Goal: Task Accomplishment & Management: Use online tool/utility

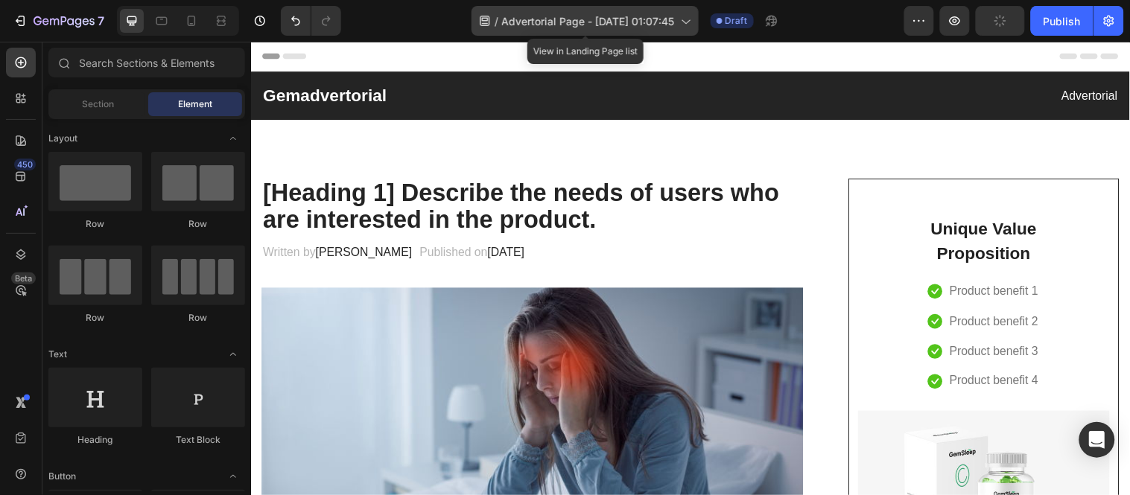
click at [682, 19] on icon at bounding box center [685, 20] width 15 height 15
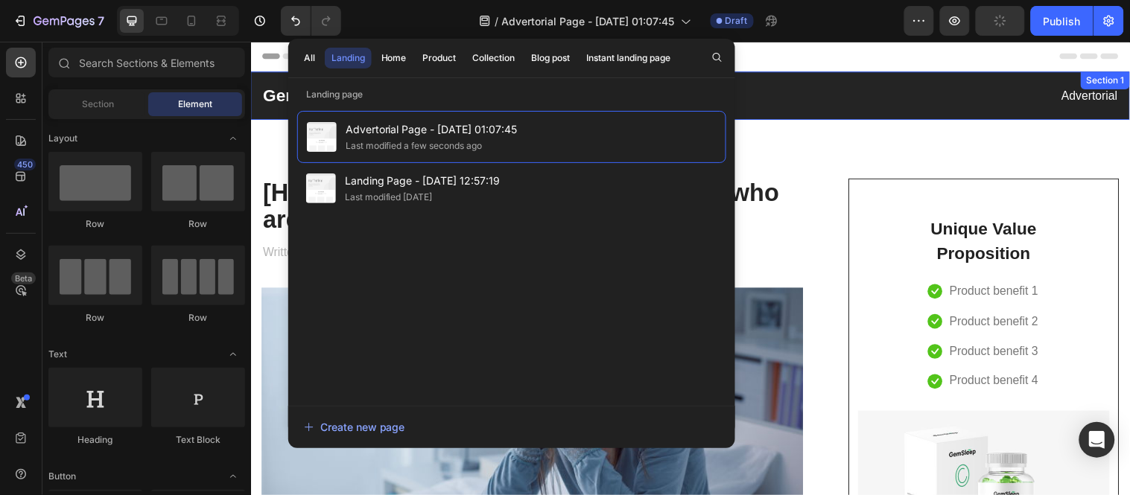
click at [826, 78] on div "Gemadvertorial Heading Advertorial Text block Row Section 1" at bounding box center [697, 96] width 894 height 49
click at [802, 60] on div "Header" at bounding box center [697, 56] width 870 height 30
click at [914, 19] on icon "button" at bounding box center [919, 20] width 15 height 15
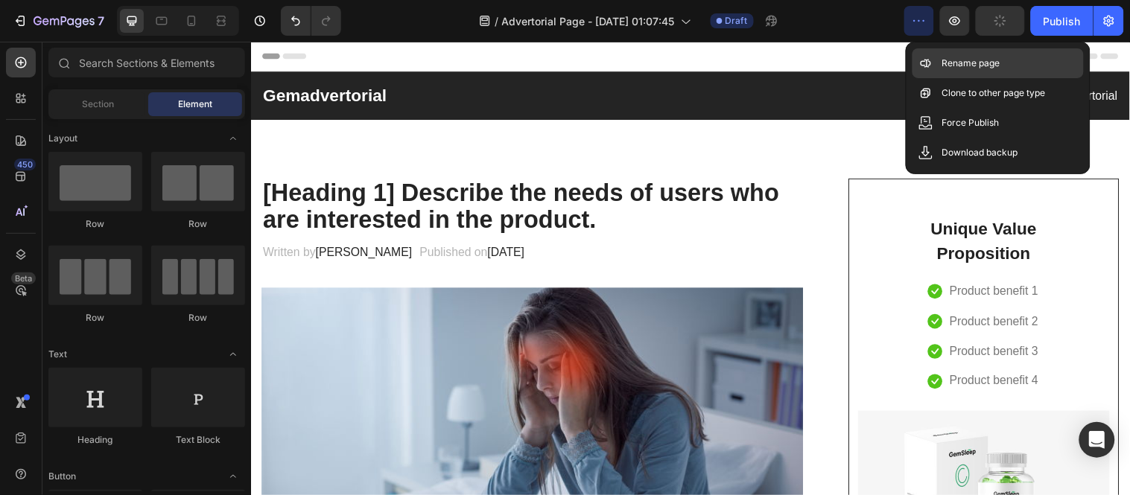
click at [929, 56] on icon at bounding box center [925, 63] width 15 height 15
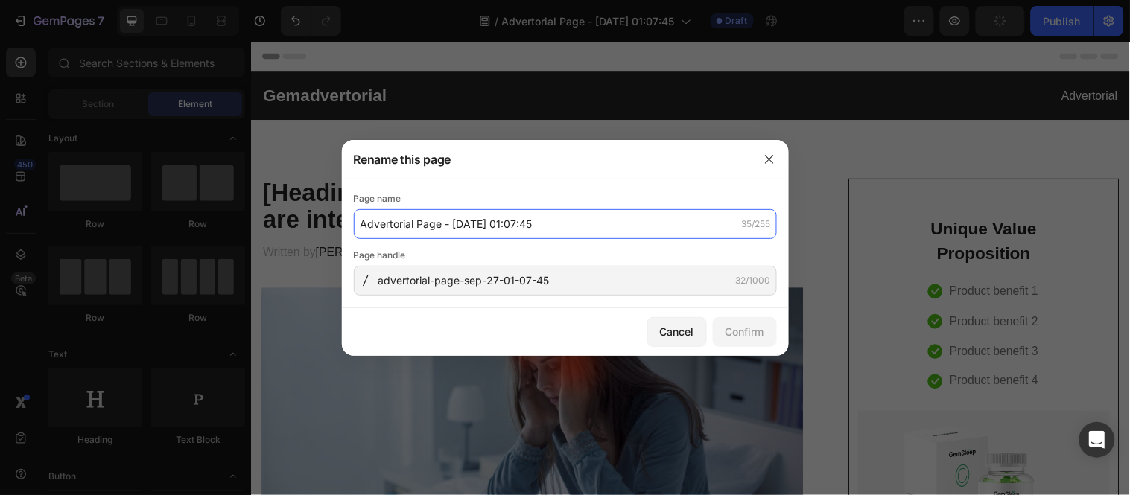
click at [514, 232] on input "Advertorial Page - Sep 27, 01:07:45" at bounding box center [565, 224] width 423 height 30
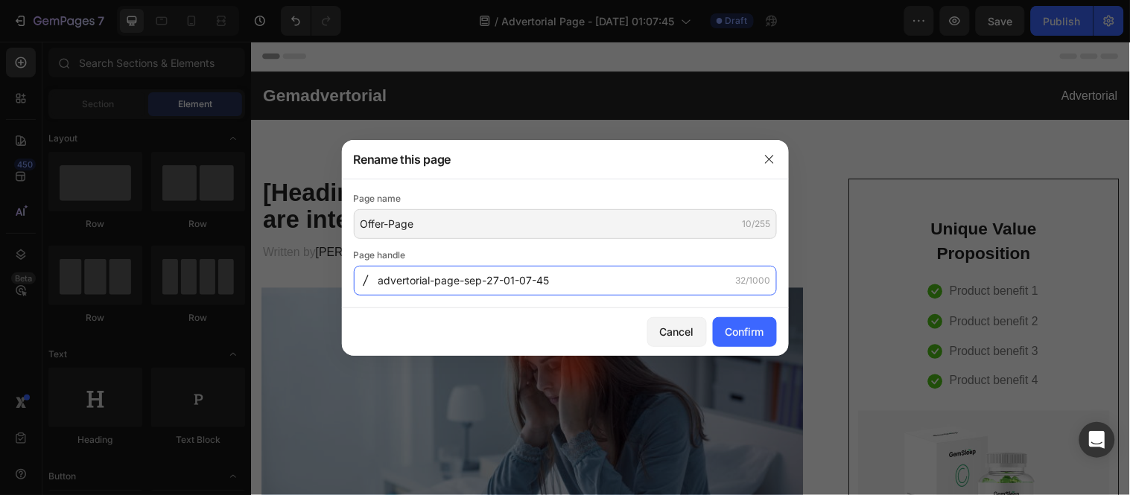
click at [477, 271] on input "advertorial-page-sep-27-01-07-45" at bounding box center [565, 281] width 423 height 30
type input "Offer-Page"
type input "offer-page"
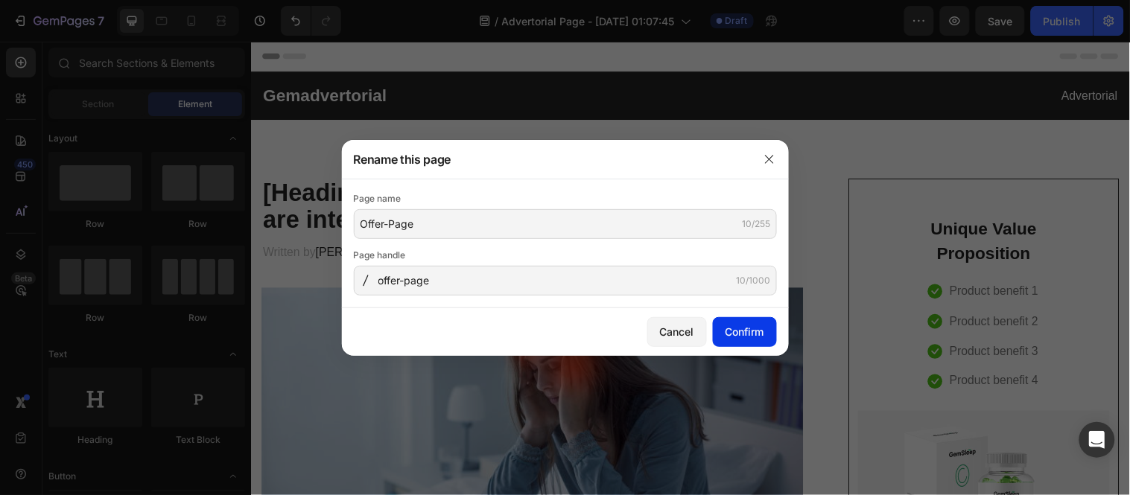
click at [731, 321] on button "Confirm" at bounding box center [745, 332] width 64 height 30
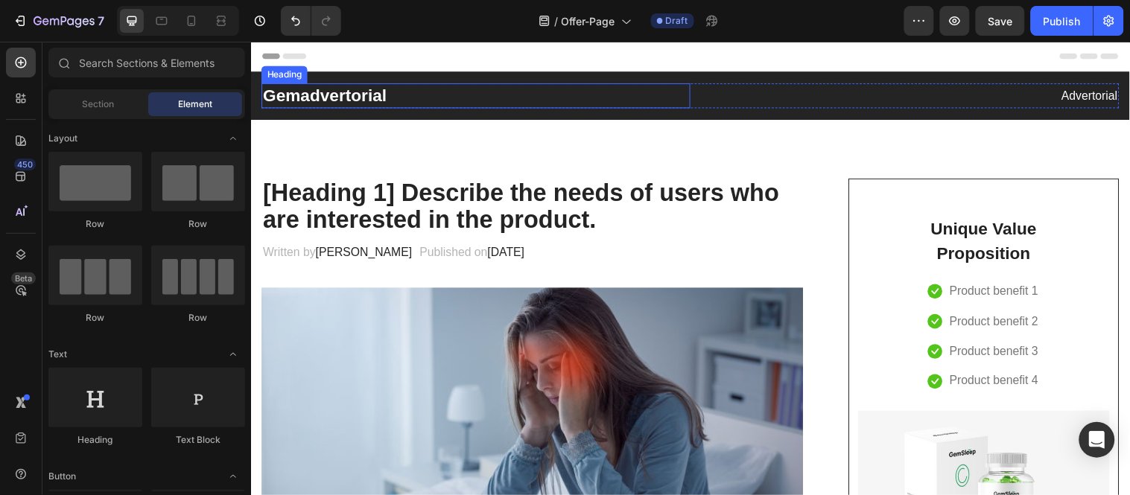
click at [478, 95] on p "Gemadvertorial" at bounding box center [479, 96] width 433 height 22
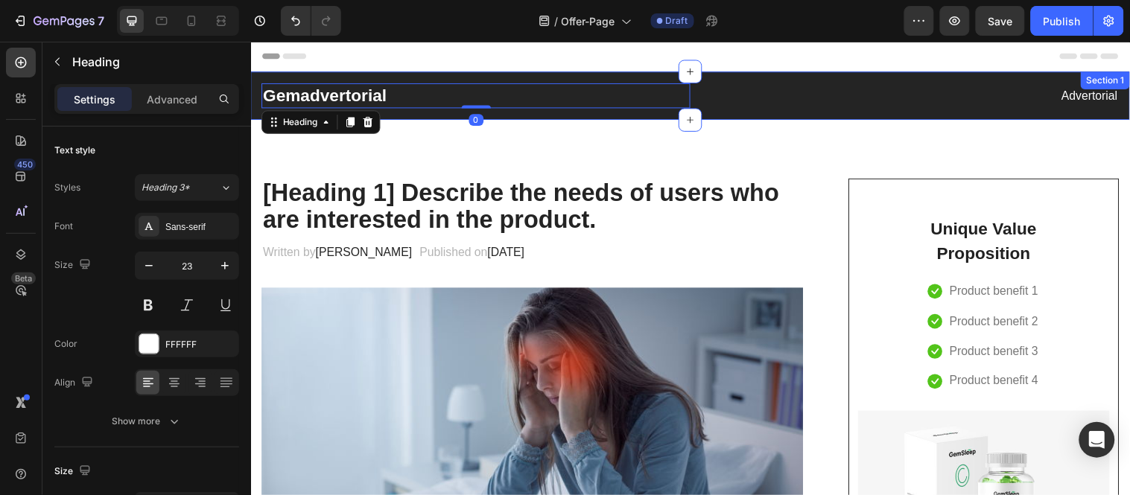
click at [250, 92] on div "Settings Advanced" at bounding box center [146, 105] width 209 height 42
click at [254, 74] on div "Gemadvertorial Heading 0 Advertorial Text block Row Section 1" at bounding box center [697, 96] width 894 height 49
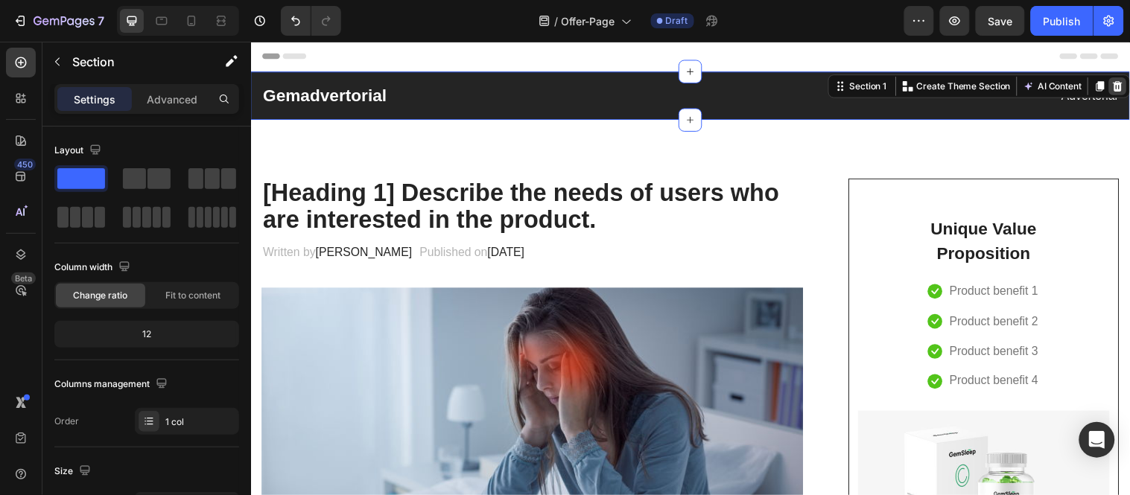
click at [1126, 86] on icon at bounding box center [1132, 86] width 12 height 12
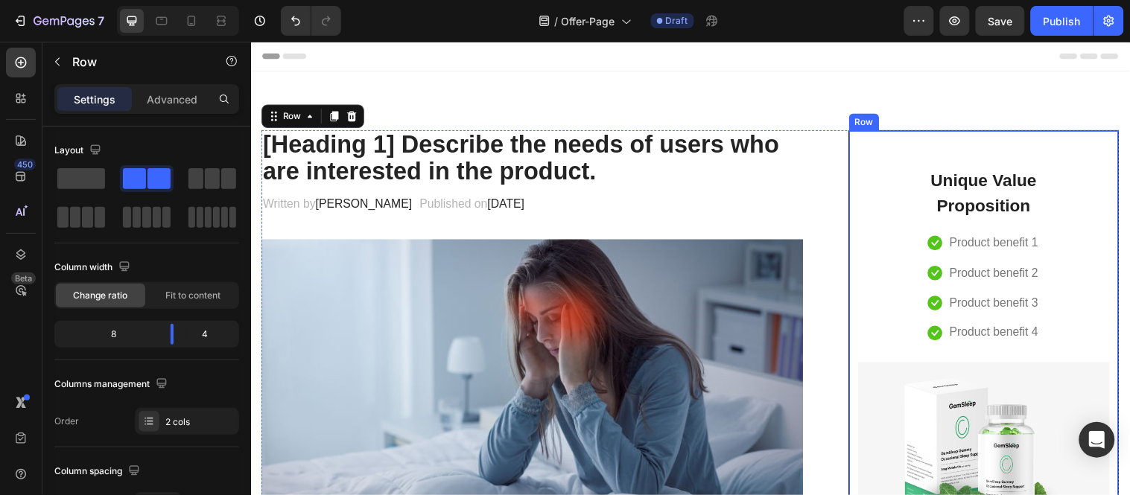
click at [873, 182] on div "Unique Value Proposition Heading Icon Product benefit 1 Text block Icon Product…" at bounding box center [995, 384] width 255 height 469
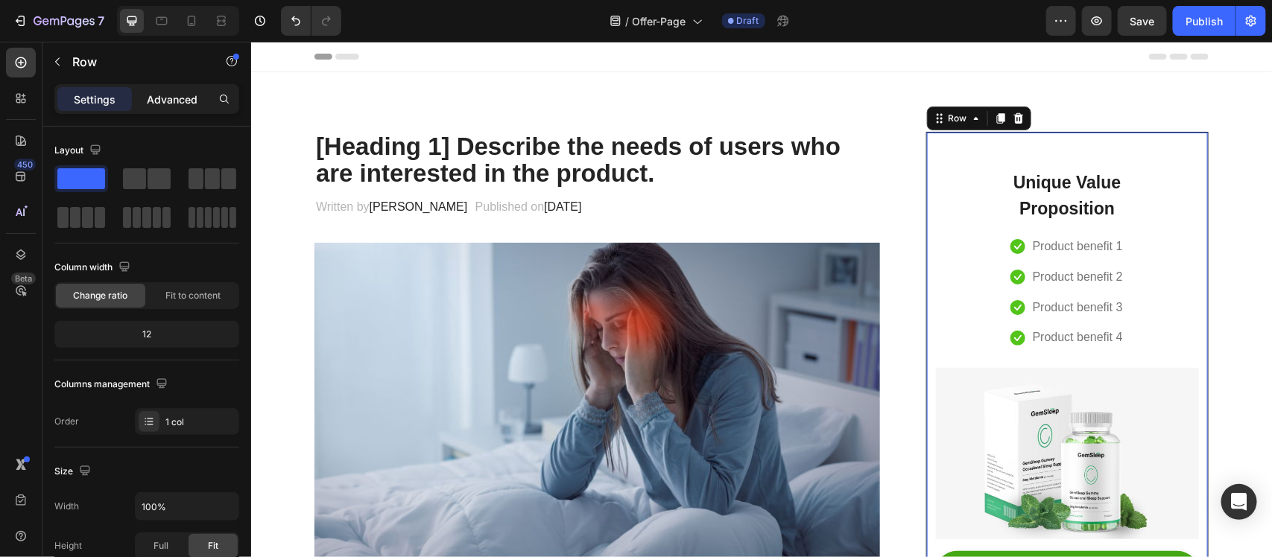
click at [147, 90] on div "Advanced" at bounding box center [172, 99] width 74 height 24
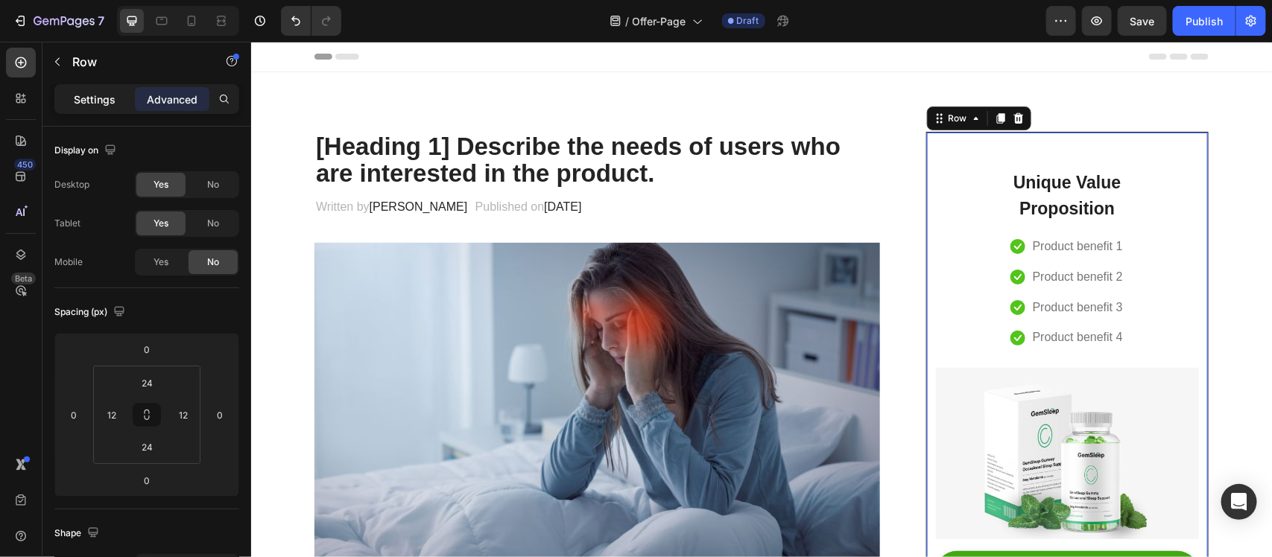
click at [97, 103] on p "Settings" at bounding box center [95, 100] width 42 height 16
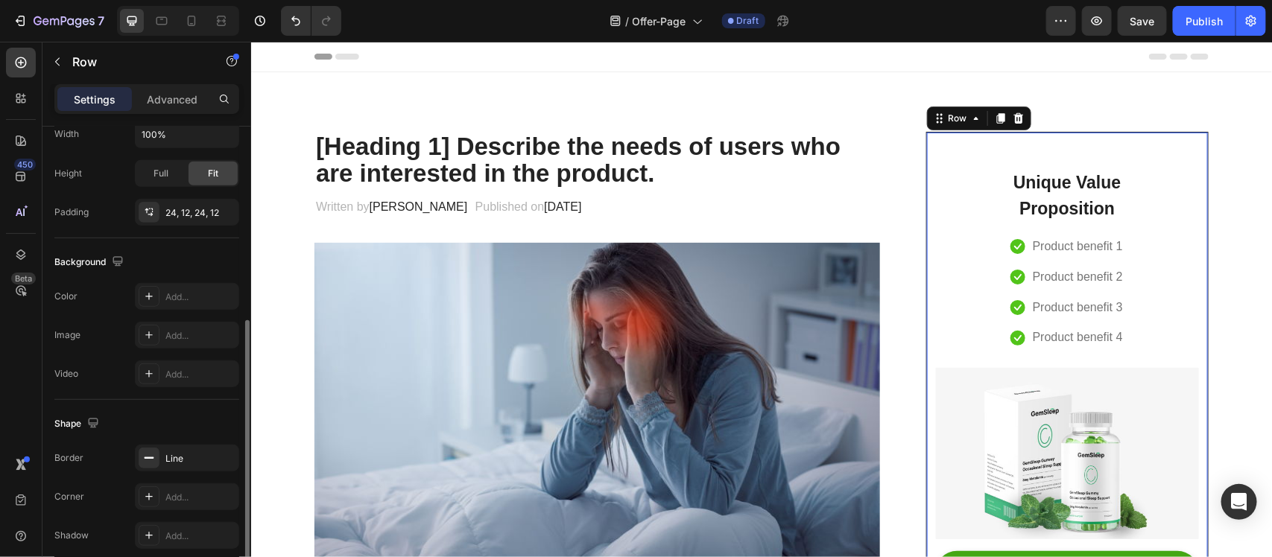
scroll to position [437, 0]
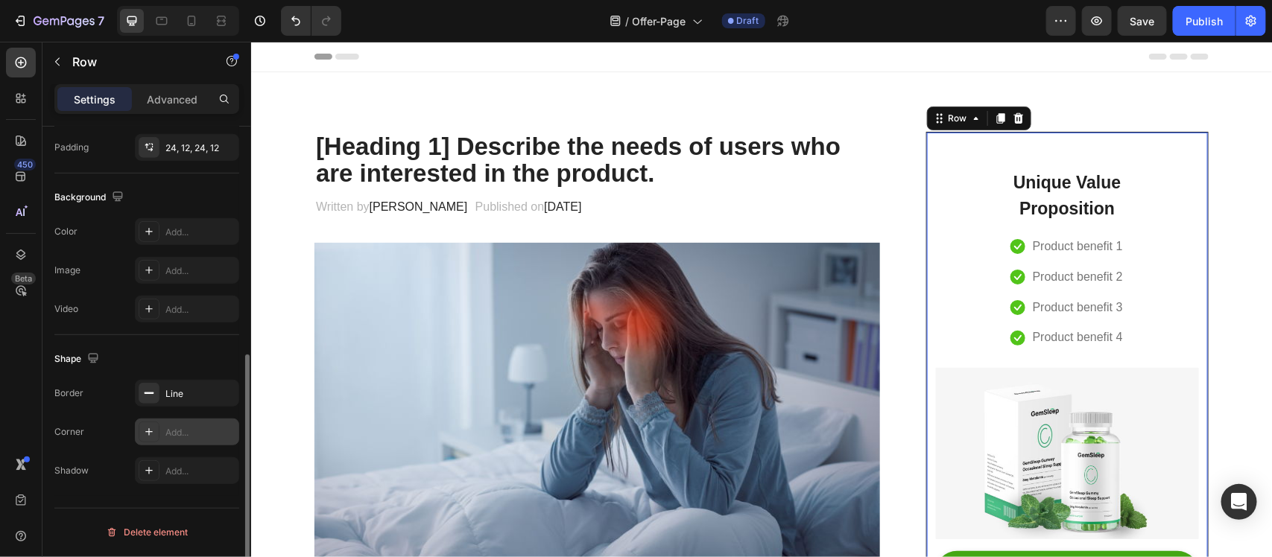
click at [190, 433] on div "Add..." at bounding box center [200, 432] width 70 height 13
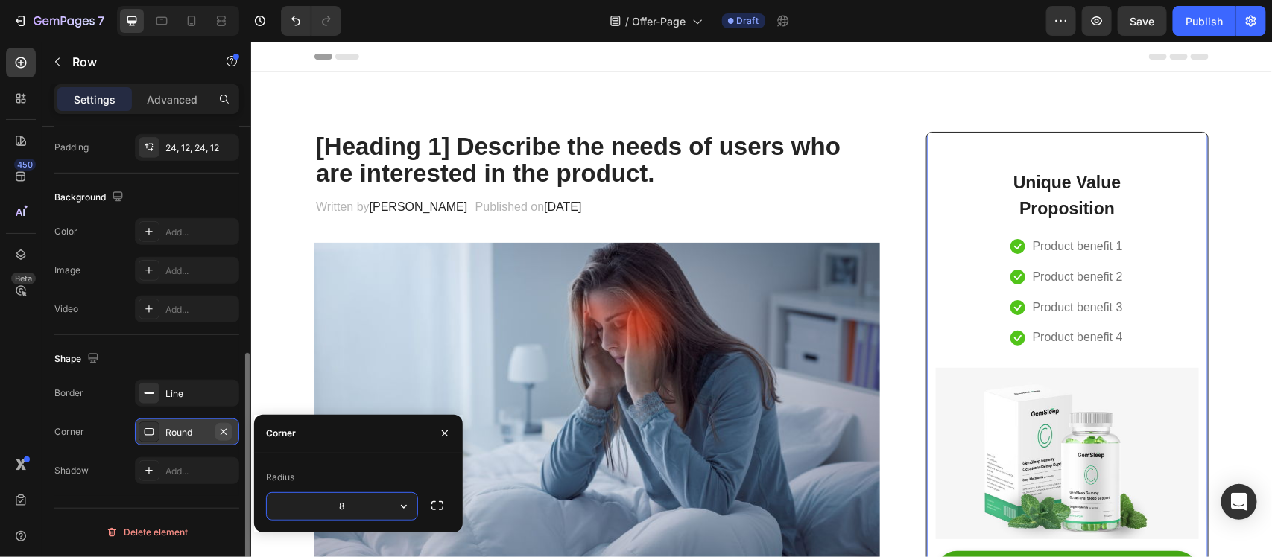
scroll to position [437, 0]
type input "12"
click at [147, 474] on icon at bounding box center [149, 472] width 12 height 12
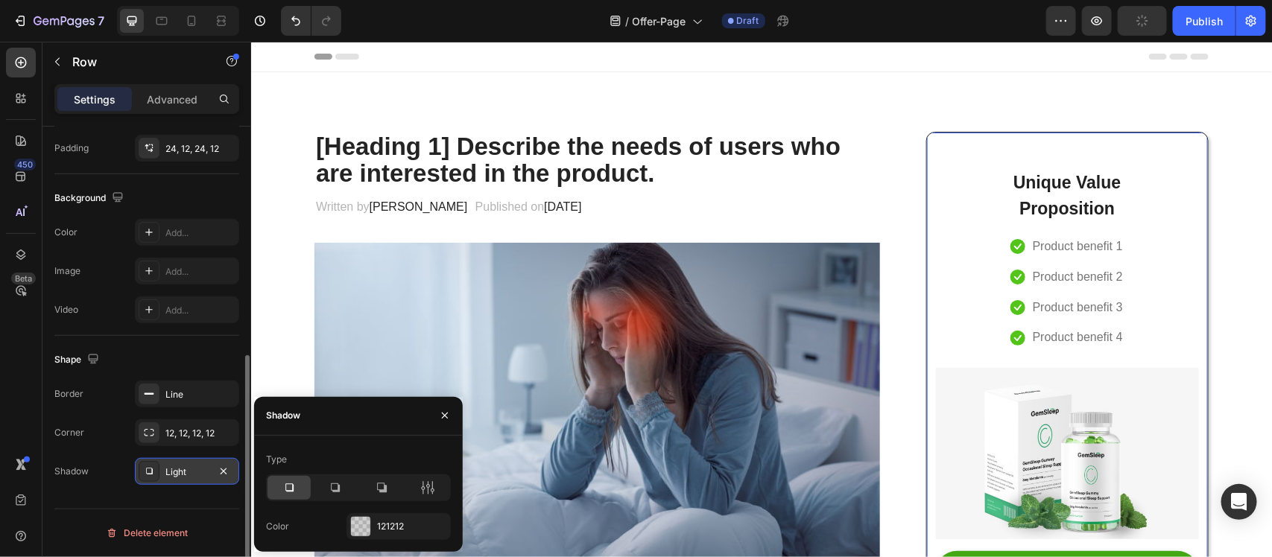
scroll to position [437, 0]
click at [429, 489] on icon at bounding box center [427, 487] width 15 height 15
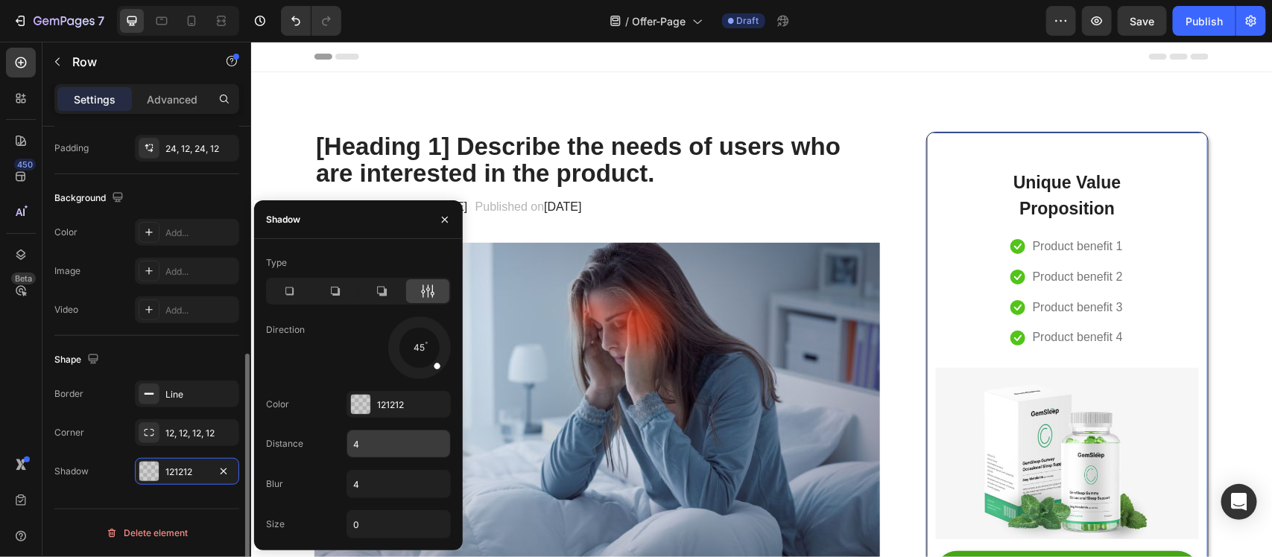
scroll to position [93, 0]
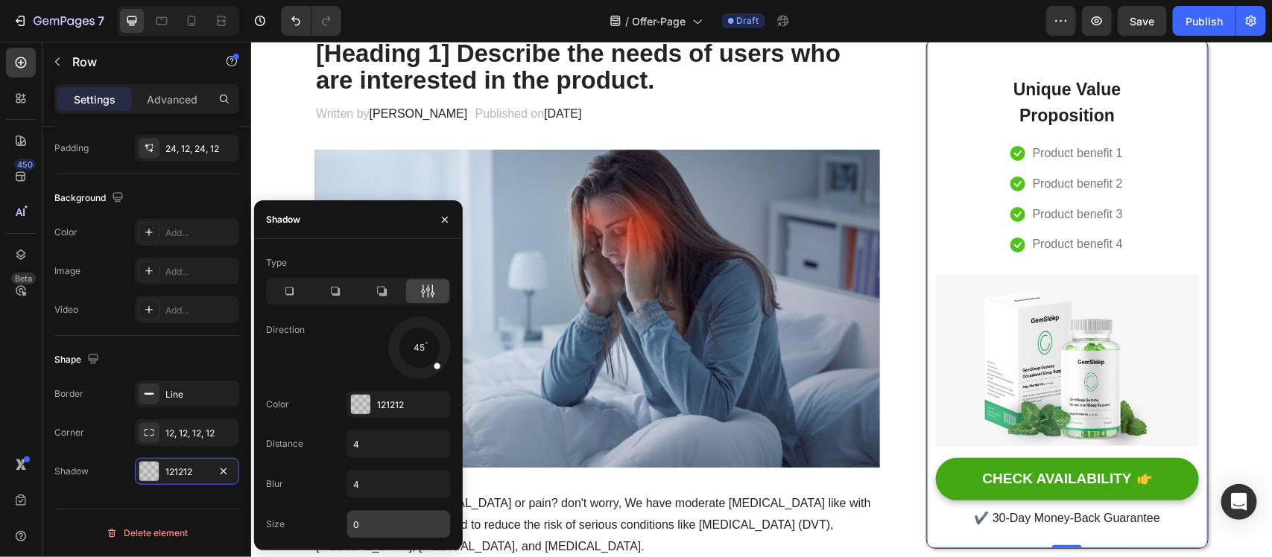
click at [382, 495] on input "0" at bounding box center [398, 524] width 103 height 27
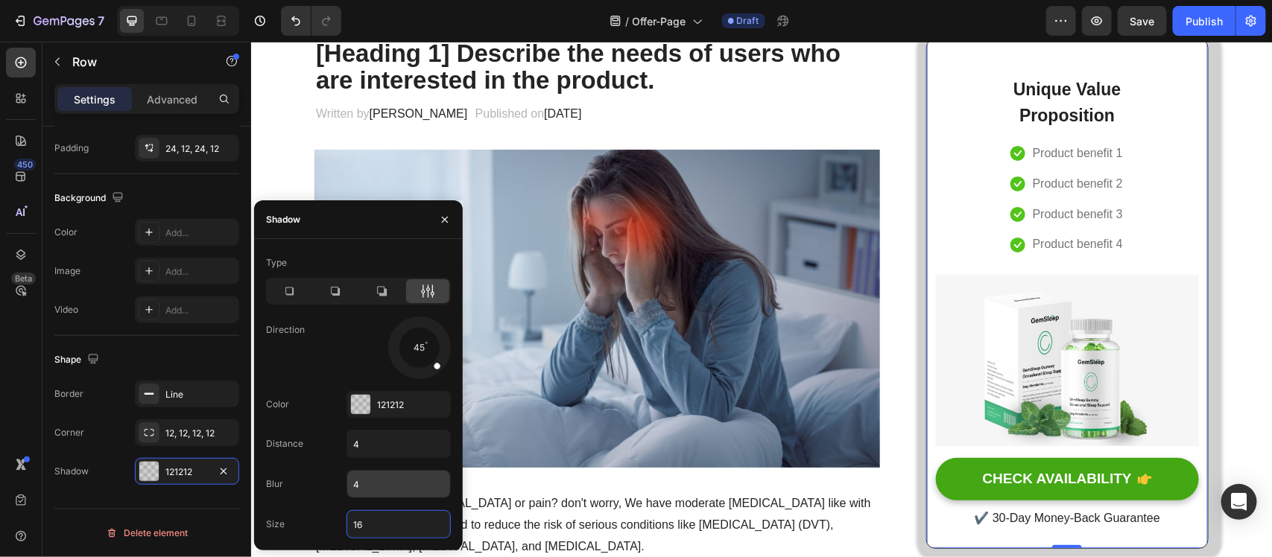
type input "16"
click at [362, 492] on input "4" at bounding box center [398, 484] width 103 height 27
click at [380, 486] on input "12" at bounding box center [398, 484] width 103 height 27
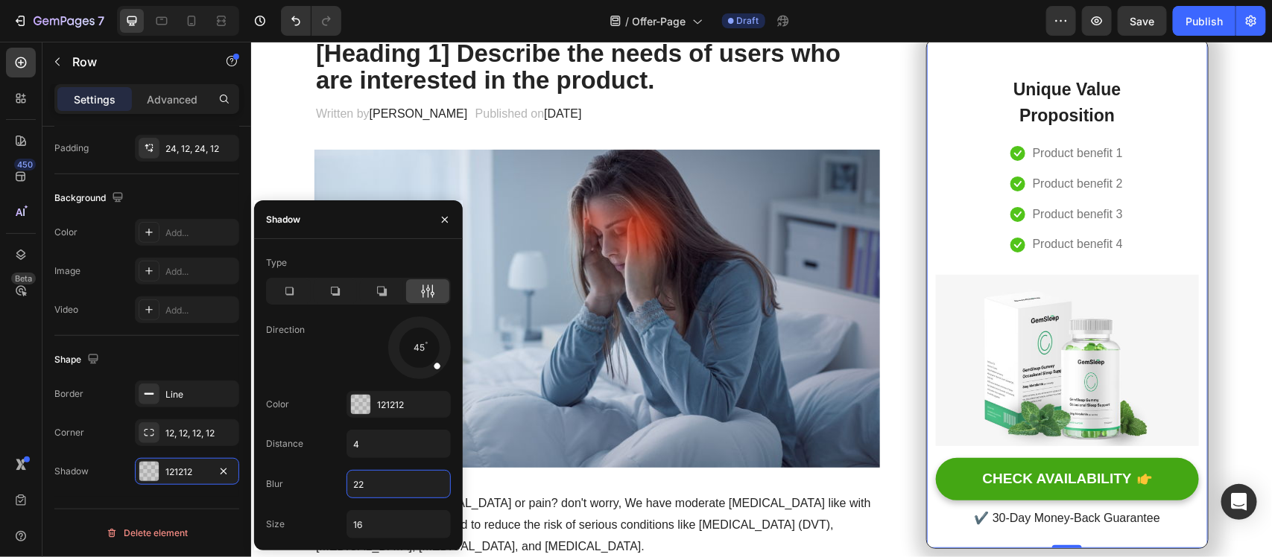
type input "22"
click at [352, 495] on input "16" at bounding box center [398, 524] width 103 height 27
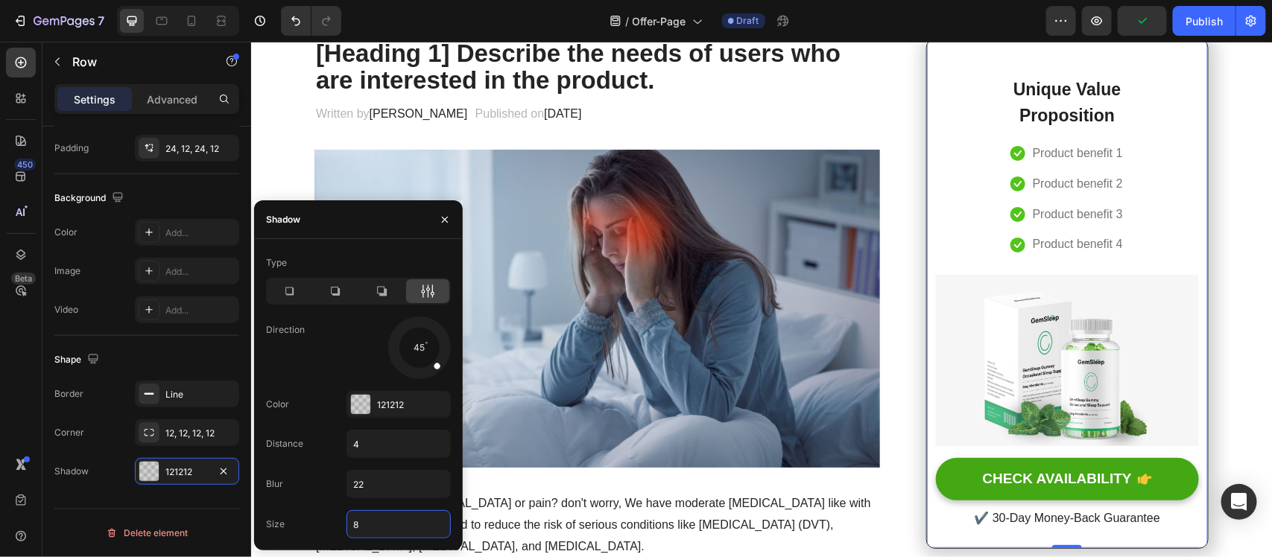
type input "8"
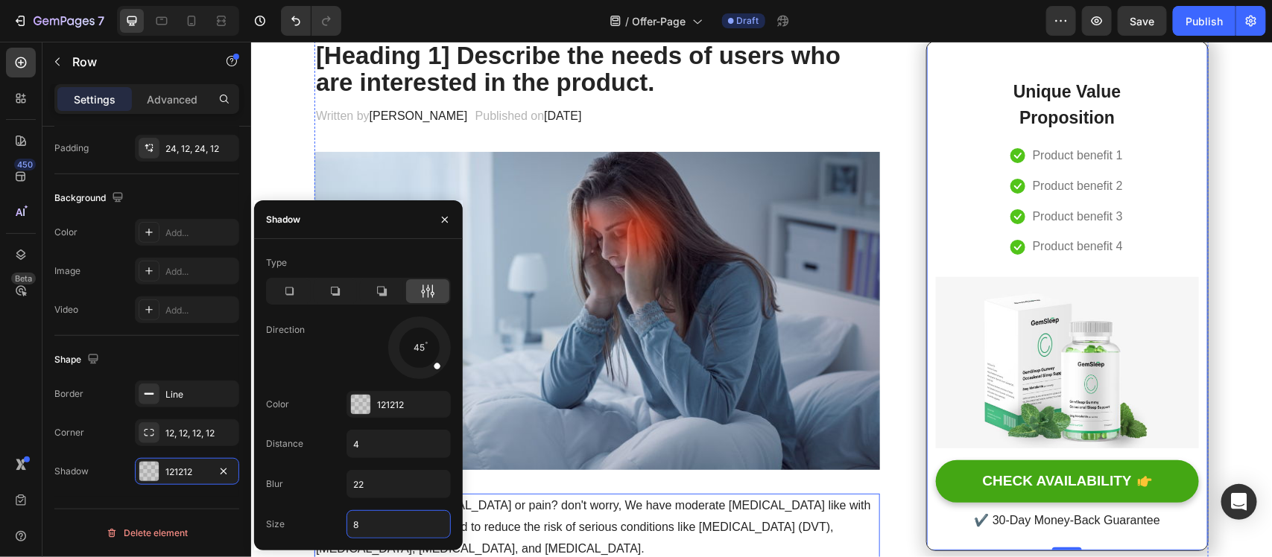
scroll to position [0, 0]
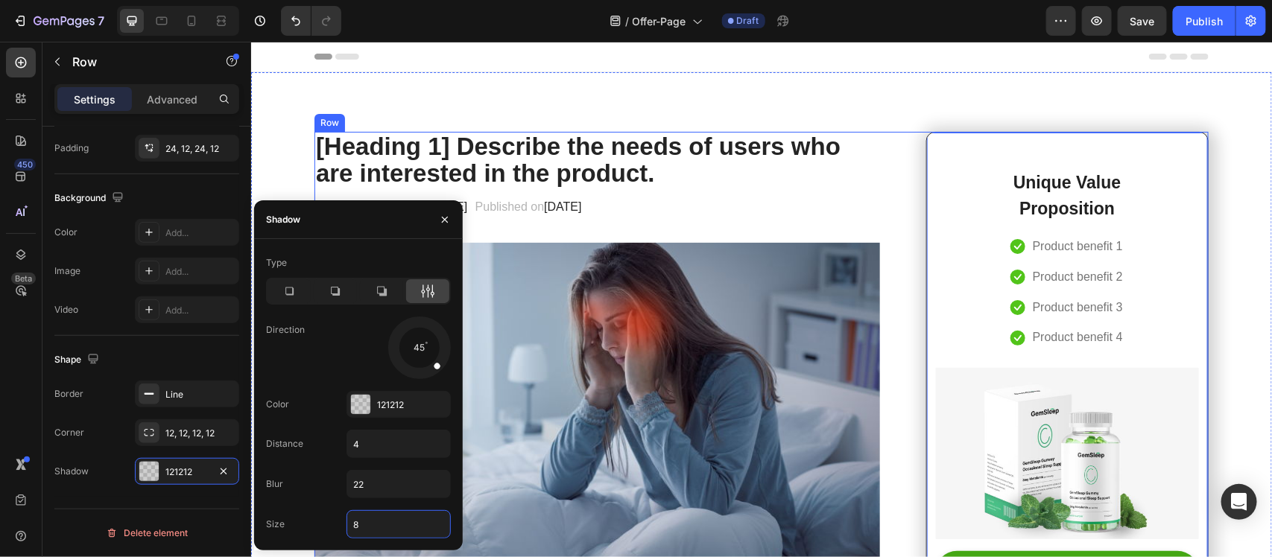
click at [816, 209] on div "Written by Dr.Marcus Text block Published on February 28, 2023 Text block Row" at bounding box center [596, 206] width 565 height 25
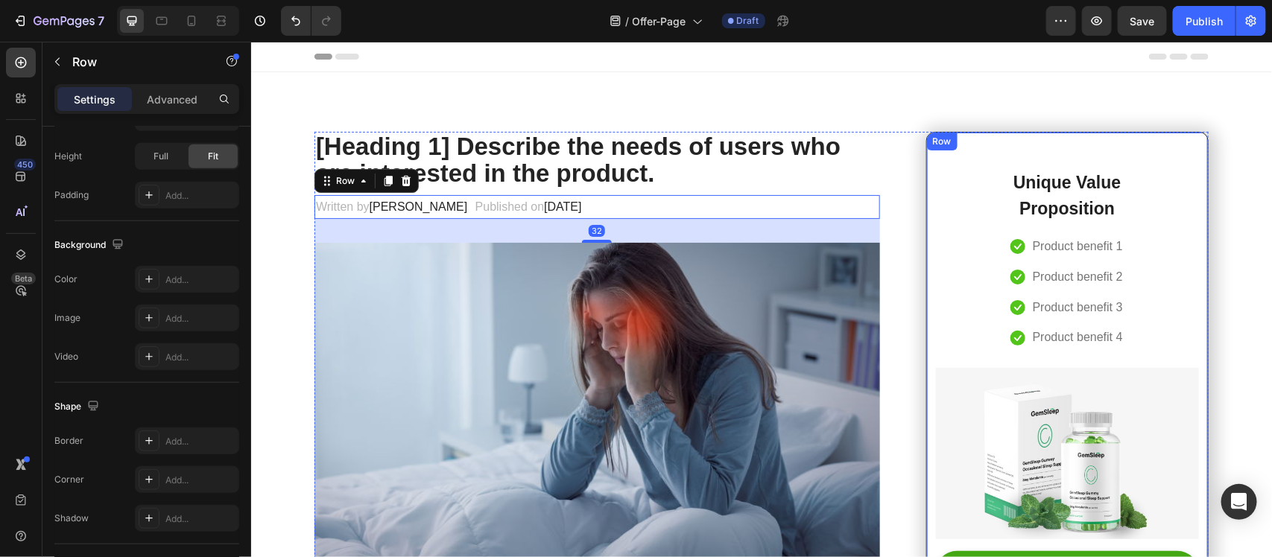
click at [936, 162] on div "Unique Value Proposition Heading Icon Product benefit 1 Text block Icon Product…" at bounding box center [1066, 386] width 263 height 473
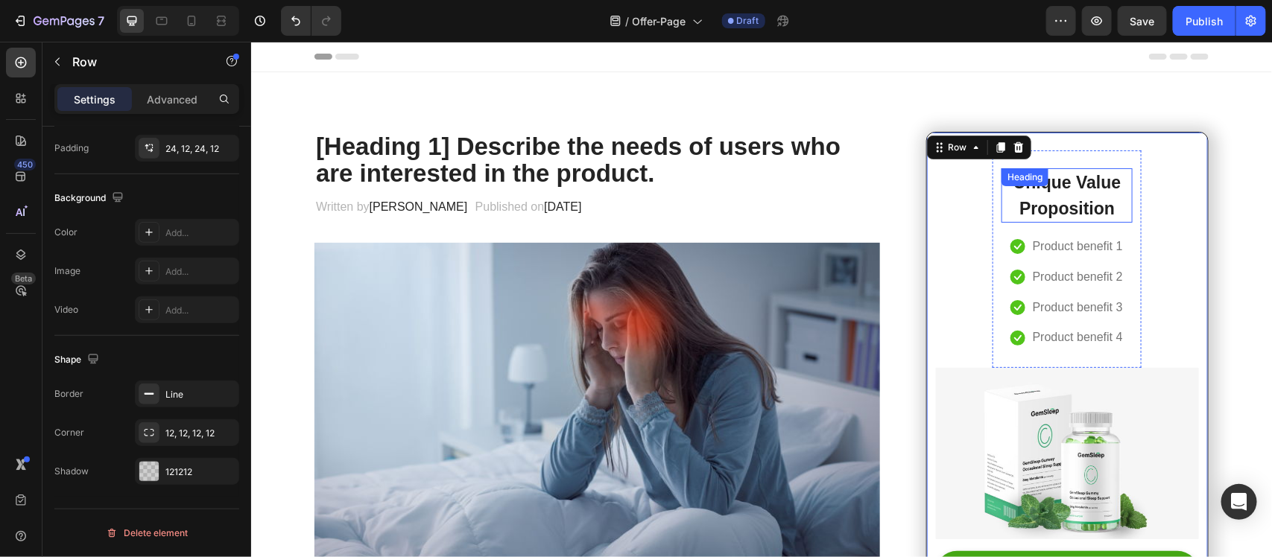
click at [1015, 202] on p "Unique Value Proposition" at bounding box center [1066, 194] width 128 height 51
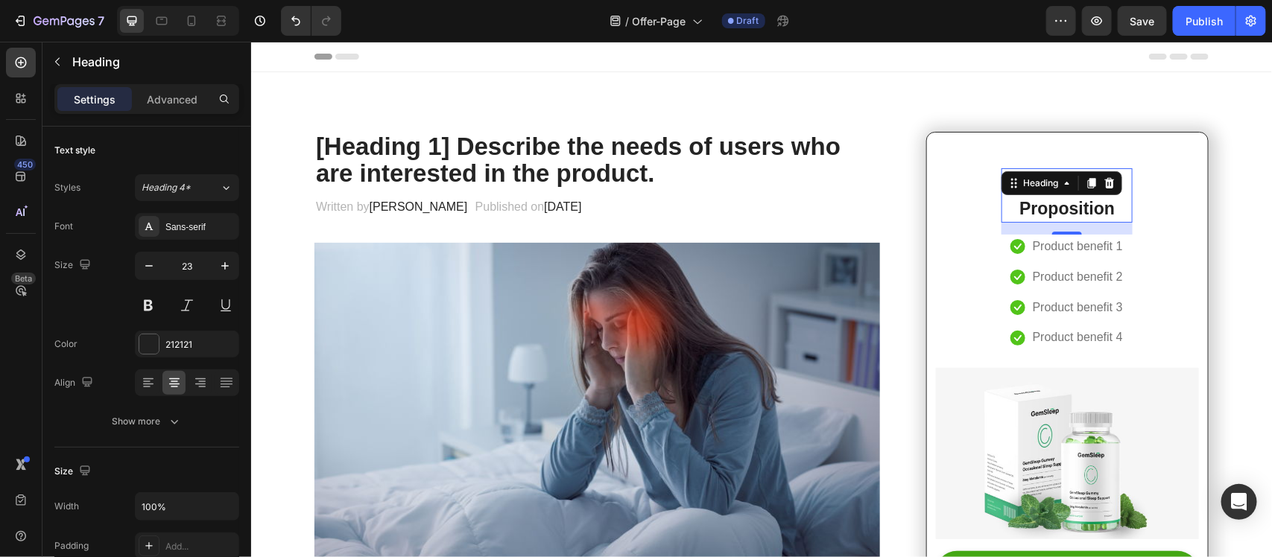
click at [1037, 204] on p "Unique Value Proposition" at bounding box center [1066, 194] width 128 height 51
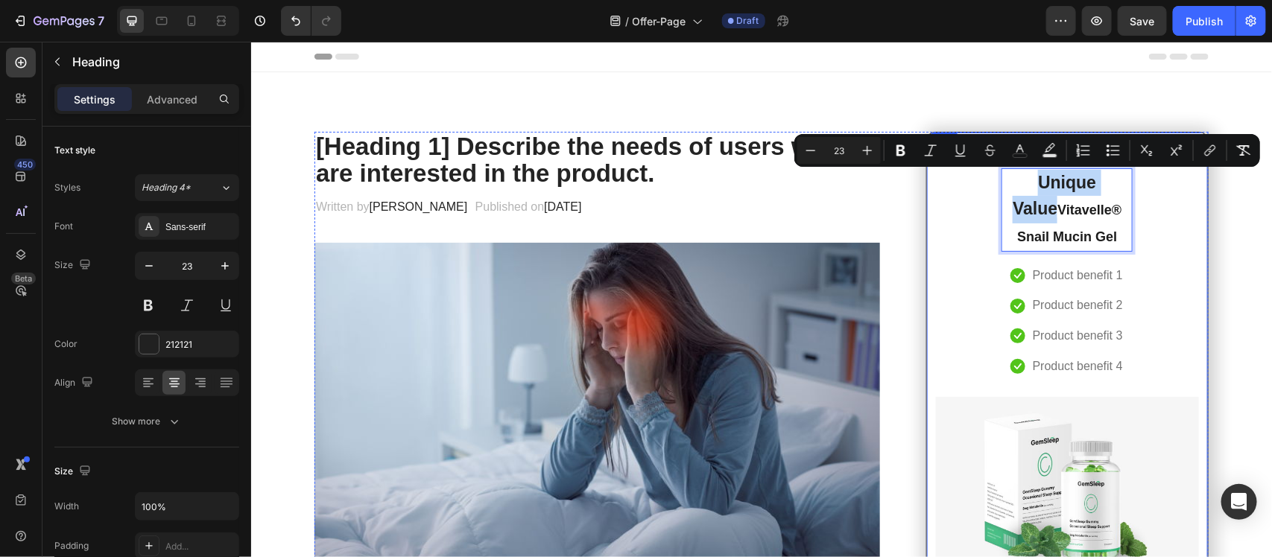
click at [1129, 257] on div "Unique Value Vitavelle® Snail Mucin Gel Heading 16 Icon Product benefit 1 Text …" at bounding box center [1066, 401] width 263 height 502
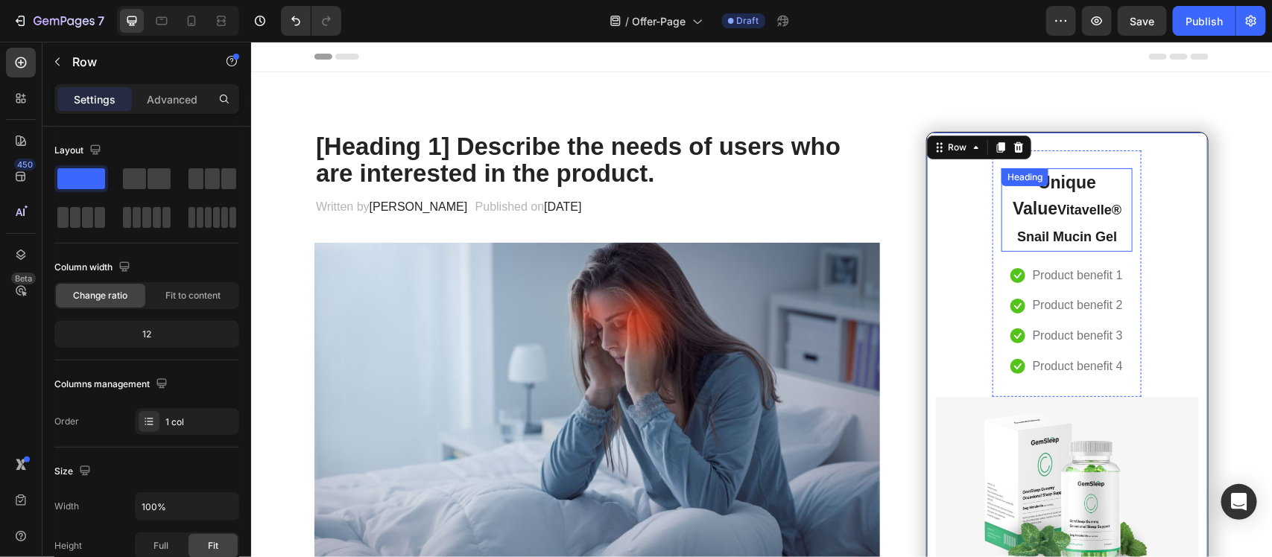
click at [1051, 210] on strong "Vitavelle® Snail Mucin Gel" at bounding box center [1068, 223] width 104 height 42
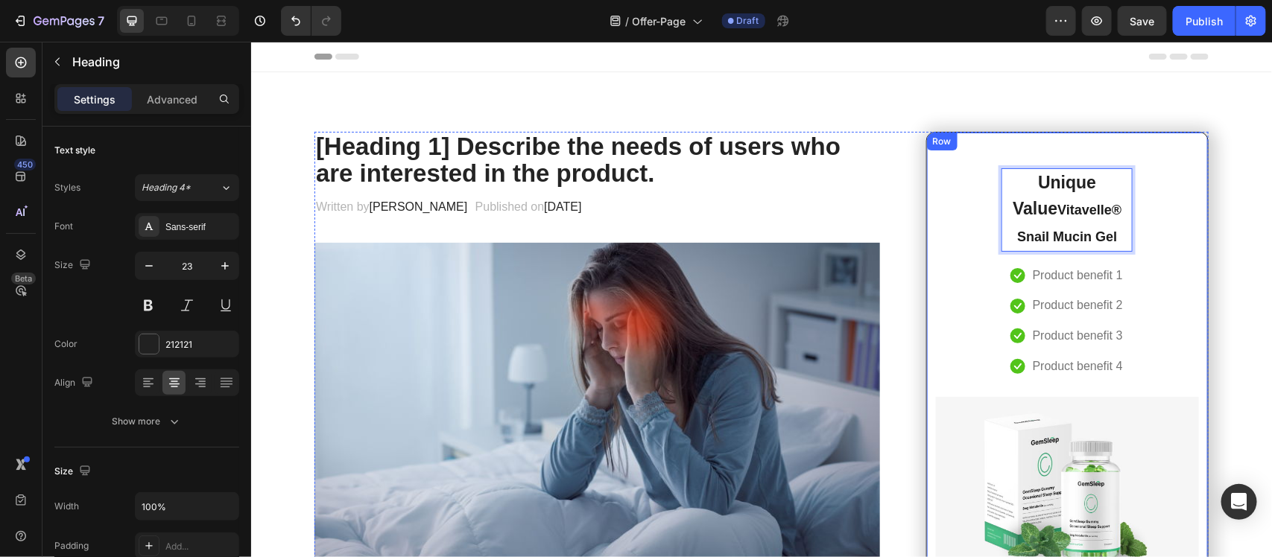
click at [935, 200] on div "Unique Value Vitavelle® Snail Mucin Gel Heading 16 Icon Product benefit 1 Text …" at bounding box center [1066, 401] width 263 height 502
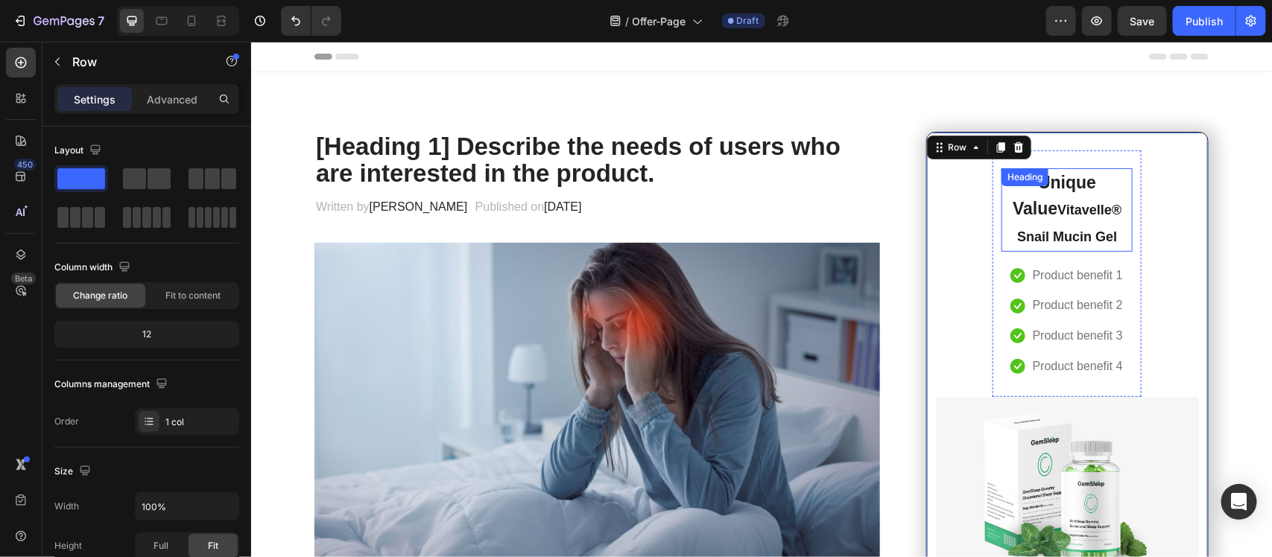
click at [1043, 204] on strong "Vitavelle® Snail Mucin Gel" at bounding box center [1068, 223] width 104 height 42
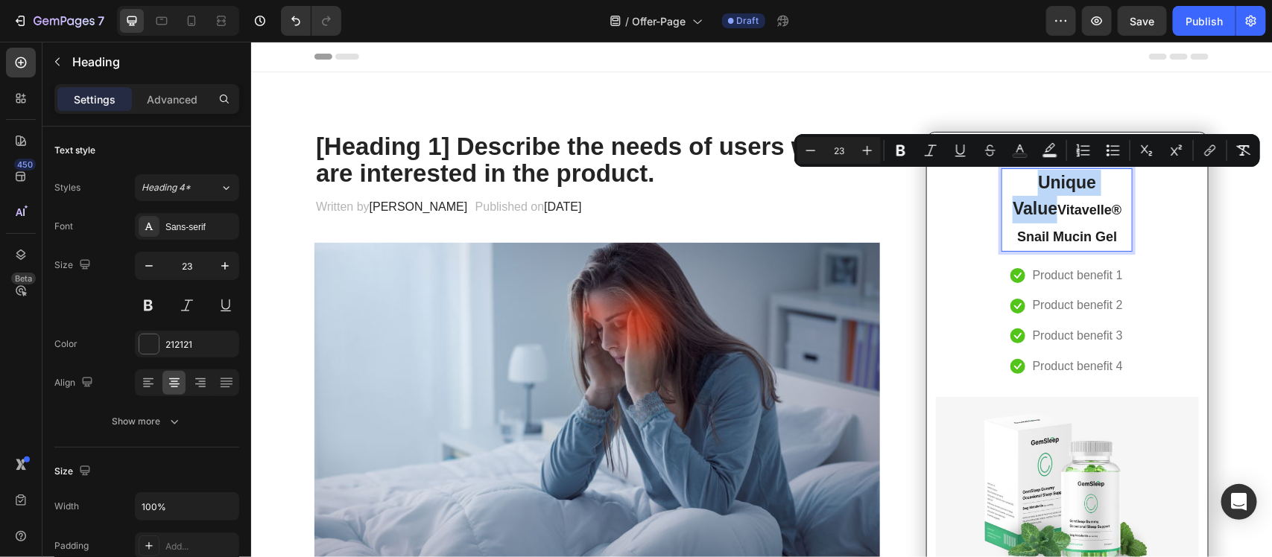
type input "18"
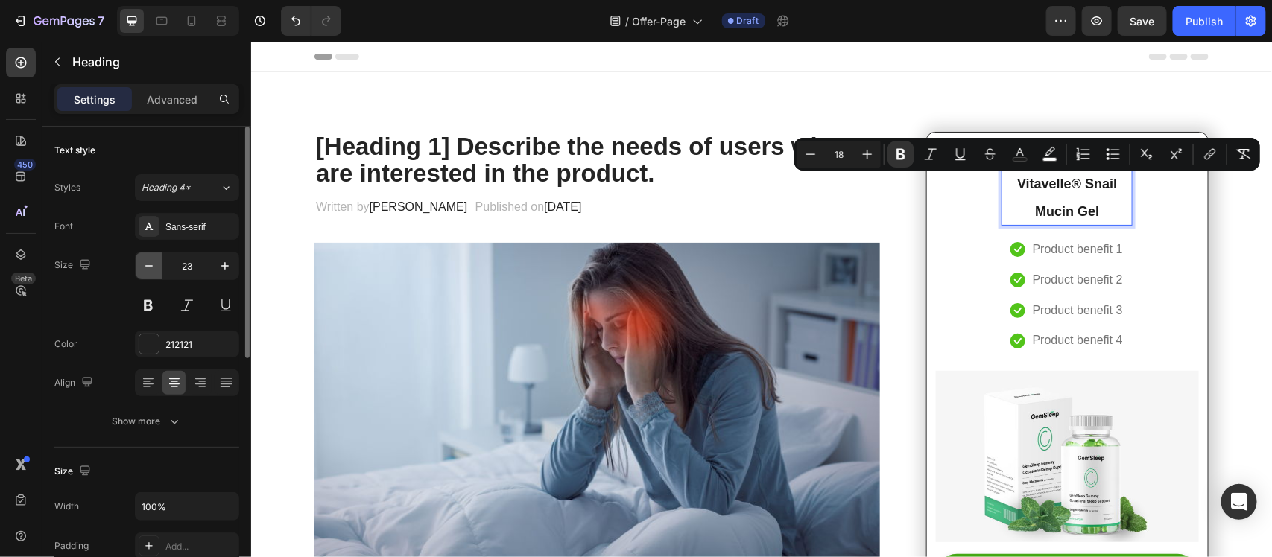
click at [159, 266] on button "button" at bounding box center [149, 266] width 27 height 27
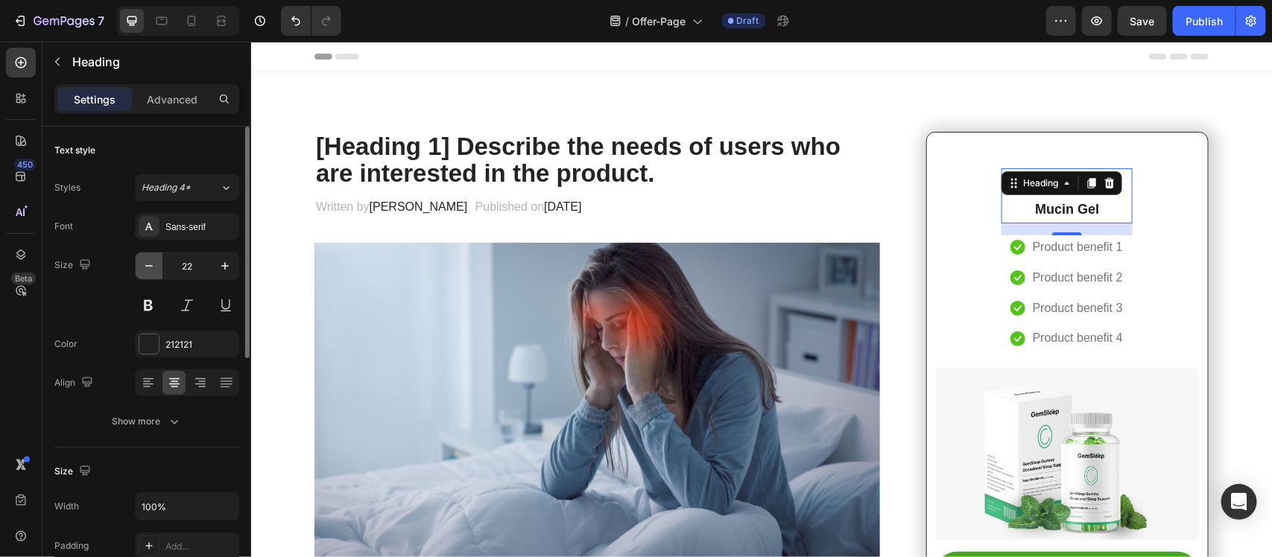
click at [159, 266] on button "button" at bounding box center [149, 266] width 27 height 27
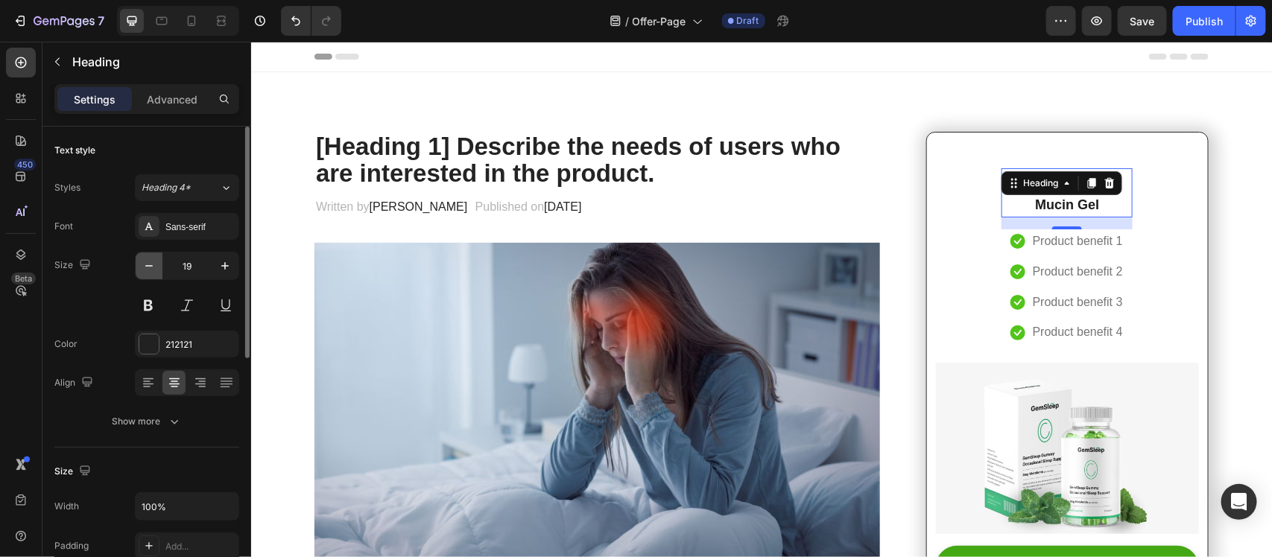
click at [159, 266] on button "button" at bounding box center [149, 266] width 27 height 27
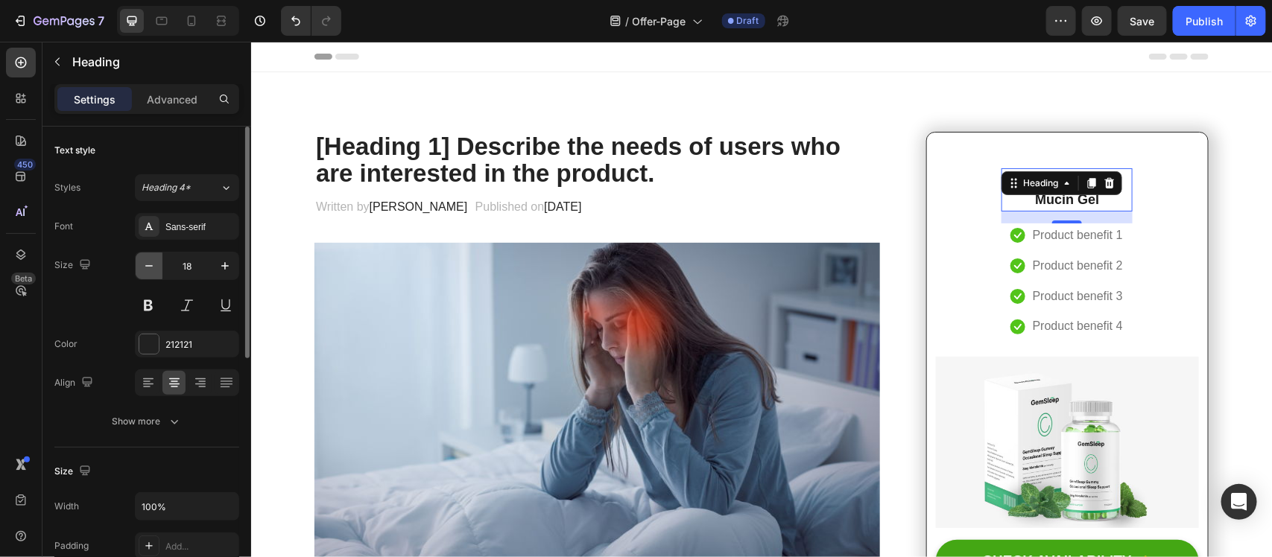
click at [159, 266] on button "button" at bounding box center [149, 266] width 27 height 27
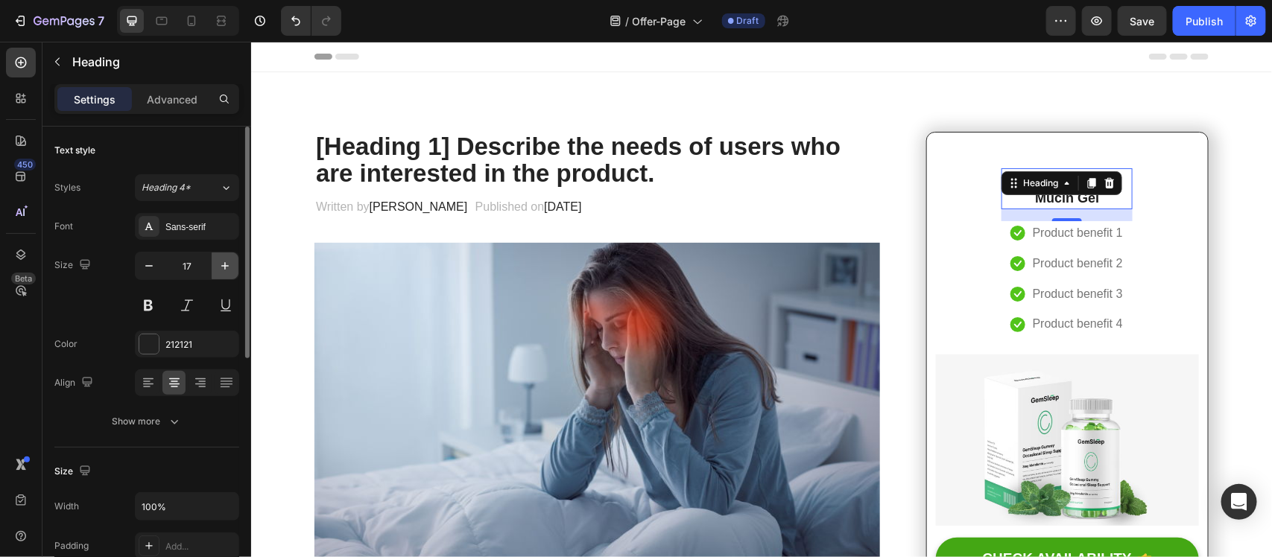
click at [227, 264] on icon "button" at bounding box center [225, 265] width 15 height 15
type input "18"
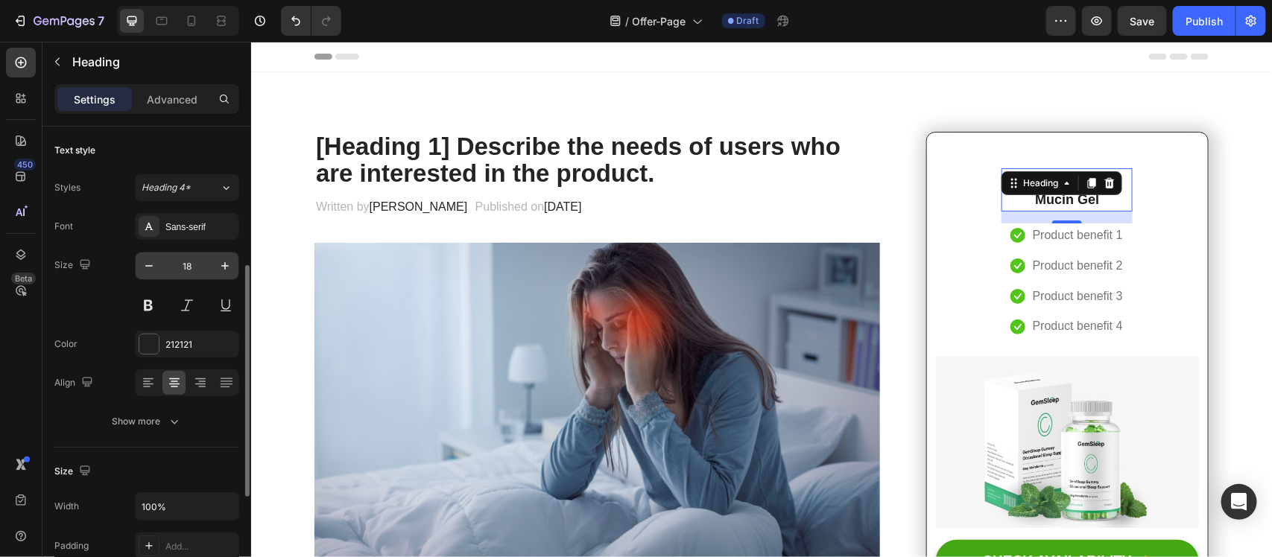
scroll to position [93, 0]
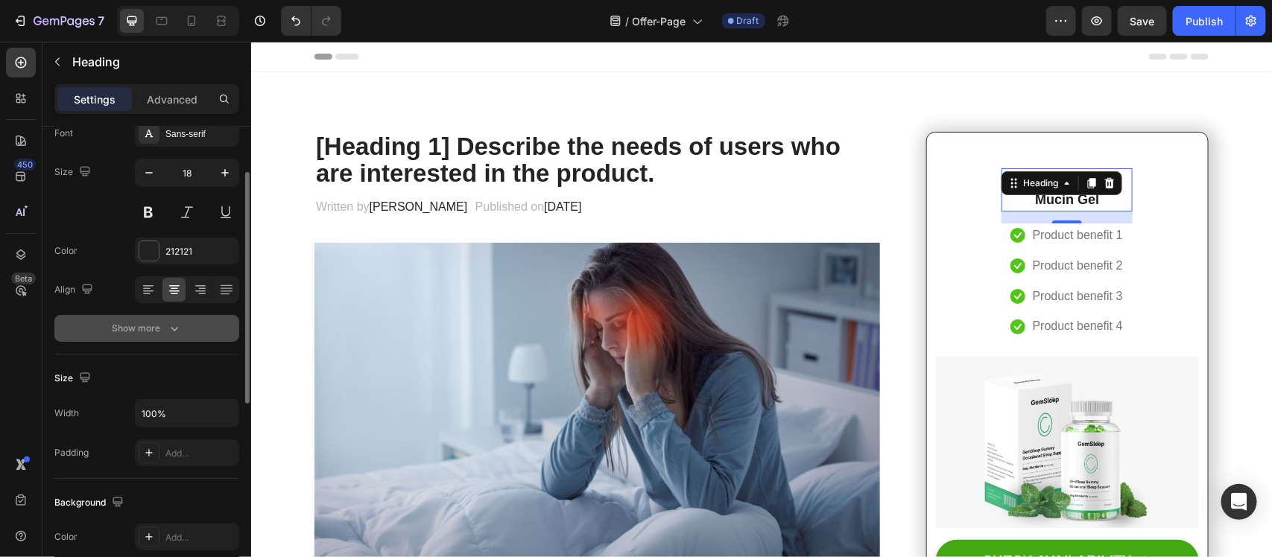
click at [173, 333] on icon "button" at bounding box center [174, 328] width 15 height 15
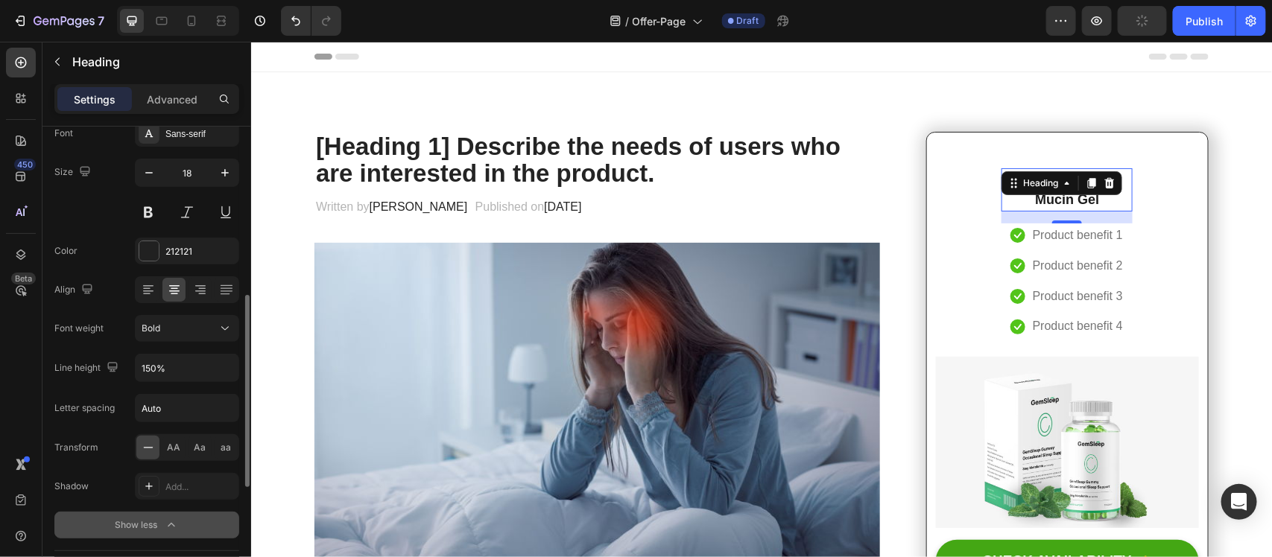
scroll to position [186, 0]
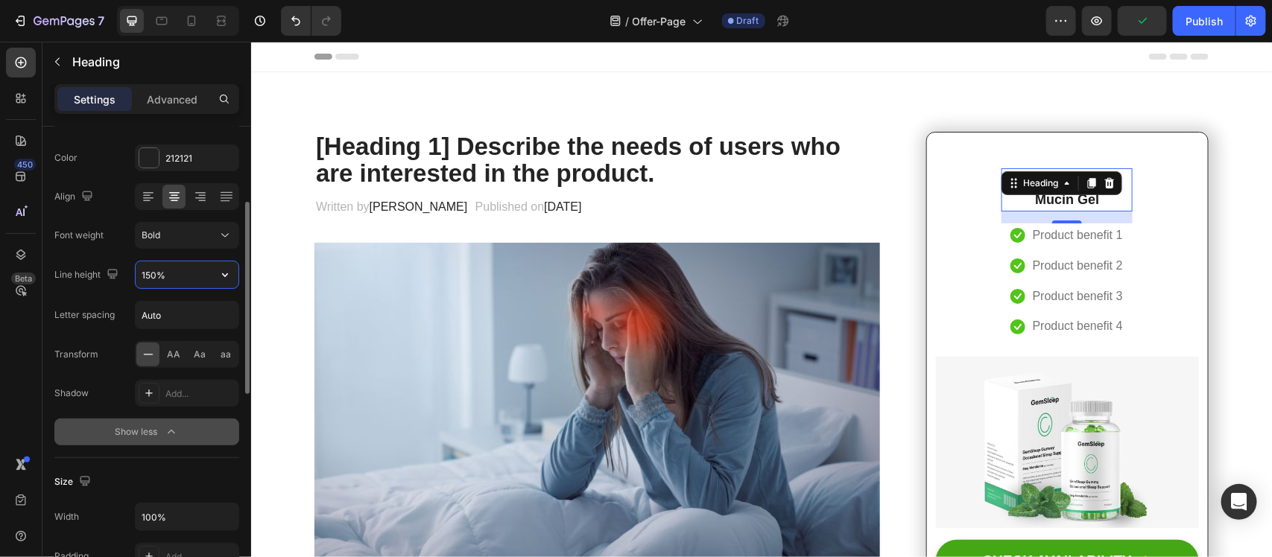
click at [170, 276] on input "150%" at bounding box center [187, 274] width 103 height 27
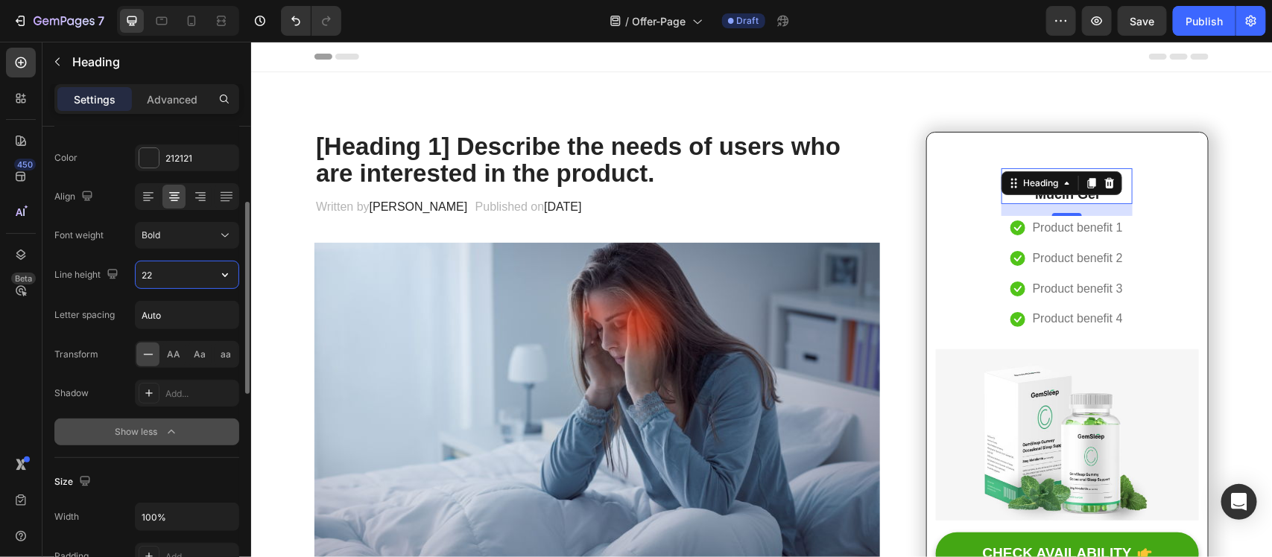
type input "22"
click at [65, 433] on button "Show less" at bounding box center [146, 432] width 185 height 27
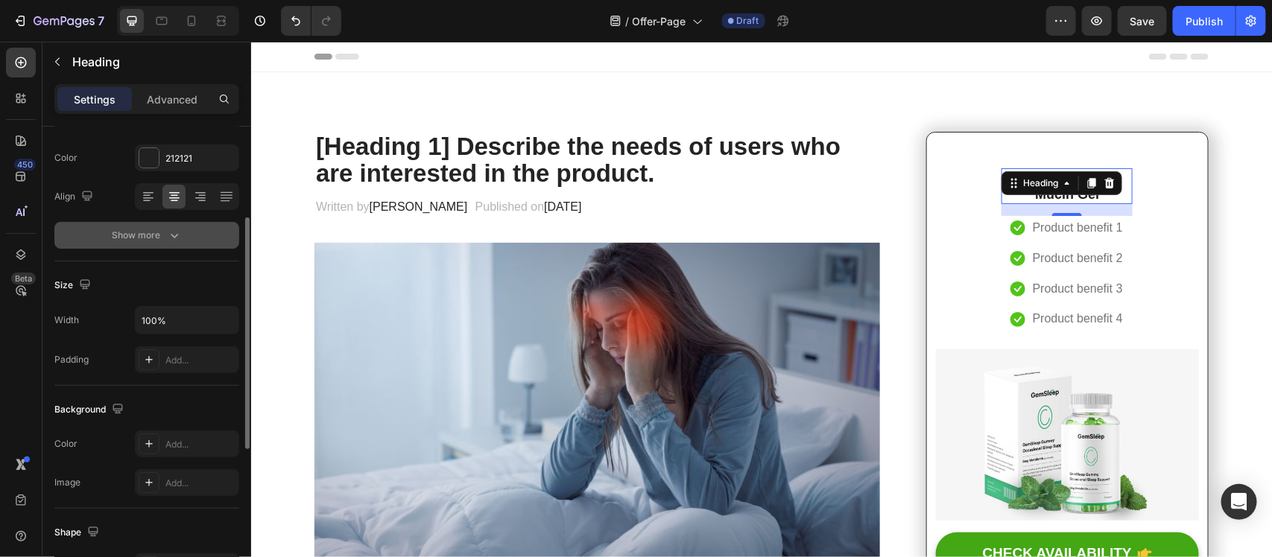
scroll to position [93, 0]
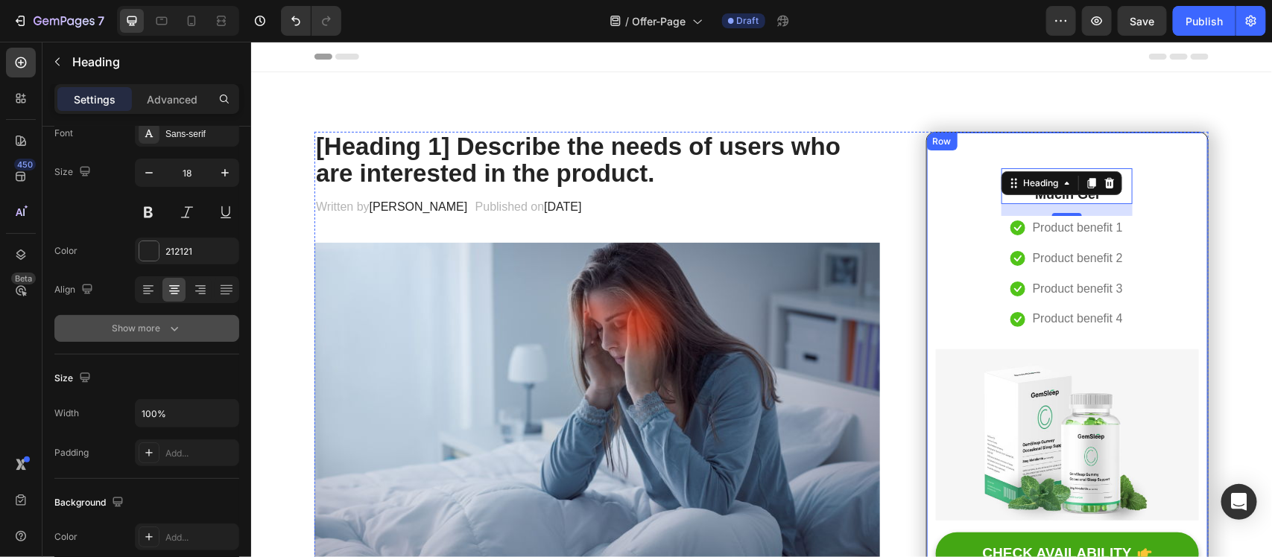
click at [1129, 202] on div "⁠⁠⁠⁠⁠⁠⁠ Vitavelle® Snail Mucin Gel Heading 16 Icon Product benefit 1 Text block…" at bounding box center [1066, 377] width 263 height 454
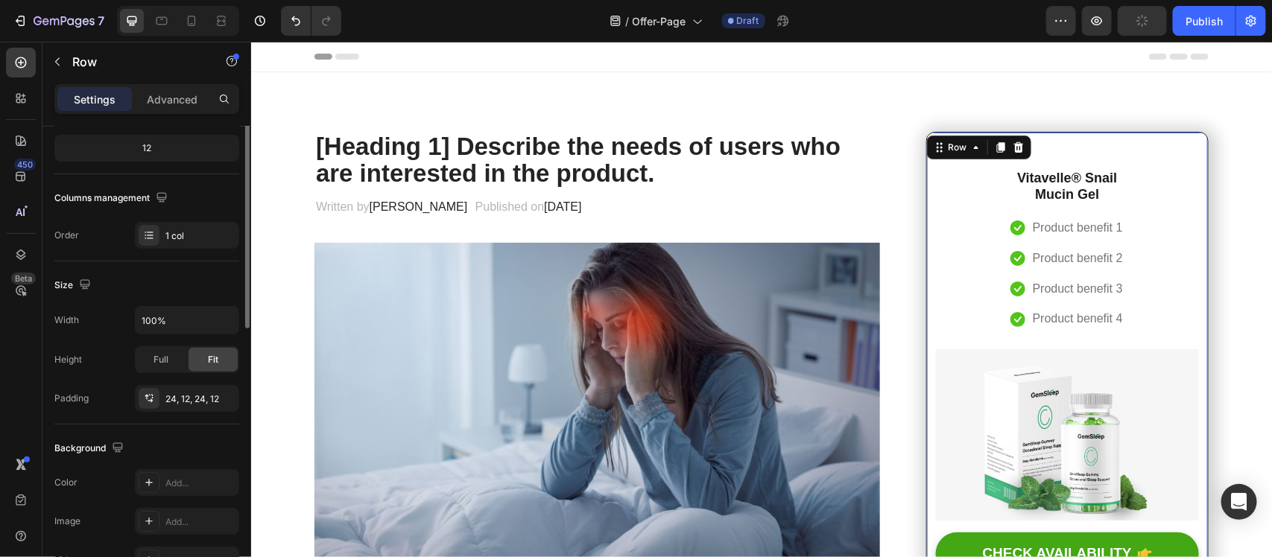
scroll to position [0, 0]
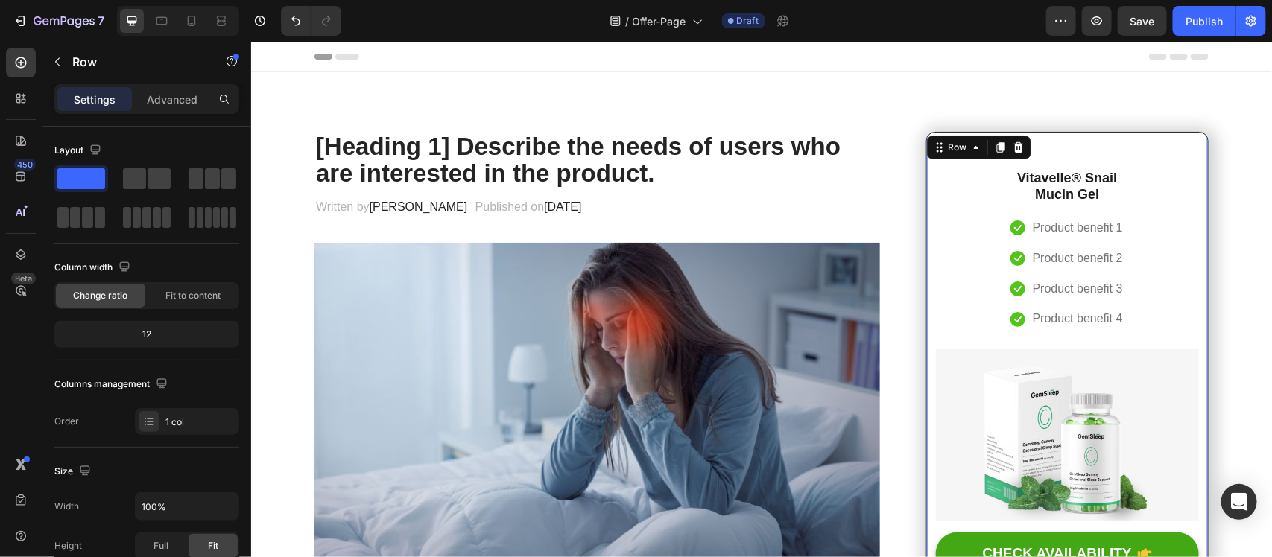
click at [959, 264] on div "⁠⁠⁠⁠⁠⁠⁠ Vitavelle® Snail Mucin Gel Heading Icon Product benefit 1 Text block Ic…" at bounding box center [1066, 377] width 263 height 454
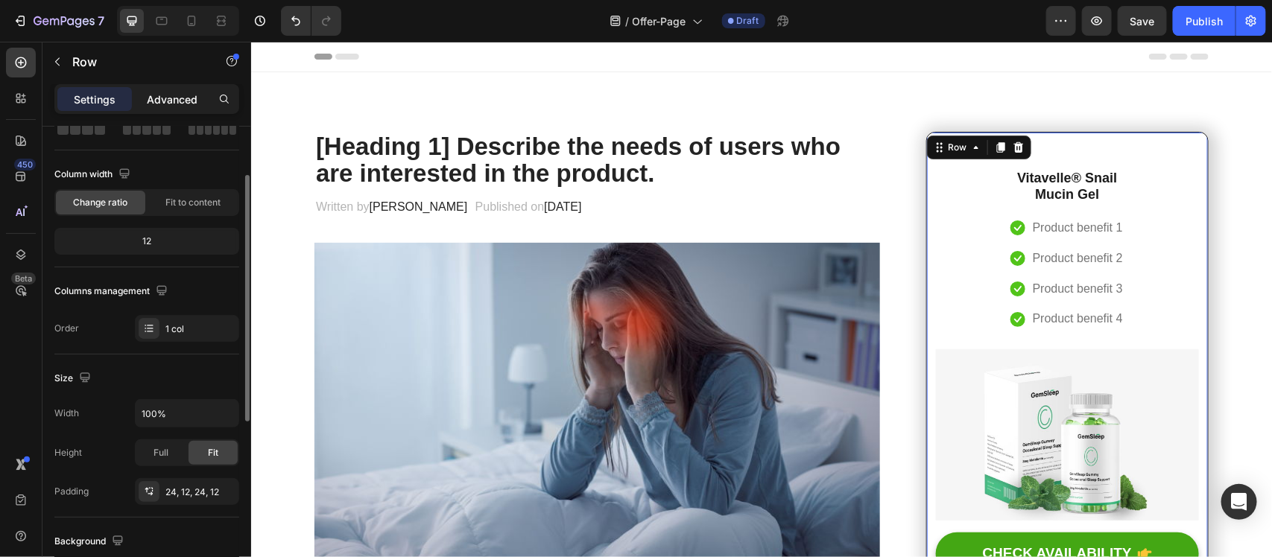
scroll to position [93, 0]
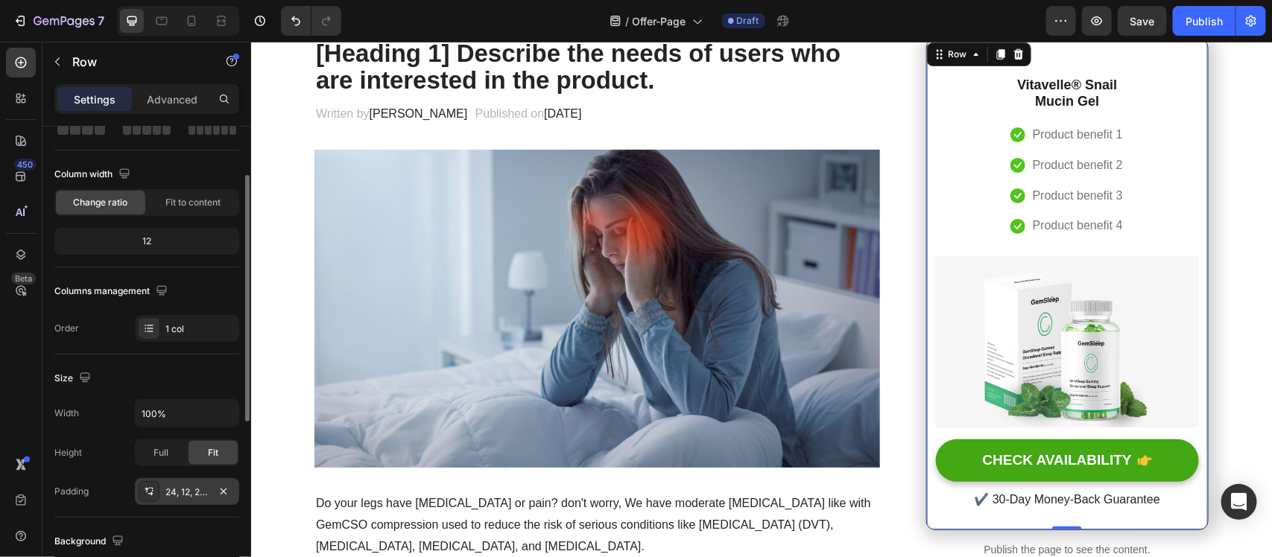
click at [160, 493] on div "24, 12, 24, 12" at bounding box center [187, 491] width 104 height 27
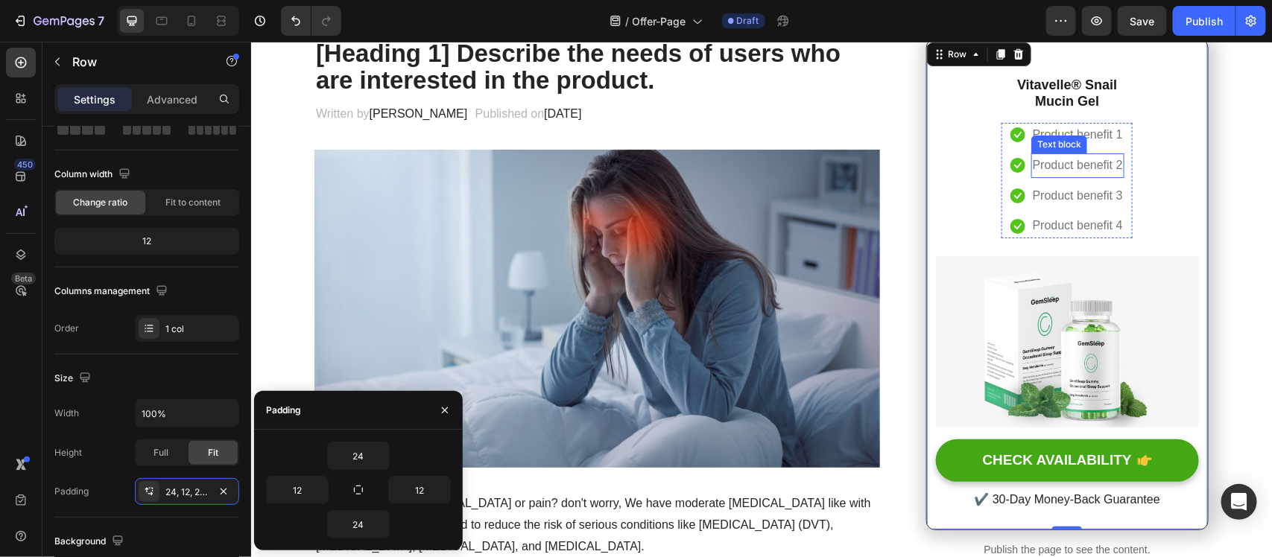
click at [1044, 153] on div "Product benefit 2" at bounding box center [1076, 165] width 93 height 25
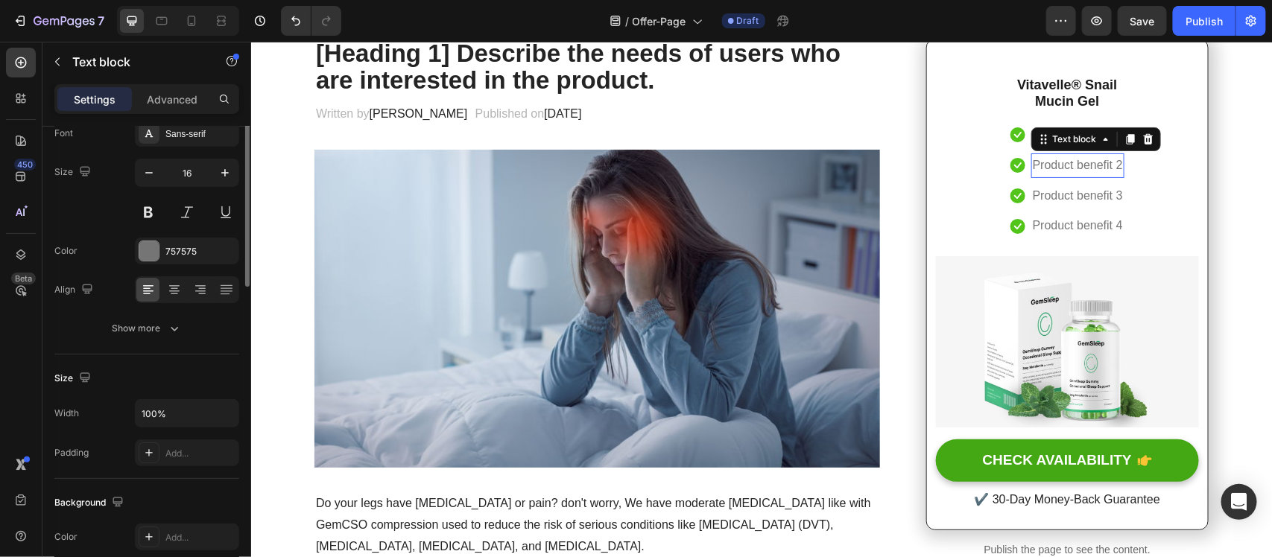
scroll to position [0, 0]
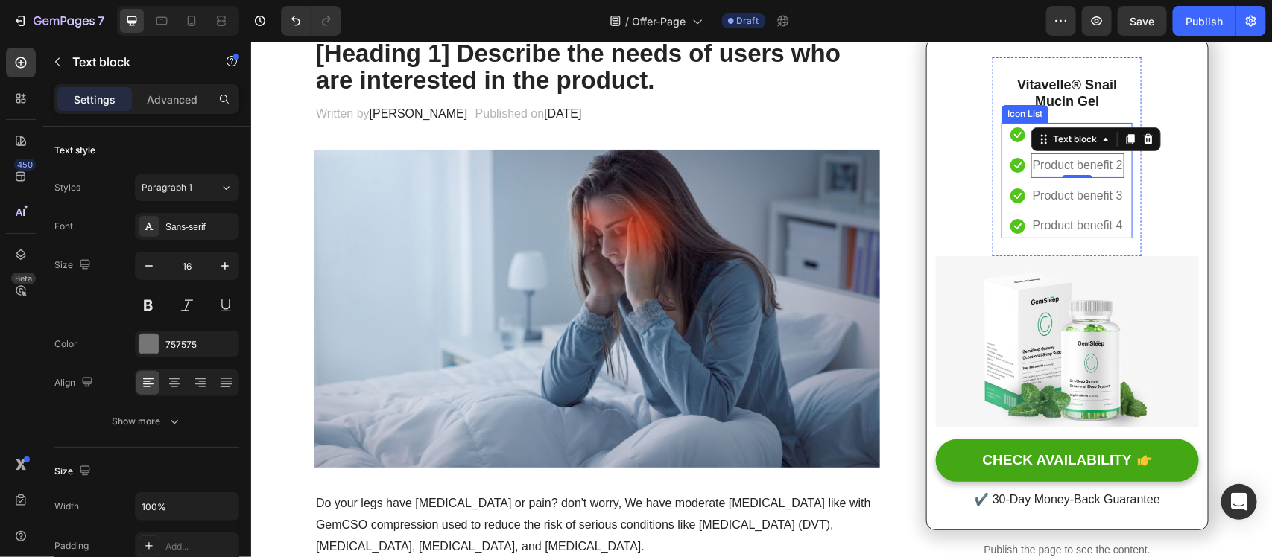
click at [1009, 150] on ul "Icon Product benefit 1 Text block Icon Product benefit 2 Text block 0 Icon Prod…" at bounding box center [1066, 179] width 114 height 115
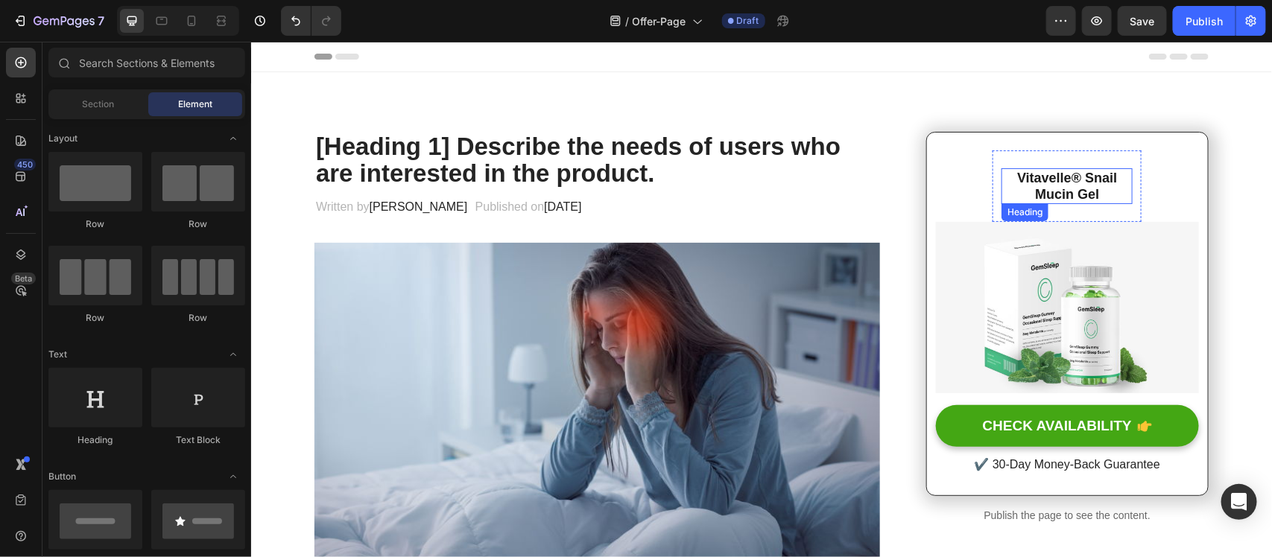
click at [1026, 182] on strong "Vitavelle® Snail Mucin Gel" at bounding box center [1066, 185] width 100 height 31
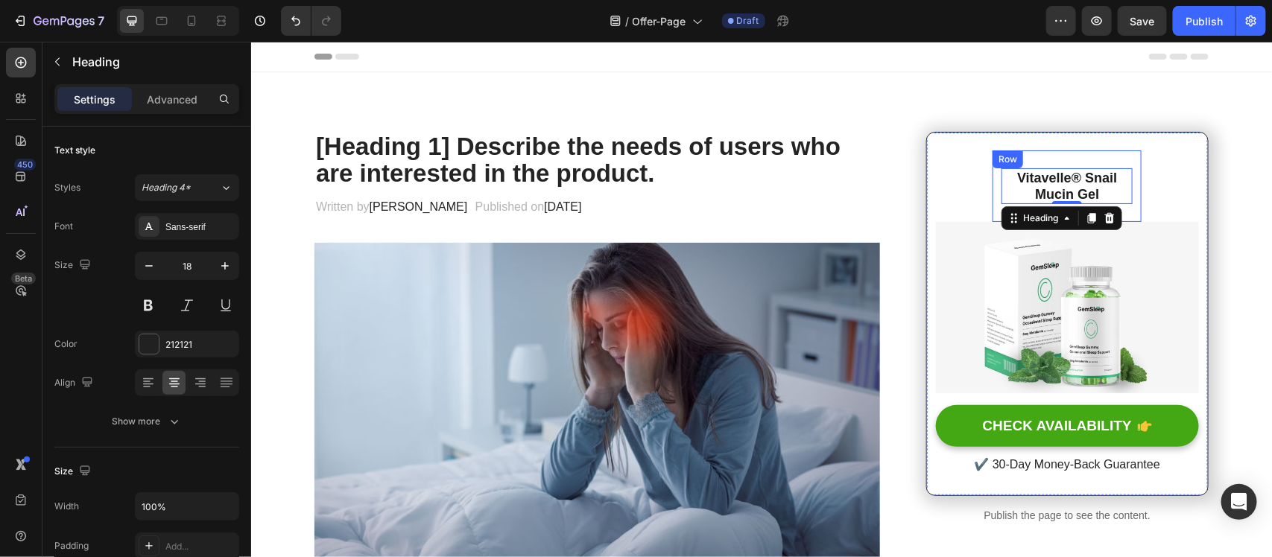
click at [1032, 159] on div "⁠⁠⁠⁠⁠⁠⁠ Vitavelle® Snail Mucin Gel Heading 0 Row" at bounding box center [1065, 186] width 149 height 72
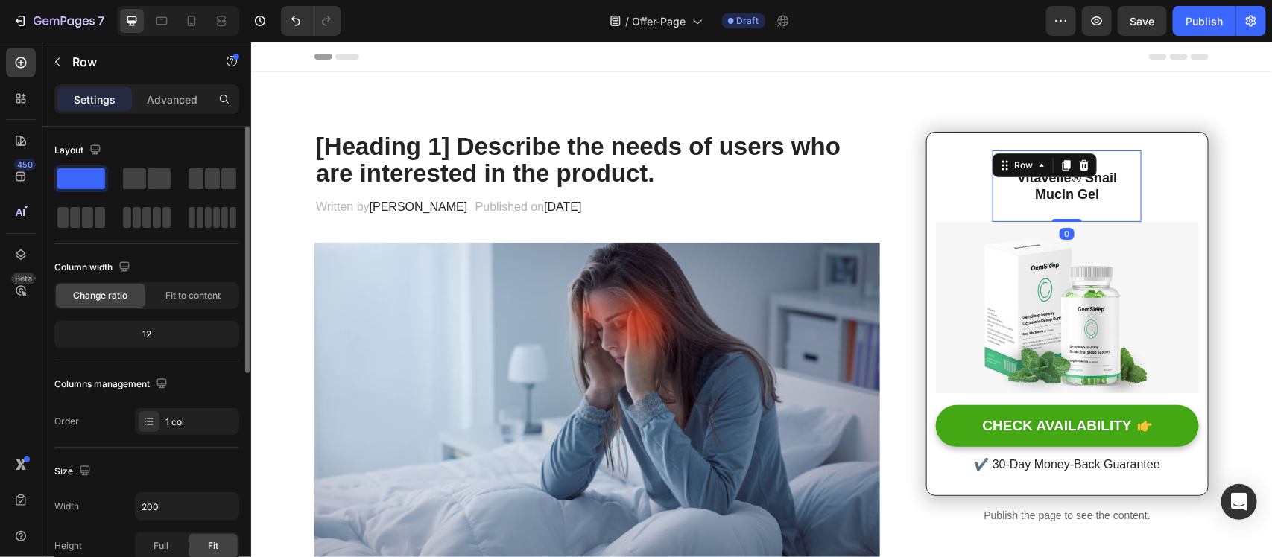
scroll to position [93, 0]
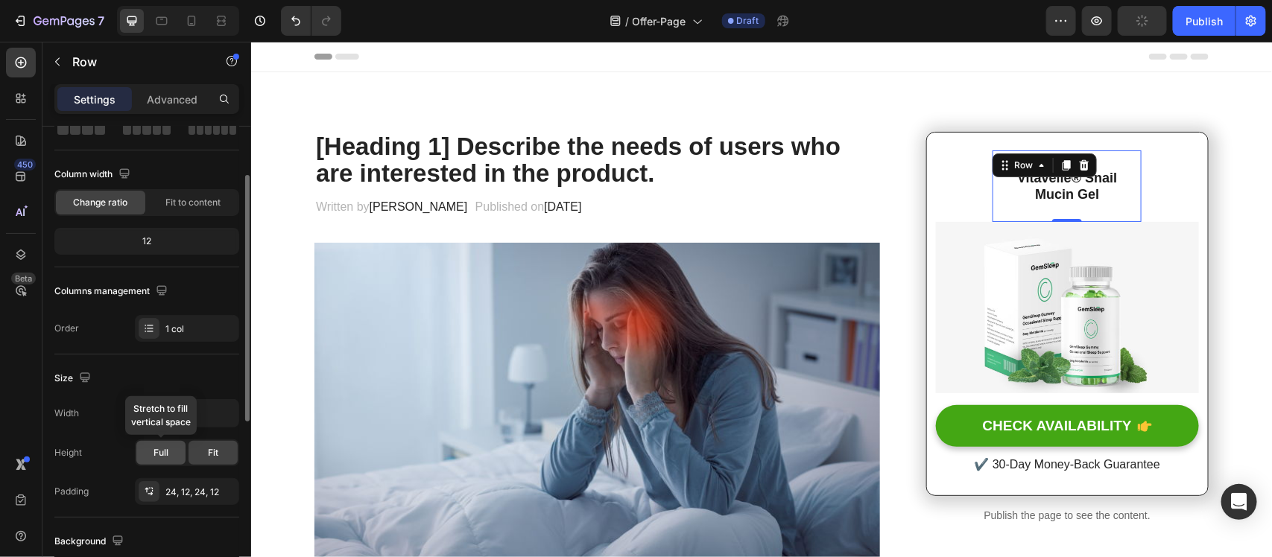
click at [165, 449] on span "Full" at bounding box center [160, 452] width 15 height 13
click at [203, 449] on div "Fit" at bounding box center [212, 453] width 49 height 24
click at [183, 416] on input "200" at bounding box center [187, 413] width 103 height 27
click at [227, 421] on icon "button" at bounding box center [225, 413] width 15 height 15
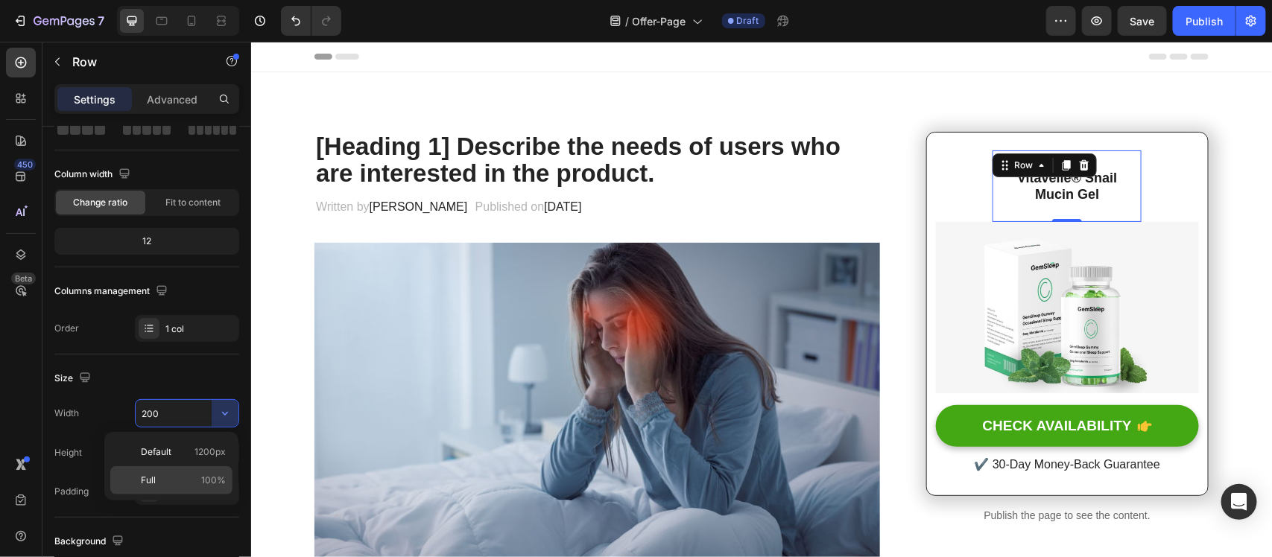
click at [185, 486] on p "Full 100%" at bounding box center [183, 480] width 85 height 13
type input "100%"
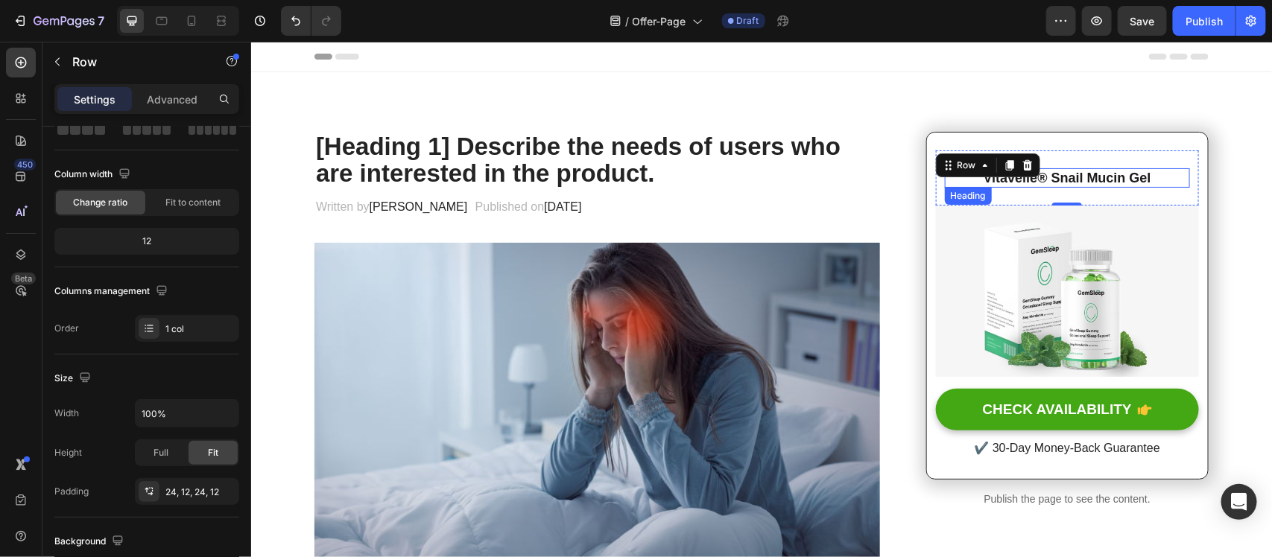
click at [1129, 178] on p "⁠⁠⁠⁠⁠⁠⁠ Vitavelle® Snail Mucin Gel" at bounding box center [1066, 177] width 242 height 16
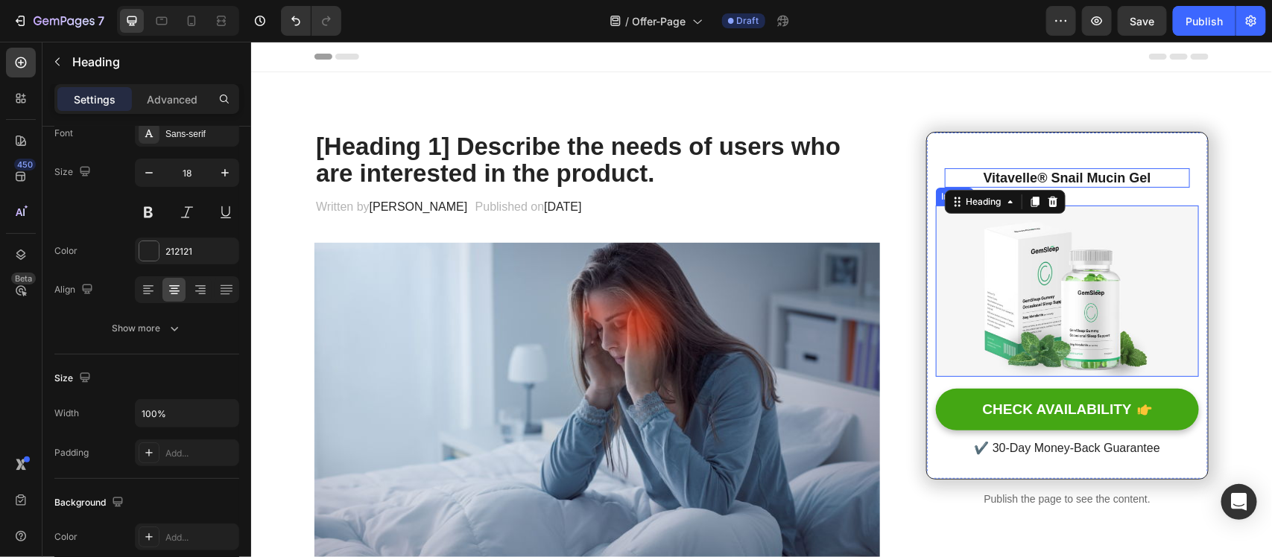
scroll to position [0, 0]
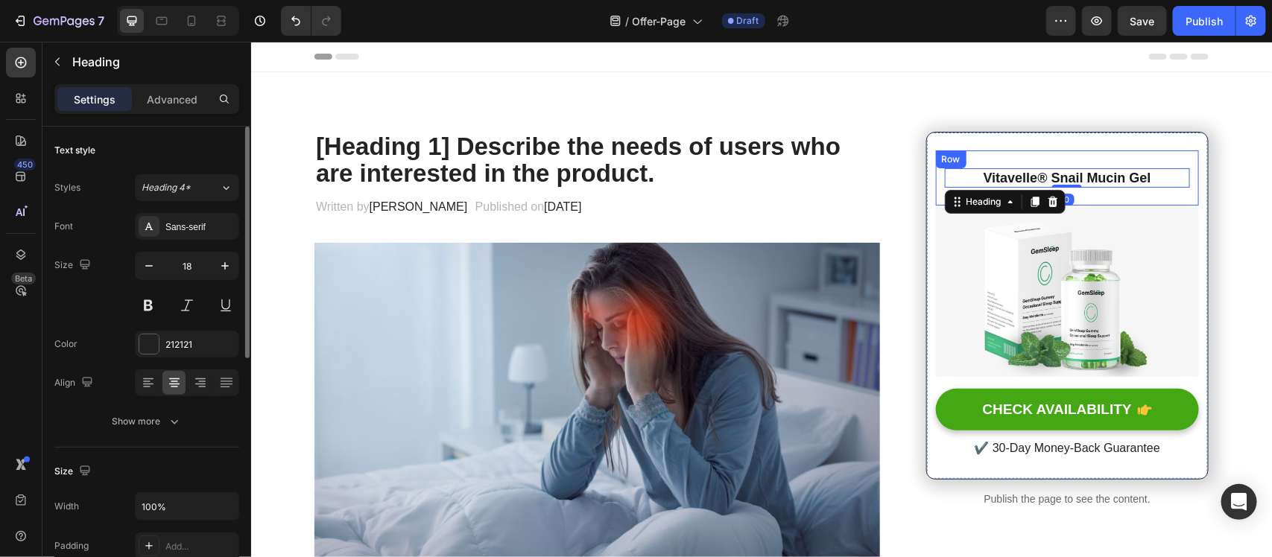
click at [1129, 193] on div "⁠⁠⁠⁠⁠⁠⁠ Vitavelle® Snail Mucin Gel Heading 0 Row" at bounding box center [1066, 177] width 263 height 55
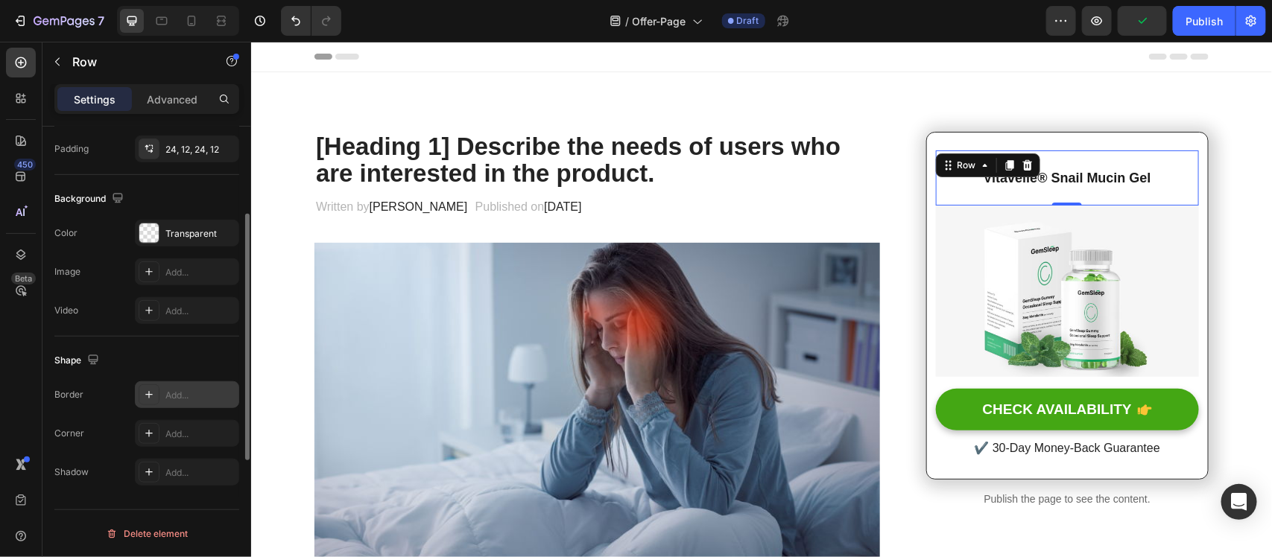
scroll to position [251, 0]
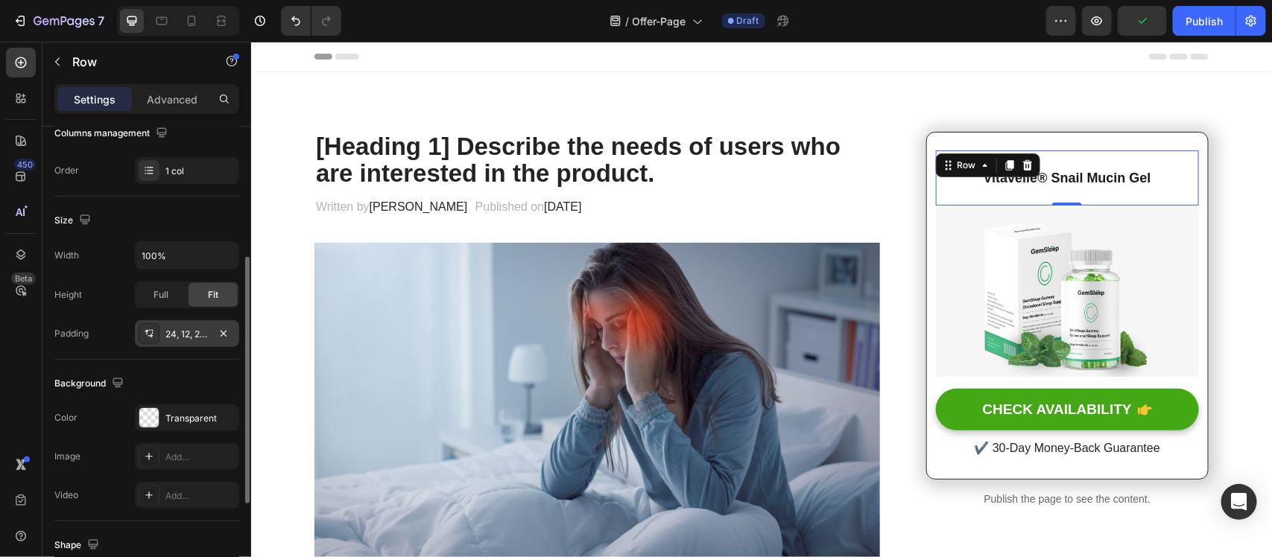
click at [154, 331] on icon at bounding box center [149, 334] width 12 height 12
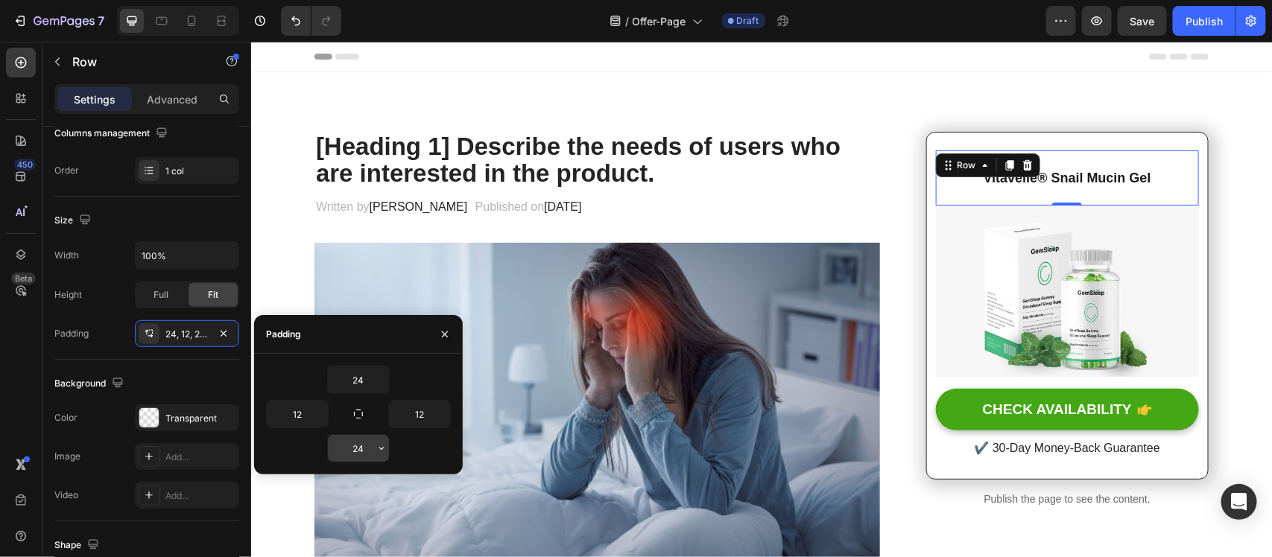
click at [345, 445] on input "24" at bounding box center [358, 448] width 61 height 27
drag, startPoint x: 1076, startPoint y: 171, endPoint x: 1065, endPoint y: 185, distance: 18.6
click at [1076, 171] on strong "Vitavelle® Snail Mucin Gel" at bounding box center [1067, 177] width 168 height 15
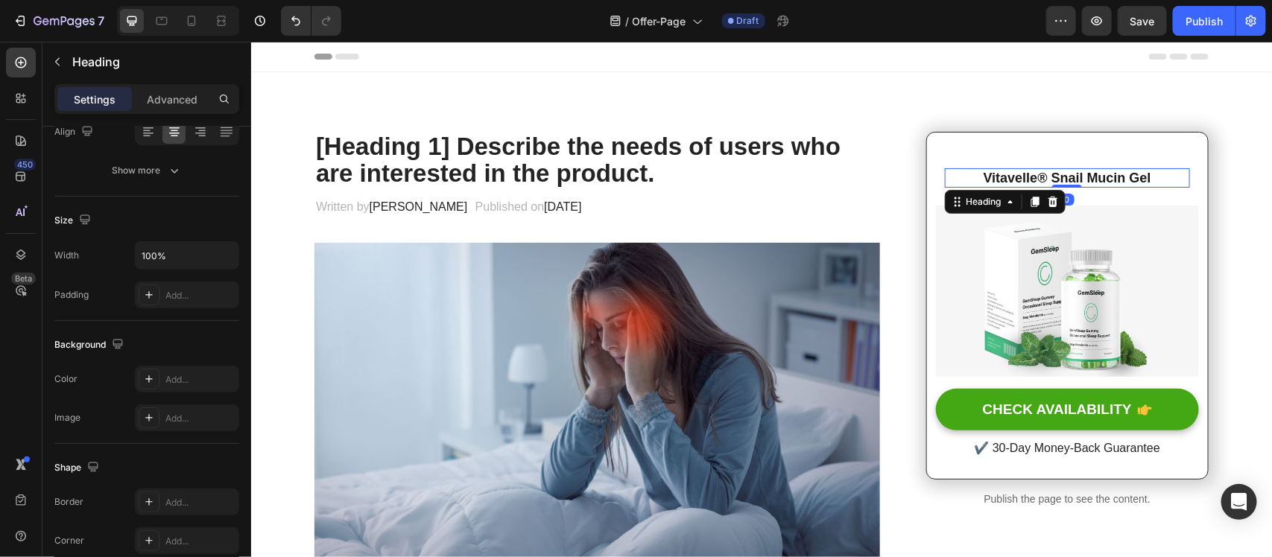
scroll to position [0, 0]
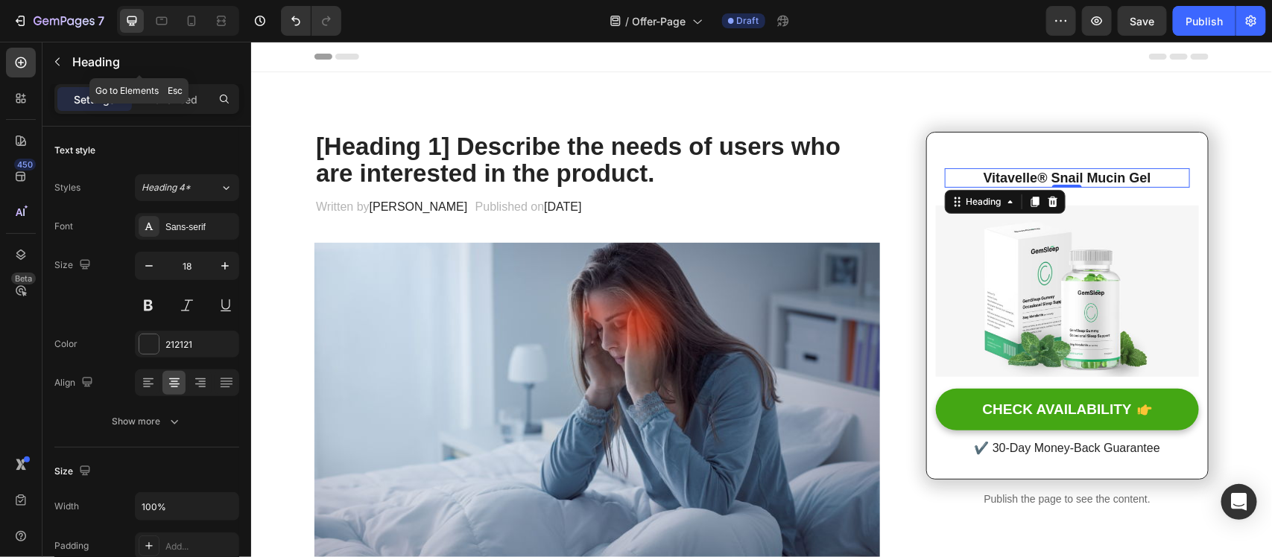
click at [58, 73] on button "button" at bounding box center [57, 62] width 24 height 24
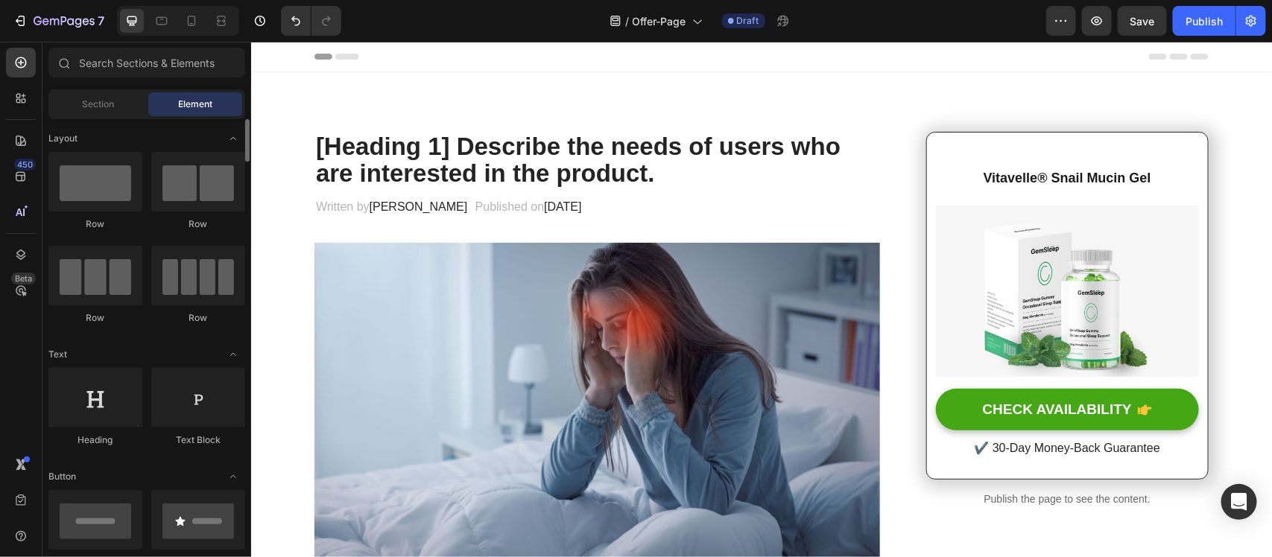
click at [109, 118] on div "Section Element" at bounding box center [146, 104] width 197 height 30
click at [112, 104] on span "Section" at bounding box center [99, 104] width 32 height 13
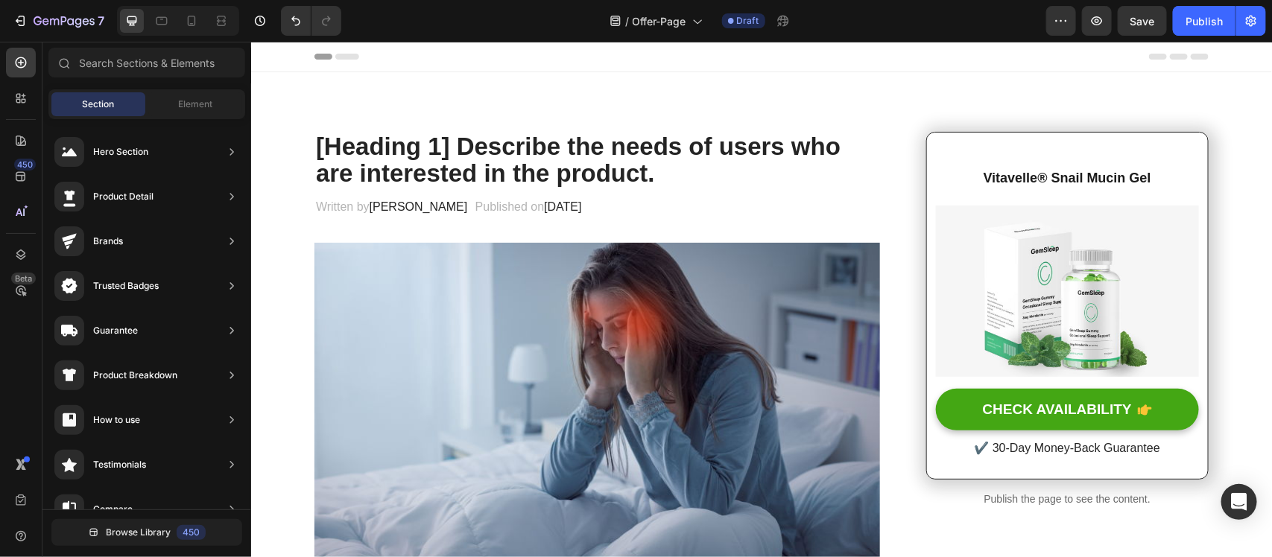
click at [213, 83] on div "Sections(18) Elements(83) Section Element Hero Section Product Detail Brands Tr…" at bounding box center [146, 301] width 209 height 507
click at [199, 93] on div "Element" at bounding box center [195, 104] width 94 height 24
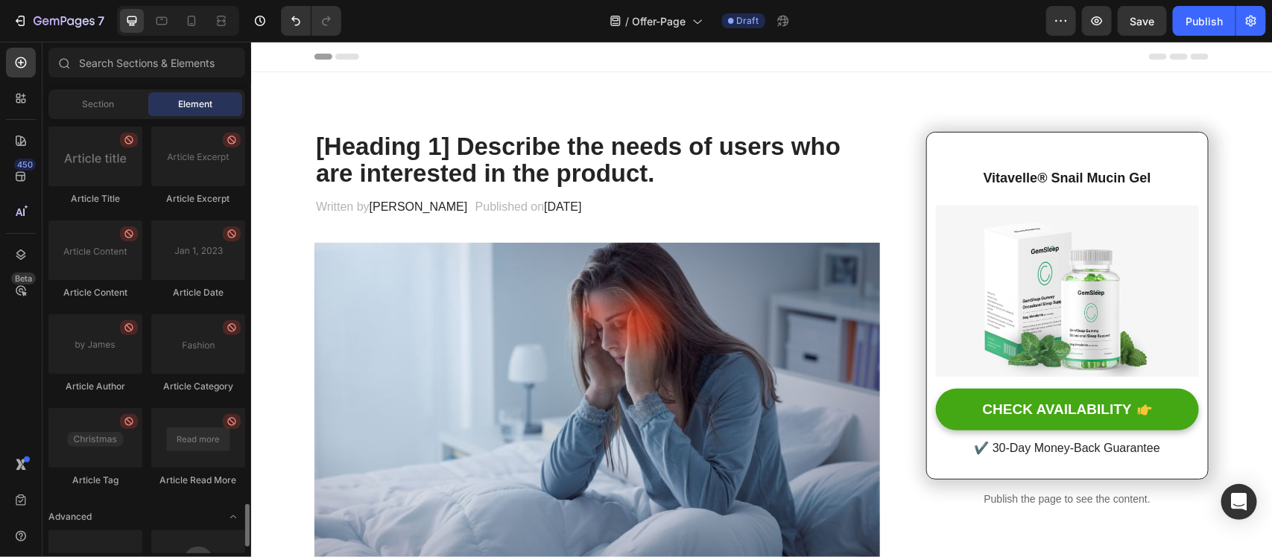
scroll to position [3979, 0]
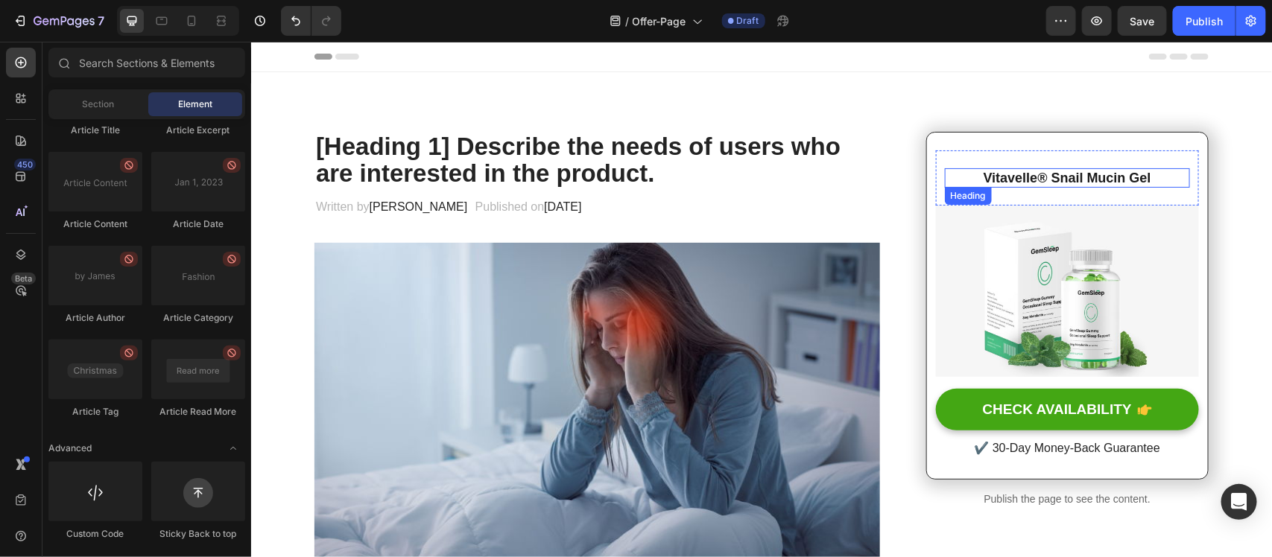
click at [1058, 170] on strong "Vitavelle® Snail Mucin Gel" at bounding box center [1067, 177] width 168 height 15
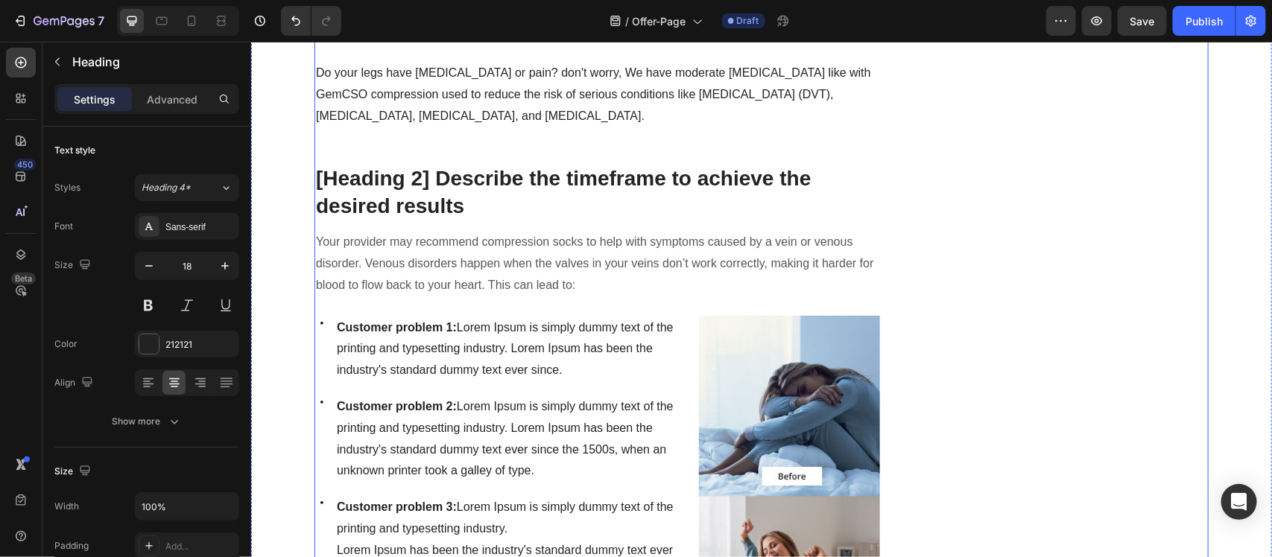
scroll to position [466, 0]
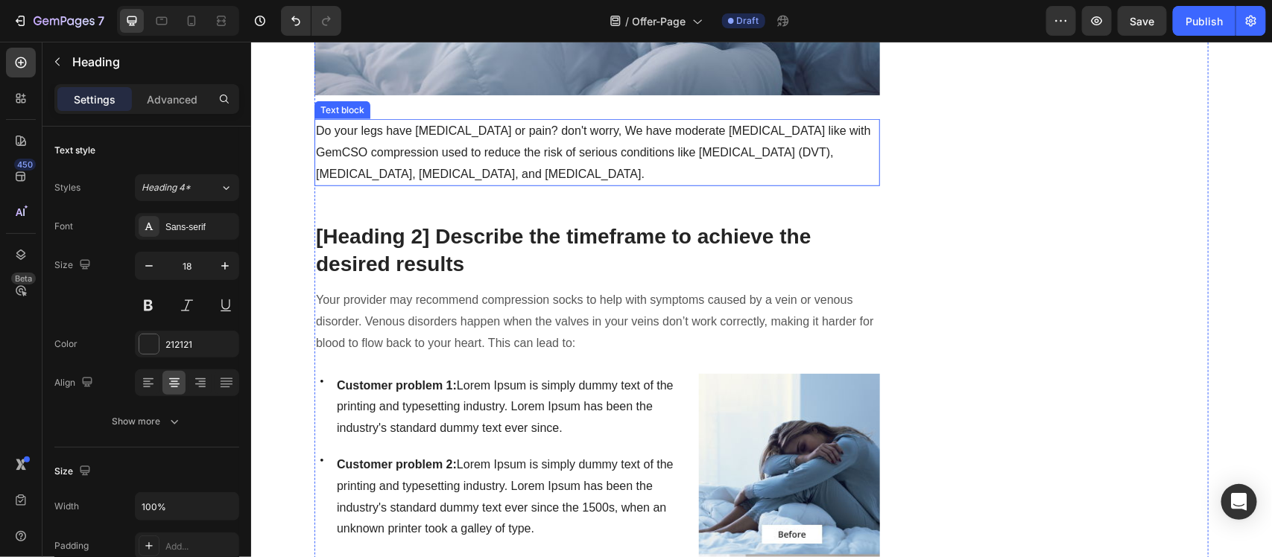
click at [417, 153] on p "Do your legs have [MEDICAL_DATA] or pain? don't worry, We have moderate [MEDICA…" at bounding box center [596, 152] width 562 height 64
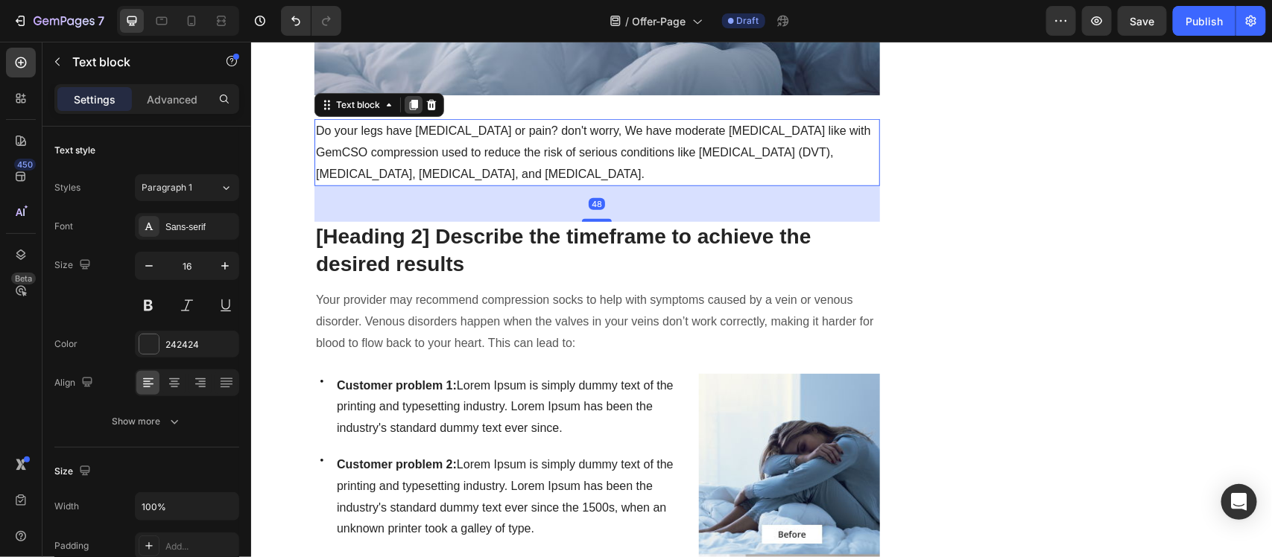
click at [410, 98] on icon at bounding box center [413, 104] width 12 height 12
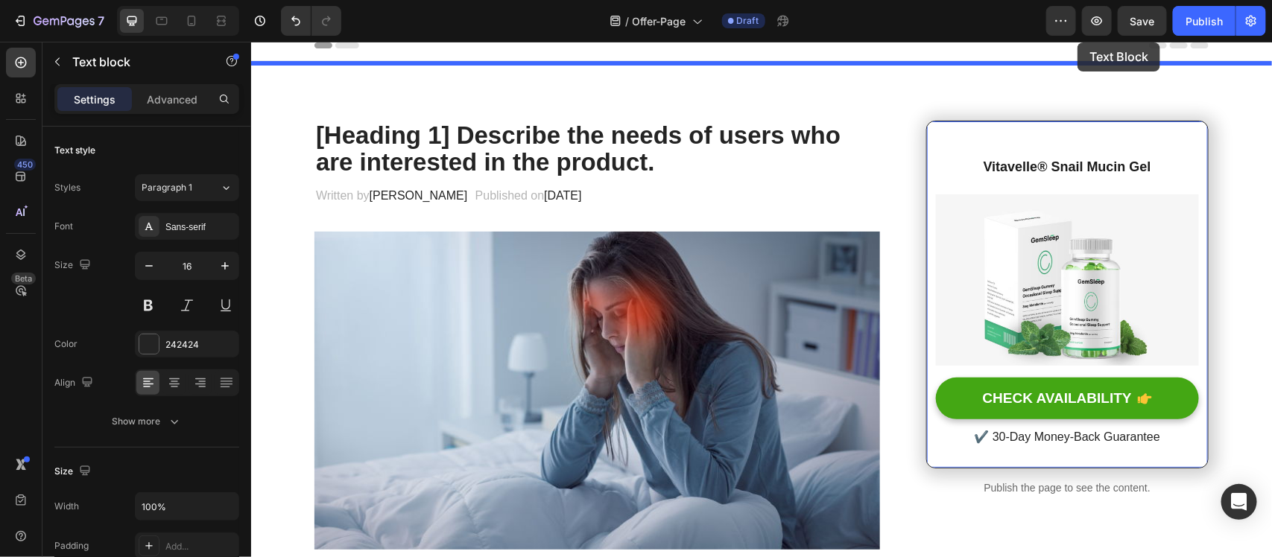
scroll to position [0, 0]
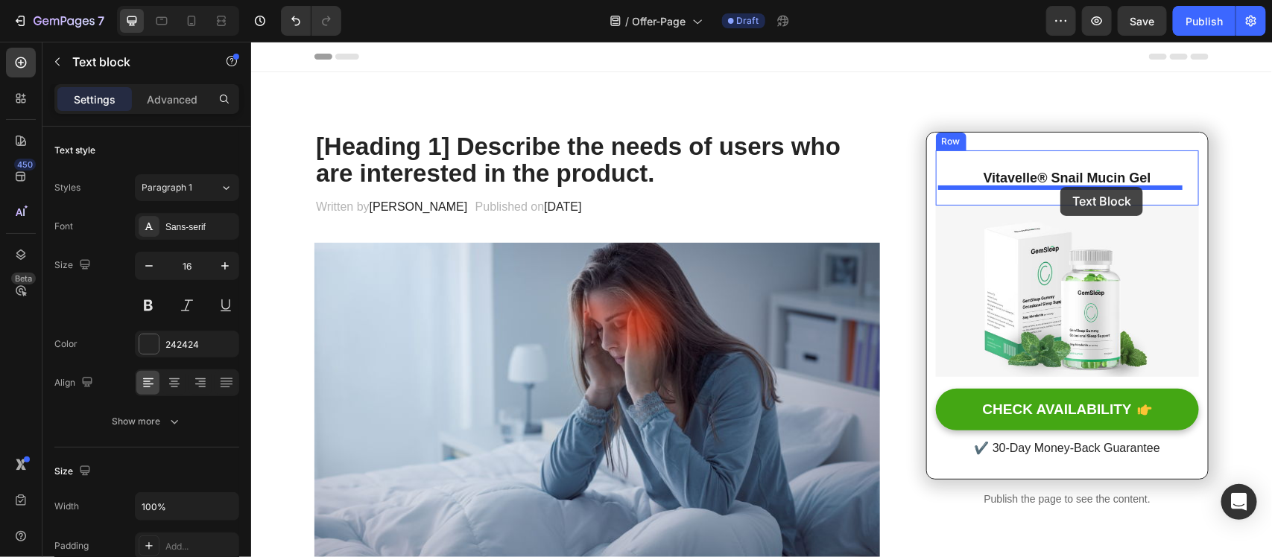
drag, startPoint x: 315, startPoint y: 485, endPoint x: 1059, endPoint y: 186, distance: 801.9
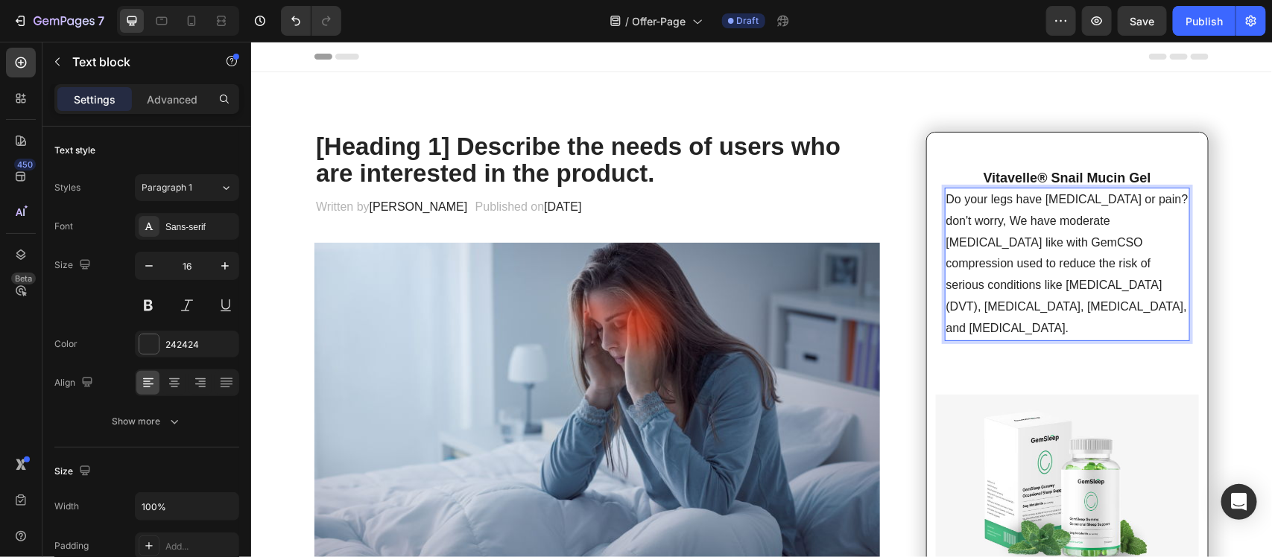
click at [1058, 271] on p "Do your legs have [MEDICAL_DATA] or pain? don't worry, We have moderate [MEDICA…" at bounding box center [1066, 263] width 242 height 150
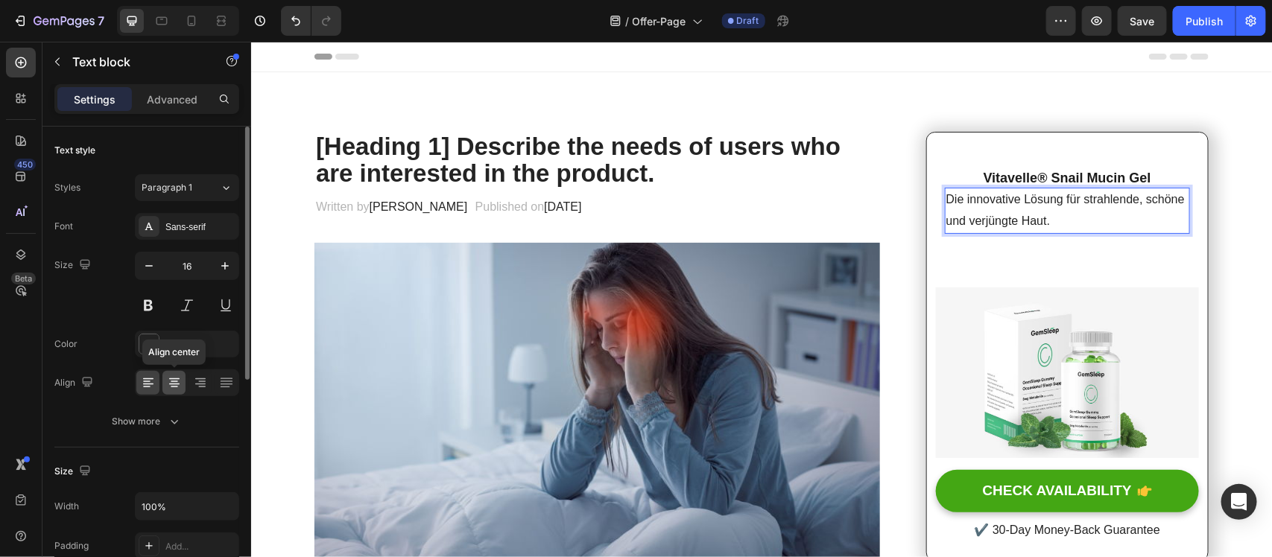
drag, startPoint x: 173, startPoint y: 390, endPoint x: 107, endPoint y: 347, distance: 78.1
click at [173, 390] on icon at bounding box center [174, 382] width 15 height 15
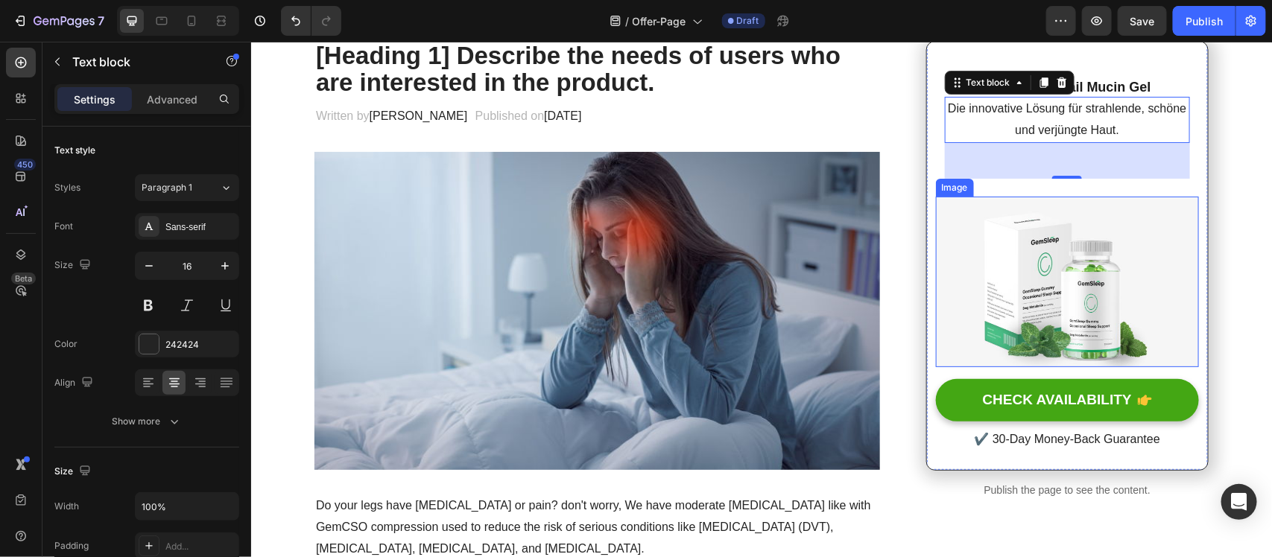
scroll to position [93, 0]
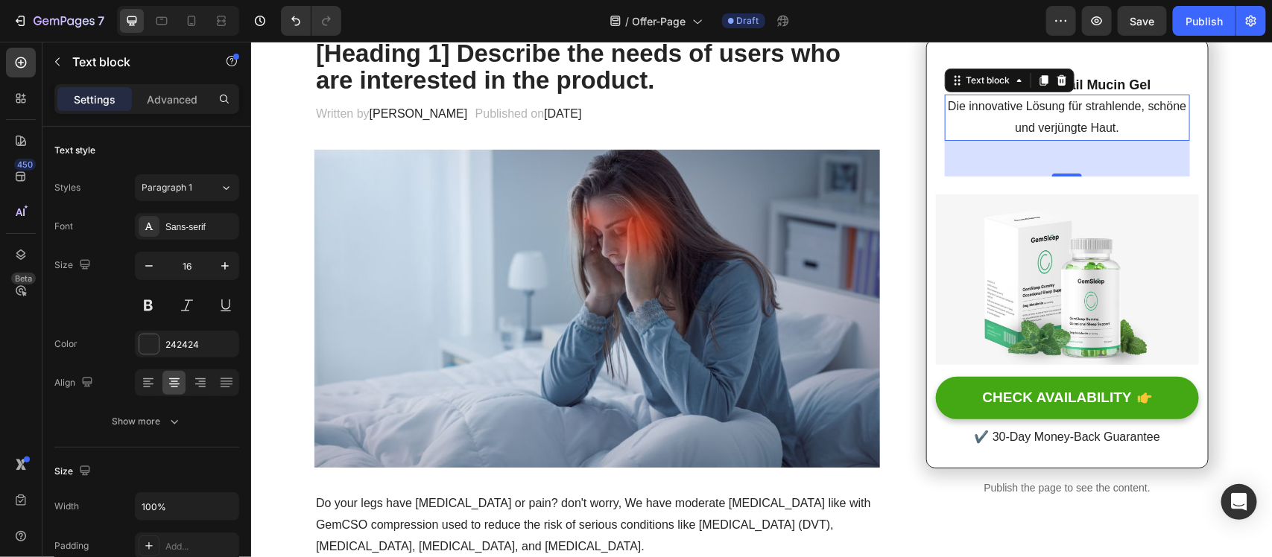
click at [1047, 92] on p "⁠⁠⁠⁠⁠⁠⁠ Vitavelle® Snail Mucin Gel" at bounding box center [1066, 84] width 242 height 16
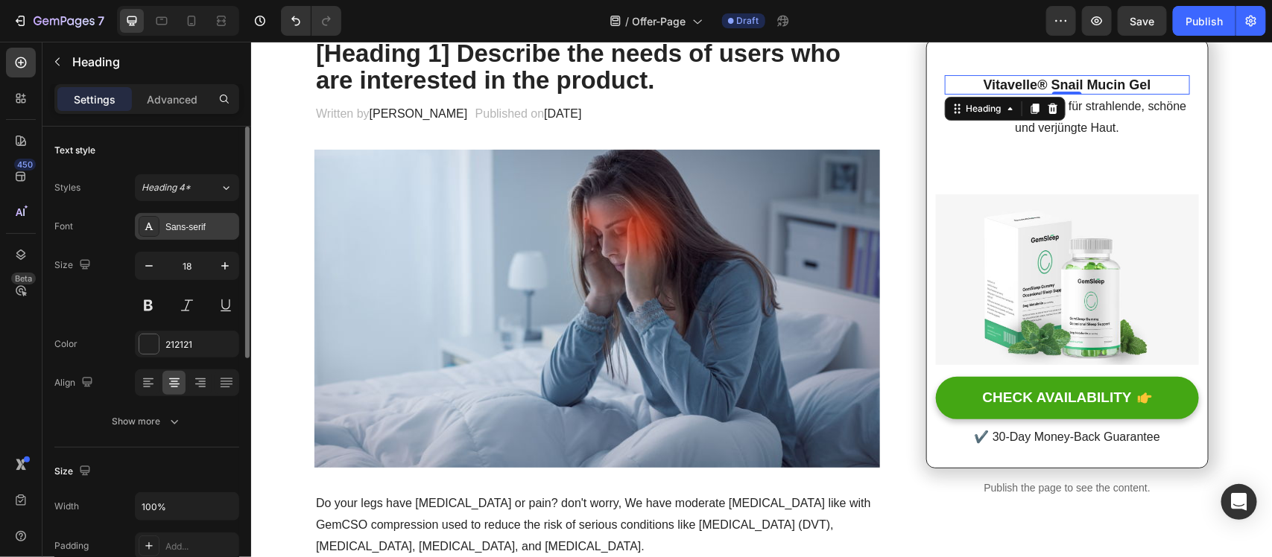
click at [179, 225] on div "Sans-serif" at bounding box center [200, 226] width 70 height 13
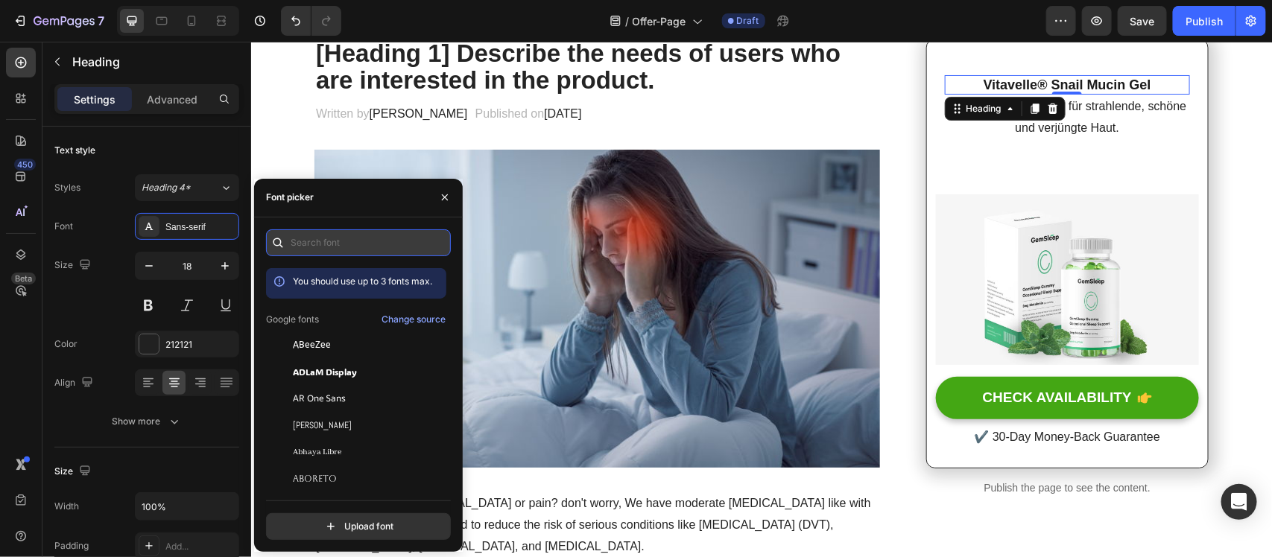
click at [340, 238] on input "text" at bounding box center [358, 242] width 185 height 27
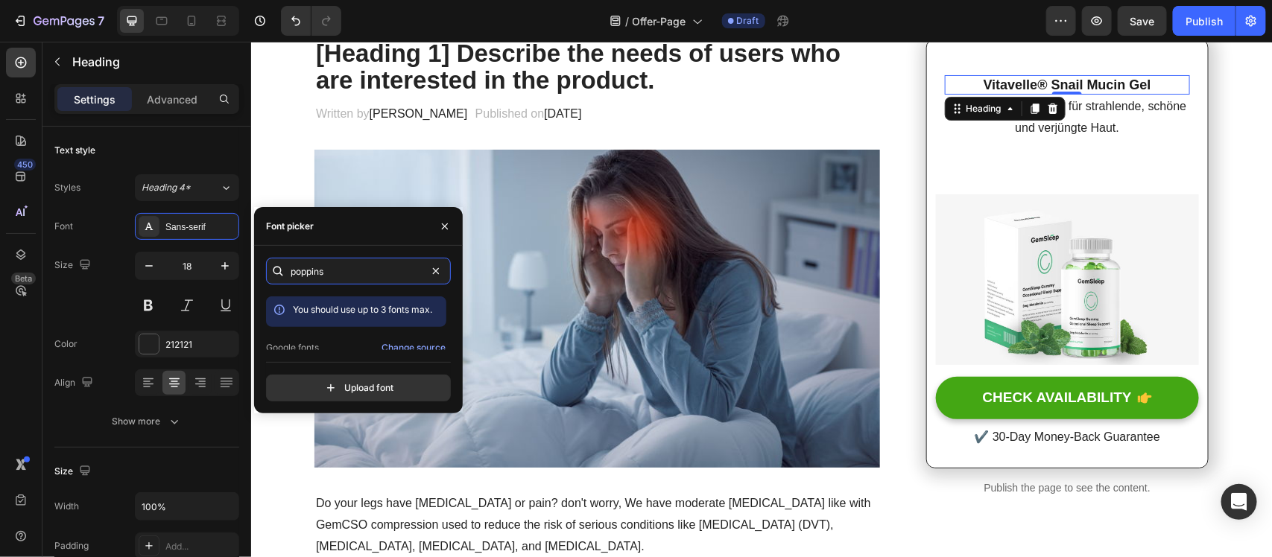
scroll to position [36, 0]
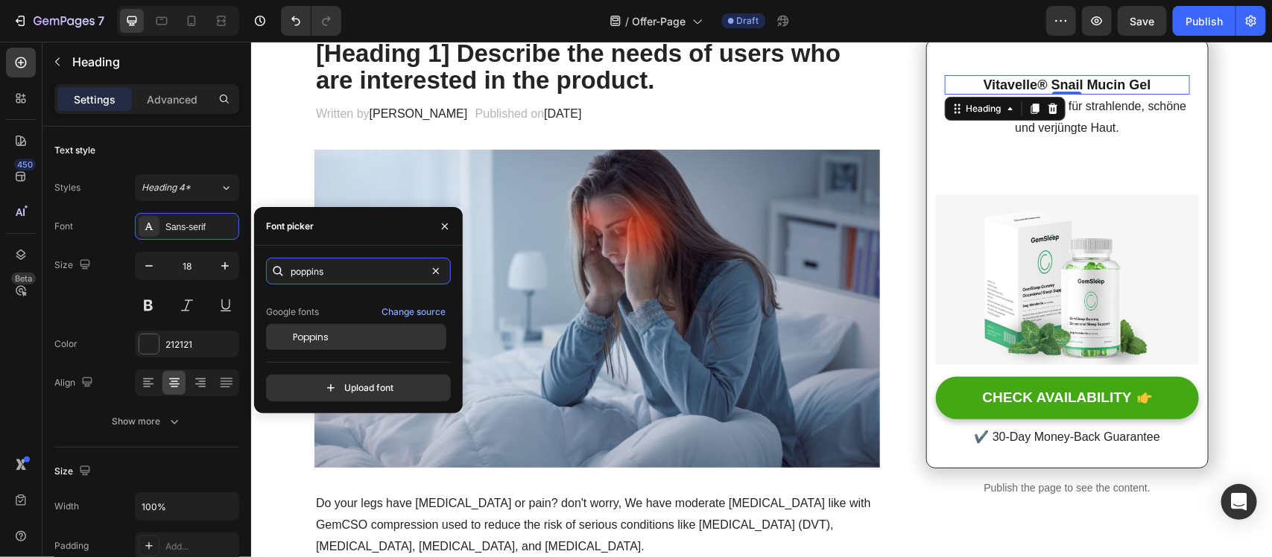
type input "poppins"
click at [328, 331] on div "Poppins" at bounding box center [356, 337] width 180 height 27
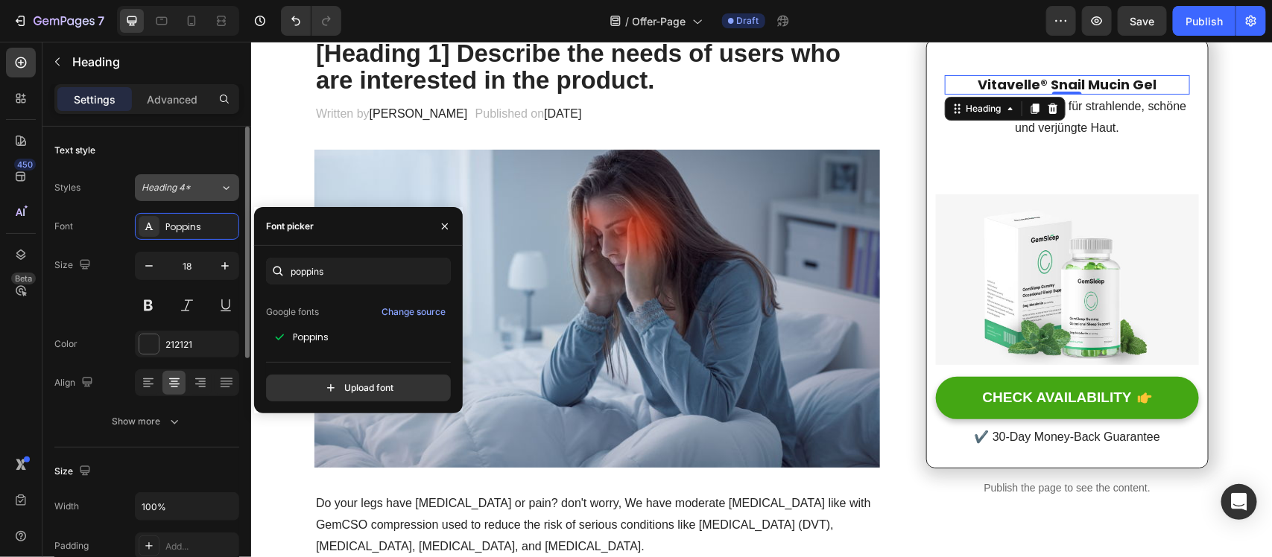
drag, startPoint x: 162, startPoint y: 179, endPoint x: 147, endPoint y: 188, distance: 17.4
click at [147, 186] on button "Heading 4*" at bounding box center [187, 187] width 104 height 27
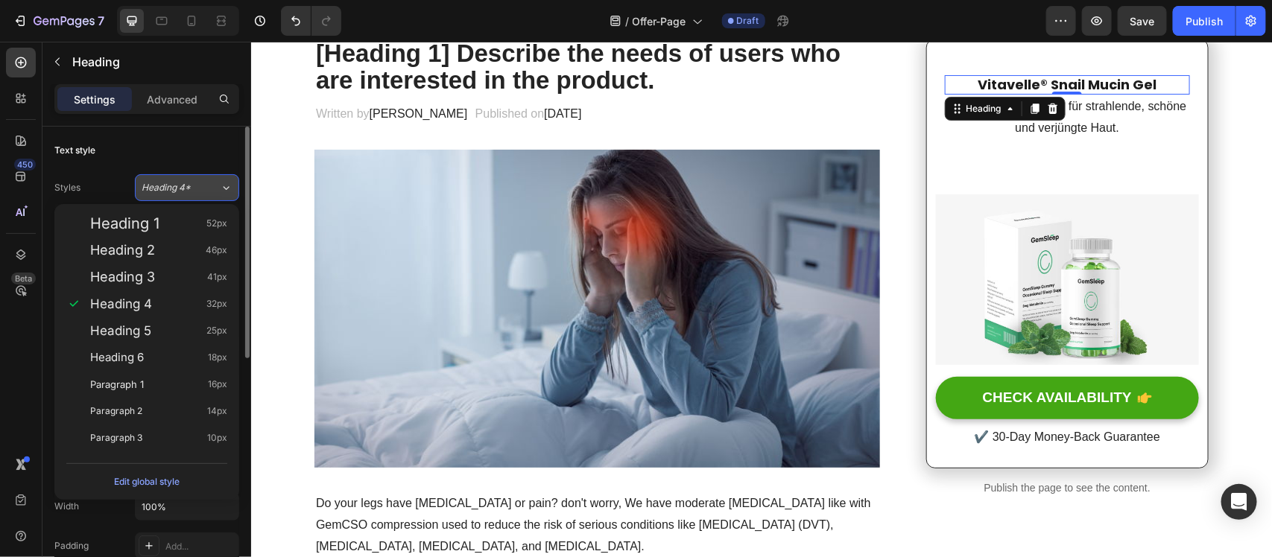
click at [147, 188] on span "Heading 4*" at bounding box center [166, 187] width 49 height 13
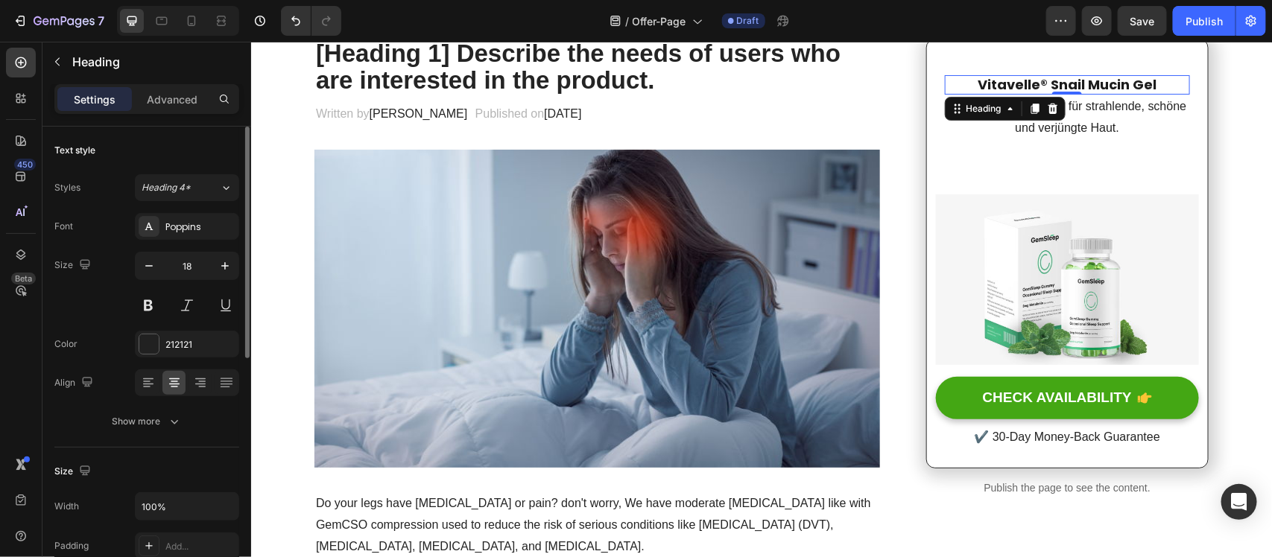
click at [112, 202] on div "Styles Heading 4* Font Poppins Size 18 Color 212121 Align Show more" at bounding box center [146, 304] width 185 height 261
click at [1097, 121] on p "Die innovative Lösung für strahlende, schöne und verjüngte Haut." at bounding box center [1066, 116] width 242 height 43
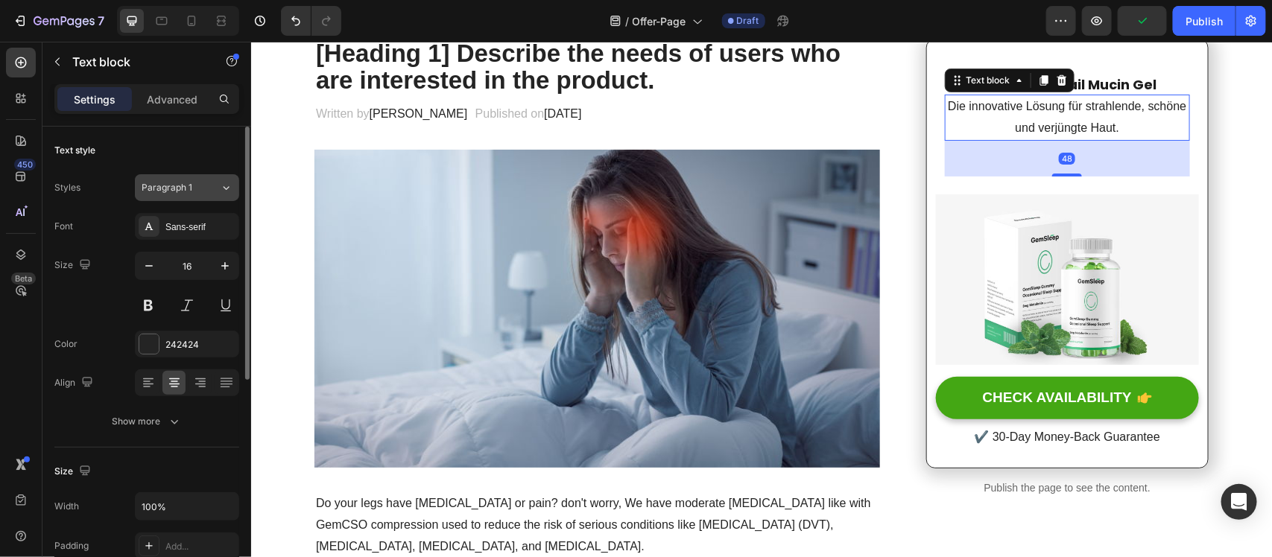
click at [170, 197] on button "Paragraph 1" at bounding box center [187, 187] width 104 height 27
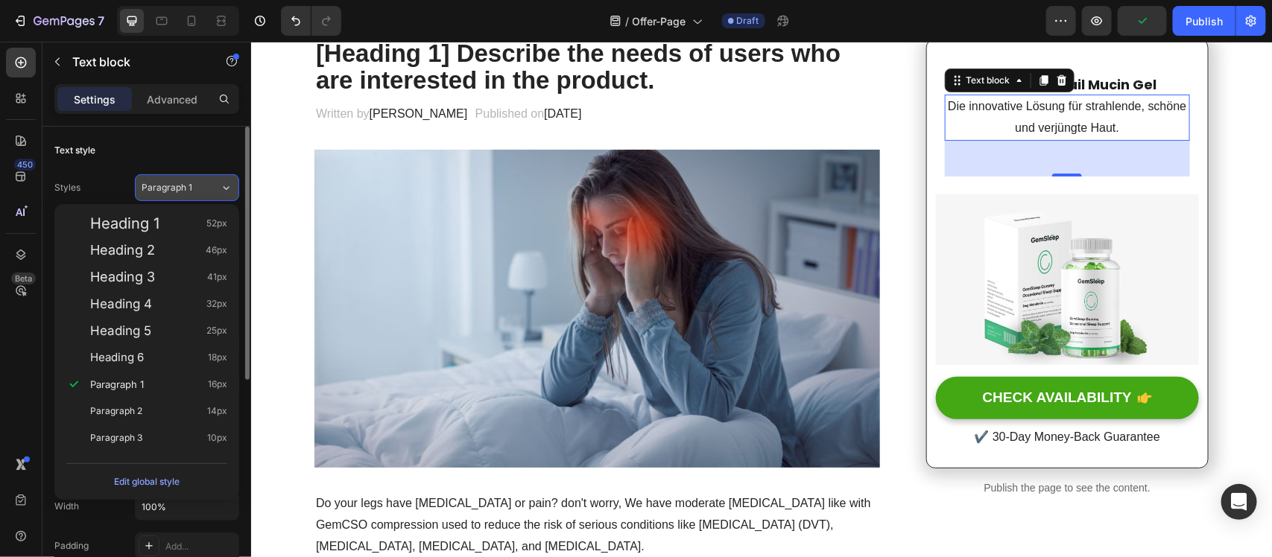
click at [170, 197] on button "Paragraph 1" at bounding box center [187, 187] width 104 height 27
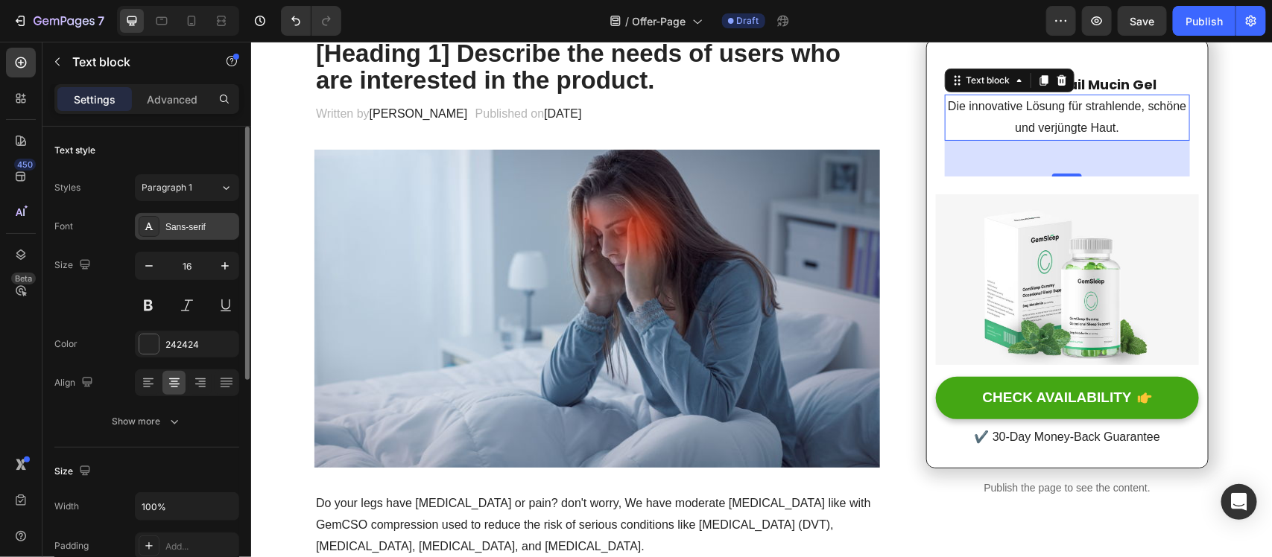
click at [171, 236] on div "Sans-serif" at bounding box center [187, 226] width 104 height 27
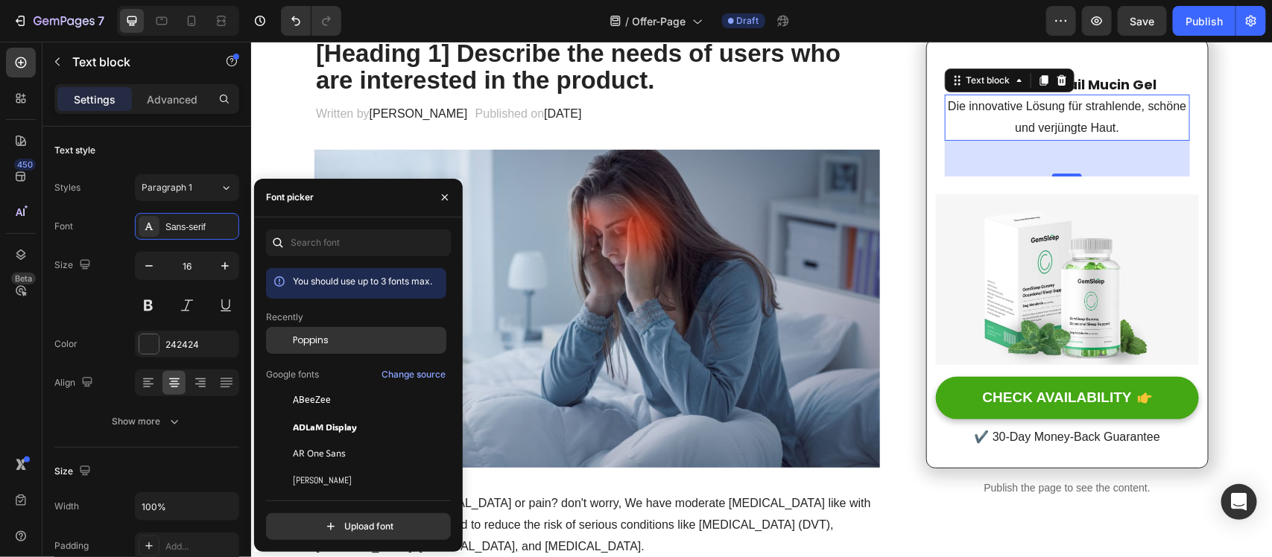
click at [331, 339] on div "Poppins" at bounding box center [368, 340] width 150 height 13
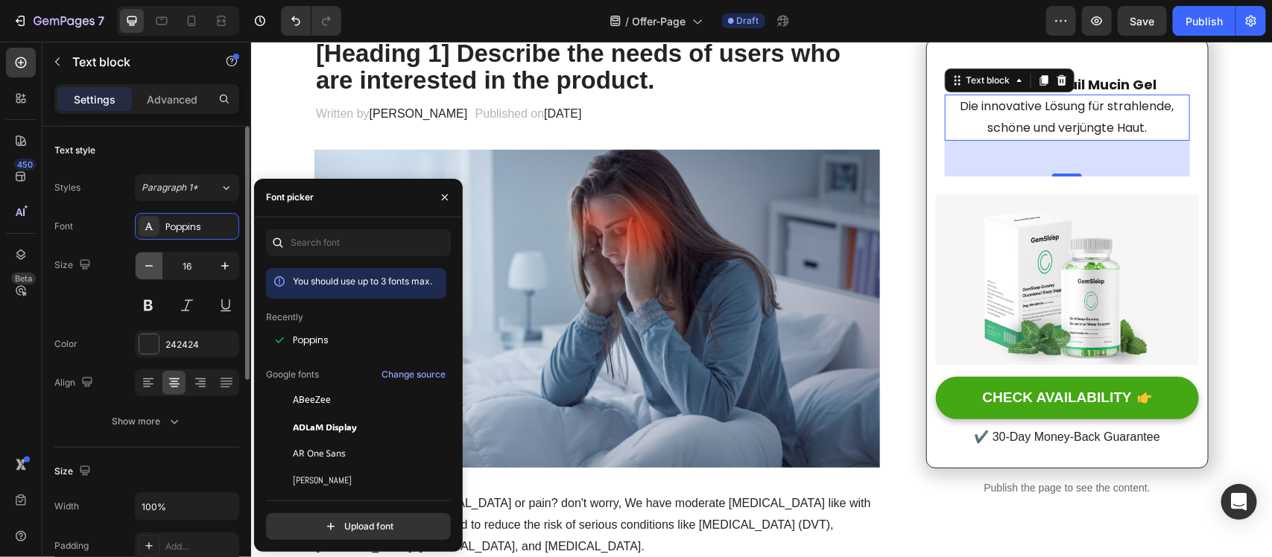
click at [145, 270] on icon "button" at bounding box center [149, 265] width 15 height 15
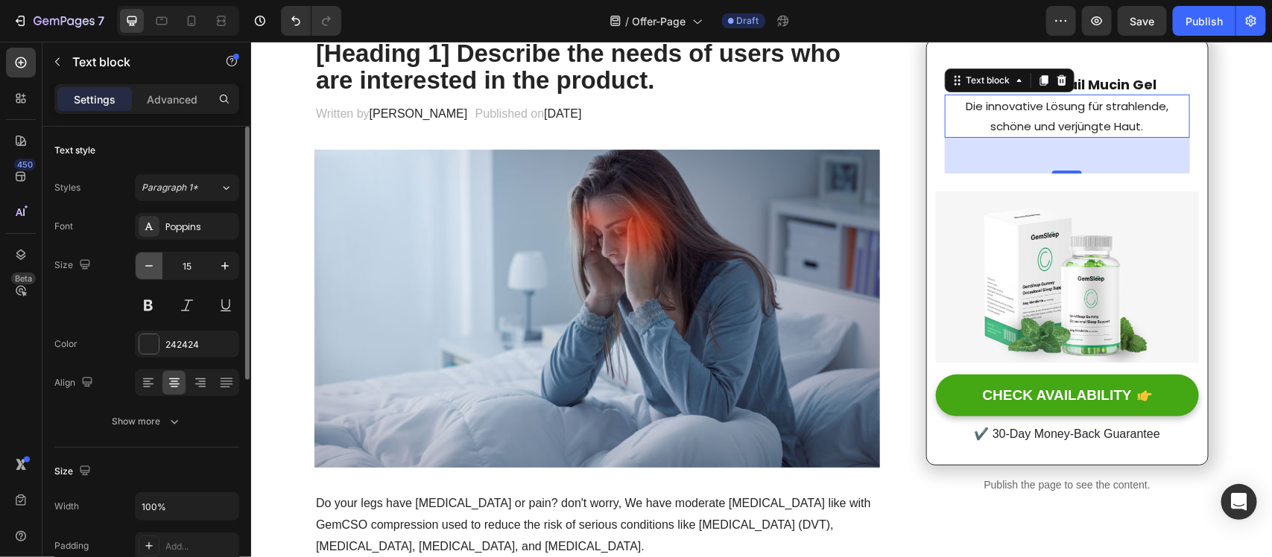
click at [144, 272] on icon "button" at bounding box center [149, 265] width 15 height 15
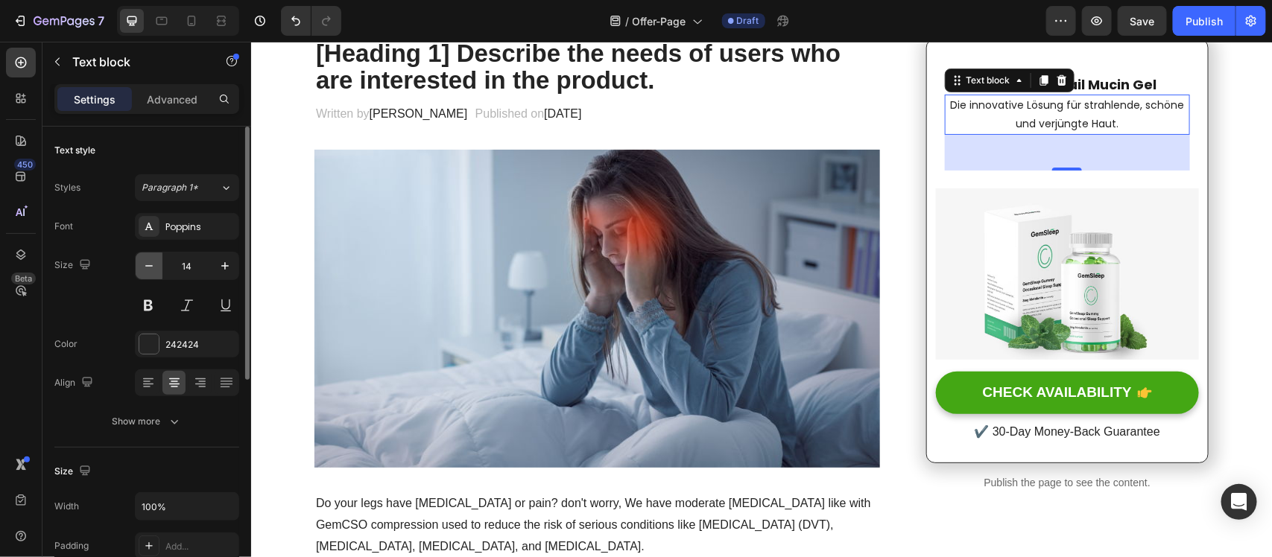
click at [144, 273] on icon "button" at bounding box center [149, 265] width 15 height 15
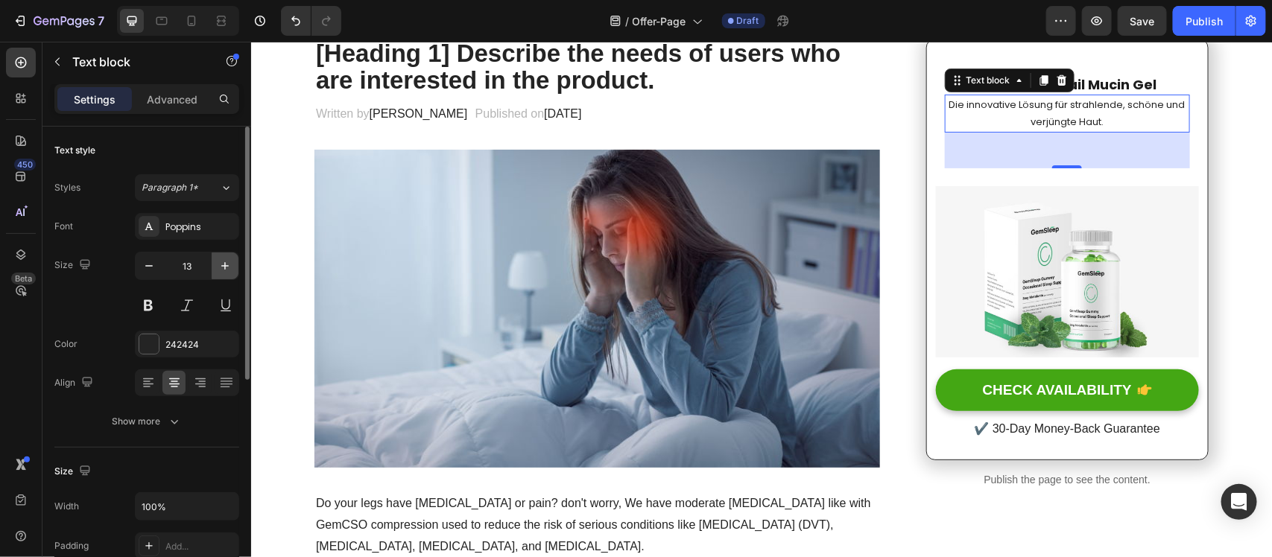
click at [218, 268] on icon "button" at bounding box center [225, 265] width 15 height 15
type input "14"
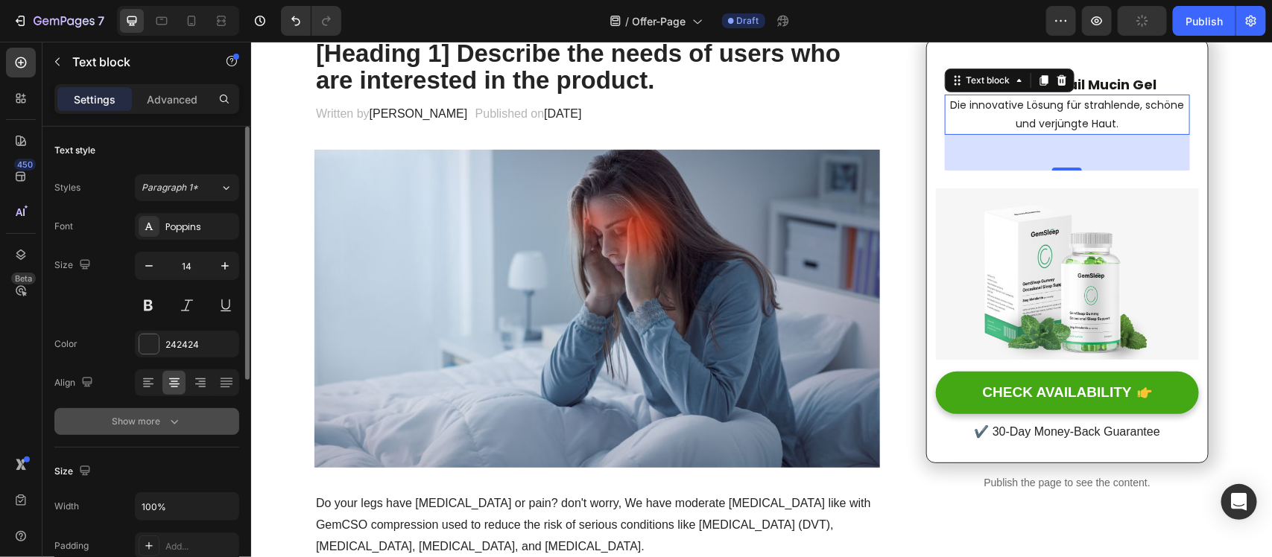
click at [161, 416] on div "Show more" at bounding box center [146, 421] width 69 height 15
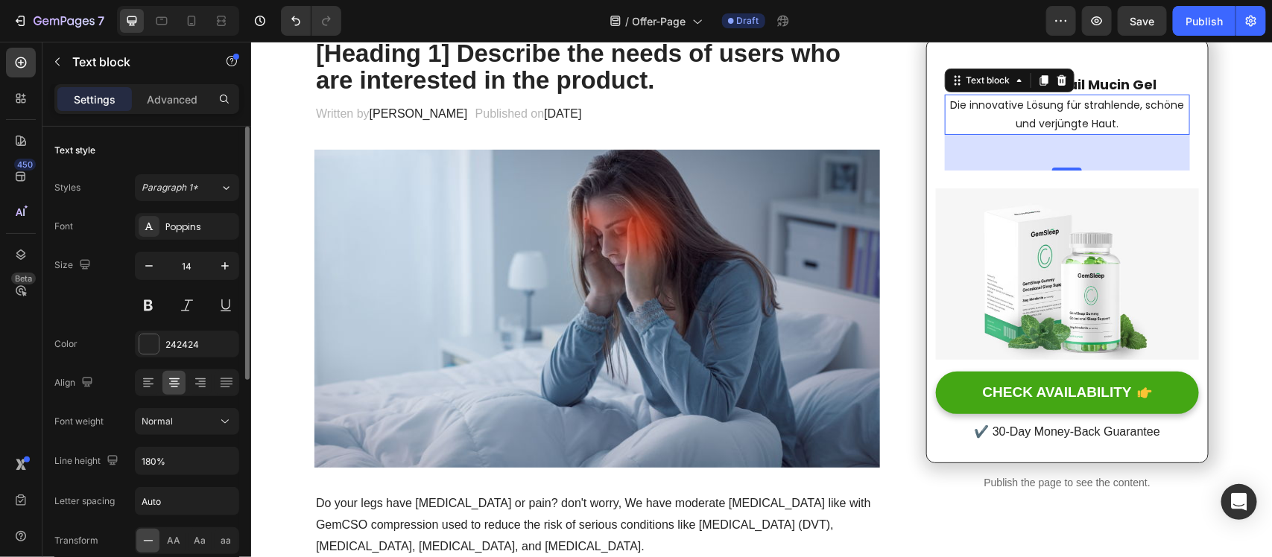
scroll to position [186, 0]
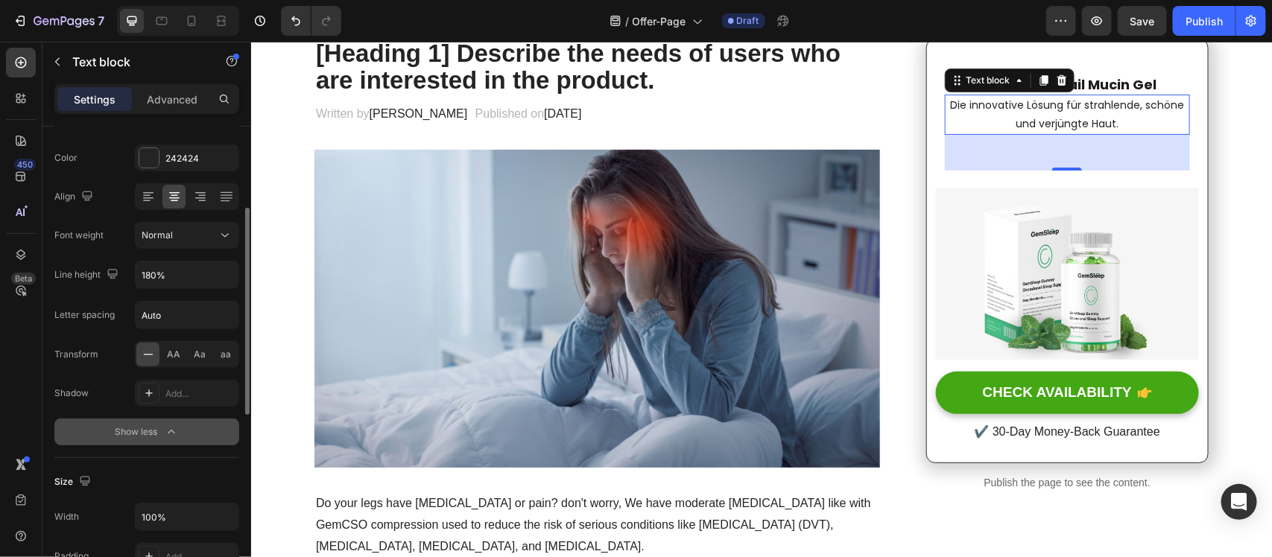
click at [166, 441] on button "Show less" at bounding box center [146, 432] width 185 height 27
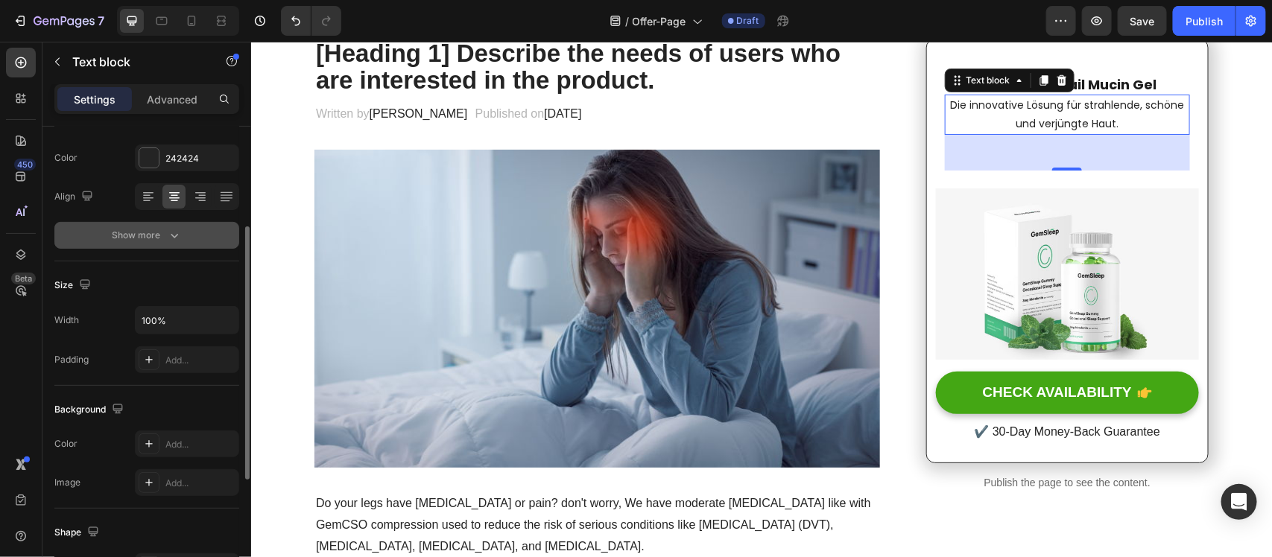
click at [166, 441] on div "Add..." at bounding box center [200, 444] width 70 height 13
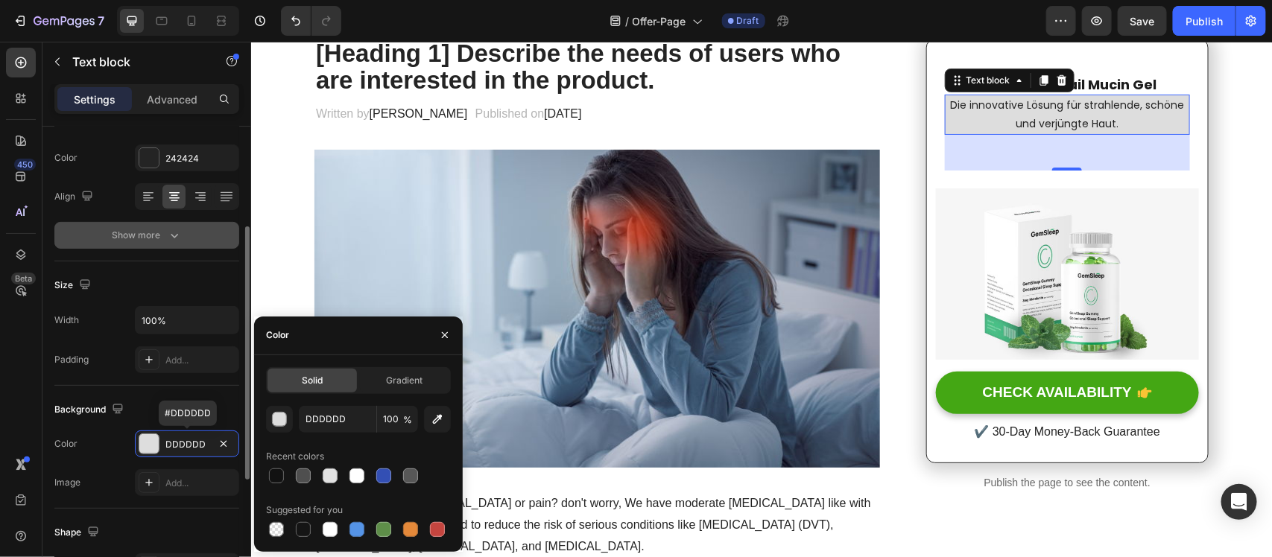
click at [166, 441] on div "DDDDDD" at bounding box center [186, 444] width 43 height 13
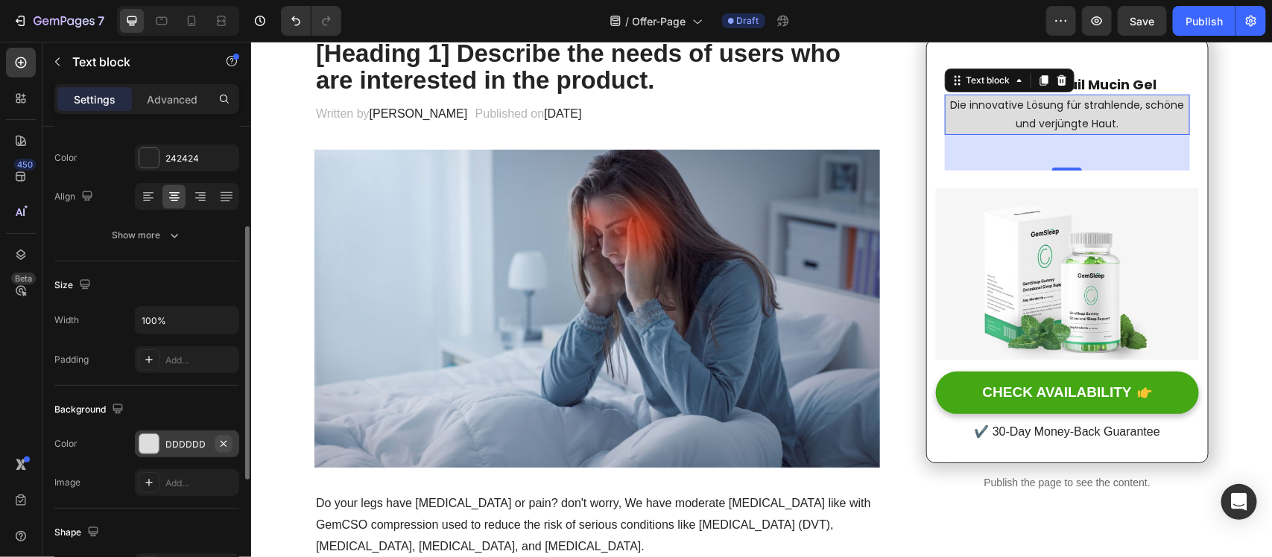
click at [227, 444] on icon "button" at bounding box center [224, 444] width 12 height 12
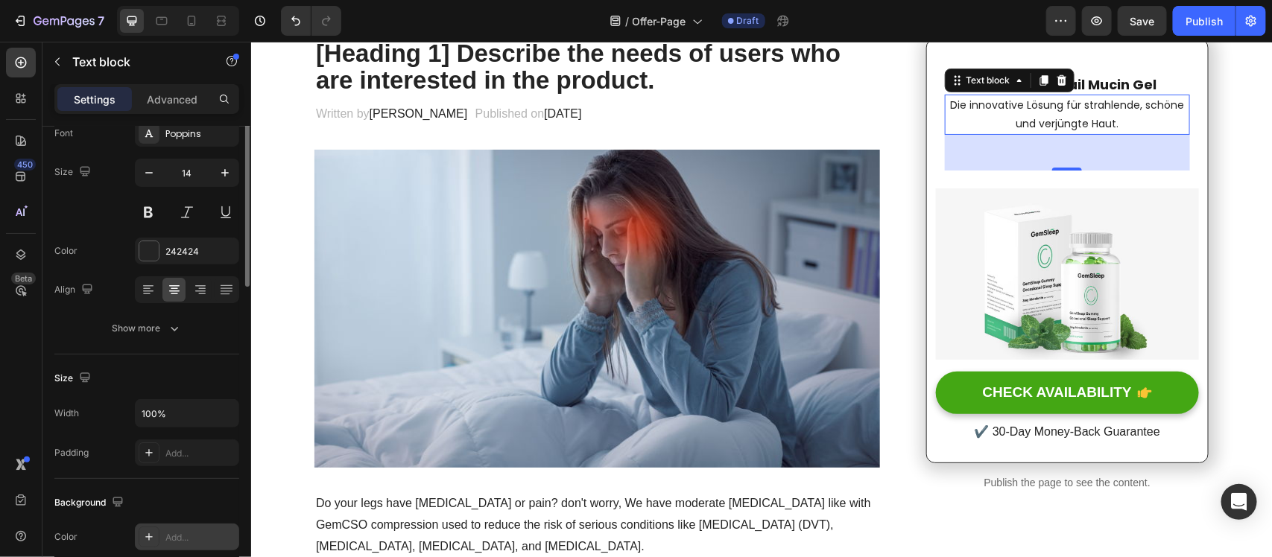
scroll to position [0, 0]
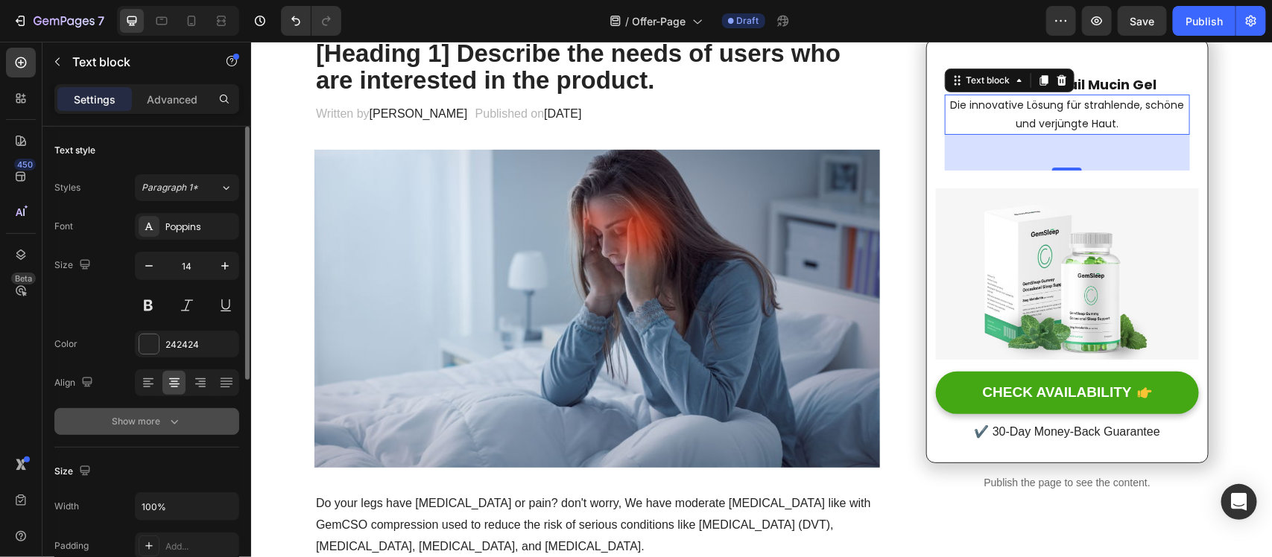
click at [174, 421] on icon "button" at bounding box center [174, 421] width 15 height 15
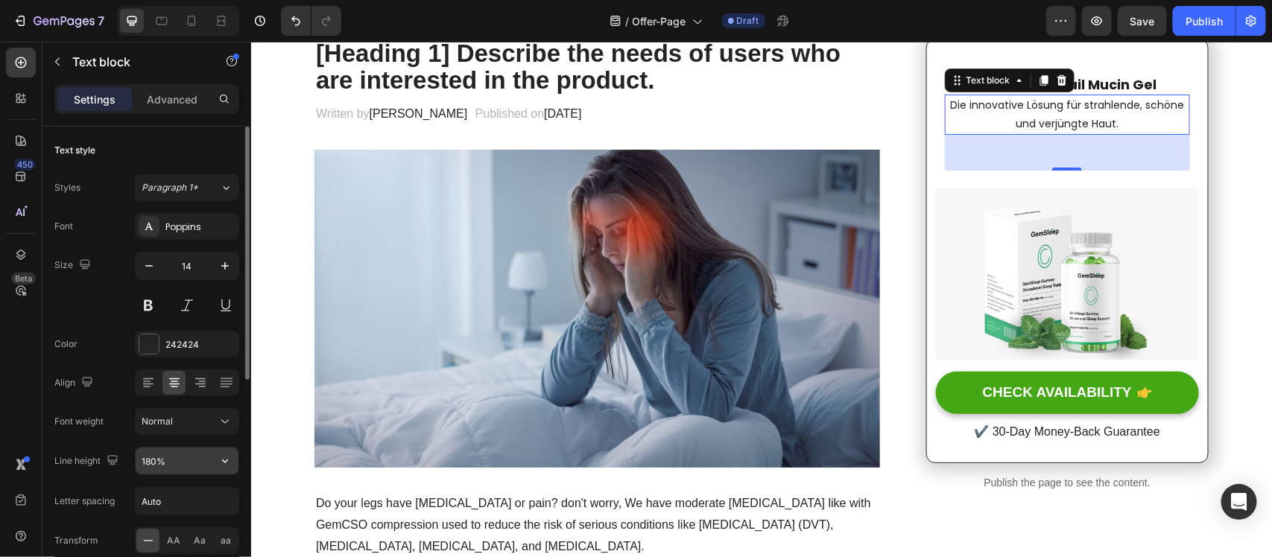
click at [175, 449] on input "180%" at bounding box center [187, 461] width 103 height 27
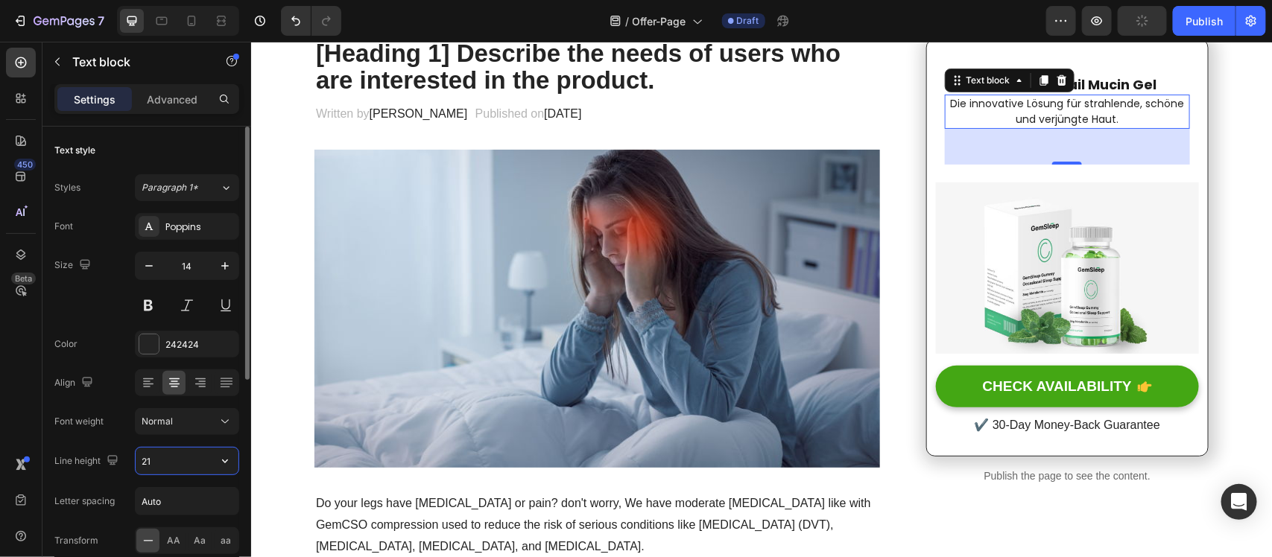
type input "21"
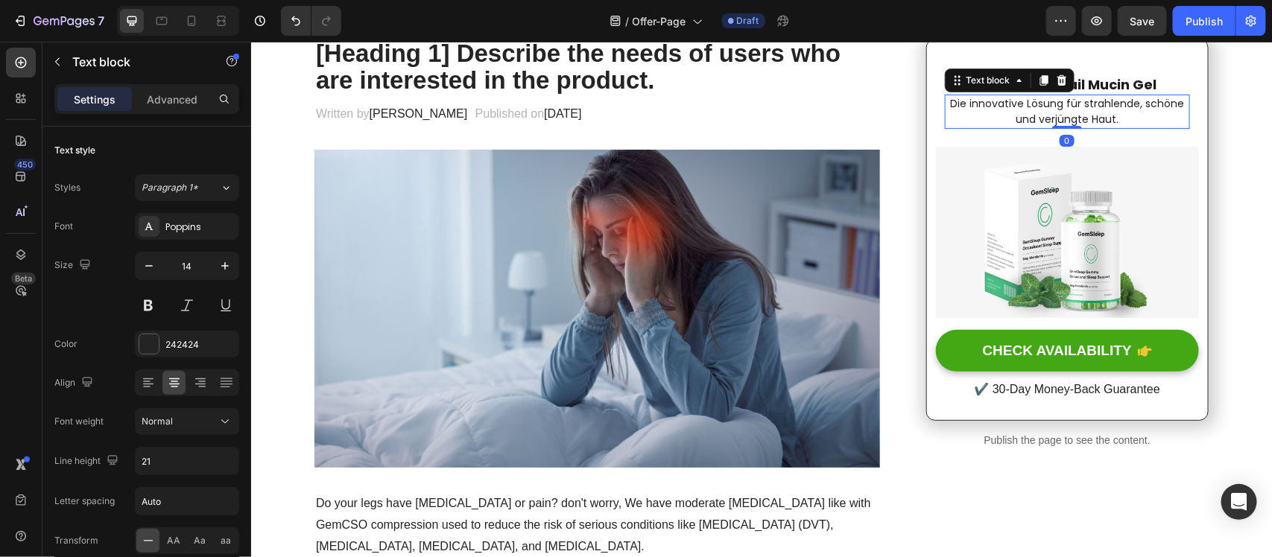
drag, startPoint x: 1047, startPoint y: 160, endPoint x: 1012, endPoint y: 47, distance: 118.5
click at [1044, 116] on div "Die innovative Lösung für strahlende, schöne und verjüngte Haut. Text block 0" at bounding box center [1066, 111] width 245 height 34
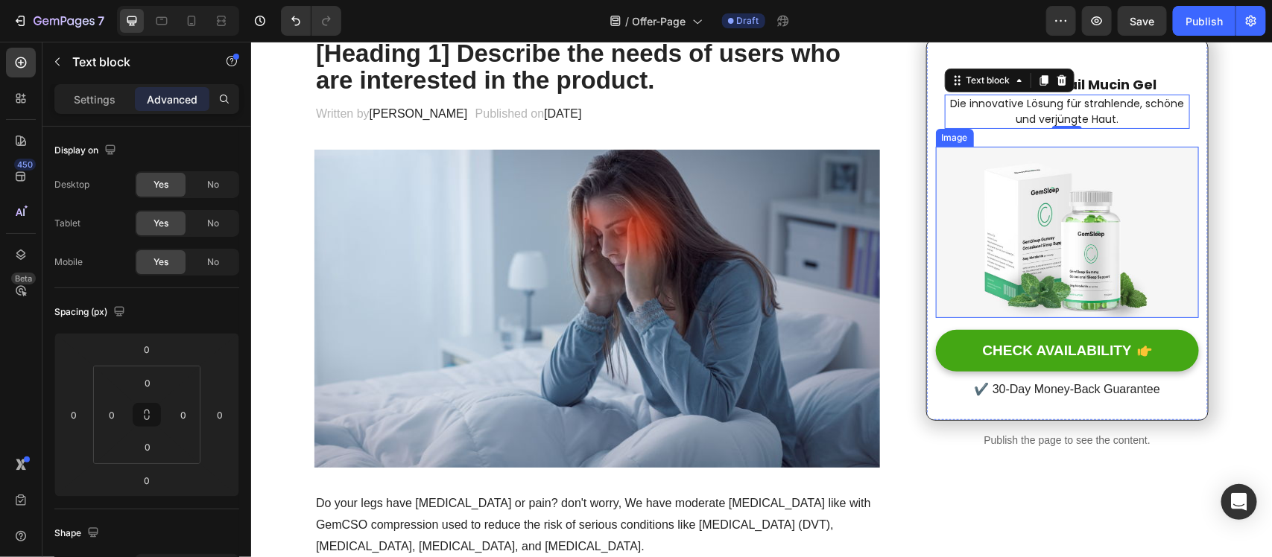
click at [1022, 269] on img at bounding box center [1066, 231] width 263 height 171
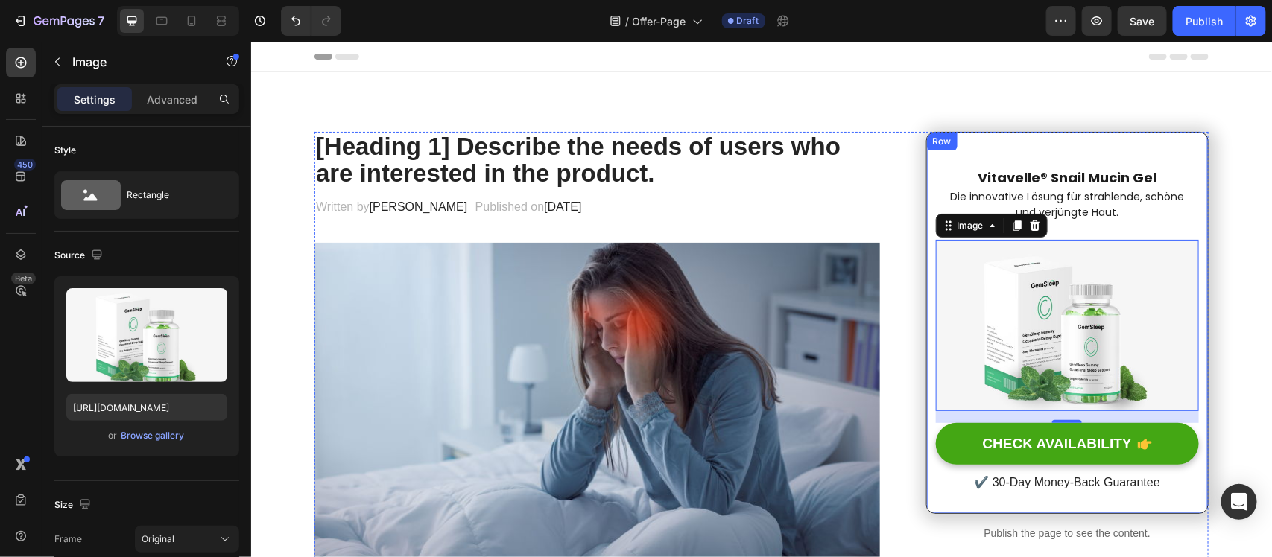
click at [1073, 146] on div "⁠⁠⁠⁠⁠⁠⁠ Vitavelle® Snail Mucin Gel Heading Die innovative Lösung für strahlende…" at bounding box center [1066, 322] width 282 height 382
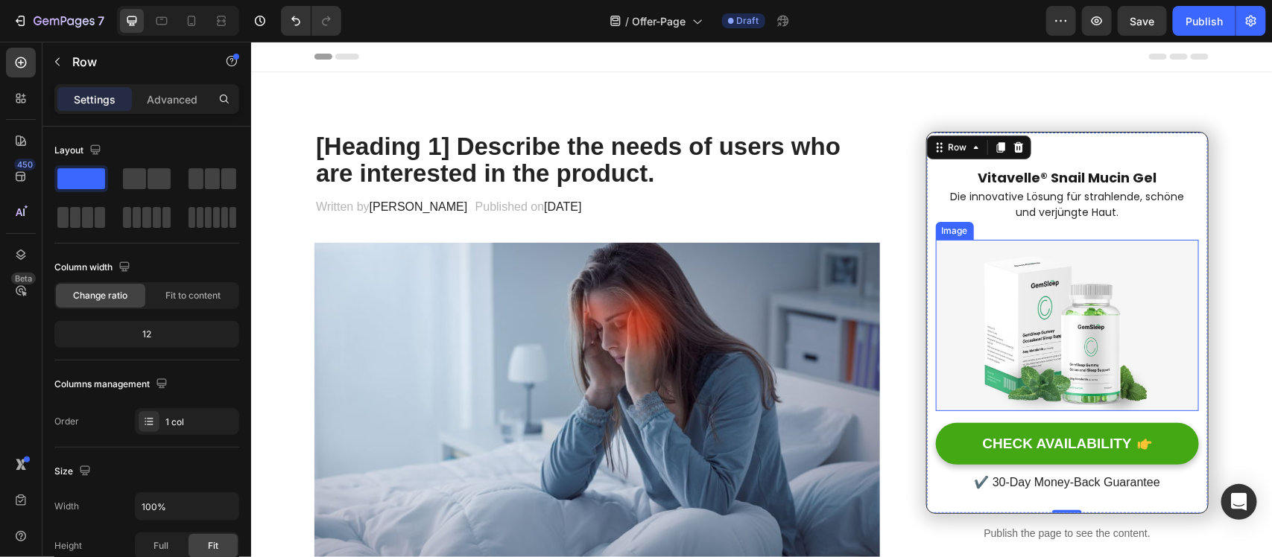
click at [1007, 317] on img at bounding box center [1066, 324] width 263 height 171
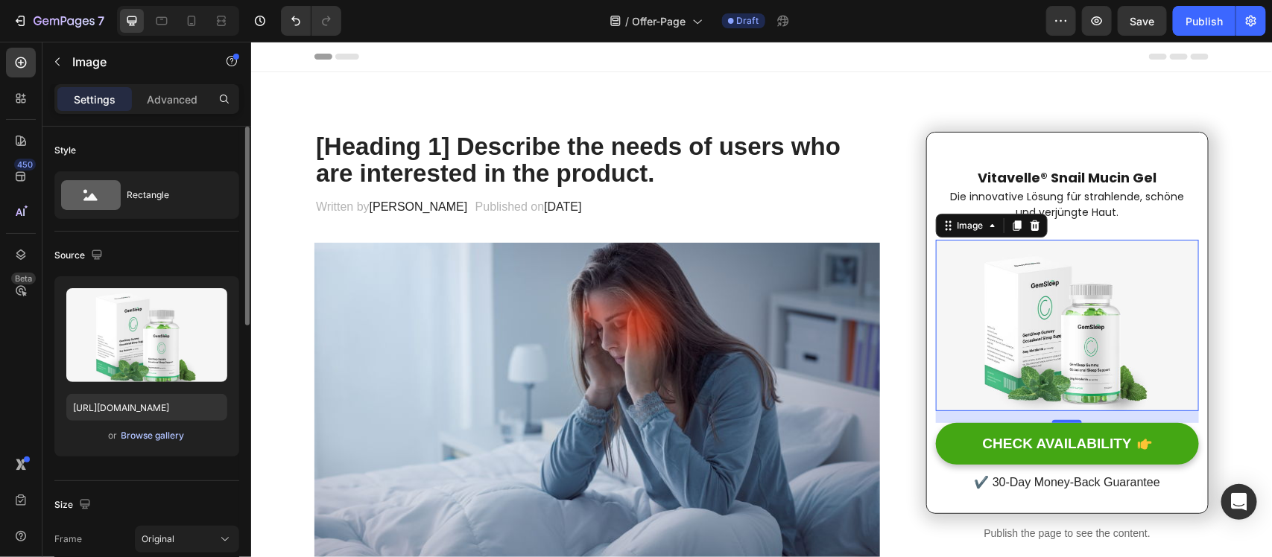
click at [151, 431] on div "Browse gallery" at bounding box center [152, 435] width 63 height 13
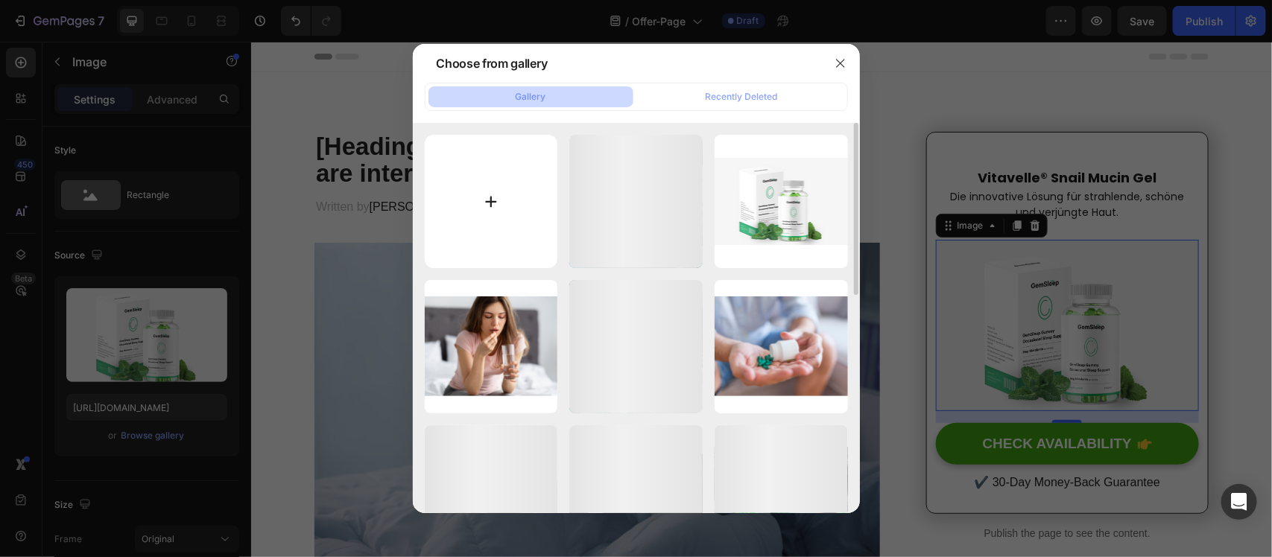
click at [526, 229] on input "file" at bounding box center [491, 201] width 133 height 133
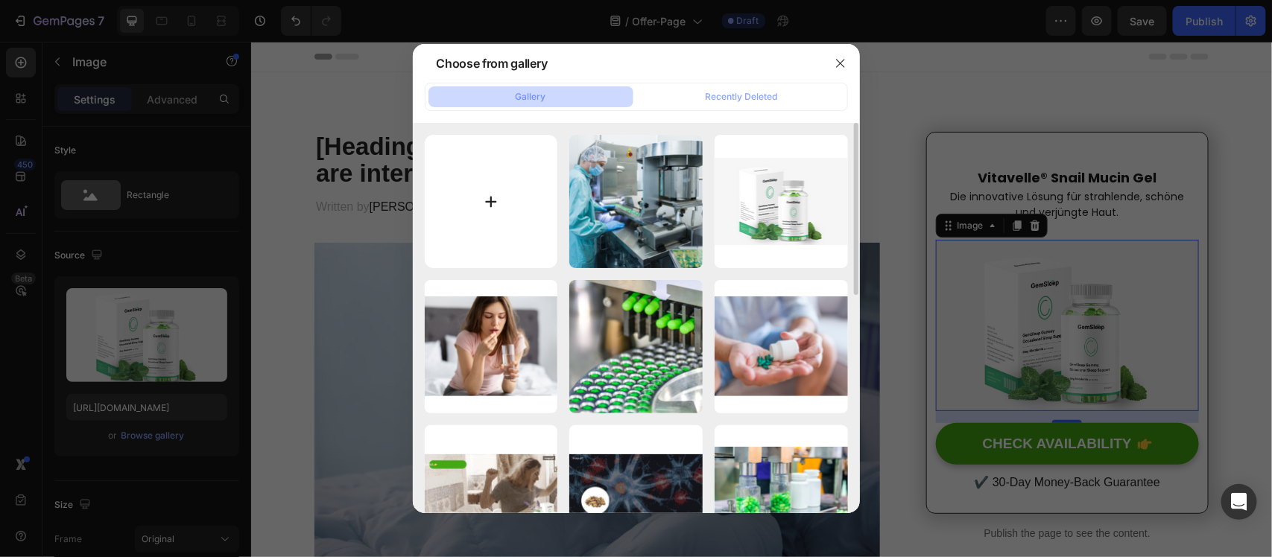
type input "C:\fakepath\c595fb7d-ec43-4a33-988f-b96670ea0acc-ezgif.com-avif-to-png-converte…"
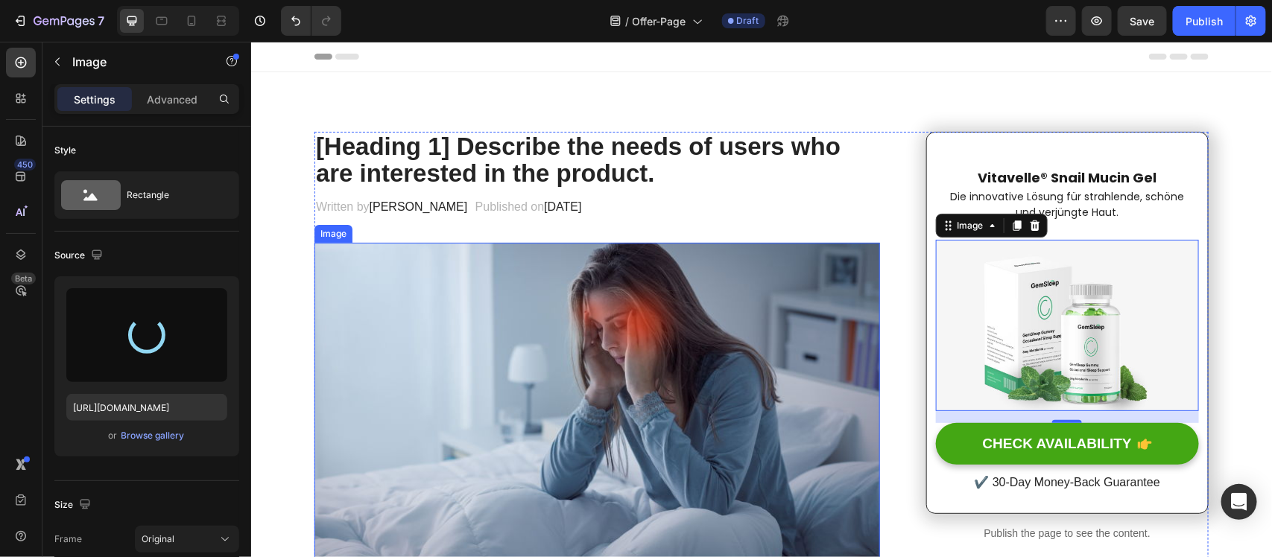
type input "https://cdn.shopify.com/s/files/1/0630/2941/2055/files/gempages_584956103410844…"
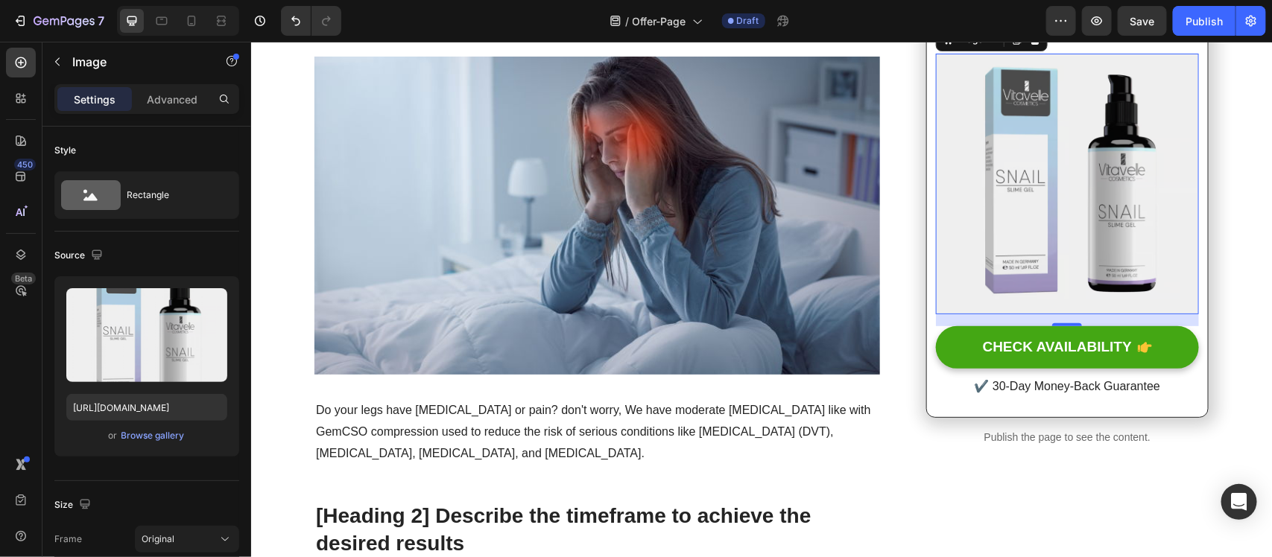
scroll to position [93, 0]
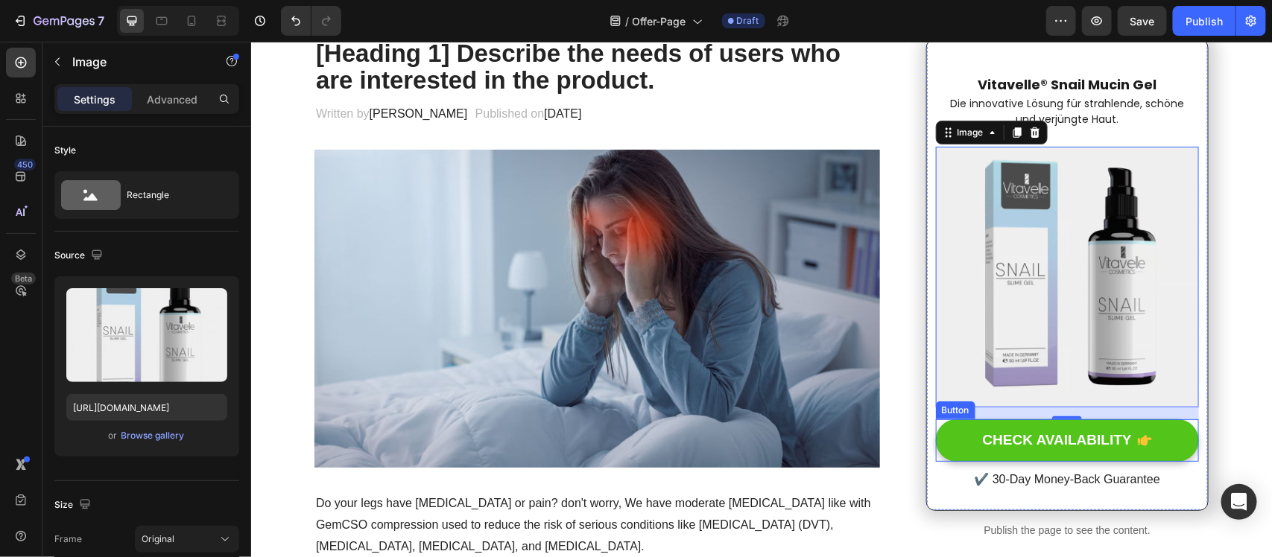
click at [965, 433] on button "CHECK AVAILABILITY" at bounding box center [1066, 440] width 263 height 42
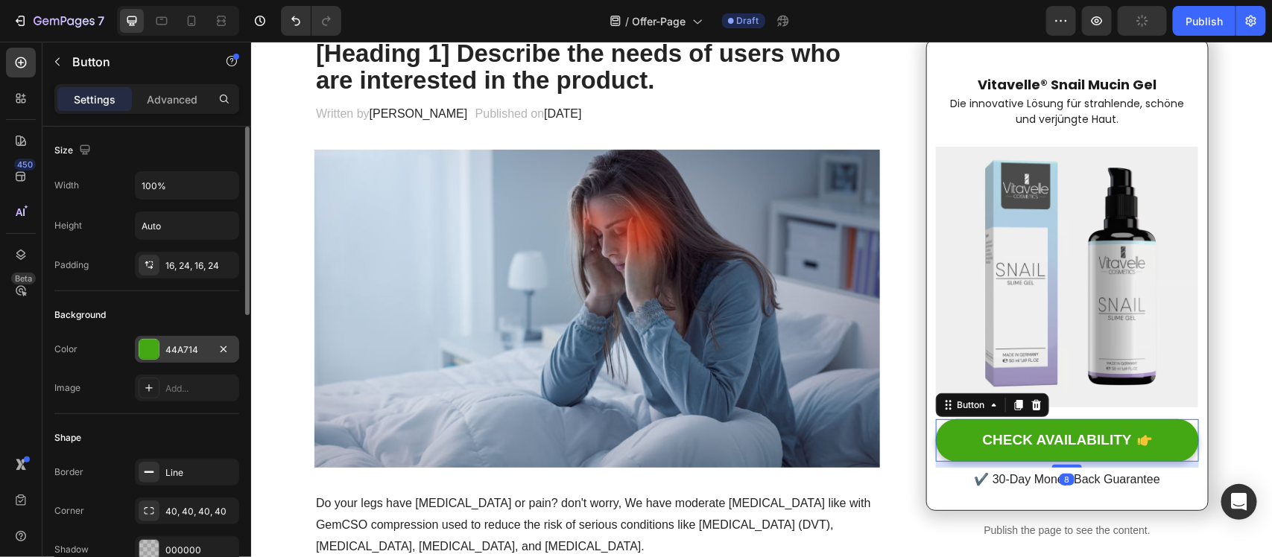
click at [162, 352] on div "44A714" at bounding box center [187, 349] width 104 height 27
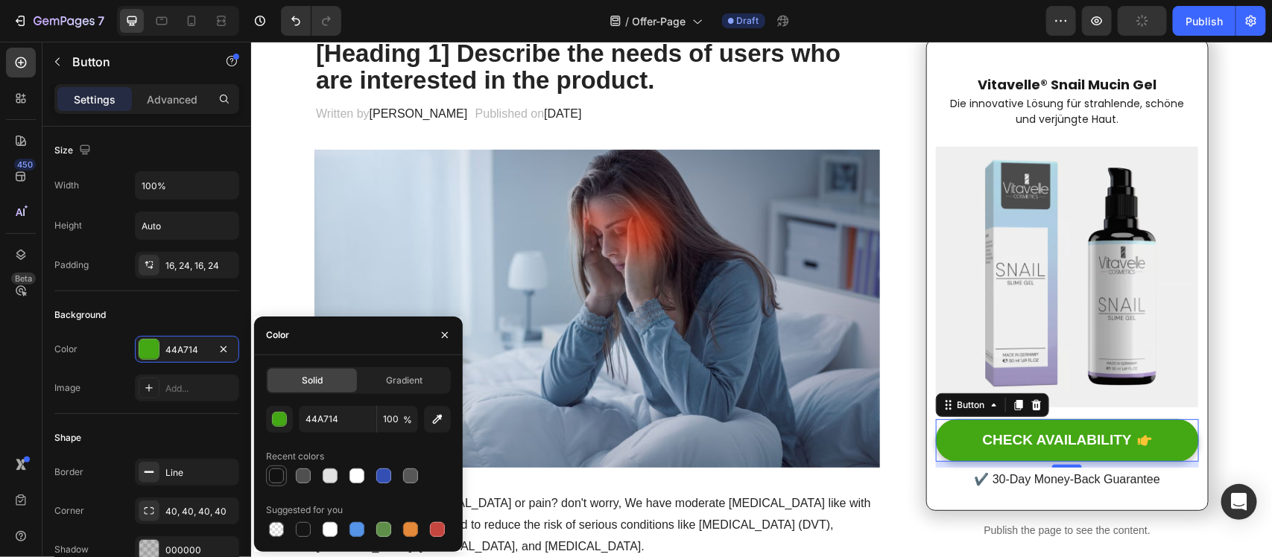
click at [278, 473] on div at bounding box center [276, 476] width 15 height 15
type input "121212"
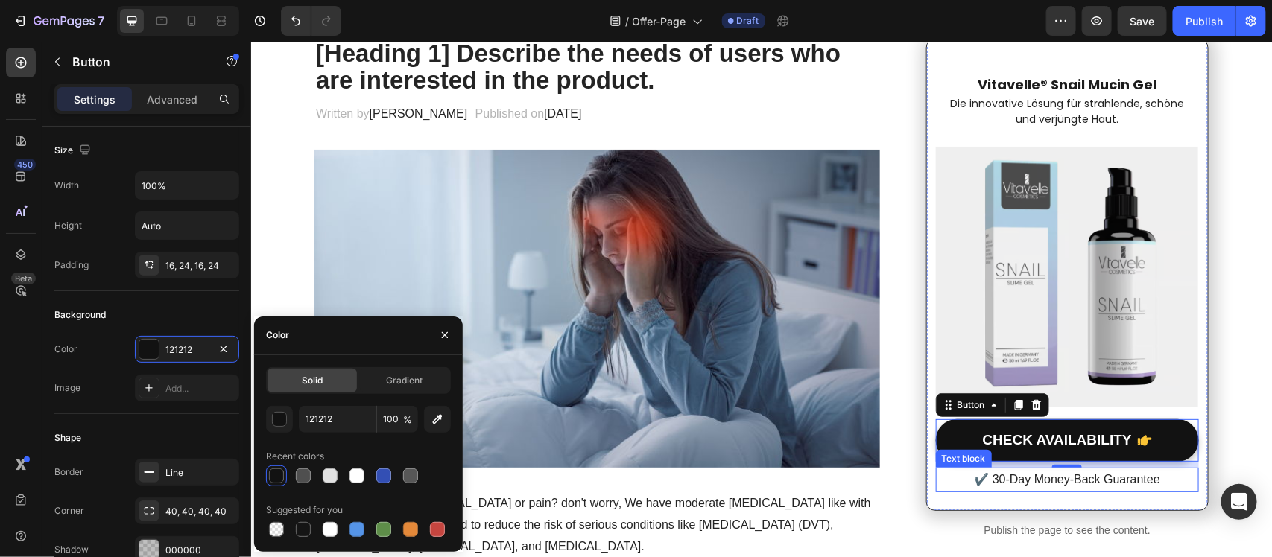
click at [989, 483] on p "✔️ 30-Day Money-Back Guarantee" at bounding box center [1066, 480] width 260 height 22
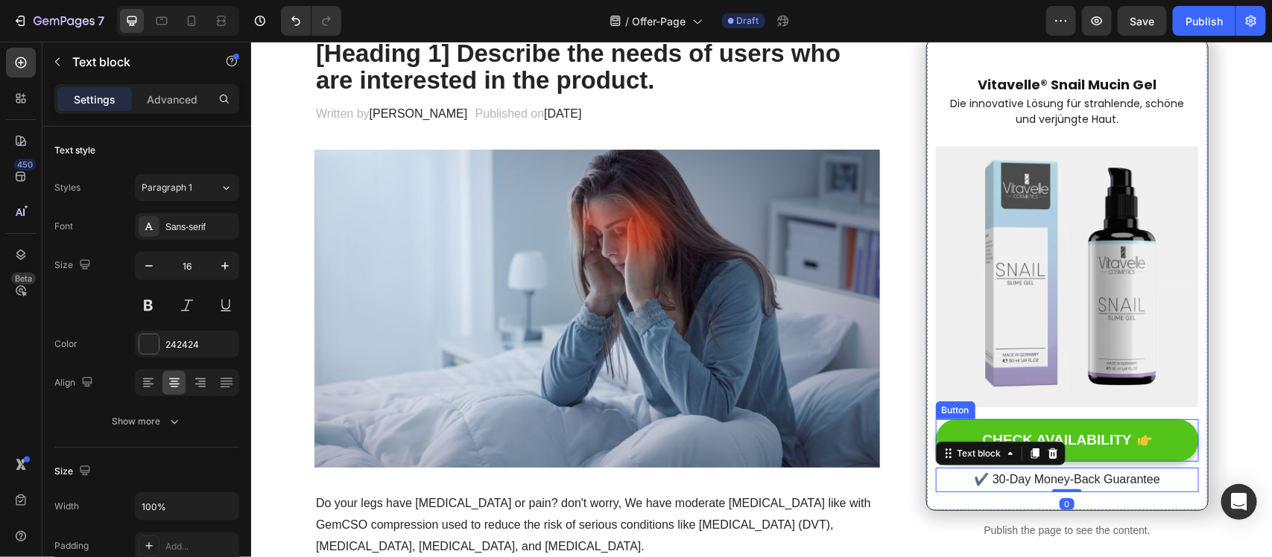
click at [1028, 429] on button "CHECK AVAILABILITY" at bounding box center [1066, 440] width 263 height 42
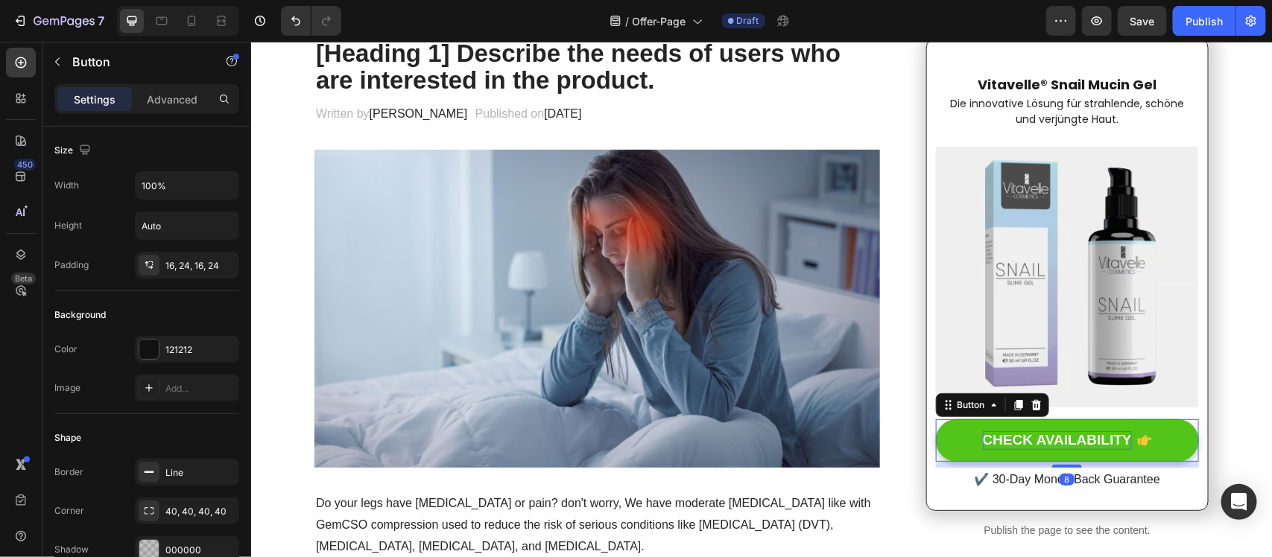
click at [1029, 441] on div "CHECK AVAILABILITY" at bounding box center [1056, 440] width 149 height 19
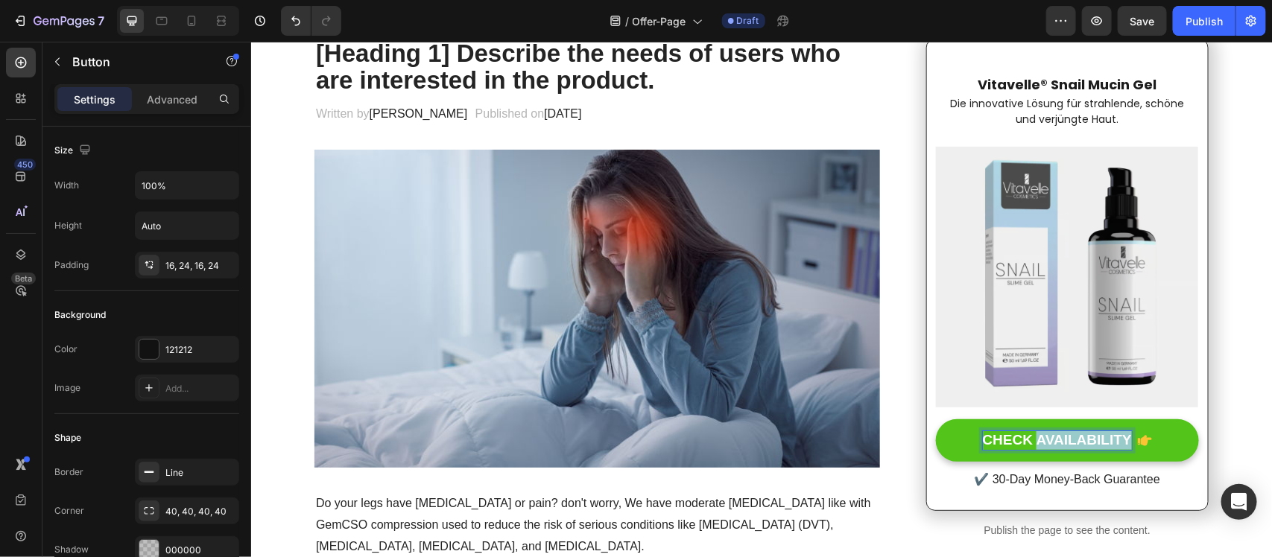
click at [1029, 441] on p "CHECK AVAILABILITY" at bounding box center [1056, 440] width 149 height 19
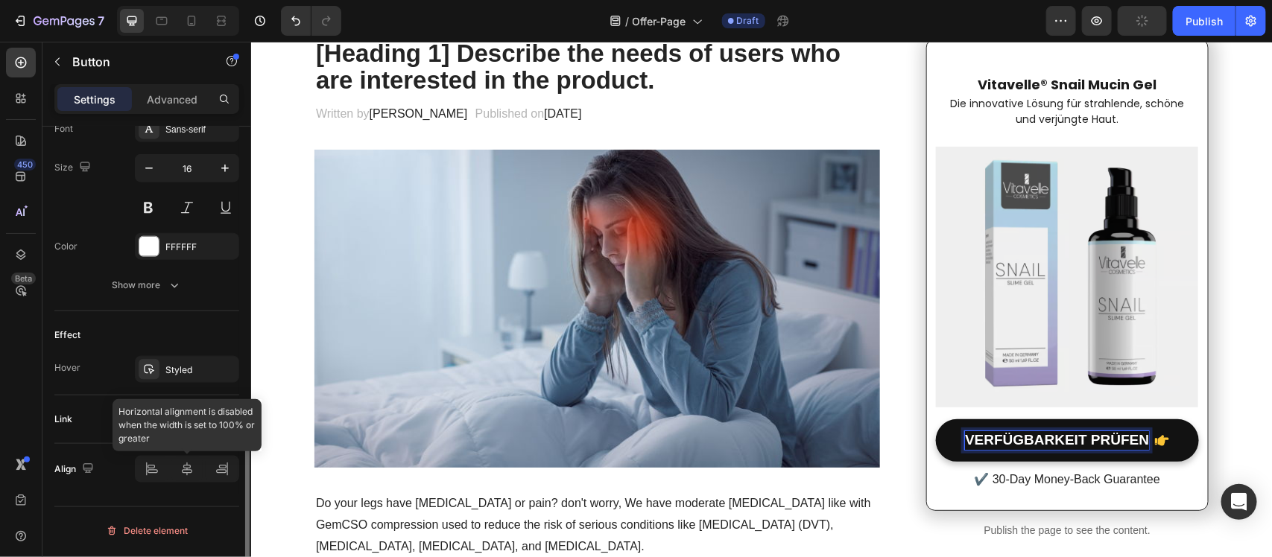
scroll to position [717, 0]
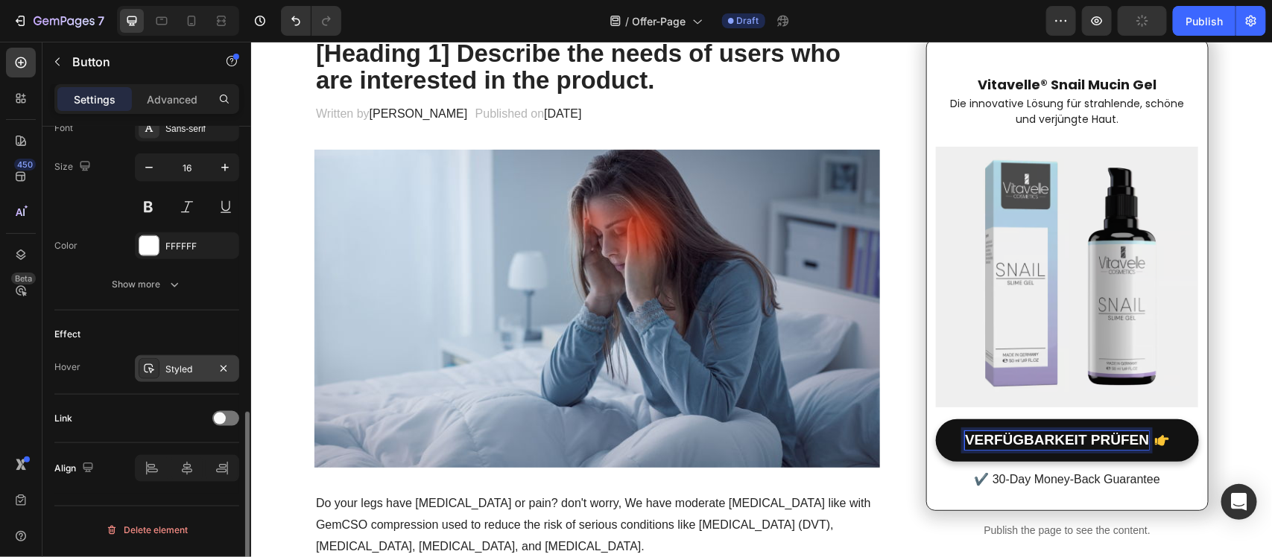
click at [175, 365] on div "Styled" at bounding box center [186, 369] width 43 height 13
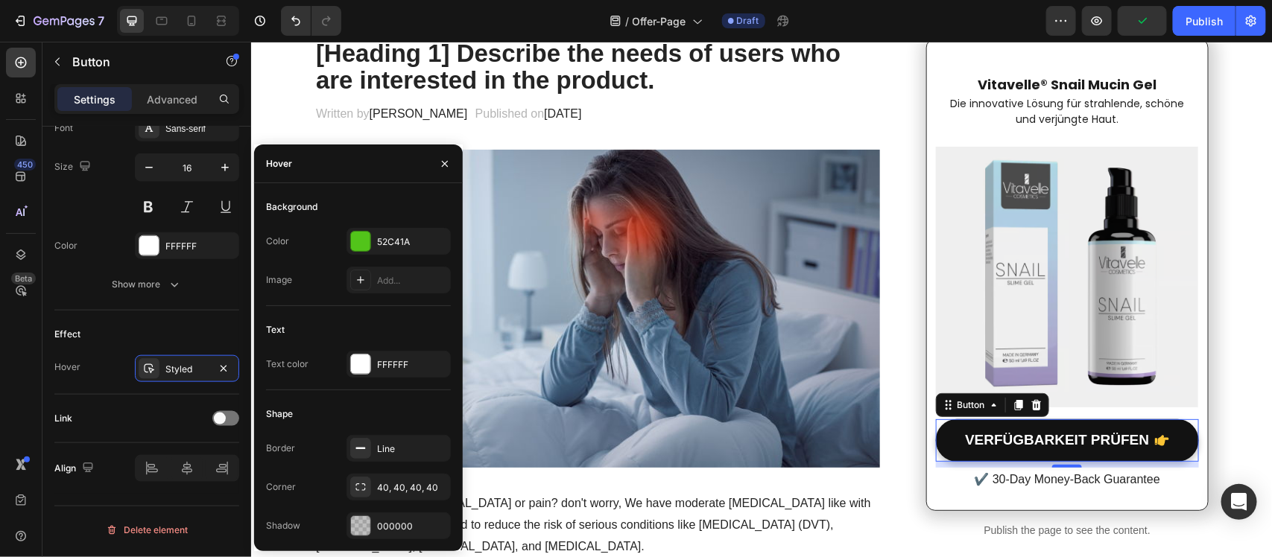
drag, startPoint x: 355, startPoint y: 237, endPoint x: 356, endPoint y: 258, distance: 20.9
click at [356, 237] on div at bounding box center [360, 241] width 19 height 19
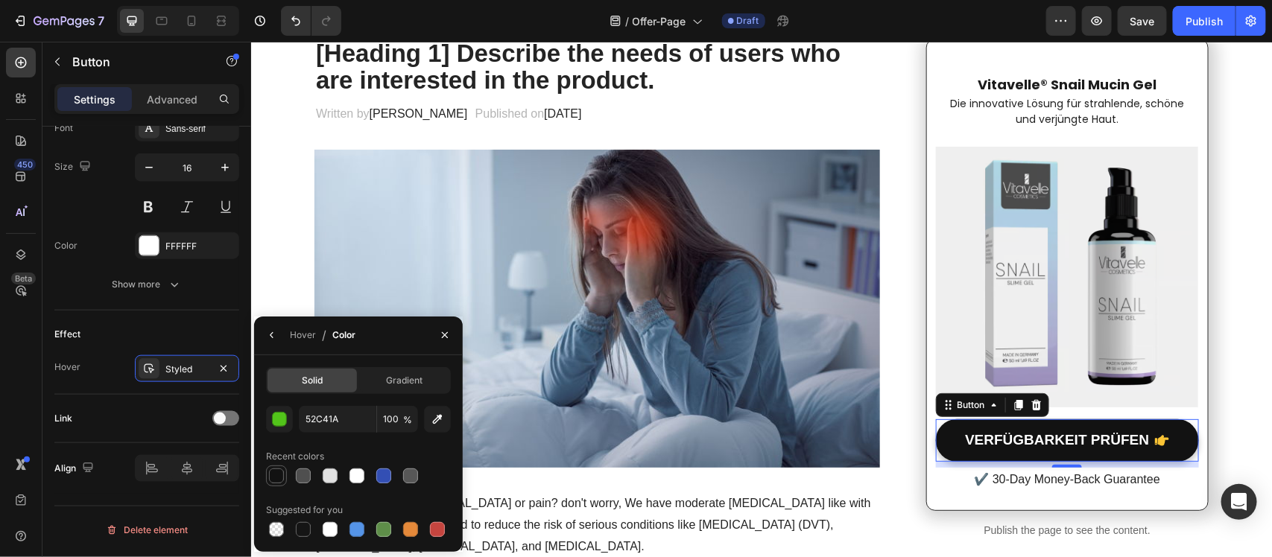
click at [280, 478] on div at bounding box center [276, 476] width 15 height 15
type input "121212"
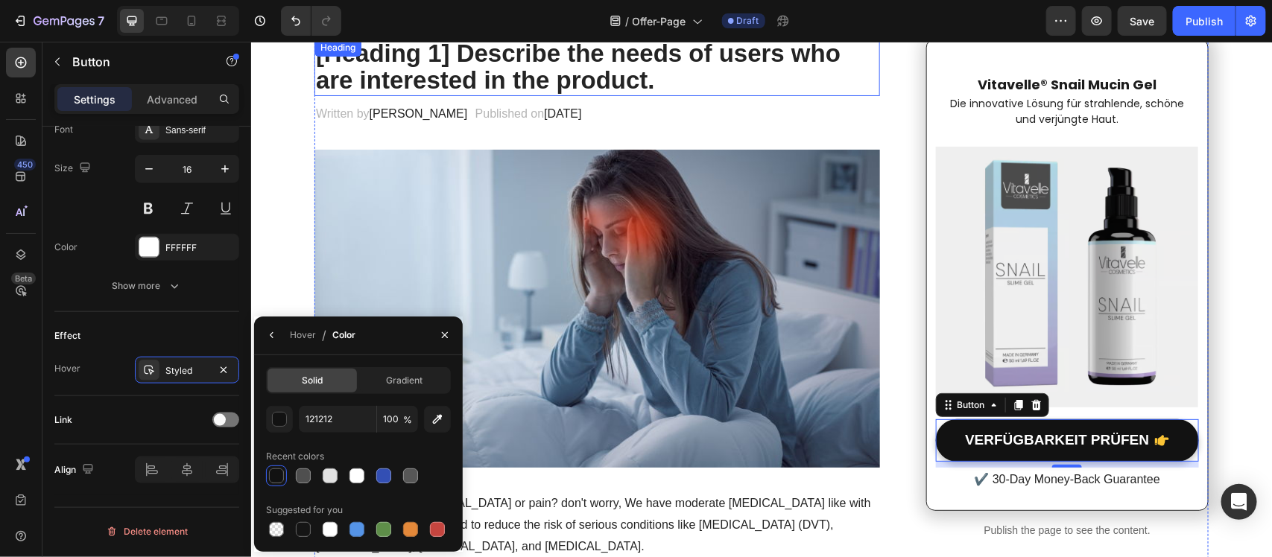
click at [838, 86] on p "[Heading 1] Describe the needs of users who are interested in the product." at bounding box center [596, 66] width 562 height 54
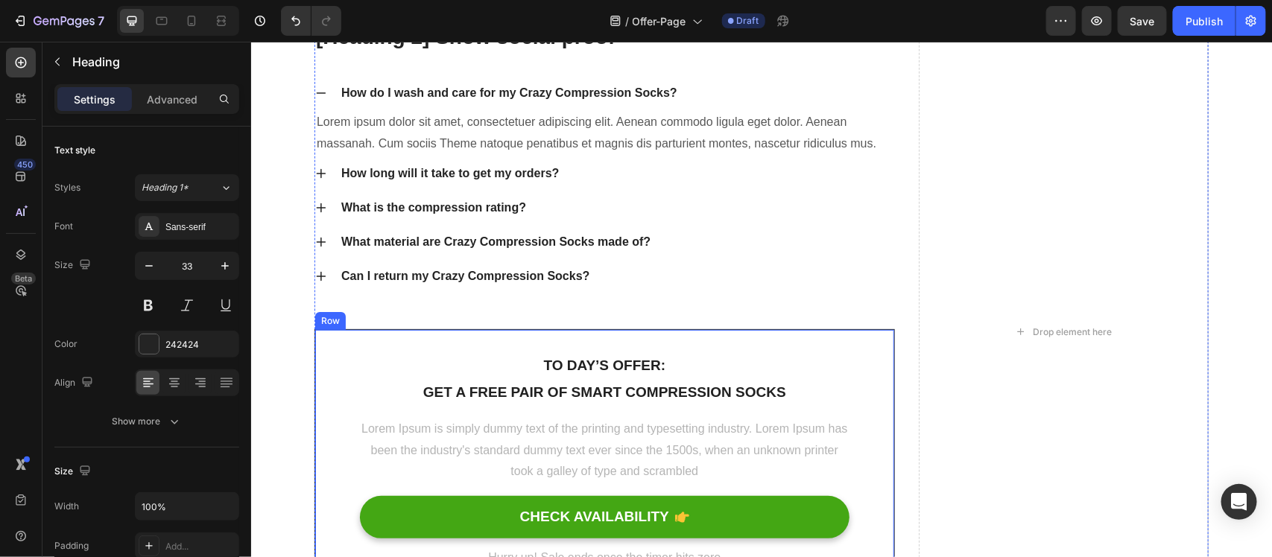
scroll to position [7699, 0]
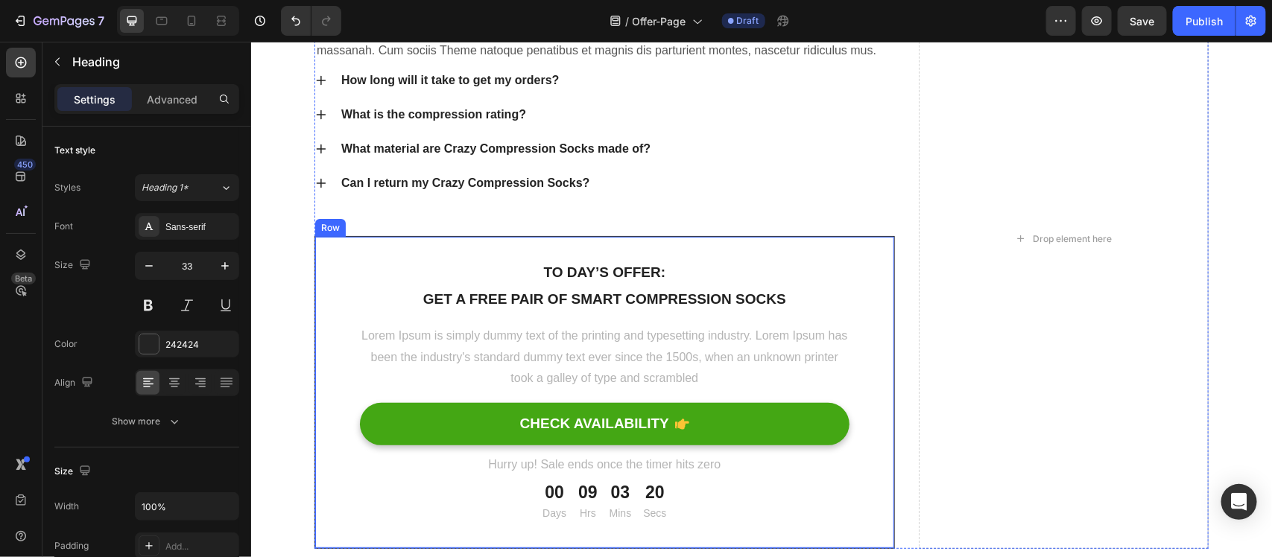
click at [847, 273] on div "To day’s offer: Text block Get a free pair of smart compression socks Text bloc…" at bounding box center [604, 391] width 580 height 313
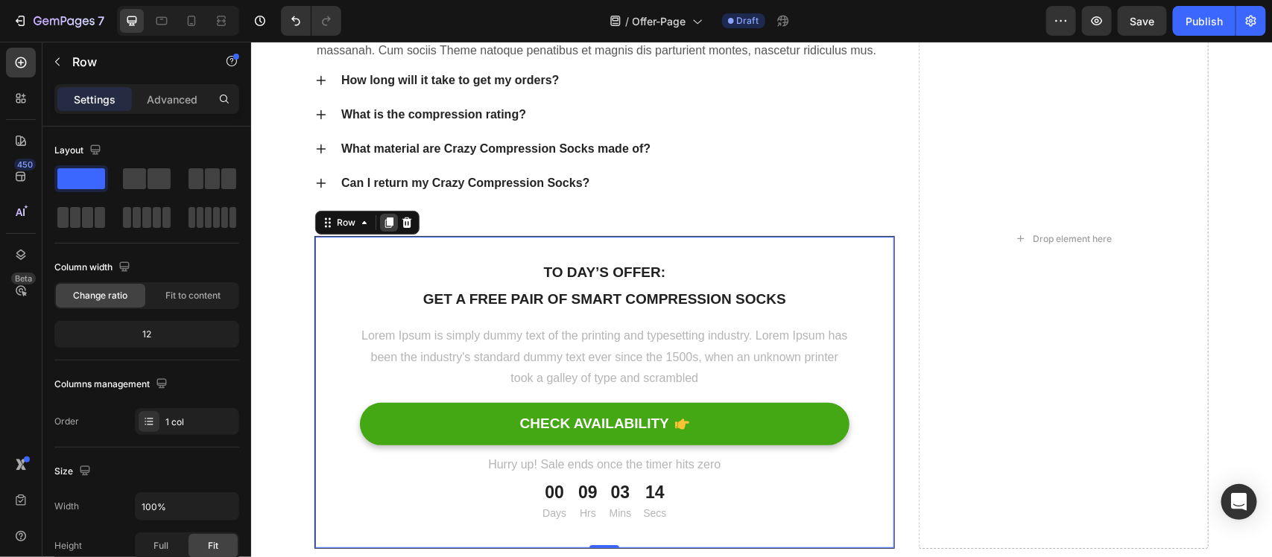
click at [382, 224] on icon at bounding box center [388, 222] width 12 height 12
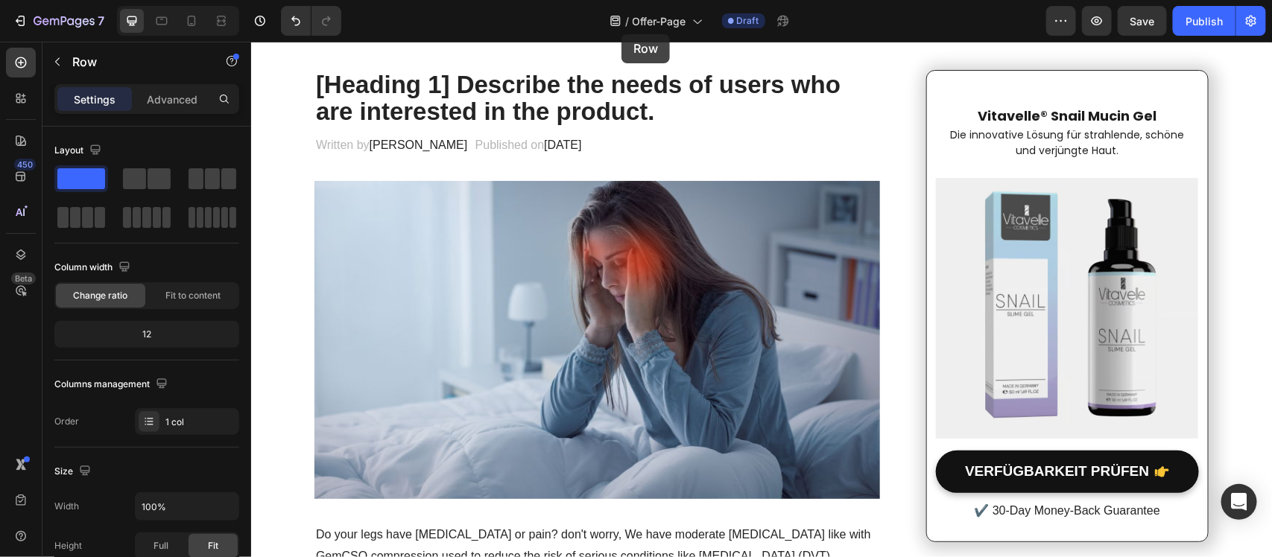
scroll to position [0, 0]
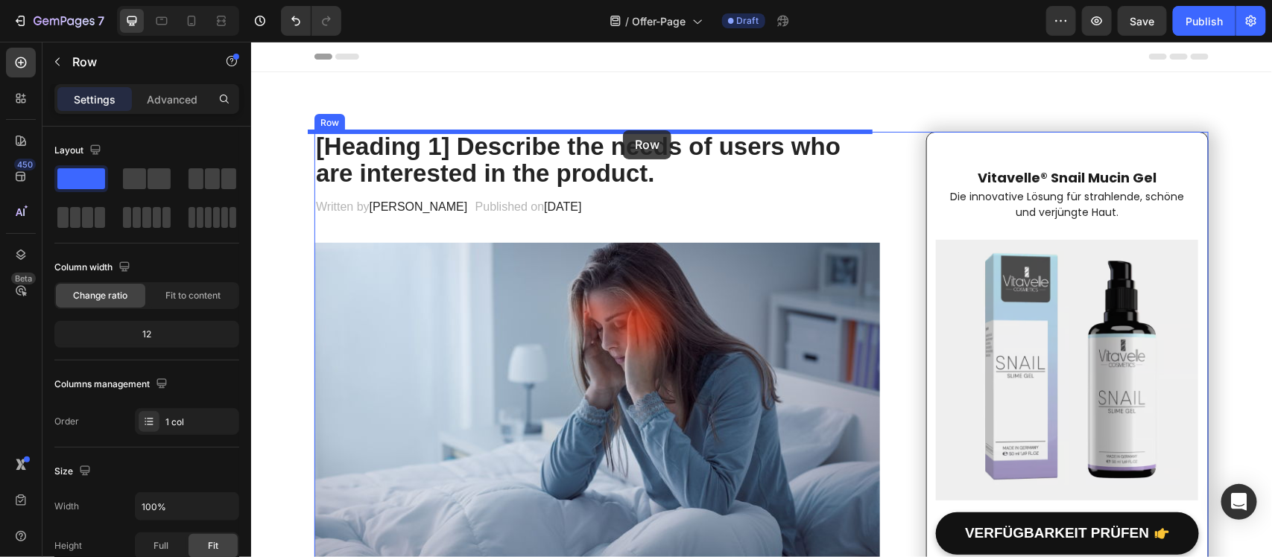
drag, startPoint x: 318, startPoint y: 451, endPoint x: 622, endPoint y: 130, distance: 442.1
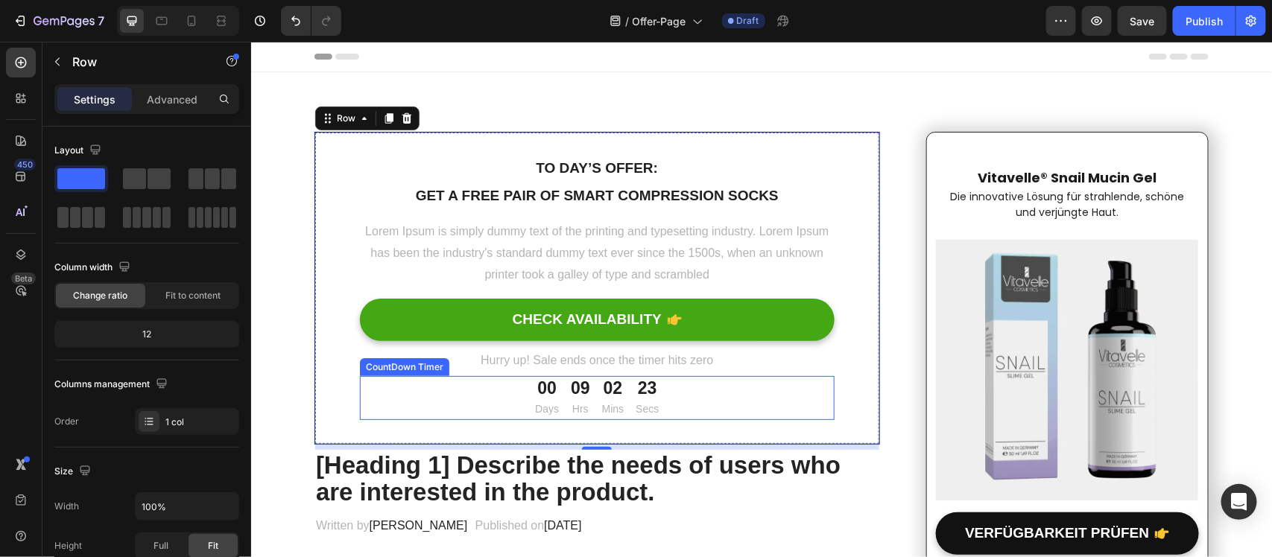
click at [781, 394] on div "00 Days 09 Hrs 02 Mins 23 Secs" at bounding box center [596, 397] width 474 height 44
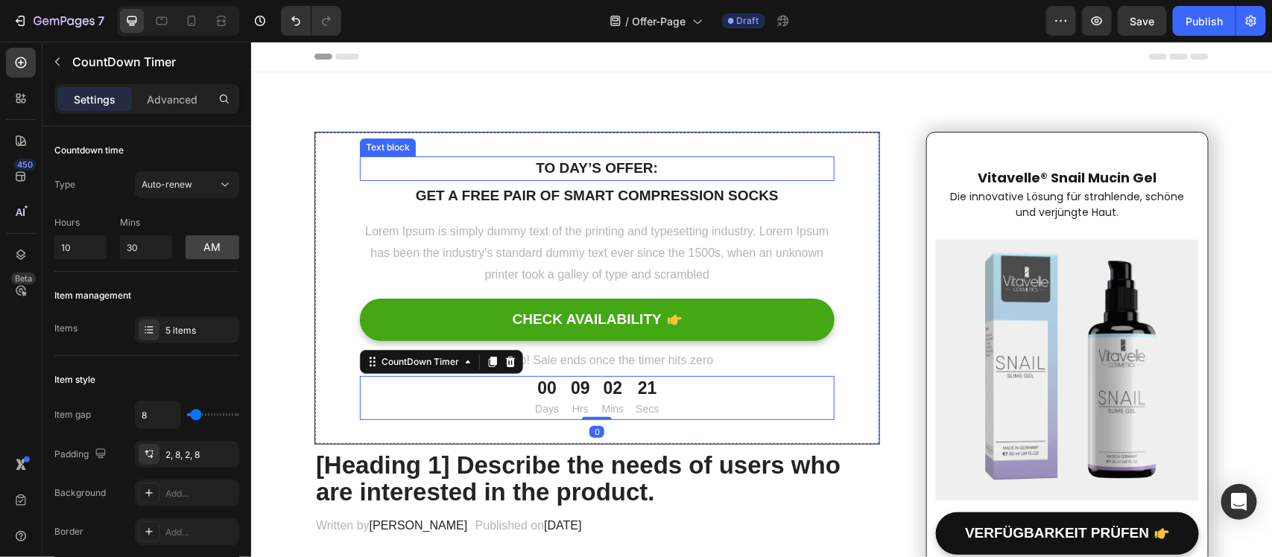
click at [644, 177] on p "To day’s offer:" at bounding box center [597, 168] width 472 height 22
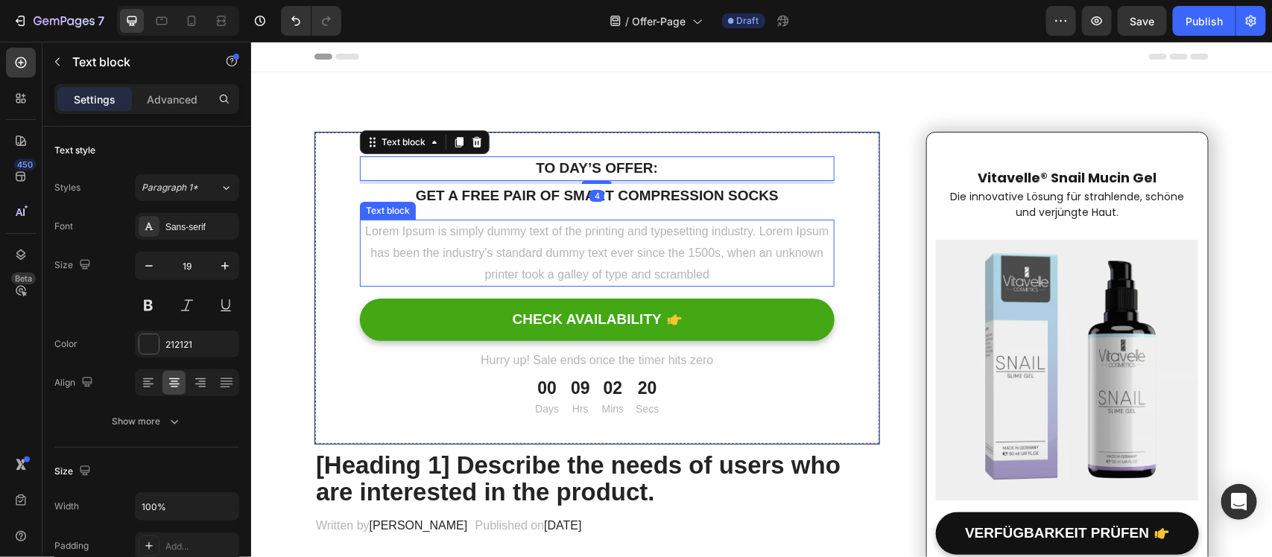
click at [685, 250] on p "Lorem Ipsum is simply dummy text of the printing and typesetting industry. Lore…" at bounding box center [597, 252] width 472 height 64
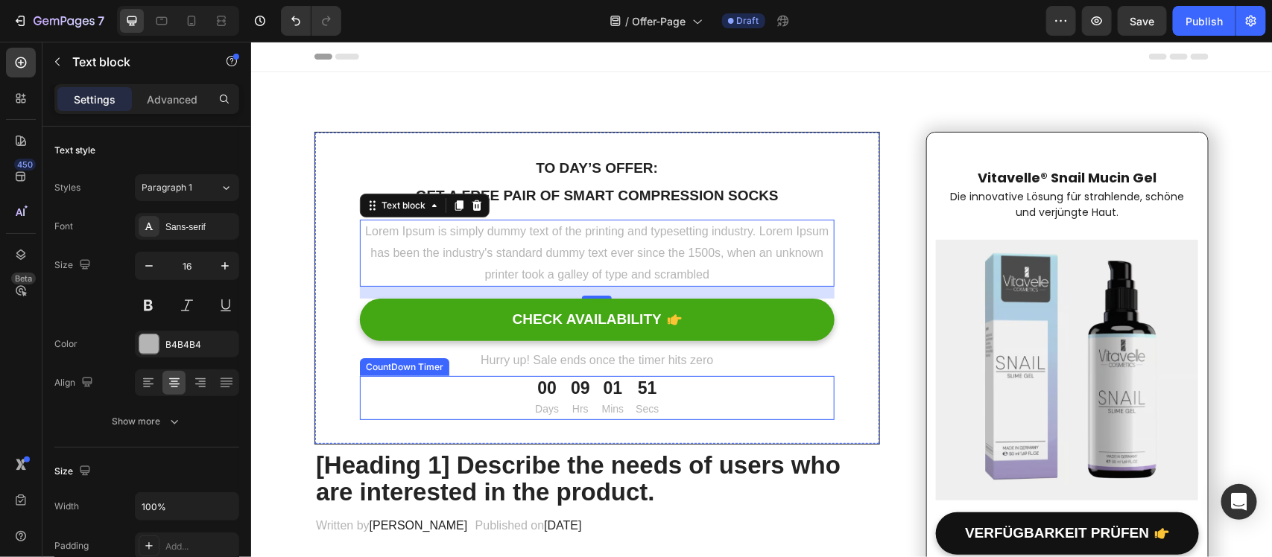
click at [664, 409] on div "00 Days 09 Hrs 01 Mins 51 Secs" at bounding box center [596, 397] width 474 height 44
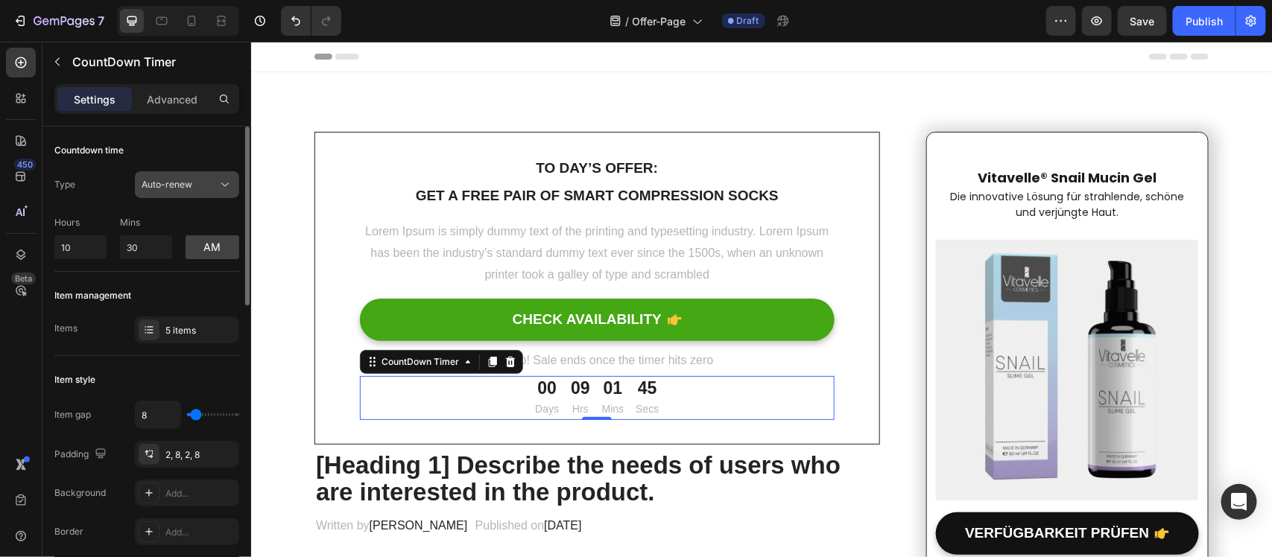
click at [175, 176] on button "Auto-renew" at bounding box center [187, 184] width 104 height 27
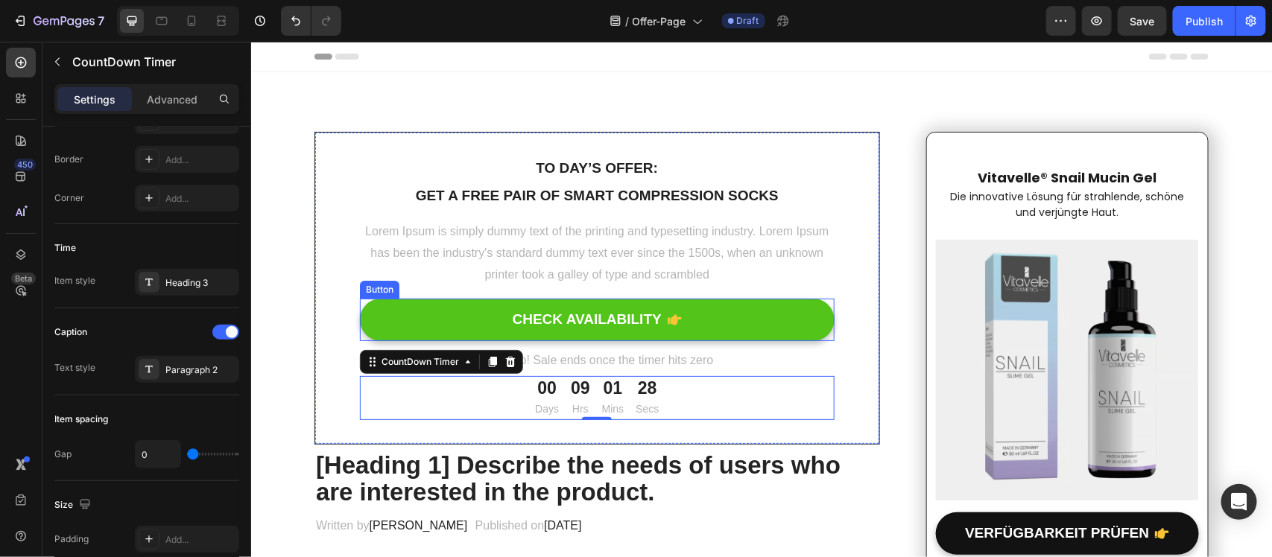
click at [724, 322] on button "CHECK AVAILABILITY" at bounding box center [596, 319] width 474 height 42
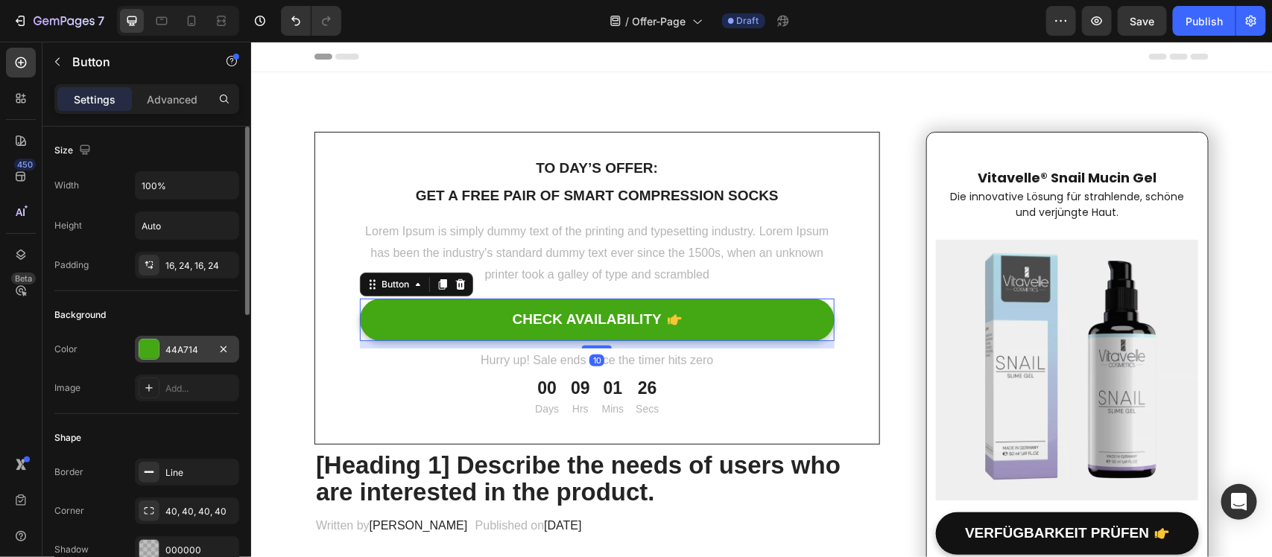
click at [164, 355] on div "44A714" at bounding box center [187, 349] width 104 height 27
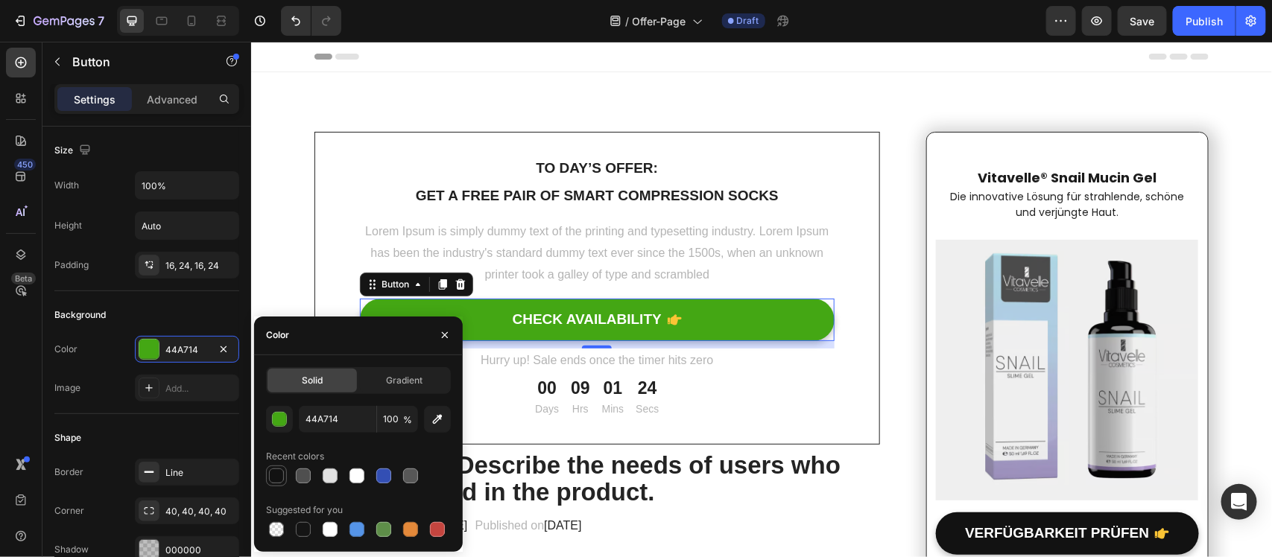
click at [270, 471] on div at bounding box center [276, 476] width 15 height 15
type input "121212"
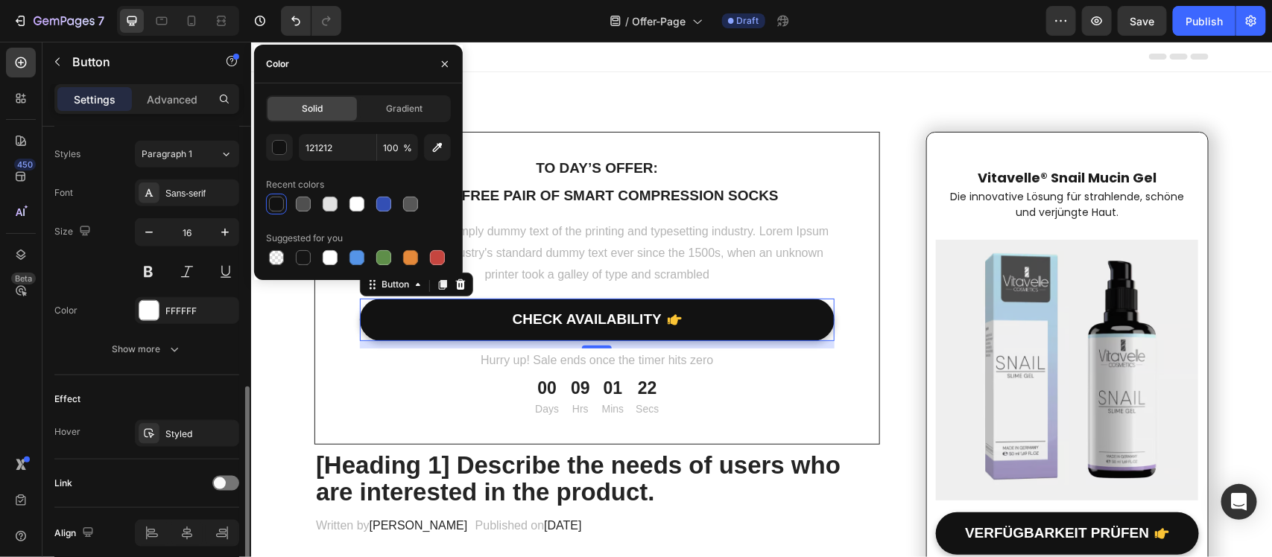
scroll to position [717, 0]
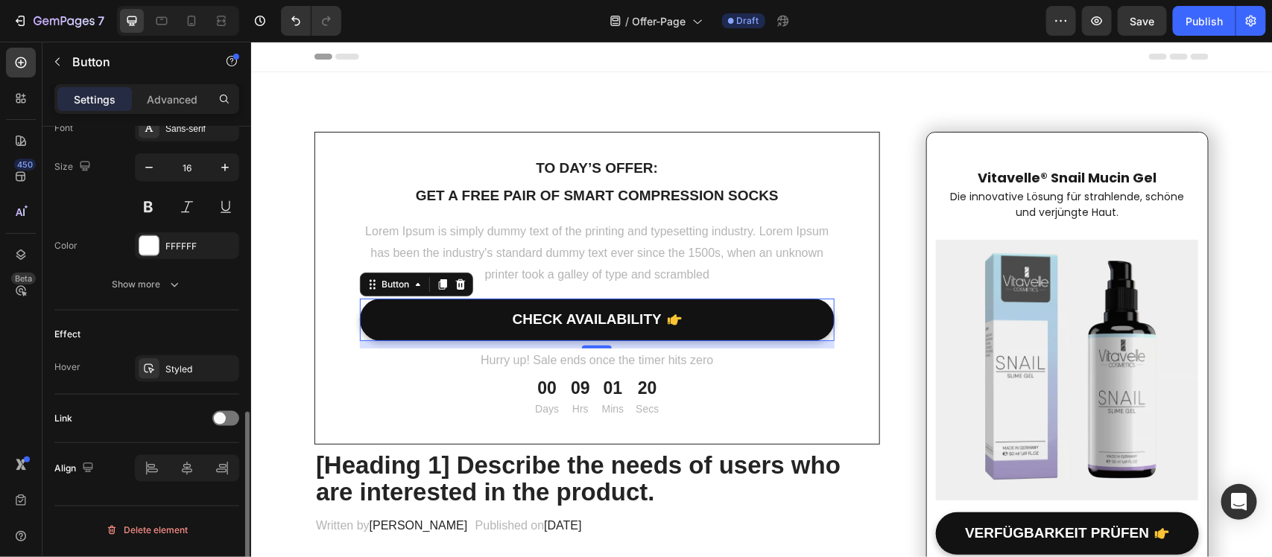
click at [179, 384] on div "Effect Hover Styled" at bounding box center [146, 353] width 185 height 84
click at [180, 362] on div "Styled" at bounding box center [187, 368] width 104 height 27
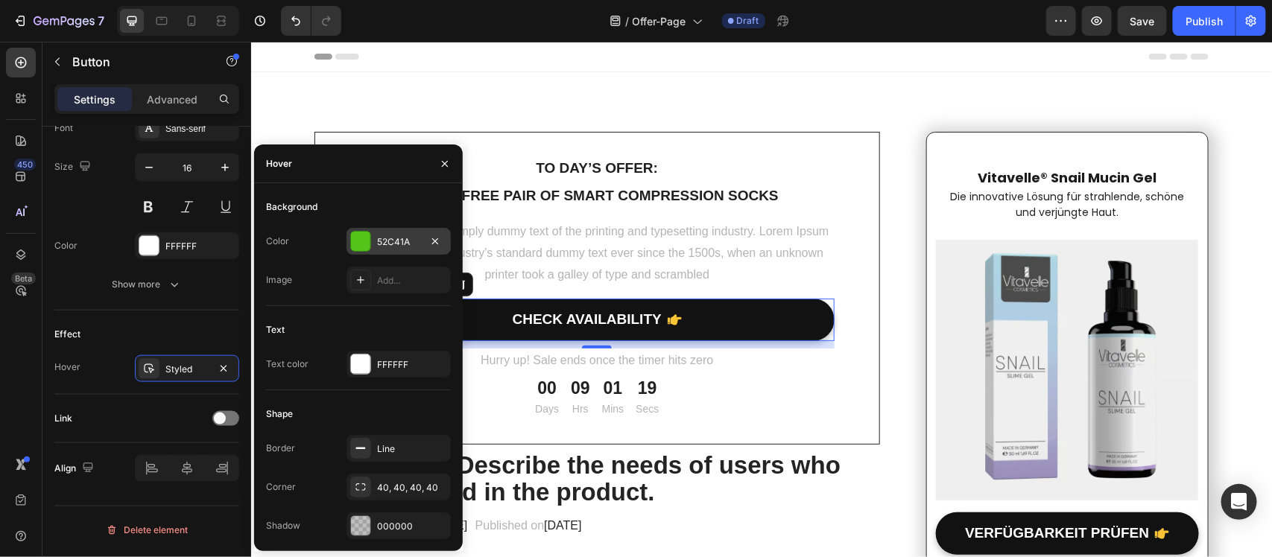
click at [363, 244] on div at bounding box center [360, 241] width 19 height 19
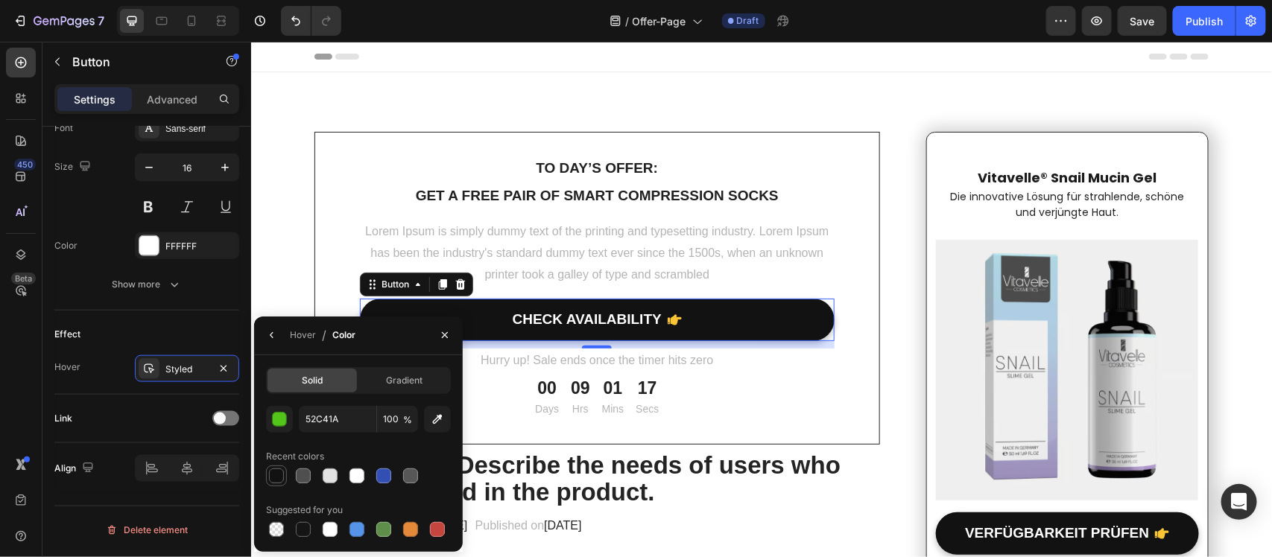
click at [276, 478] on div at bounding box center [276, 476] width 15 height 15
type input "121212"
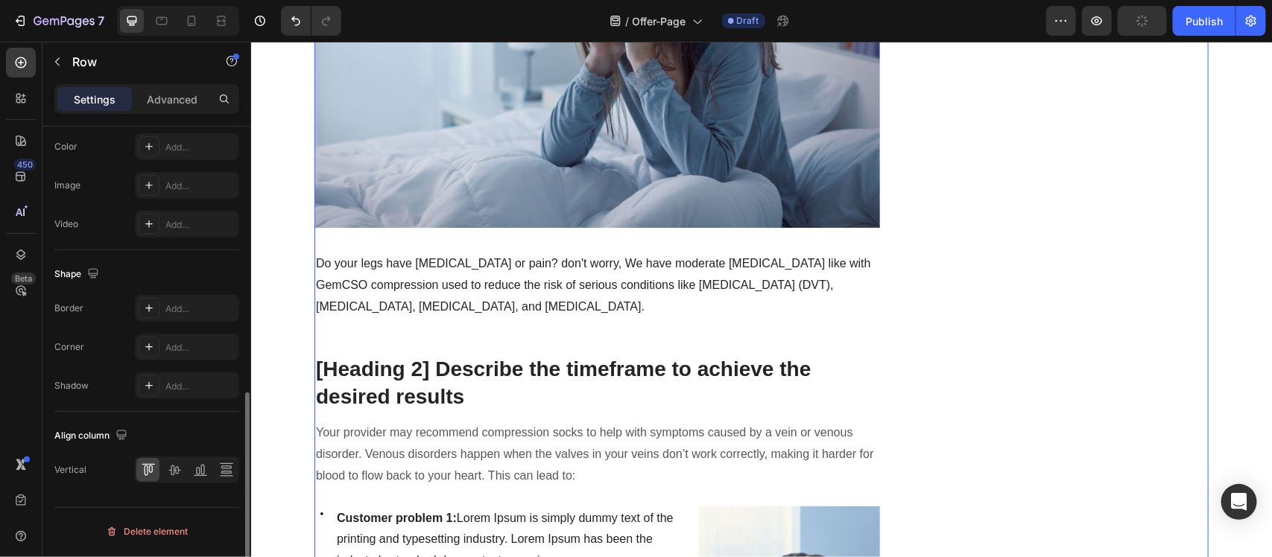
scroll to position [0, 0]
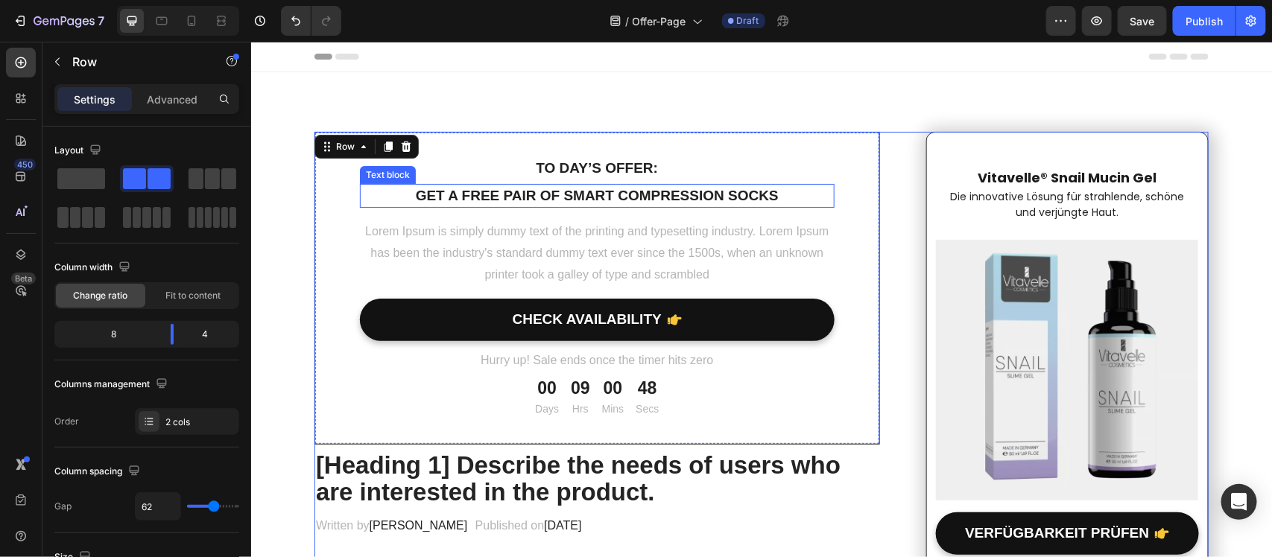
click at [591, 188] on p "Get a free pair of smart compression socks" at bounding box center [597, 196] width 472 height 22
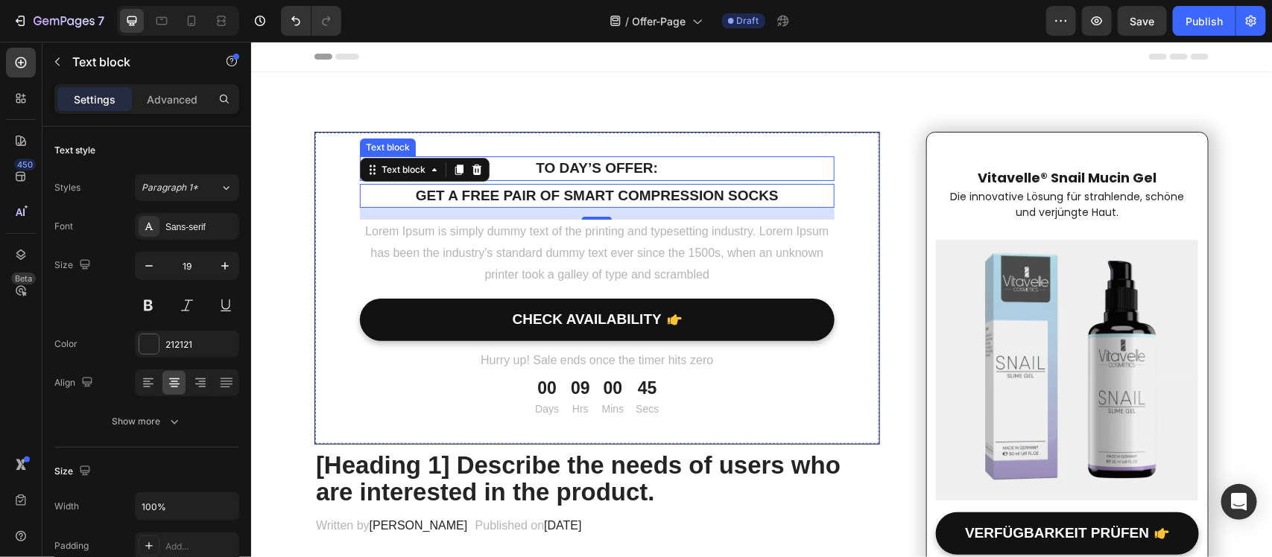
click at [585, 165] on p "To day’s offer:" at bounding box center [597, 168] width 472 height 22
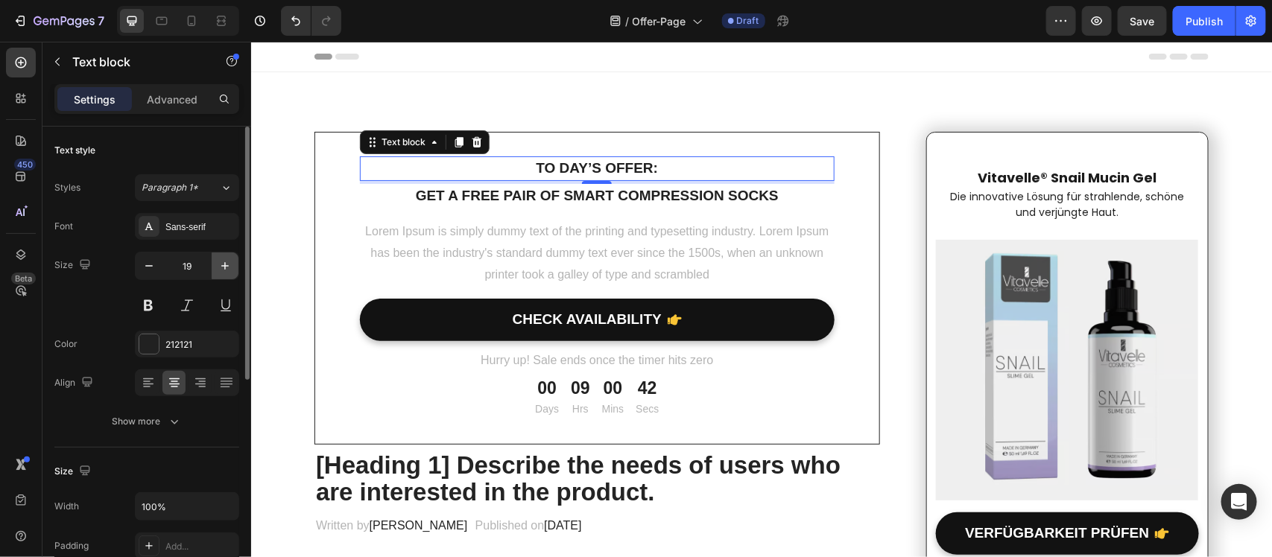
click at [220, 264] on icon "button" at bounding box center [225, 265] width 15 height 15
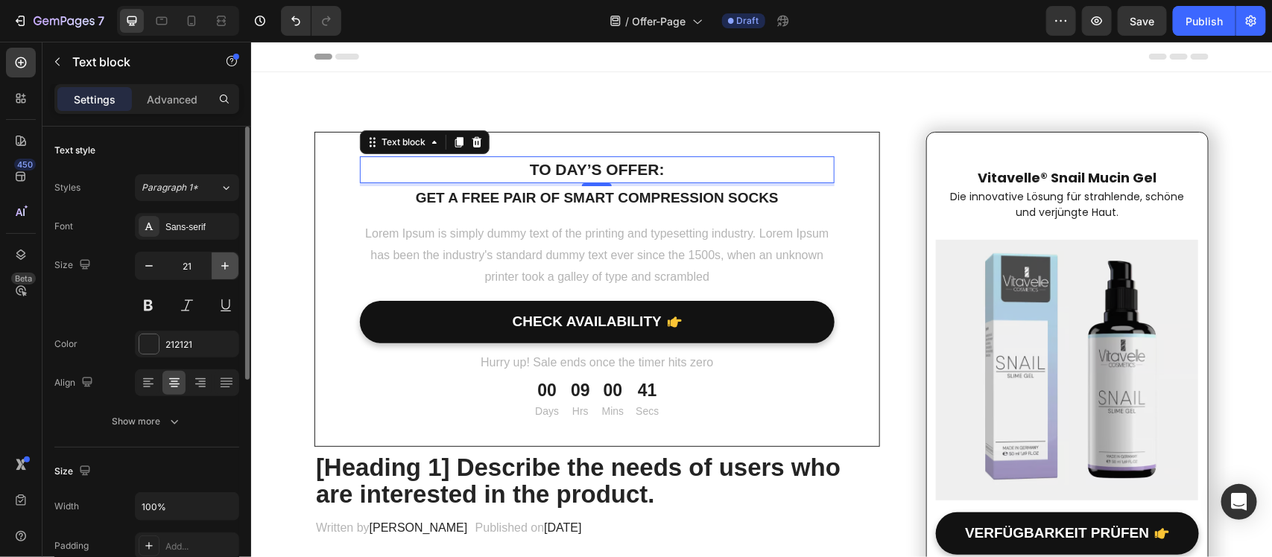
click at [220, 264] on icon "button" at bounding box center [225, 265] width 15 height 15
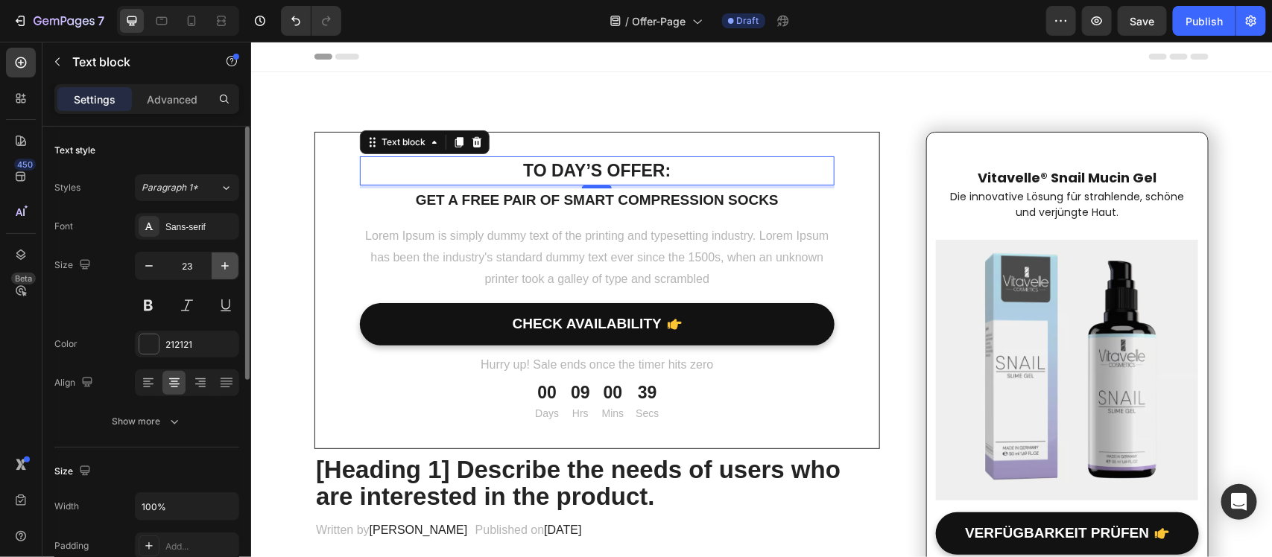
click at [220, 264] on icon "button" at bounding box center [225, 265] width 15 height 15
type input "24"
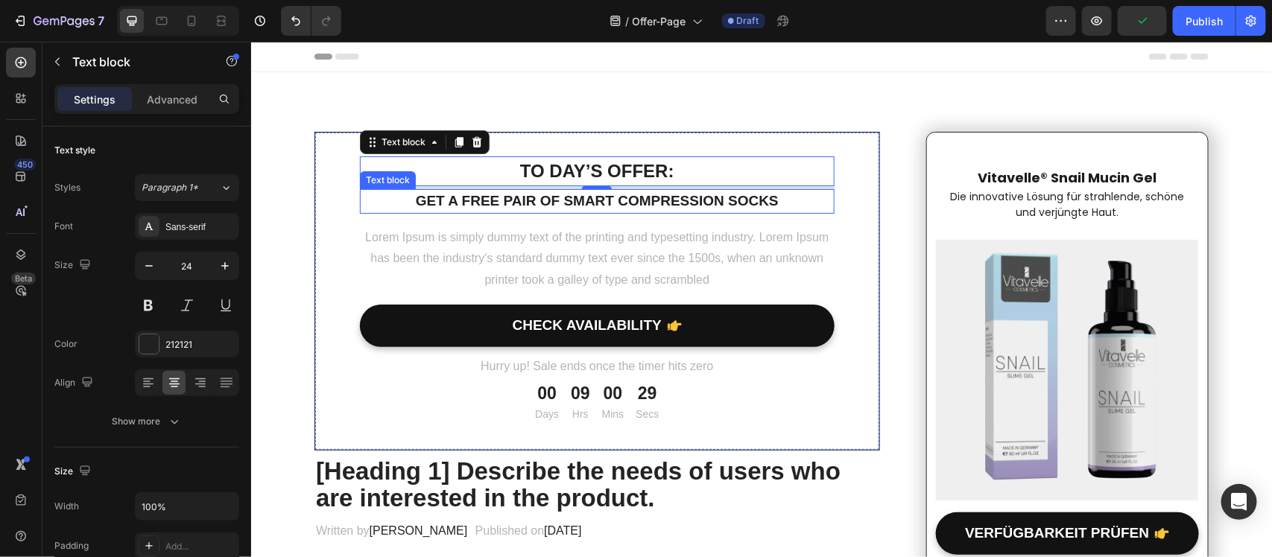
click at [467, 200] on p "Get a free pair of smart compression socks" at bounding box center [597, 201] width 472 height 22
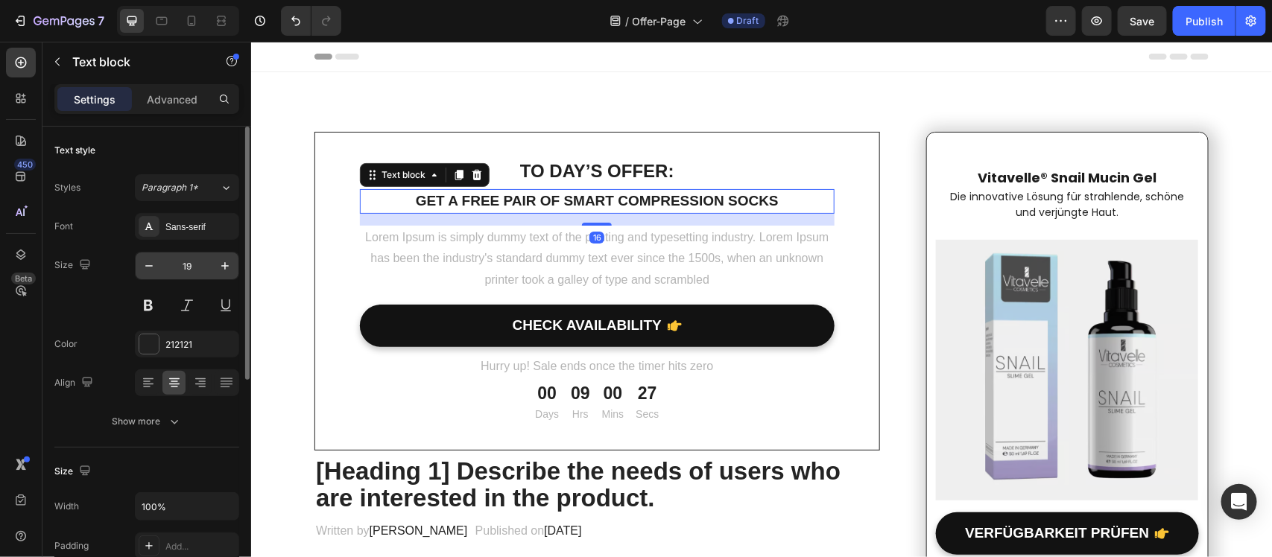
click at [171, 269] on input "19" at bounding box center [186, 266] width 49 height 27
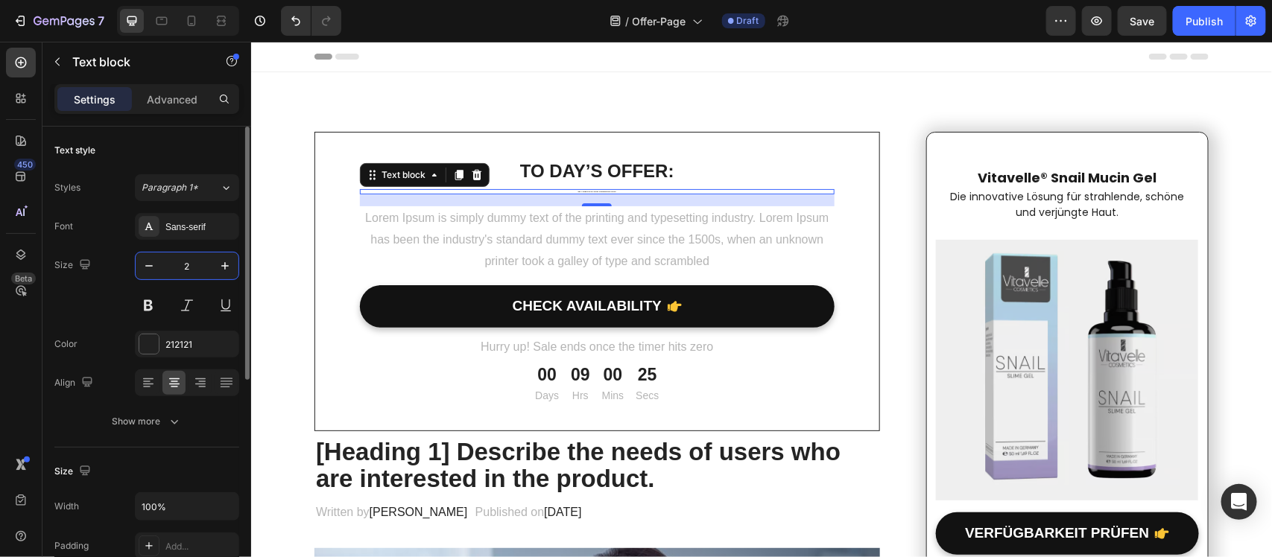
type input "24"
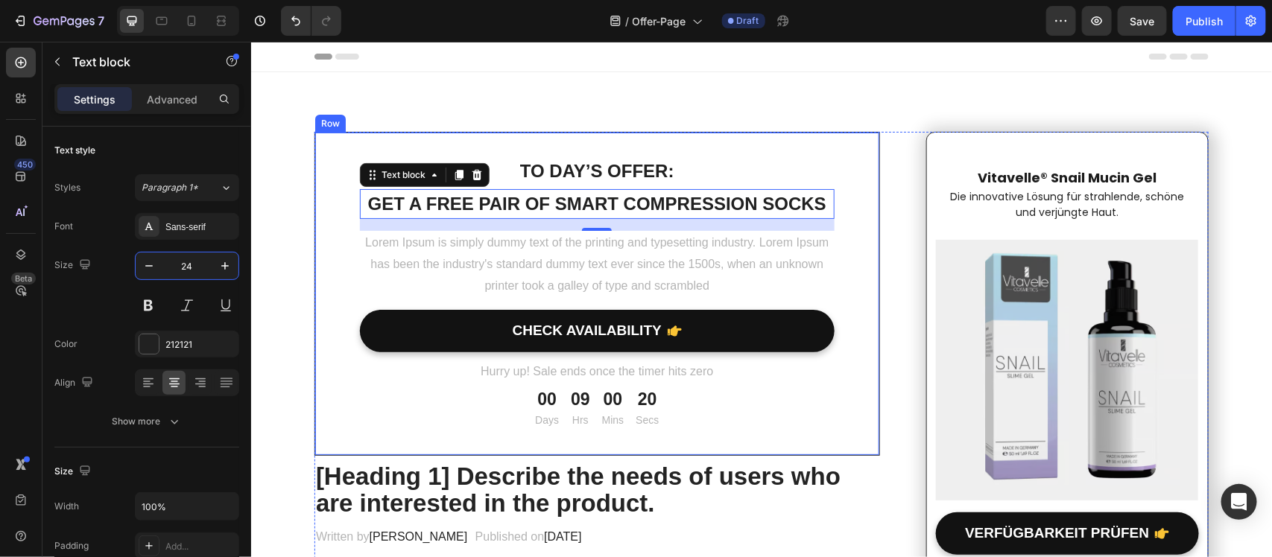
click at [321, 168] on div "To day’s offer: Text block Get a free pair of smart compression socks Text bloc…" at bounding box center [596, 293] width 565 height 324
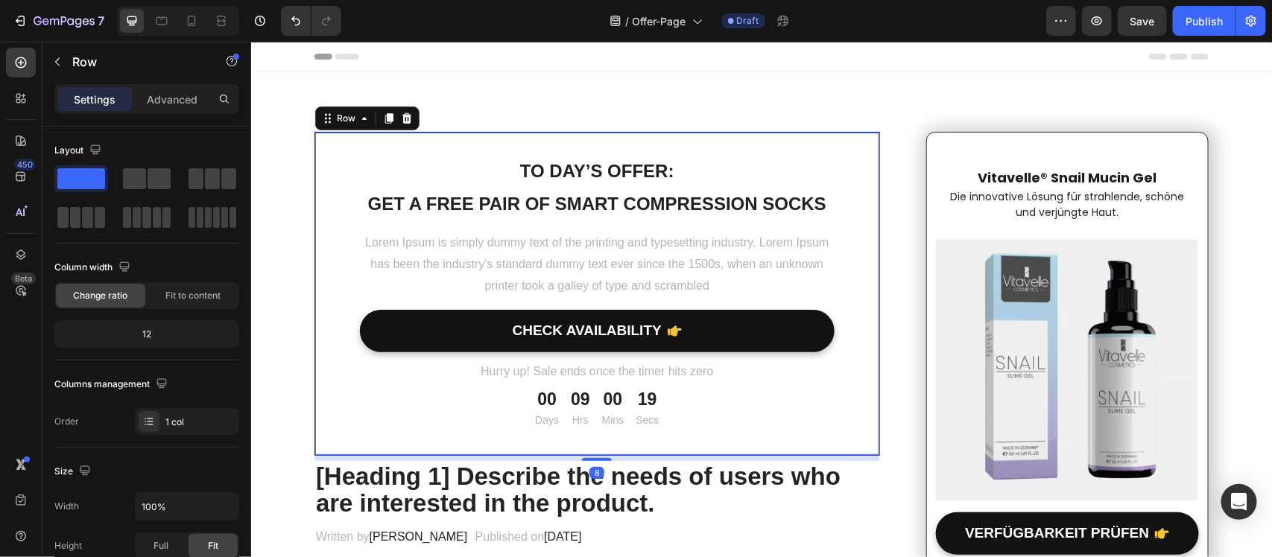
scroll to position [437, 0]
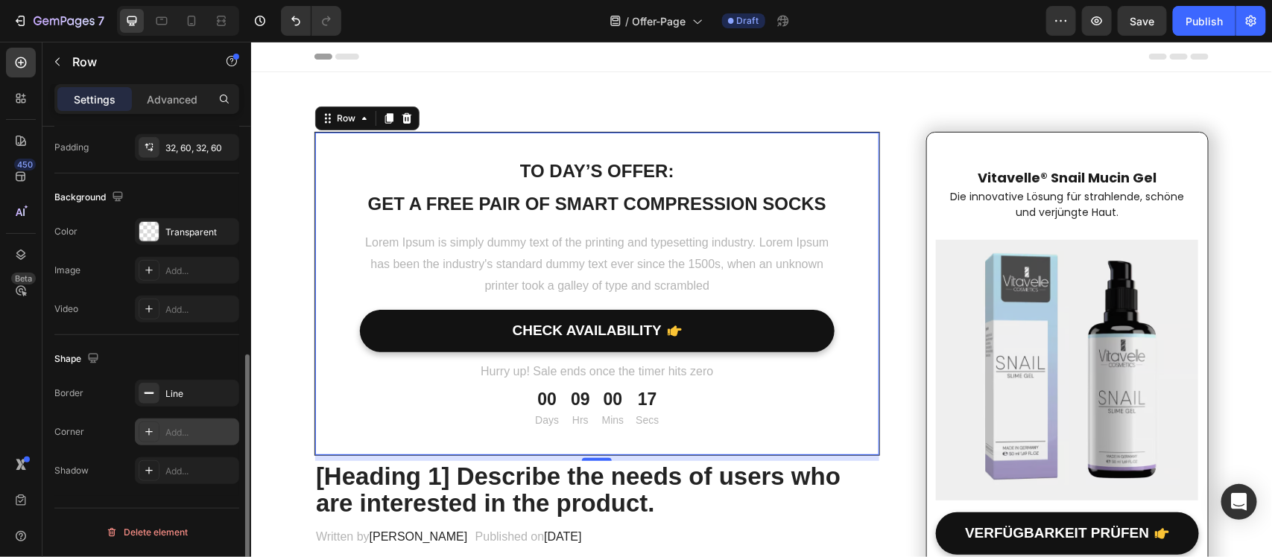
click at [162, 422] on div "Add..." at bounding box center [187, 432] width 104 height 27
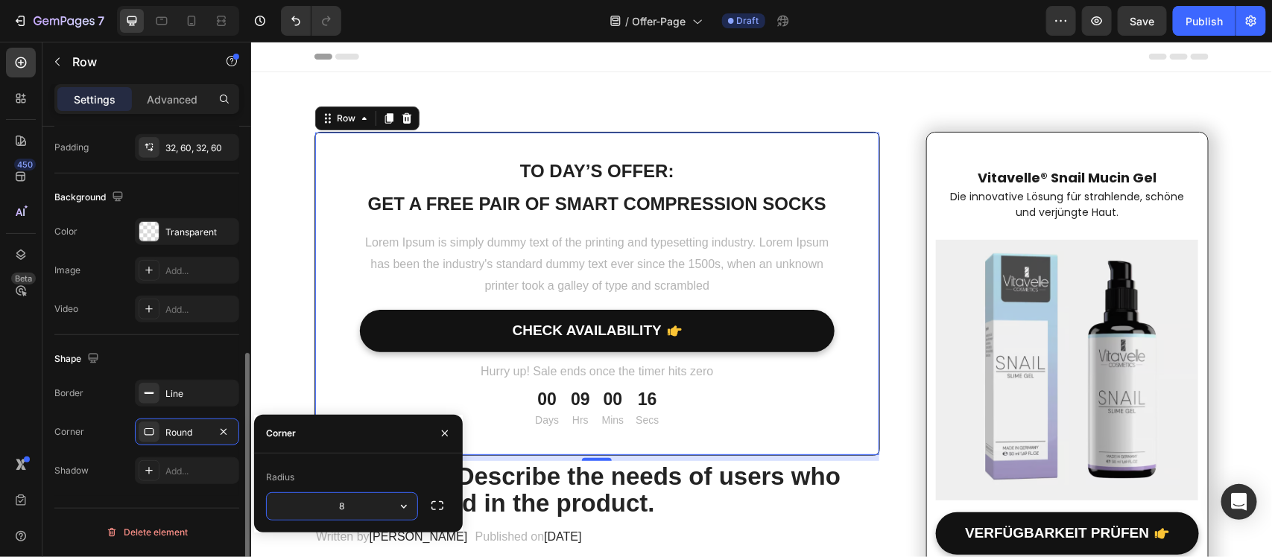
scroll to position [437, 0]
type input "12"
click at [168, 495] on div "Shape Border Line Corner 12, 12, 12, 12 Shadow Add..." at bounding box center [146, 416] width 185 height 161
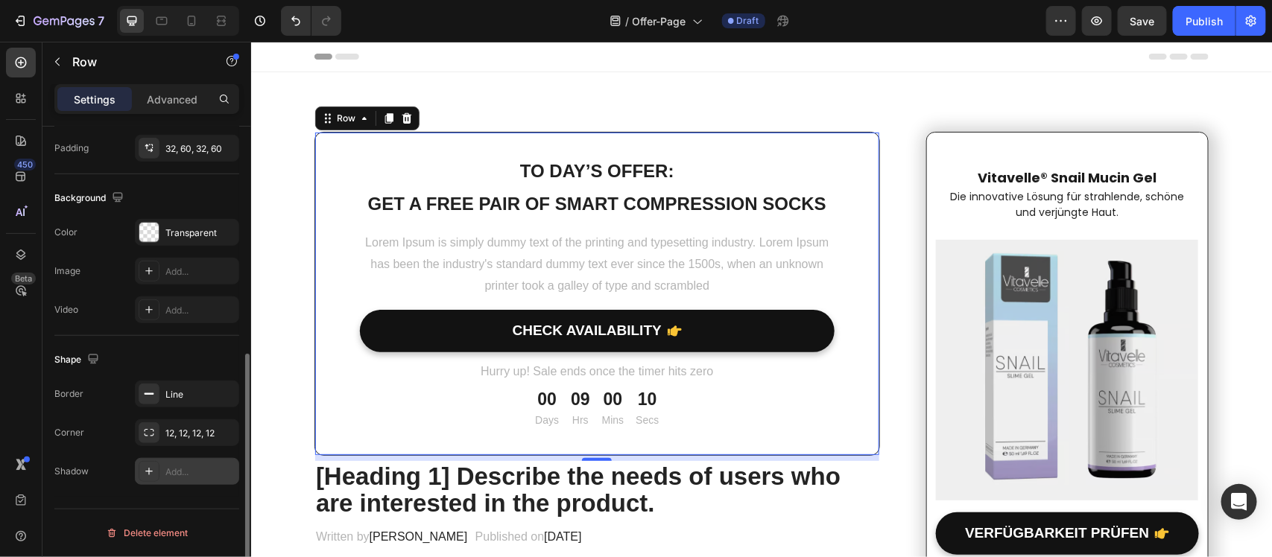
click at [168, 477] on div "Add..." at bounding box center [200, 472] width 70 height 13
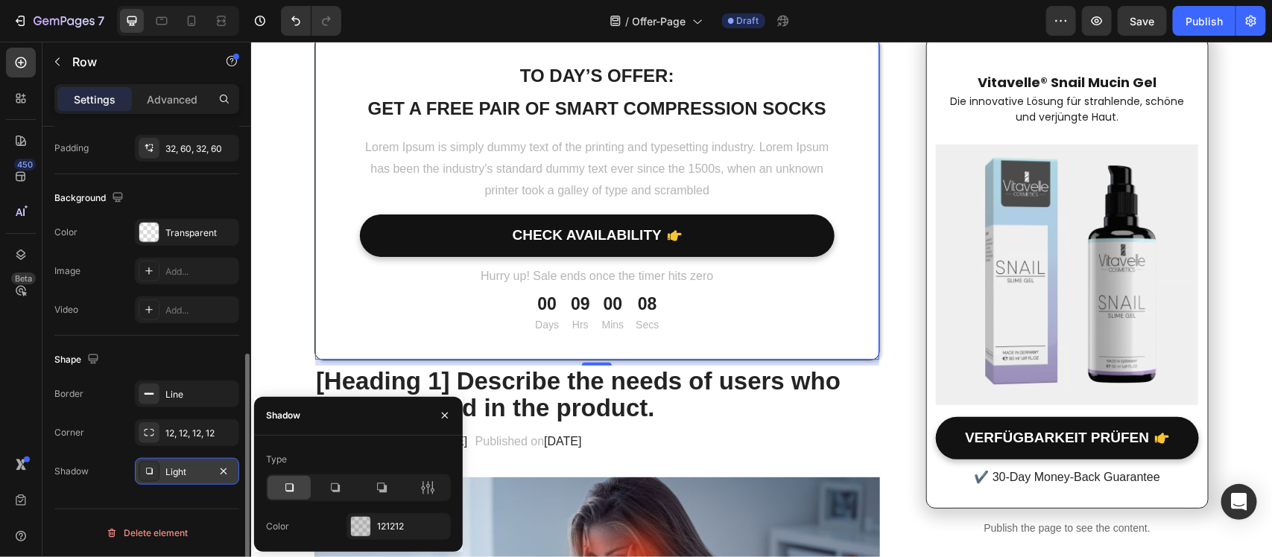
scroll to position [186, 0]
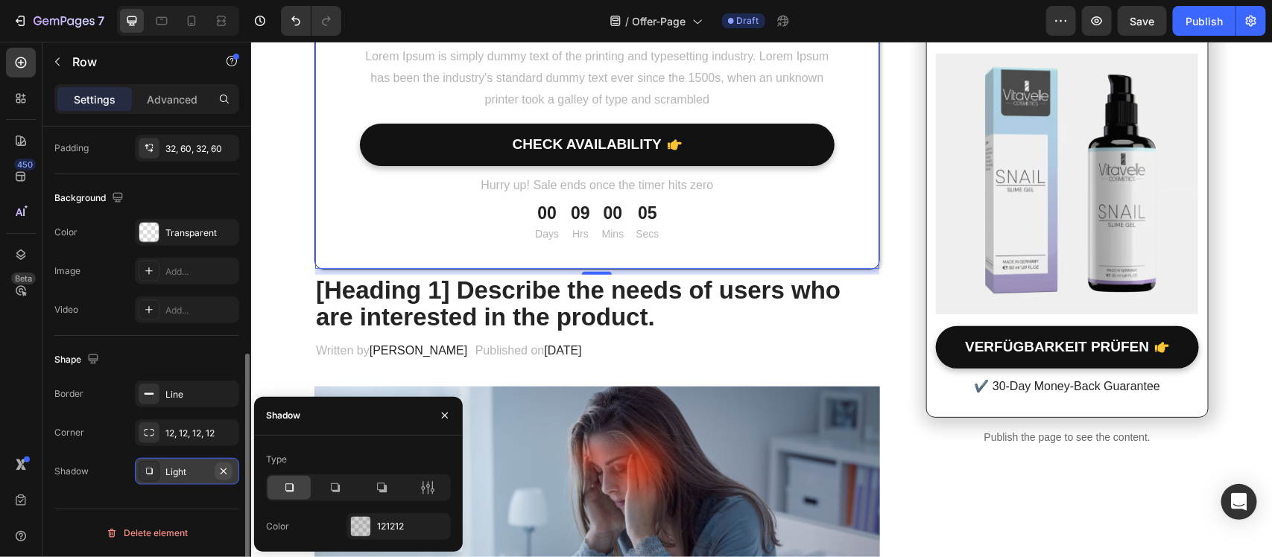
click at [224, 477] on icon "button" at bounding box center [224, 472] width 12 height 12
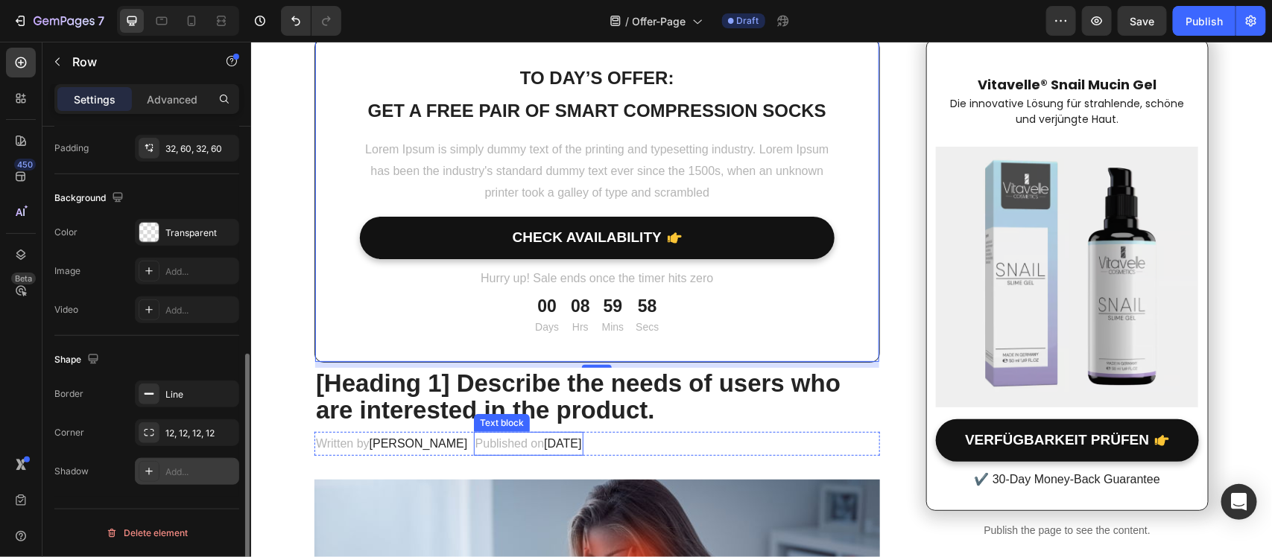
scroll to position [0, 0]
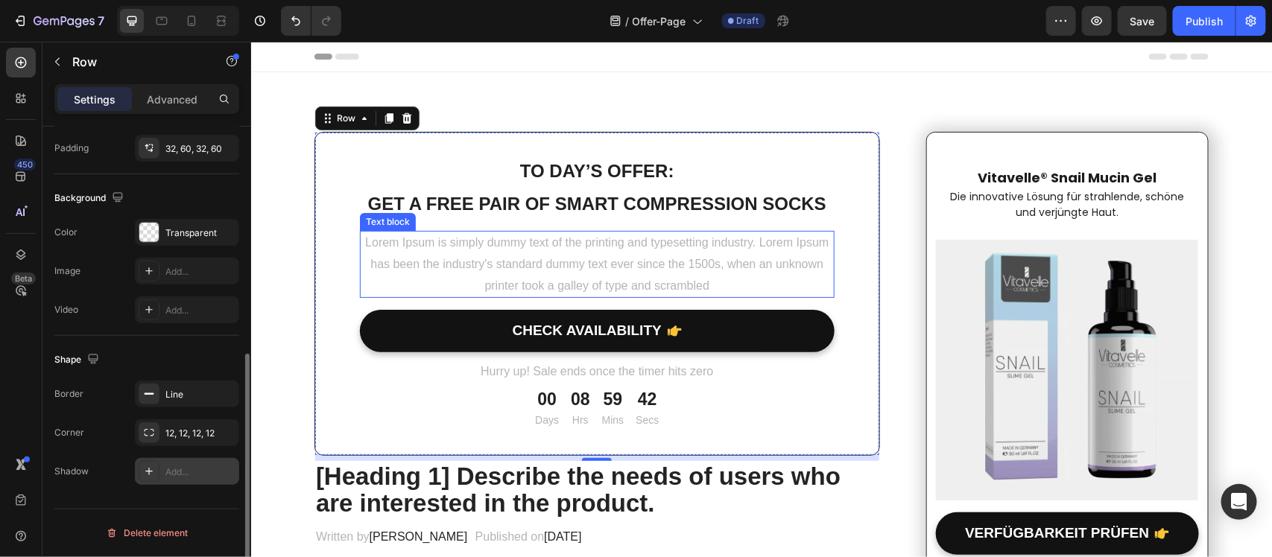
click at [600, 253] on p "Lorem Ipsum is simply dummy text of the printing and typesetting industry. Lore…" at bounding box center [597, 264] width 472 height 64
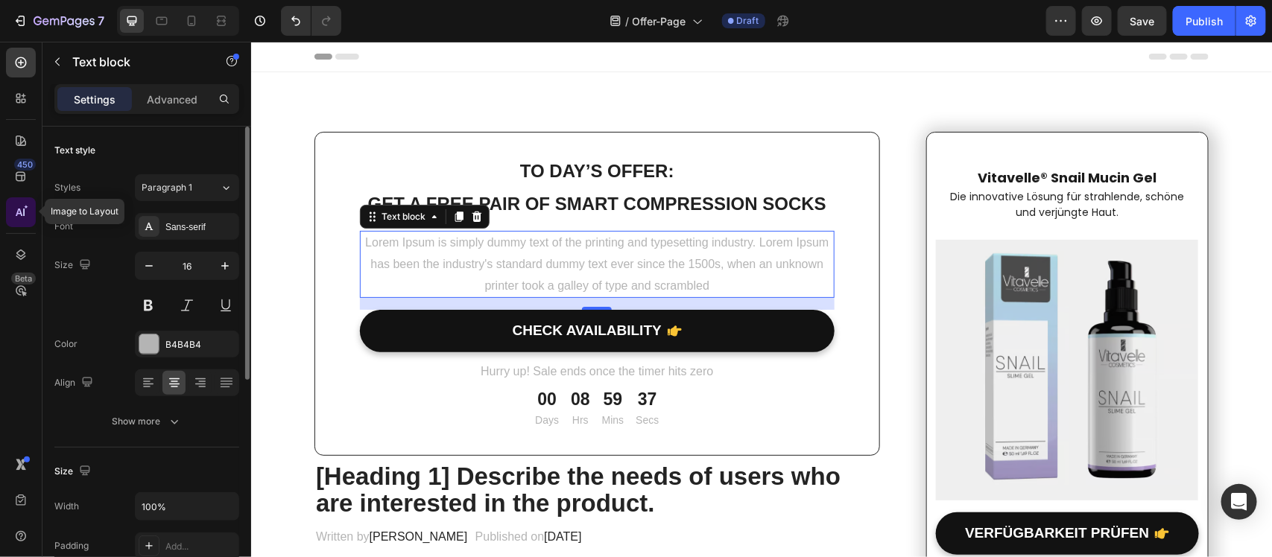
click at [25, 222] on div at bounding box center [21, 212] width 30 height 30
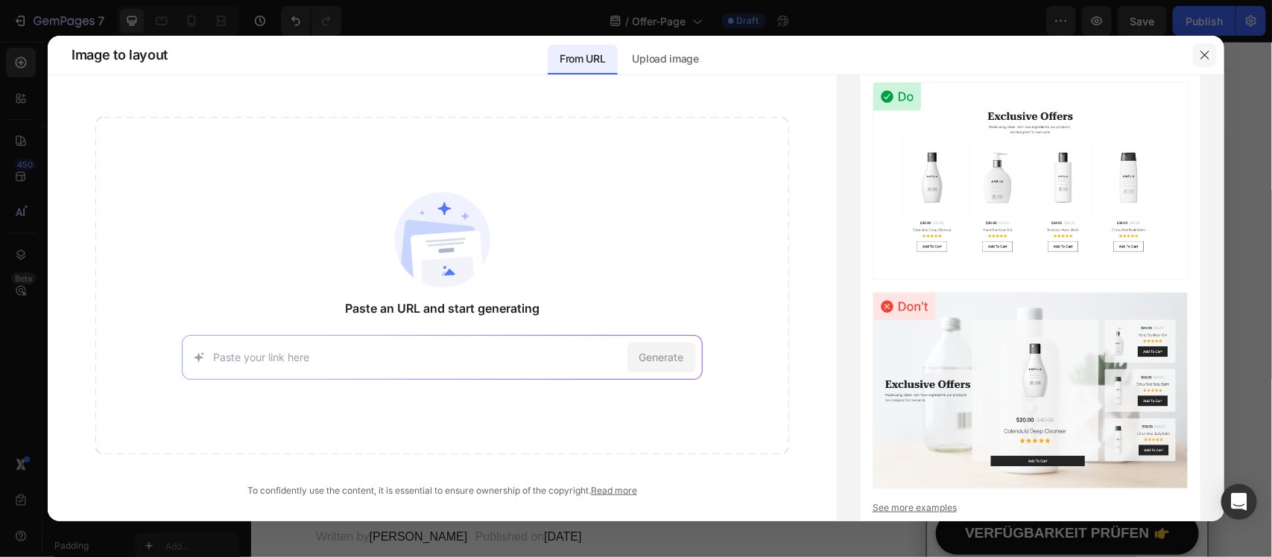
click at [1129, 54] on button "button" at bounding box center [1205, 55] width 24 height 24
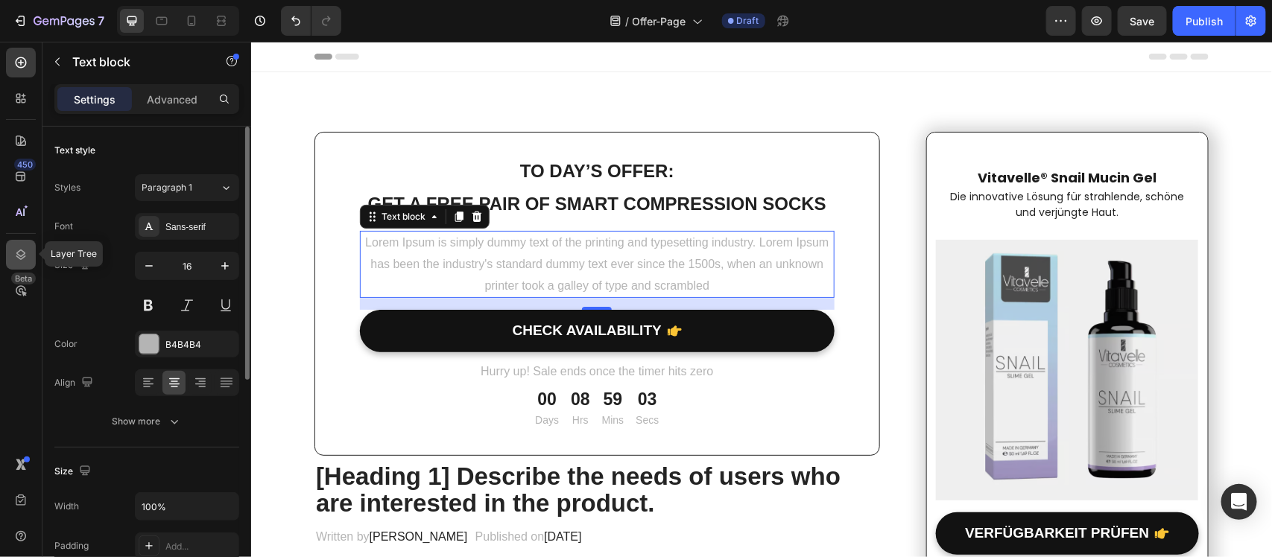
click at [13, 250] on icon at bounding box center [20, 254] width 15 height 15
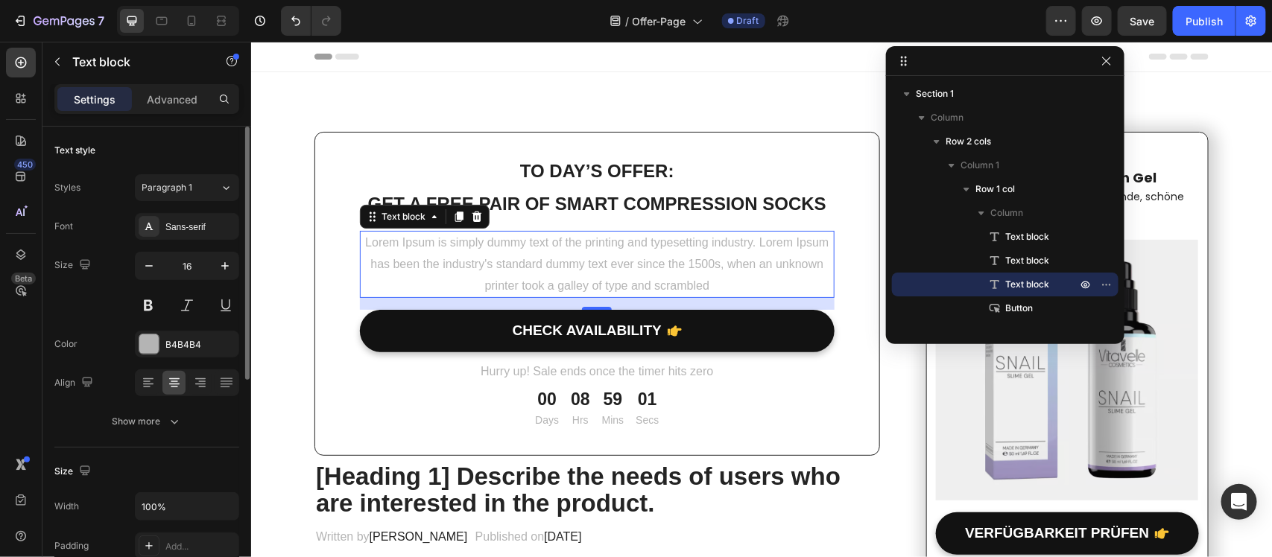
drag, startPoint x: 1082, startPoint y: 284, endPoint x: 1062, endPoint y: 283, distance: 19.4
click at [1077, 282] on button "button" at bounding box center [1085, 285] width 18 height 18
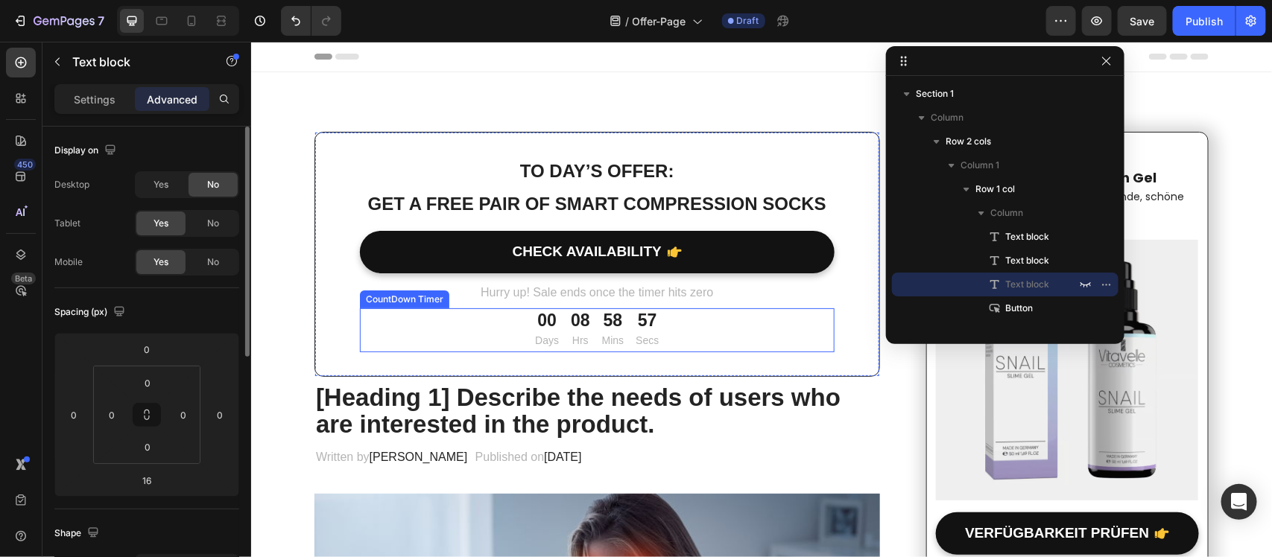
click at [482, 332] on div "00 Days 08 Hrs 58 Mins 57 Secs" at bounding box center [596, 330] width 474 height 44
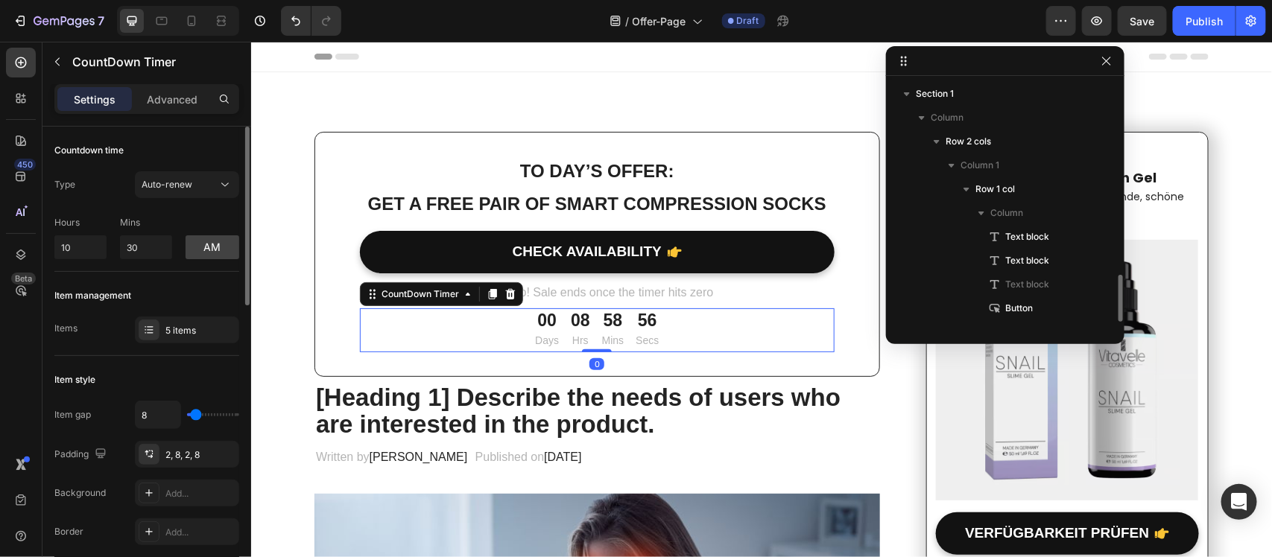
scroll to position [162, 0]
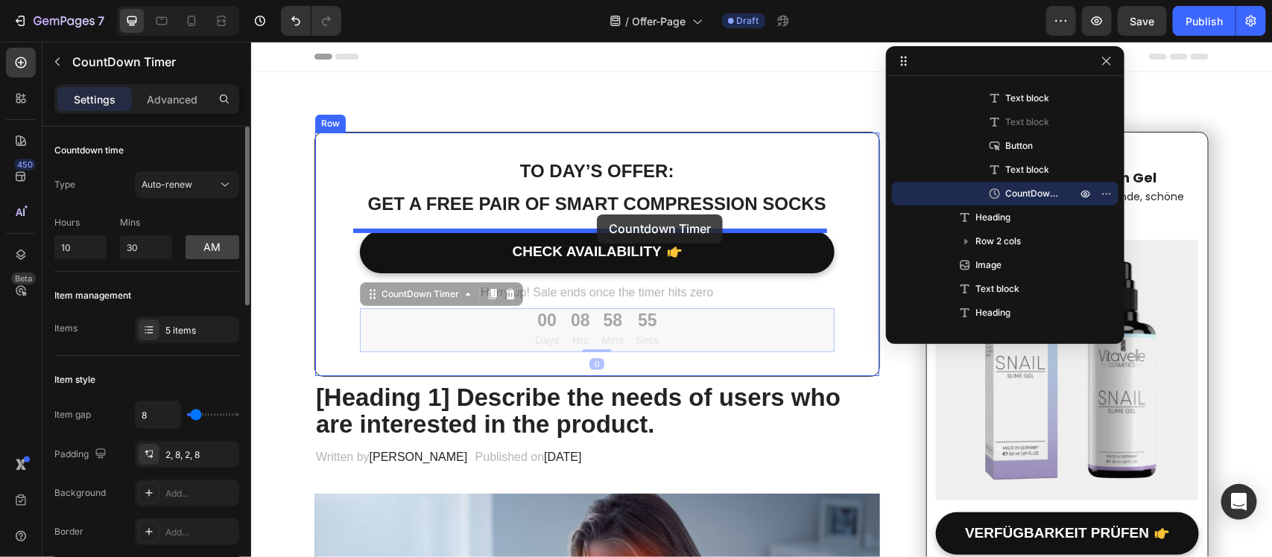
drag, startPoint x: 366, startPoint y: 295, endPoint x: 596, endPoint y: 214, distance: 243.4
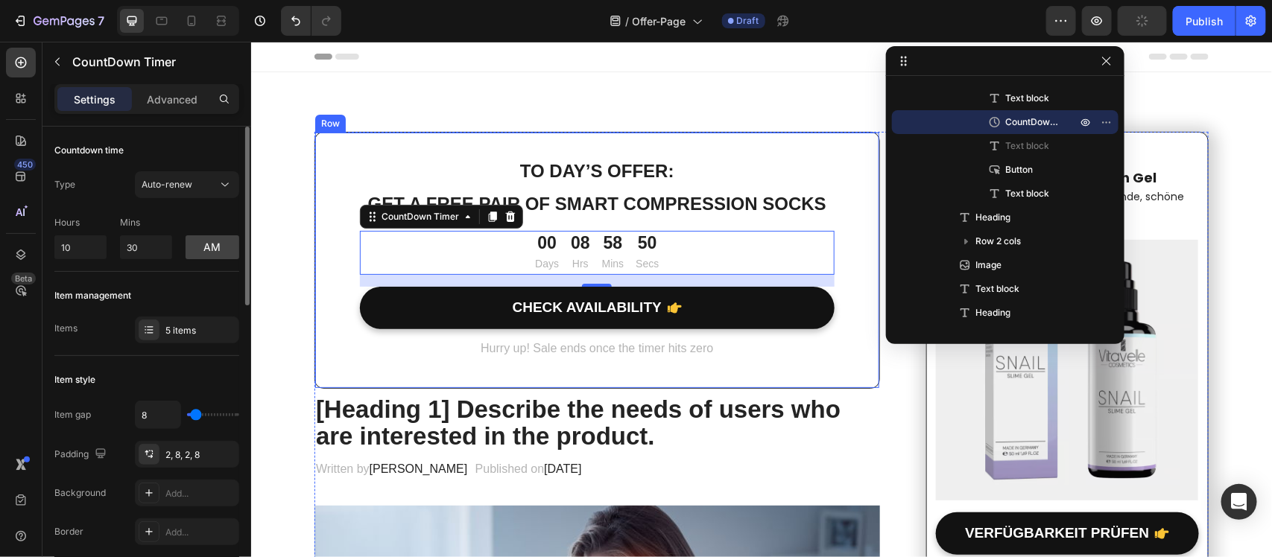
click at [842, 296] on div "To day’s offer: Text block Get a free pair of smart compression socks Text bloc…" at bounding box center [596, 259] width 565 height 257
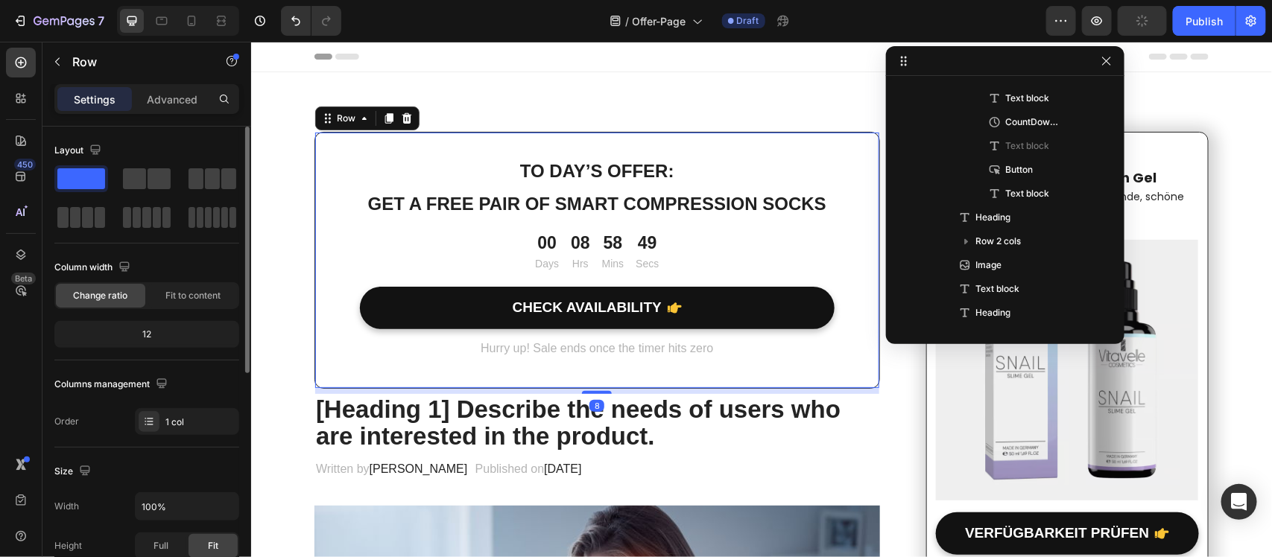
scroll to position [0, 0]
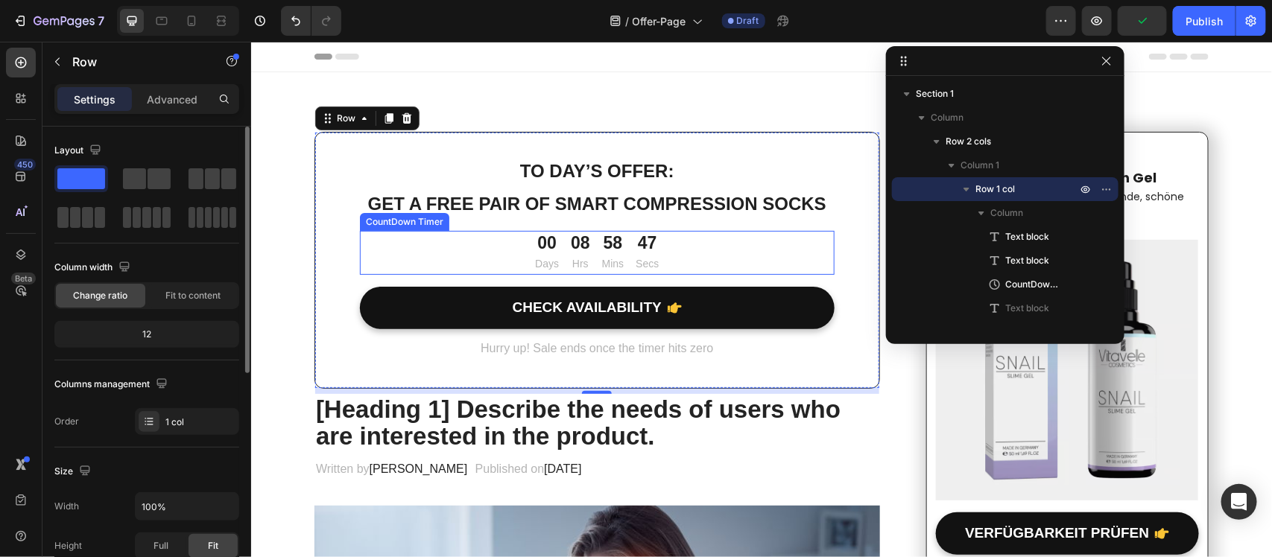
click at [552, 257] on div "00 Days" at bounding box center [546, 252] width 36 height 44
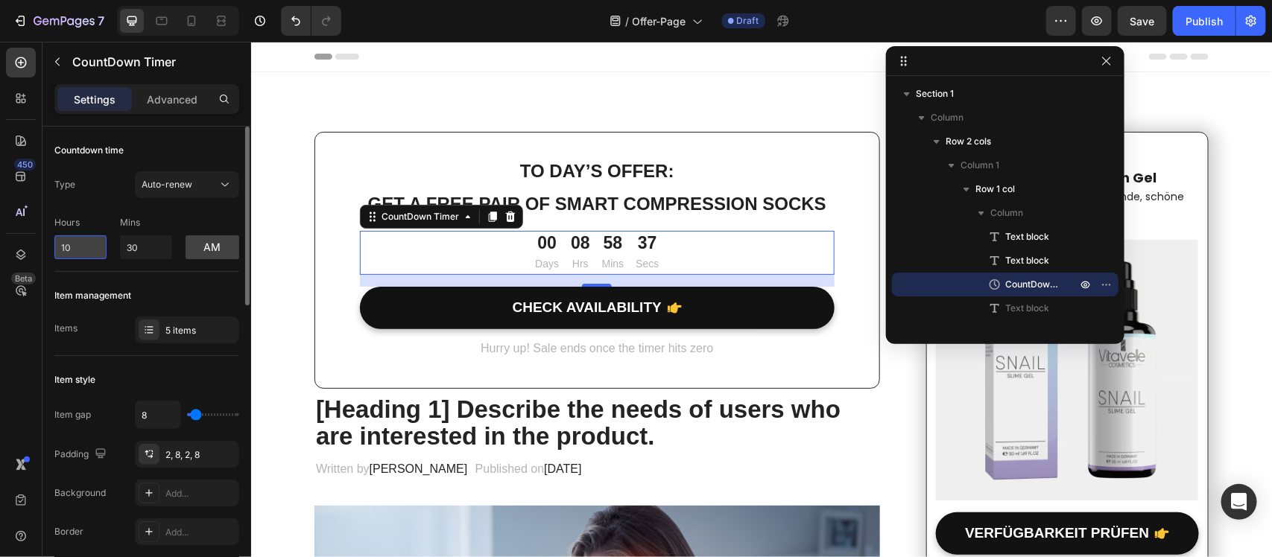
click at [68, 254] on input "10" at bounding box center [80, 247] width 52 height 24
click at [149, 324] on icon at bounding box center [149, 330] width 12 height 12
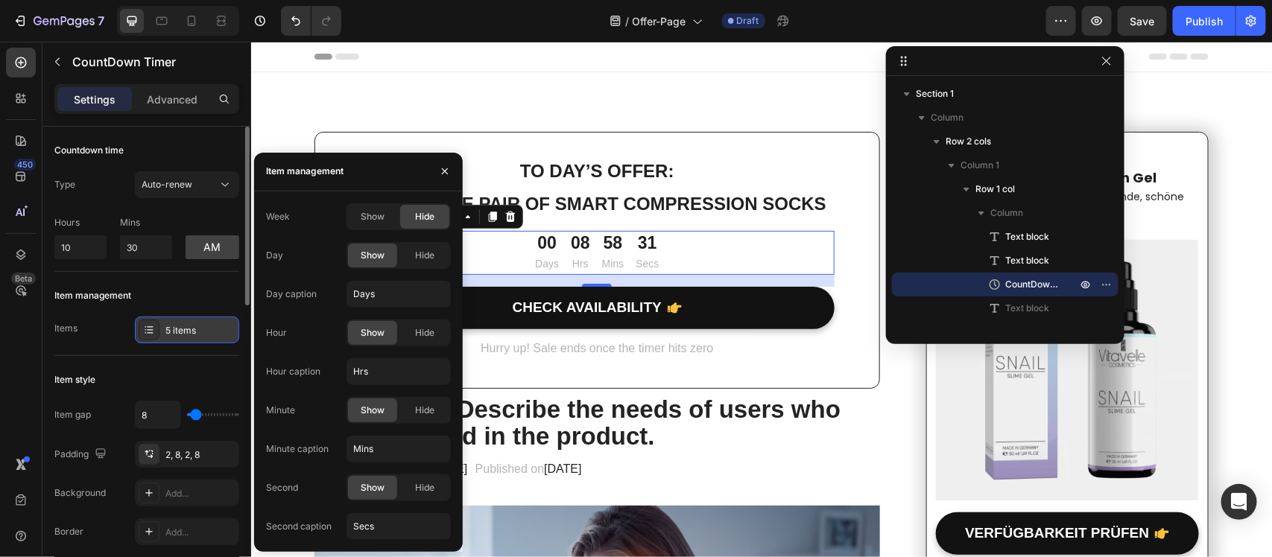
click at [149, 324] on icon at bounding box center [149, 330] width 12 height 12
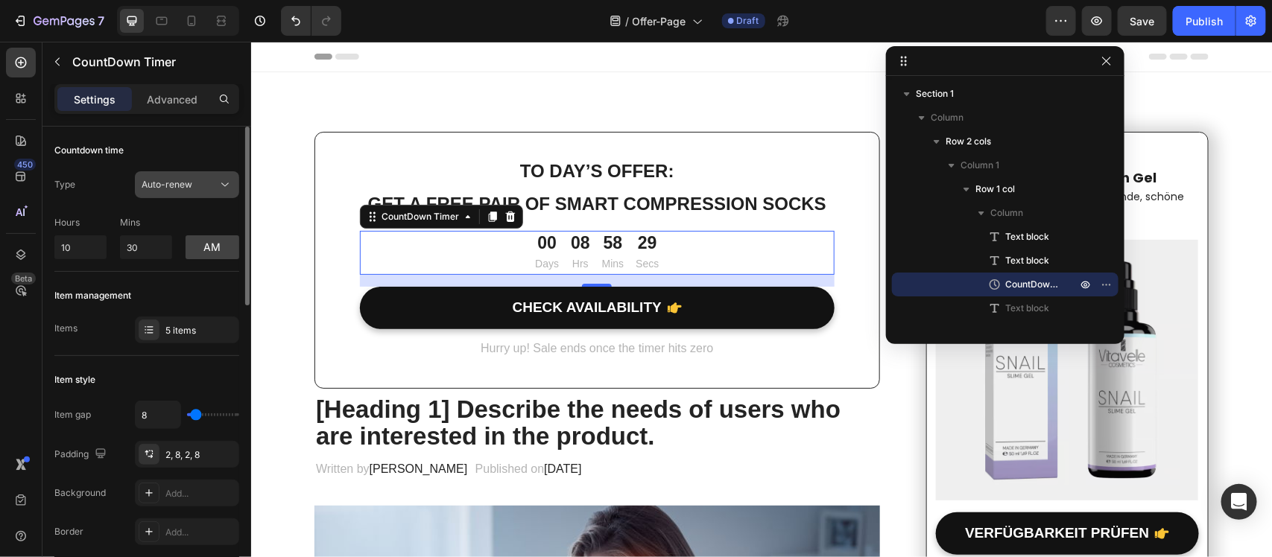
click at [158, 184] on span "Auto-renew" at bounding box center [167, 184] width 51 height 11
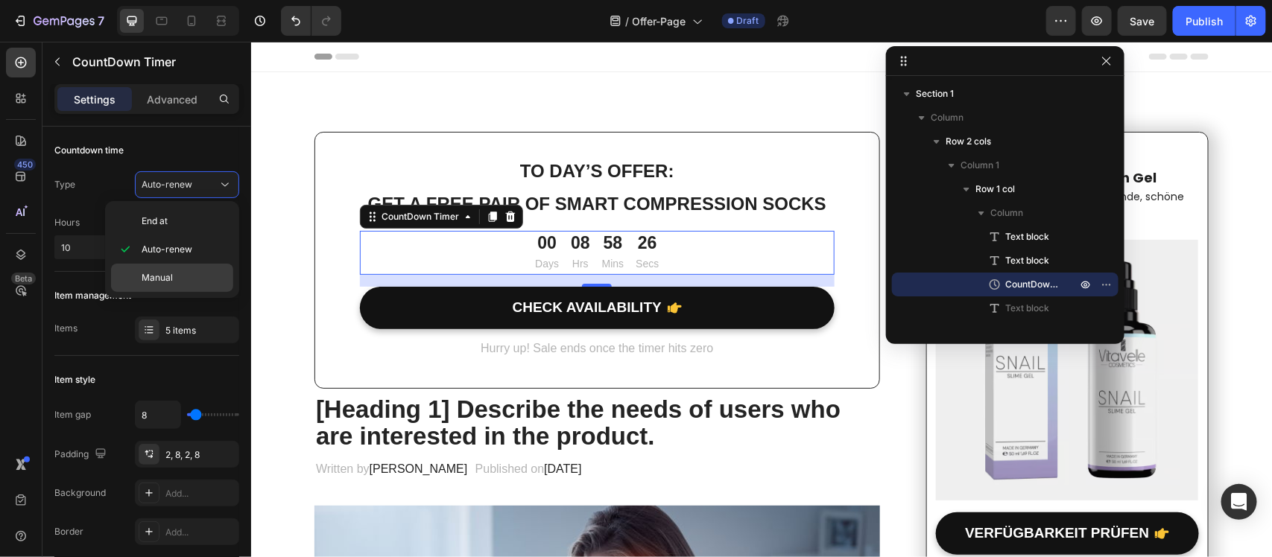
click at [166, 292] on div "Manual" at bounding box center [172, 278] width 122 height 28
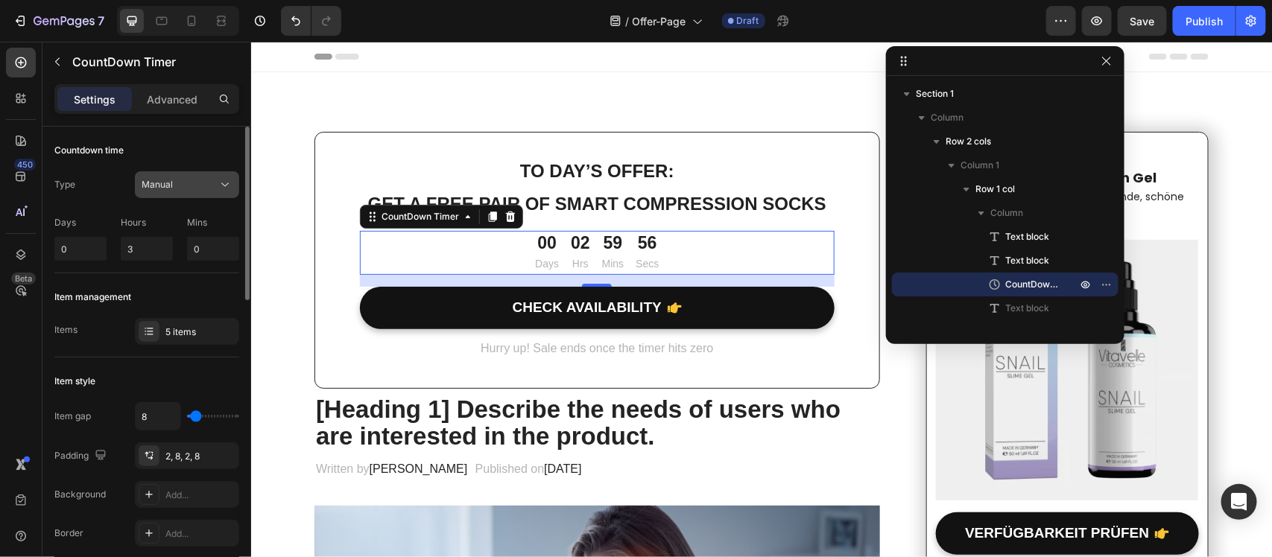
click at [177, 192] on button "Manual" at bounding box center [187, 184] width 104 height 27
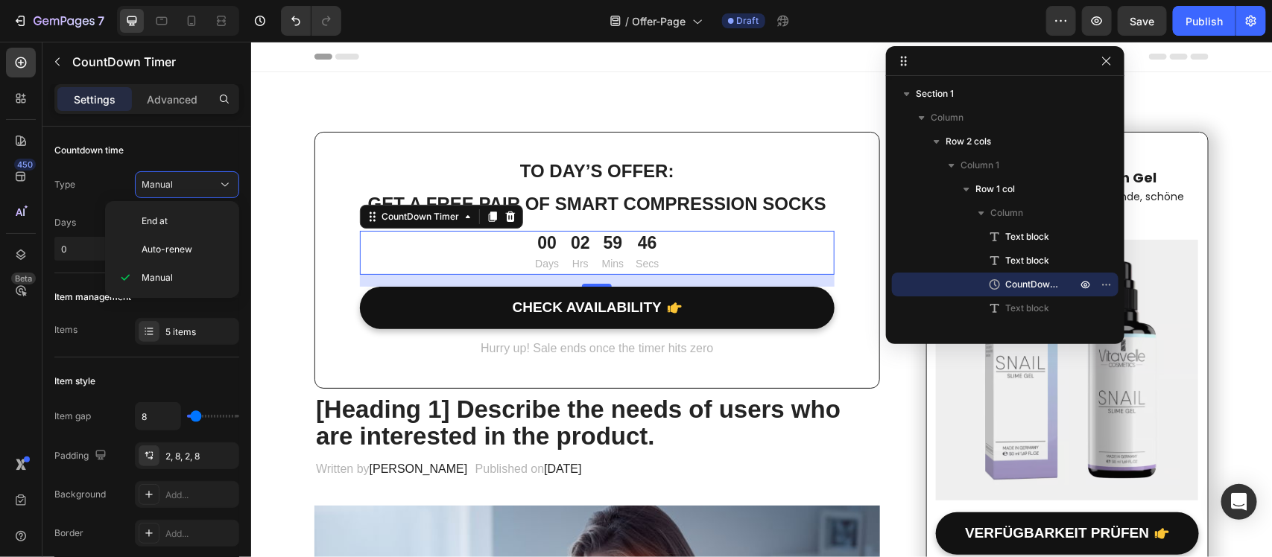
drag, startPoint x: 431, startPoint y: 255, endPoint x: 741, endPoint y: 193, distance: 316.1
click at [803, 132] on div "To day’s offer: Text block Get a free pair of smart compression socks Text bloc…" at bounding box center [596, 259] width 565 height 257
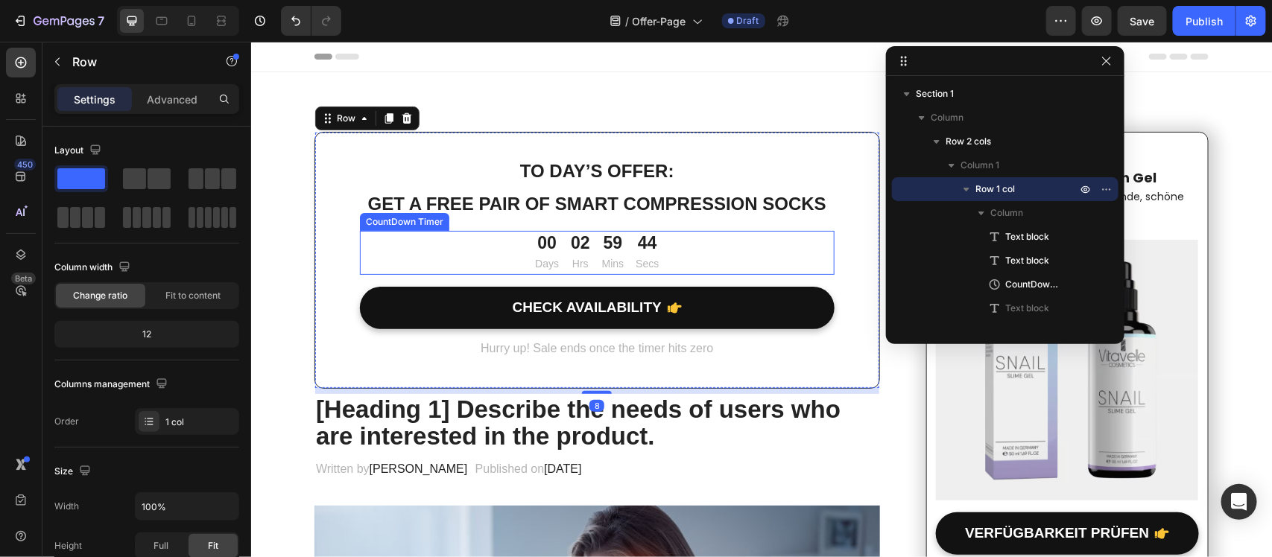
click at [534, 260] on p "Days" at bounding box center [546, 263] width 24 height 19
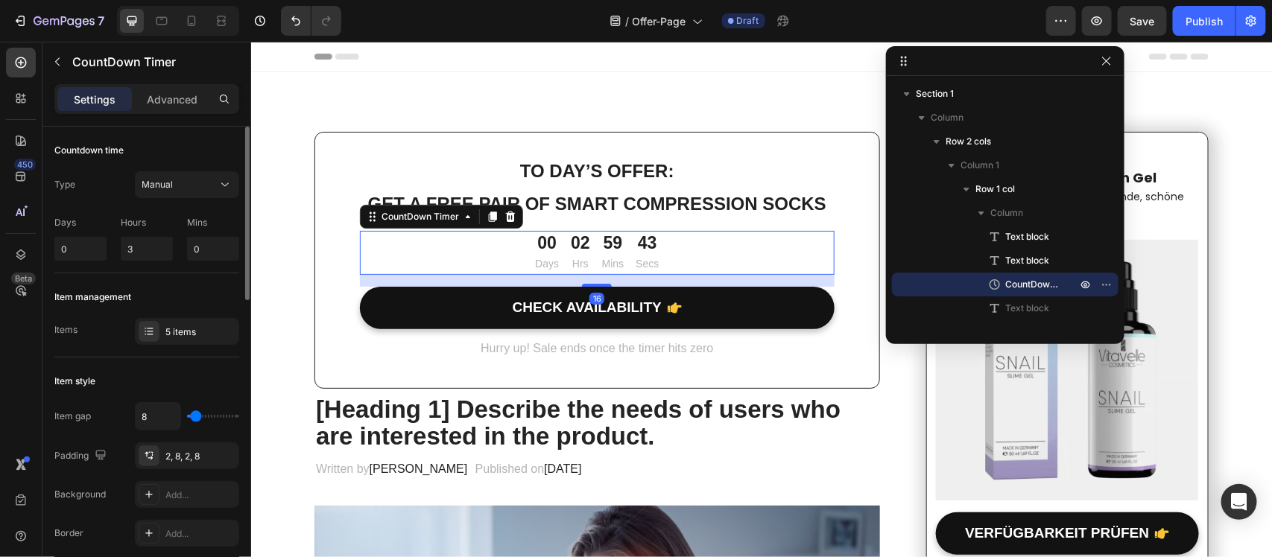
scroll to position [186, 0]
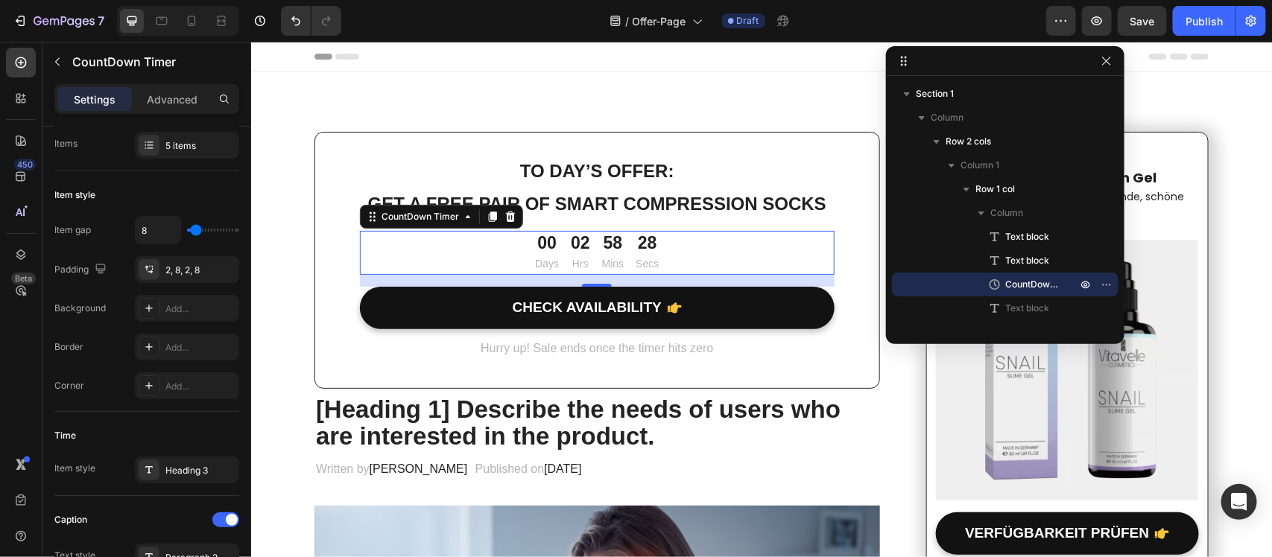
click at [534, 238] on div "00" at bounding box center [546, 243] width 24 height 22
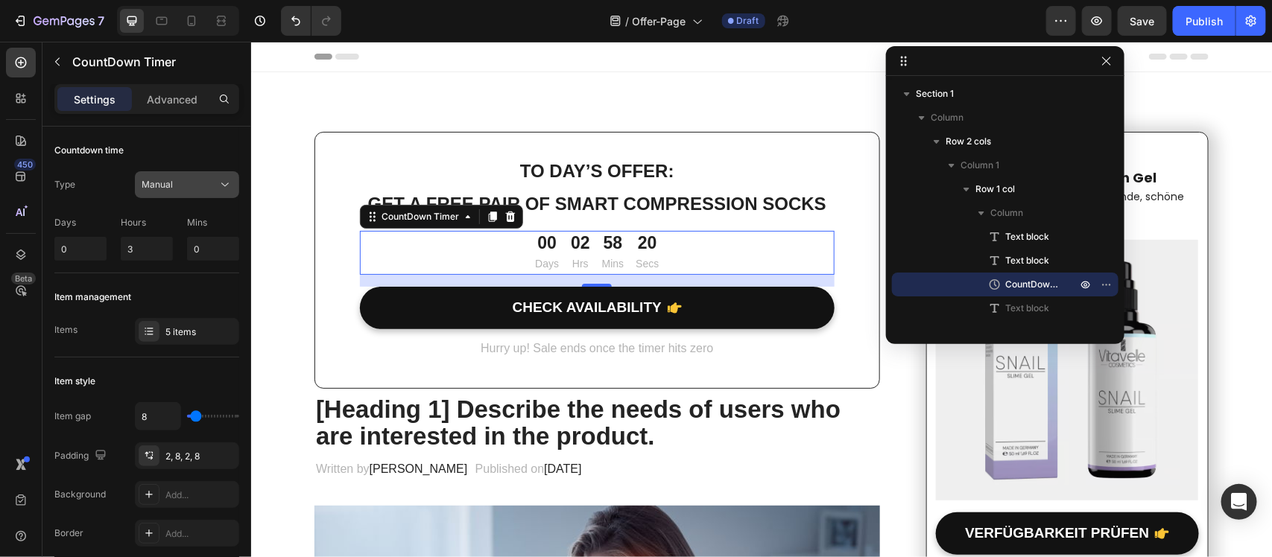
click at [174, 181] on div "Manual" at bounding box center [180, 184] width 76 height 13
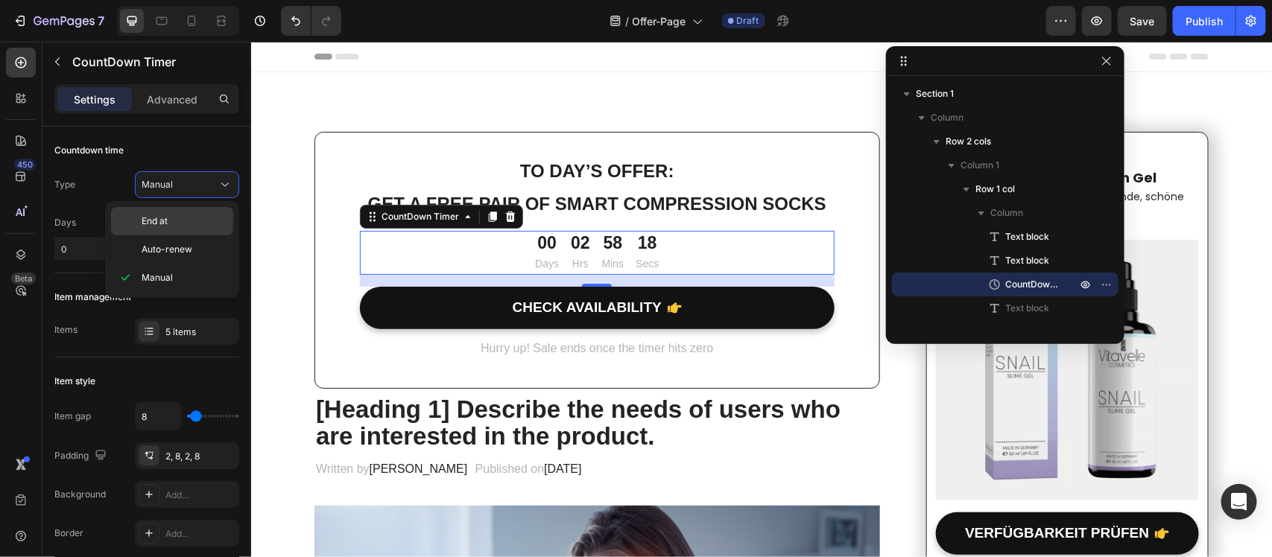
click at [176, 224] on p "End at" at bounding box center [184, 221] width 85 height 13
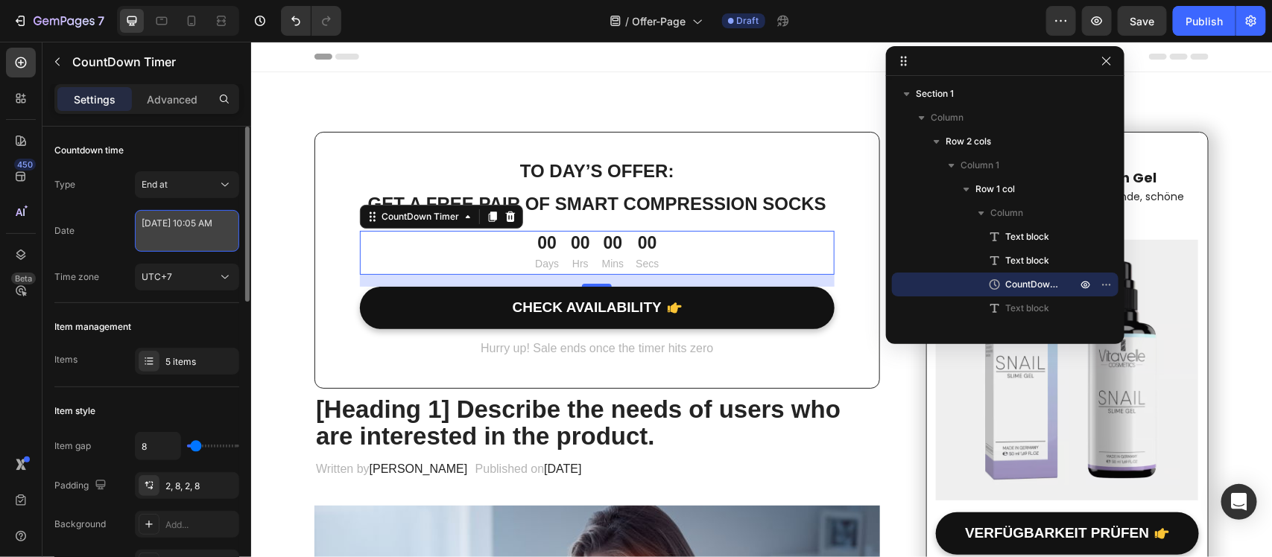
click at [182, 238] on textarea "June 06 2023 10:05 AM" at bounding box center [187, 231] width 104 height 42
select select "10"
select select "5"
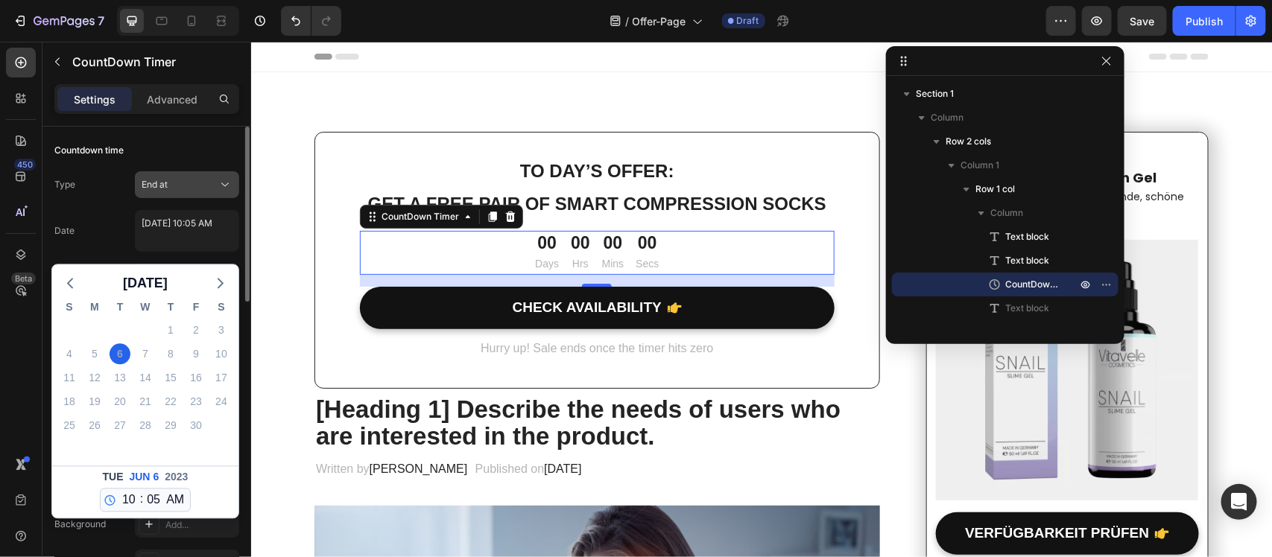
click at [156, 190] on span "End at" at bounding box center [155, 184] width 26 height 13
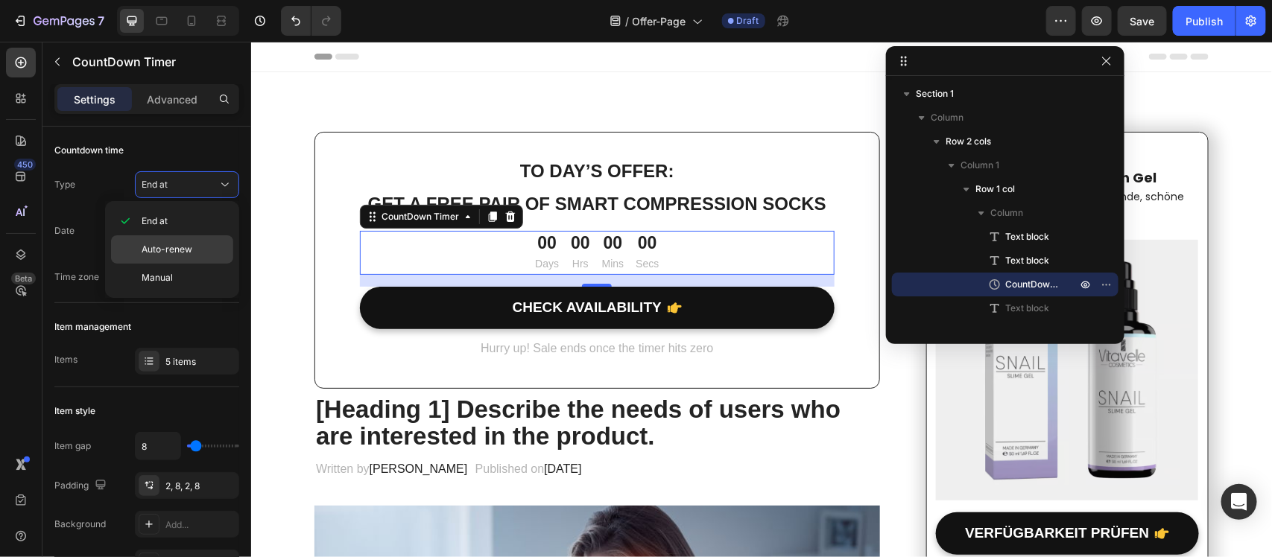
click at [162, 247] on span "Auto-renew" at bounding box center [167, 249] width 51 height 13
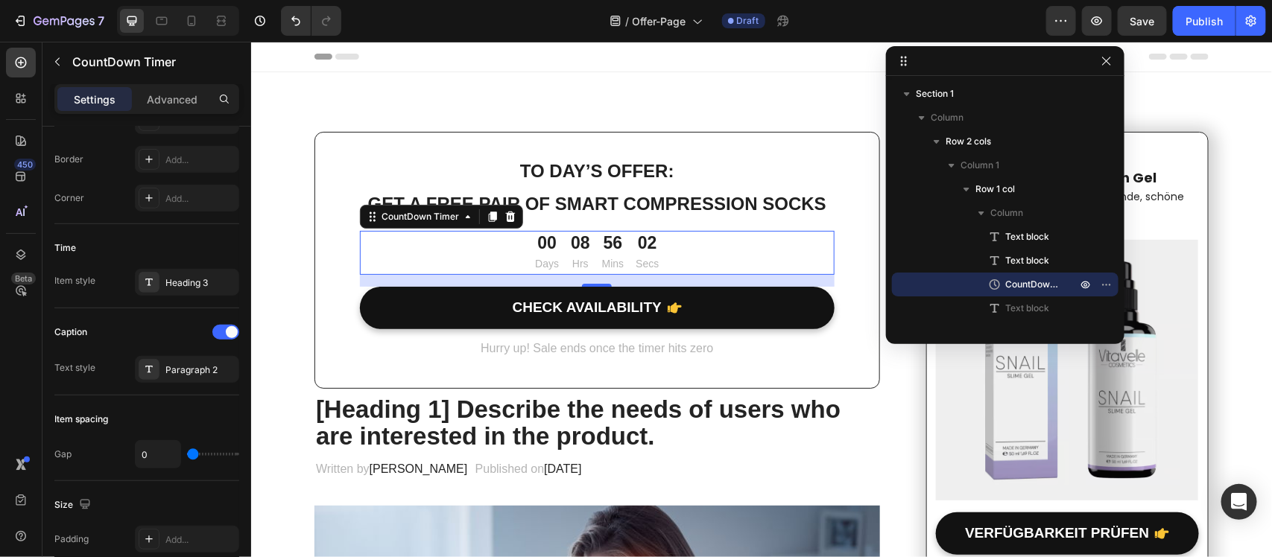
click at [542, 245] on div "00" at bounding box center [546, 243] width 24 height 22
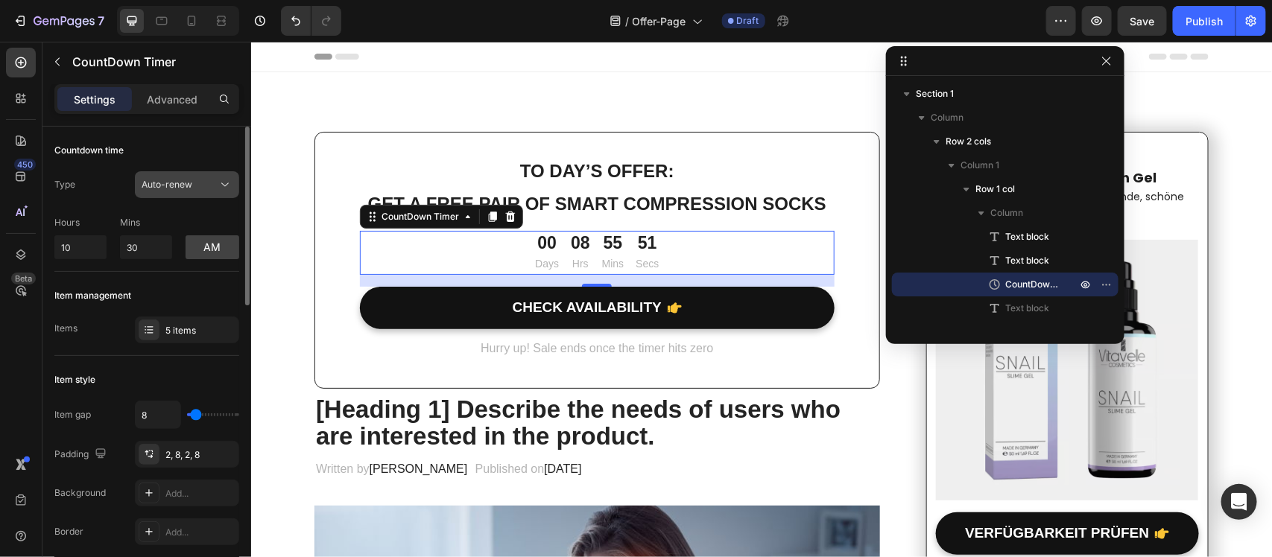
click at [207, 176] on button "Auto-renew" at bounding box center [187, 184] width 104 height 27
click at [207, 178] on div "Auto-renew" at bounding box center [180, 184] width 76 height 13
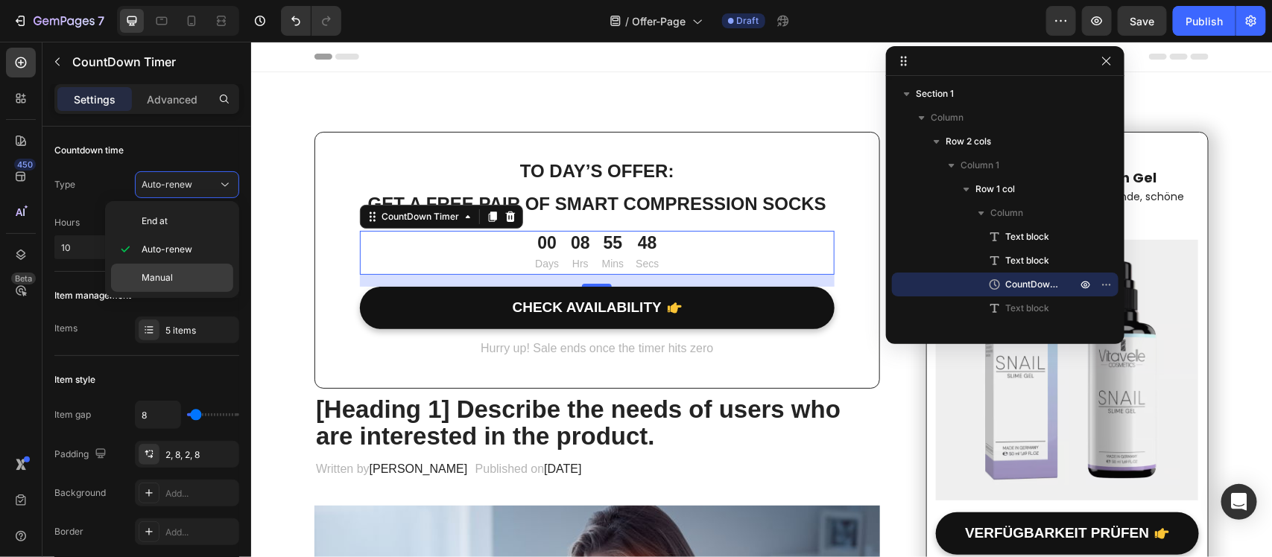
click at [147, 289] on div "Manual" at bounding box center [172, 278] width 122 height 28
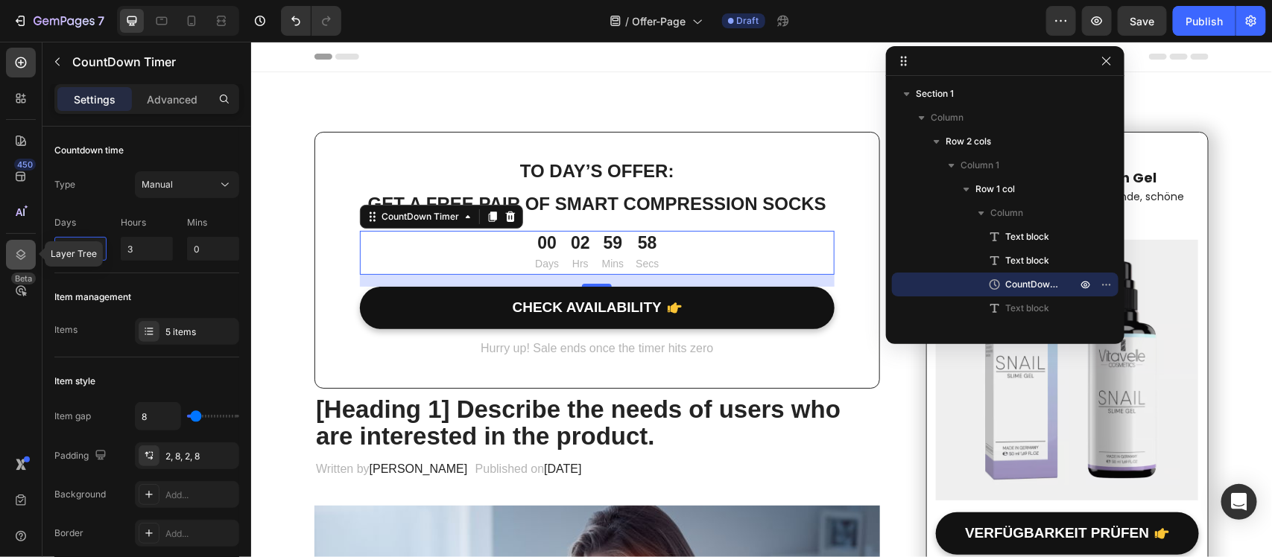
drag, startPoint x: 86, startPoint y: 246, endPoint x: 21, endPoint y: 253, distance: 65.2
click at [21, 253] on div "450 Layer Tree Beta Sections(18) Elements(83) Section Element Hero Section Prod…" at bounding box center [125, 299] width 251 height 515
type input "3"
click at [205, 281] on div "Item management Items 5 items" at bounding box center [146, 315] width 185 height 84
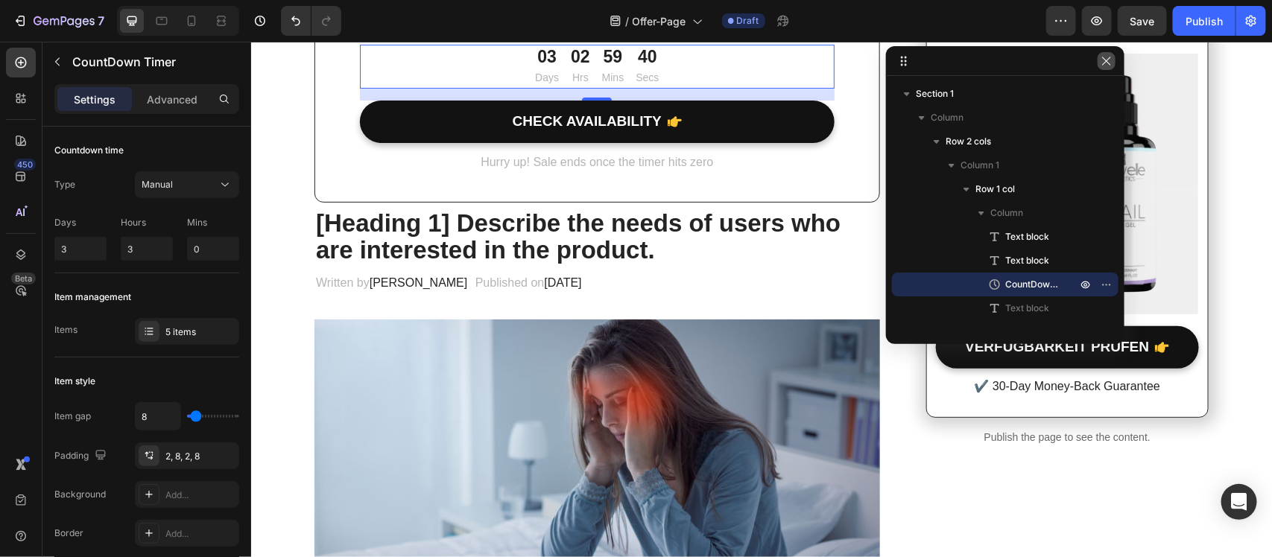
drag, startPoint x: 1100, startPoint y: 64, endPoint x: 845, endPoint y: 22, distance: 258.9
click at [1100, 64] on icon "button" at bounding box center [1106, 61] width 12 height 12
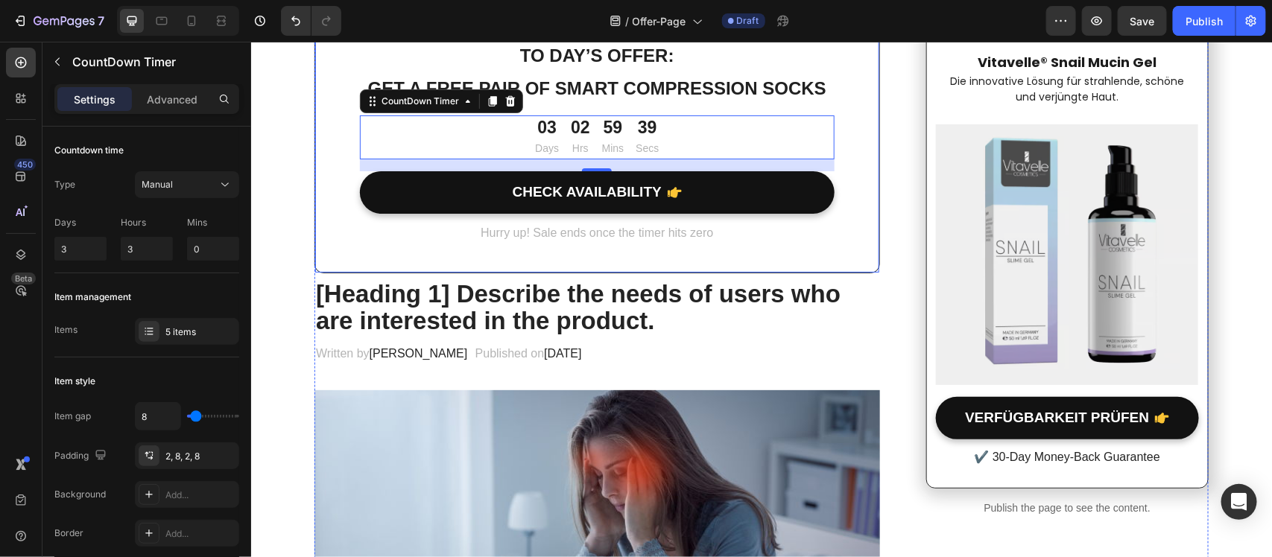
scroll to position [0, 0]
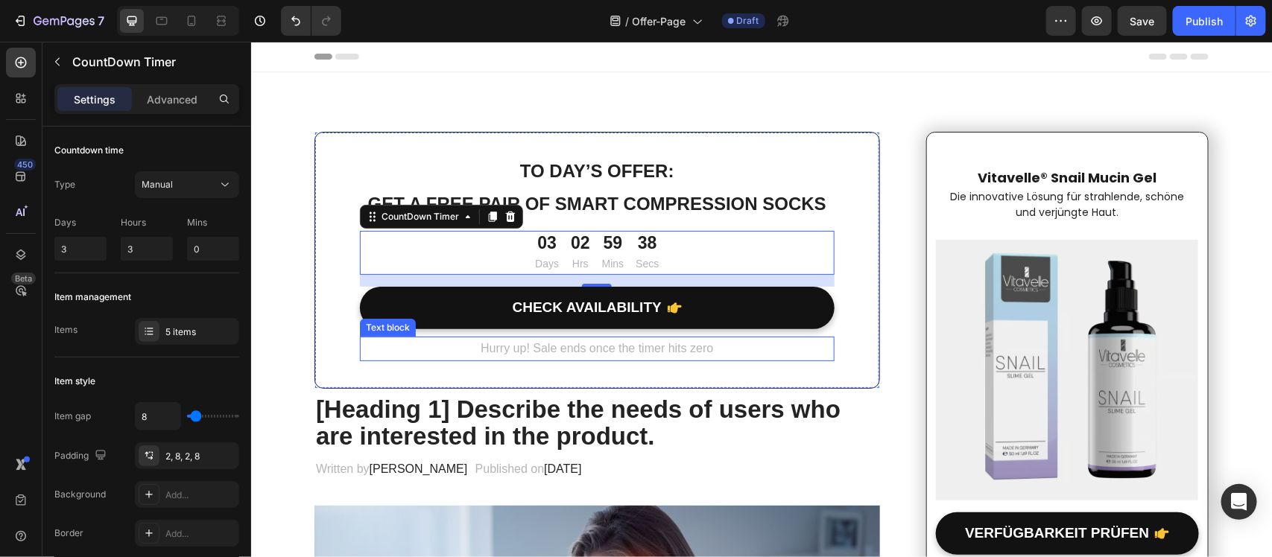
click at [571, 340] on p "Hurry up! Sale ends once the timer hits zero" at bounding box center [597, 348] width 472 height 22
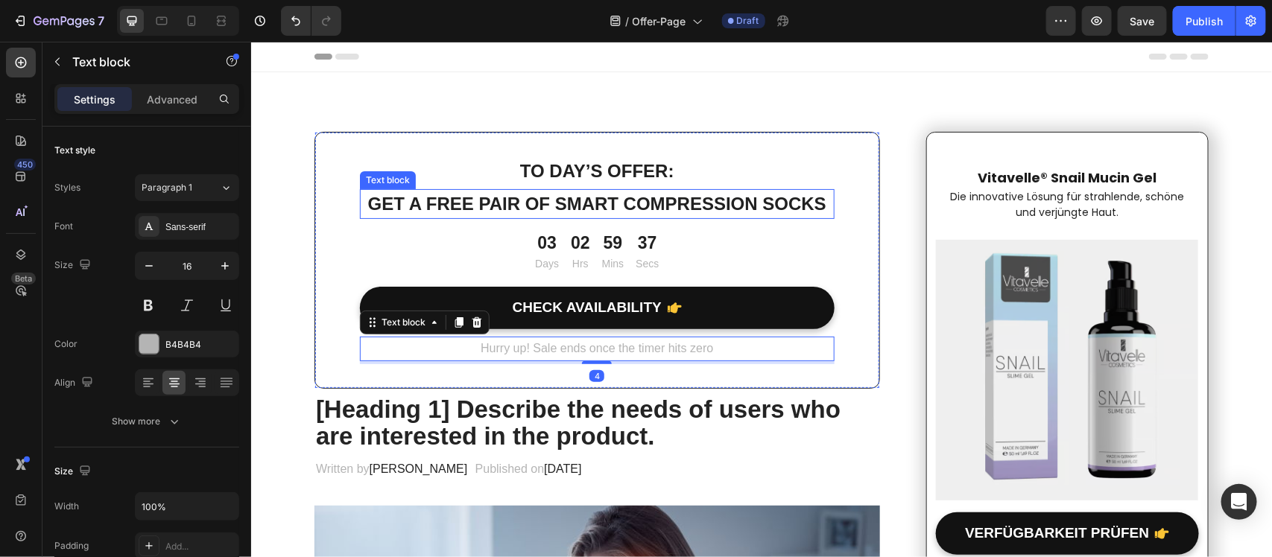
click at [593, 190] on p "Get a free pair of smart compression socks" at bounding box center [597, 203] width 472 height 27
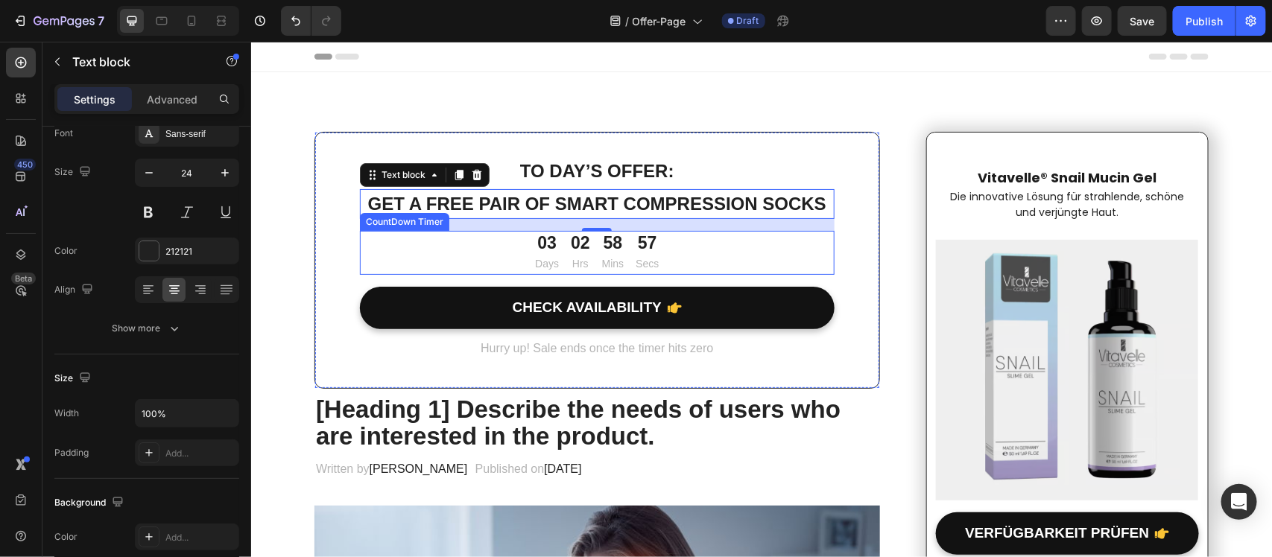
click at [542, 236] on div "03" at bounding box center [546, 243] width 24 height 22
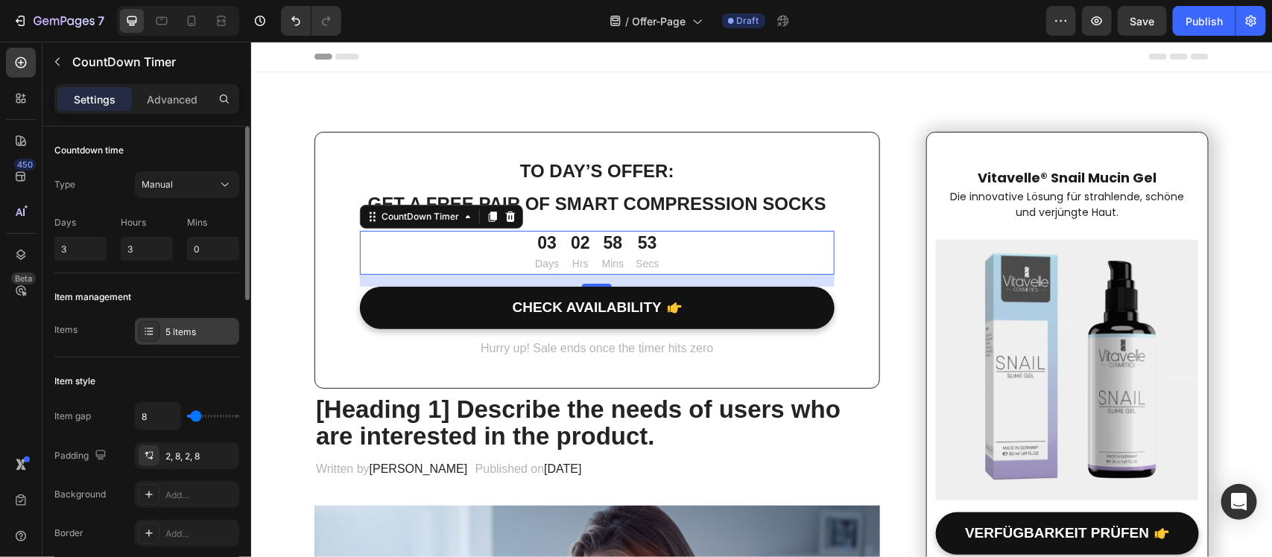
click at [162, 336] on div "5 items" at bounding box center [187, 331] width 104 height 27
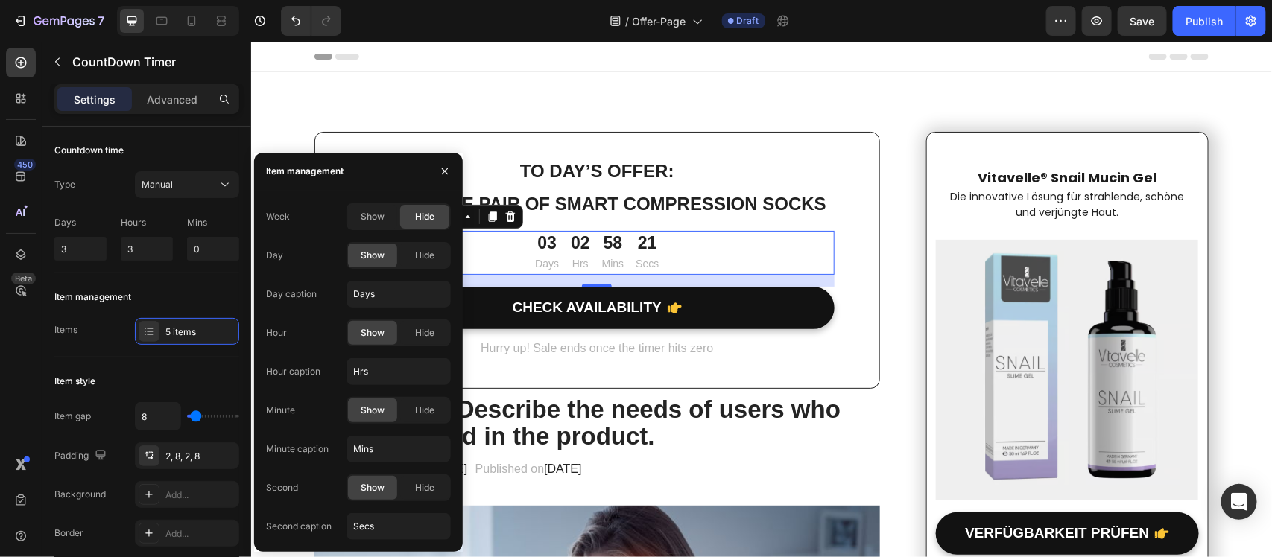
click at [30, 359] on div "450 Beta" at bounding box center [21, 249] width 30 height 402
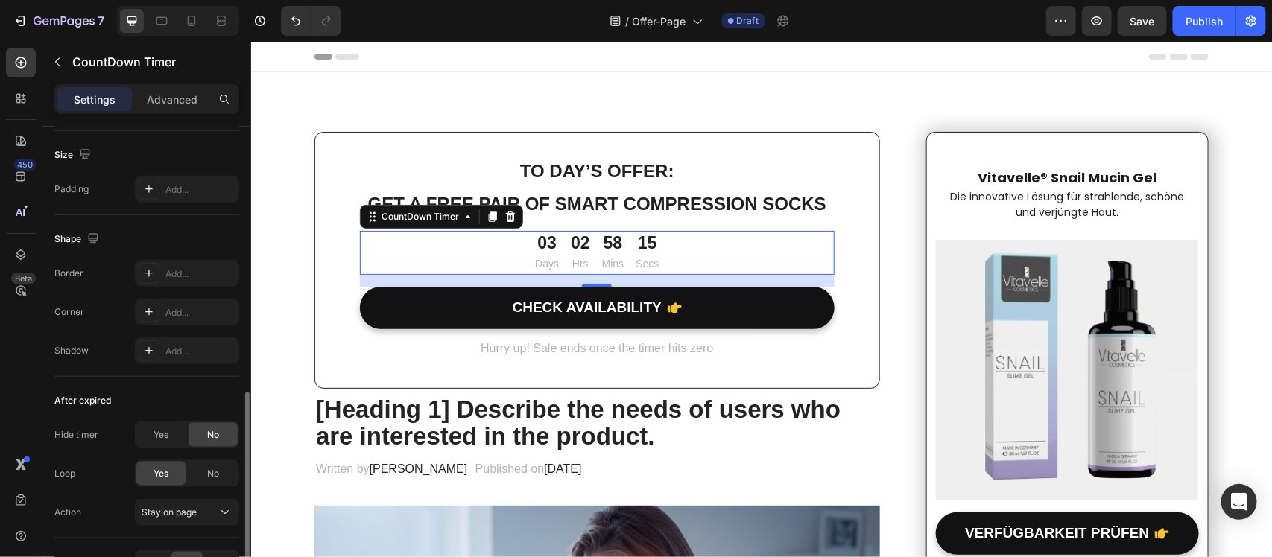
scroll to position [817, 0]
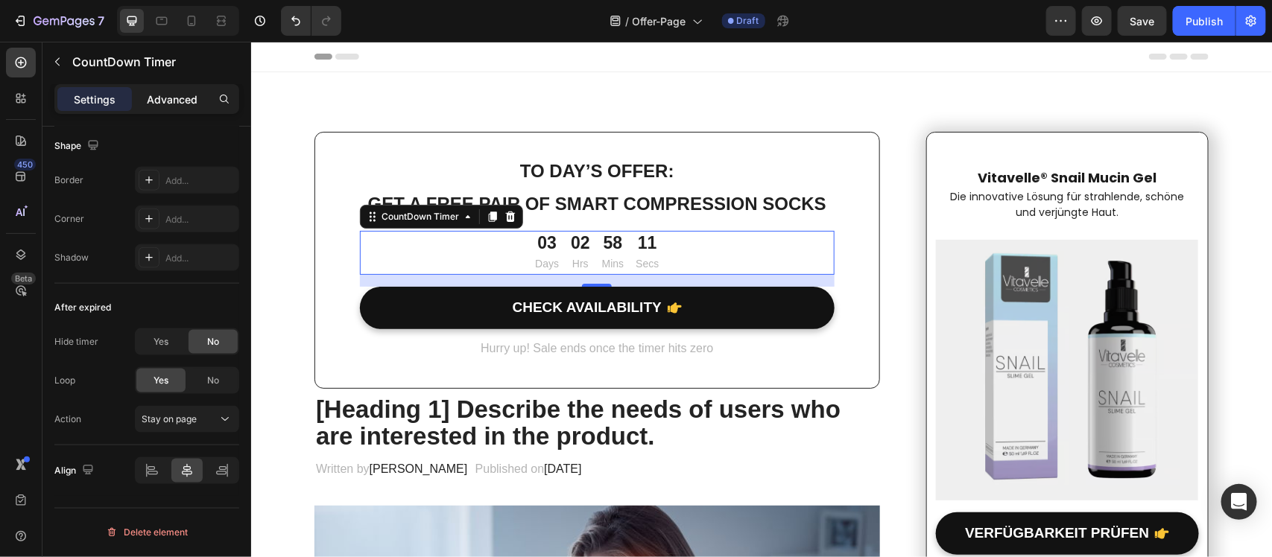
drag, startPoint x: 184, startPoint y: 92, endPoint x: 185, endPoint y: 105, distance: 13.4
click at [184, 97] on p "Advanced" at bounding box center [172, 100] width 51 height 16
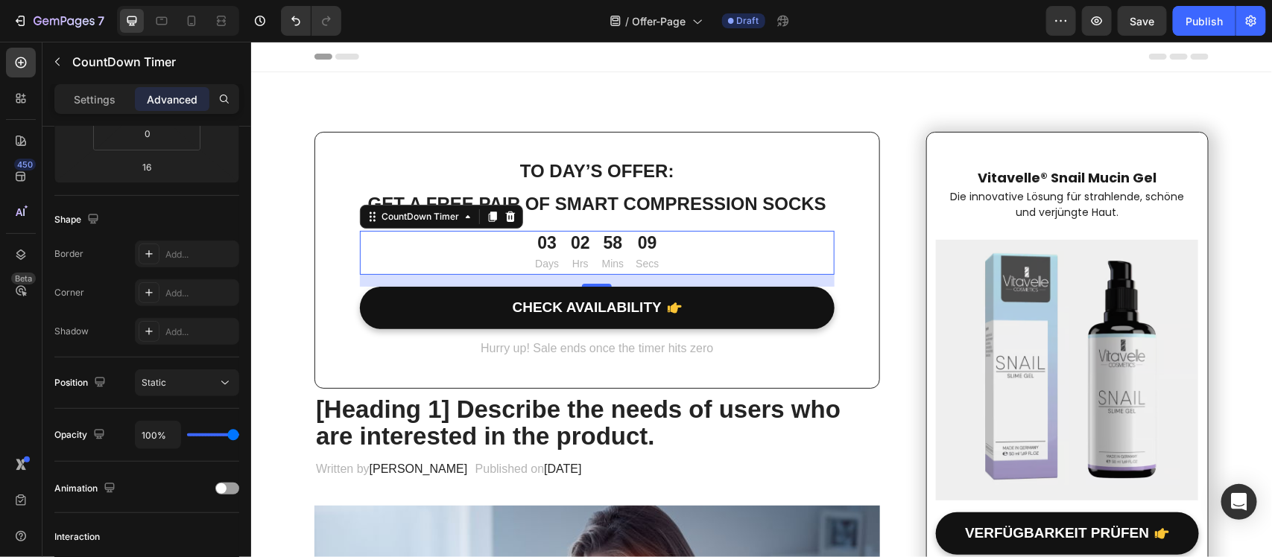
scroll to position [0, 0]
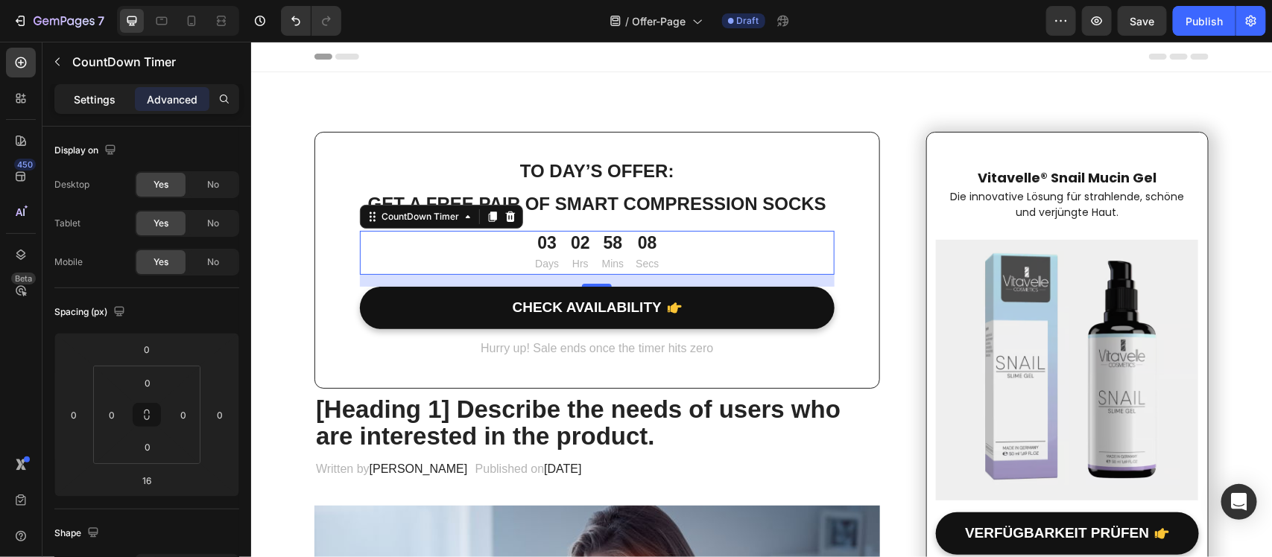
click at [108, 101] on p "Settings" at bounding box center [95, 100] width 42 height 16
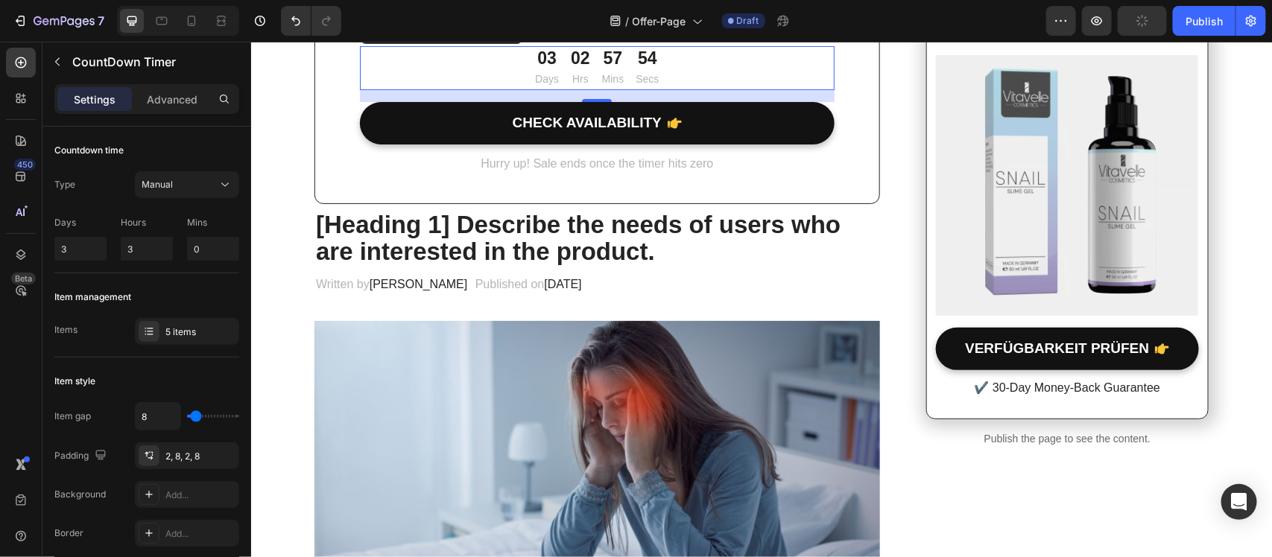
scroll to position [186, 0]
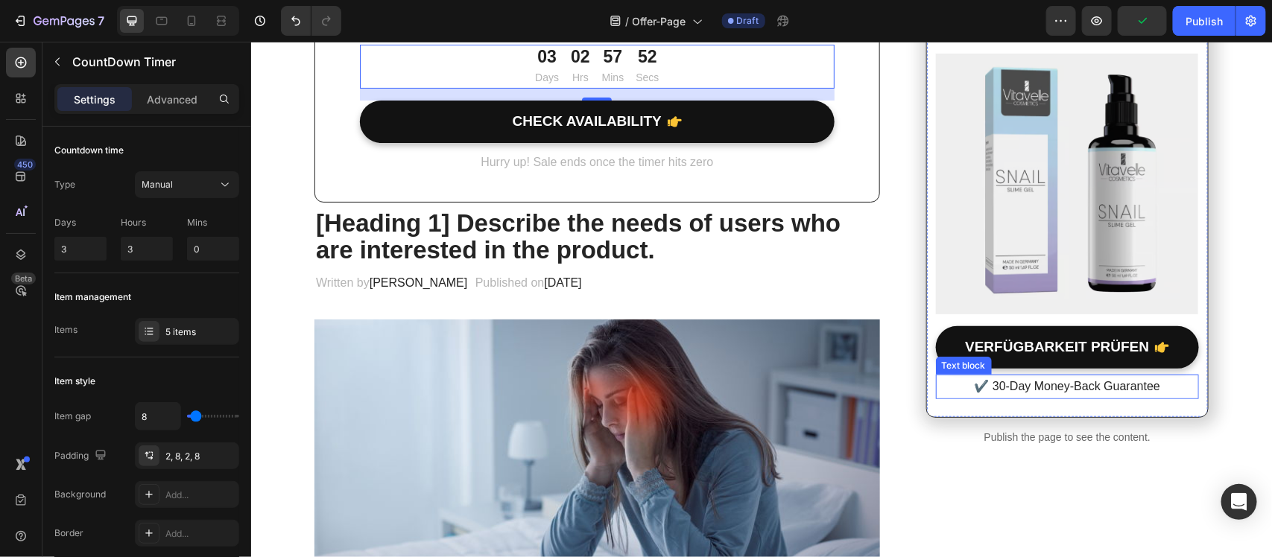
click at [1053, 381] on p "✔️ 30-Day Money-Back Guarantee" at bounding box center [1066, 386] width 260 height 22
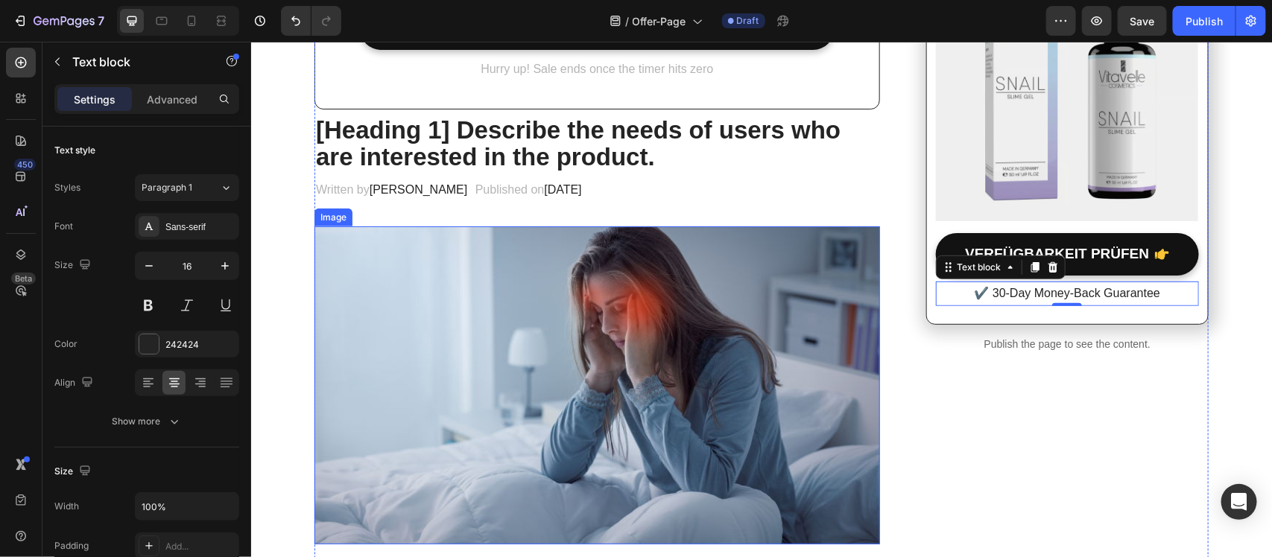
scroll to position [93, 0]
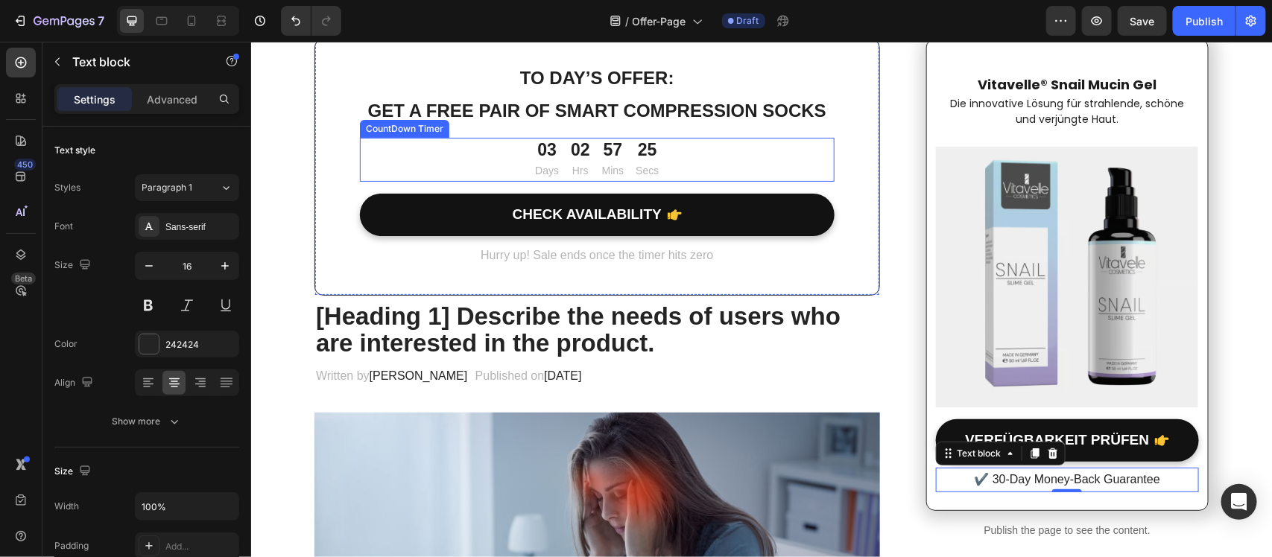
click at [564, 156] on div "02 Hrs" at bounding box center [579, 159] width 31 height 44
click at [564, 157] on div "02 Hrs" at bounding box center [579, 159] width 31 height 44
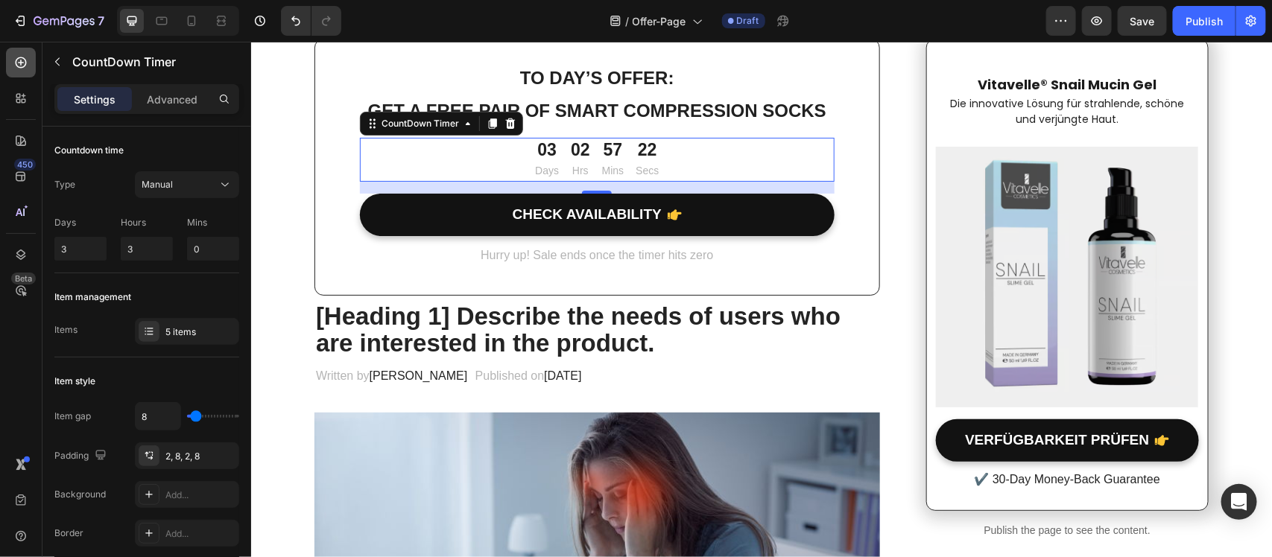
click at [27, 75] on div at bounding box center [21, 63] width 30 height 30
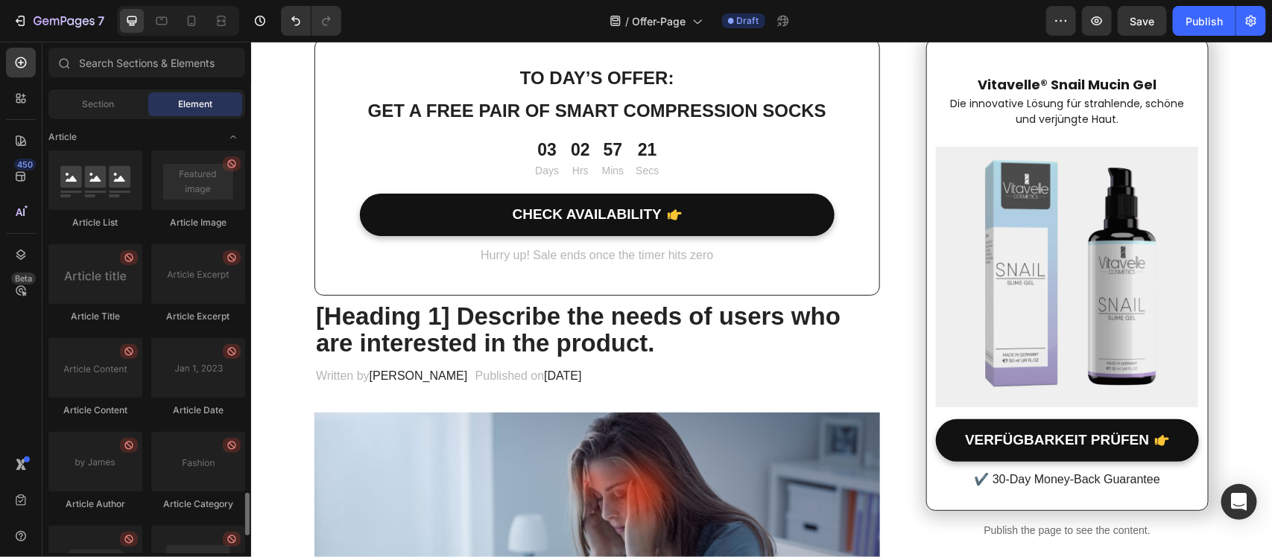
scroll to position [3421, 0]
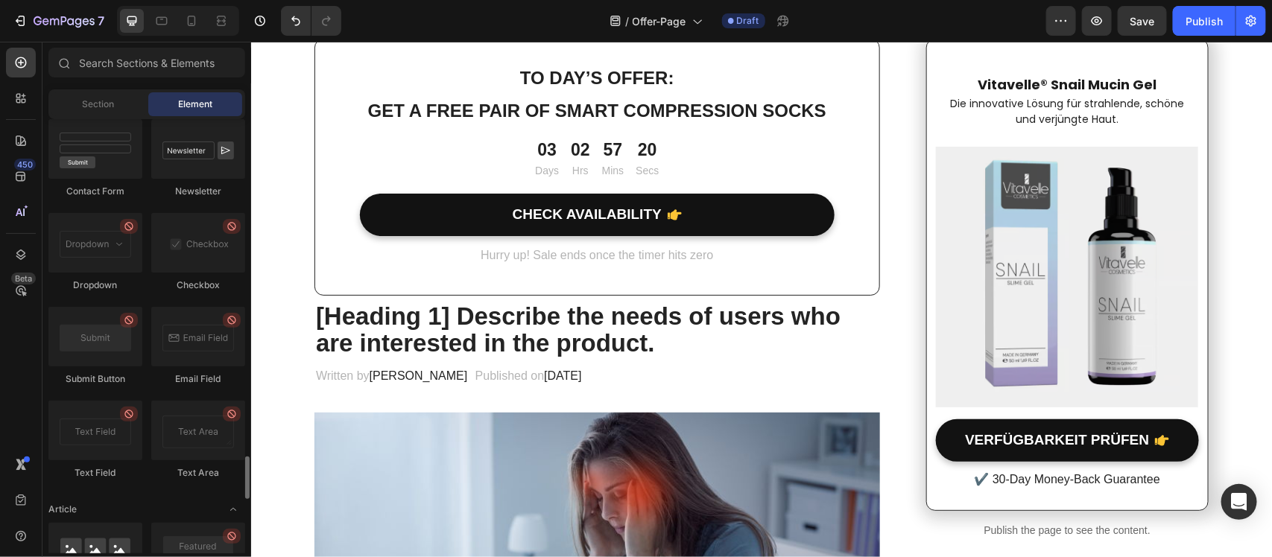
click at [112, 117] on div "Section Element" at bounding box center [146, 104] width 197 height 30
click at [112, 98] on span "Section" at bounding box center [99, 104] width 32 height 13
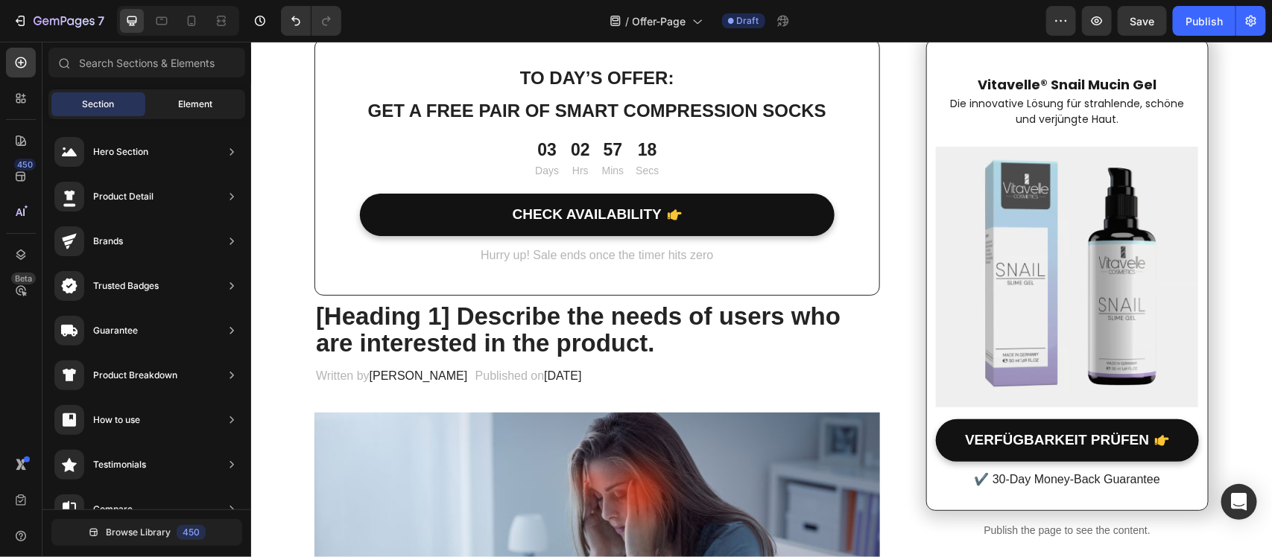
click at [185, 109] on span "Element" at bounding box center [195, 104] width 34 height 13
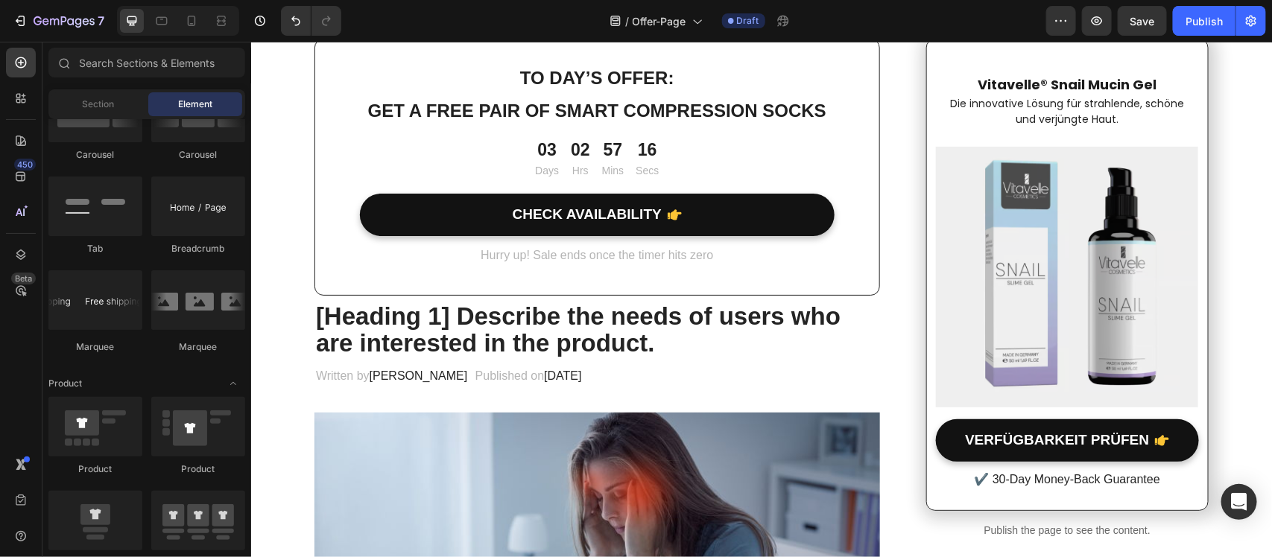
scroll to position [907, 0]
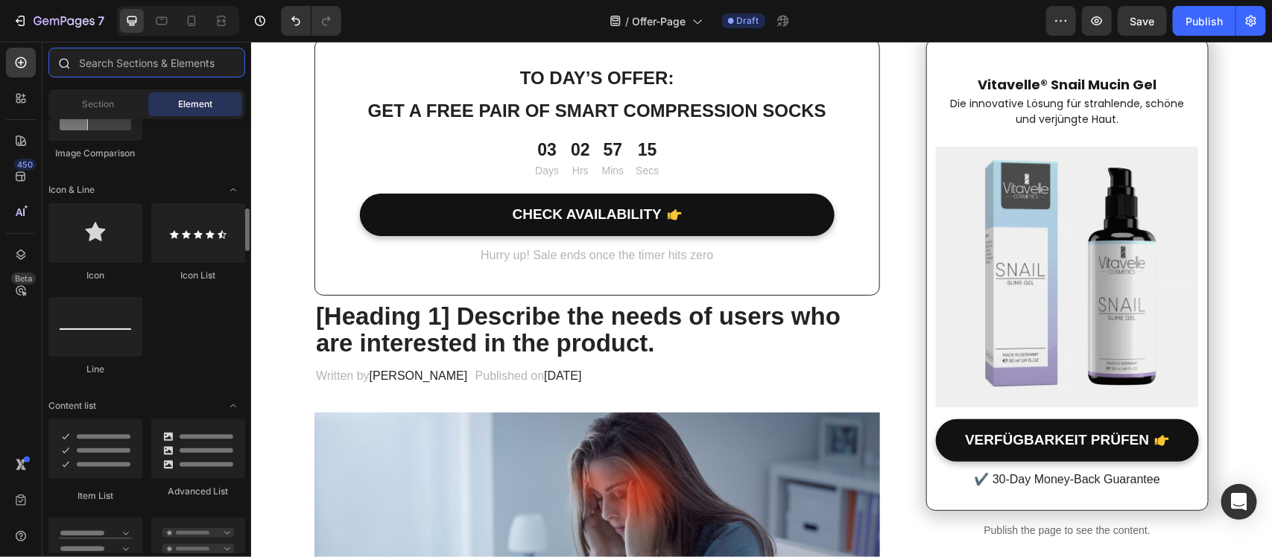
click at [136, 56] on input "text" at bounding box center [146, 63] width 197 height 30
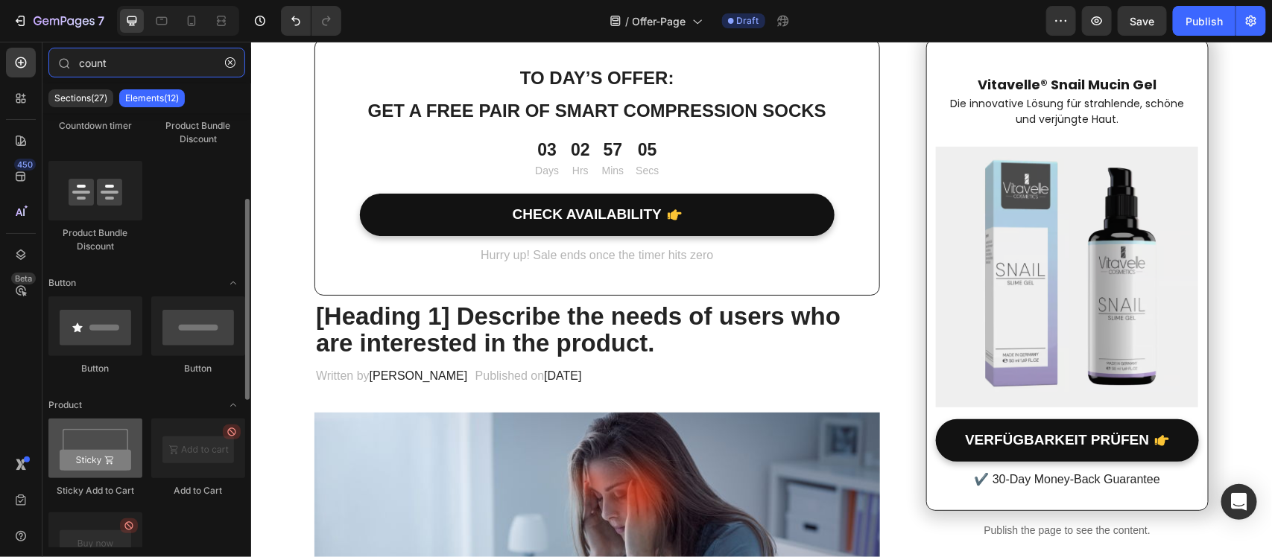
scroll to position [0, 0]
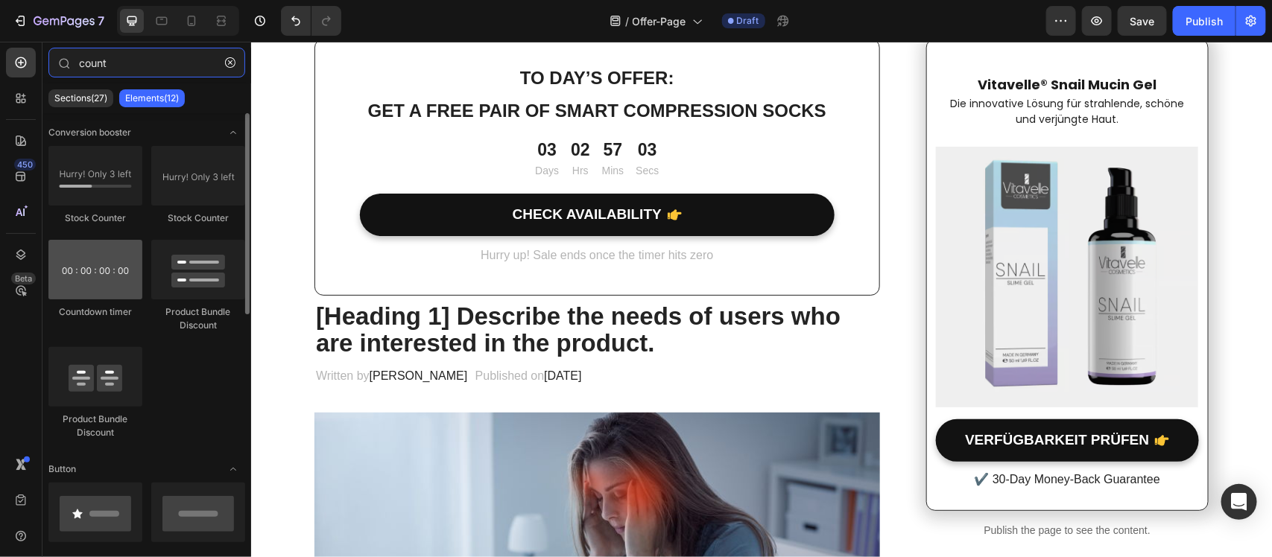
type input "count"
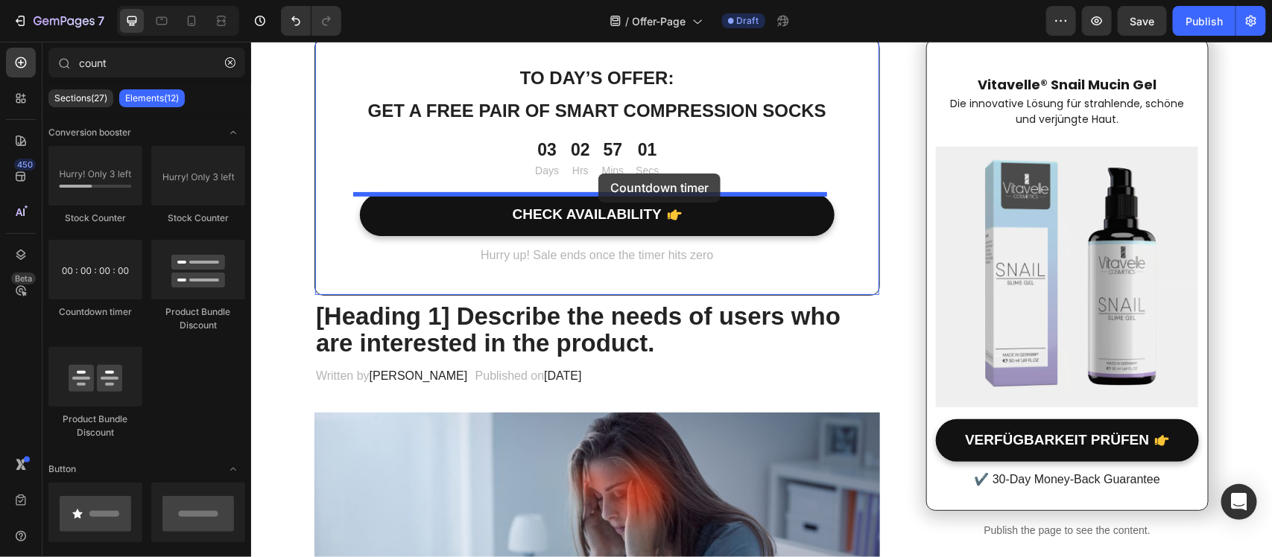
drag, startPoint x: 341, startPoint y: 302, endPoint x: 597, endPoint y: 173, distance: 286.8
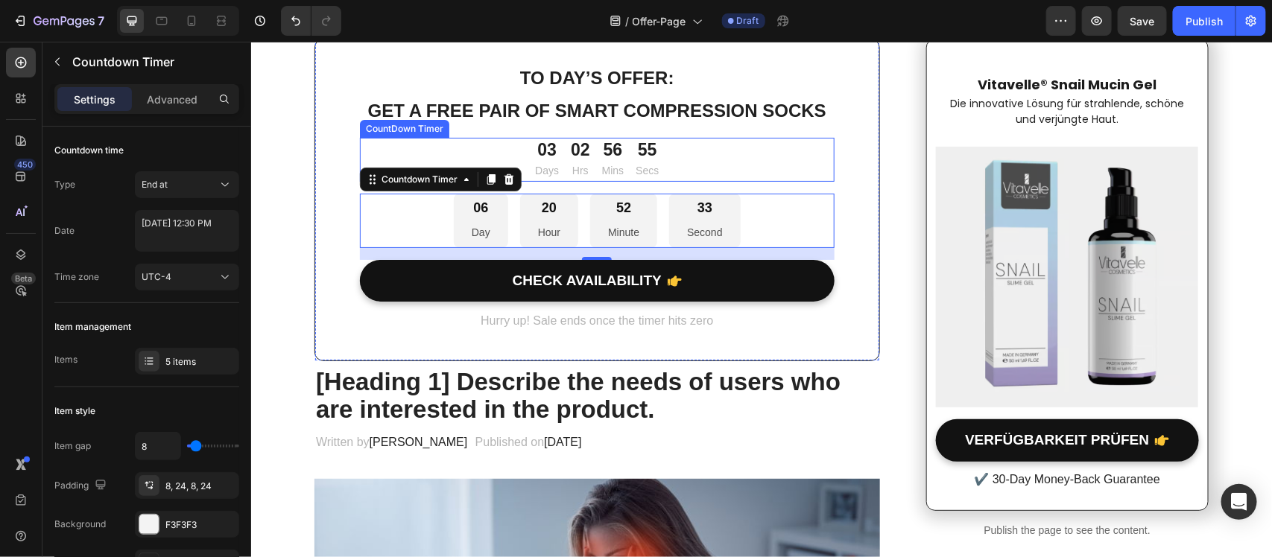
click at [534, 146] on div "03" at bounding box center [546, 150] width 24 height 22
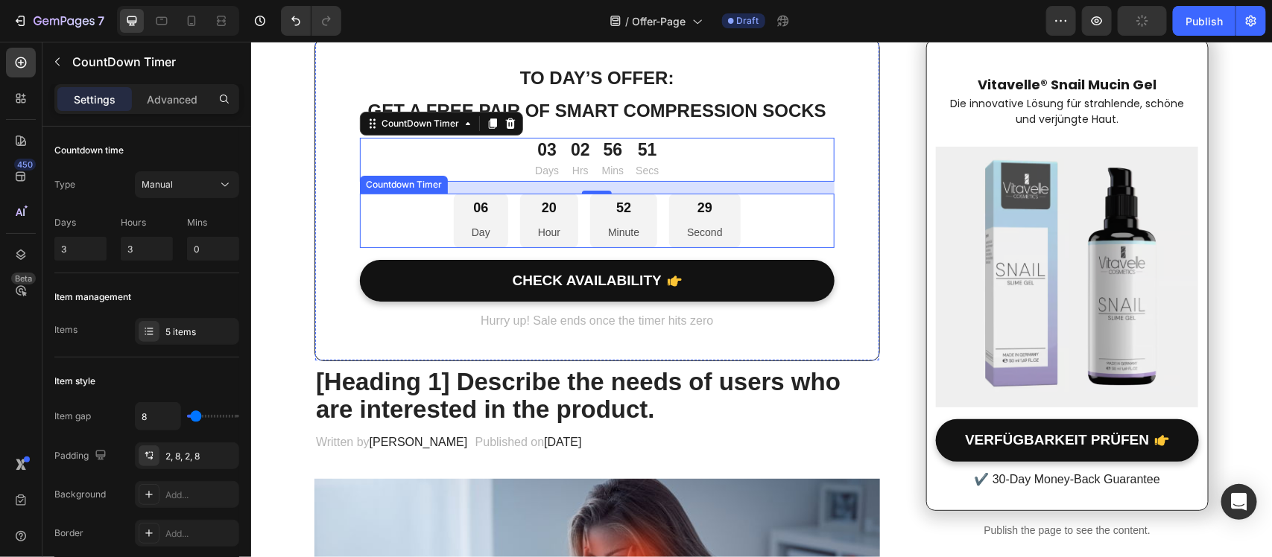
click at [423, 212] on div "06 Day 20 Hour 52 Minute 29 Second" at bounding box center [596, 220] width 474 height 54
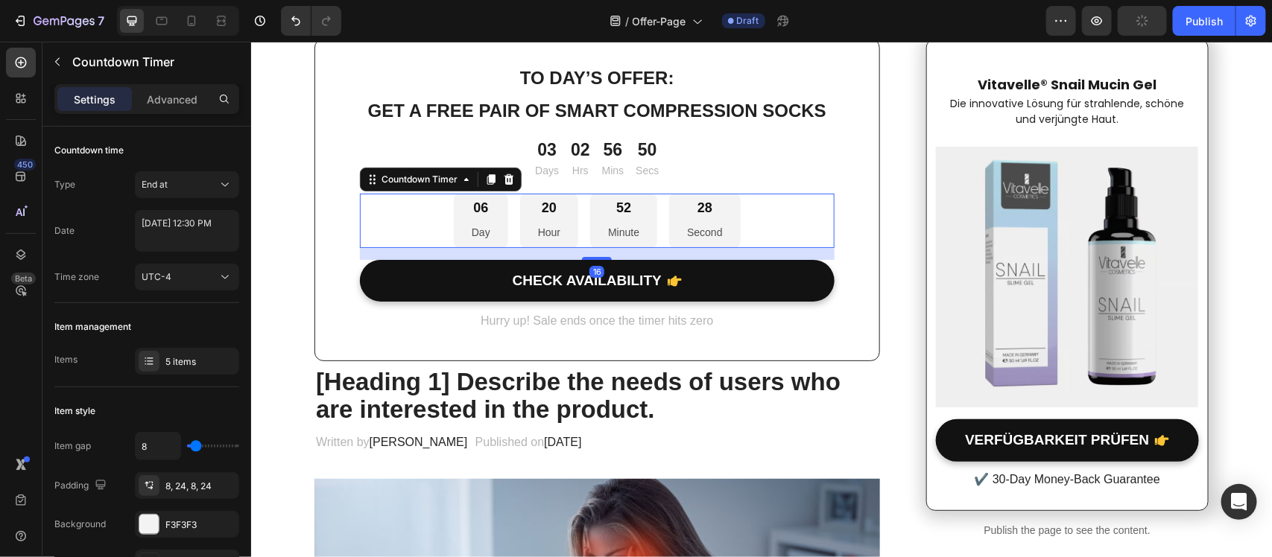
click at [472, 214] on div "06" at bounding box center [480, 207] width 19 height 17
click at [192, 180] on div "End at" at bounding box center [180, 184] width 76 height 13
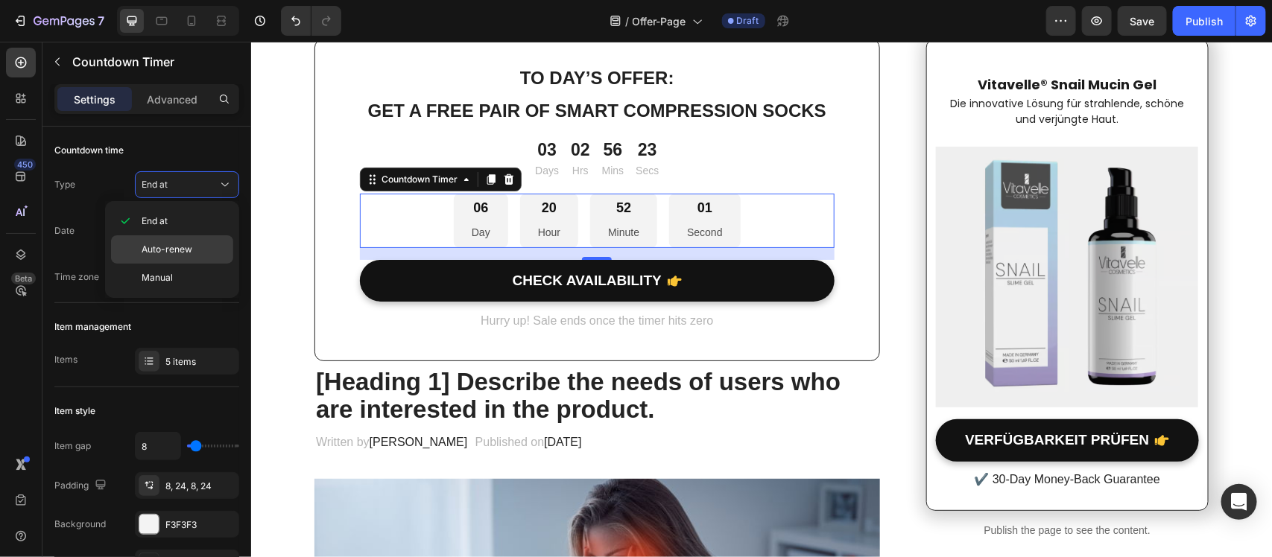
click at [181, 242] on div "Auto-renew" at bounding box center [172, 249] width 122 height 28
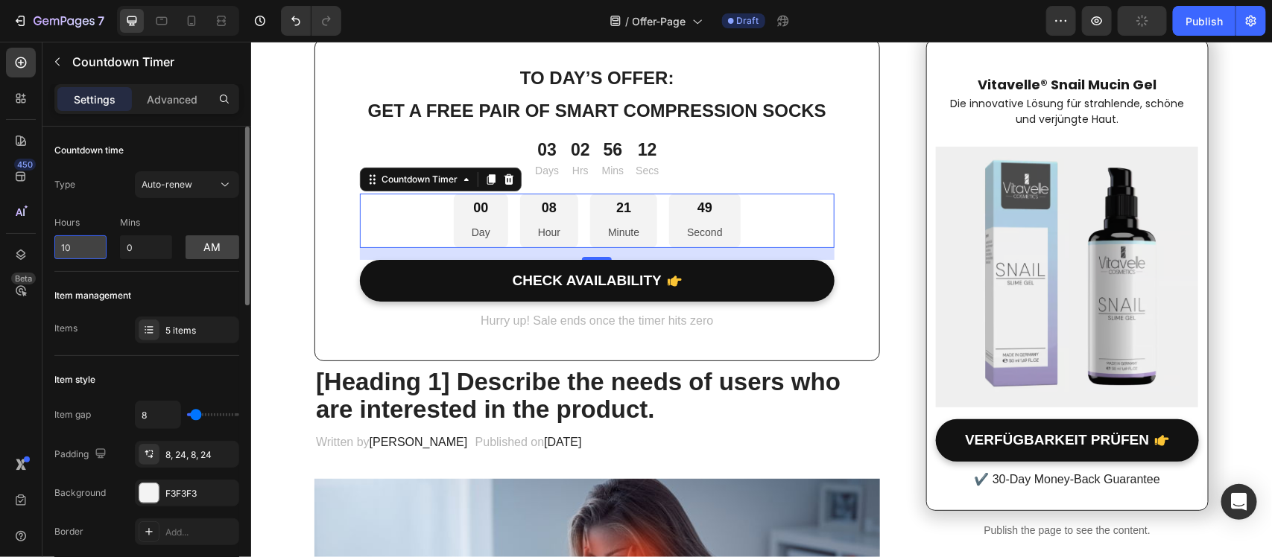
click at [75, 253] on input "10" at bounding box center [80, 247] width 52 height 24
click at [171, 195] on button "Auto-renew" at bounding box center [187, 184] width 104 height 27
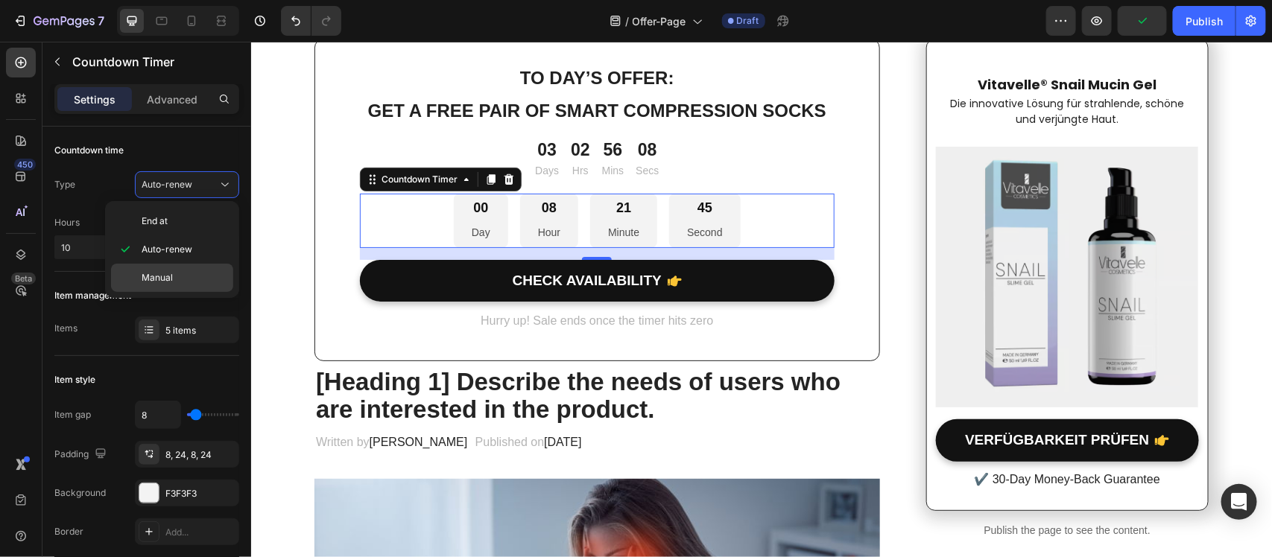
click at [170, 276] on span "Manual" at bounding box center [157, 277] width 31 height 13
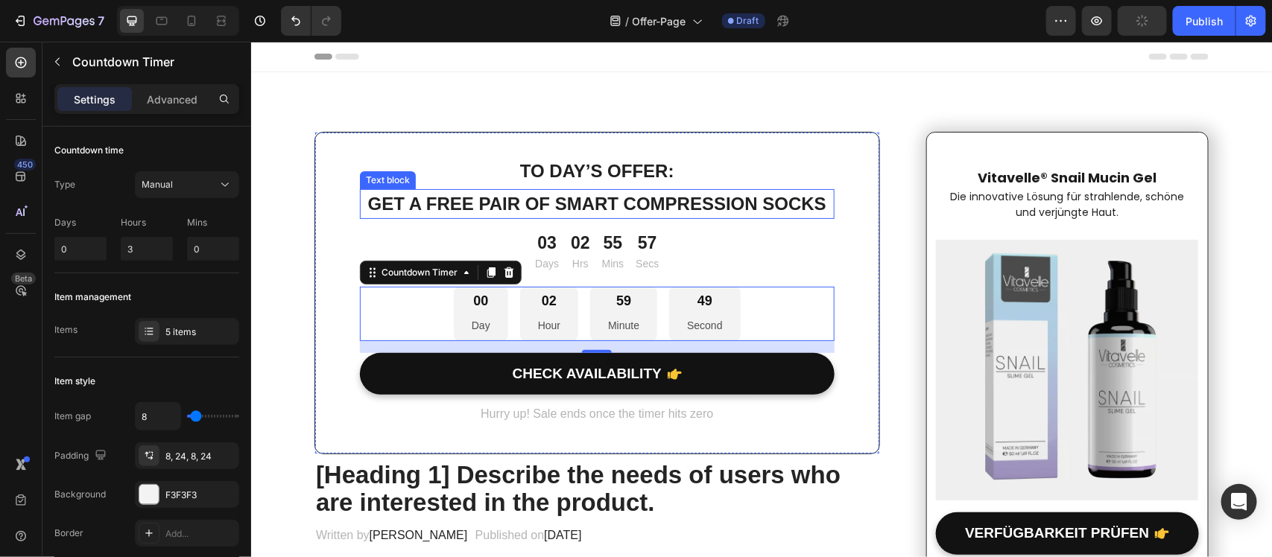
click at [650, 215] on p "Get a free pair of smart compression socks" at bounding box center [597, 203] width 472 height 27
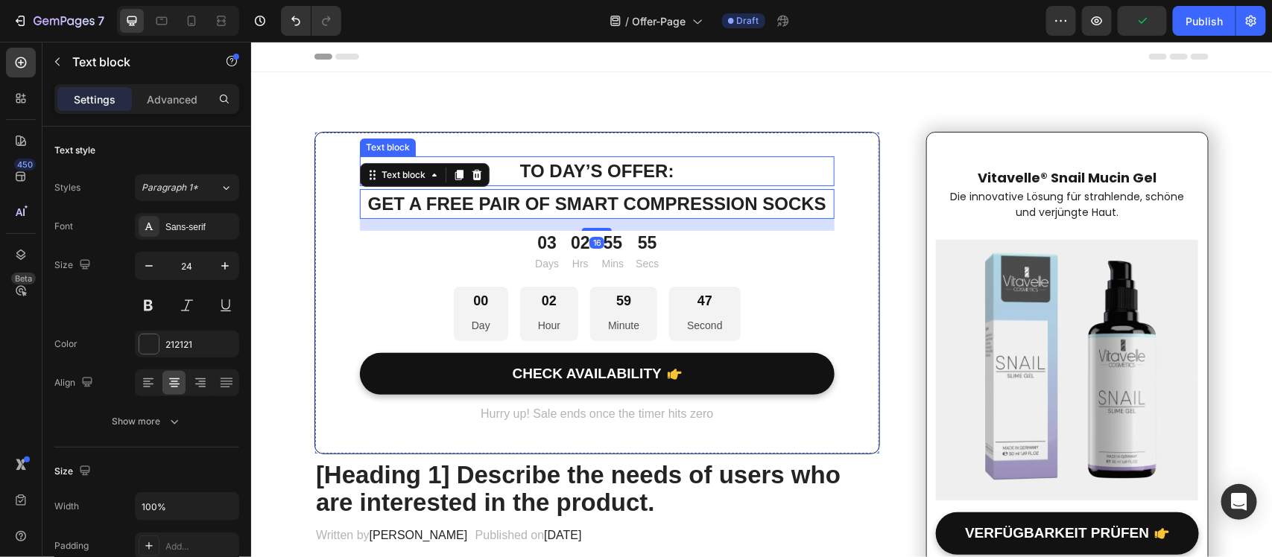
click at [562, 184] on div "To day’s offer:" at bounding box center [596, 171] width 474 height 30
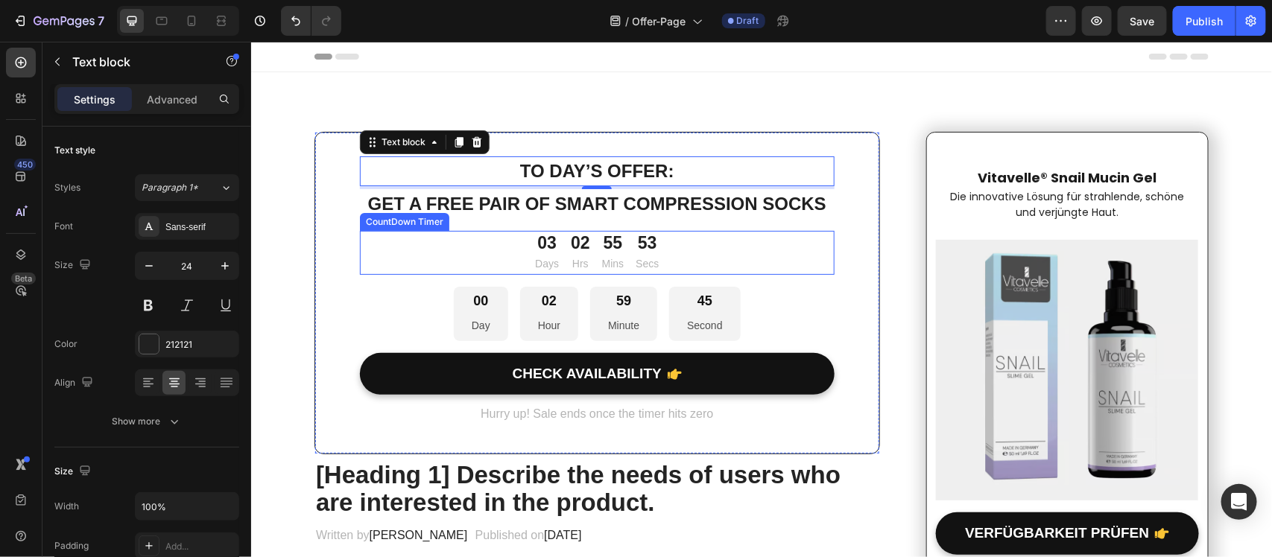
click at [601, 250] on div "55" at bounding box center [612, 243] width 22 height 22
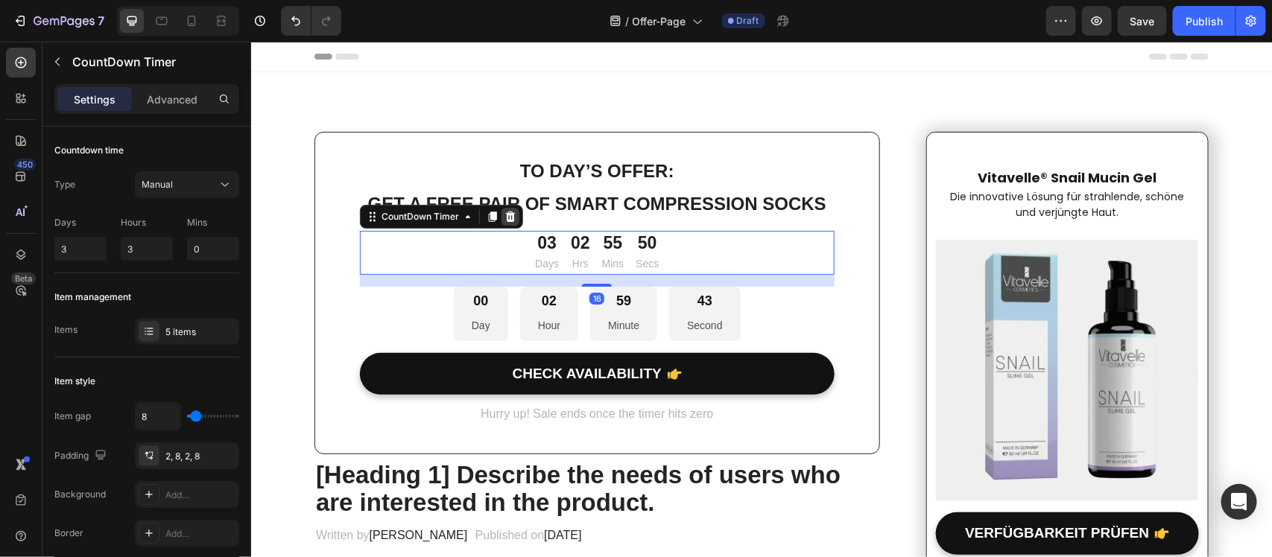
click at [504, 214] on icon at bounding box center [510, 216] width 12 height 12
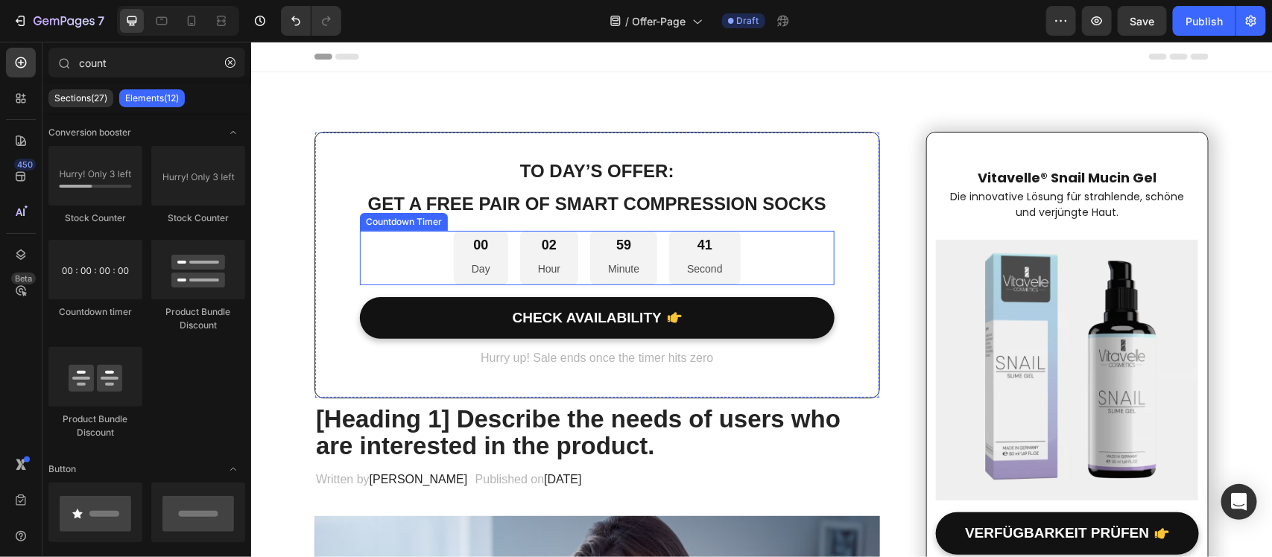
click at [816, 257] on div "00 Day 02 Hour 59 Minute 41 Second" at bounding box center [596, 257] width 474 height 54
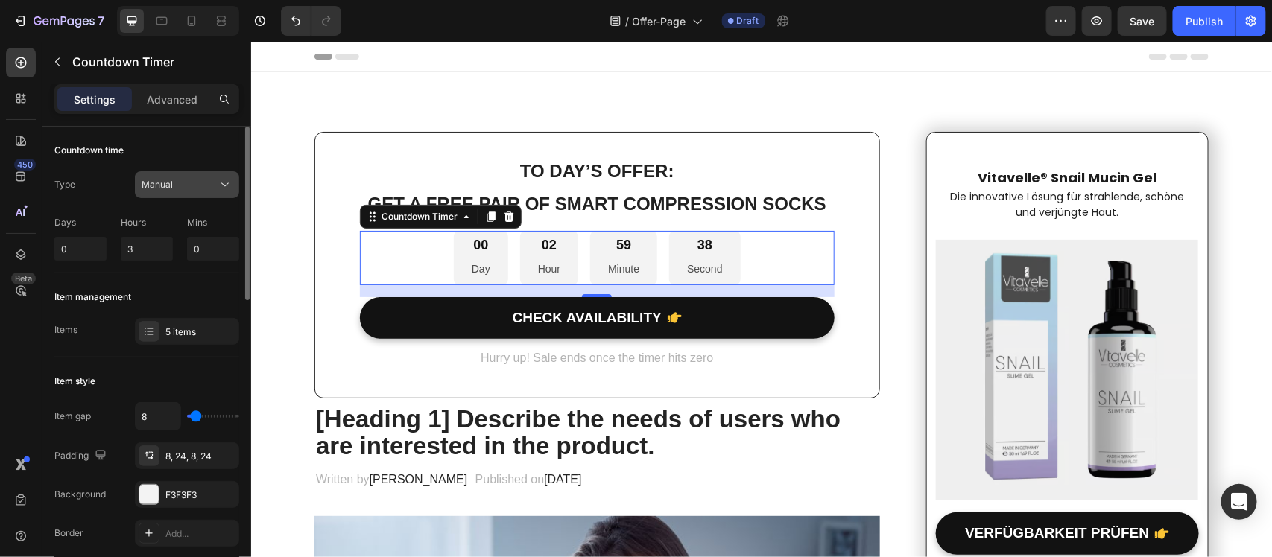
click at [162, 187] on span "Manual" at bounding box center [157, 184] width 31 height 11
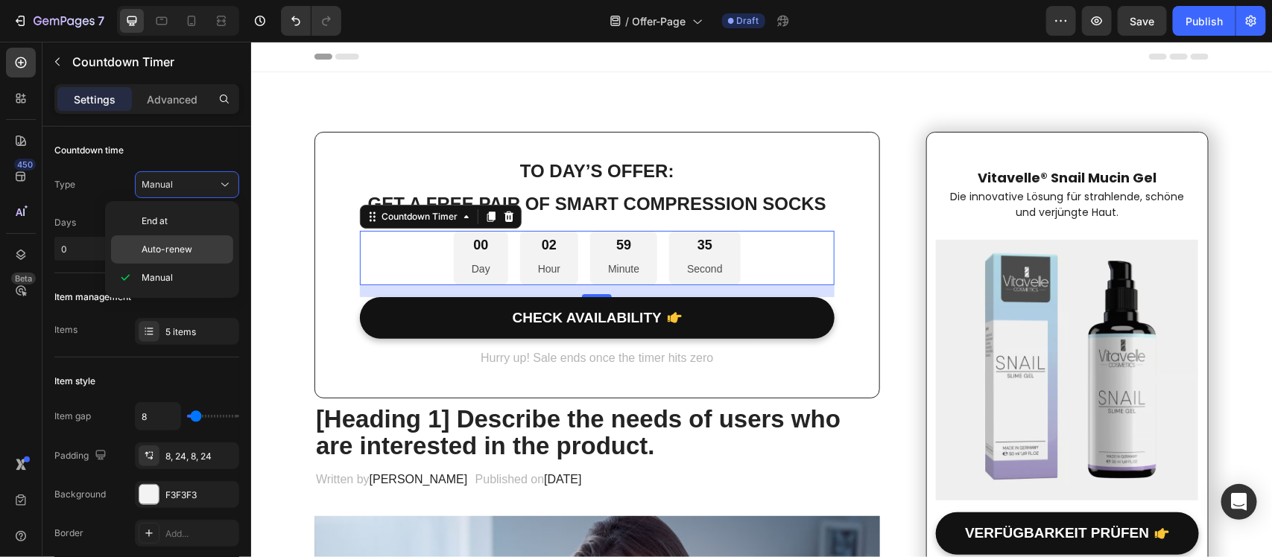
click at [170, 253] on span "Auto-renew" at bounding box center [167, 249] width 51 height 13
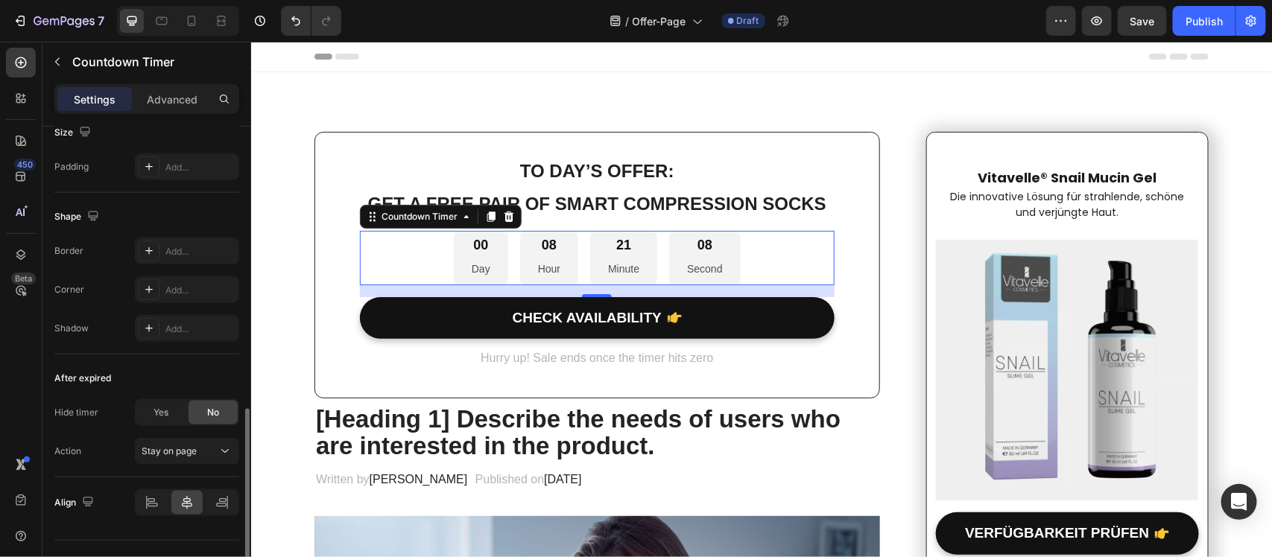
scroll to position [777, 0]
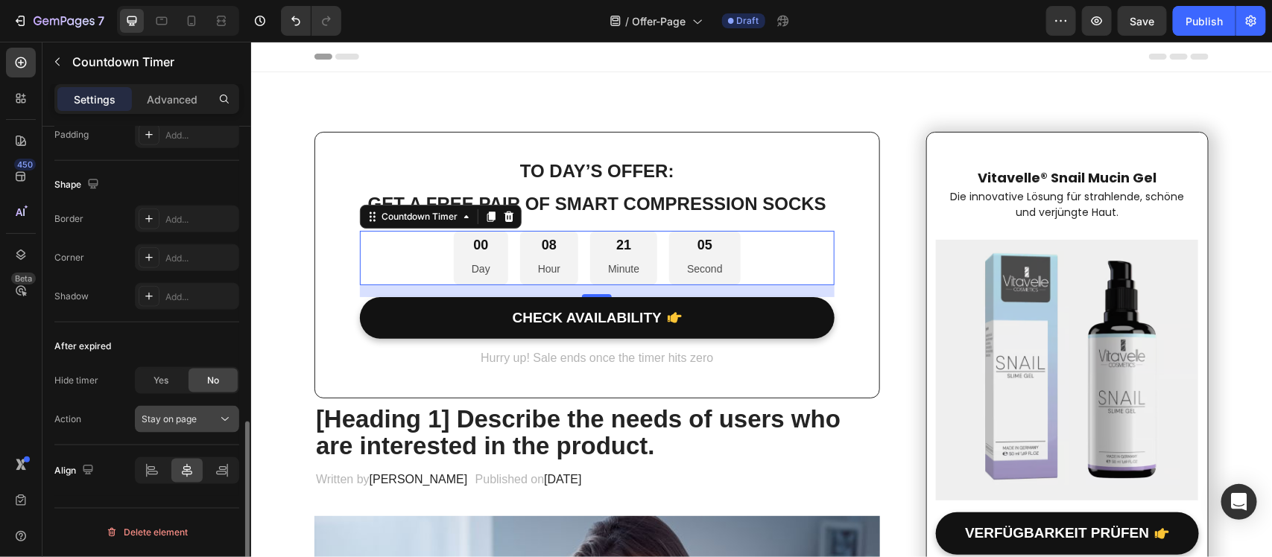
click at [174, 425] on span "Stay on page" at bounding box center [169, 418] width 55 height 11
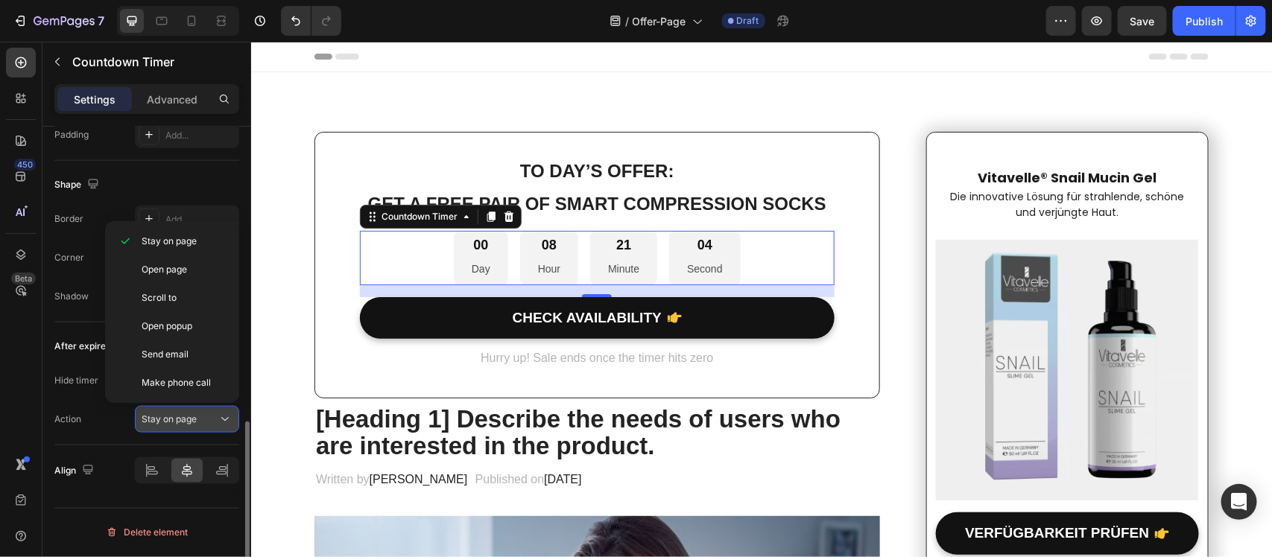
click at [174, 425] on span "Stay on page" at bounding box center [169, 418] width 55 height 11
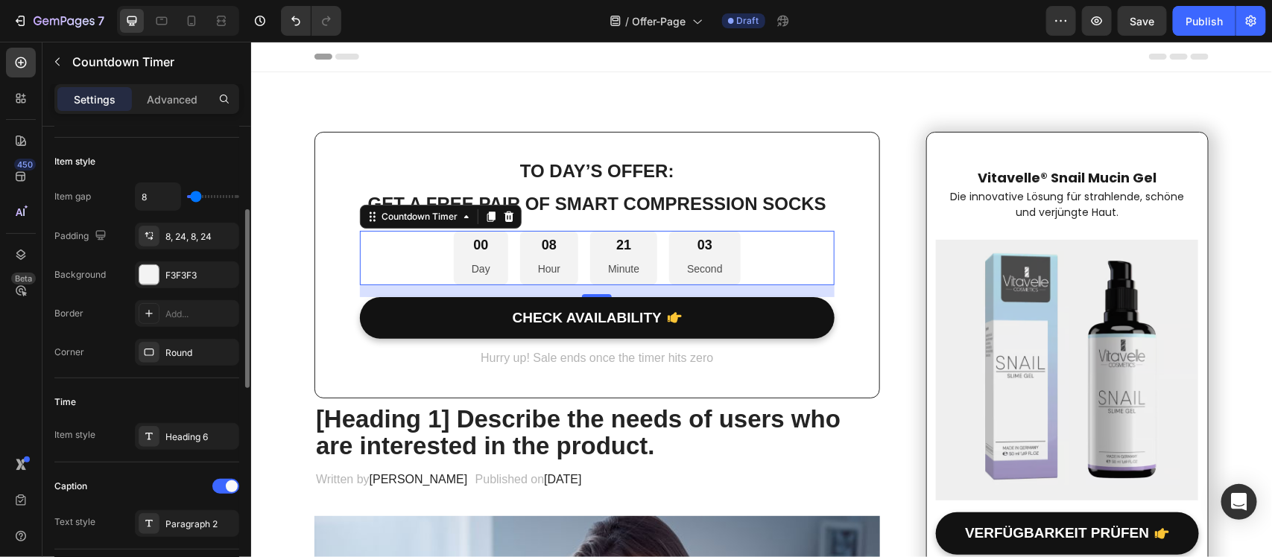
scroll to position [0, 0]
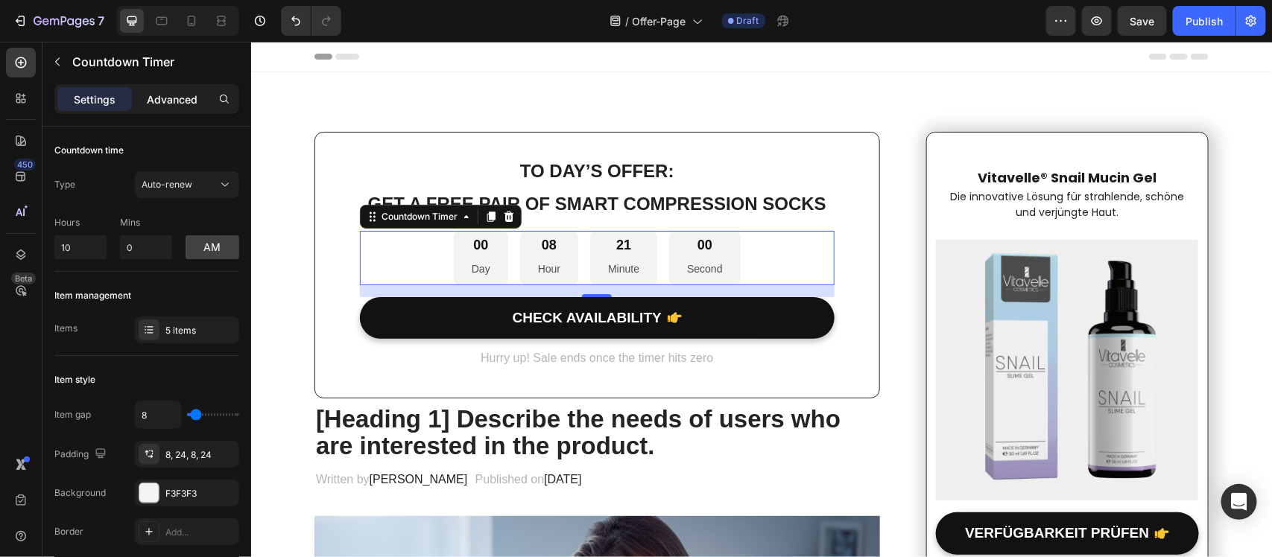
click at [159, 99] on p "Advanced" at bounding box center [172, 100] width 51 height 16
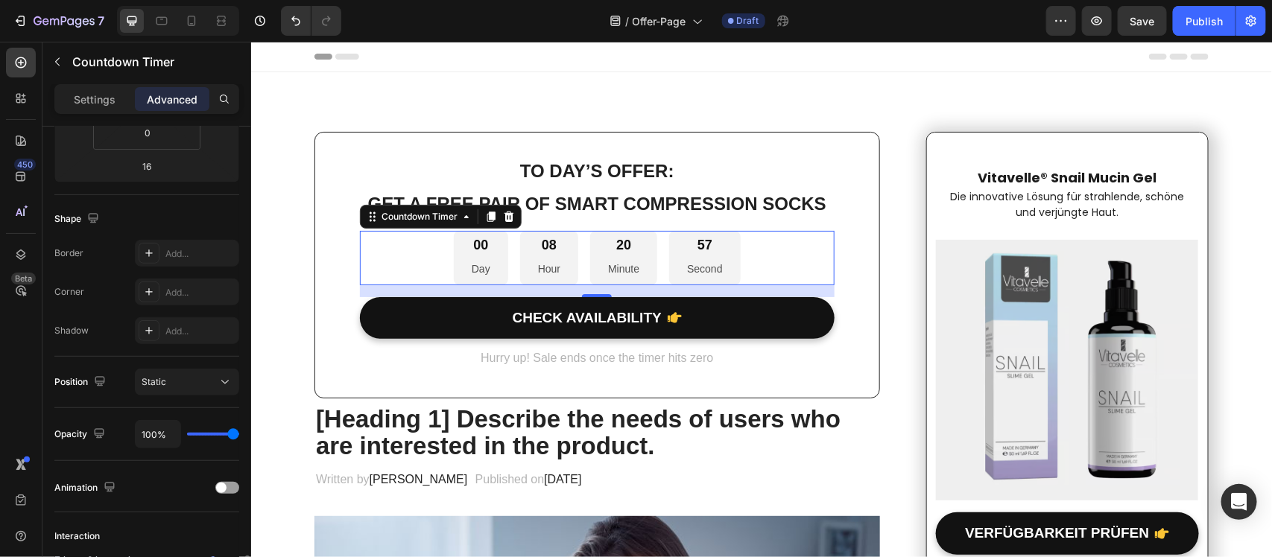
scroll to position [500, 0]
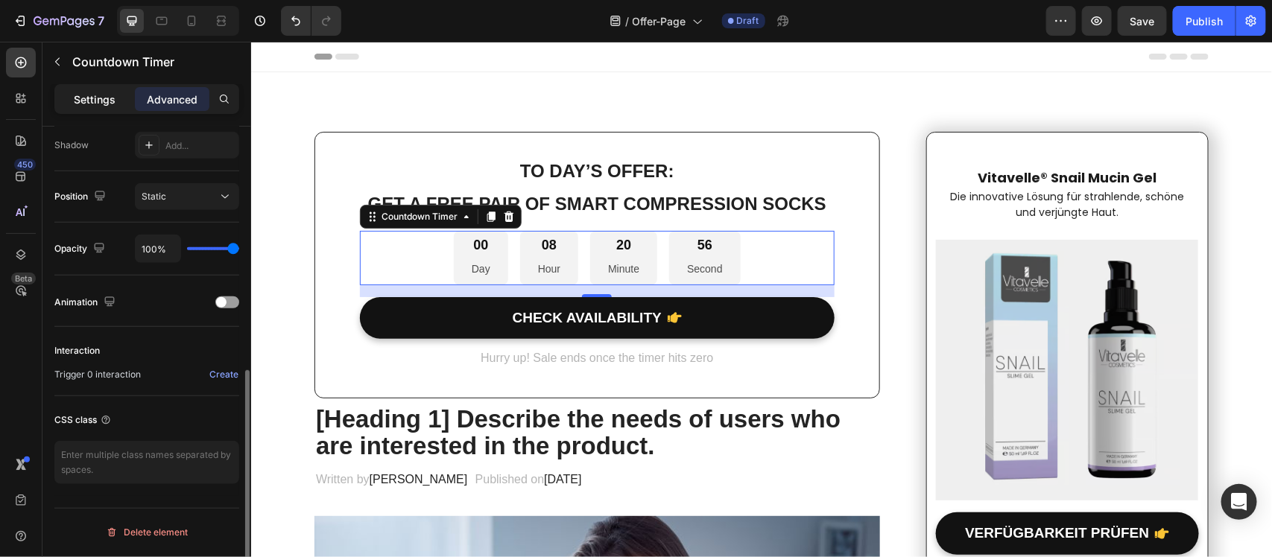
click at [98, 98] on p "Settings" at bounding box center [95, 100] width 42 height 16
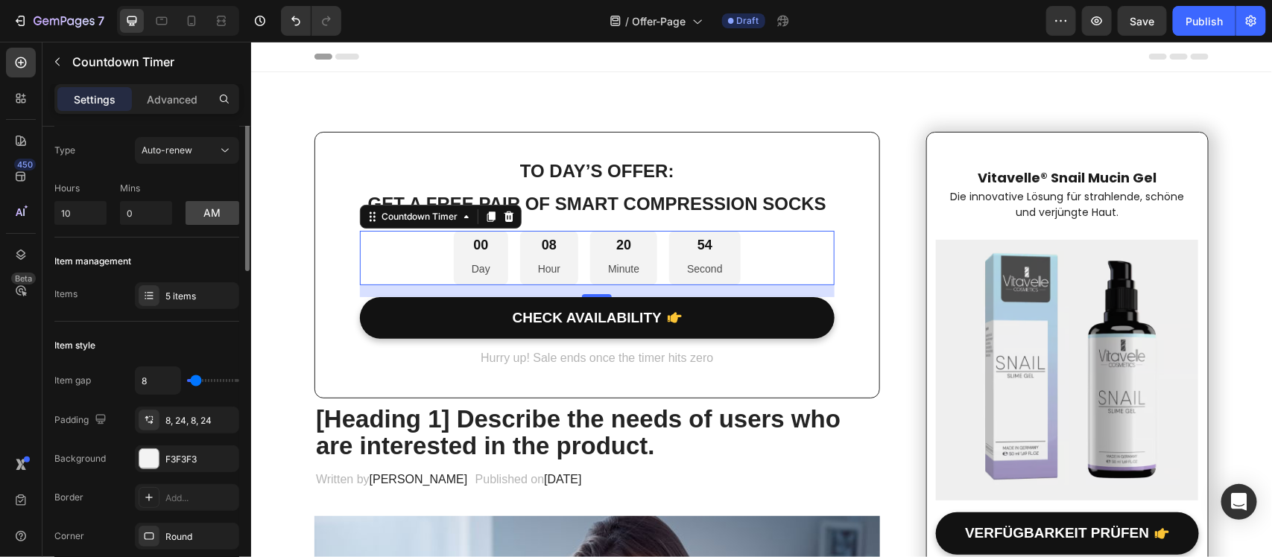
scroll to position [0, 0]
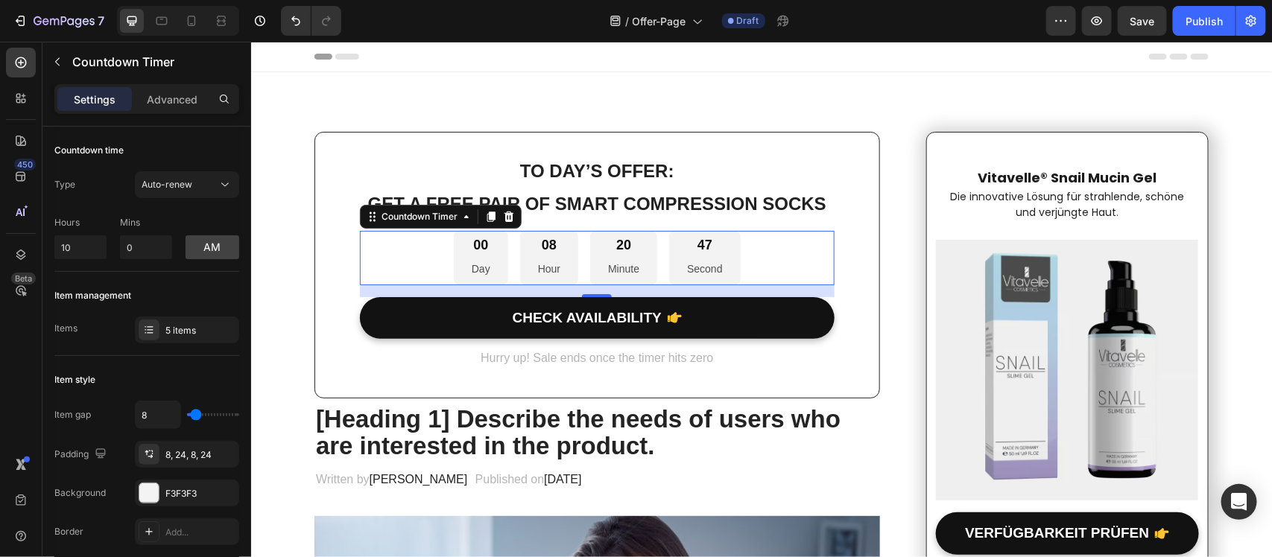
click at [481, 269] on p "Day" at bounding box center [480, 268] width 19 height 19
click at [165, 106] on p "Advanced" at bounding box center [172, 100] width 51 height 16
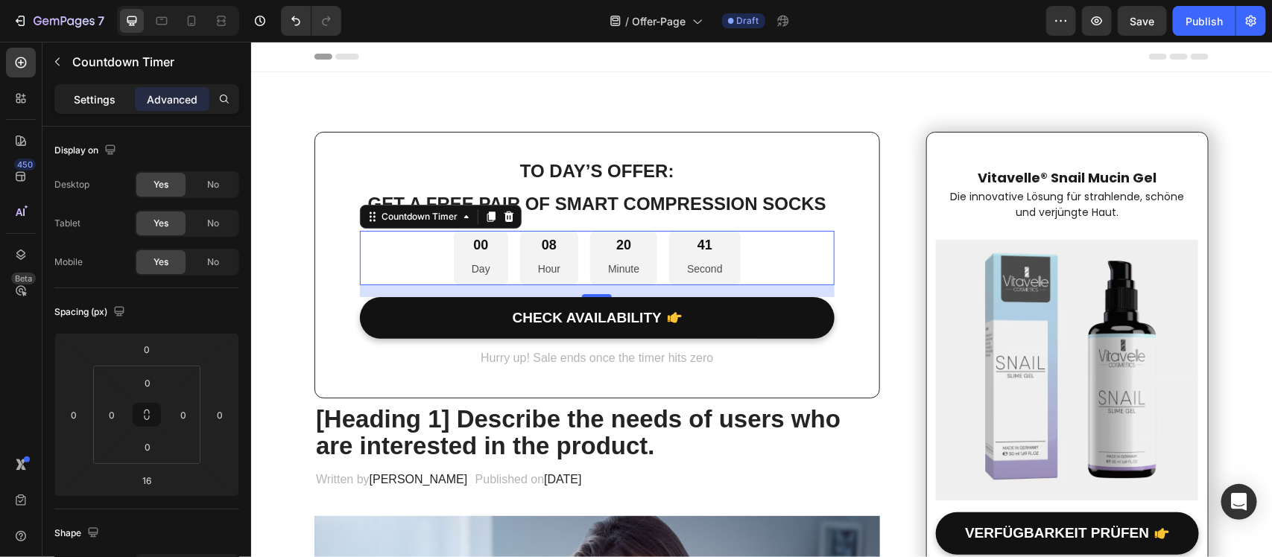
click at [114, 102] on p "Settings" at bounding box center [95, 100] width 42 height 16
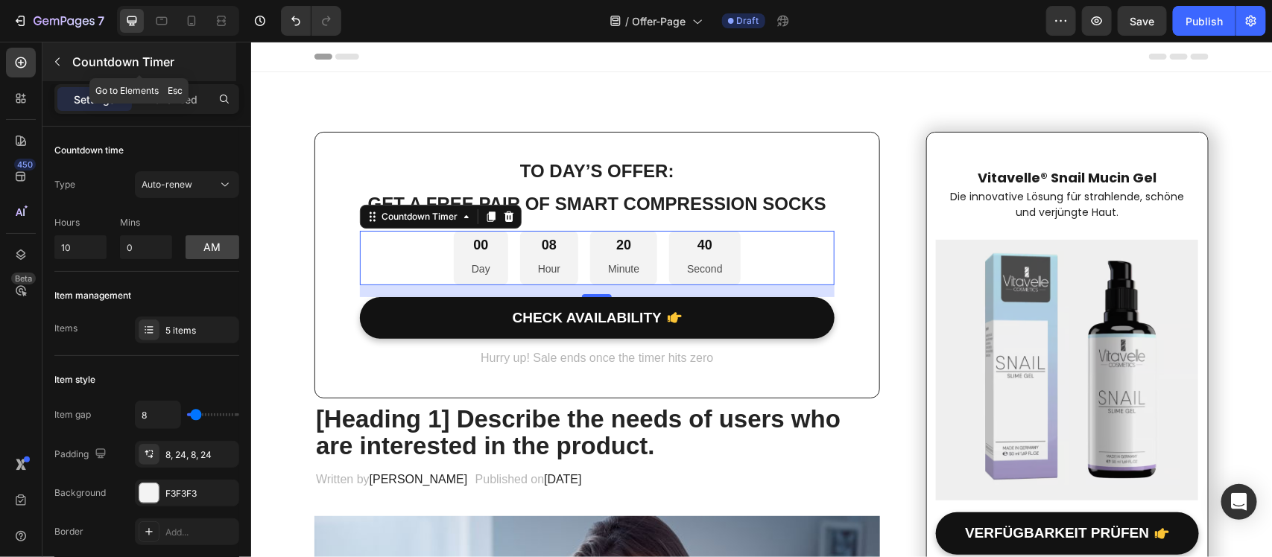
click at [58, 52] on button "button" at bounding box center [57, 62] width 24 height 24
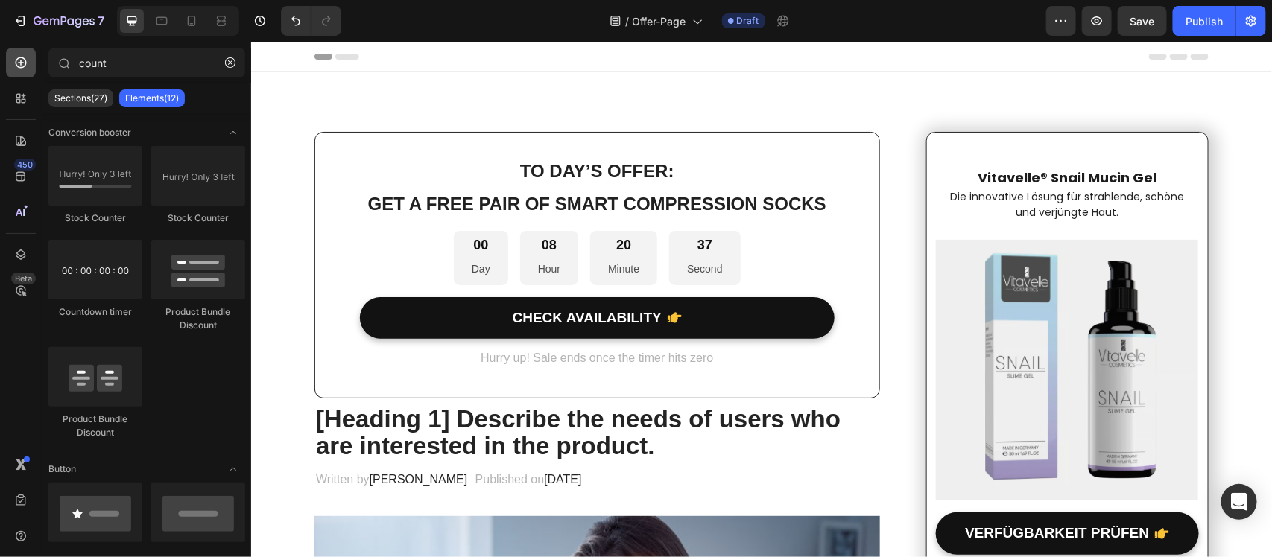
click at [23, 55] on icon at bounding box center [20, 62] width 15 height 15
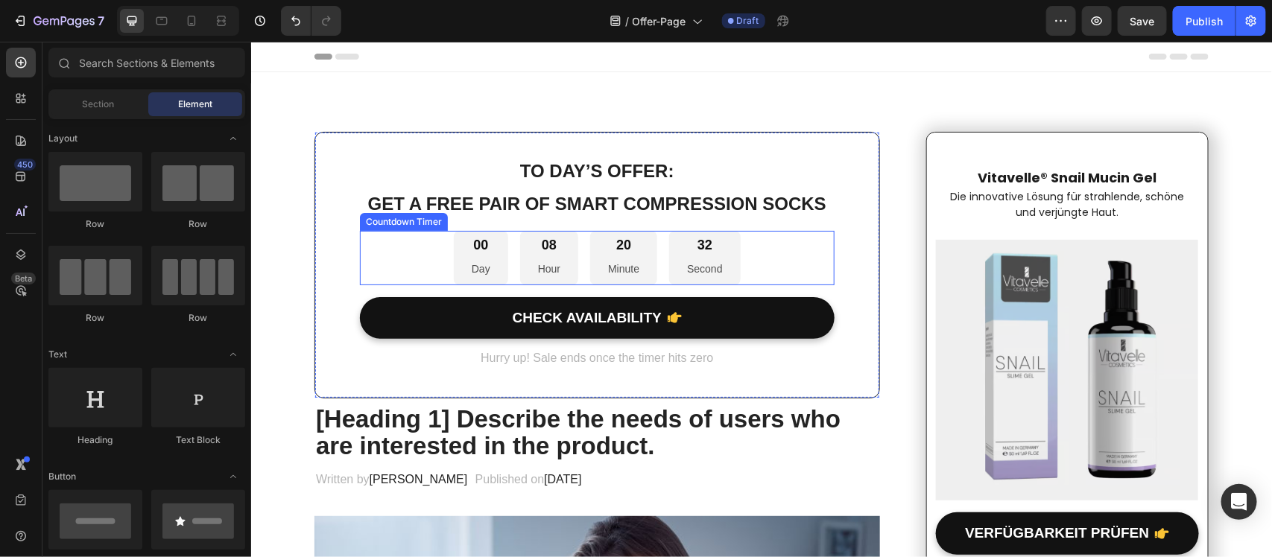
click at [781, 273] on div "00 Day 08 Hour 20 Minute 32 Second" at bounding box center [596, 257] width 474 height 54
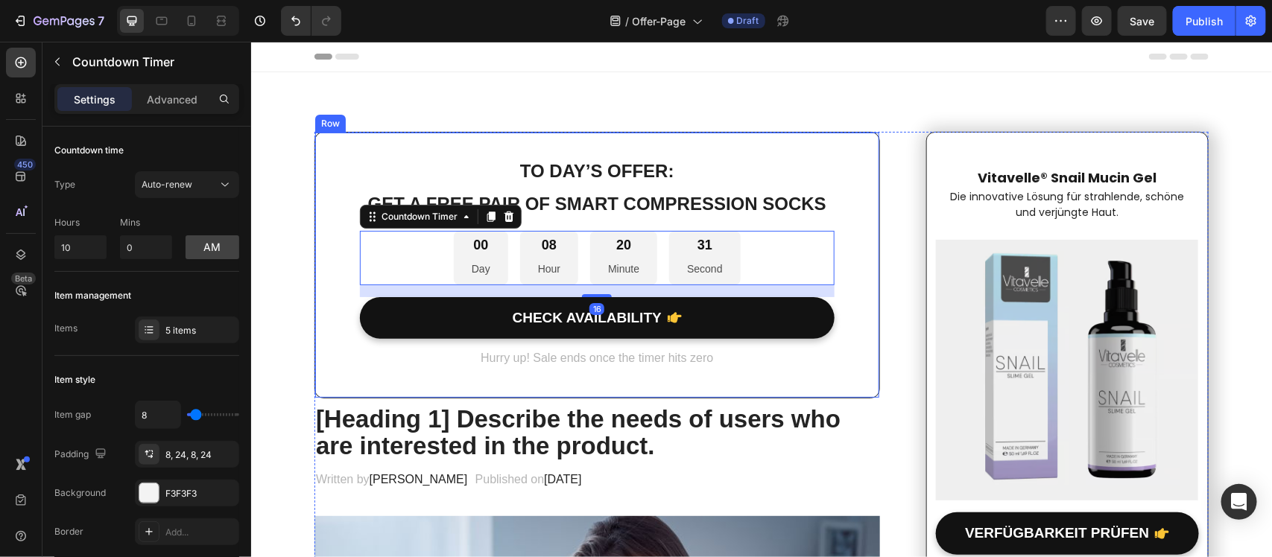
click at [843, 305] on div "To day’s offer: Text block Get a free pair of smart compression socks Text bloc…" at bounding box center [596, 264] width 565 height 267
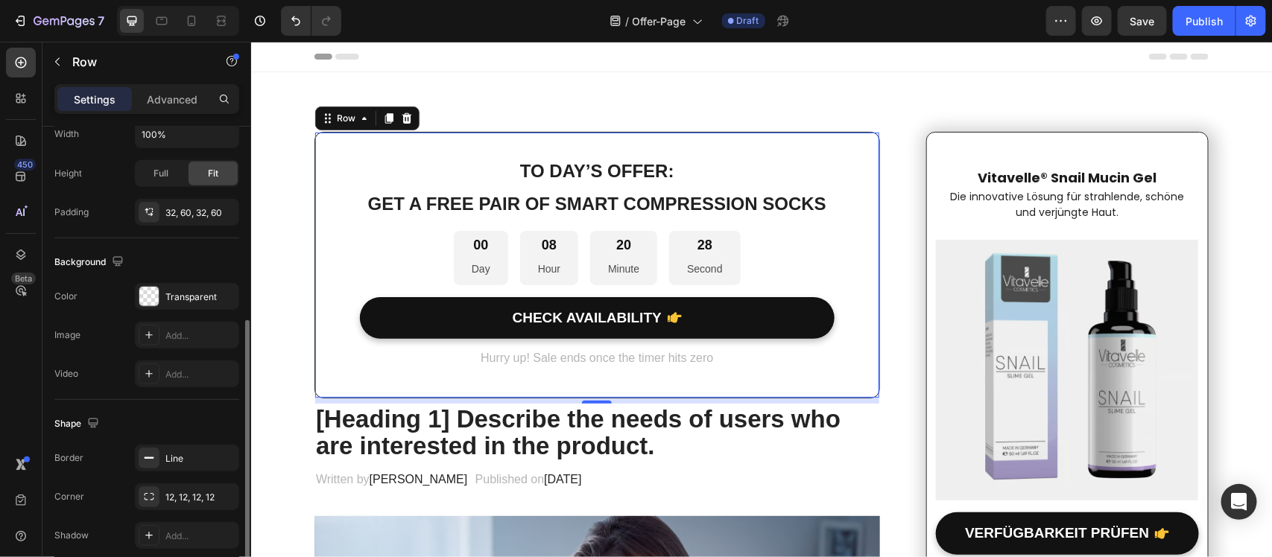
scroll to position [437, 0]
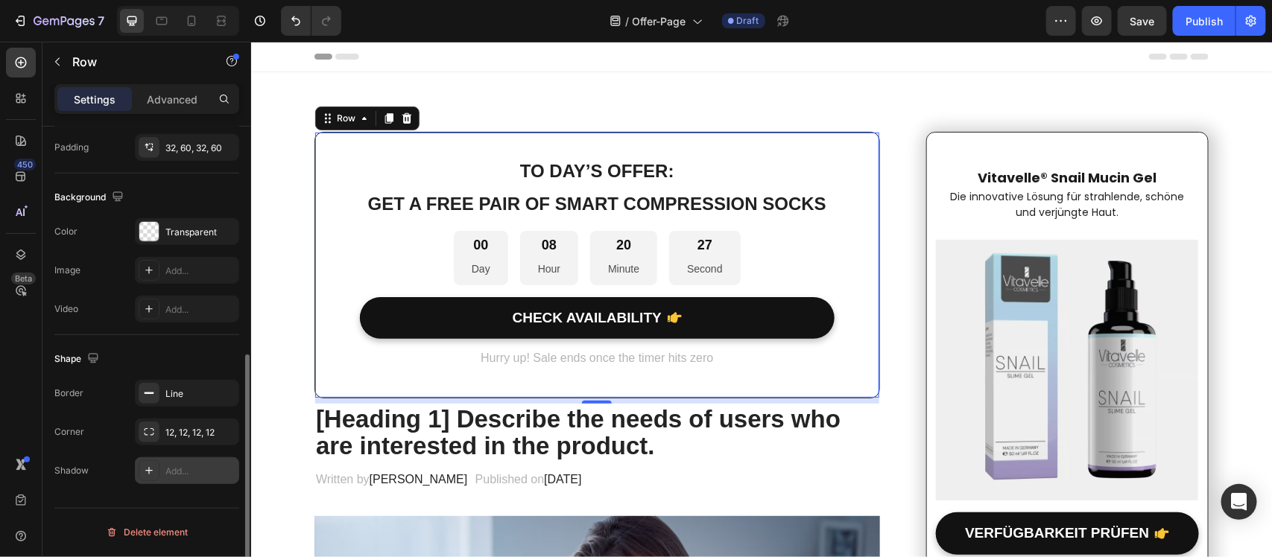
click at [147, 474] on icon at bounding box center [149, 471] width 12 height 12
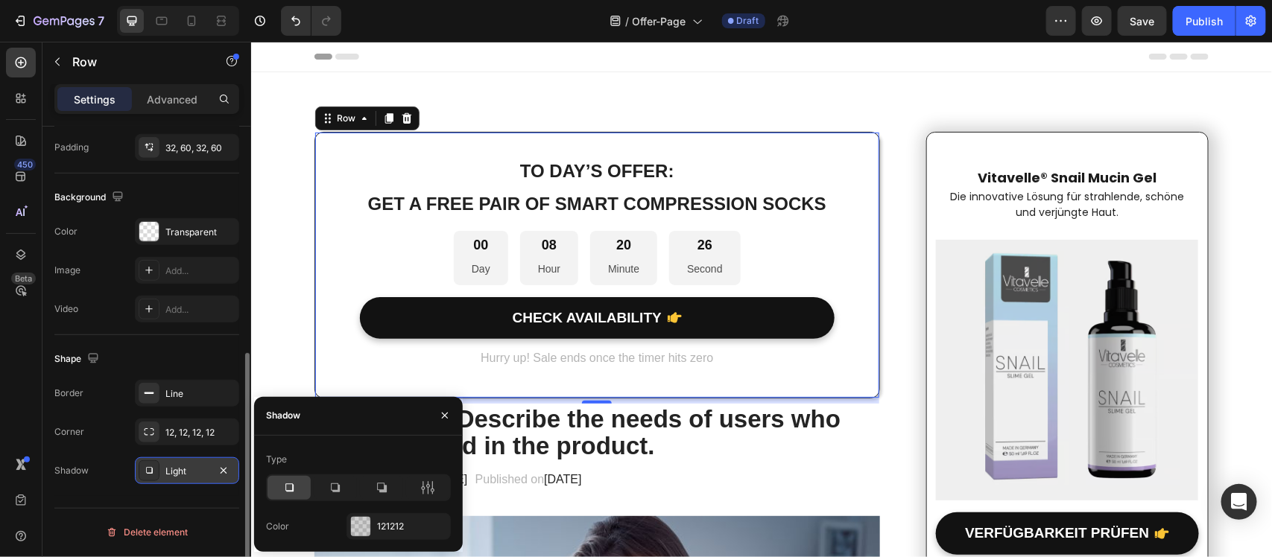
scroll to position [437, 0]
click at [420, 489] on icon at bounding box center [427, 487] width 15 height 15
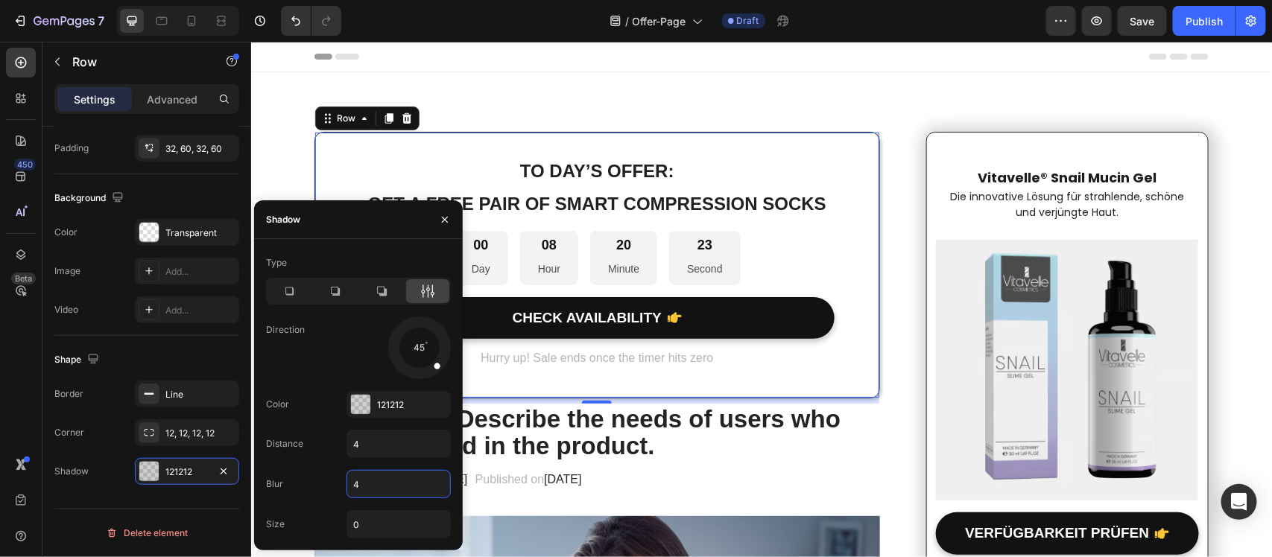
click at [375, 490] on input "4" at bounding box center [398, 484] width 103 height 27
type input "12"
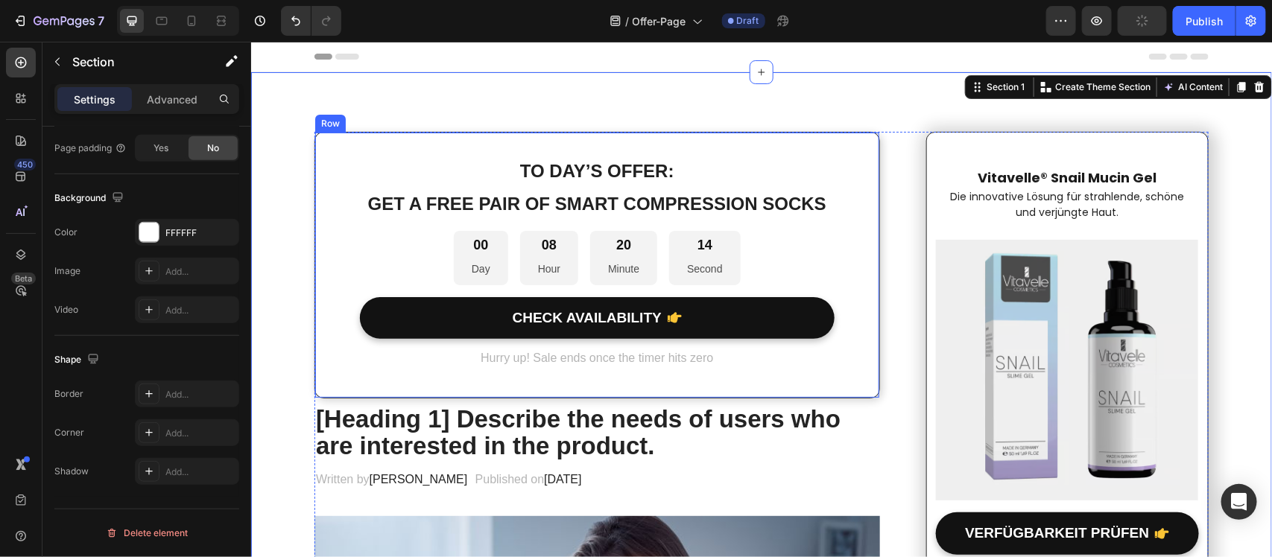
scroll to position [0, 0]
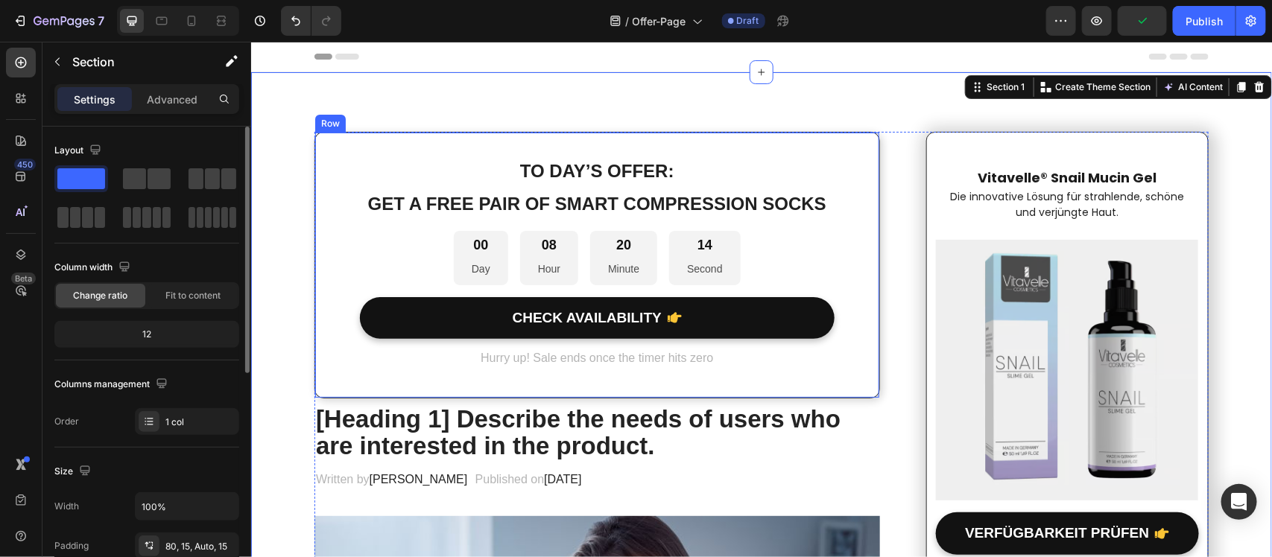
click at [855, 186] on div "To day’s offer: Text block Get a free pair of smart compression socks Text bloc…" at bounding box center [596, 264] width 565 height 267
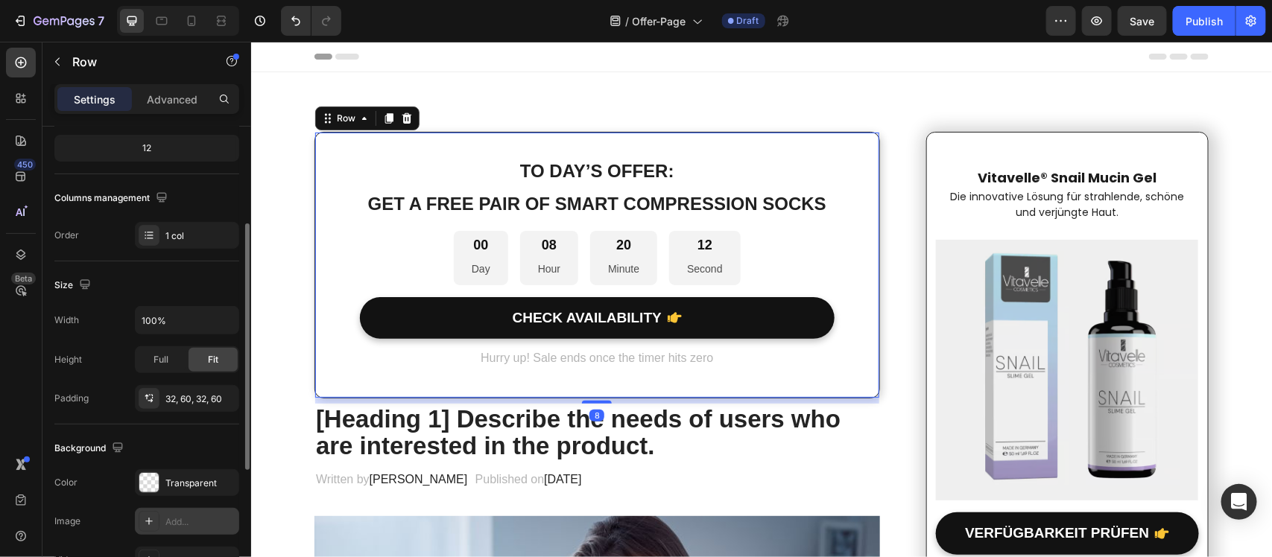
scroll to position [437, 0]
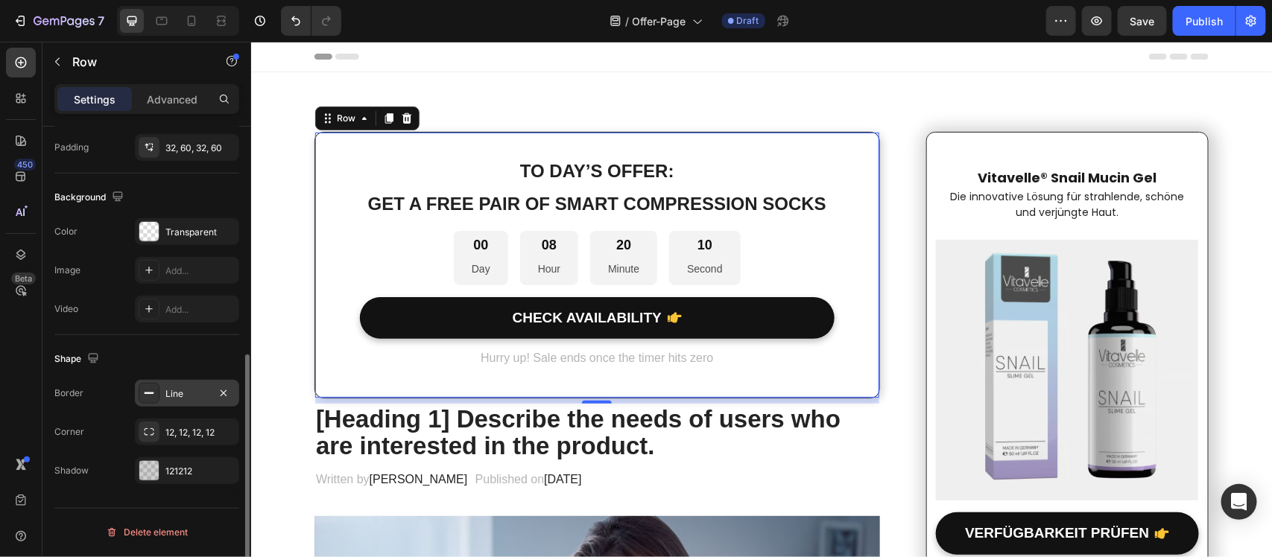
click at [159, 393] on div "Line" at bounding box center [187, 393] width 104 height 27
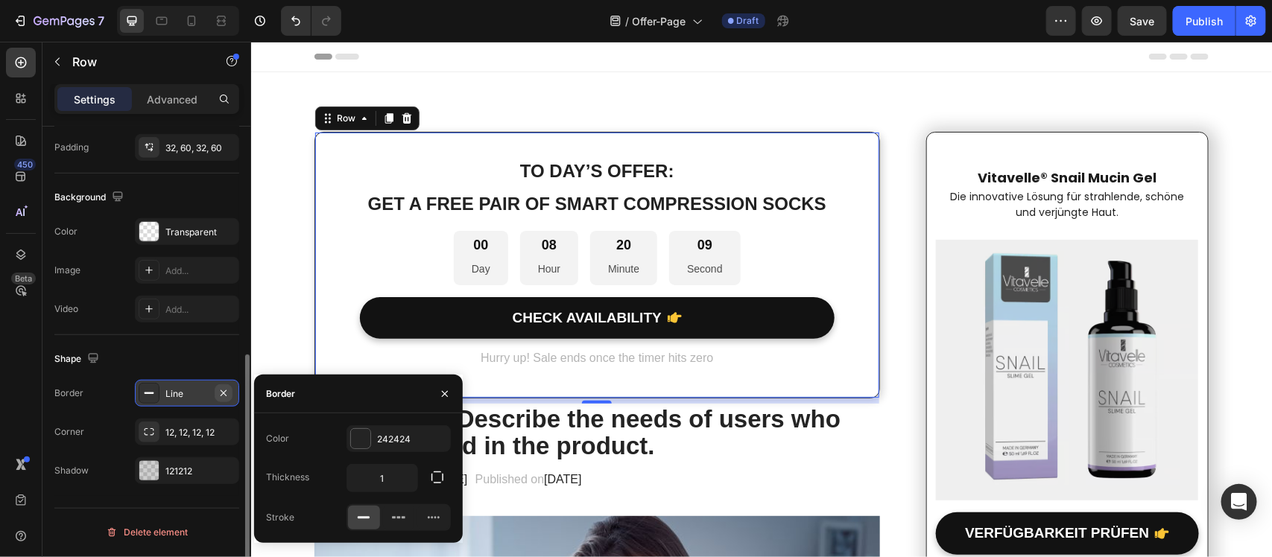
click at [216, 391] on button "button" at bounding box center [224, 393] width 18 height 18
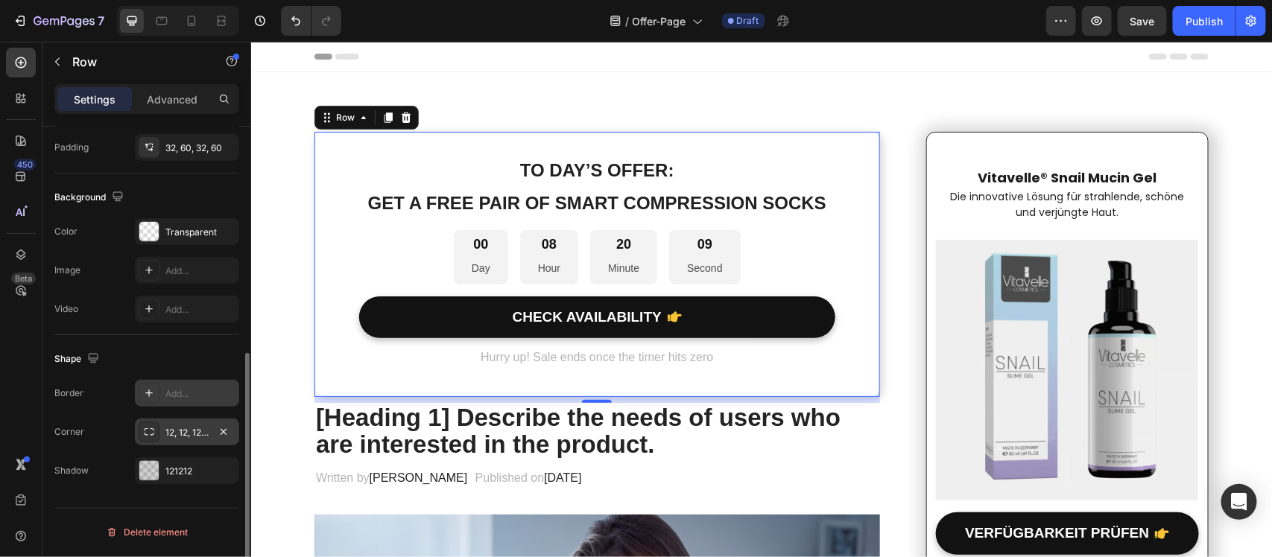
scroll to position [437, 0]
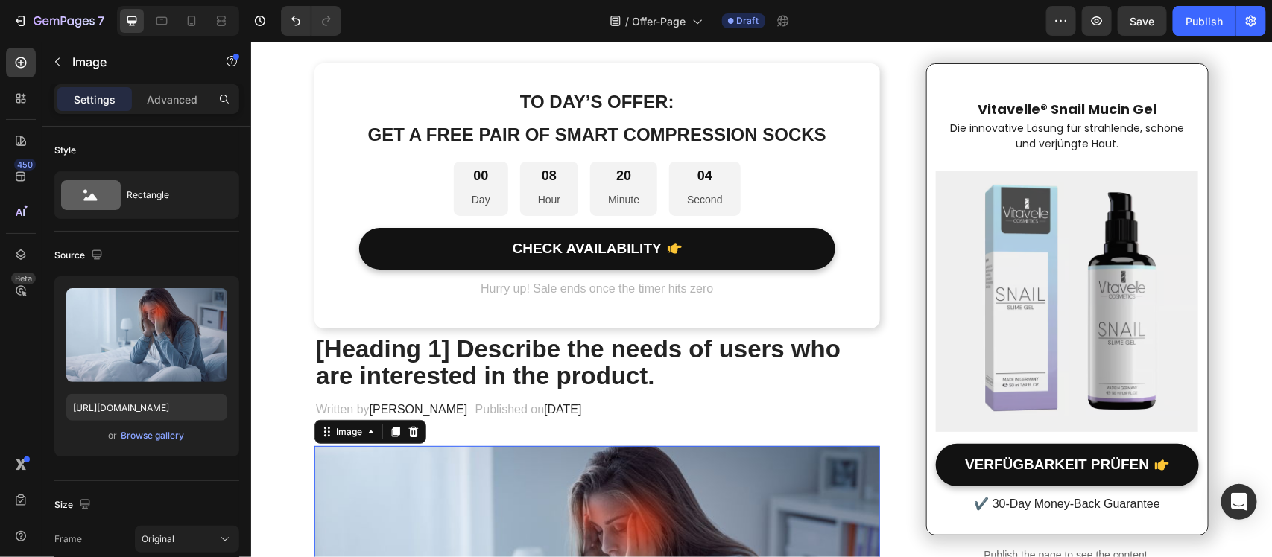
scroll to position [0, 0]
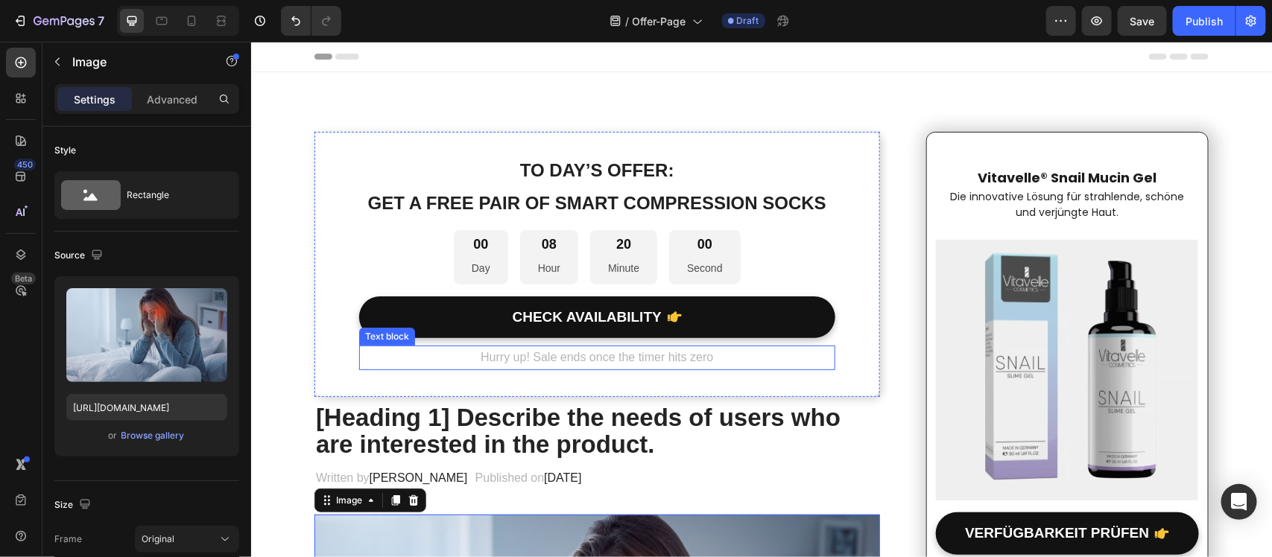
click at [627, 361] on p "Hurry up! Sale ends once the timer hits zero" at bounding box center [596, 357] width 473 height 22
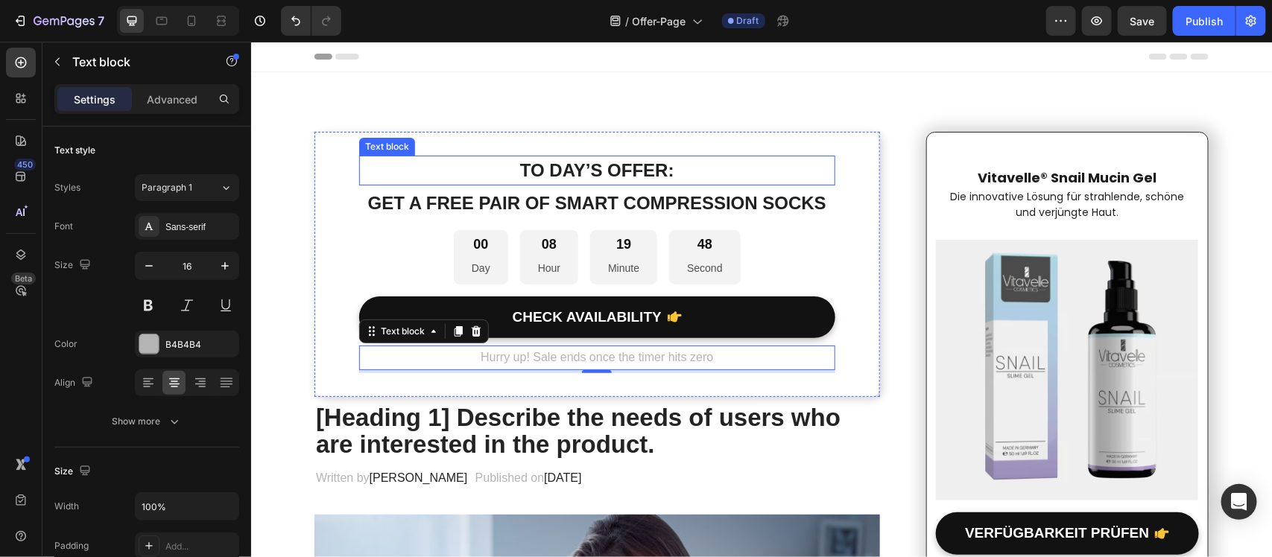
click at [645, 168] on p "To day’s offer:" at bounding box center [596, 169] width 473 height 27
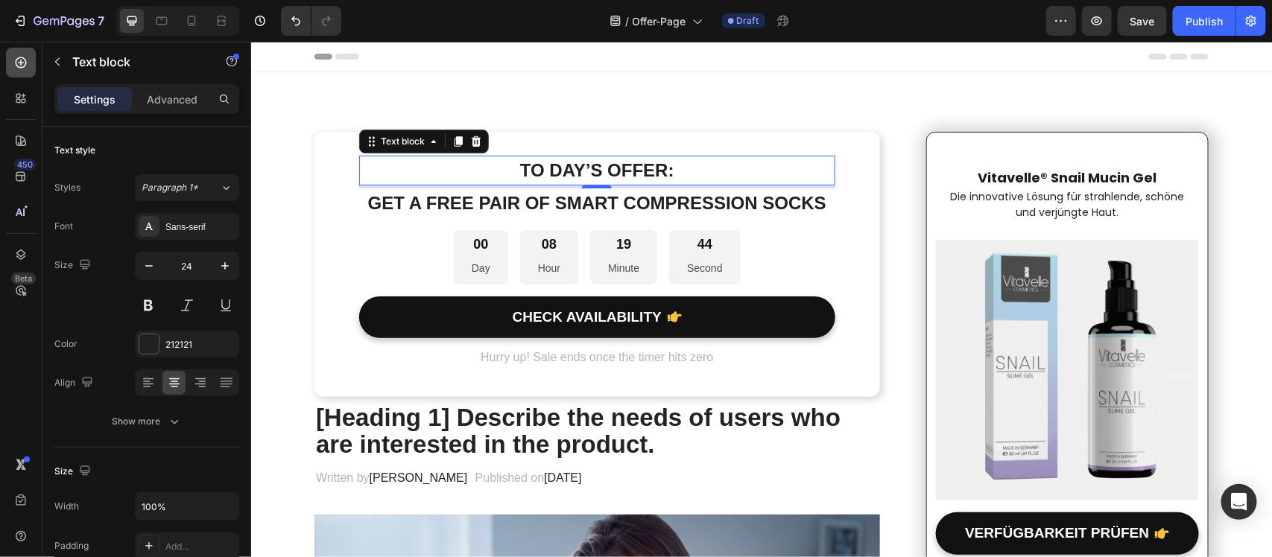
click at [23, 66] on icon at bounding box center [21, 62] width 11 height 11
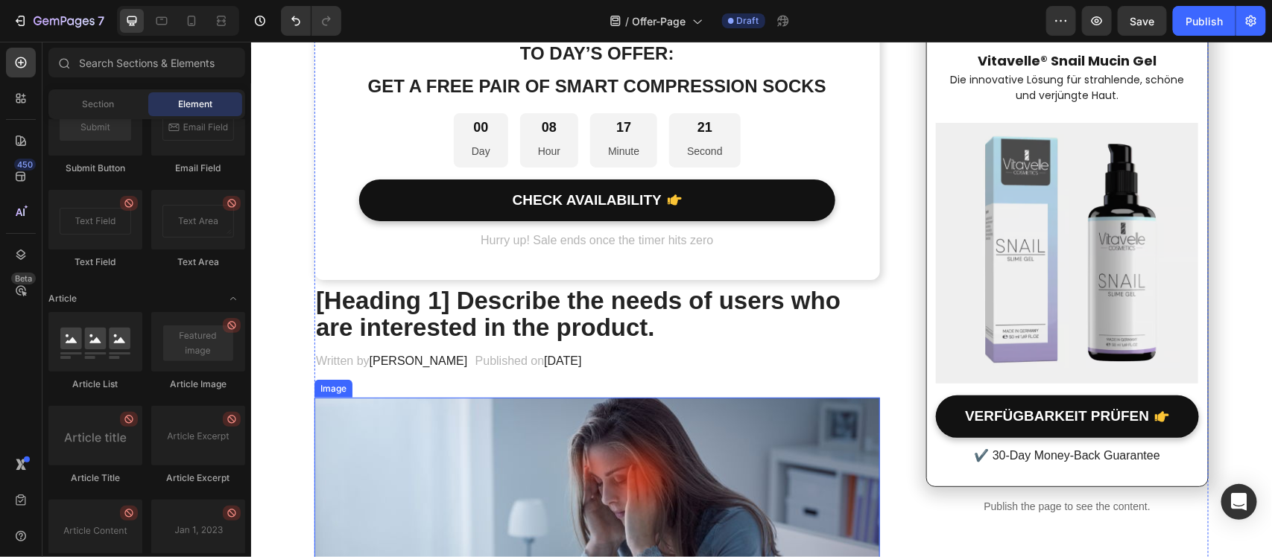
scroll to position [186, 0]
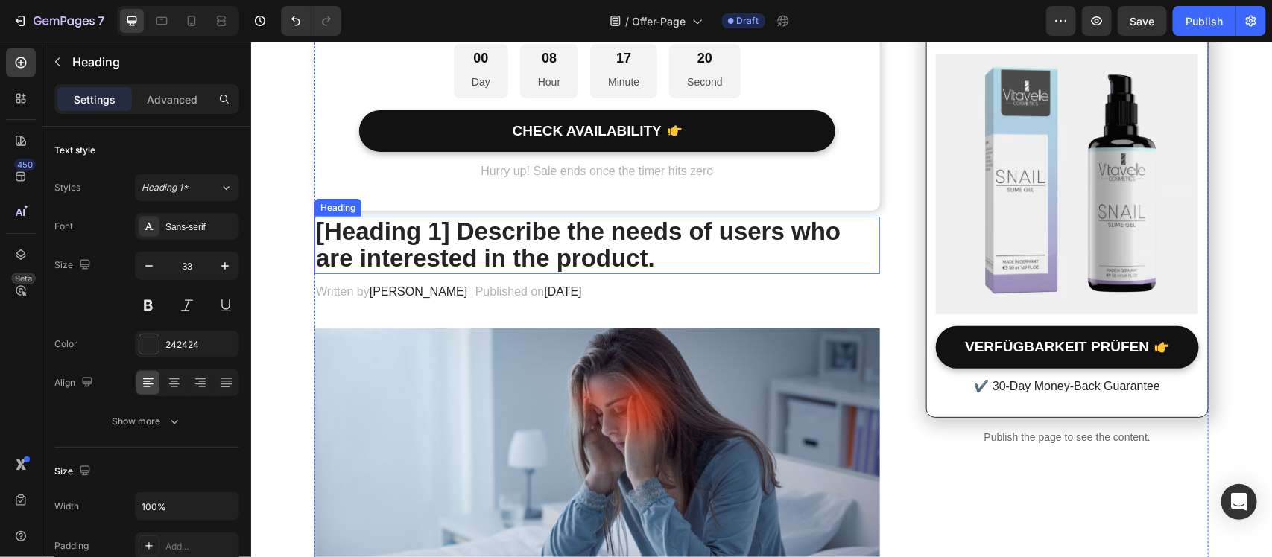
click at [549, 256] on p "[Heading 1] Describe the needs of users who are interested in the product." at bounding box center [596, 245] width 562 height 54
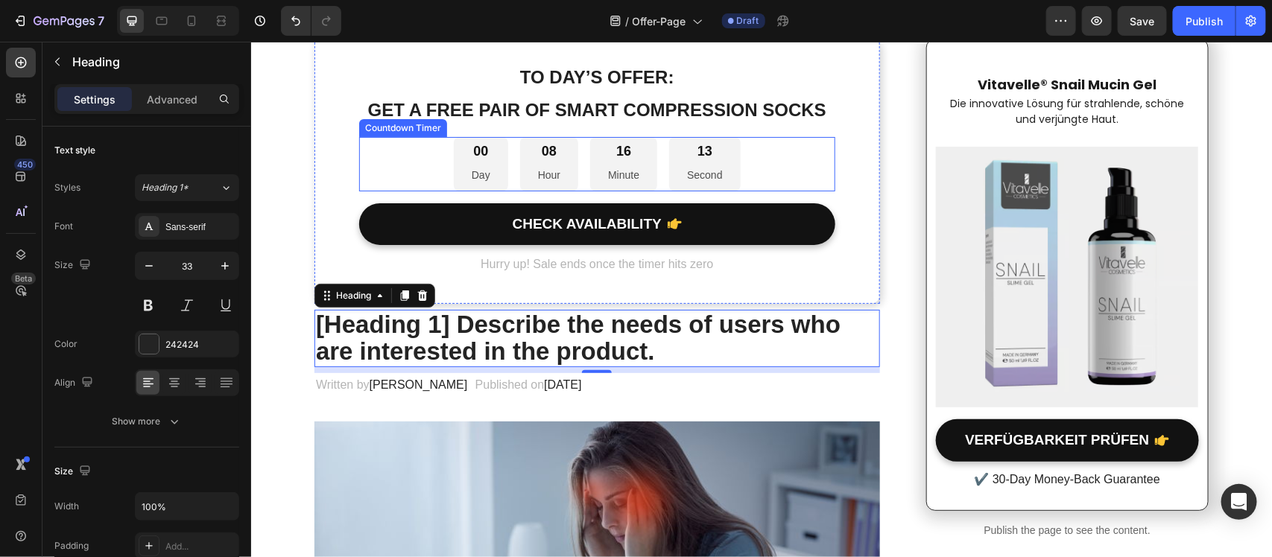
scroll to position [0, 0]
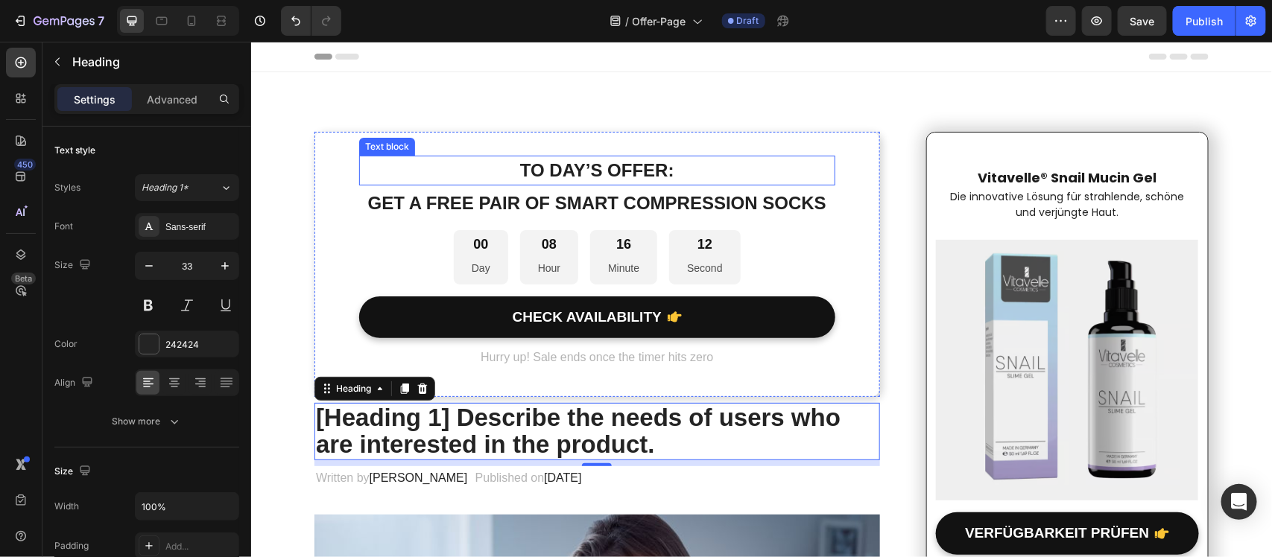
click at [548, 180] on p "To day’s offer:" at bounding box center [596, 169] width 473 height 27
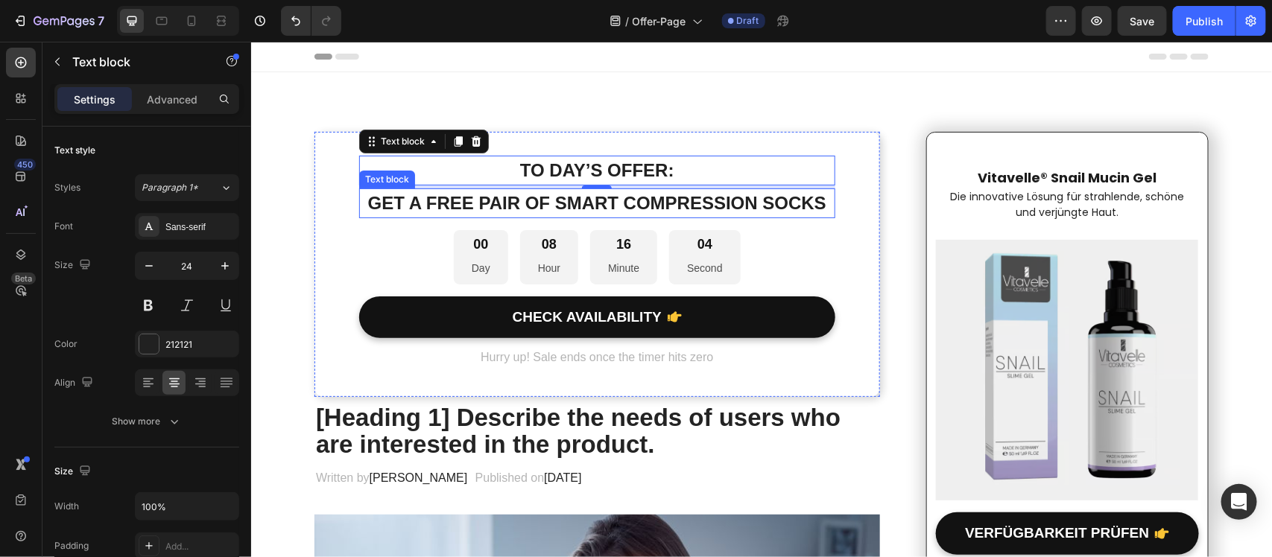
click at [753, 202] on p "Get a free pair of smart compression socks" at bounding box center [596, 202] width 473 height 27
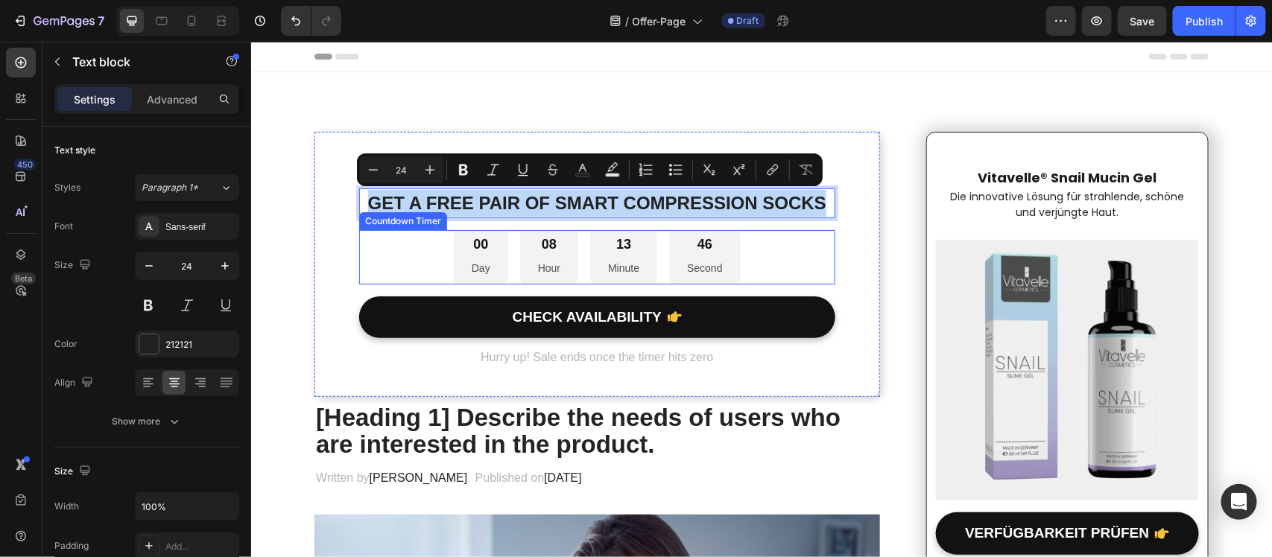
click at [801, 250] on div "00 Day 08 Hour 13 Minute 46 Second" at bounding box center [596, 256] width 476 height 54
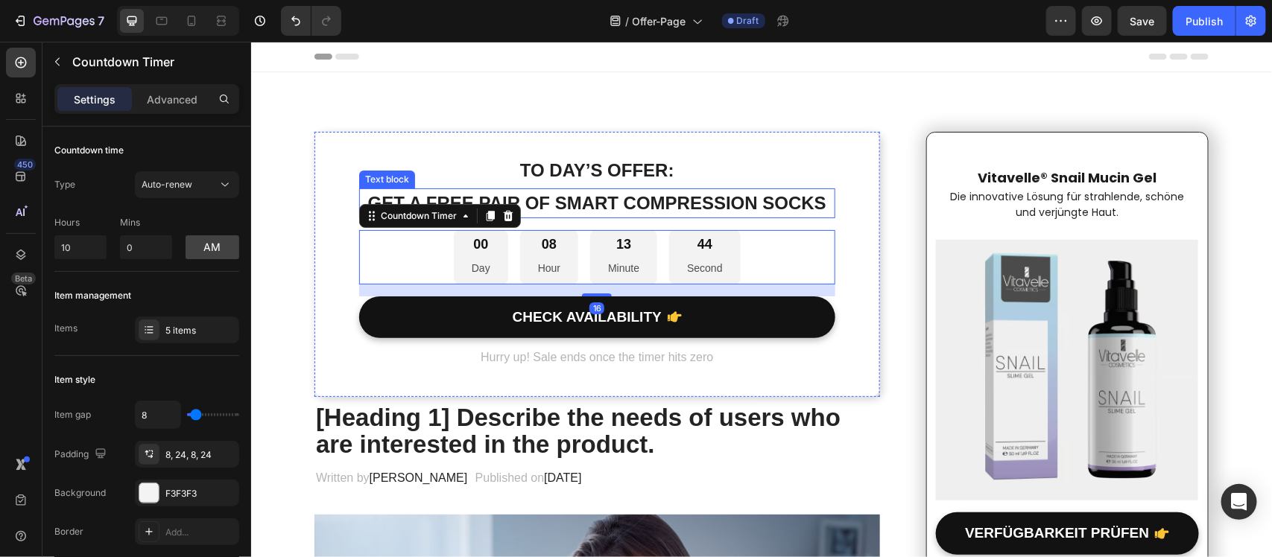
click at [720, 208] on p "Get a free pair of smart compression socks" at bounding box center [596, 202] width 473 height 27
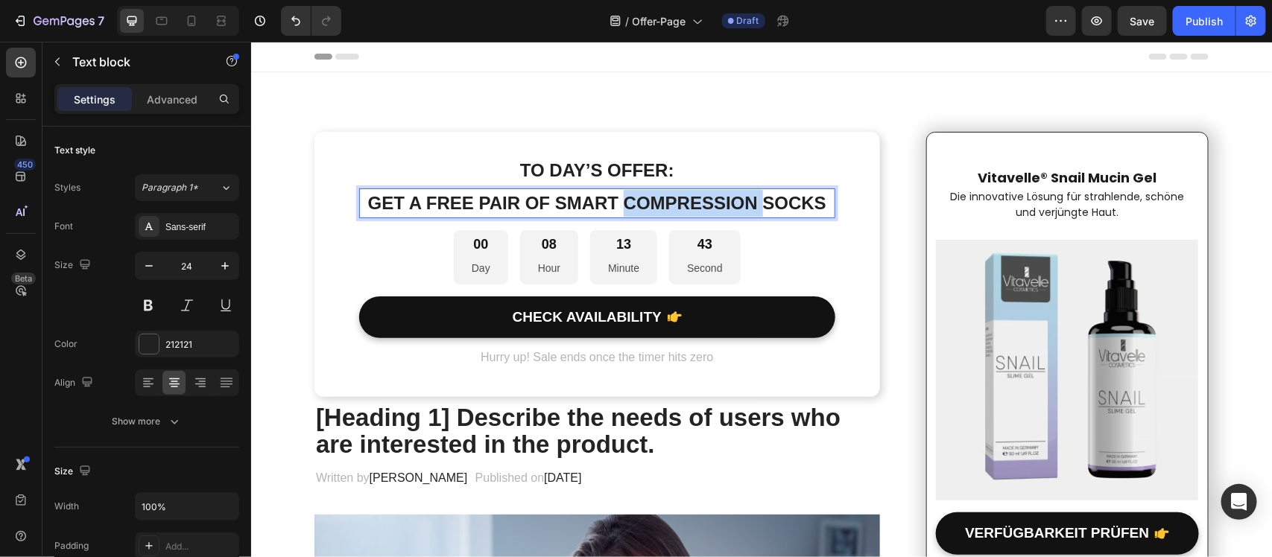
click at [720, 208] on p "Get a free pair of smart compression socks" at bounding box center [596, 202] width 473 height 27
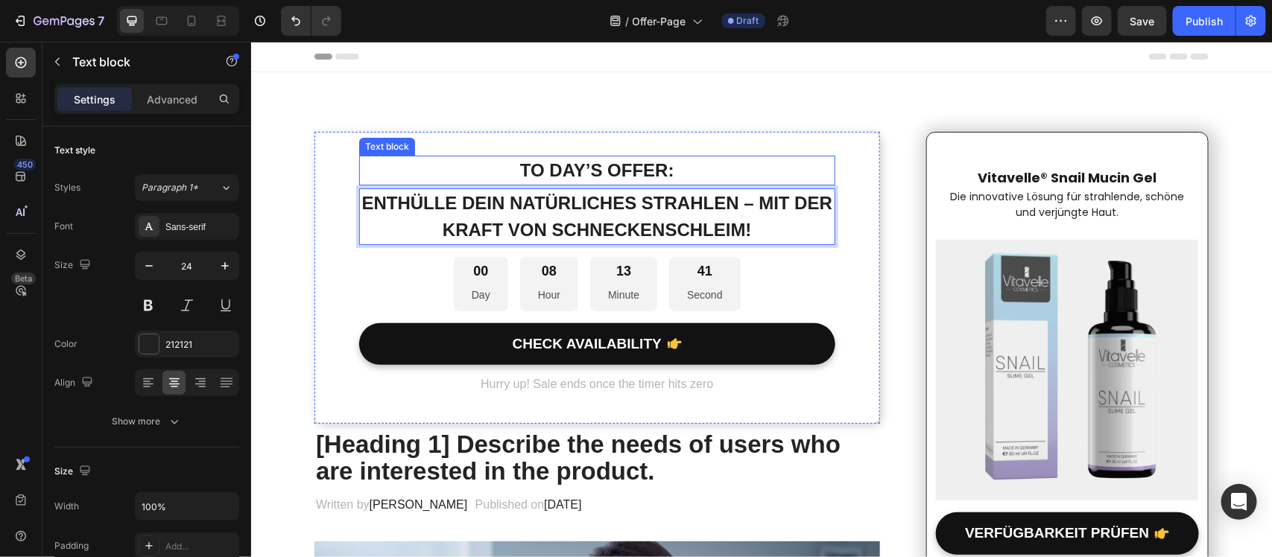
click at [600, 163] on p "To day’s offer:" at bounding box center [596, 169] width 473 height 27
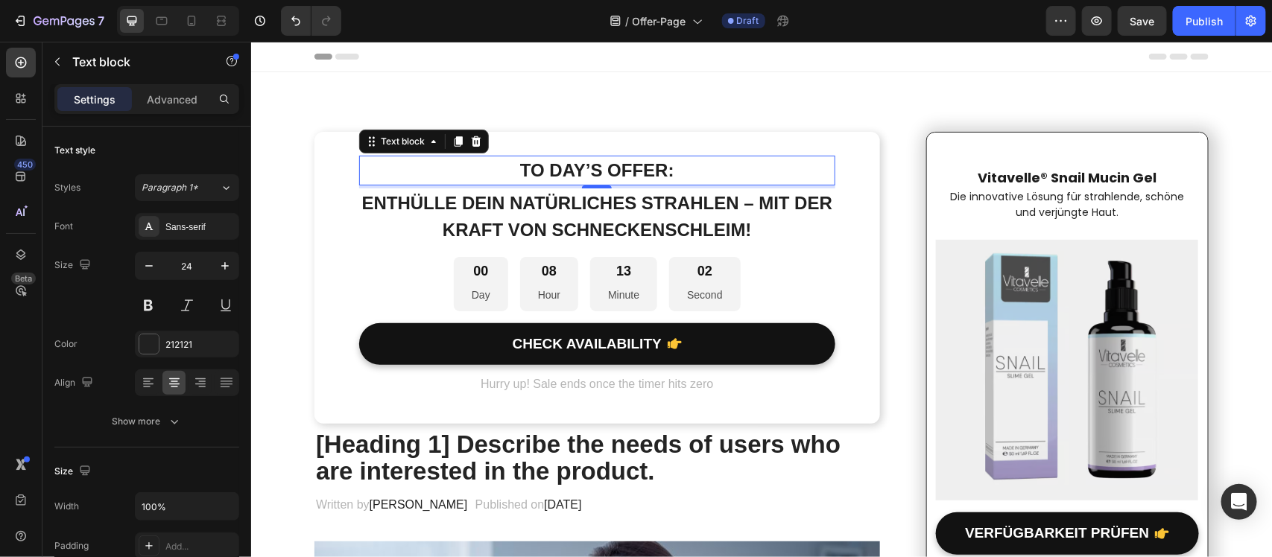
click at [660, 171] on p "To day’s offer:" at bounding box center [596, 169] width 473 height 27
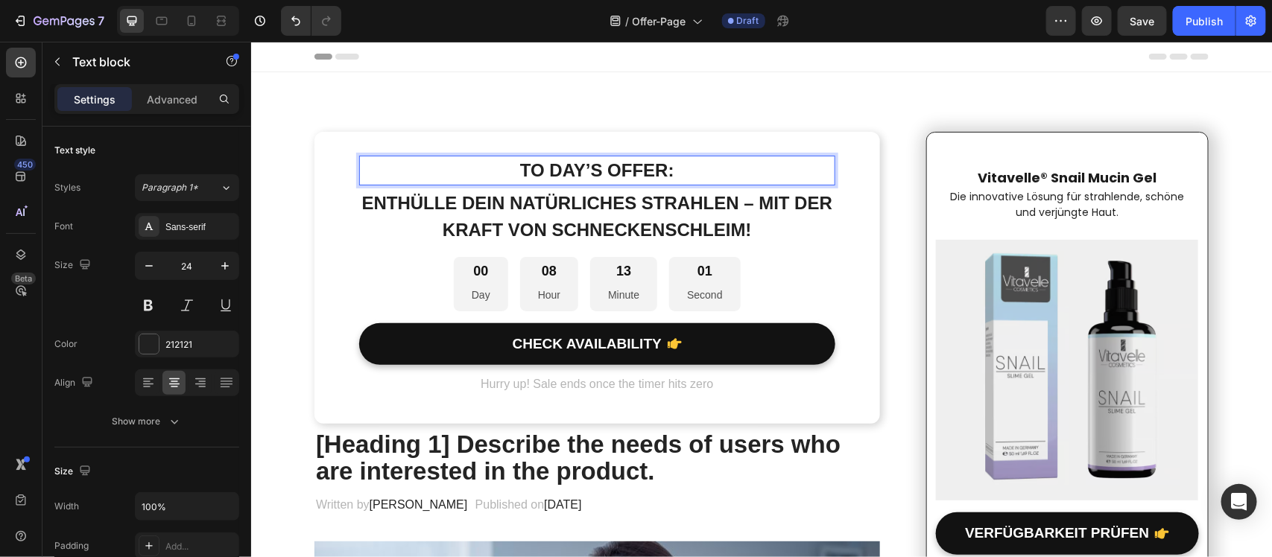
click at [660, 171] on p "To day’s offer:" at bounding box center [596, 169] width 473 height 27
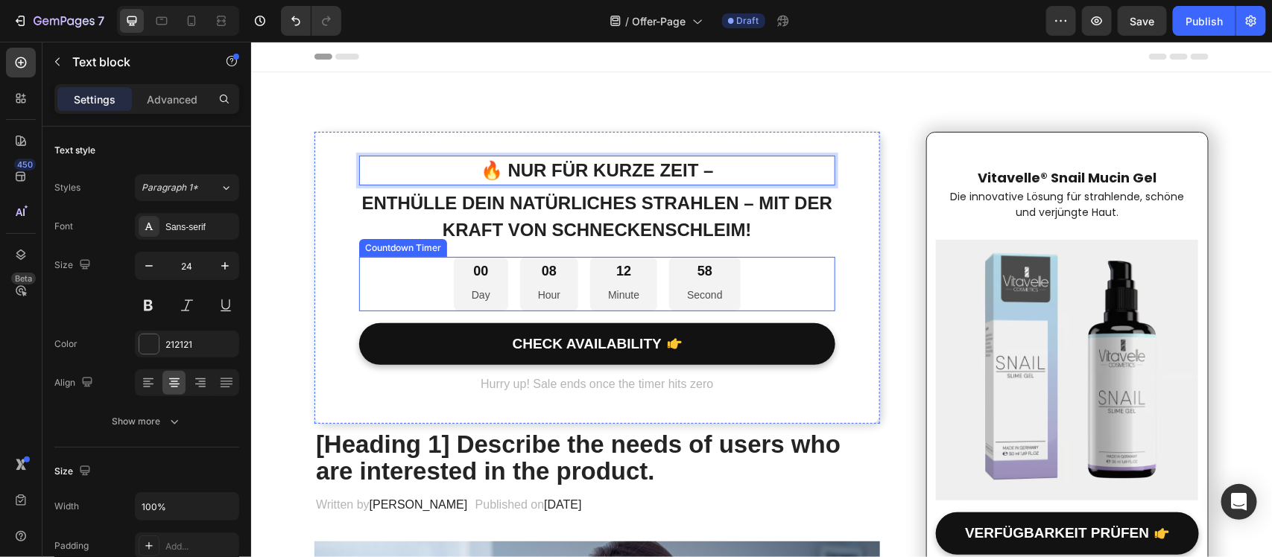
click at [791, 258] on div "00 Day 08 Hour 12 Minute 58 Second" at bounding box center [596, 283] width 476 height 54
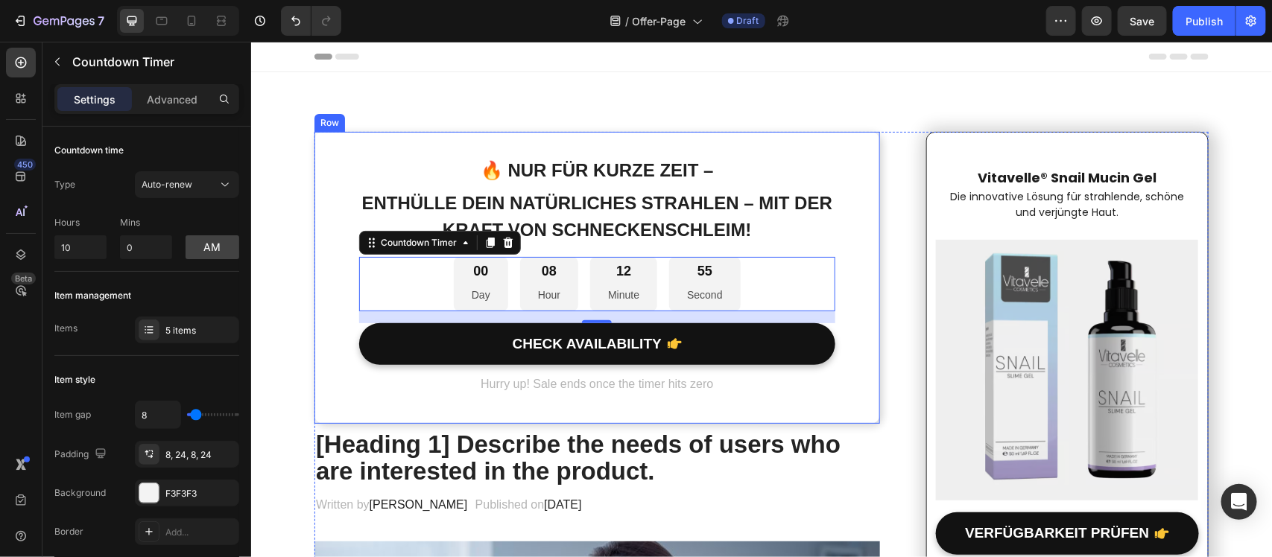
drag, startPoint x: 863, startPoint y: 329, endPoint x: 865, endPoint y: 313, distance: 16.5
click at [864, 329] on div "🔥 Nur für kurze Zeit – Text block Enthülle Dein Natürliches Strahlen – mit der …" at bounding box center [596, 277] width 565 height 292
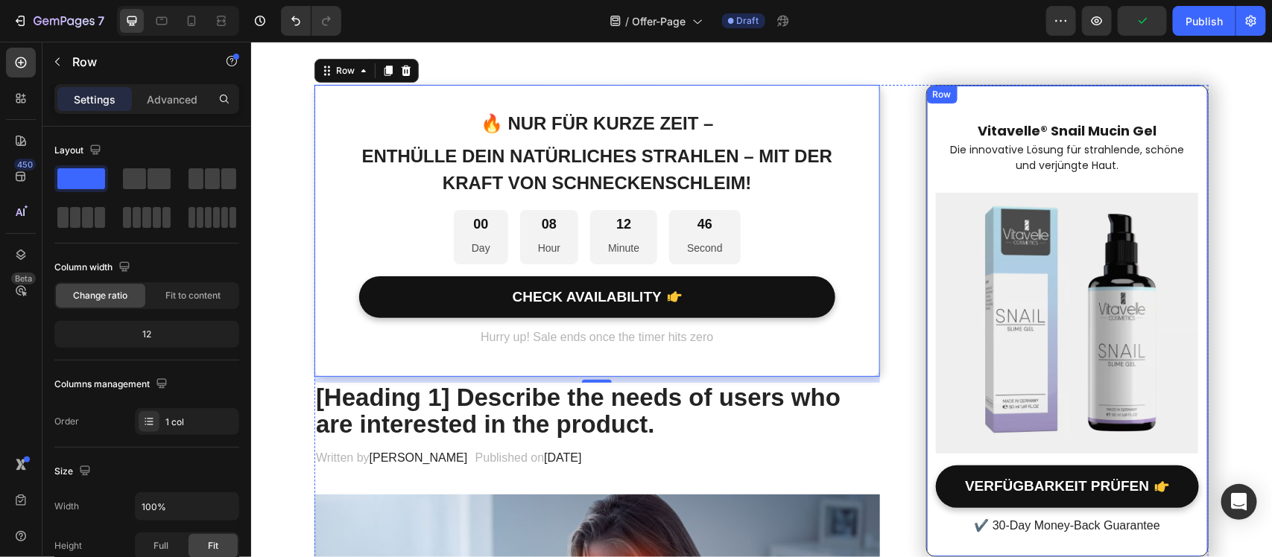
scroll to position [93, 0]
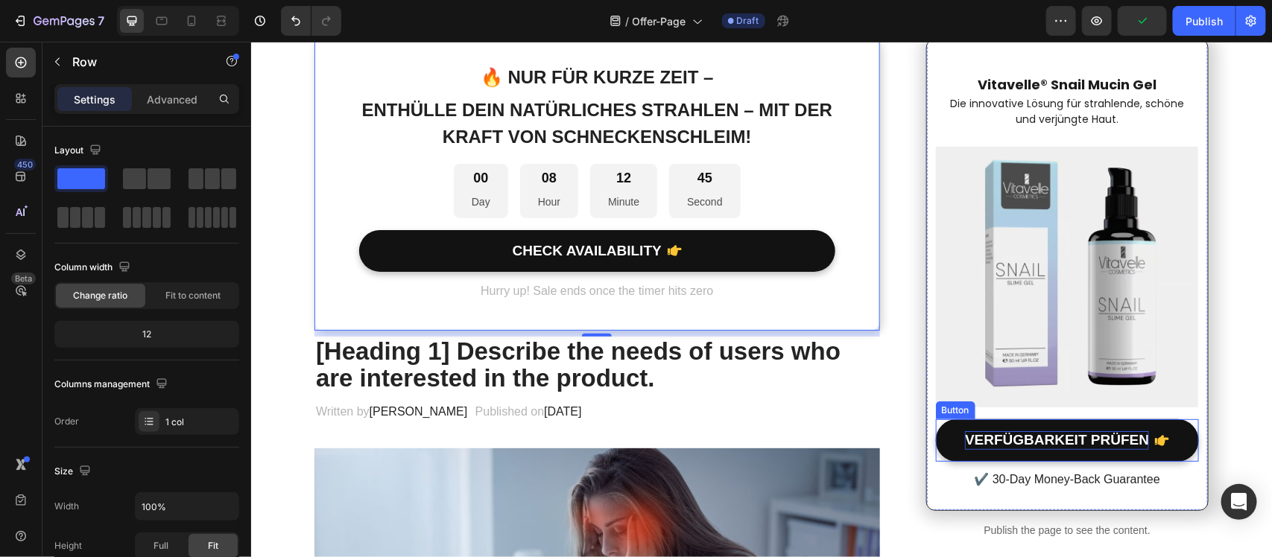
click at [1041, 446] on p "VERFÜGBARKEIT PRÜFEN" at bounding box center [1056, 440] width 184 height 19
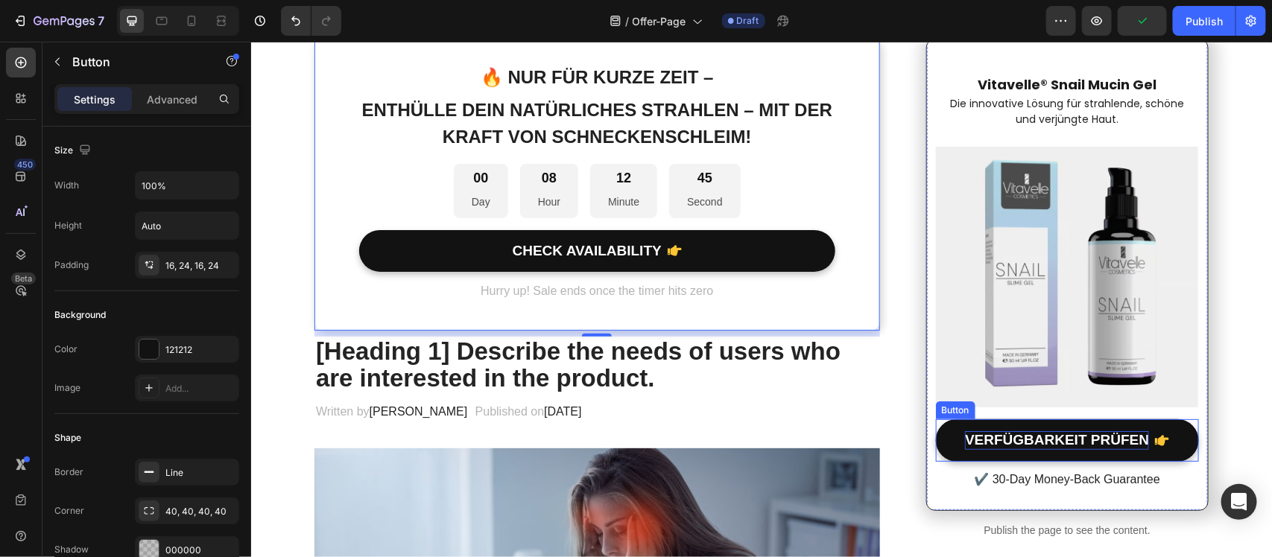
click at [1041, 446] on p "VERFÜGBARKEIT PRÜFEN" at bounding box center [1056, 440] width 184 height 19
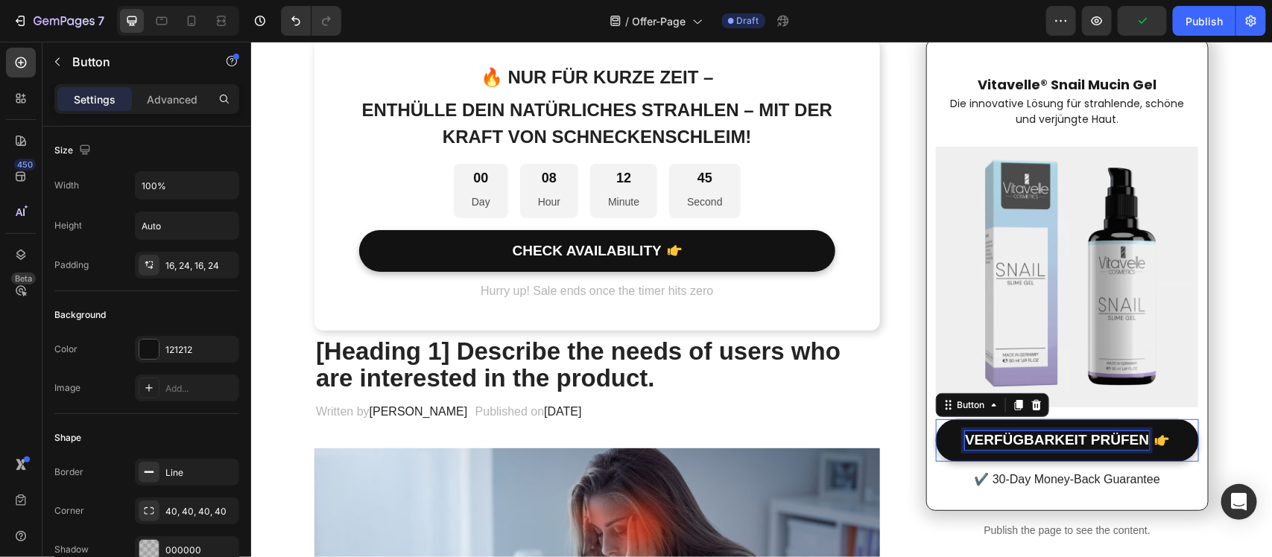
click at [1041, 446] on p "VERFÜGBARKEIT PRÜFEN" at bounding box center [1056, 440] width 184 height 19
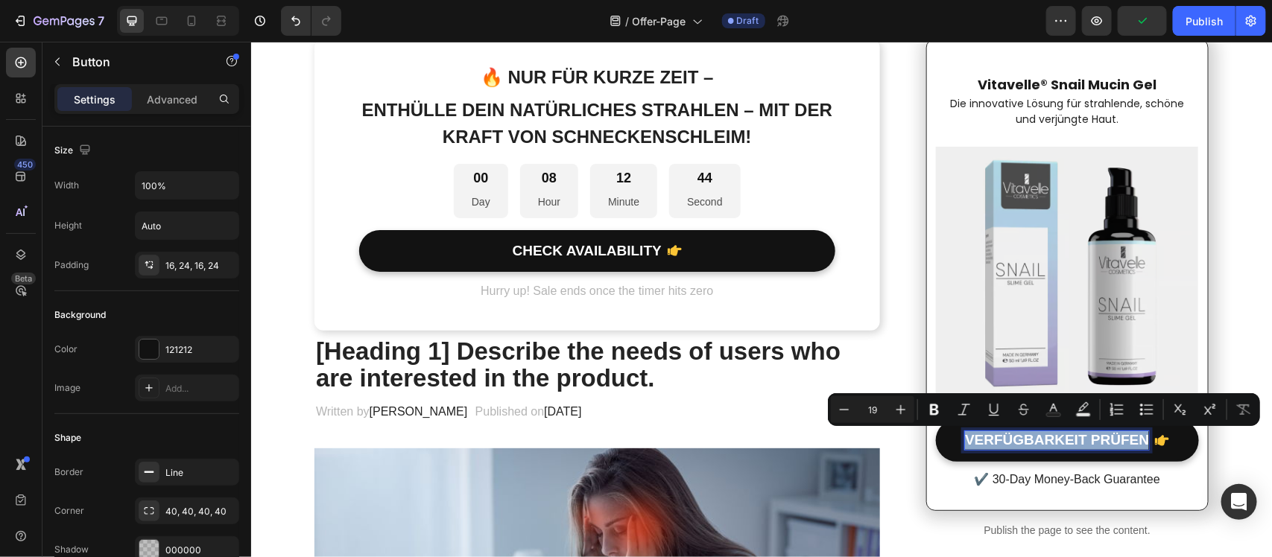
copy p "VERFÜGBARKEIT PRÜFEN"
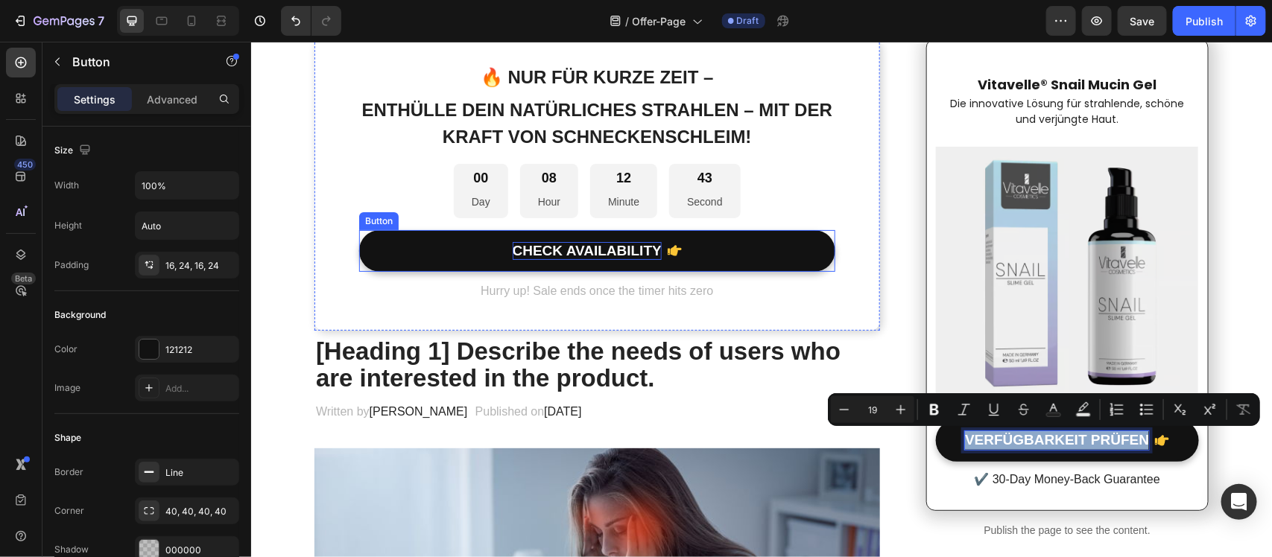
click at [600, 250] on div "CHECK AVAILABILITY" at bounding box center [586, 250] width 149 height 19
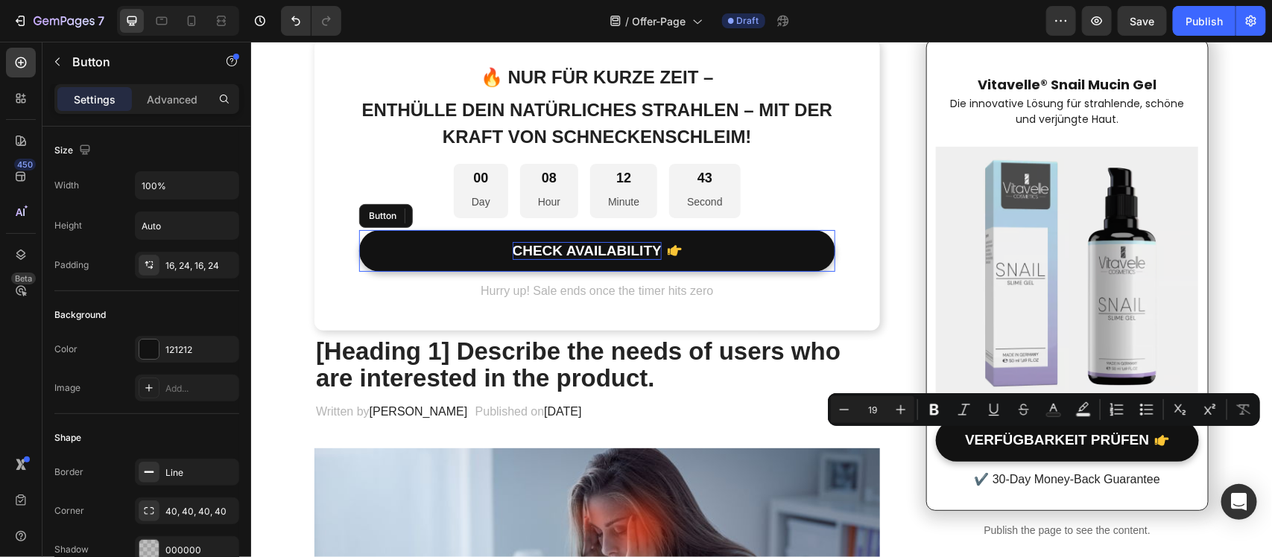
click at [600, 250] on div "CHECK AVAILABILITY" at bounding box center [586, 250] width 149 height 19
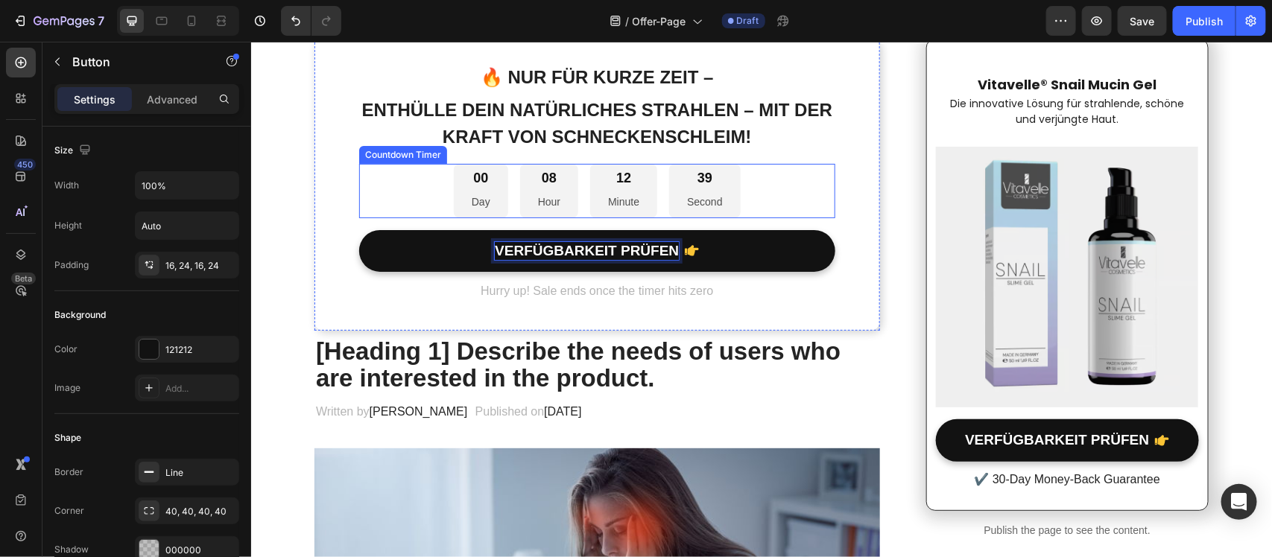
click at [462, 203] on div "00 Day" at bounding box center [480, 190] width 54 height 54
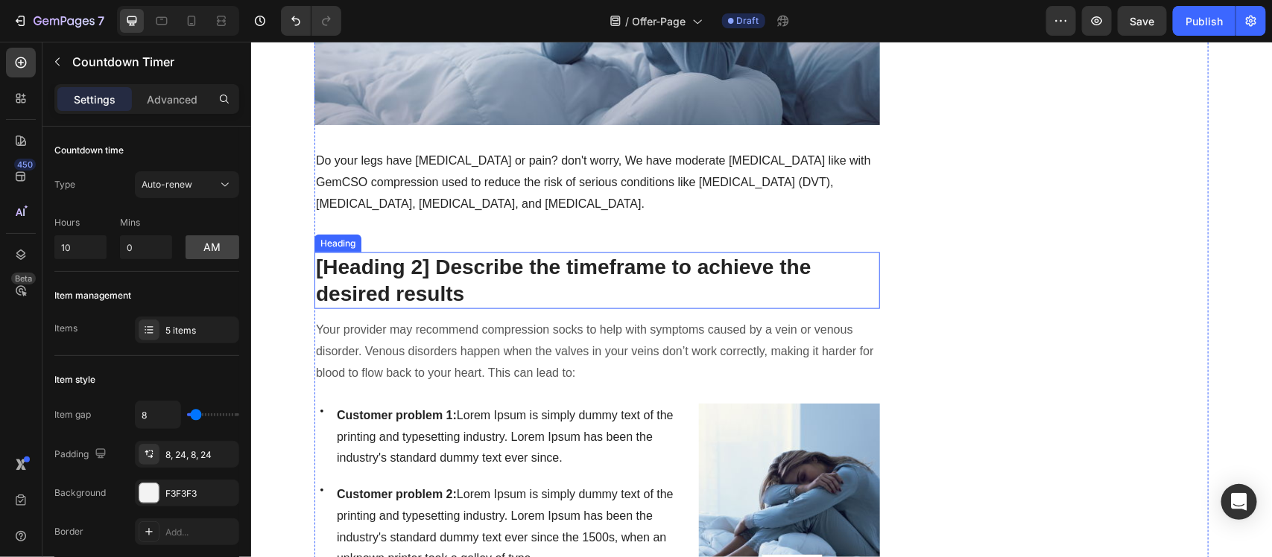
scroll to position [745, 0]
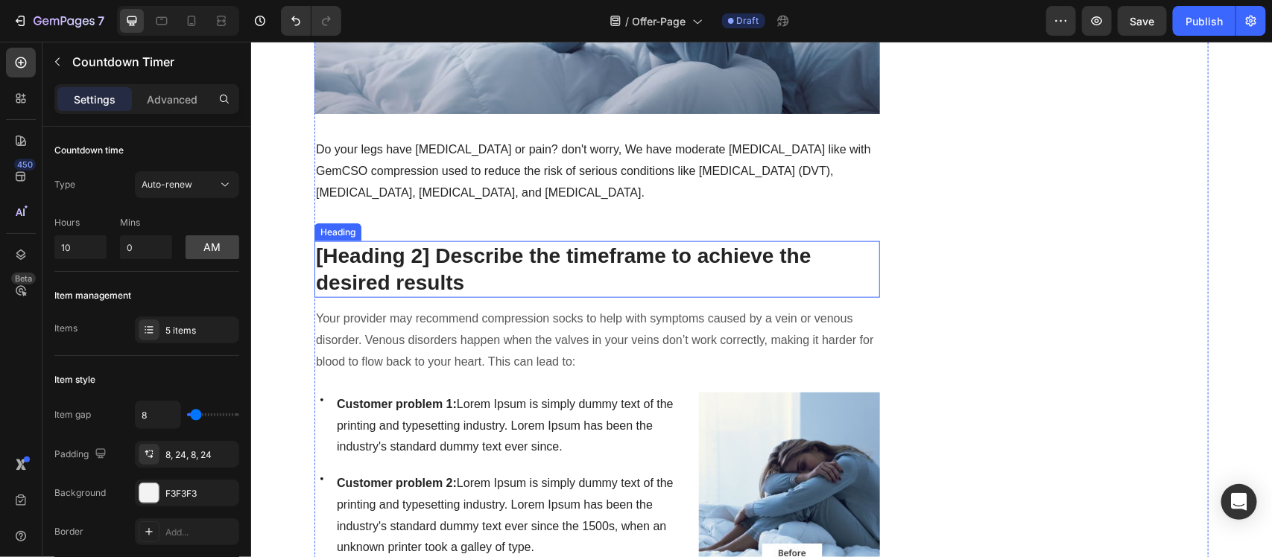
click at [533, 264] on p "[Heading 2] Describe the timeframe to achieve the desired results" at bounding box center [596, 269] width 562 height 54
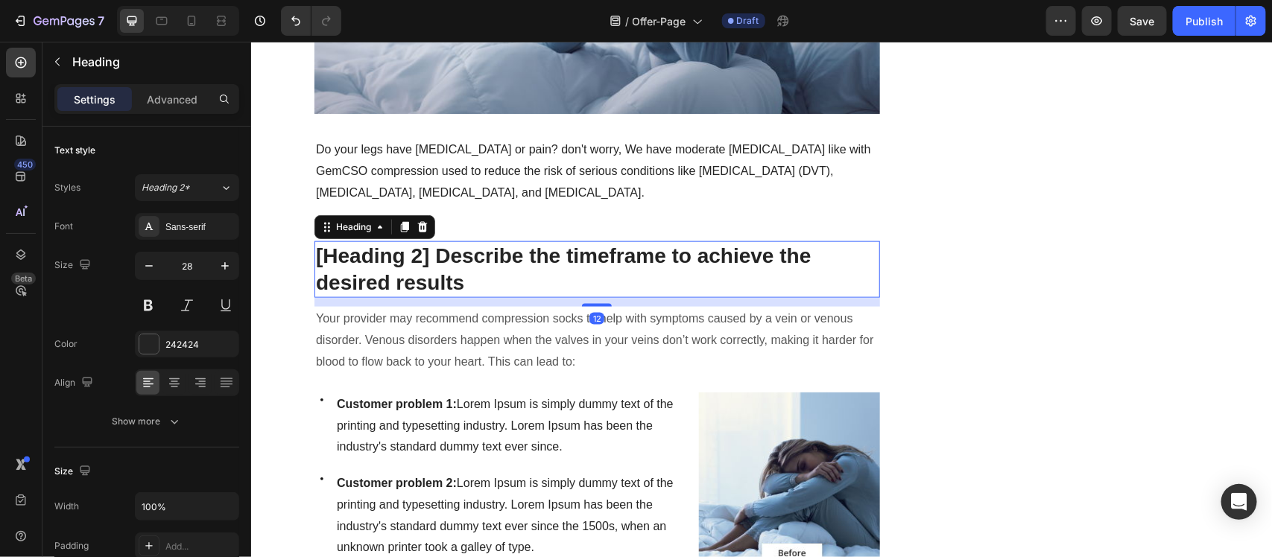
click at [530, 260] on p "[Heading 2] Describe the timeframe to achieve the desired results" at bounding box center [596, 269] width 562 height 54
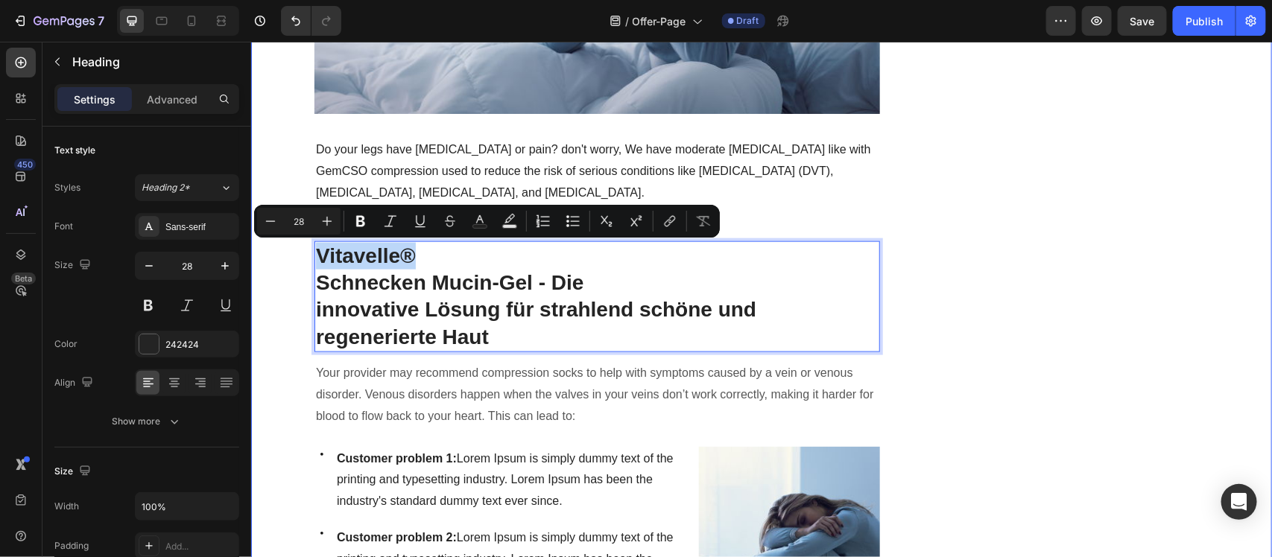
drag, startPoint x: 410, startPoint y: 253, endPoint x: 296, endPoint y: 261, distance: 115.1
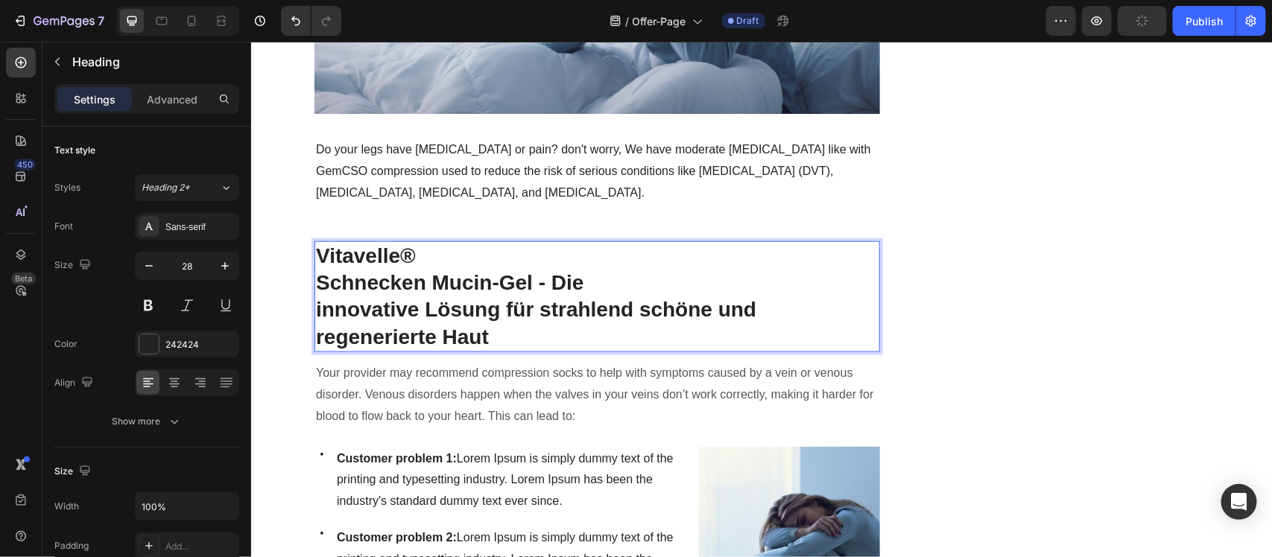
click at [482, 307] on p "innovative Lösung für strahlend schöne und regenerierte Haut" at bounding box center [596, 323] width 562 height 54
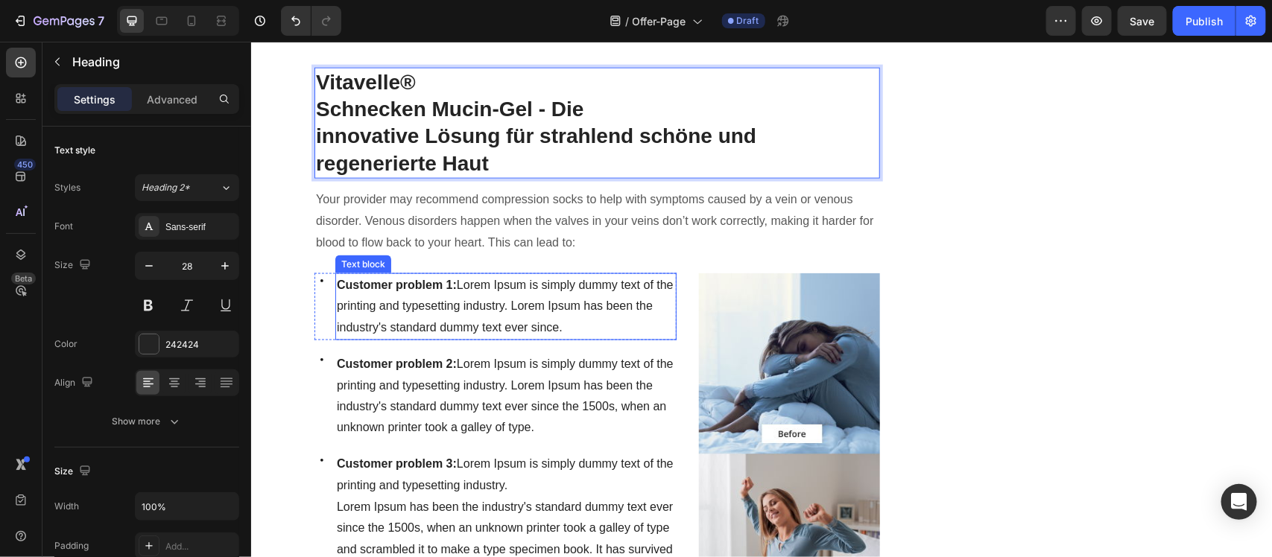
scroll to position [838, 0]
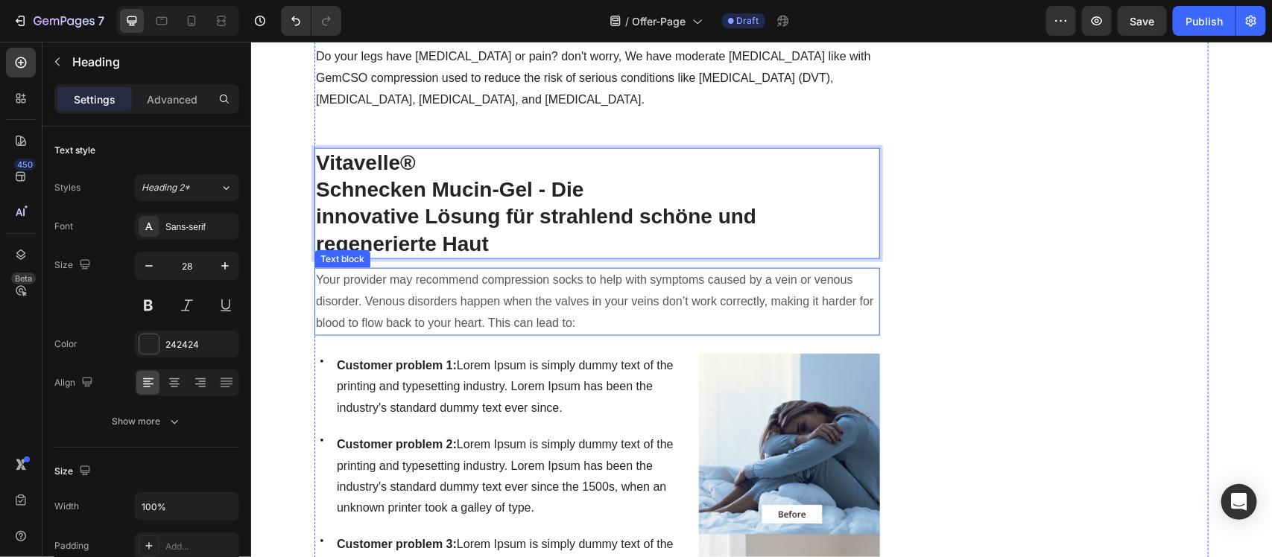
click at [466, 276] on p "Your provider may recommend compression socks to help with symptoms caused by a…" at bounding box center [596, 301] width 562 height 64
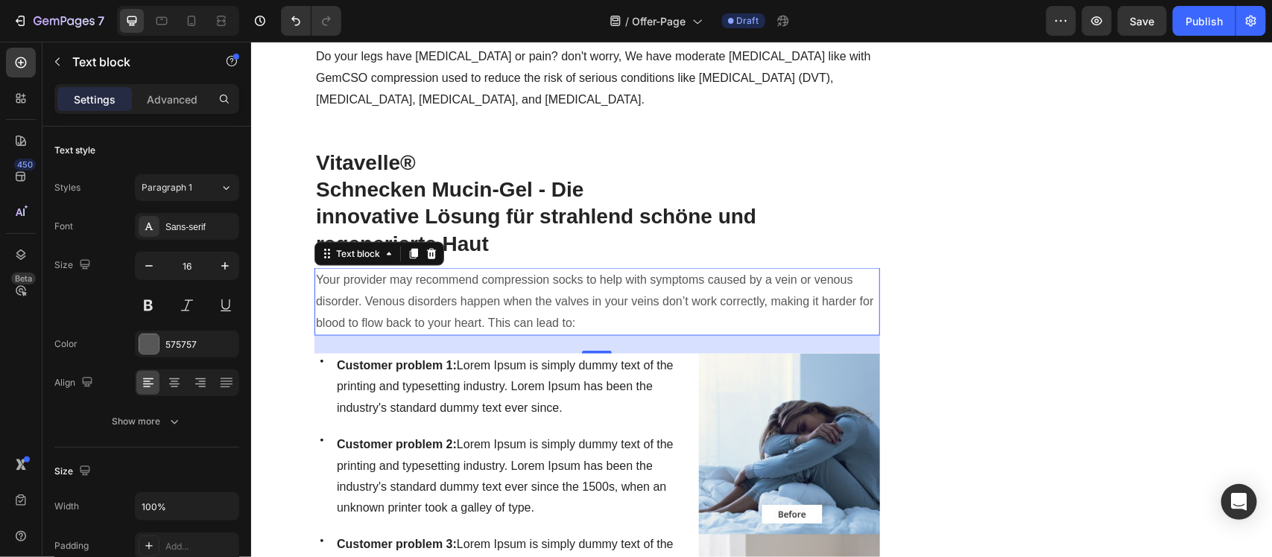
click at [437, 287] on p "Your provider may recommend compression socks to help with symptoms caused by a…" at bounding box center [596, 301] width 562 height 64
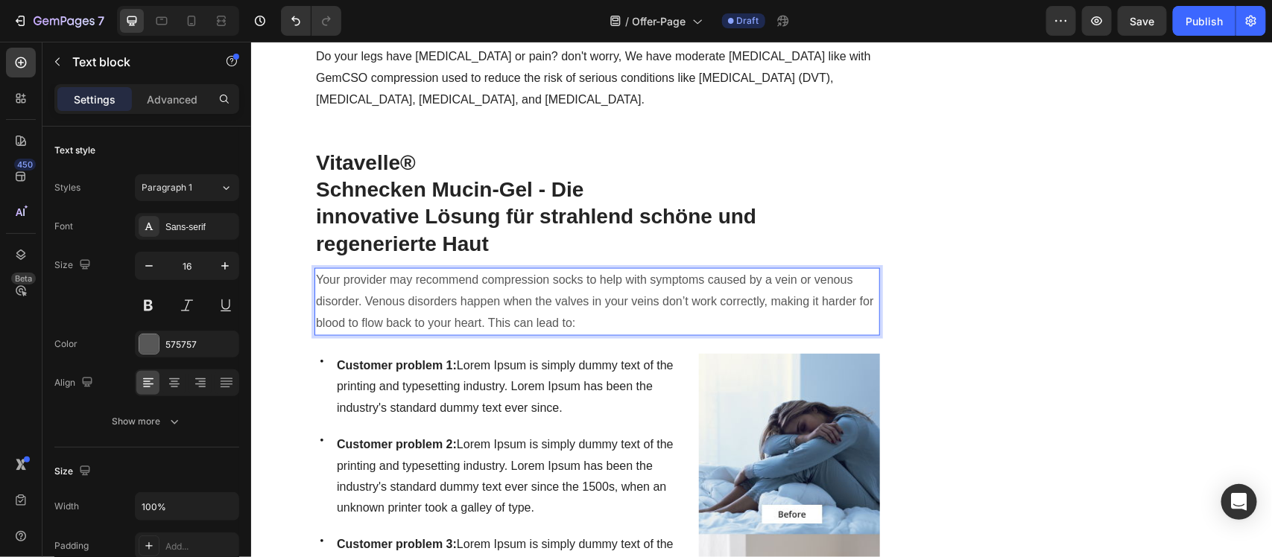
click at [530, 295] on p "Your provider may recommend compression socks to help with symptoms caused by a…" at bounding box center [596, 301] width 562 height 64
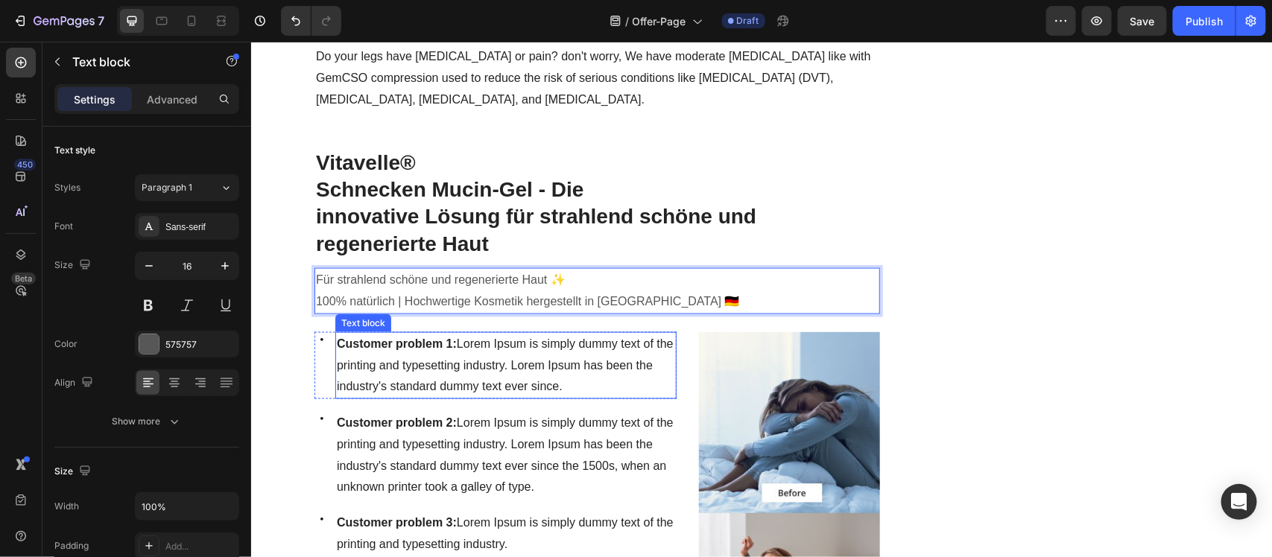
click at [607, 368] on span "Customer problem 1: Lorem Ipsum is simply dummy text of the printing and typese…" at bounding box center [504, 365] width 337 height 56
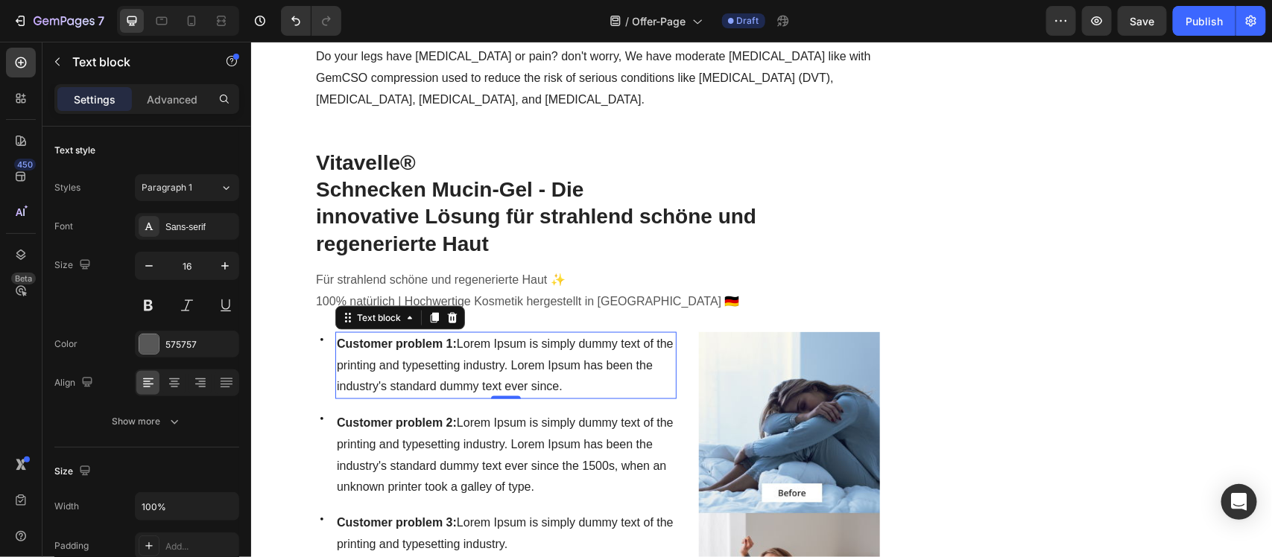
click at [494, 374] on p "Customer problem 1: Lorem Ipsum is simply dummy text of the printing and typese…" at bounding box center [505, 365] width 338 height 64
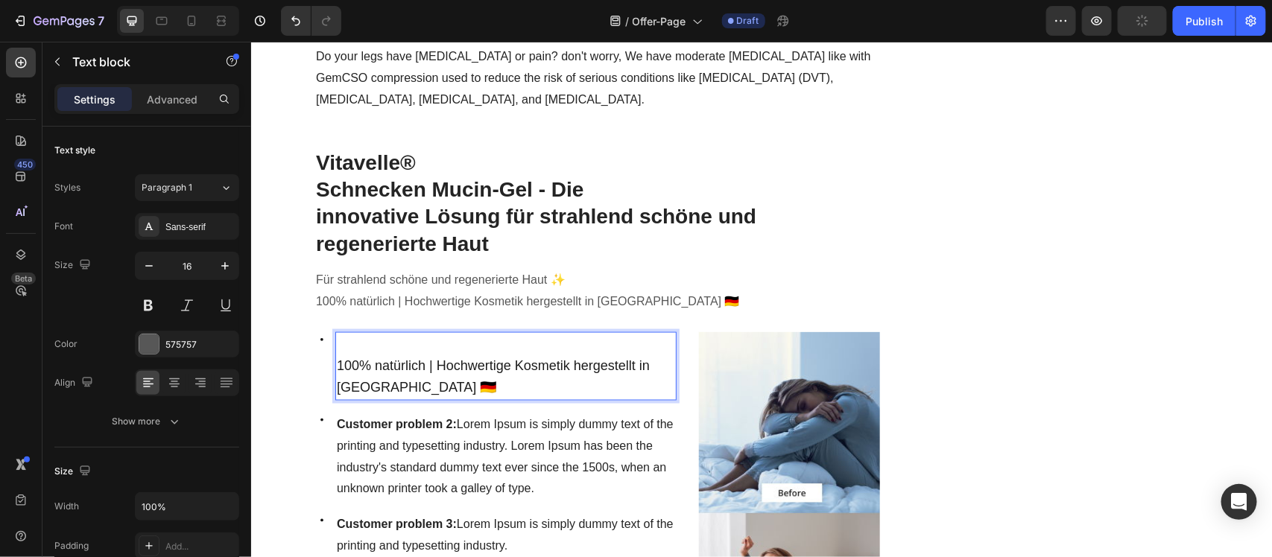
click at [336, 361] on span "100% natürlich | Hochwertige Kosmetik hergestellt in [GEOGRAPHIC_DATA] 🇩🇪" at bounding box center [492, 376] width 313 height 37
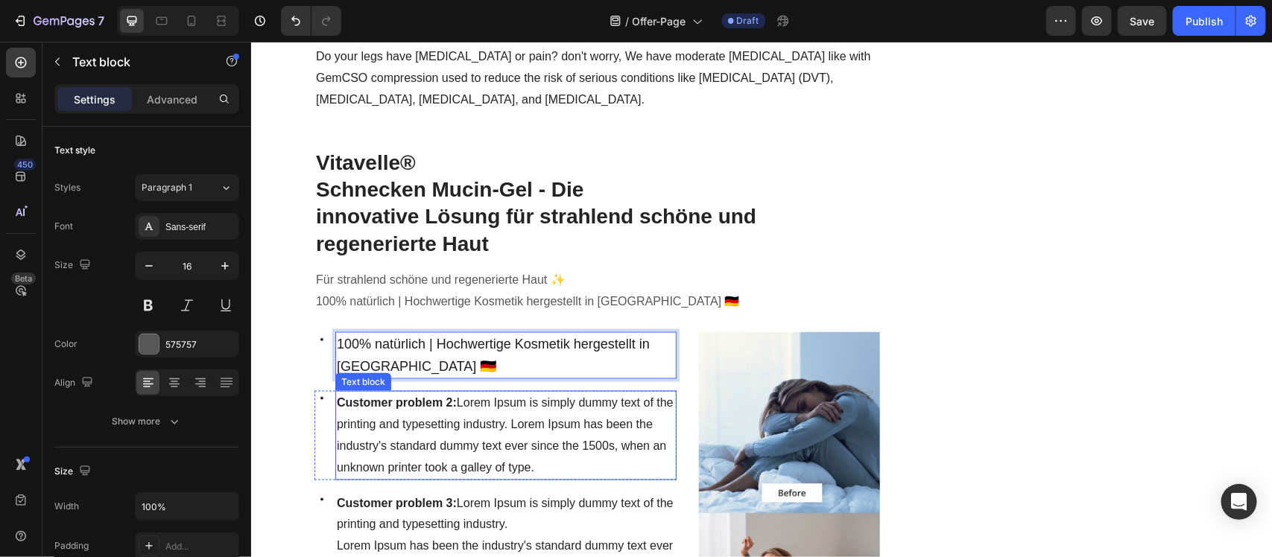
click at [390, 425] on span "Customer problem 2: Lorem Ipsum is simply dummy text of the printing and typese…" at bounding box center [504, 434] width 337 height 77
click at [388, 425] on span "Customer problem 2: Lorem Ipsum is simply dummy text of the printing and typese…" at bounding box center [504, 434] width 337 height 77
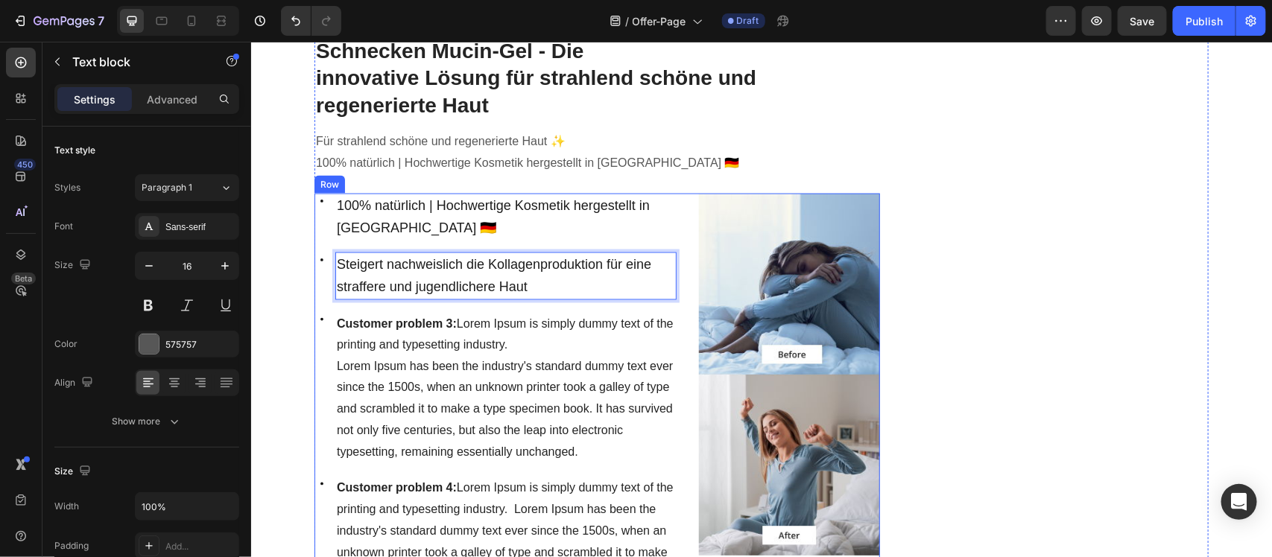
scroll to position [1024, 0]
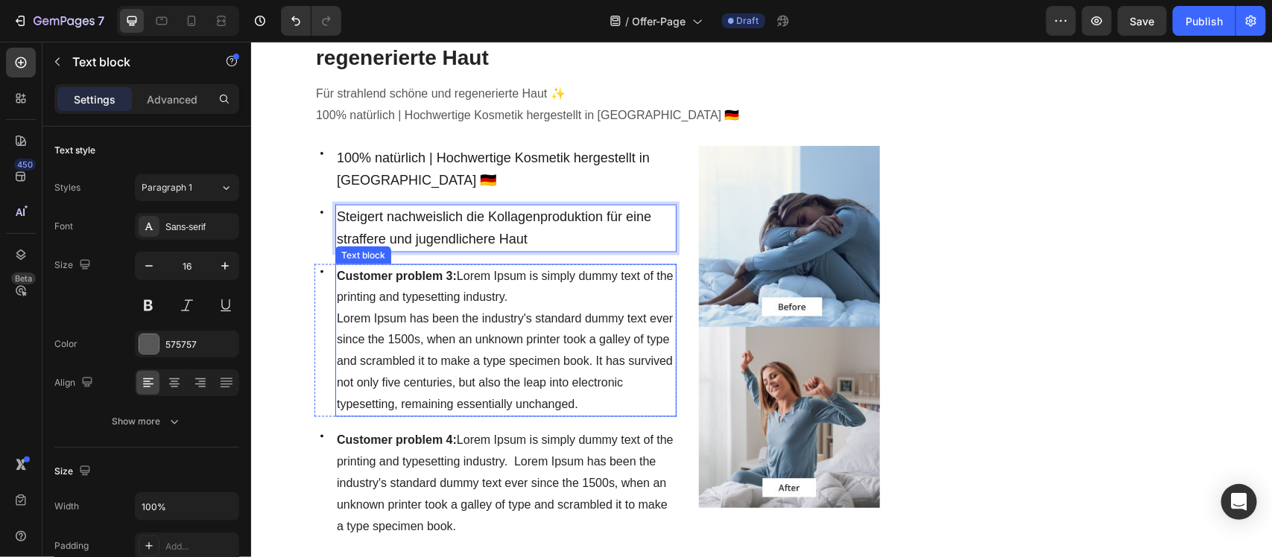
click at [437, 378] on span "Lorem Ipsum has been the industry's standard dummy text ever since the 1500s, w…" at bounding box center [504, 361] width 336 height 98
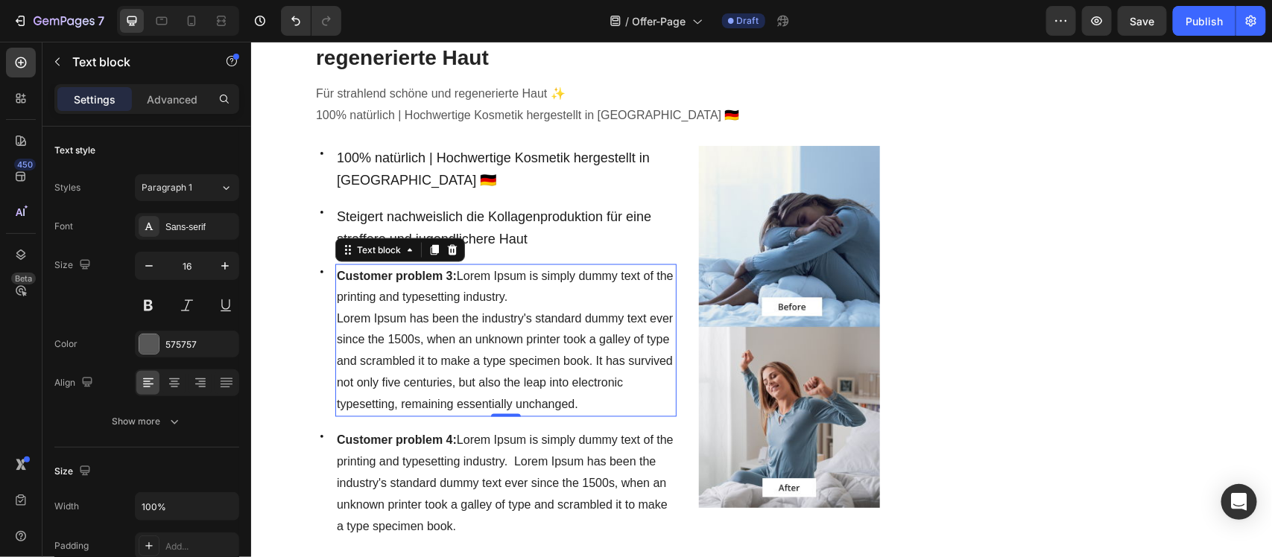
click at [437, 378] on span "Lorem Ipsum has been the industry's standard dummy text ever since the 1500s, w…" at bounding box center [504, 361] width 336 height 98
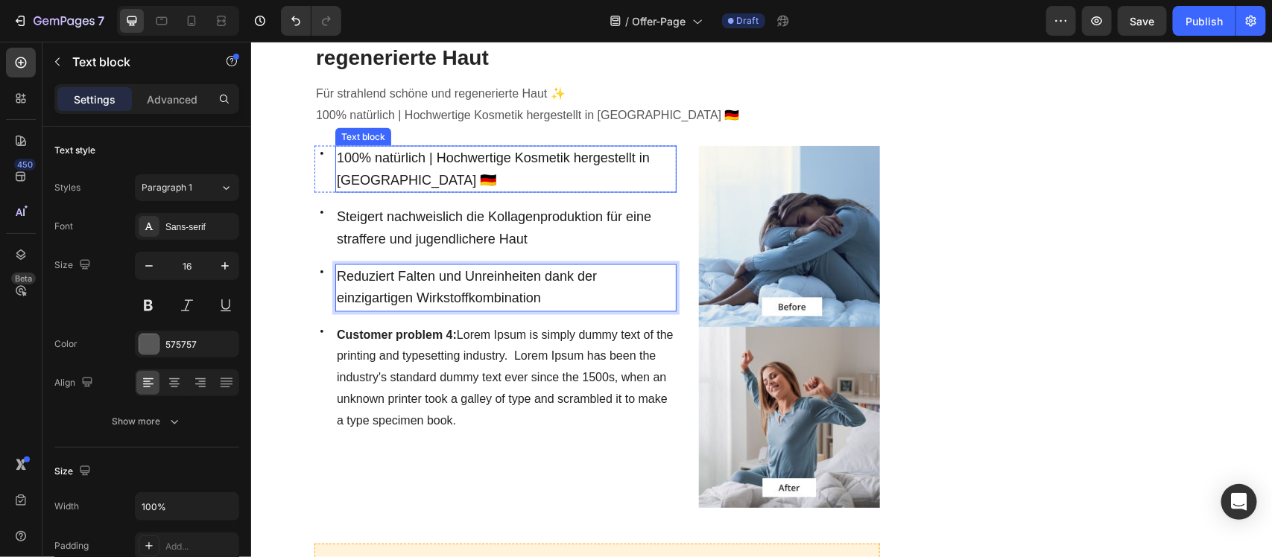
click at [336, 174] on span "100% natürlich | Hochwertige Kosmetik hergestellt in [GEOGRAPHIC_DATA] 🇩🇪" at bounding box center [492, 168] width 313 height 37
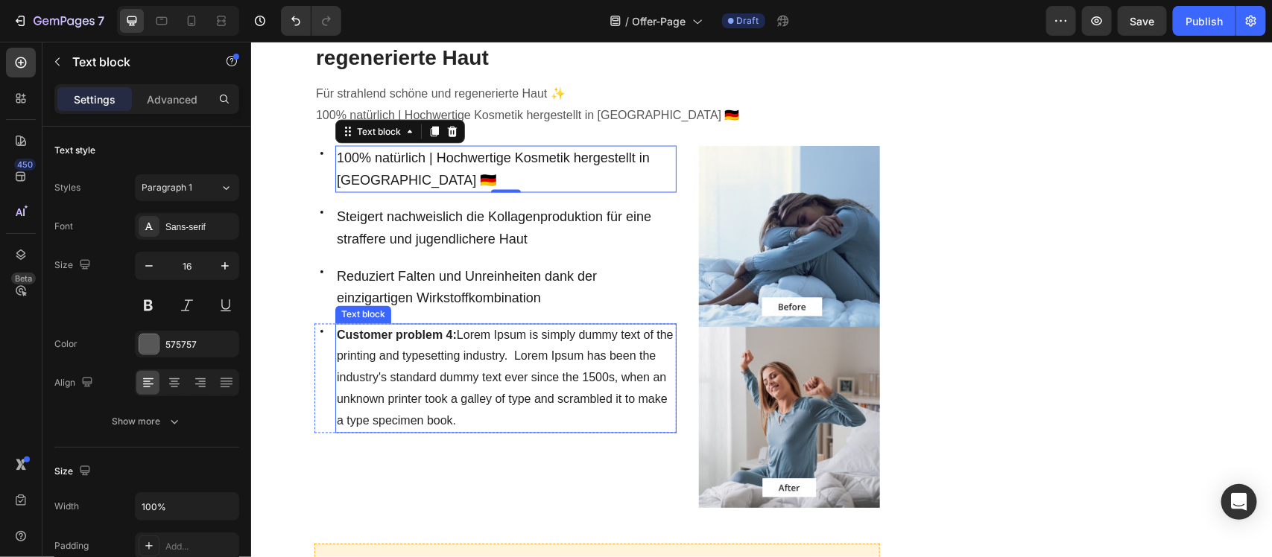
click at [372, 342] on p "Customer problem 4: Lorem Ipsum is simply dummy text of the printing and typese…" at bounding box center [505, 378] width 338 height 107
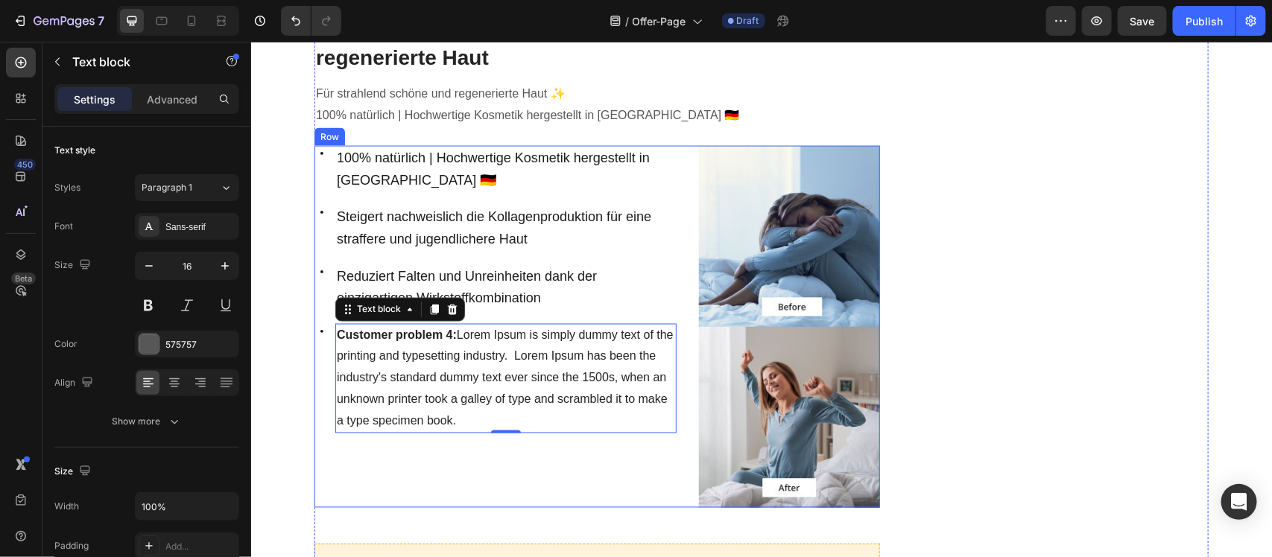
click at [512, 486] on div "Icon 100% natürlich | Hochwertige Kosmetik hergestellt in [GEOGRAPHIC_DATA] 🇩🇪 …" at bounding box center [495, 326] width 362 height 362
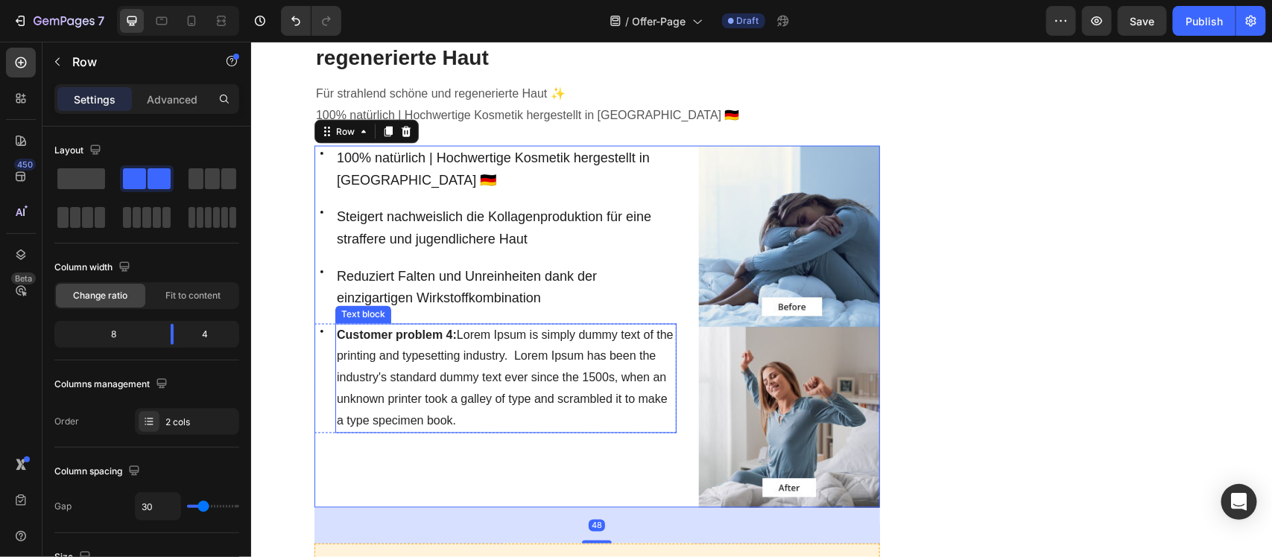
click at [422, 375] on span "Customer problem 4: Lorem Ipsum is simply dummy text of the printing and typese…" at bounding box center [504, 377] width 337 height 98
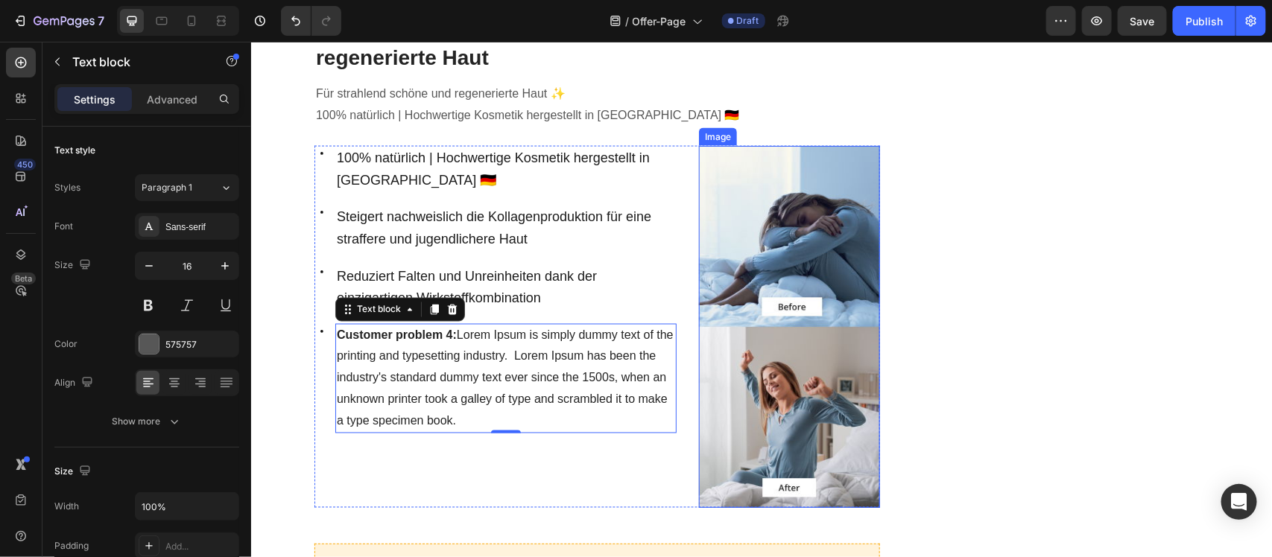
click at [723, 245] on img at bounding box center [788, 326] width 181 height 362
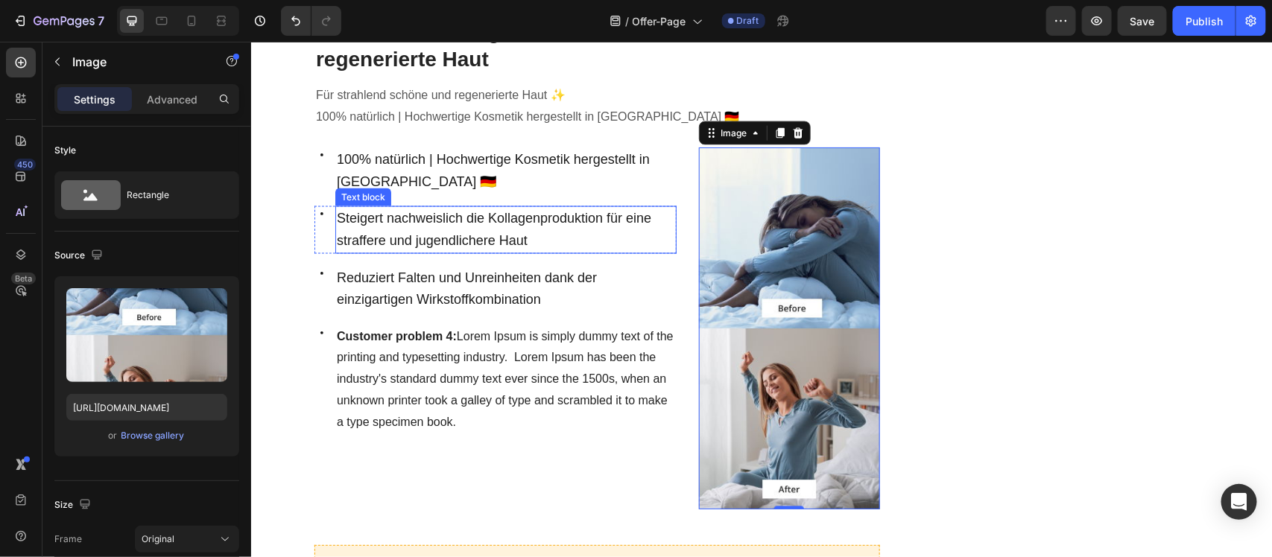
scroll to position [931, 0]
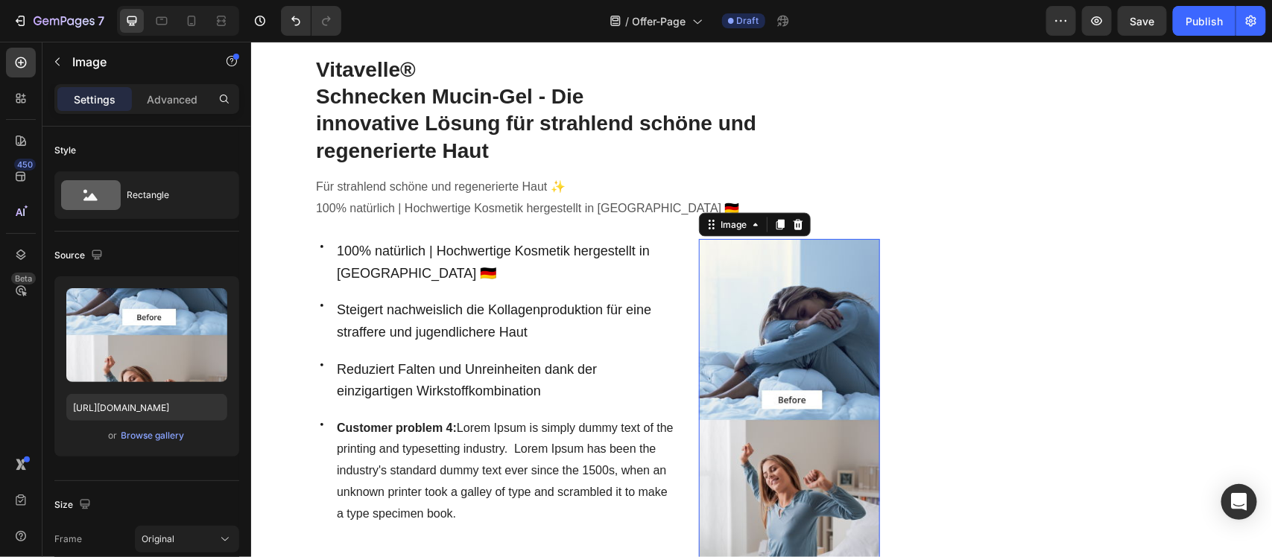
click at [790, 331] on img at bounding box center [788, 419] width 181 height 362
click at [169, 429] on div "Browse gallery" at bounding box center [152, 435] width 63 height 13
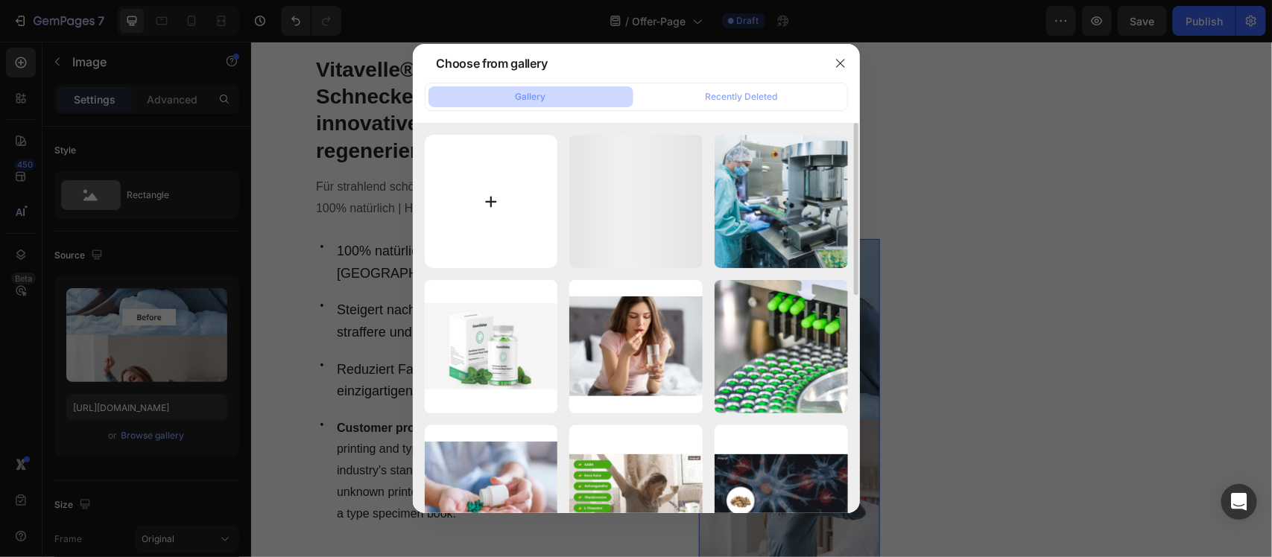
click at [514, 232] on input "file" at bounding box center [491, 201] width 133 height 133
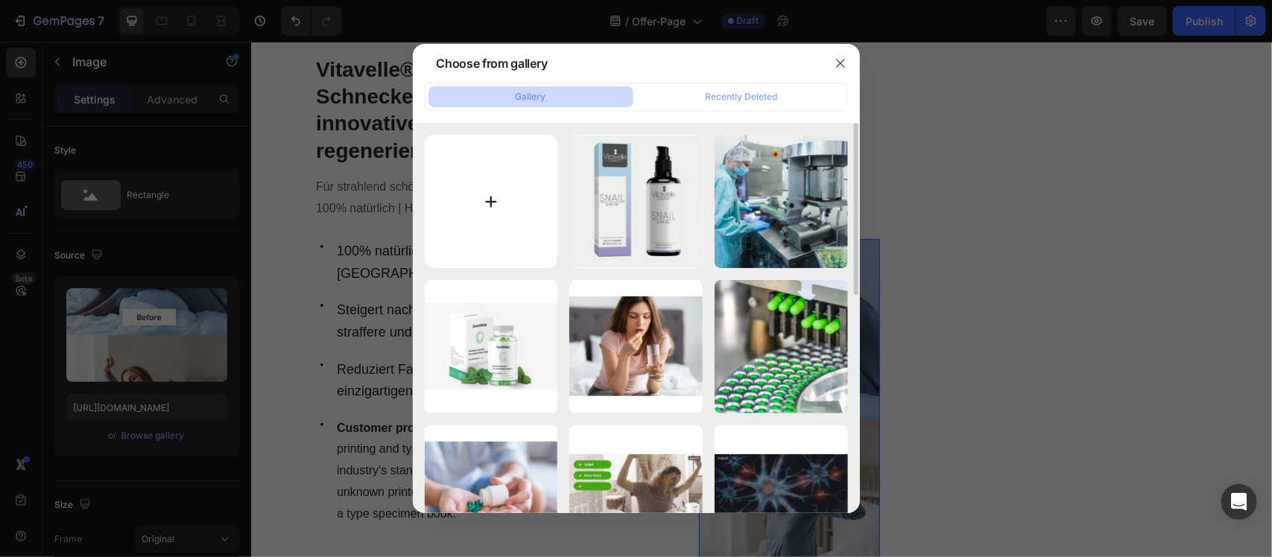
type input "C:\fakepath\393dcc83-1b93-4745-851a-082ac437bddf.avif"
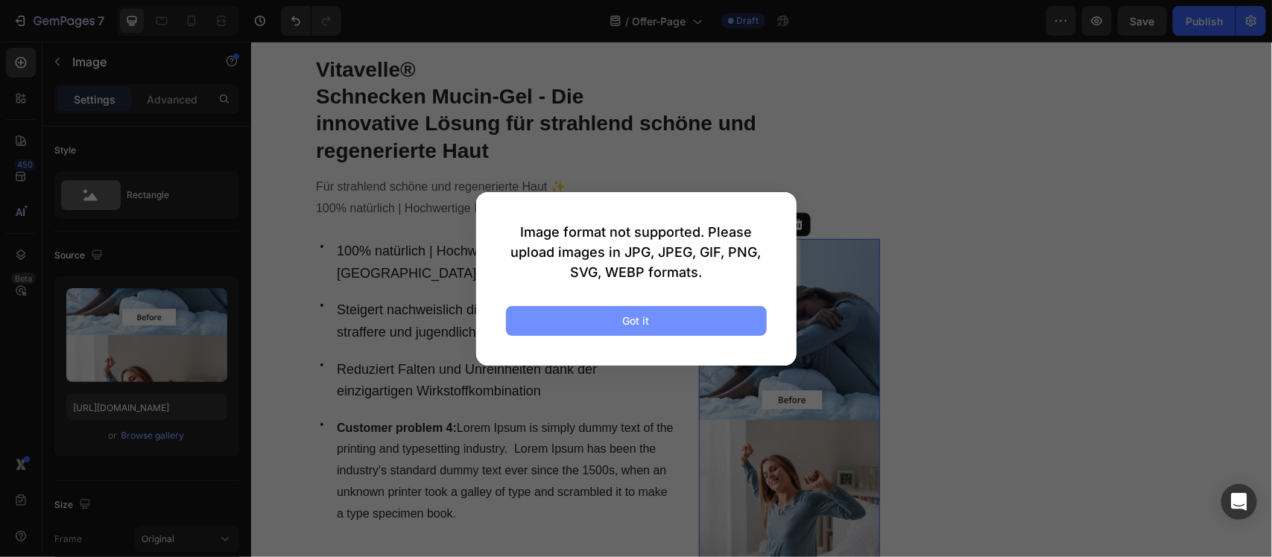
click at [563, 324] on button "Got it" at bounding box center [636, 321] width 261 height 30
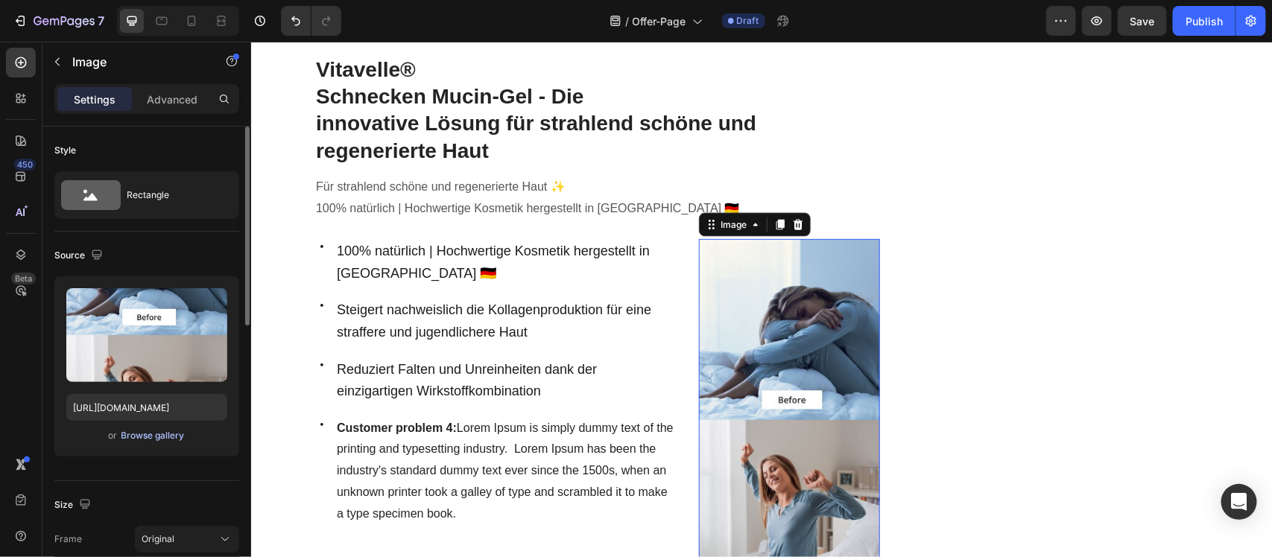
click at [169, 437] on div "Browse gallery" at bounding box center [152, 435] width 63 height 13
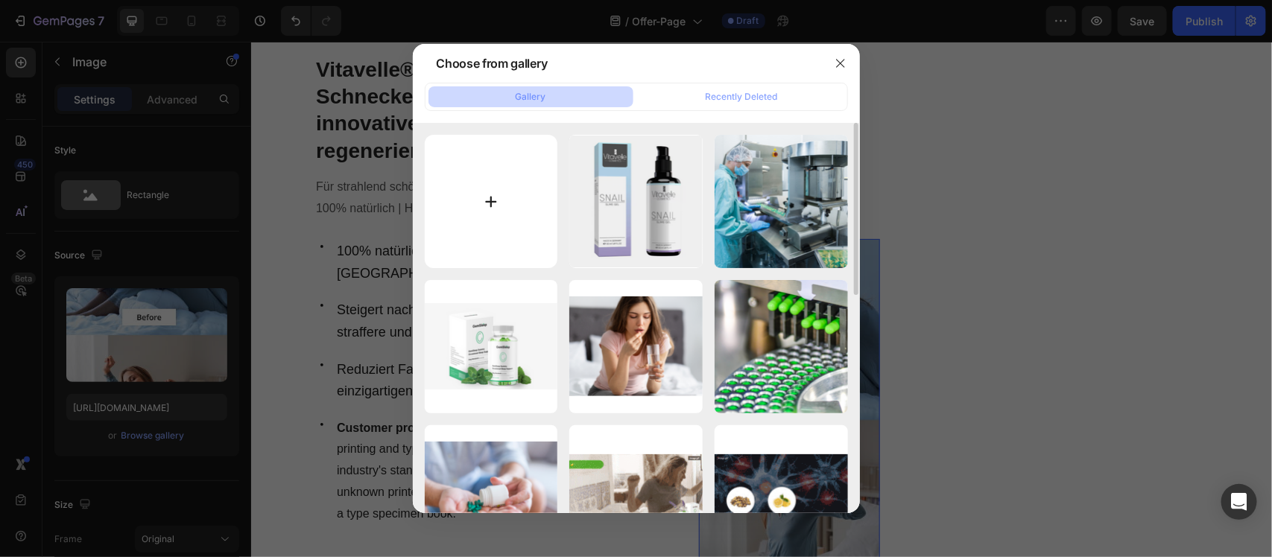
click at [472, 207] on input "file" at bounding box center [491, 201] width 133 height 133
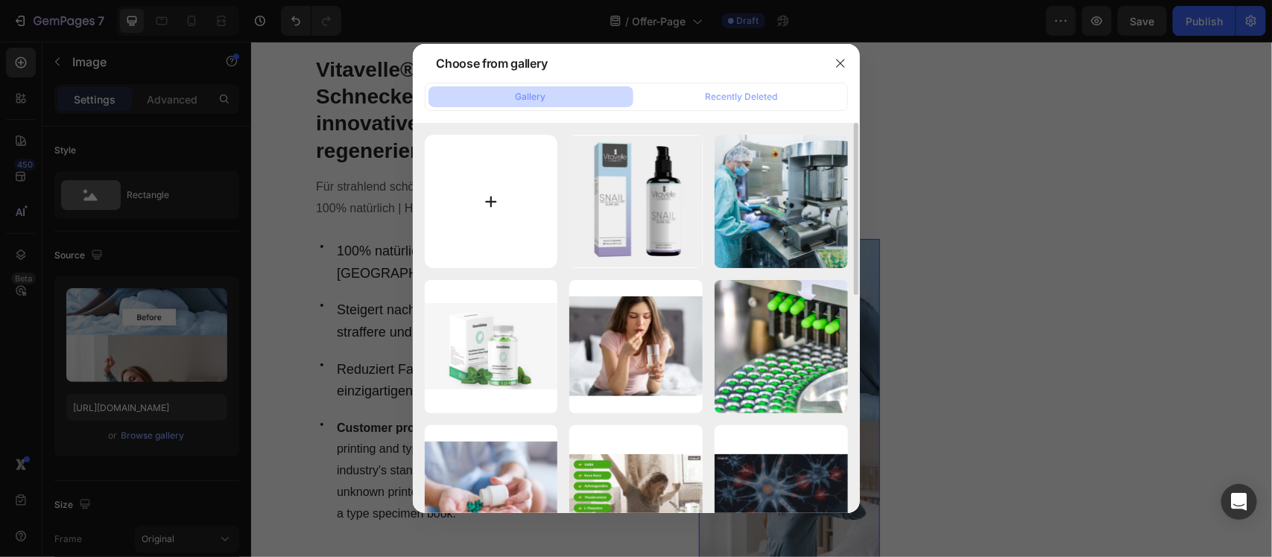
type input "C:\fakepath\393dcc83-1b93-4745-851a-082ac437bddf-ezgif.com-avif-to-png-converte…"
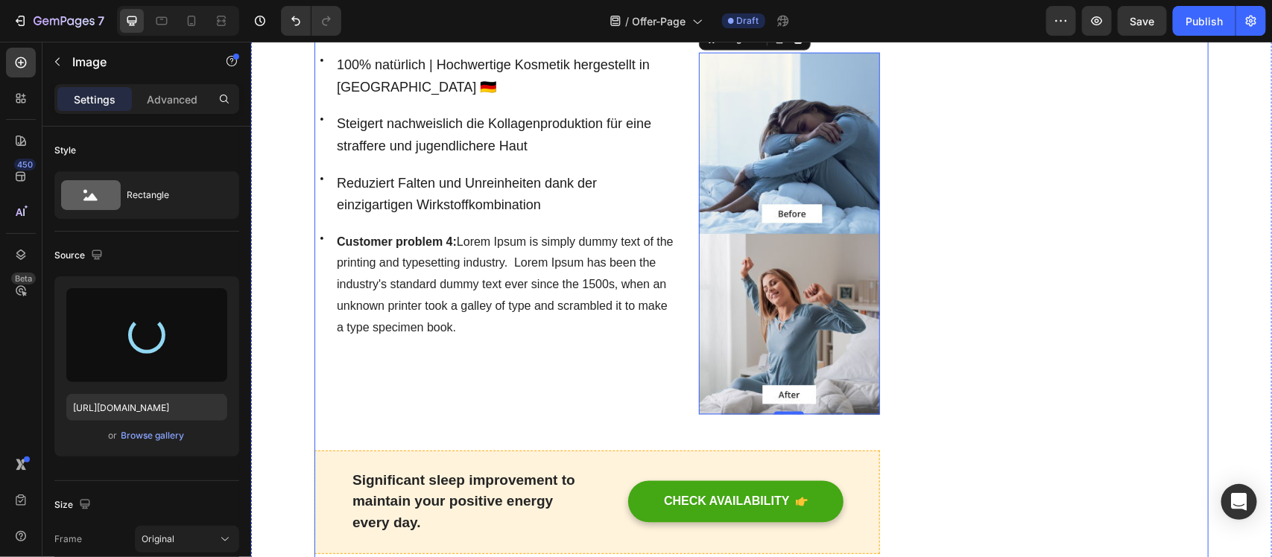
scroll to position [1210, 0]
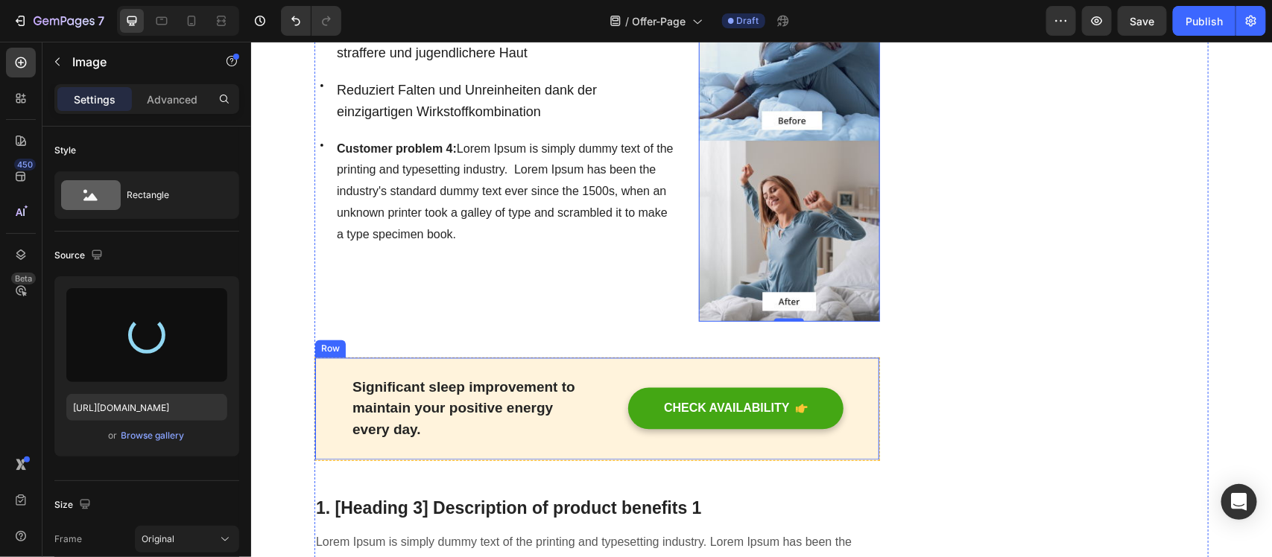
type input "[URL][DOMAIN_NAME]"
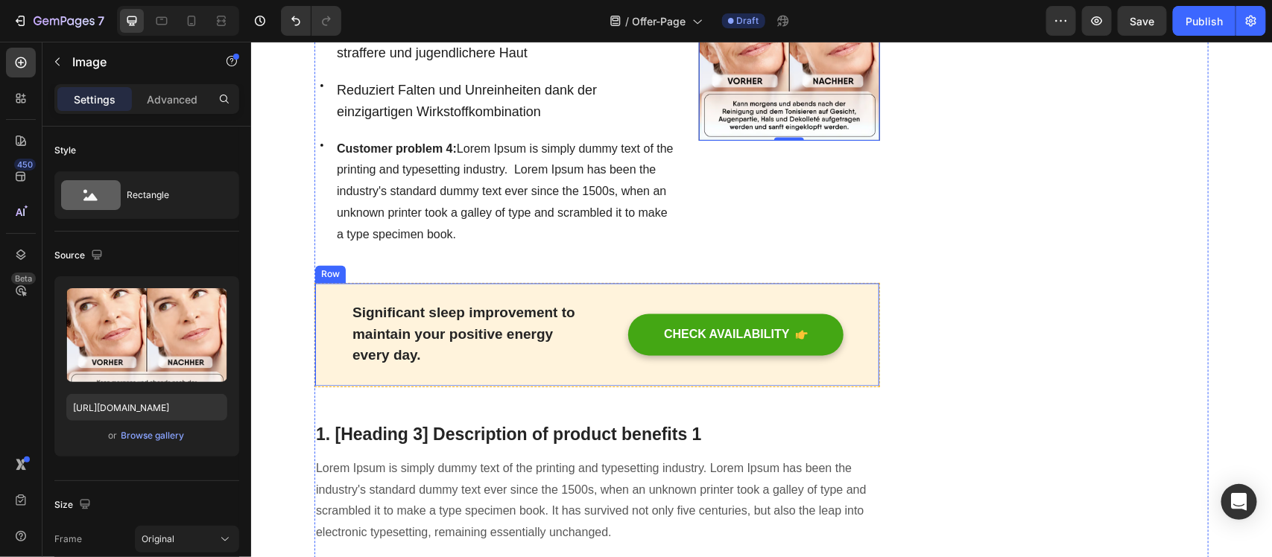
scroll to position [931, 0]
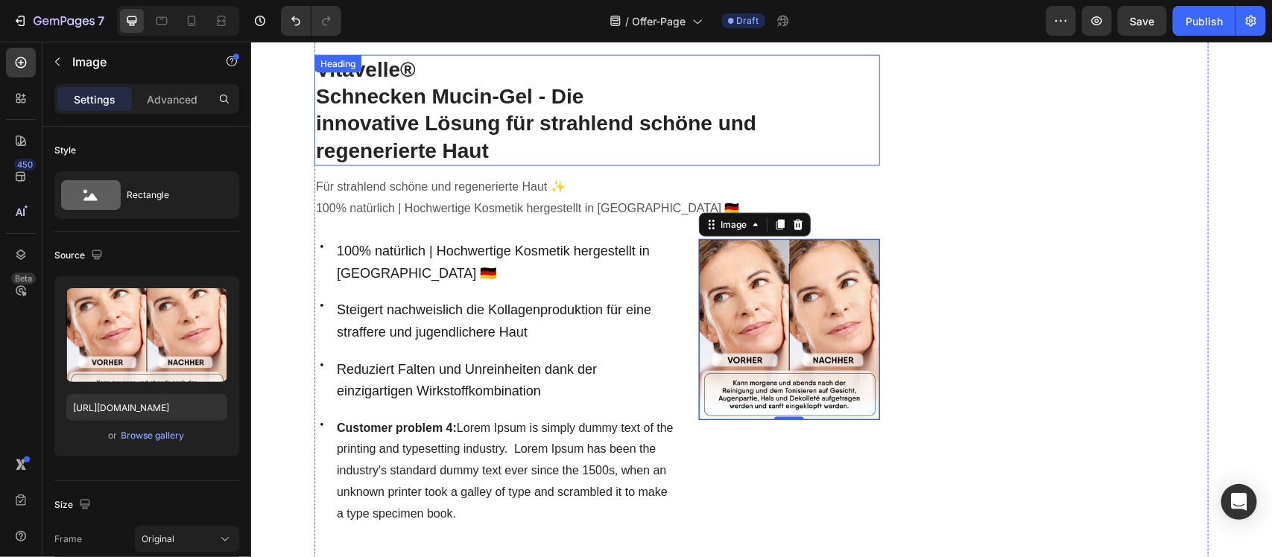
click at [477, 118] on p "Vitavelle® Schnecken Mucin-Gel - Die innovative Lösung für strahlend schöne und…" at bounding box center [596, 110] width 562 height 109
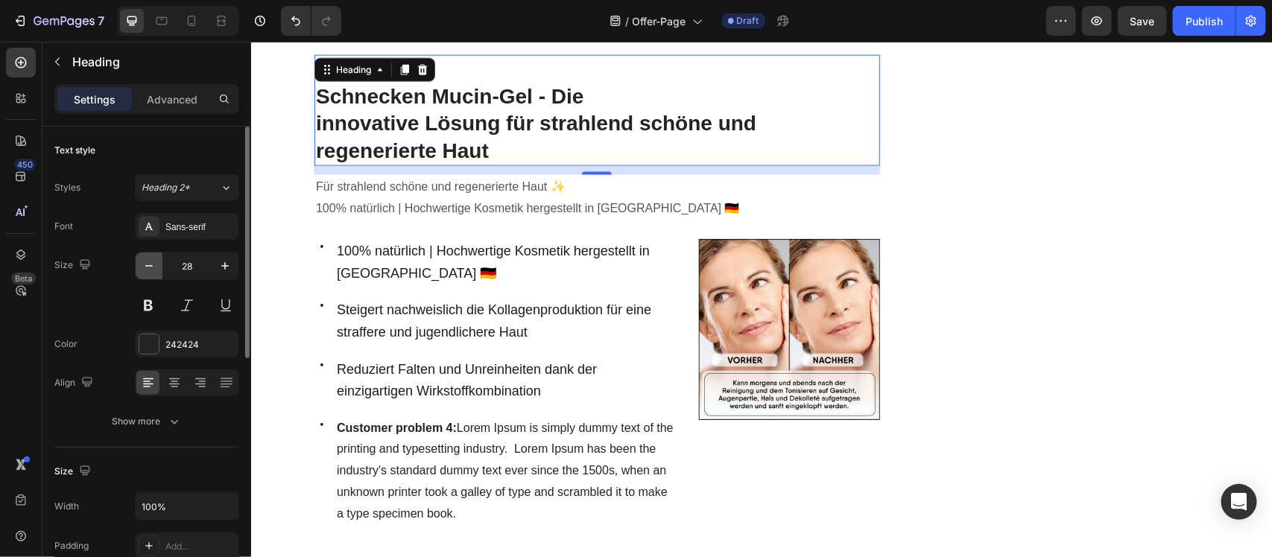
click at [153, 278] on button "button" at bounding box center [149, 266] width 27 height 27
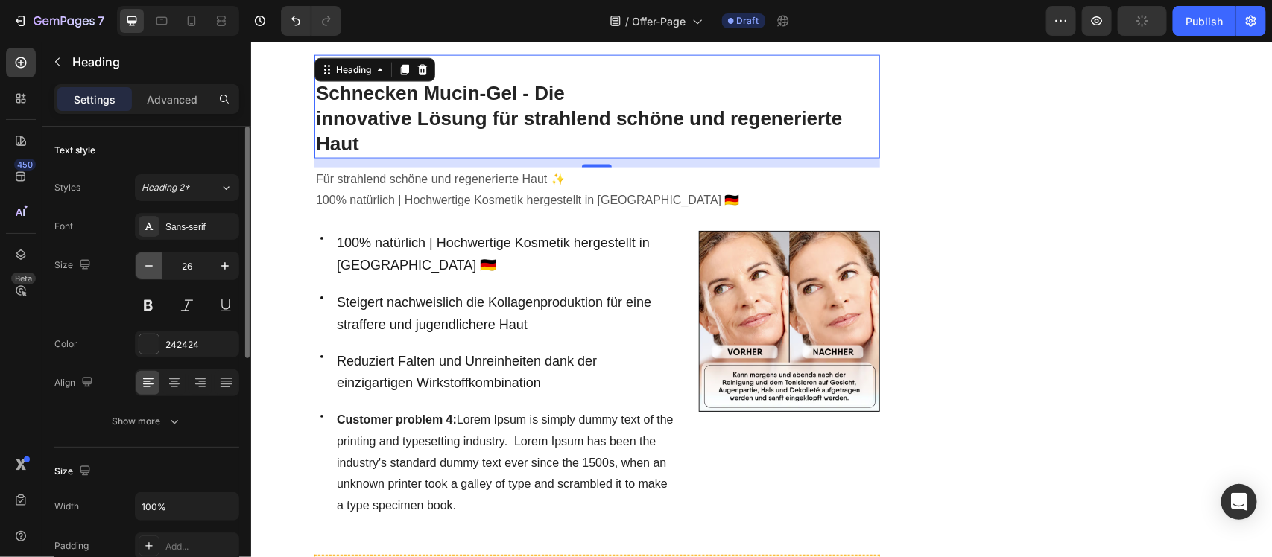
click at [153, 278] on button "button" at bounding box center [149, 266] width 27 height 27
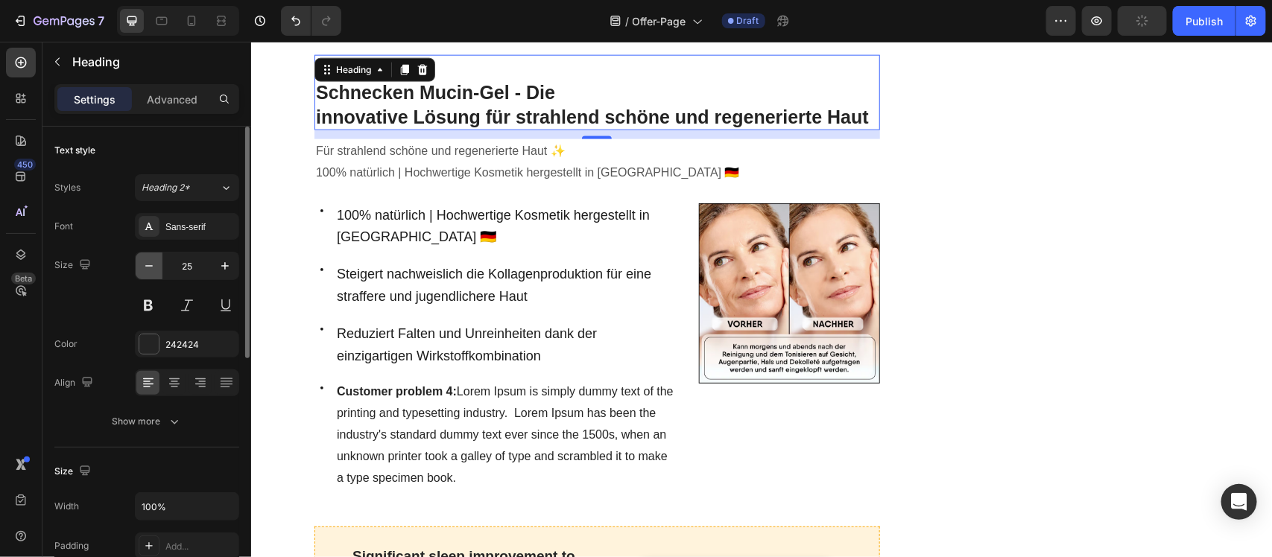
click at [153, 278] on button "button" at bounding box center [149, 266] width 27 height 27
type input "24"
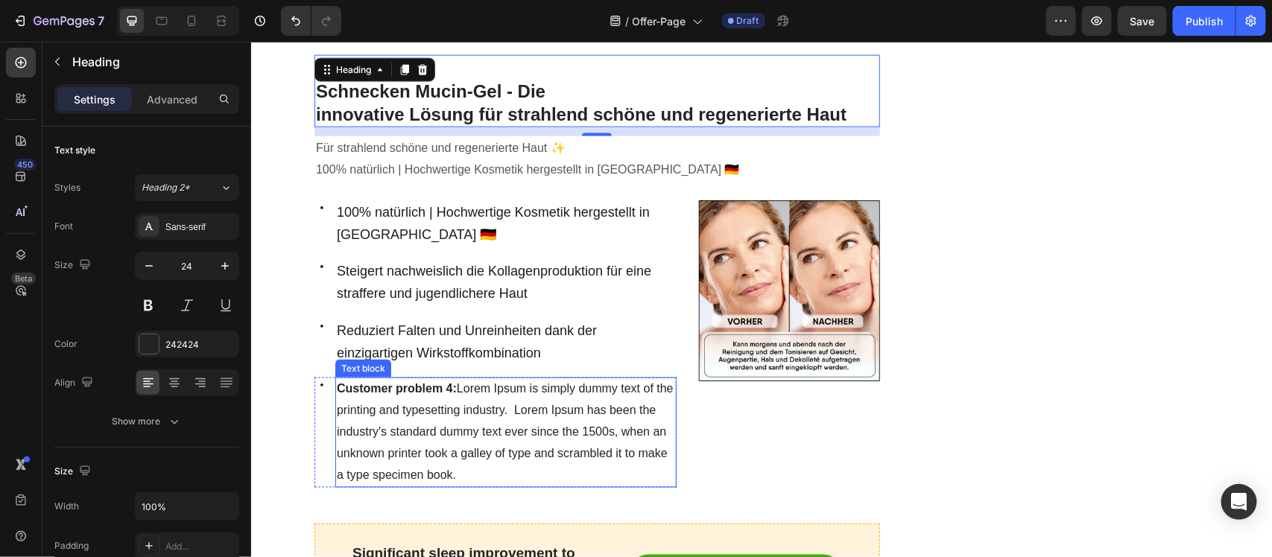
click at [503, 402] on span "Customer problem 4: Lorem Ipsum is simply dummy text of the printing and typese…" at bounding box center [504, 431] width 337 height 98
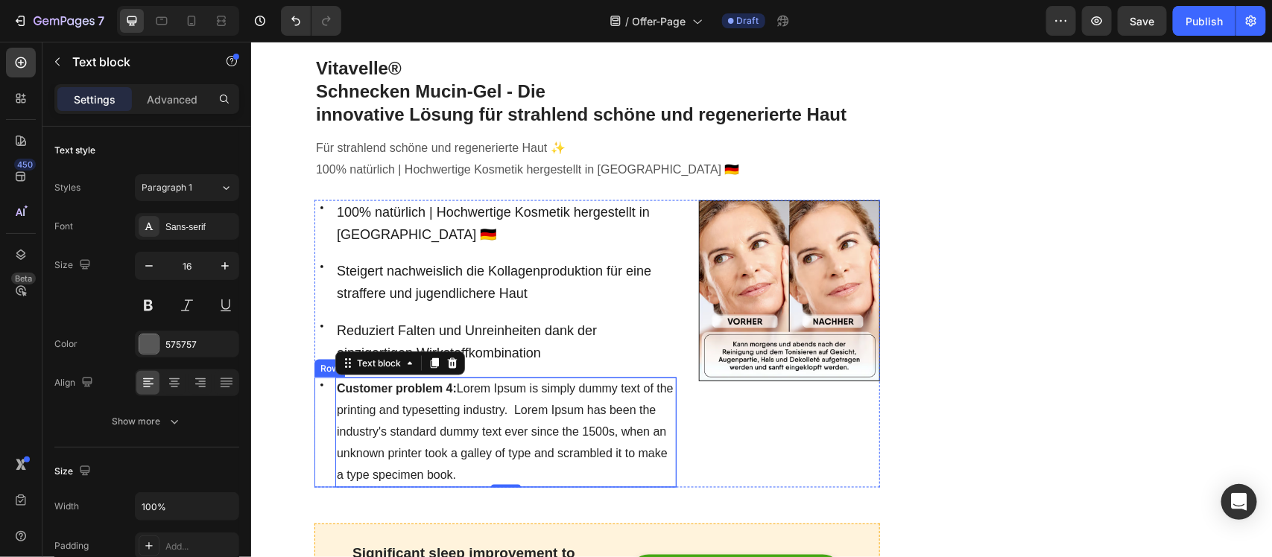
click at [318, 403] on div "Icon" at bounding box center [321, 432] width 15 height 110
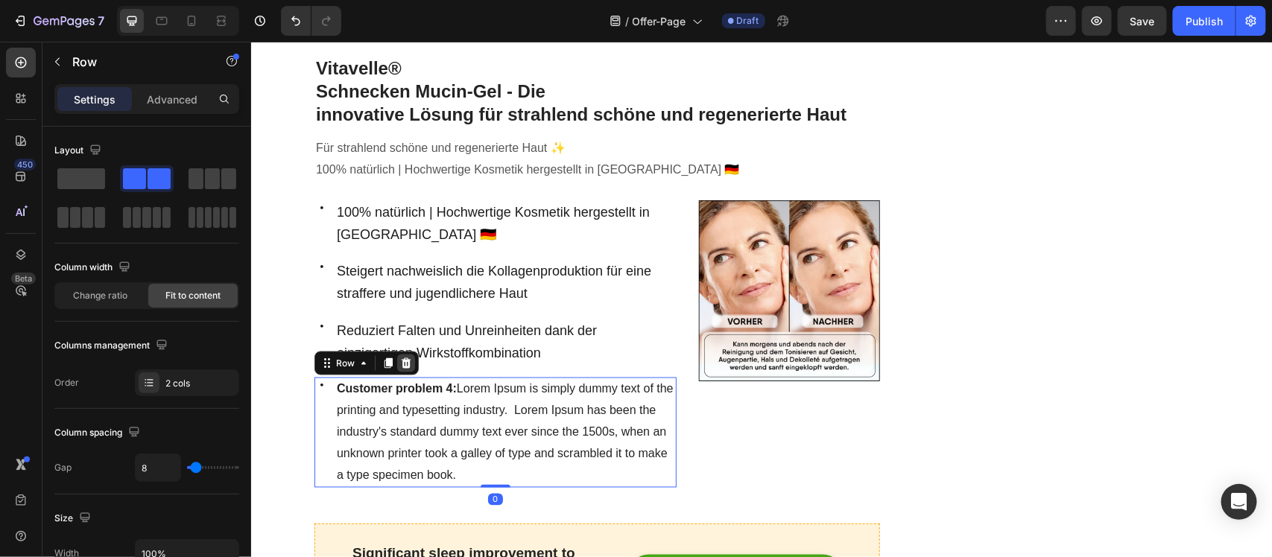
click at [404, 355] on div at bounding box center [405, 363] width 18 height 18
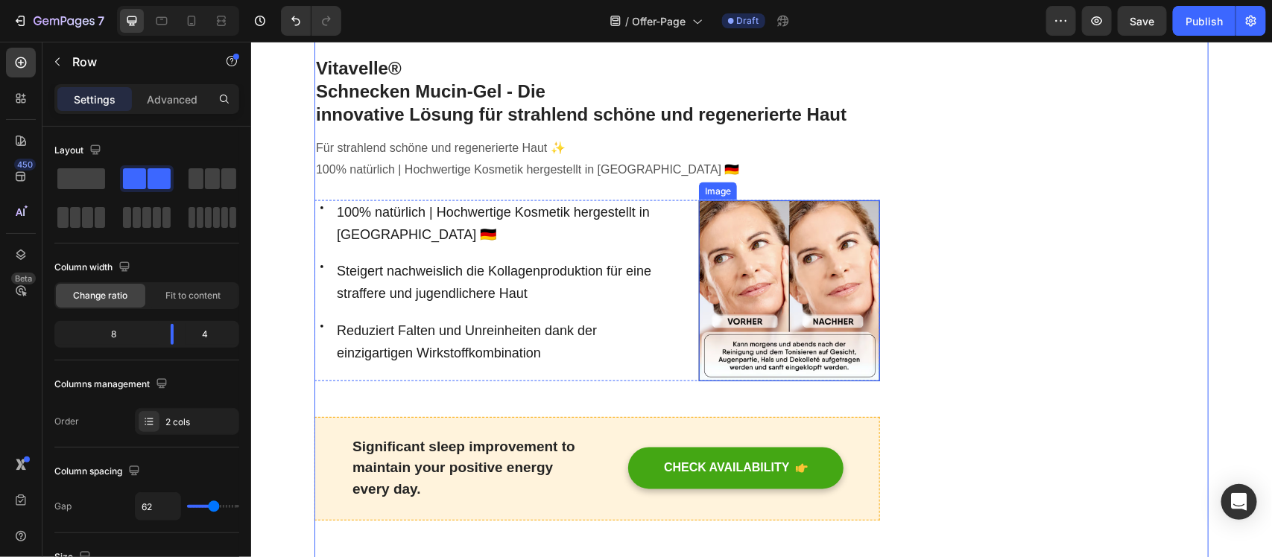
click at [860, 243] on img at bounding box center [788, 290] width 181 height 181
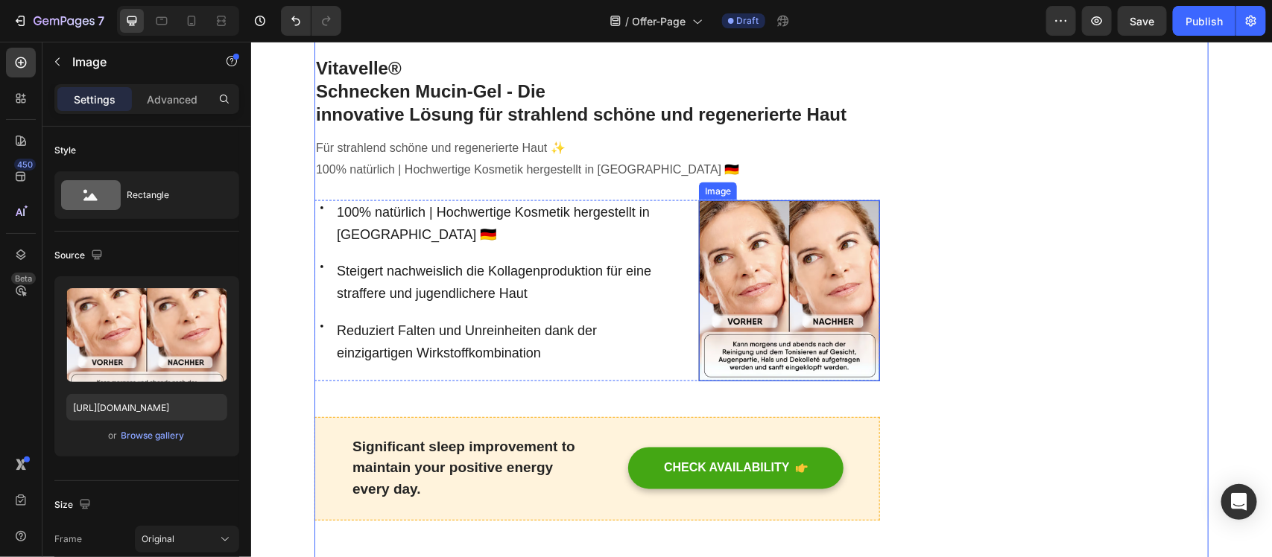
click at [860, 243] on img at bounding box center [788, 290] width 181 height 181
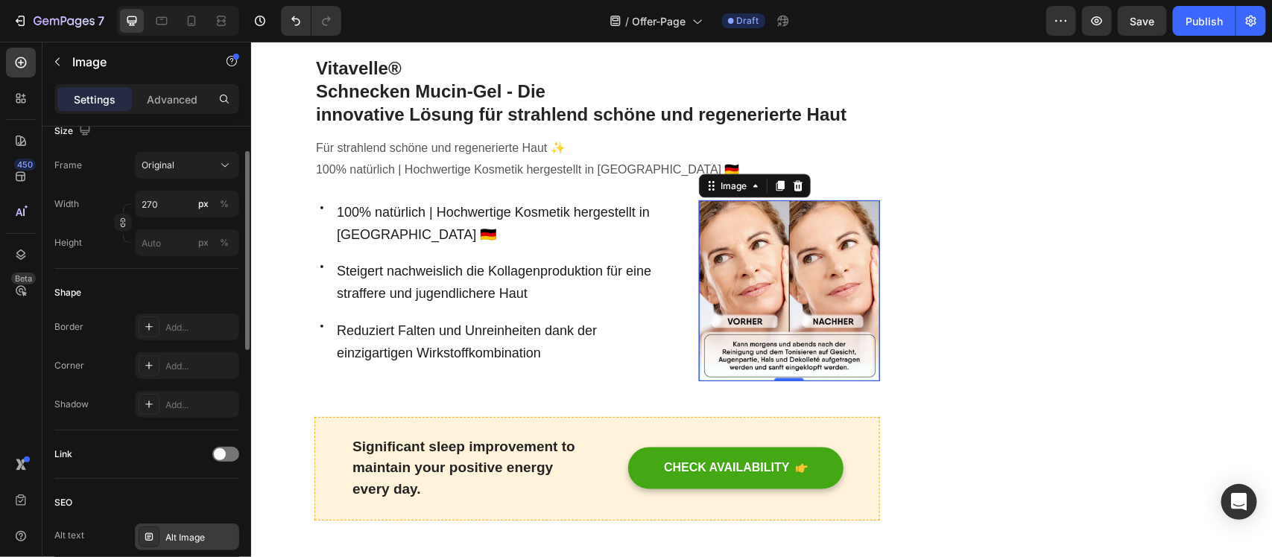
scroll to position [281, 0]
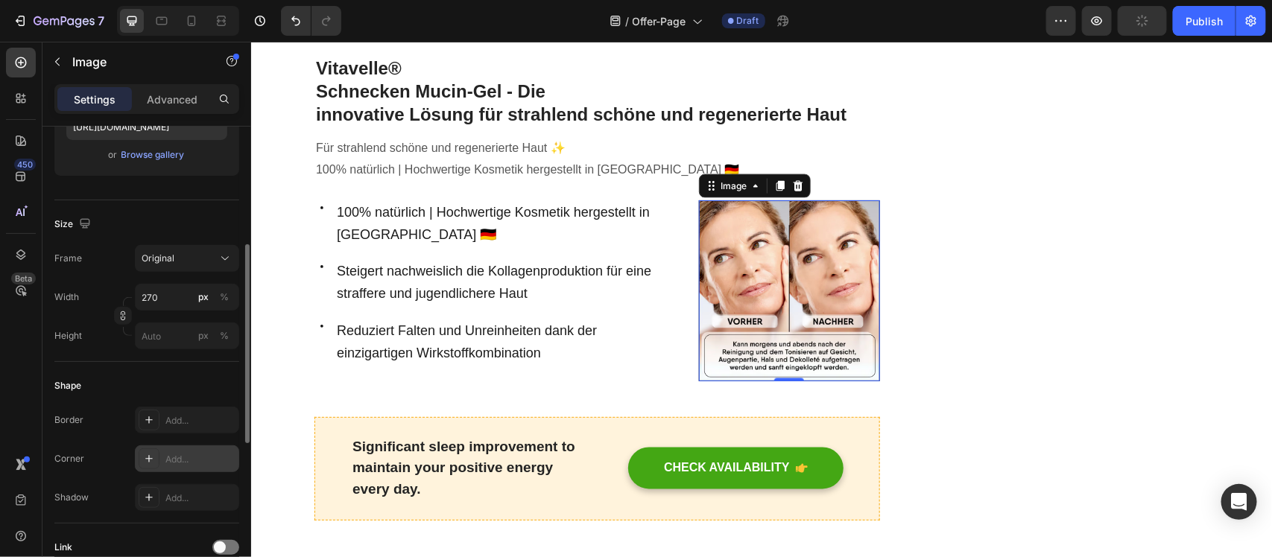
click at [160, 462] on div "Add..." at bounding box center [187, 458] width 104 height 27
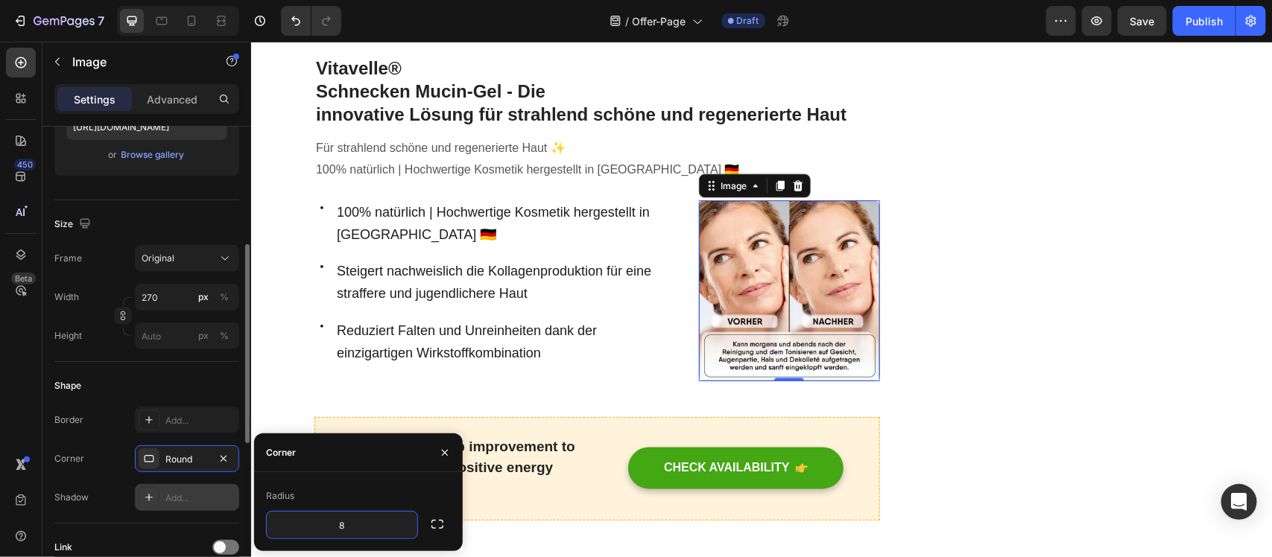
click at [145, 505] on div at bounding box center [149, 497] width 21 height 21
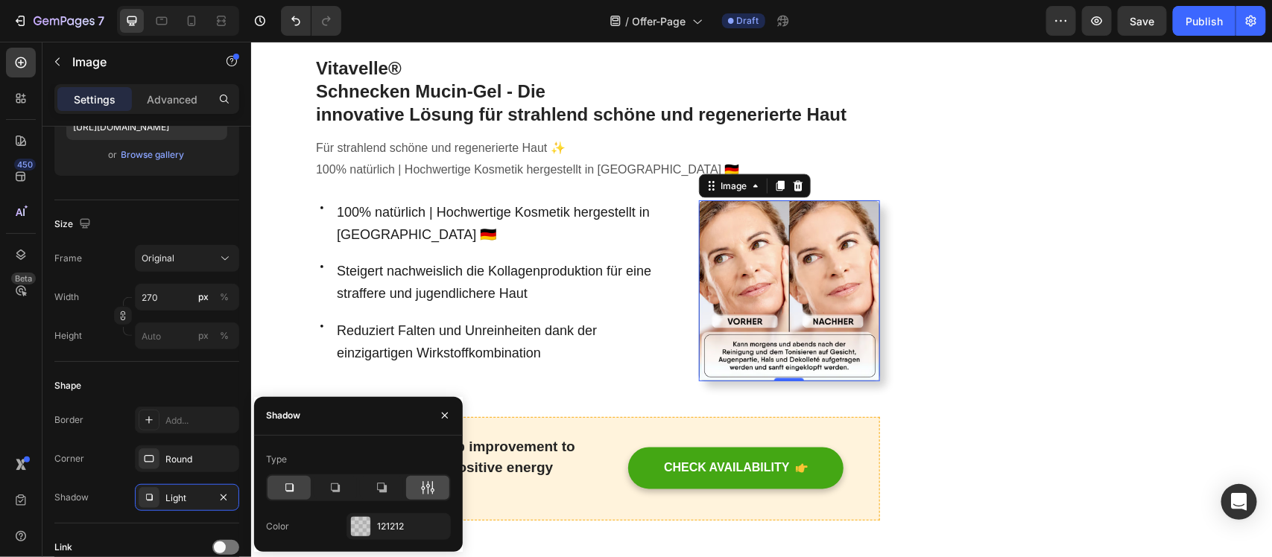
click at [422, 492] on icon at bounding box center [427, 487] width 15 height 15
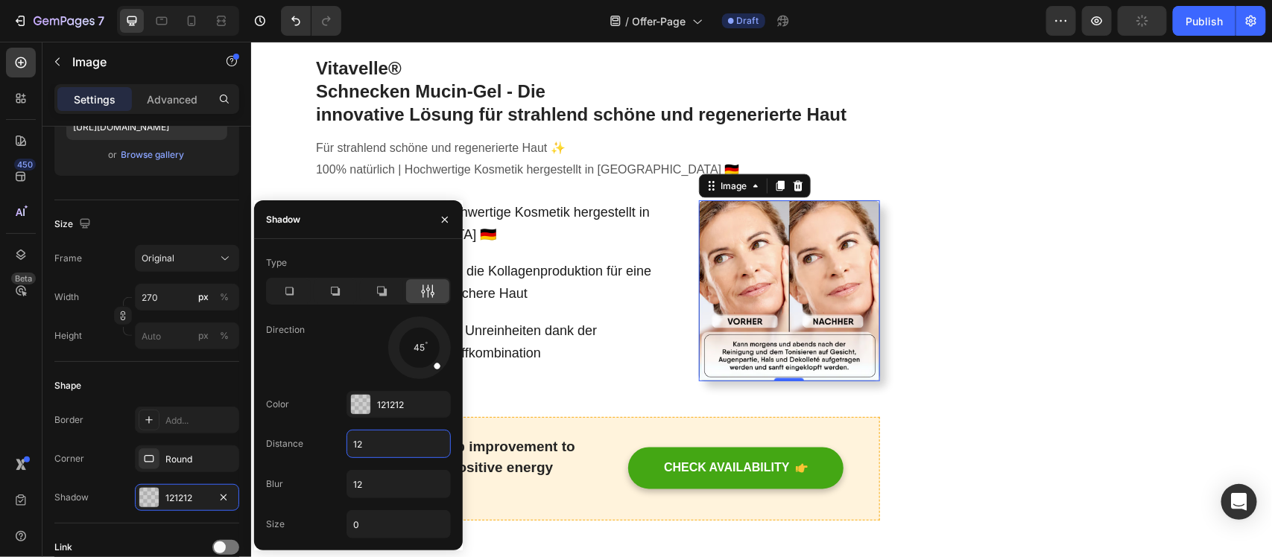
click at [369, 448] on input "12" at bounding box center [398, 444] width 103 height 27
type input "0"
click at [369, 492] on input "12" at bounding box center [398, 484] width 103 height 27
type input "3"
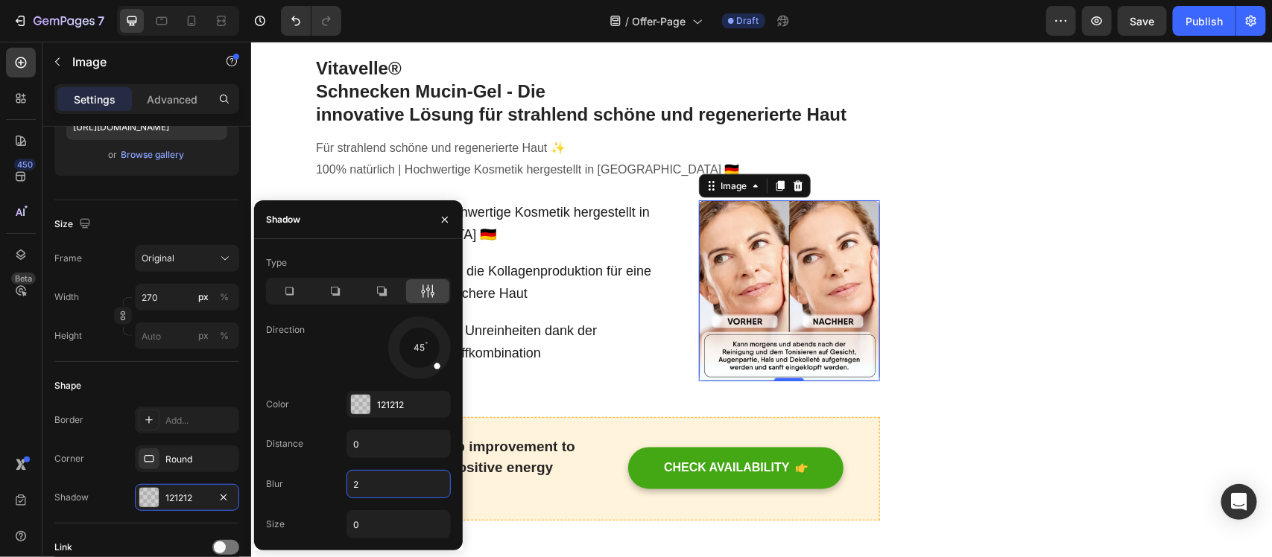
type input "22"
click at [361, 399] on div at bounding box center [360, 404] width 19 height 19
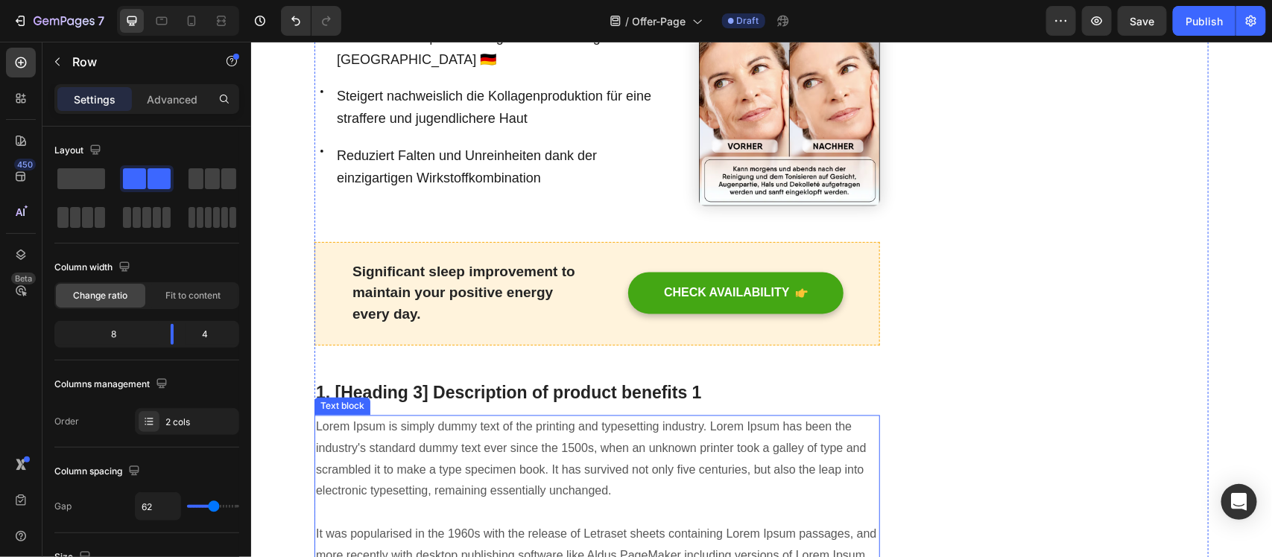
scroll to position [1117, 0]
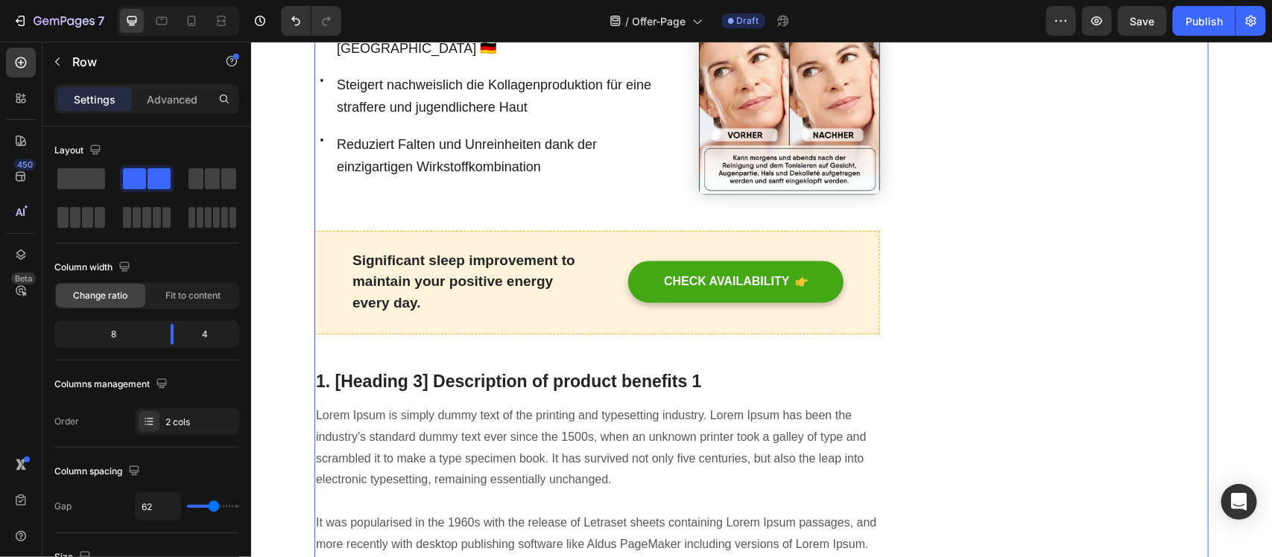
click at [464, 291] on p "Significant sleep improvement to maintain your positive energy every day." at bounding box center [469, 282] width 234 height 64
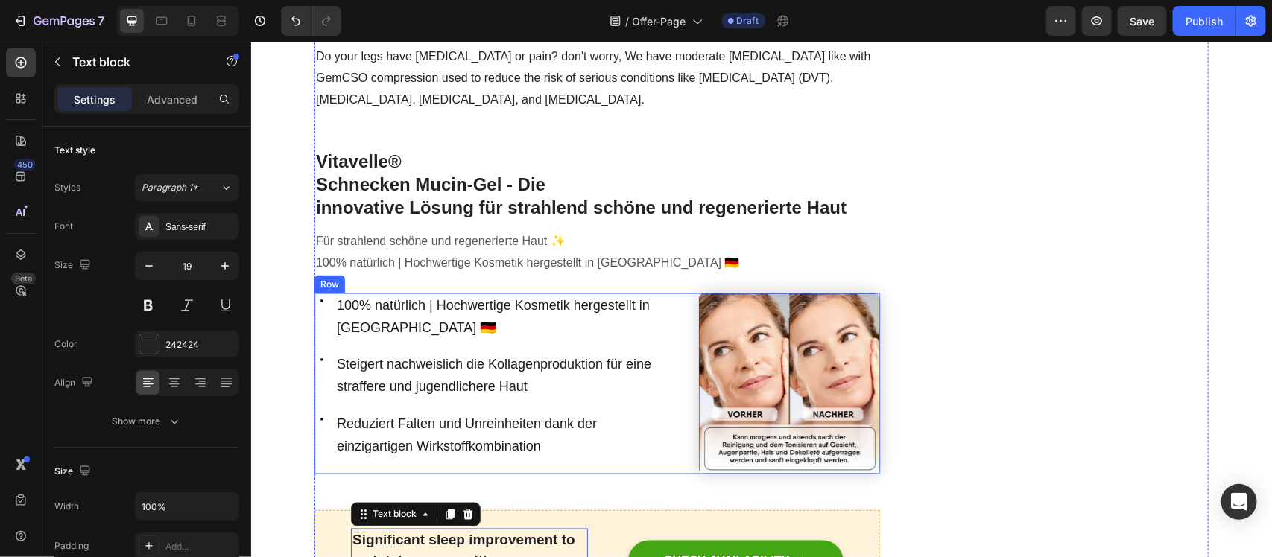
scroll to position [1024, 0]
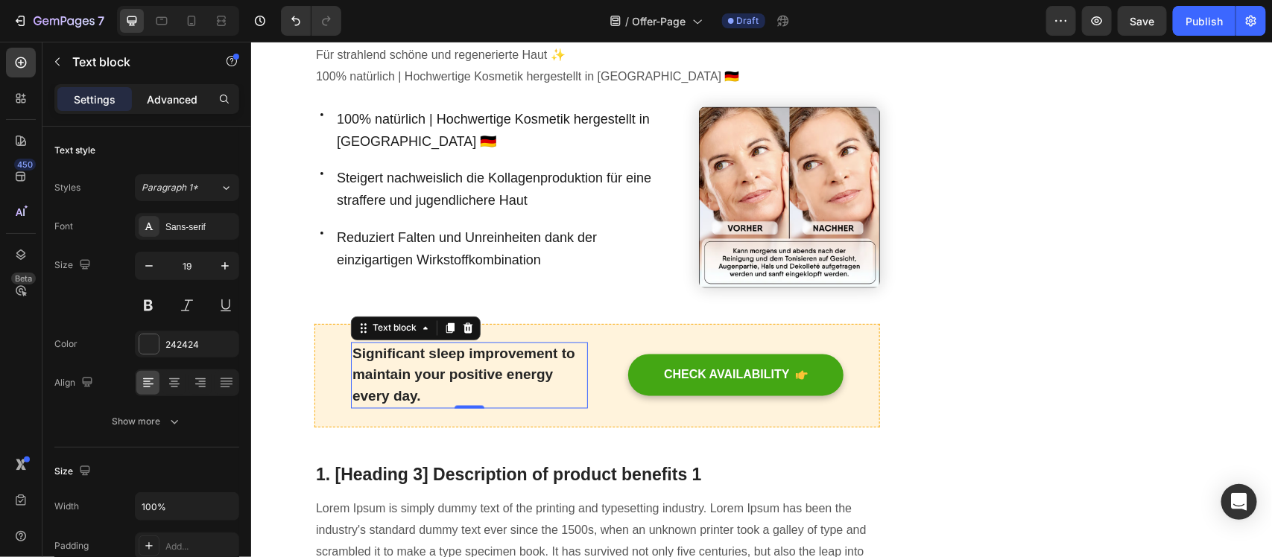
click at [164, 95] on p "Advanced" at bounding box center [172, 100] width 51 height 16
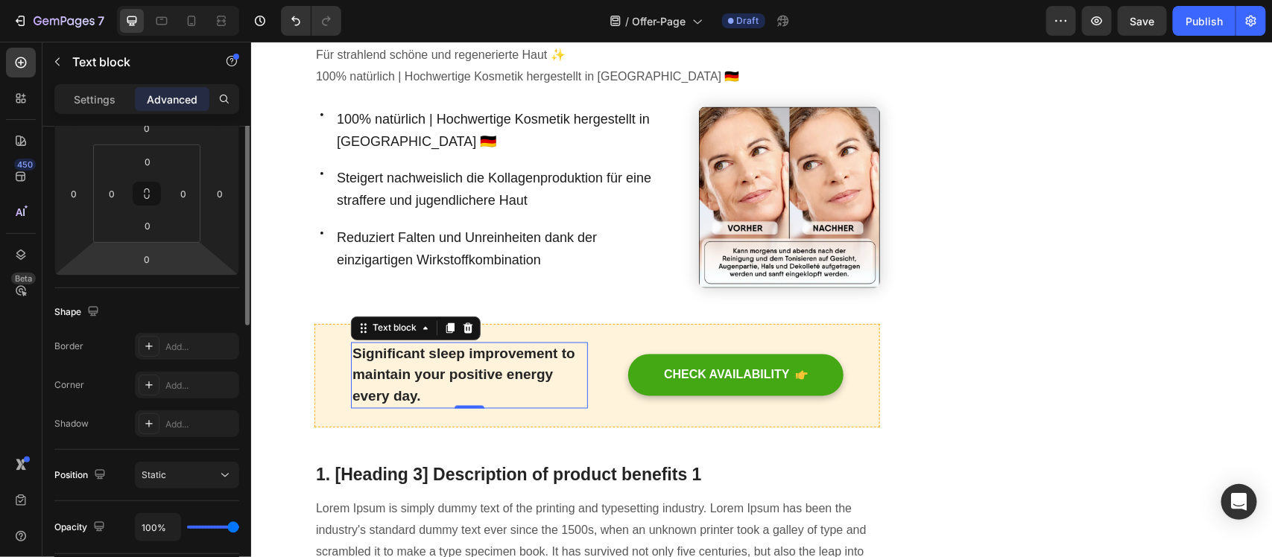
scroll to position [128, 0]
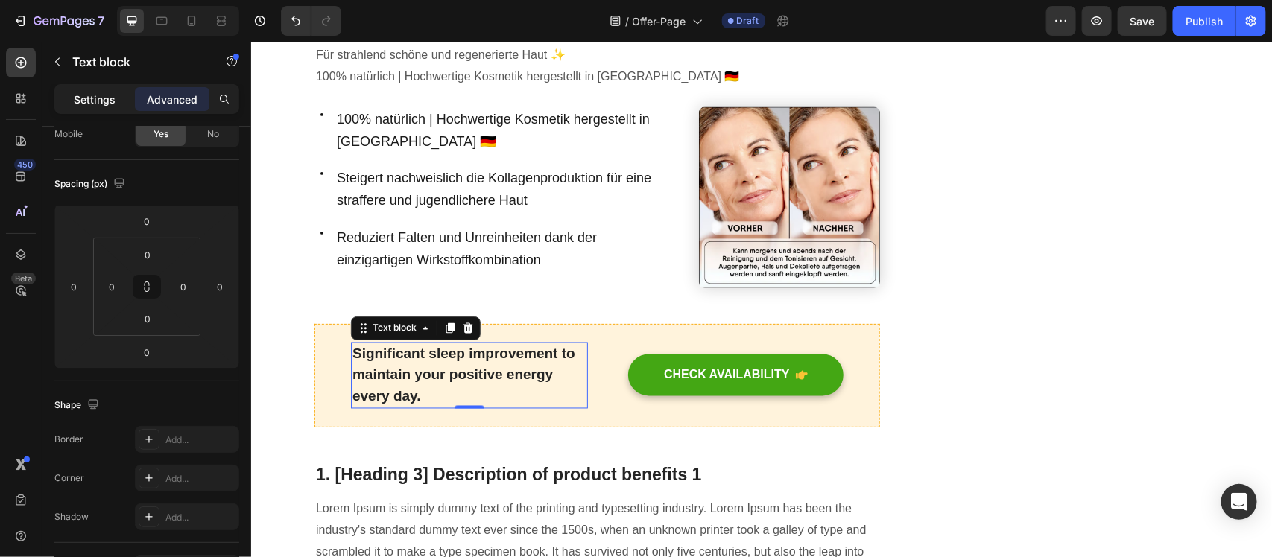
click at [95, 95] on p "Settings" at bounding box center [95, 100] width 42 height 16
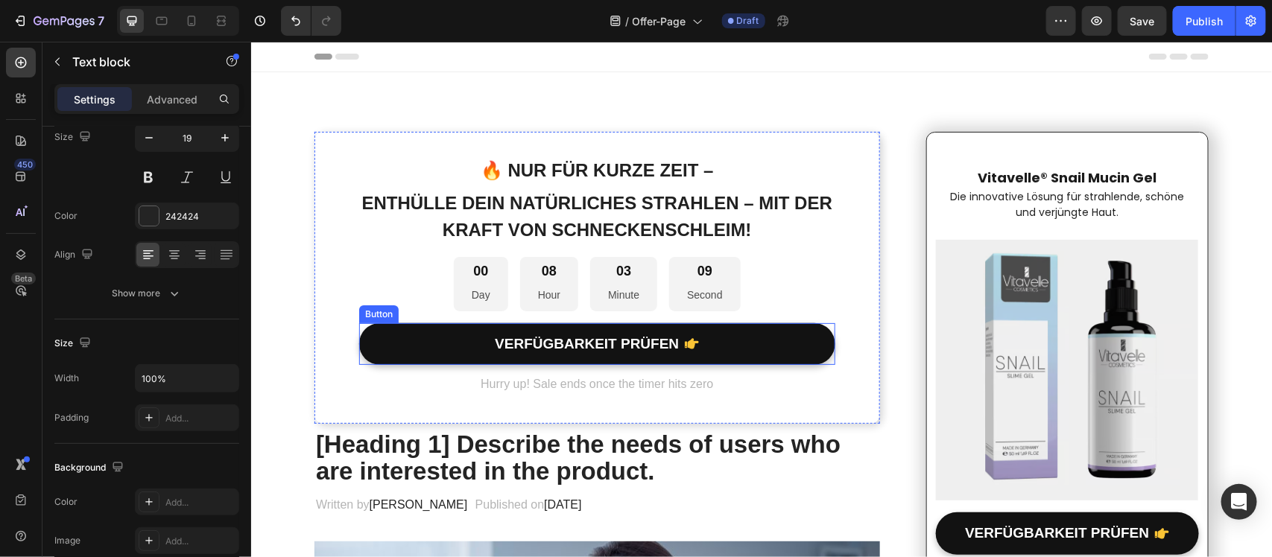
scroll to position [93, 0]
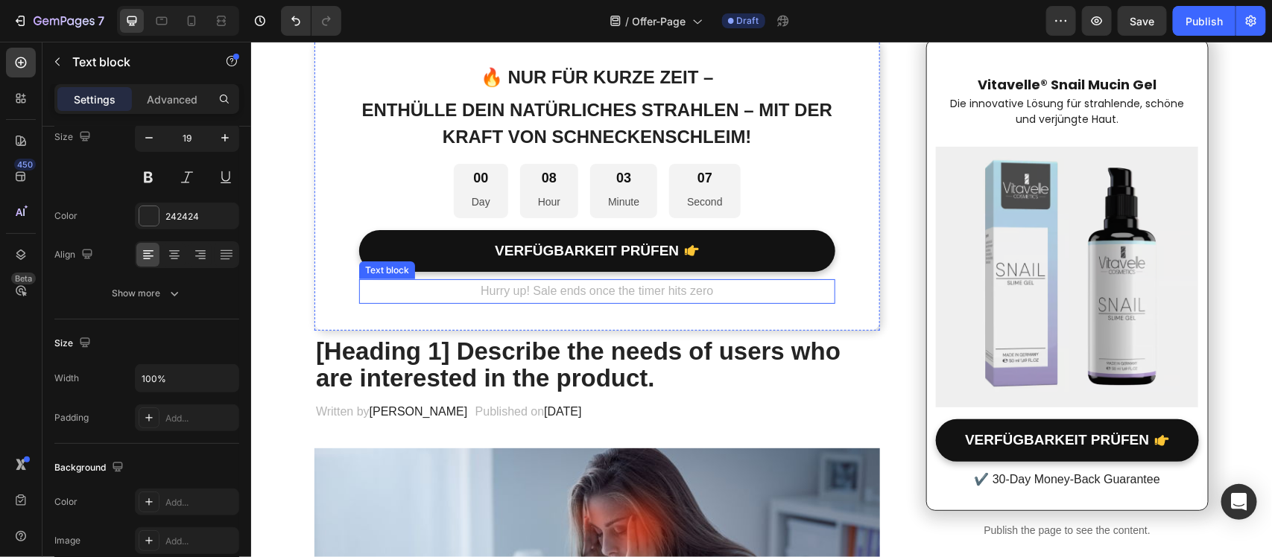
click at [524, 285] on p "Hurry up! Sale ends once the timer hits zero" at bounding box center [596, 291] width 473 height 22
click at [527, 293] on p "Hurry up! Sale ends once the timer hits zero" at bounding box center [596, 291] width 473 height 22
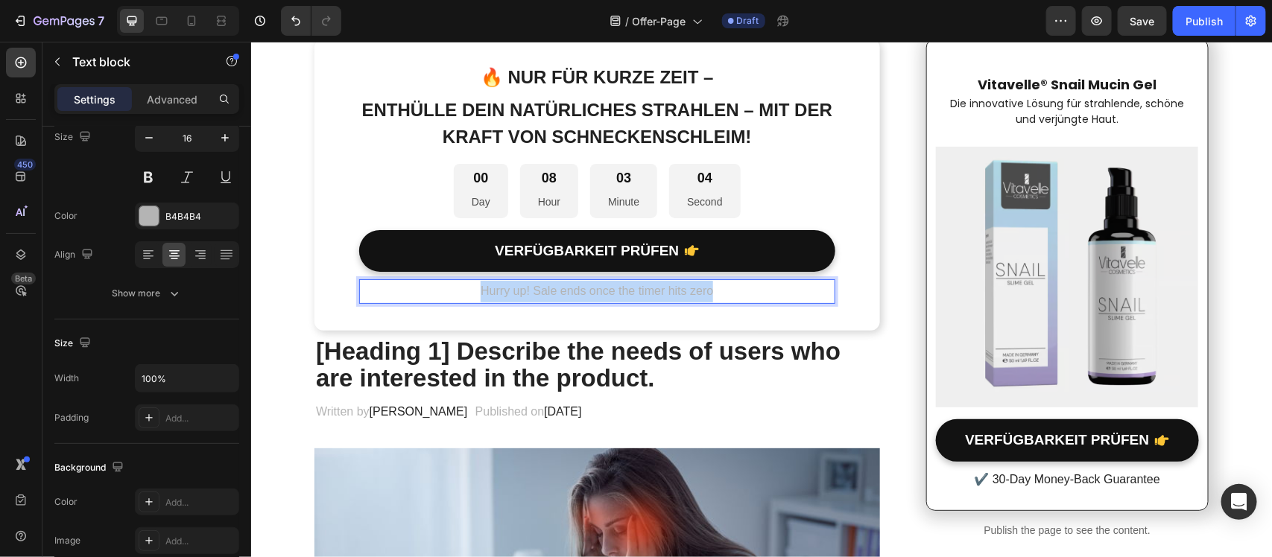
click at [527, 293] on p "Hurry up! Sale ends once the timer hits zero" at bounding box center [596, 291] width 473 height 22
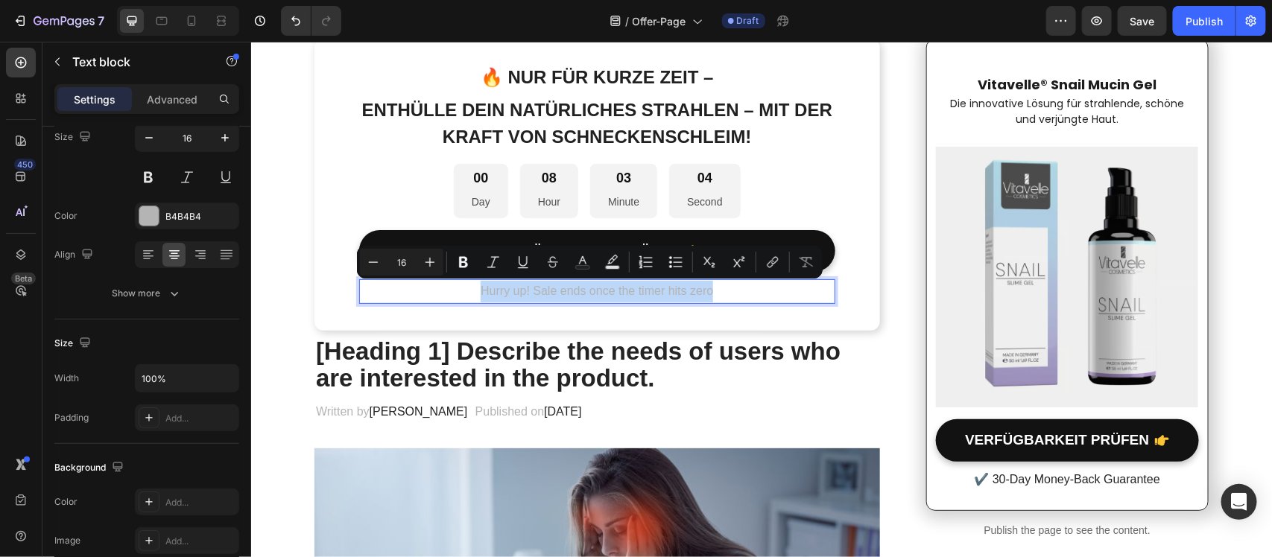
copy p "Hurry up! Sale ends once the timer hits zero"
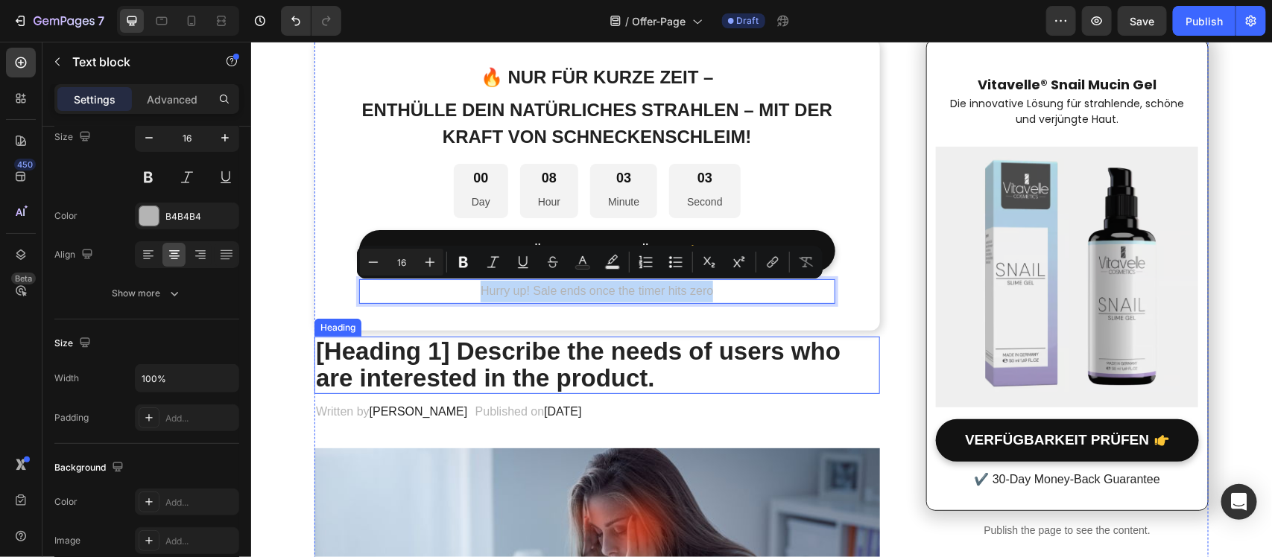
click at [505, 340] on p "[Heading 1] Describe the needs of users who are interested in the product." at bounding box center [596, 364] width 562 height 54
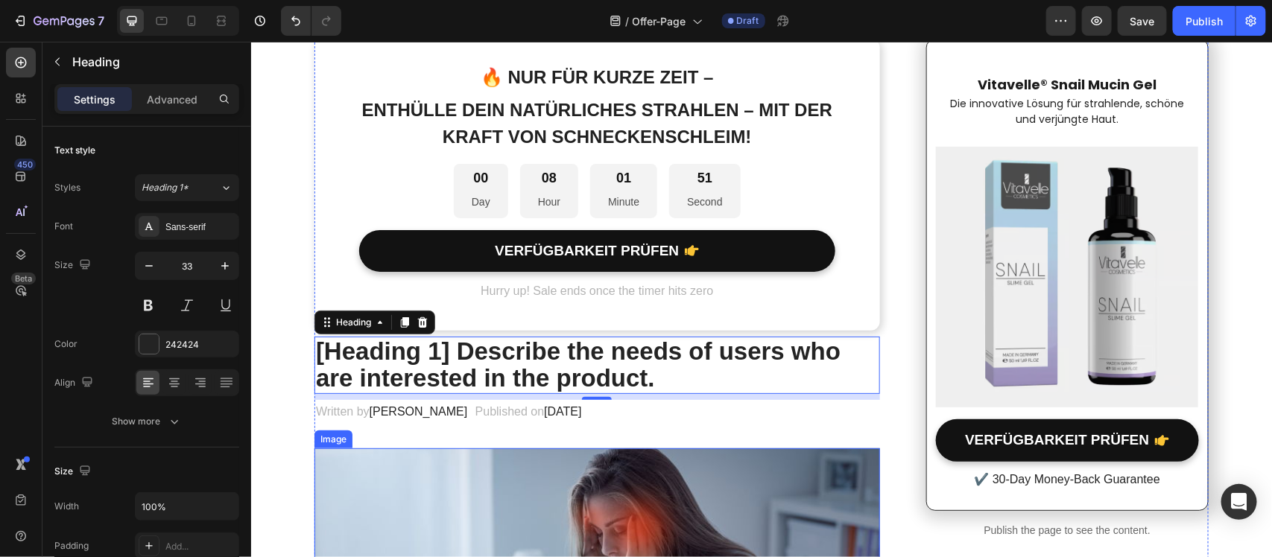
scroll to position [0, 0]
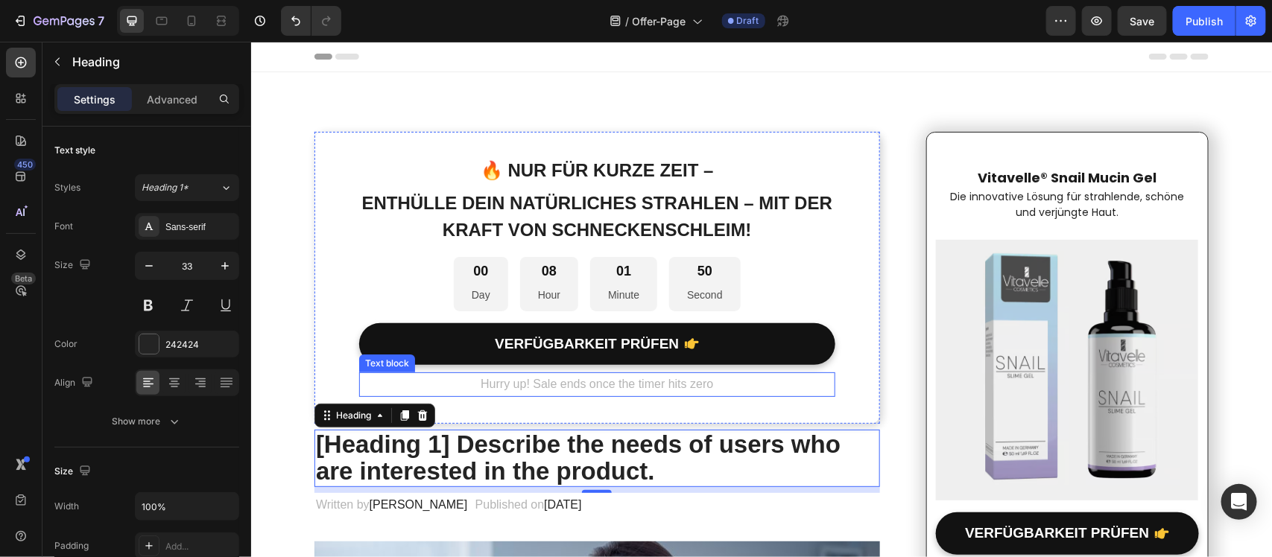
click at [559, 376] on p "Hurry up! Sale ends once the timer hits zero" at bounding box center [596, 384] width 473 height 22
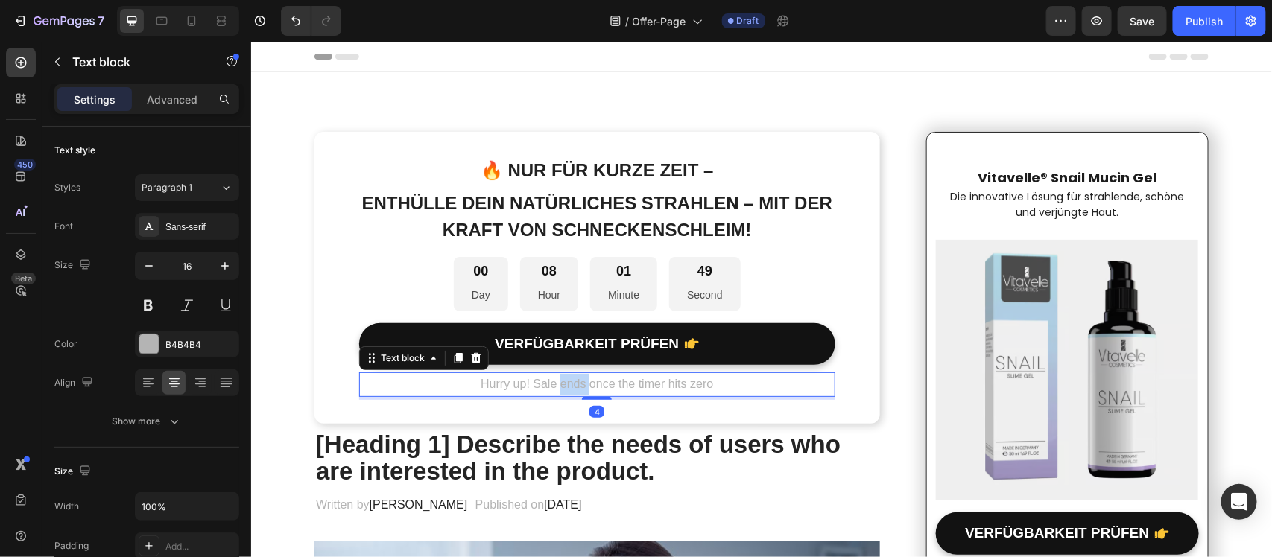
click at [559, 376] on p "Hurry up! Sale ends once the timer hits zero" at bounding box center [596, 384] width 473 height 22
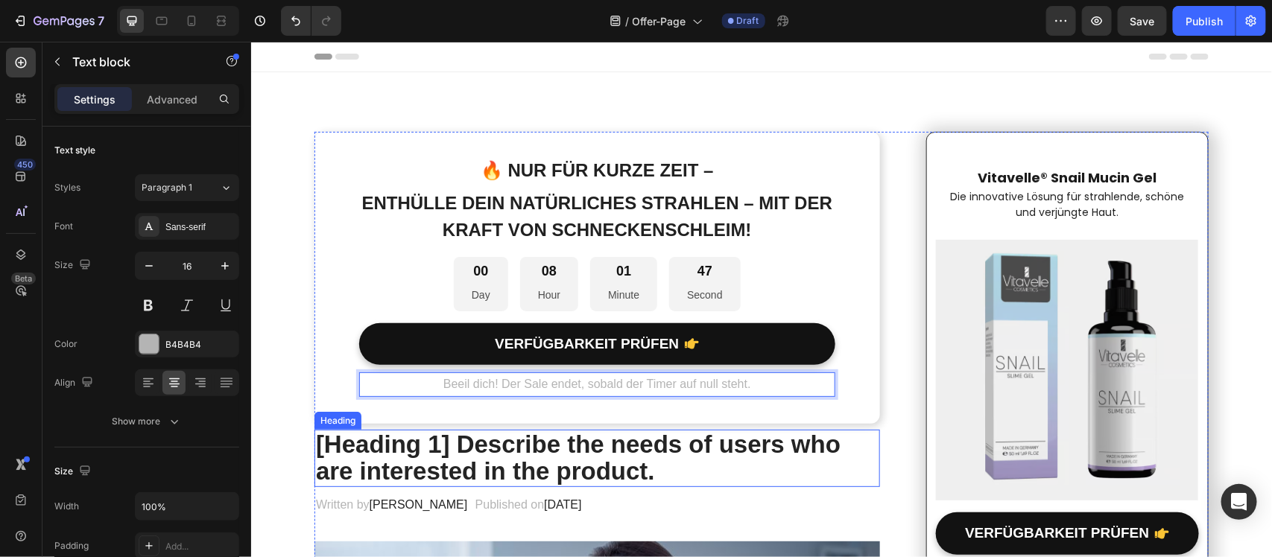
click at [658, 454] on p "[Heading 1] Describe the needs of users who are interested in the product." at bounding box center [596, 458] width 562 height 54
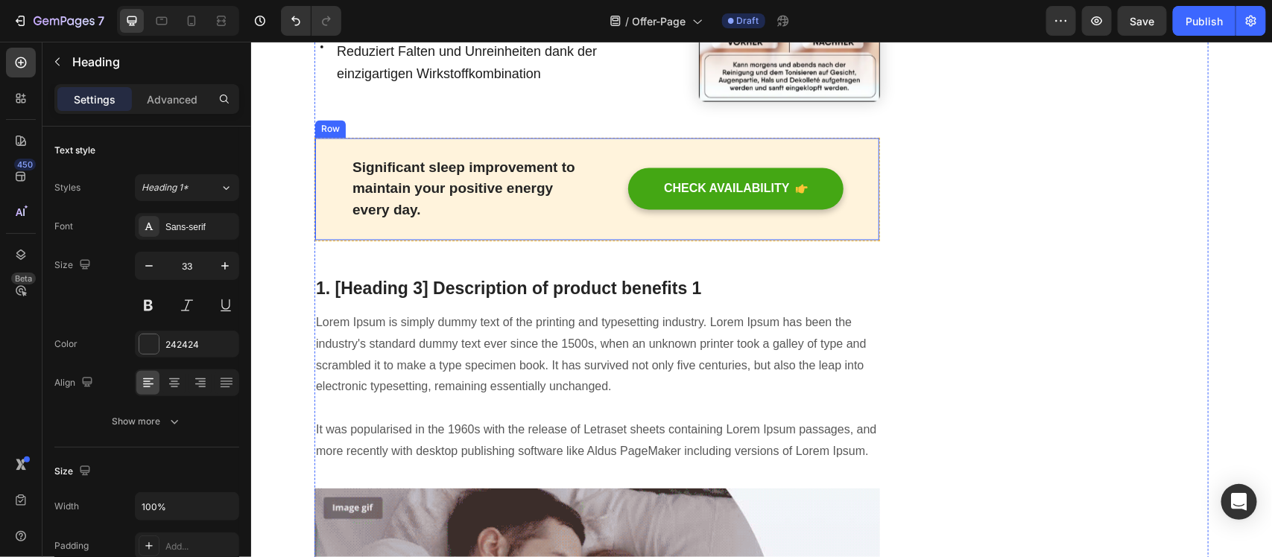
scroll to position [1024, 0]
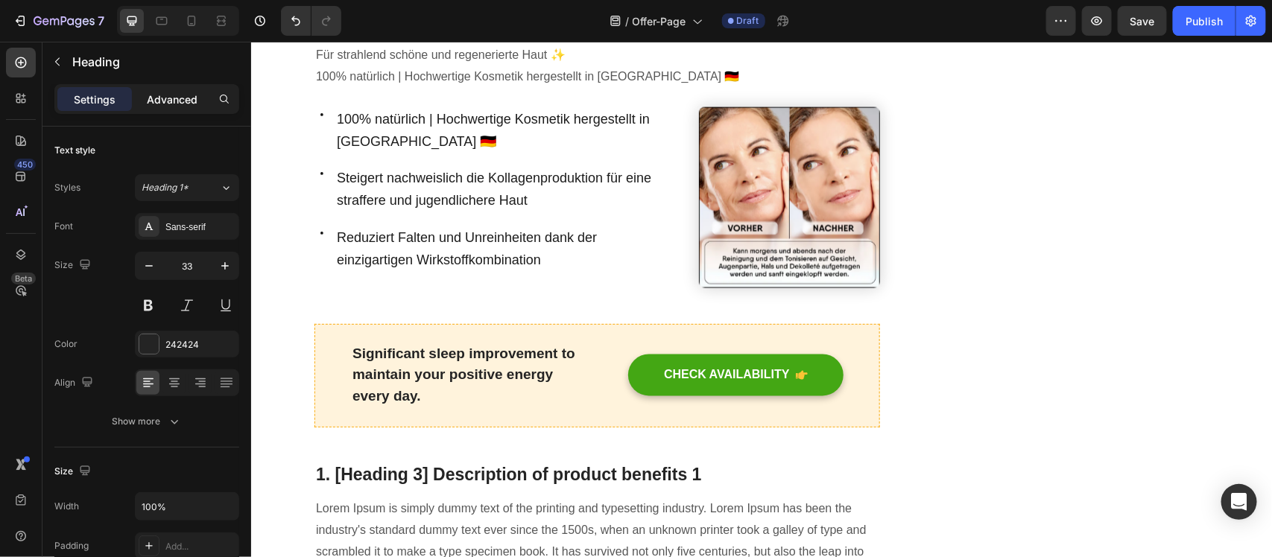
click at [170, 102] on p "Advanced" at bounding box center [172, 100] width 51 height 16
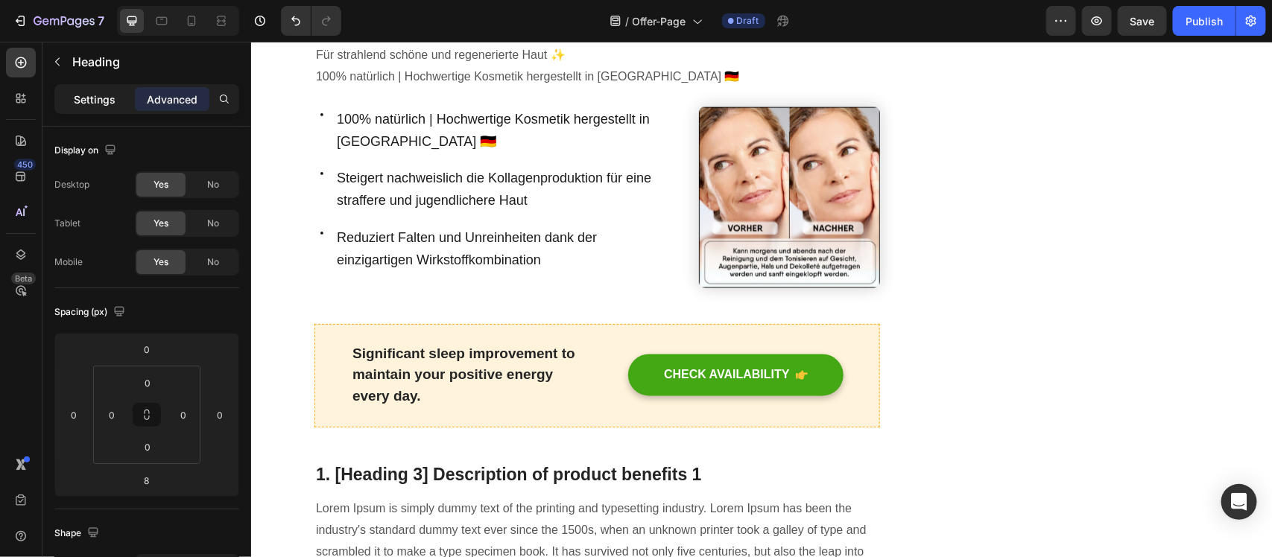
click at [91, 108] on div "Settings" at bounding box center [94, 99] width 74 height 24
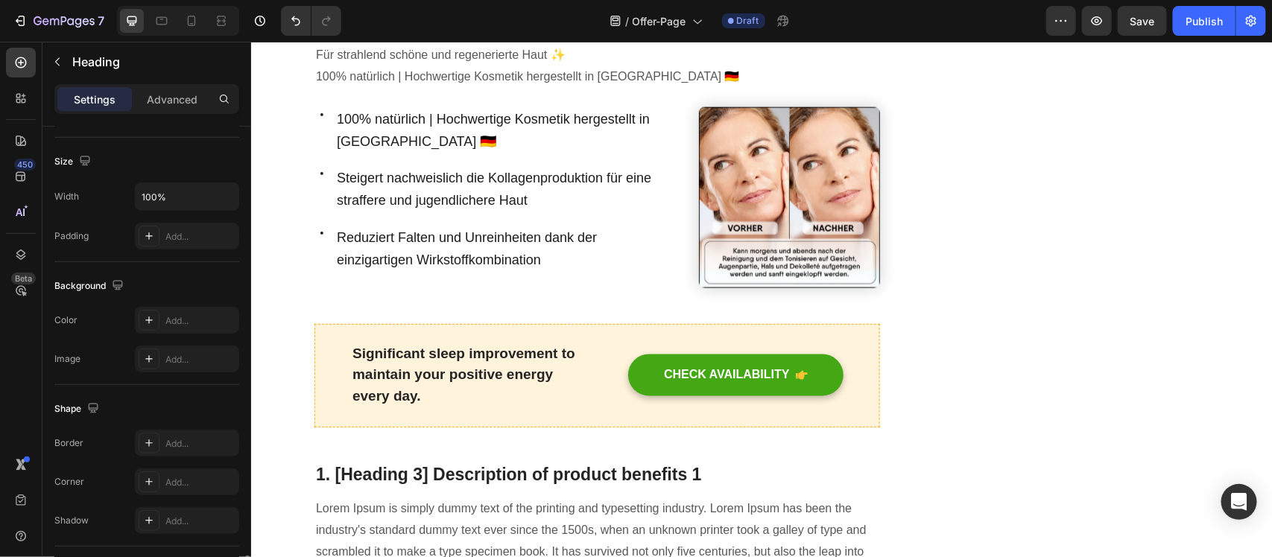
scroll to position [124, 0]
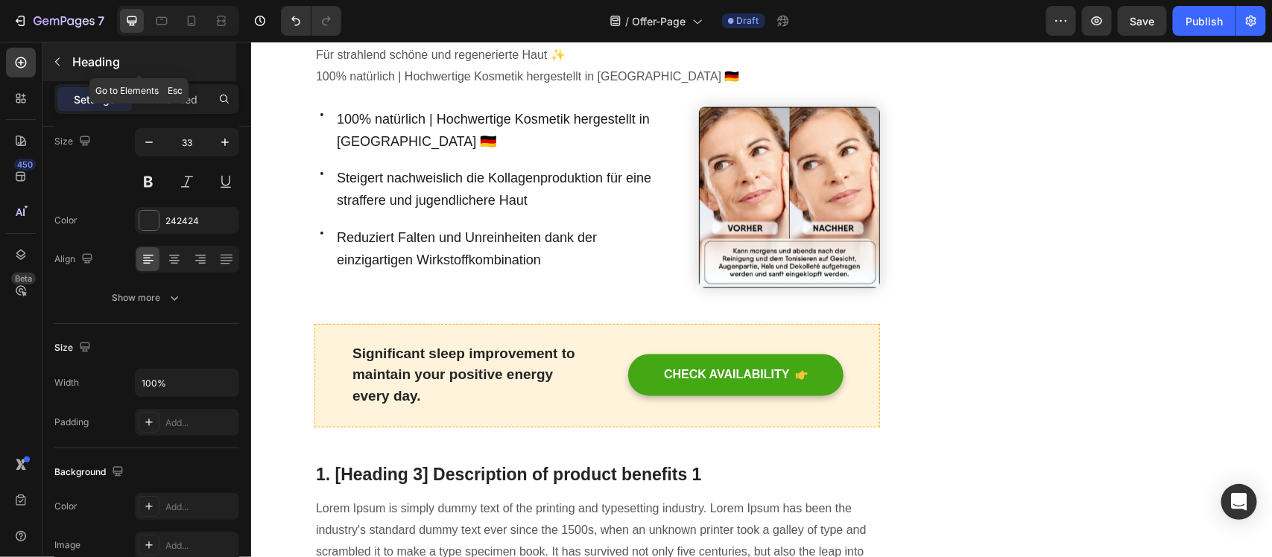
click at [56, 61] on icon "button" at bounding box center [57, 62] width 4 height 8
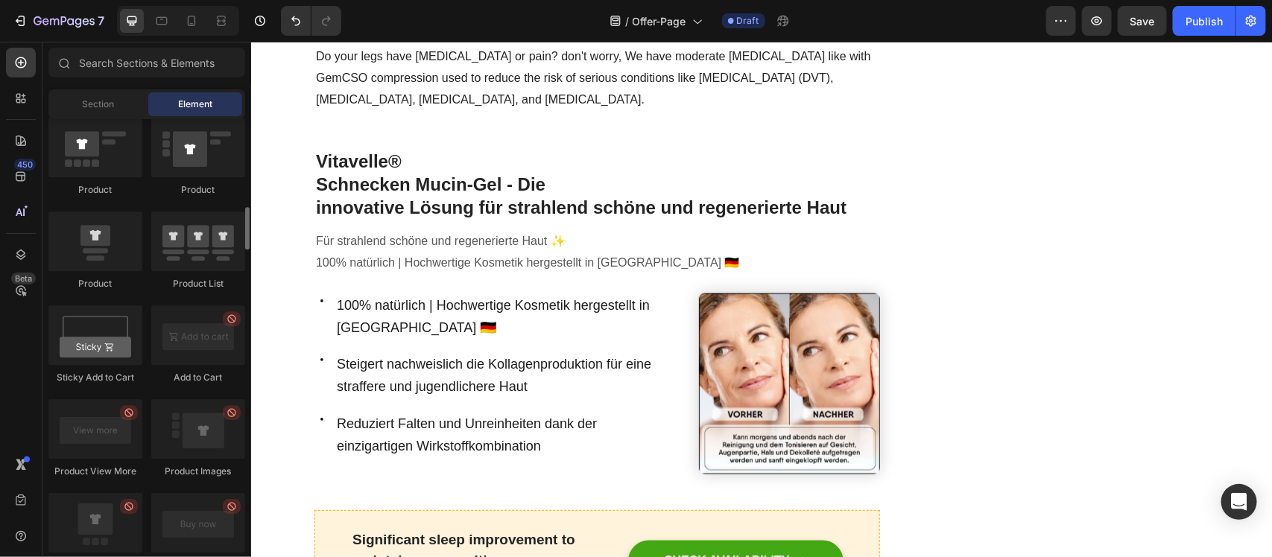
scroll to position [1838, 0]
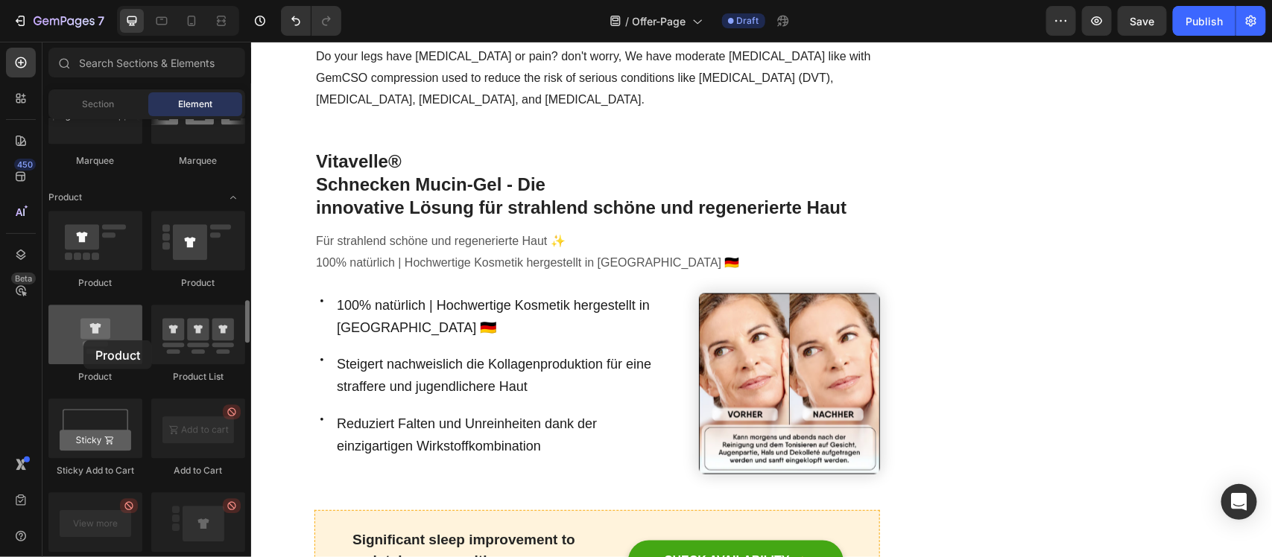
drag, startPoint x: 83, startPoint y: 340, endPoint x: 91, endPoint y: 337, distance: 8.3
click at [91, 337] on div at bounding box center [95, 335] width 94 height 60
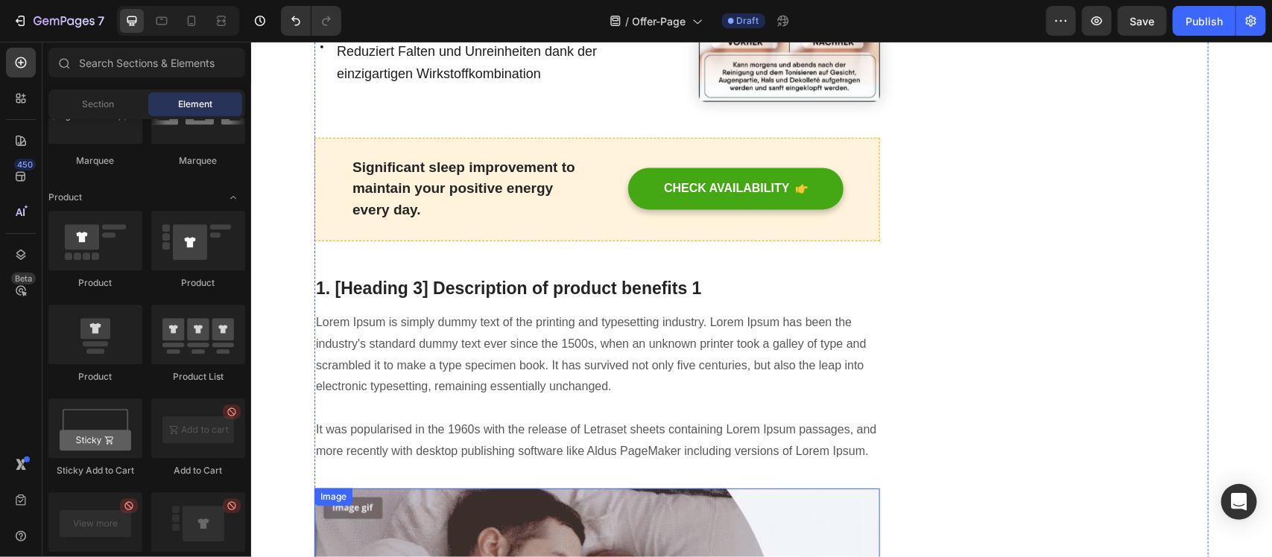
scroll to position [1117, 0]
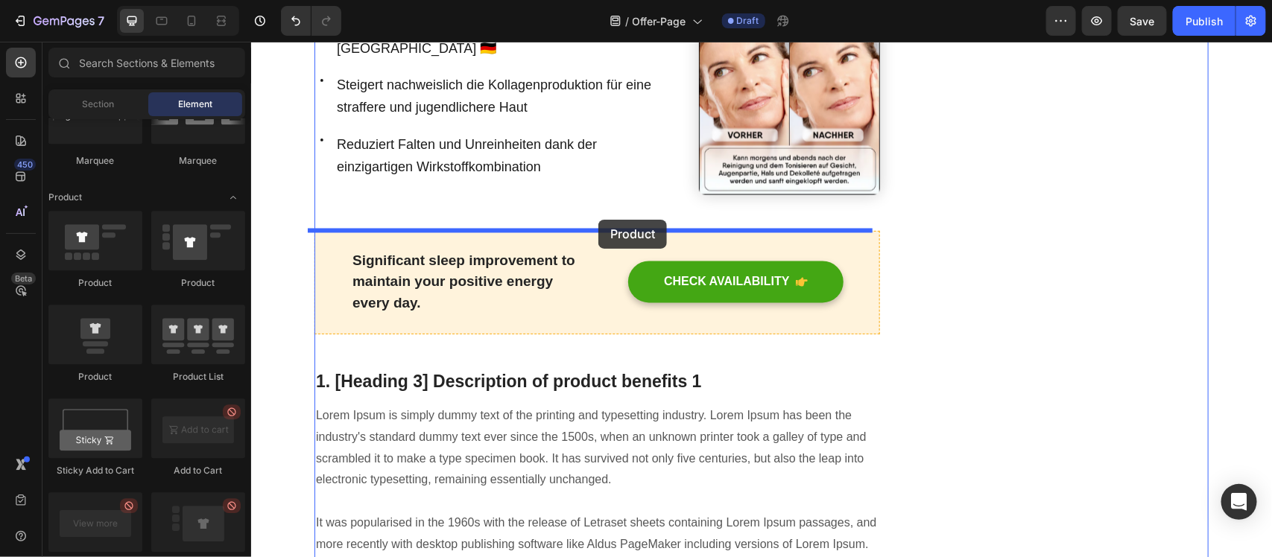
drag, startPoint x: 343, startPoint y: 393, endPoint x: 597, endPoint y: 219, distance: 308.1
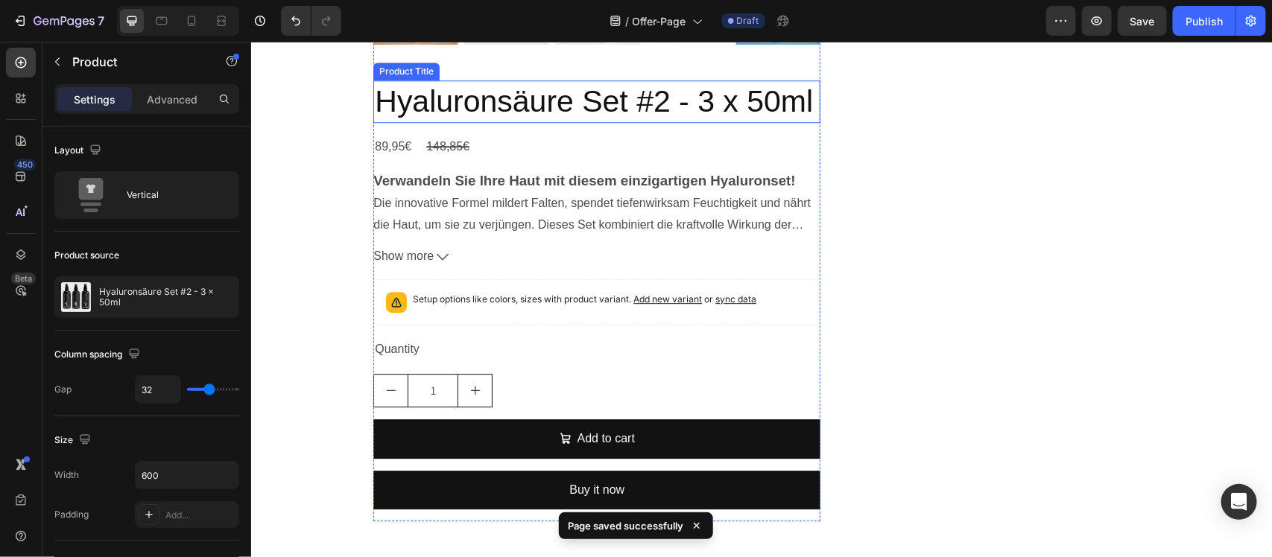
scroll to position [1769, 0]
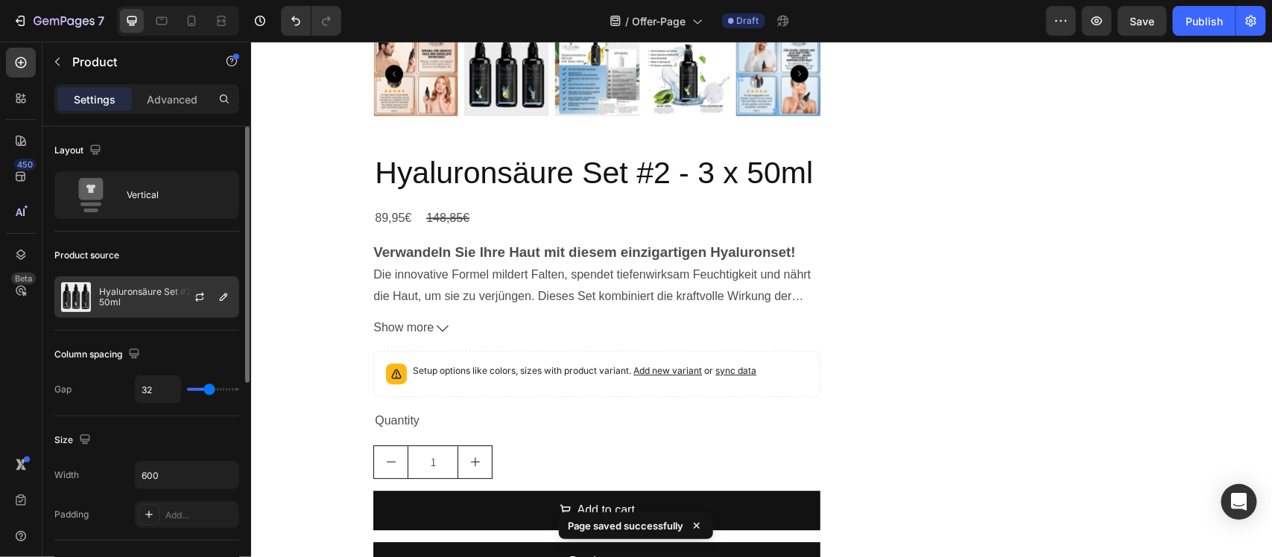
click at [82, 293] on img at bounding box center [76, 297] width 30 height 30
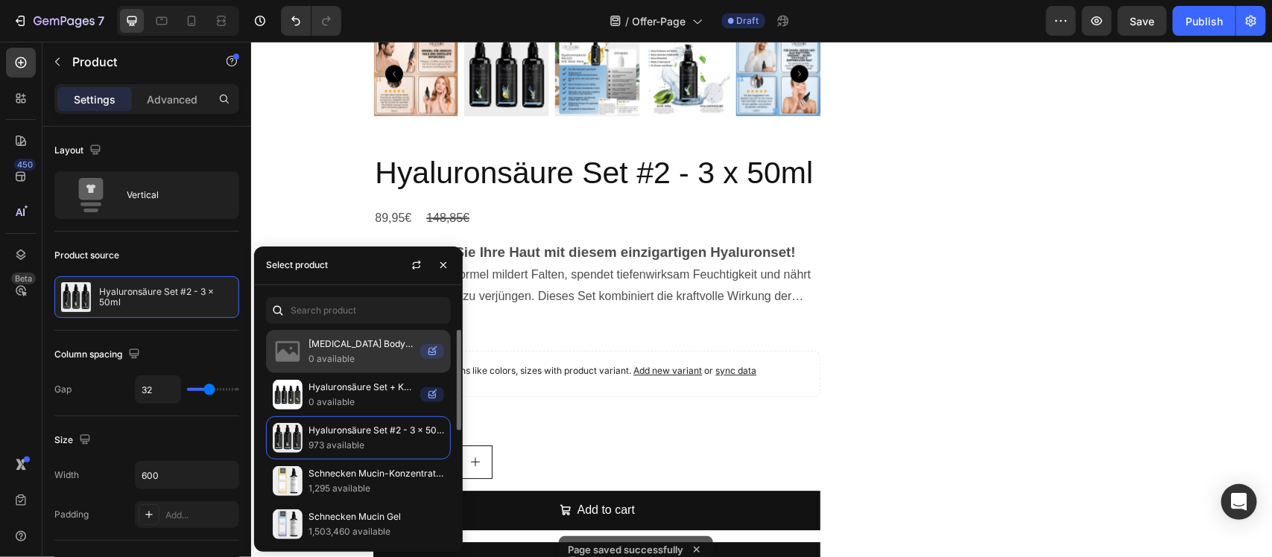
scroll to position [93, 0]
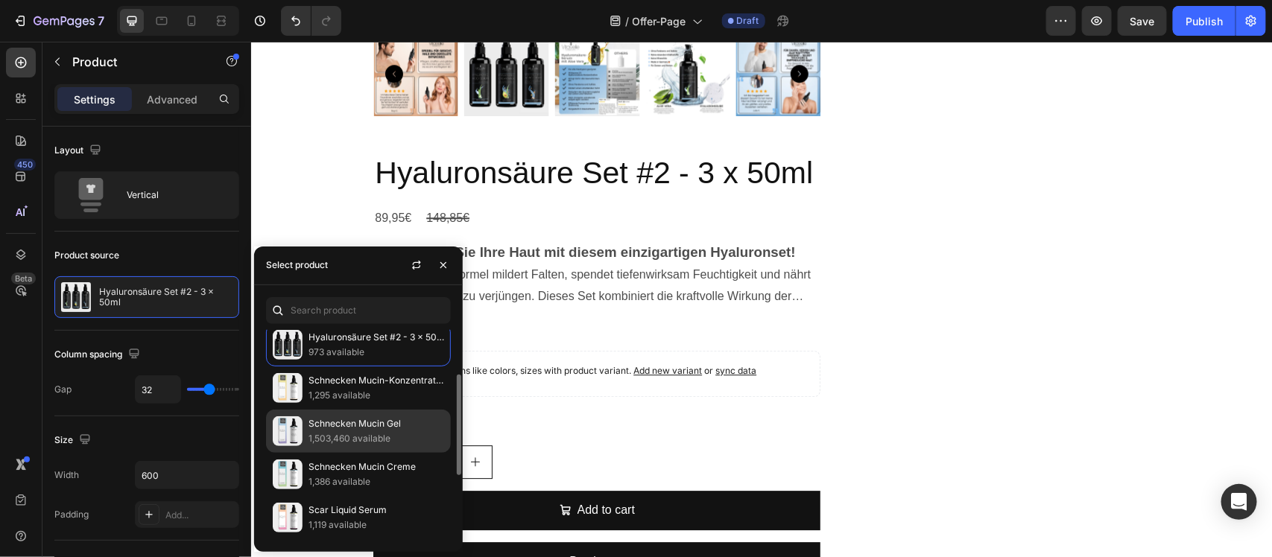
click at [395, 430] on p "Schnecken Mucin Gel" at bounding box center [376, 423] width 136 height 15
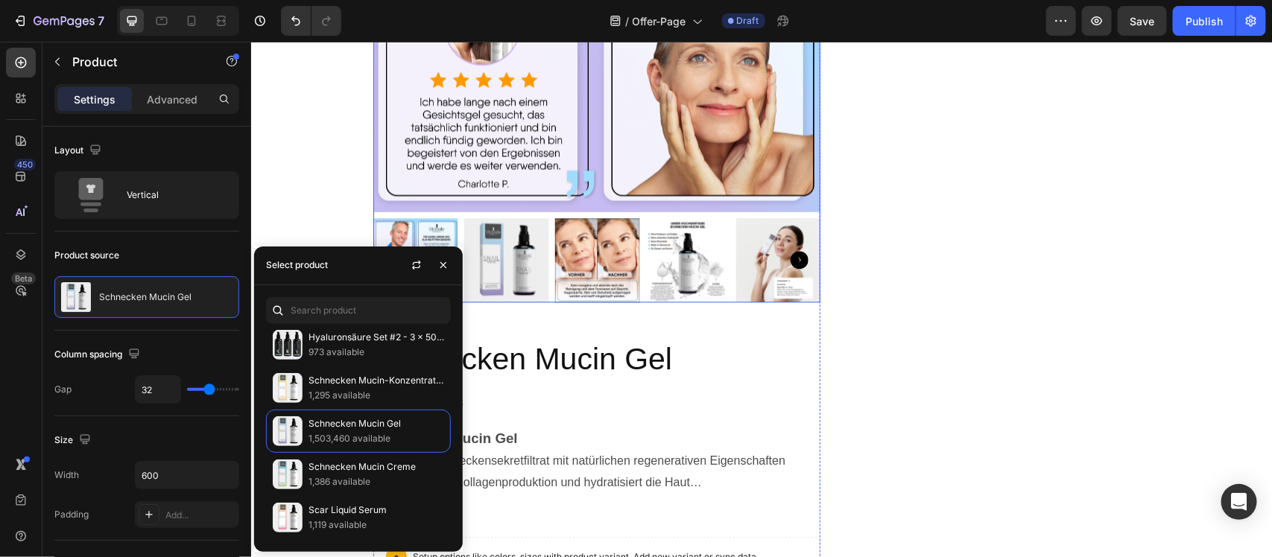
scroll to position [1304, 0]
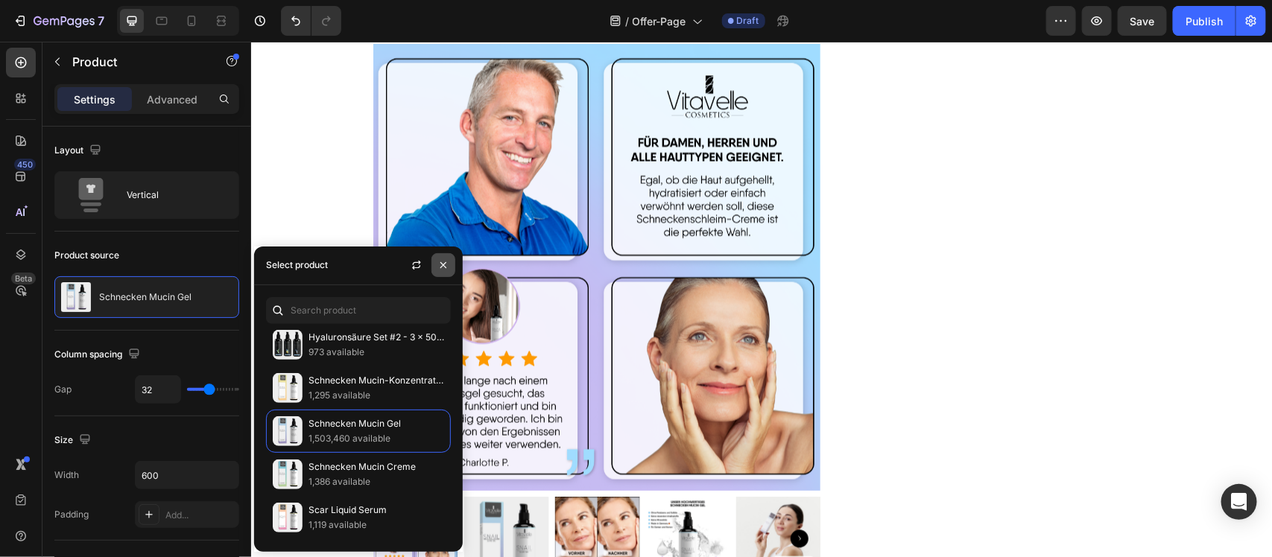
click at [443, 262] on icon "button" at bounding box center [443, 265] width 12 height 12
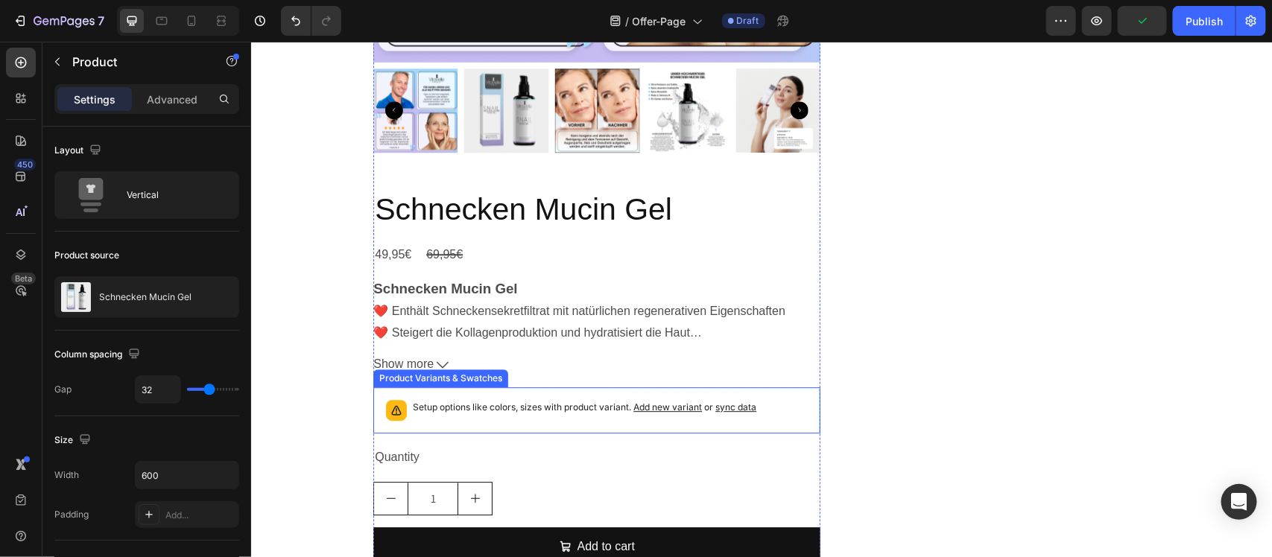
scroll to position [1583, 0]
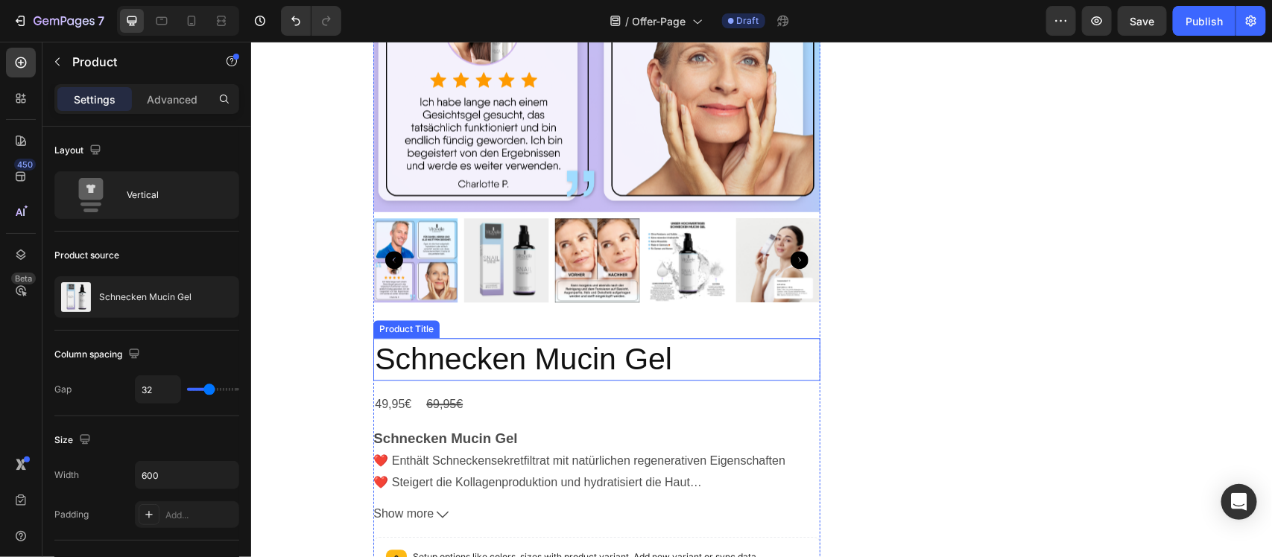
click at [623, 370] on h2 "Schnecken Mucin Gel" at bounding box center [595, 358] width 447 height 42
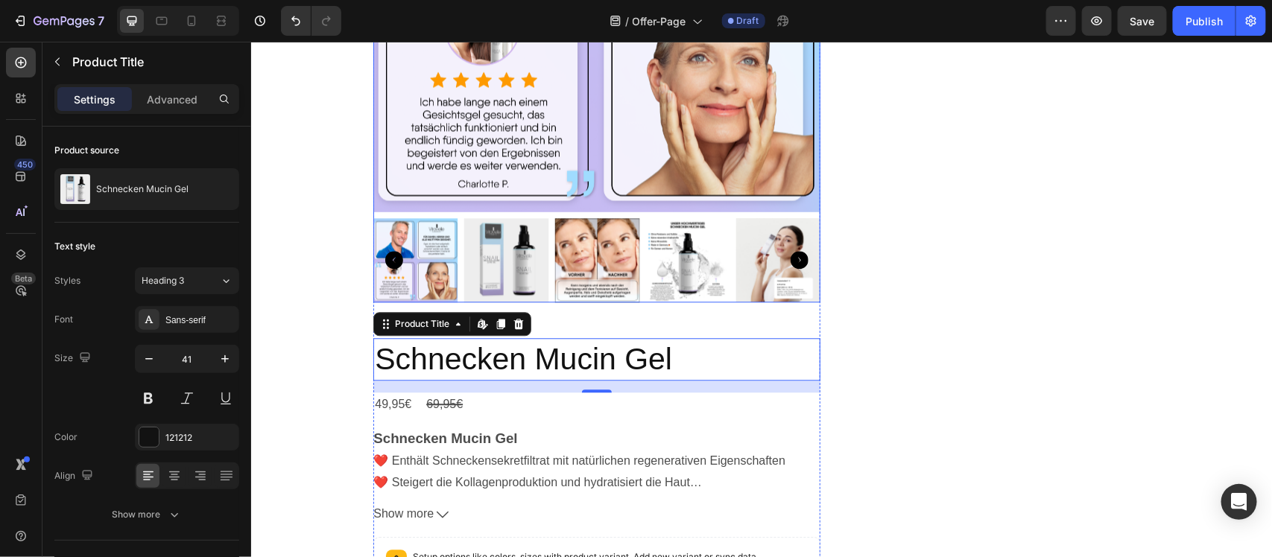
click at [438, 258] on img at bounding box center [414, 260] width 85 height 85
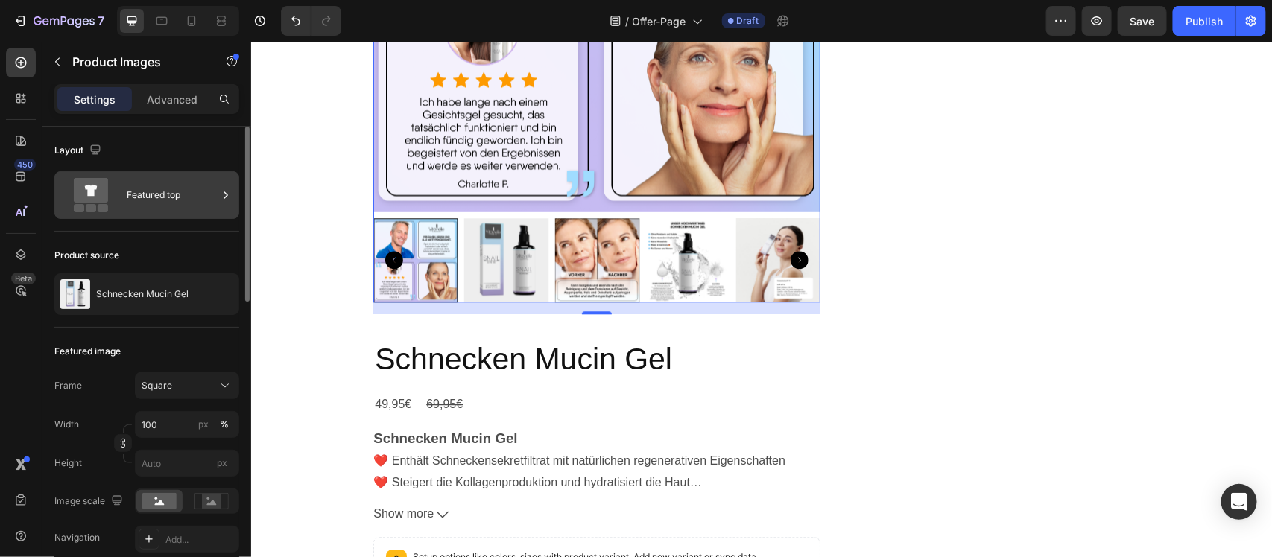
click at [185, 203] on div "Featured top" at bounding box center [172, 195] width 91 height 34
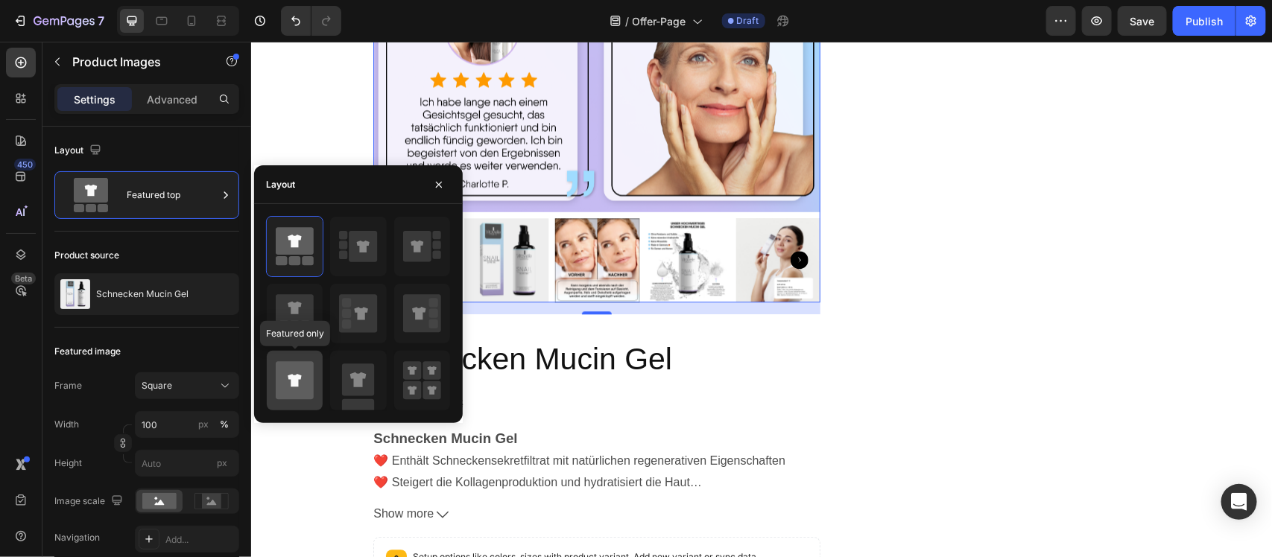
click at [298, 384] on icon at bounding box center [294, 381] width 13 height 13
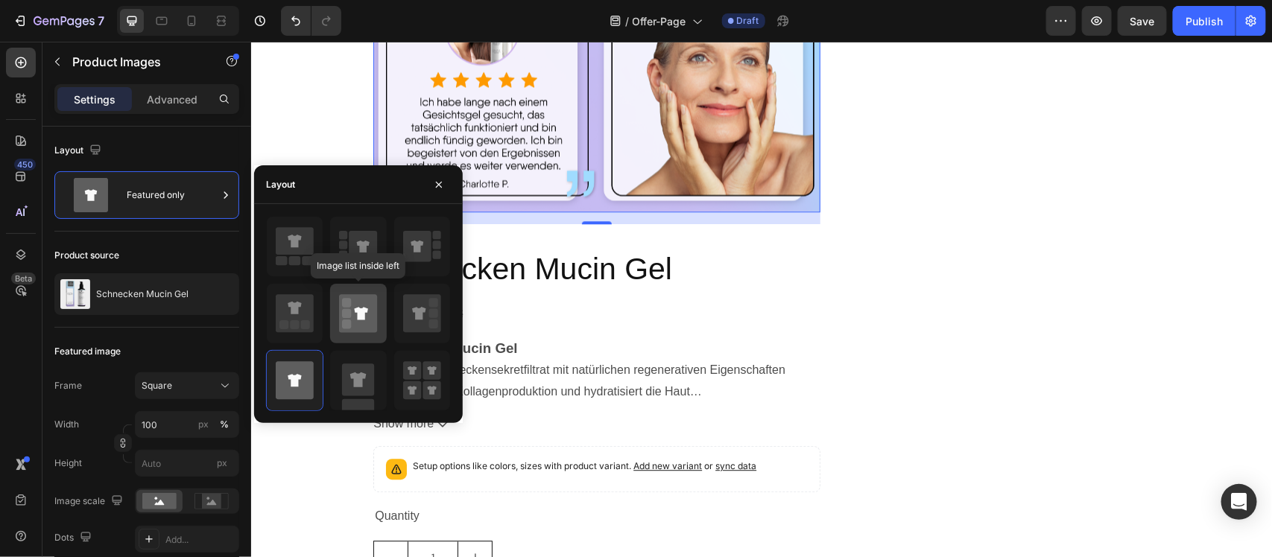
drag, startPoint x: 361, startPoint y: 333, endPoint x: 419, endPoint y: 313, distance: 60.8
click at [361, 333] on icon at bounding box center [358, 314] width 38 height 38
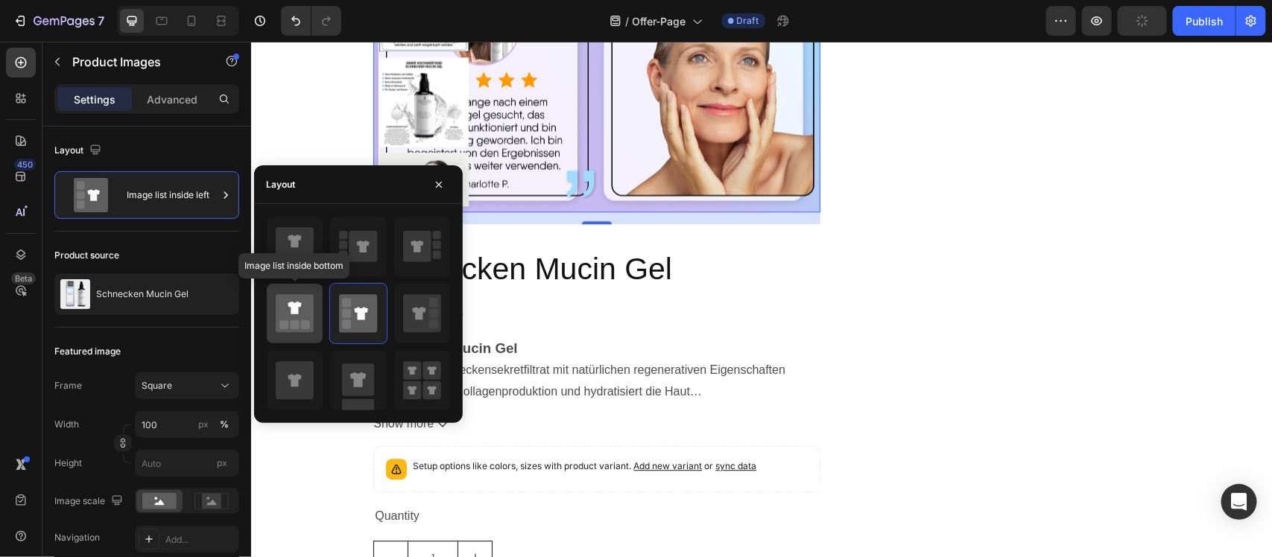
drag, startPoint x: 296, startPoint y: 314, endPoint x: 389, endPoint y: 177, distance: 166.3
click at [296, 314] on icon at bounding box center [294, 308] width 13 height 13
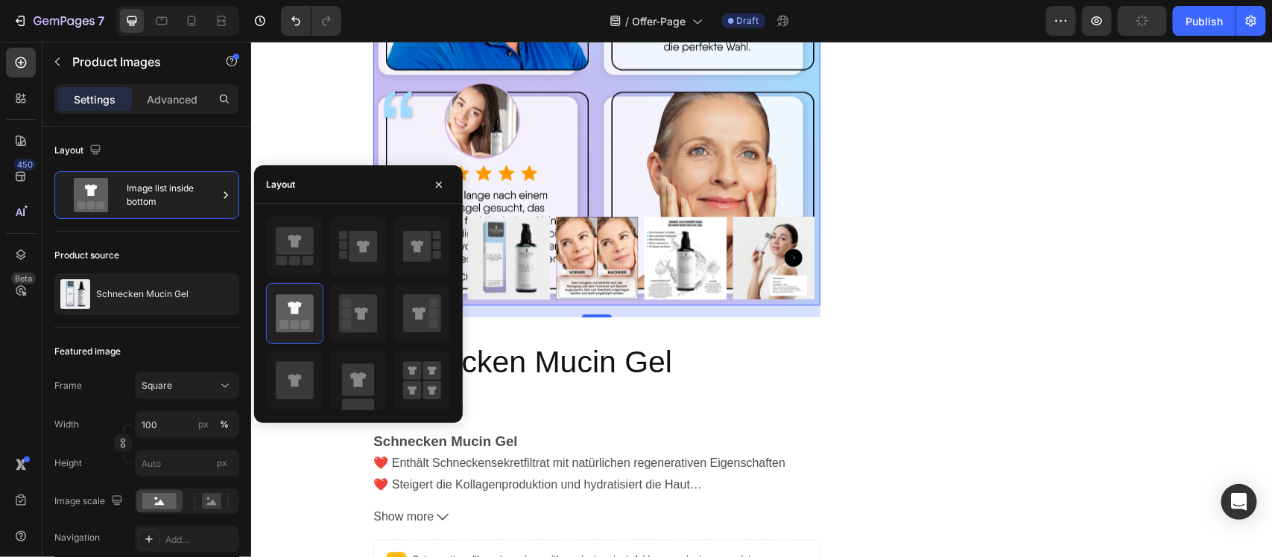
scroll to position [1397, 0]
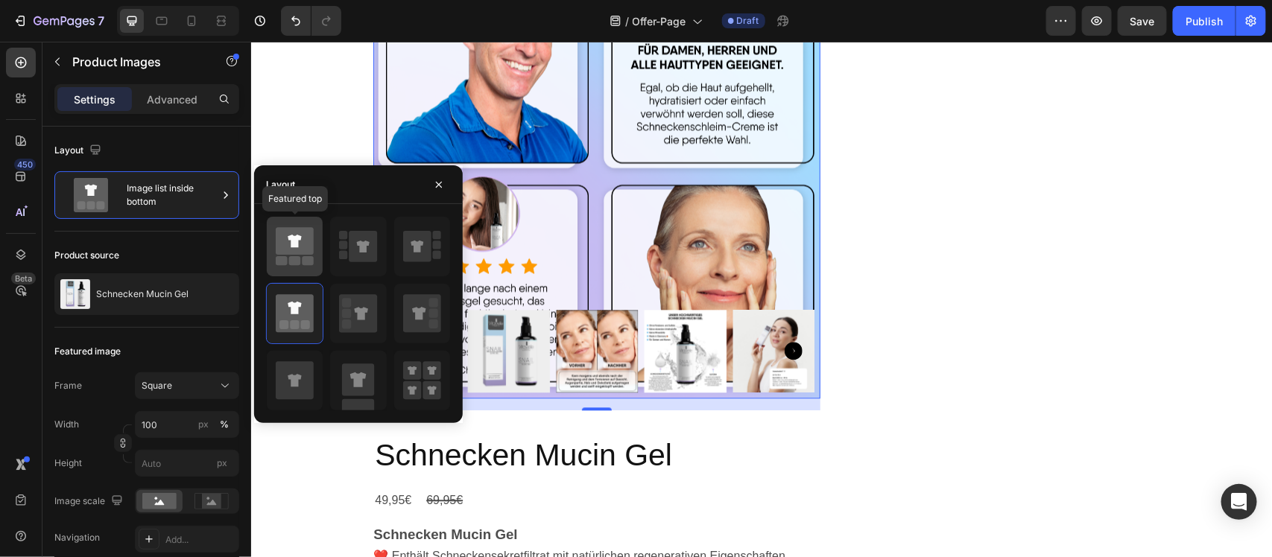
click at [288, 253] on icon at bounding box center [295, 242] width 38 height 28
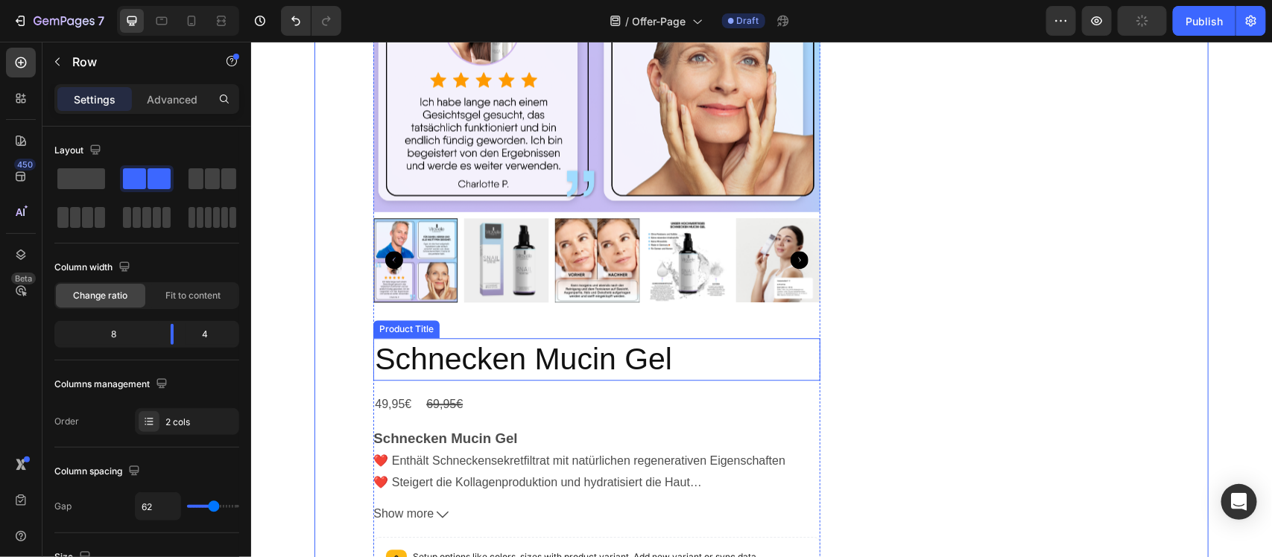
scroll to position [1490, 0]
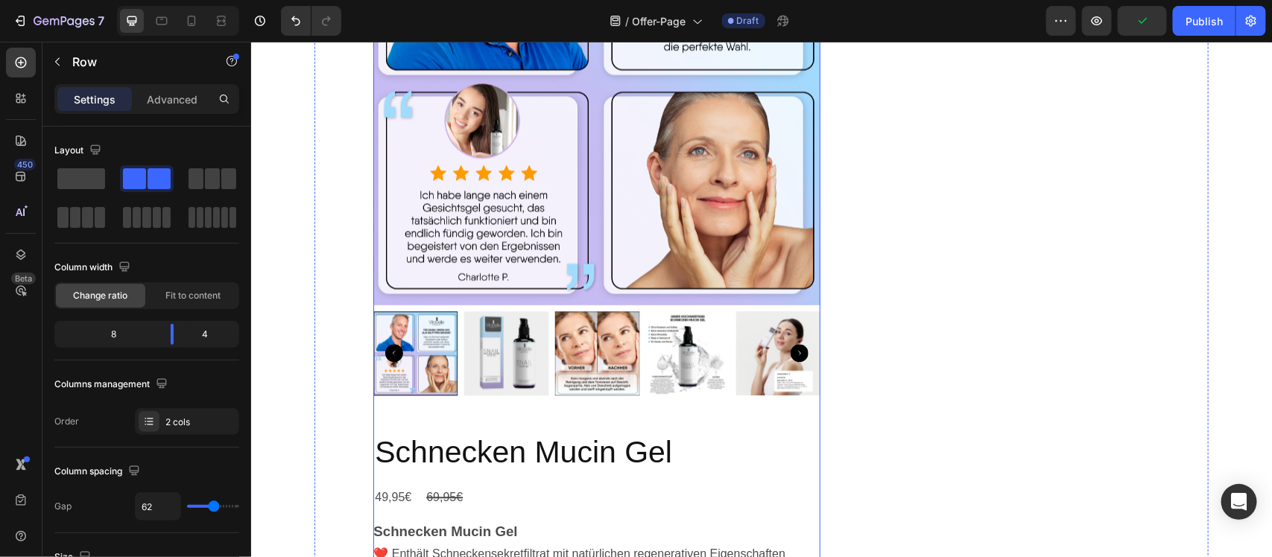
click at [758, 410] on div "Product Images Schnecken Mucin Gel Product Title 49,95€ Product Price Product P…" at bounding box center [595, 365] width 447 height 1015
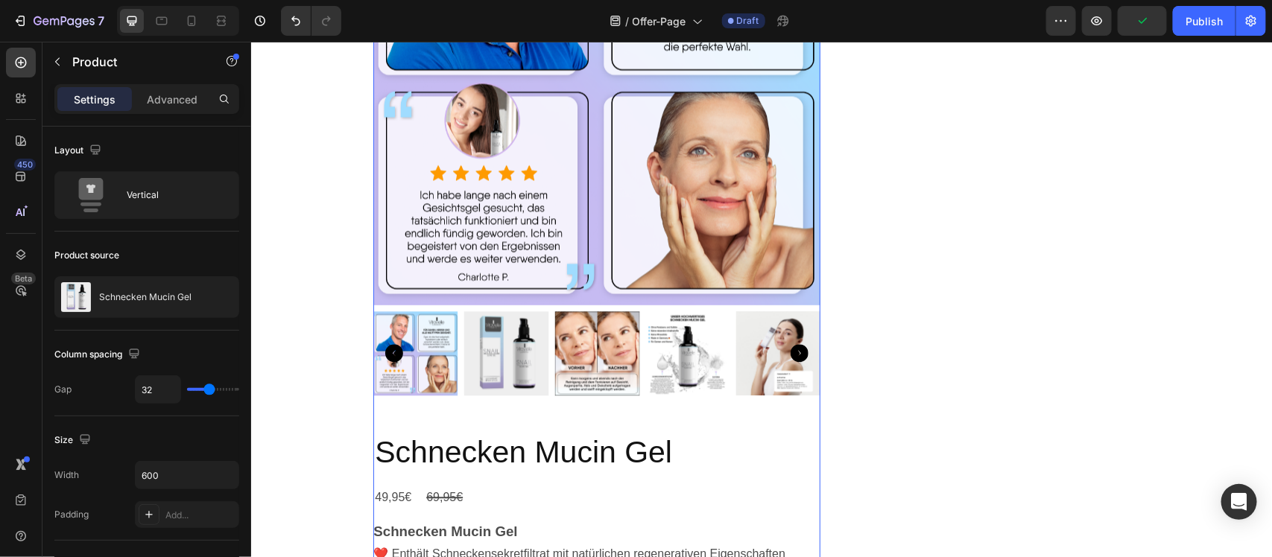
scroll to position [1769, 0]
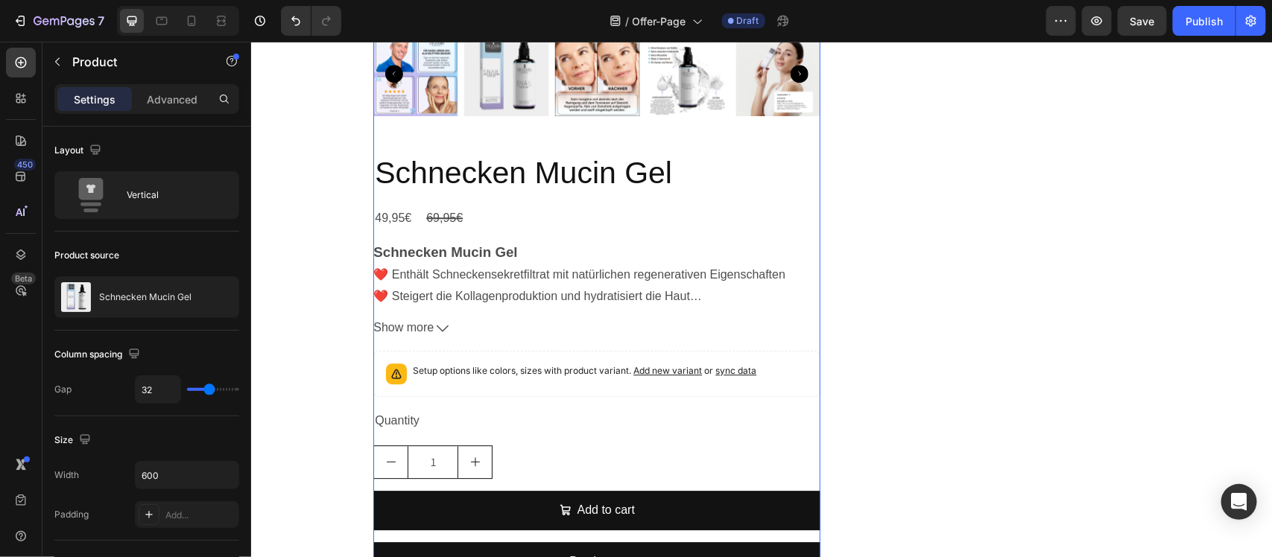
click at [466, 128] on div "Product Images Schnecken Mucin Gel Product Title 49,95€ Product Price Product P…" at bounding box center [595, 85] width 447 height 1015
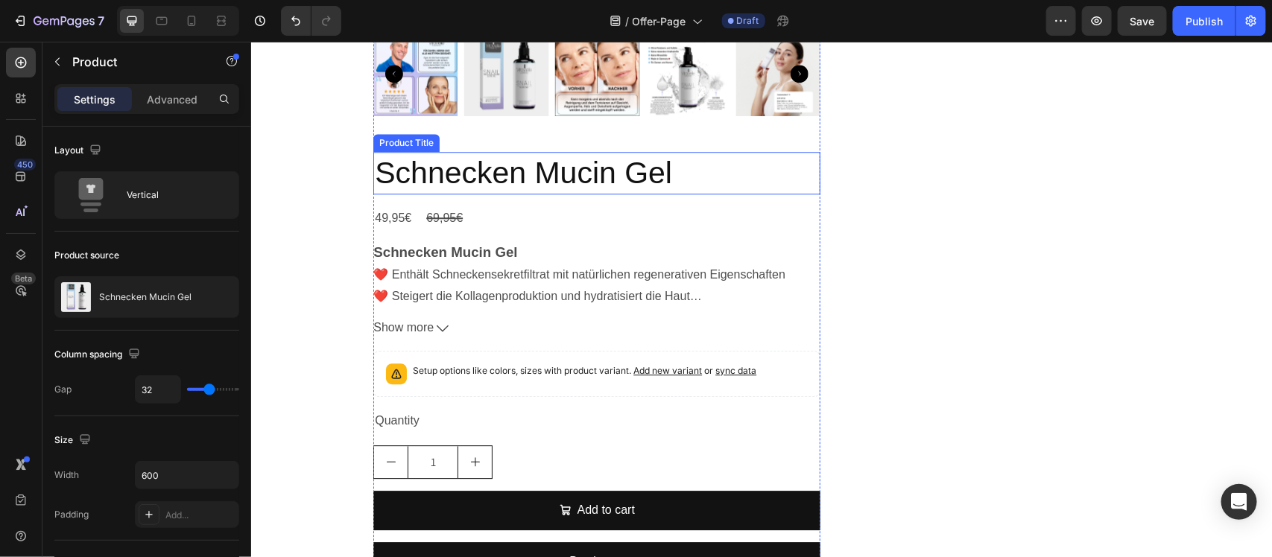
click at [470, 162] on h2 "Schnecken Mucin Gel" at bounding box center [595, 172] width 447 height 42
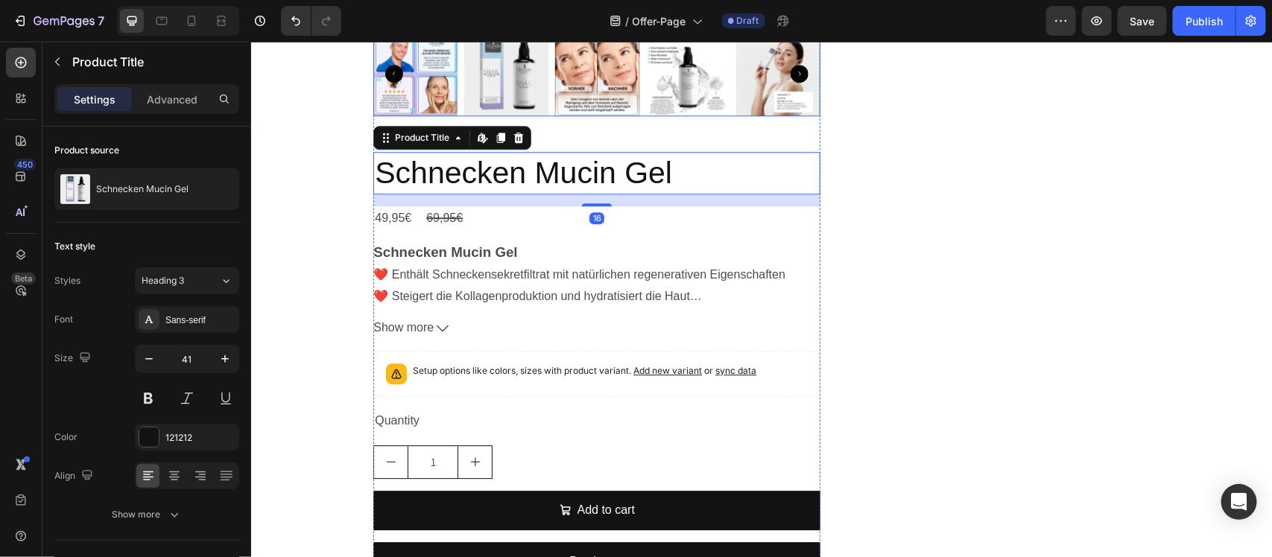
click at [644, 101] on img at bounding box center [686, 73] width 85 height 85
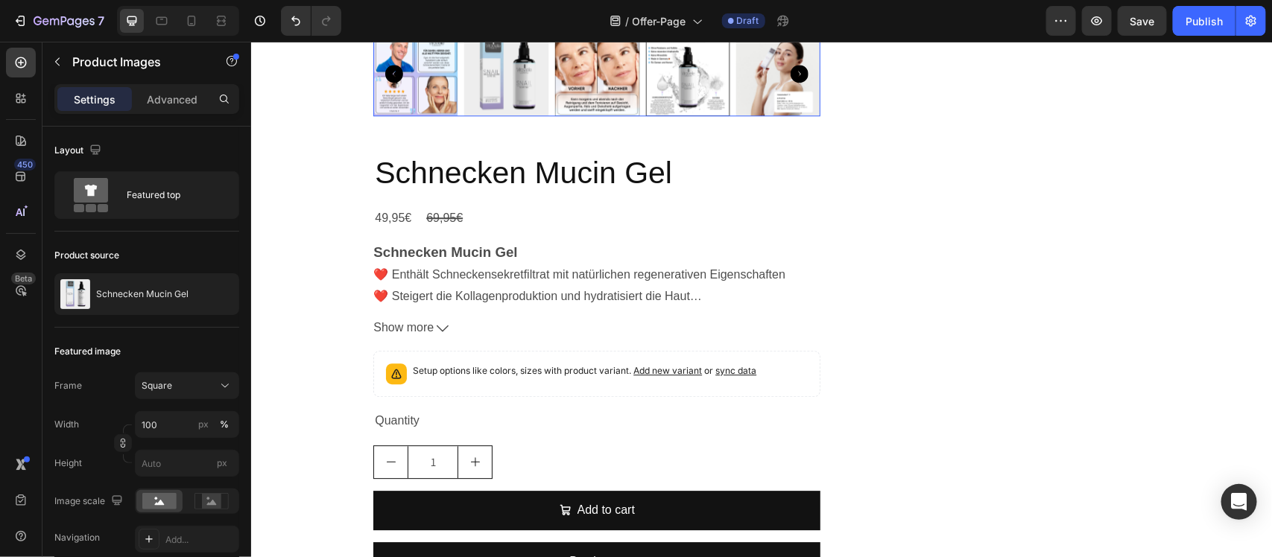
click at [650, 65] on div at bounding box center [686, 73] width 85 height 85
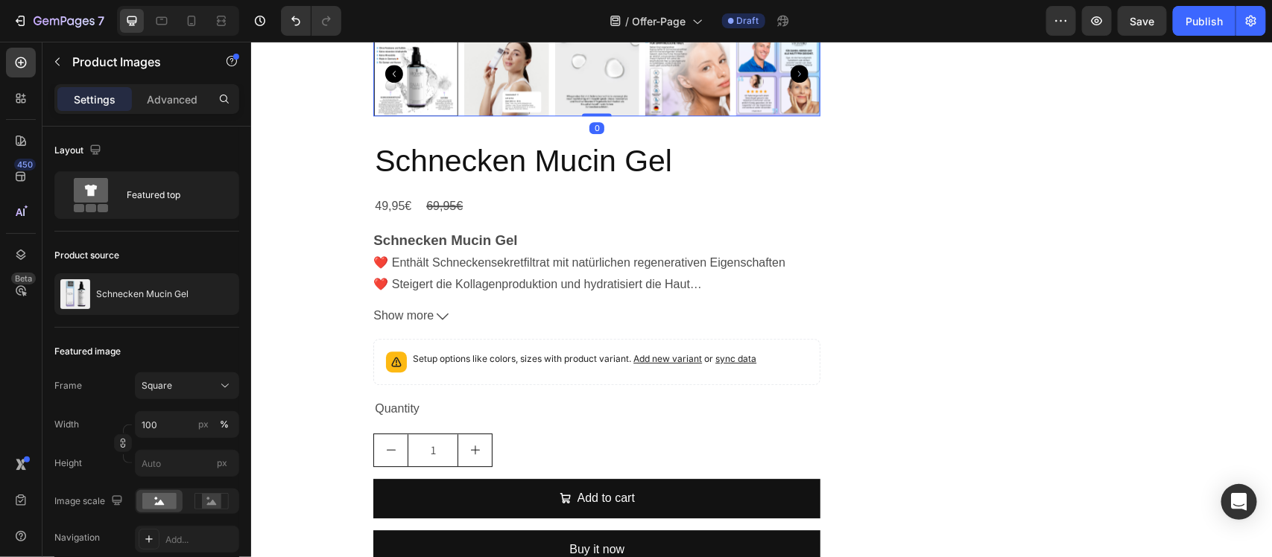
drag, startPoint x: 585, startPoint y: 126, endPoint x: 586, endPoint y: 104, distance: 21.7
click at [530, 143] on h2 "Schnecken Mucin Gel" at bounding box center [595, 160] width 447 height 42
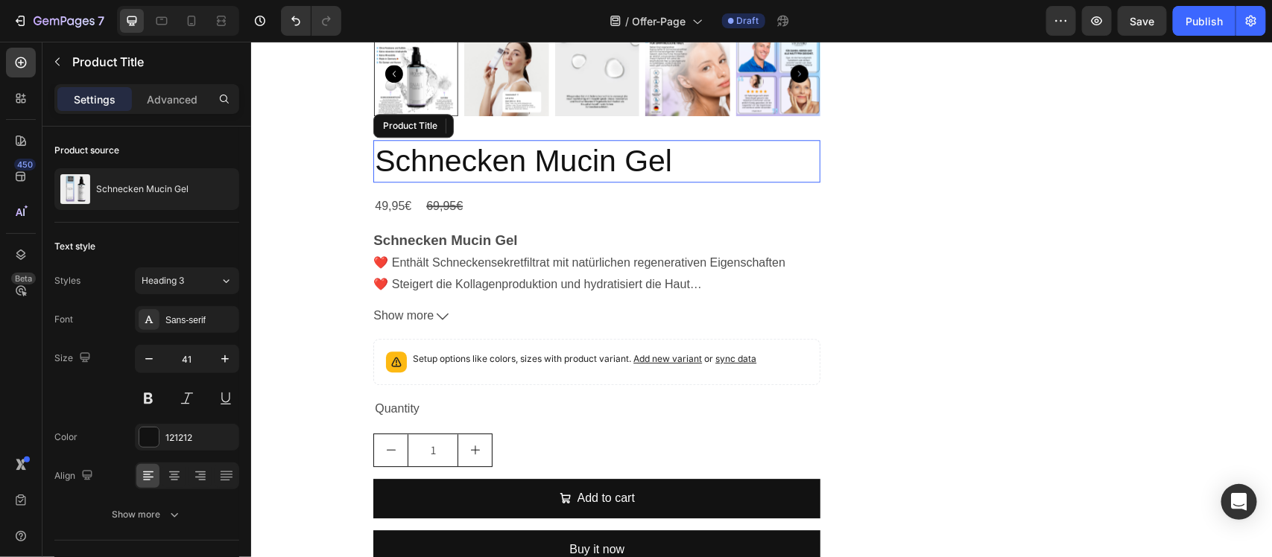
click at [524, 169] on h2 "Schnecken Mucin Gel" at bounding box center [595, 160] width 447 height 42
click at [524, 165] on h2 "Schnecken Mucin Gel" at bounding box center [595, 160] width 447 height 42
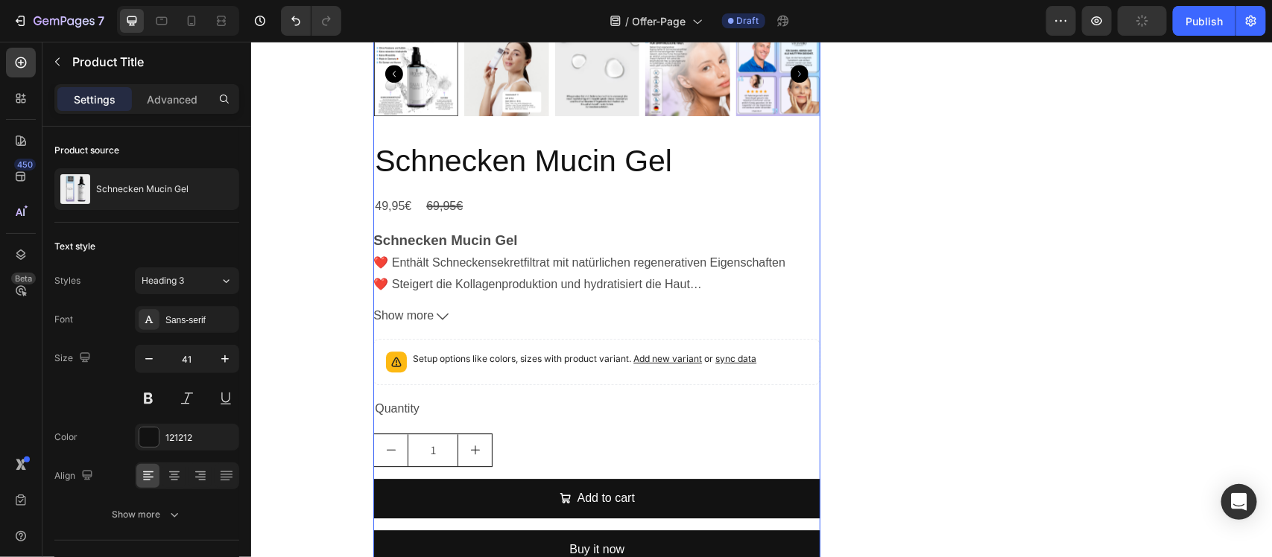
click at [564, 128] on div "Product Images Schnecken Mucin Gel Product Title 49,95€ Product Price Product P…" at bounding box center [595, 79] width 447 height 1003
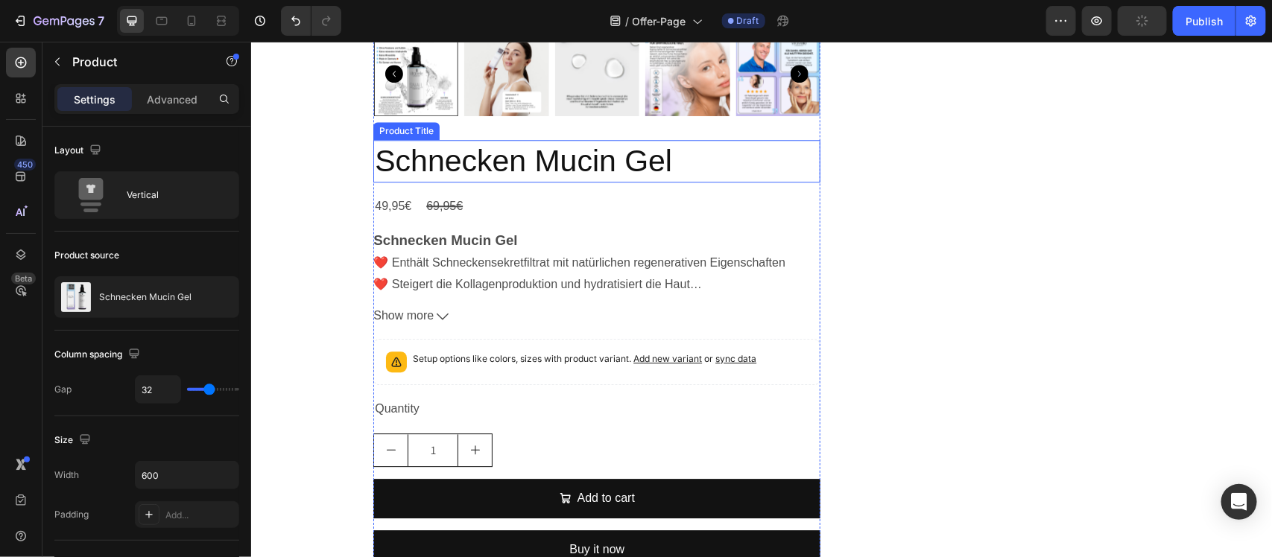
click at [538, 163] on h2 "Schnecken Mucin Gel" at bounding box center [595, 160] width 447 height 42
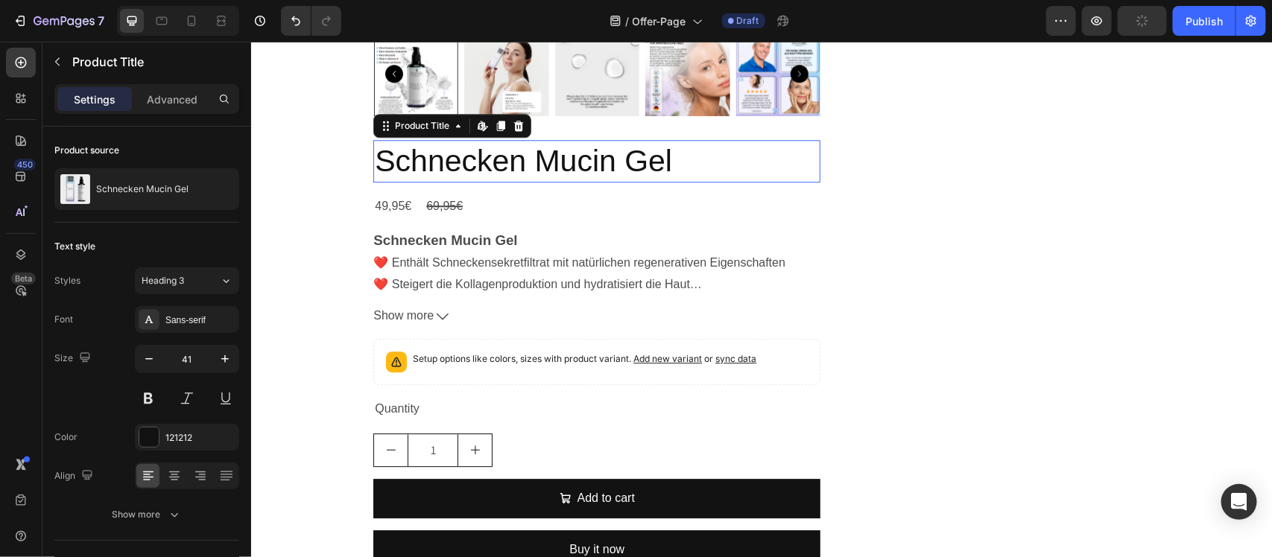
click at [538, 163] on h2 "Schnecken Mucin Gel" at bounding box center [595, 160] width 447 height 42
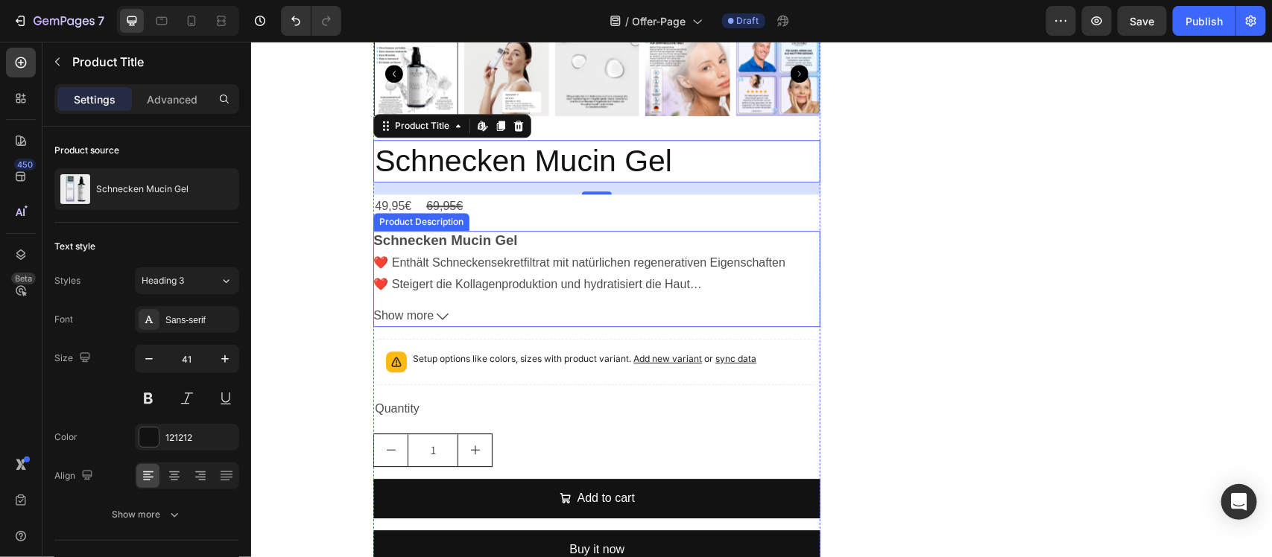
click at [534, 236] on div "Schnecken Mucin Gel ❤️ Enthält Schneckensekretfiltrat mit natürlichen regenerat…" at bounding box center [595, 261] width 447 height 63
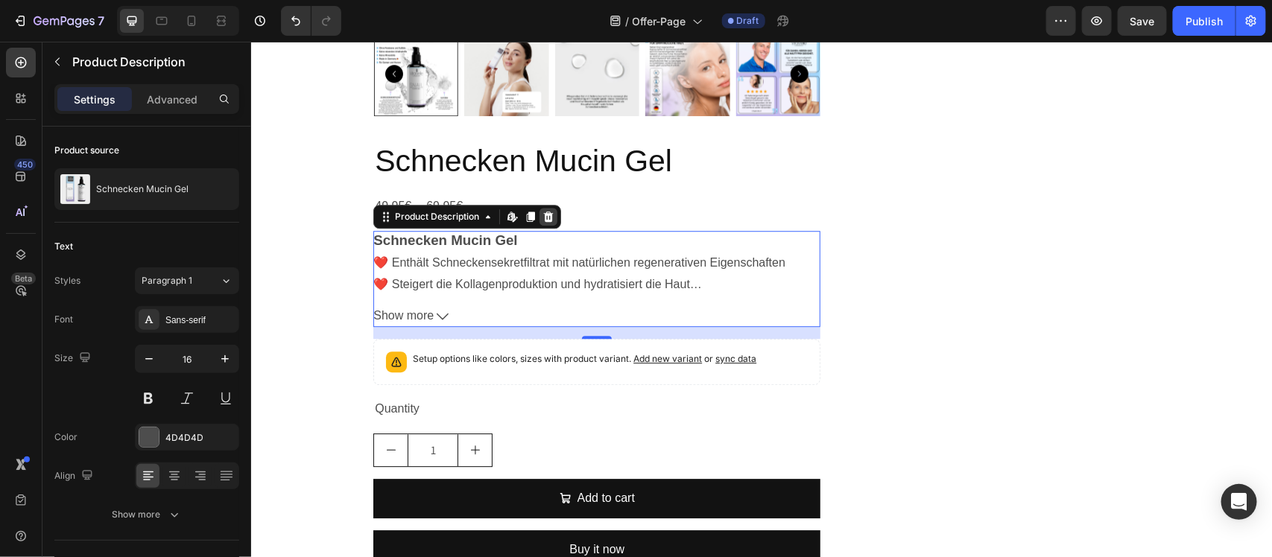
click at [545, 210] on icon at bounding box center [548, 216] width 12 height 12
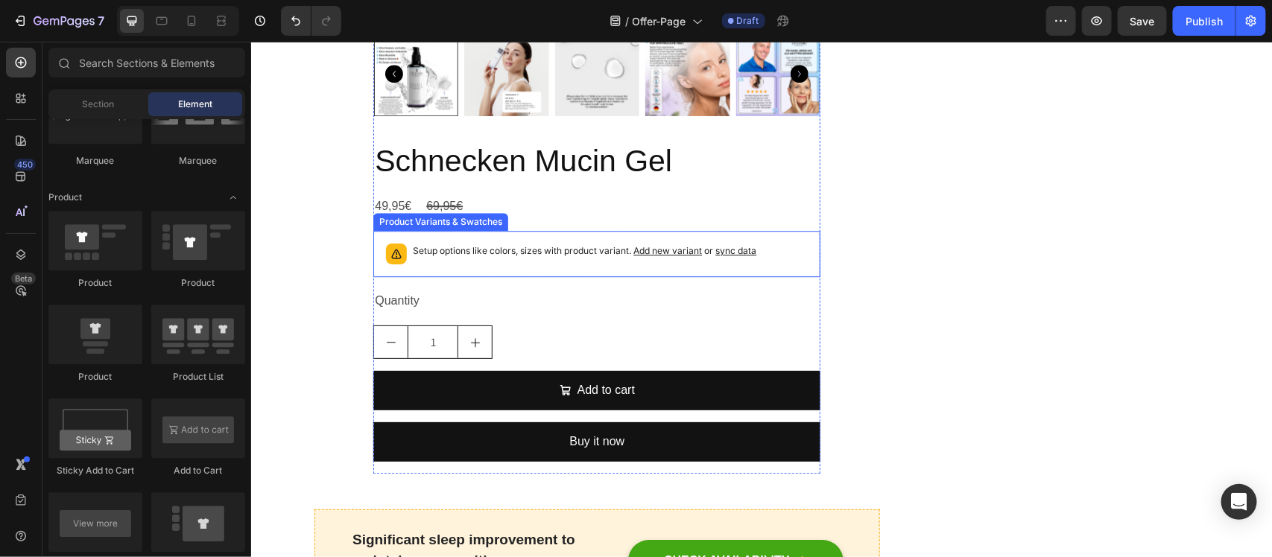
click at [521, 249] on p "Setup options like colors, sizes with product variant. Add new variant or sync …" at bounding box center [583, 250] width 343 height 15
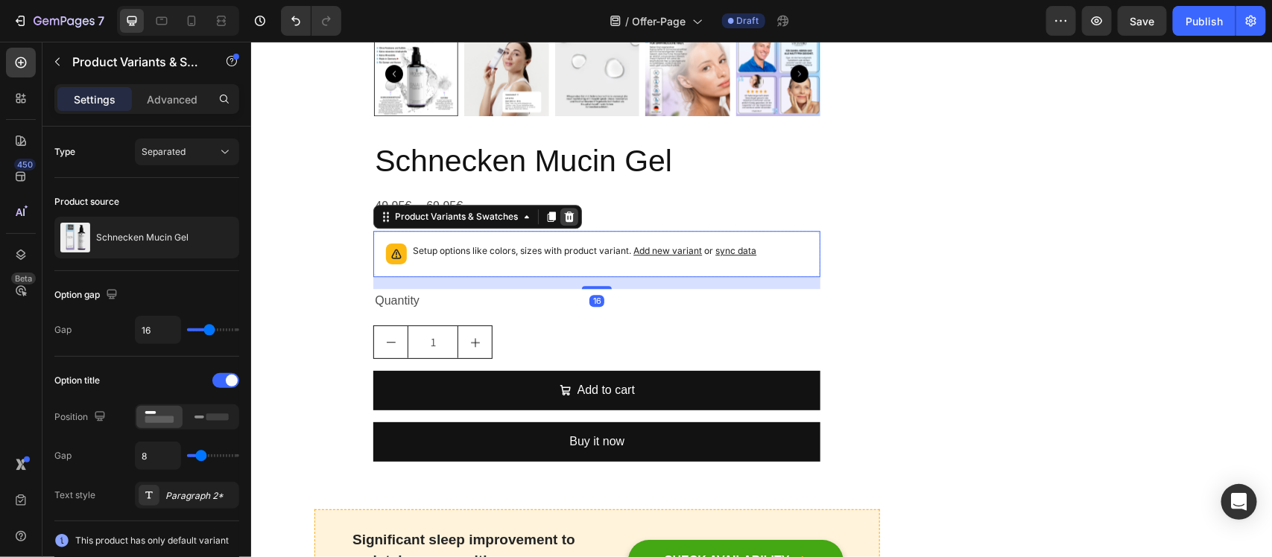
click at [564, 213] on icon at bounding box center [569, 216] width 10 height 10
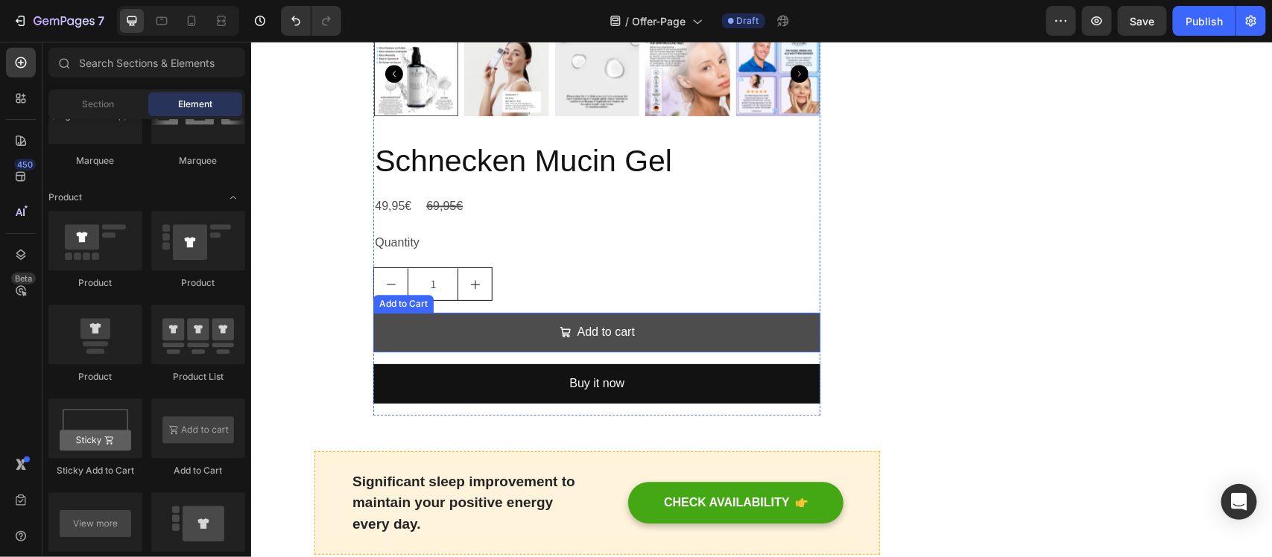
click at [434, 331] on button "Add to cart" at bounding box center [595, 331] width 447 height 39
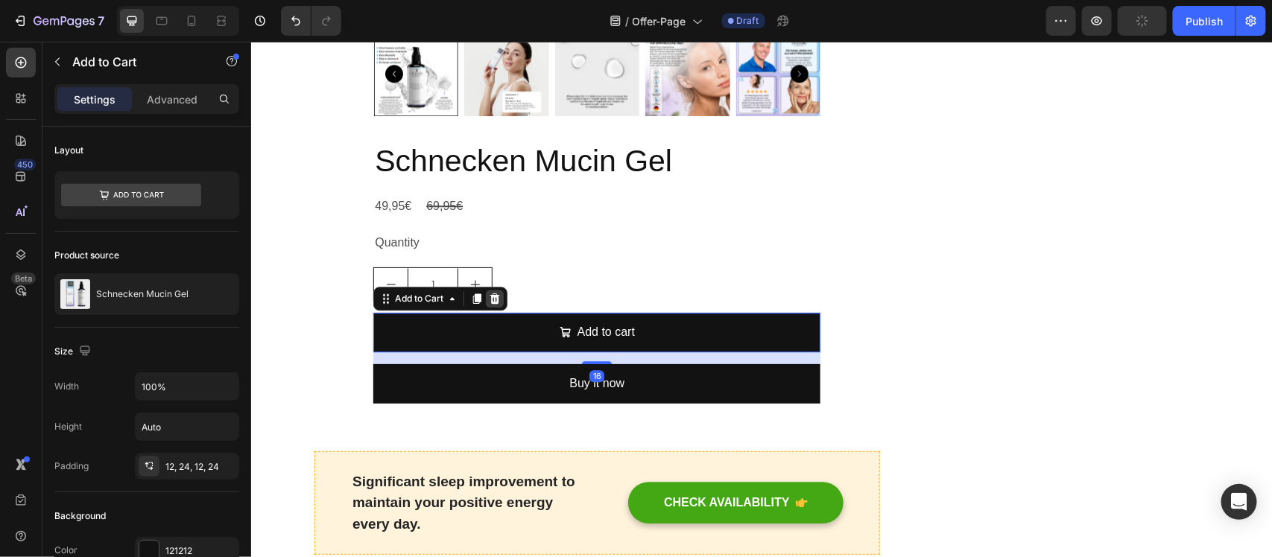
click at [490, 295] on icon at bounding box center [494, 298] width 10 height 10
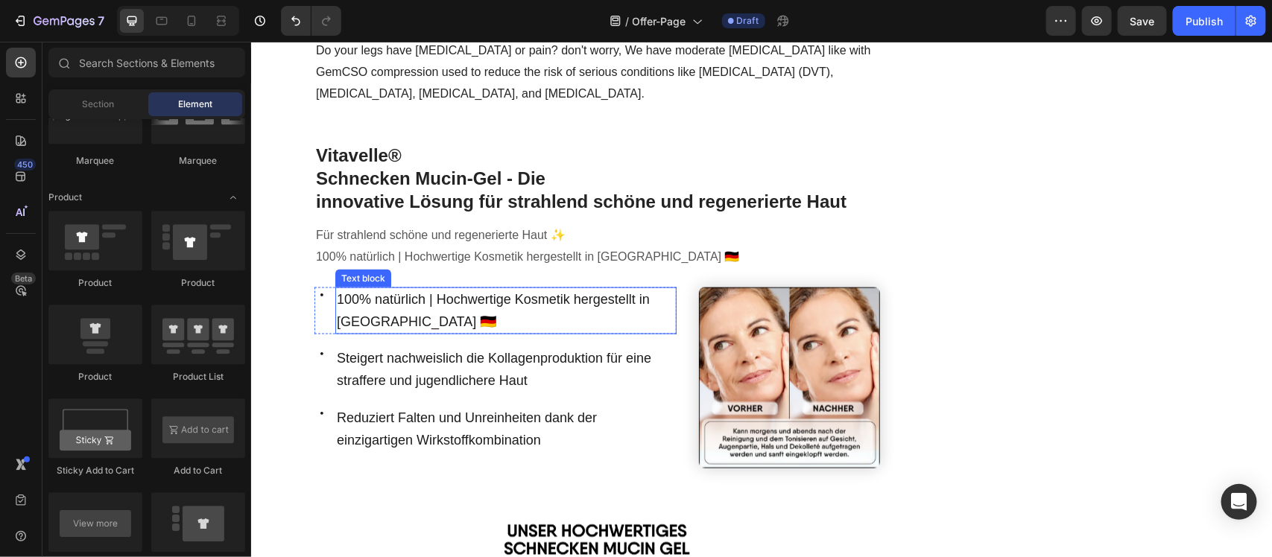
scroll to position [838, 0]
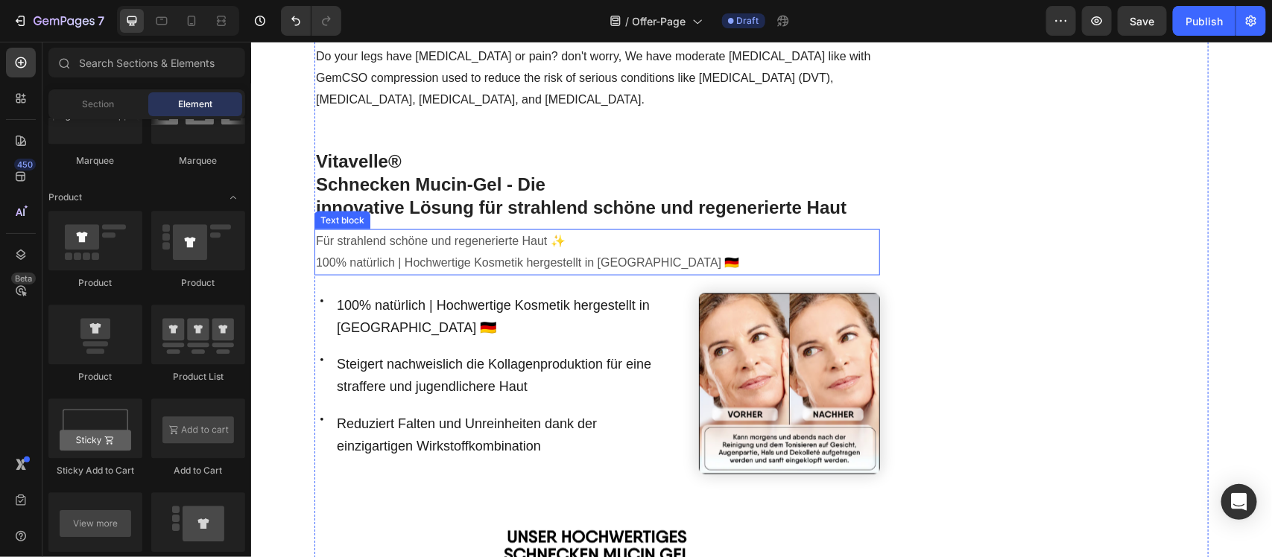
click at [468, 244] on p "Für strahlend schöne und regenerierte Haut ✨" at bounding box center [596, 241] width 562 height 22
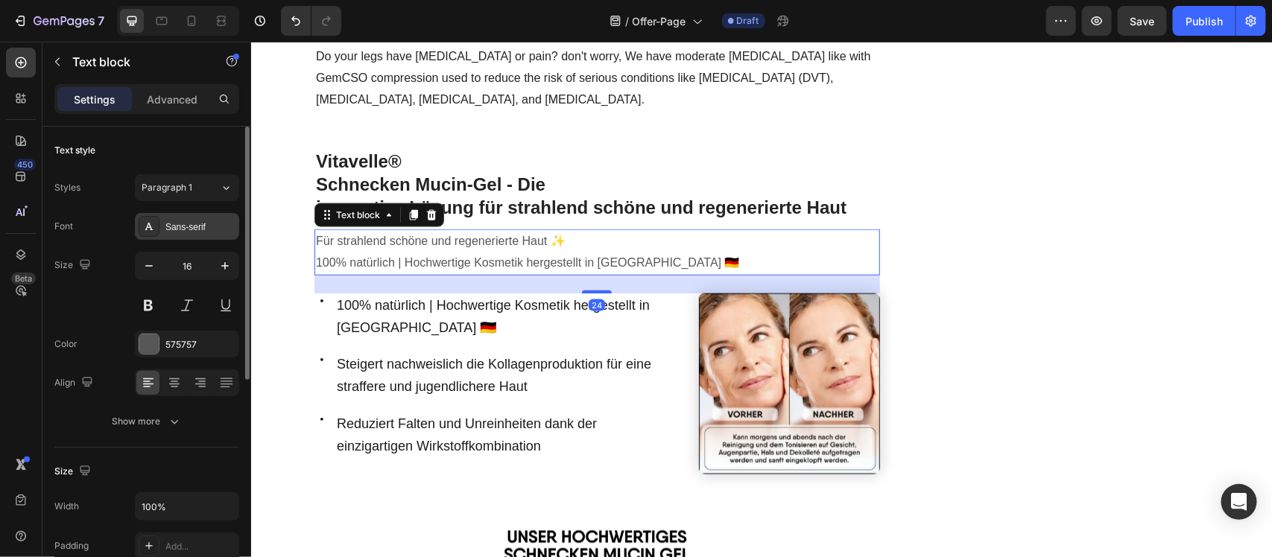
click at [181, 233] on div "Sans-serif" at bounding box center [200, 226] width 70 height 13
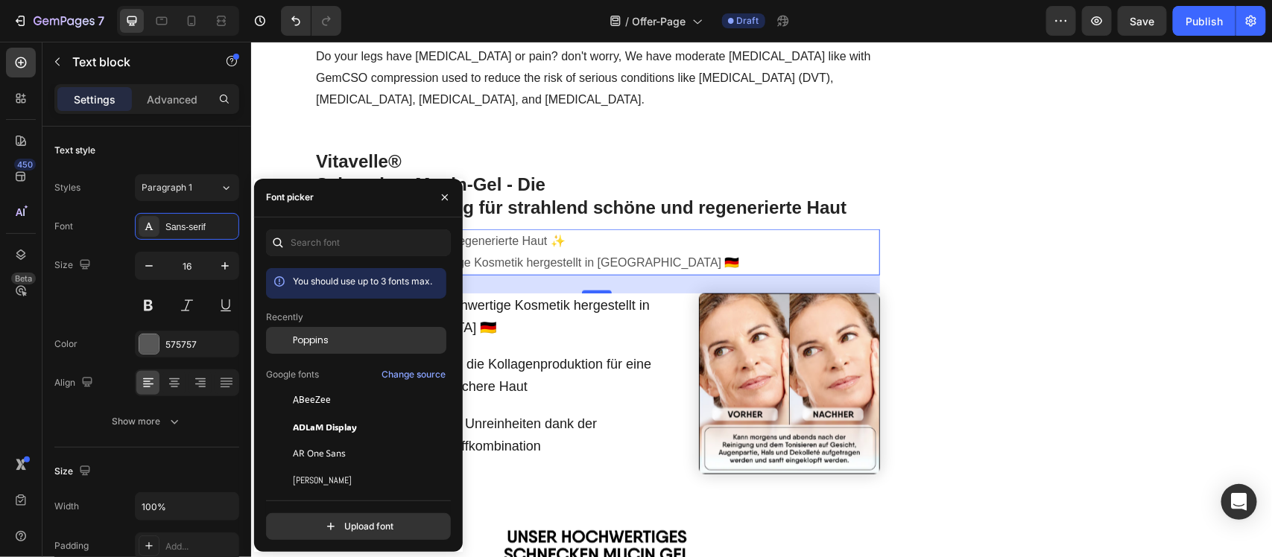
click at [367, 343] on div "Poppins" at bounding box center [368, 340] width 150 height 13
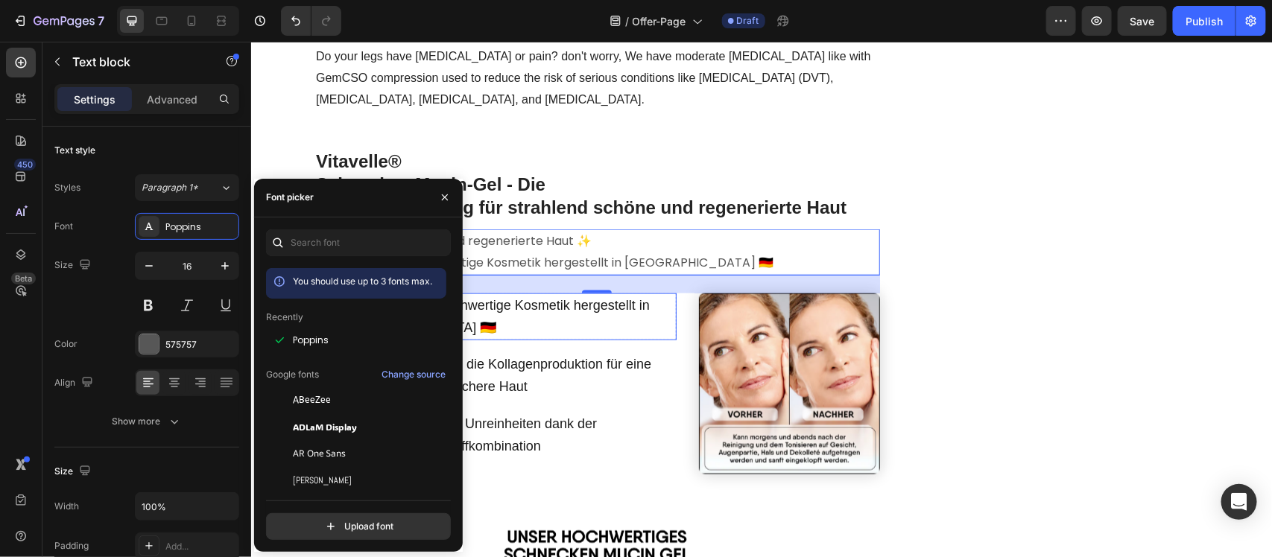
click at [527, 302] on span "100% natürlich | Hochwertige Kosmetik hergestellt in [GEOGRAPHIC_DATA] 🇩🇪" at bounding box center [492, 315] width 313 height 37
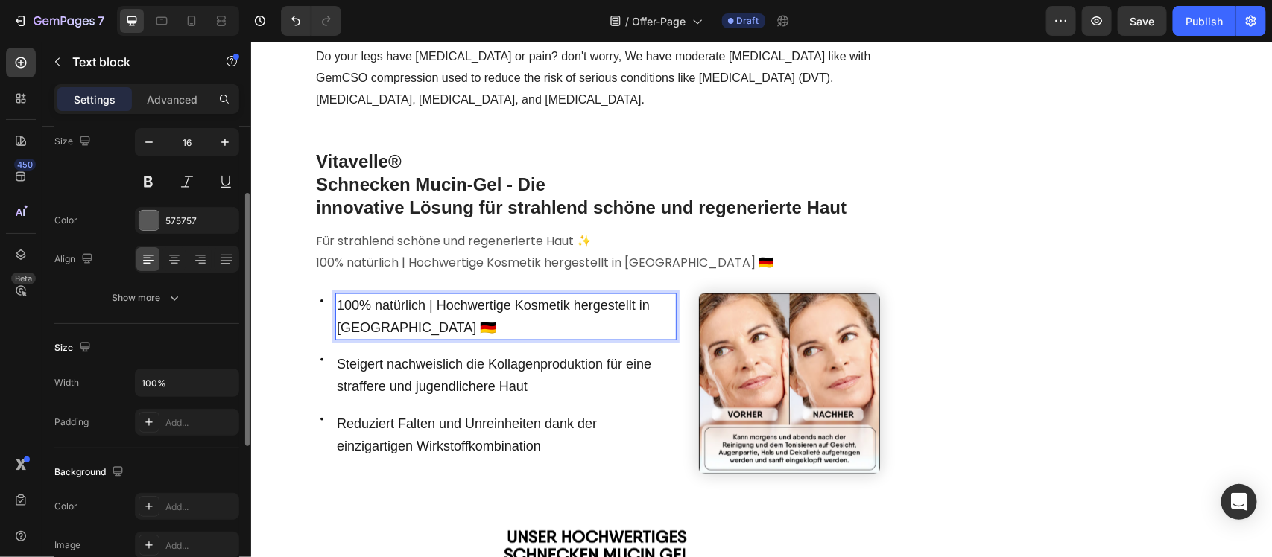
scroll to position [31, 0]
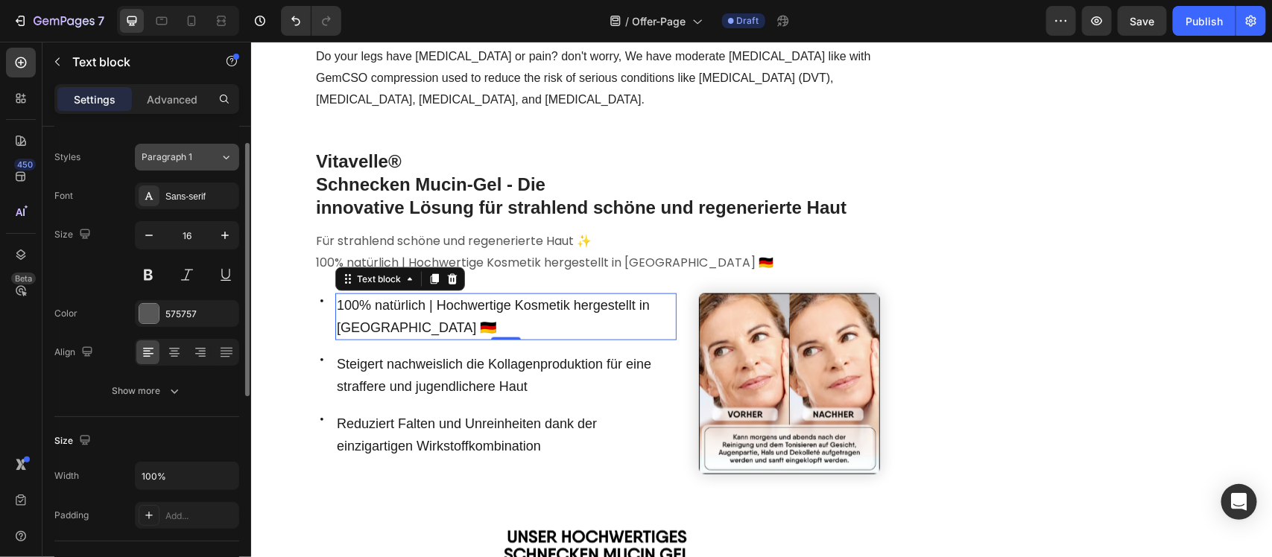
click at [158, 156] on span "Paragraph 1" at bounding box center [167, 156] width 51 height 13
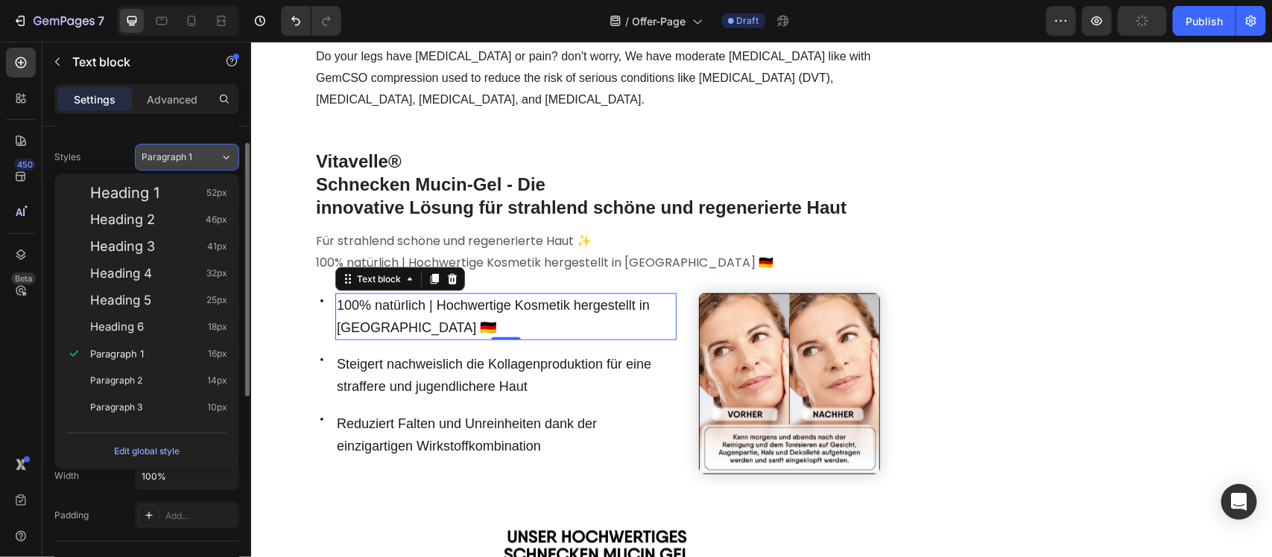
click at [158, 157] on span "Paragraph 1" at bounding box center [167, 156] width 51 height 13
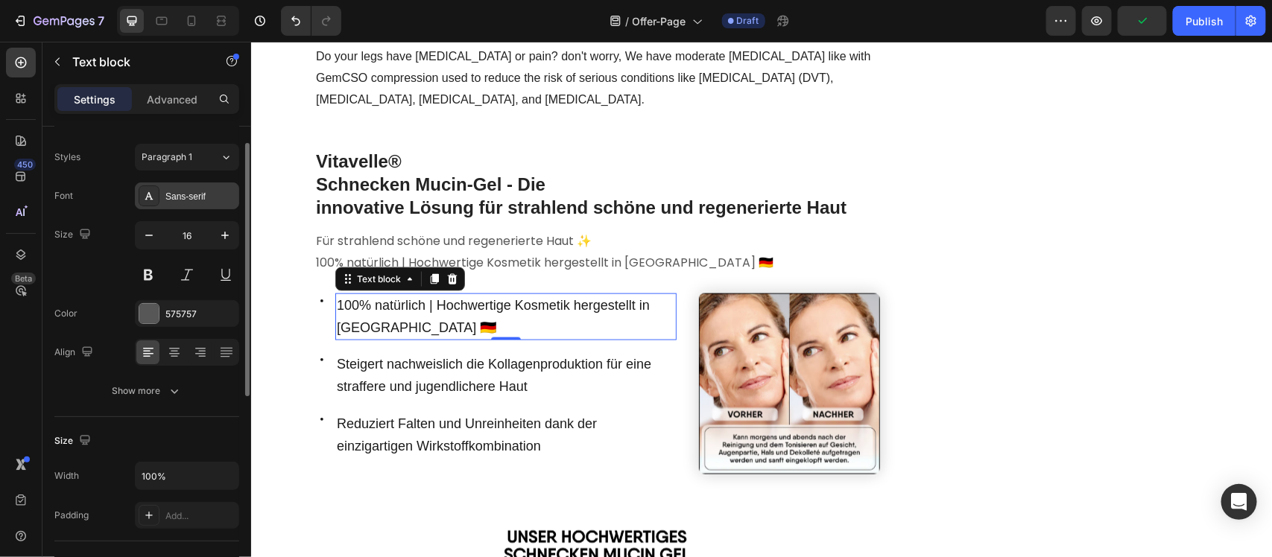
click at [161, 198] on div "Sans-serif" at bounding box center [187, 195] width 104 height 27
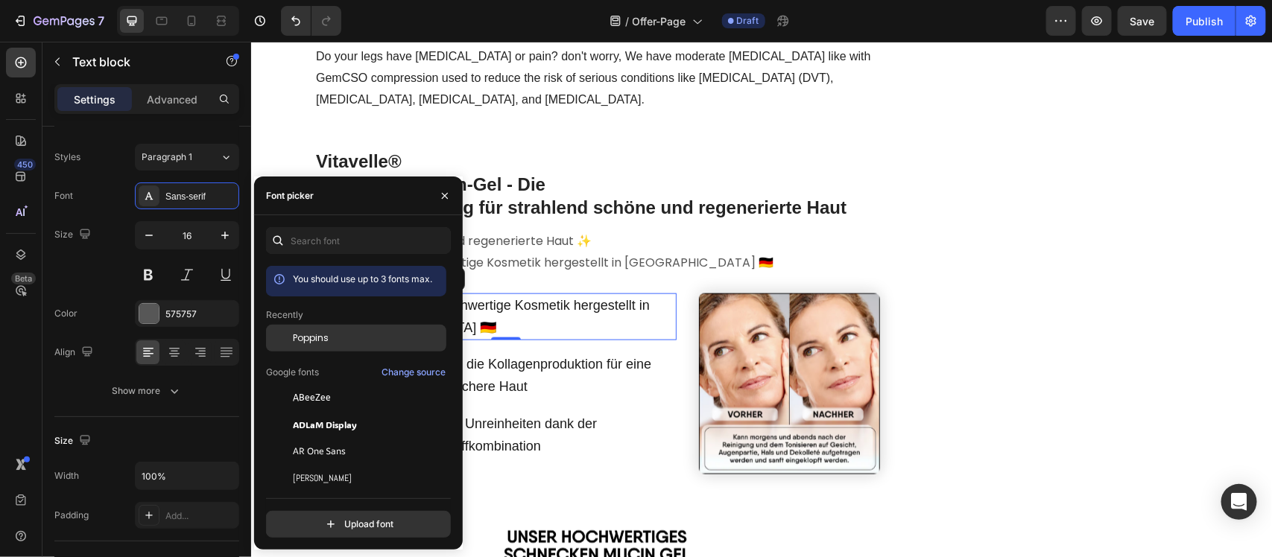
click at [360, 328] on div "Poppins" at bounding box center [356, 338] width 180 height 27
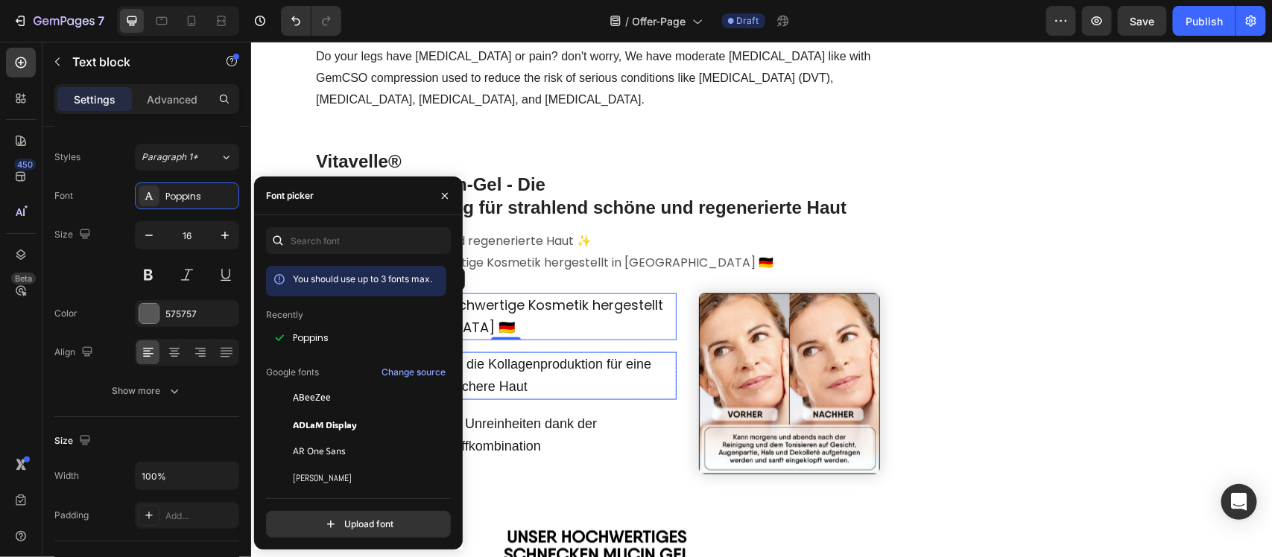
click at [577, 358] on span "Steigert nachweislich die Kollagenproduktion für eine straffere und jugendliche…" at bounding box center [493, 374] width 314 height 37
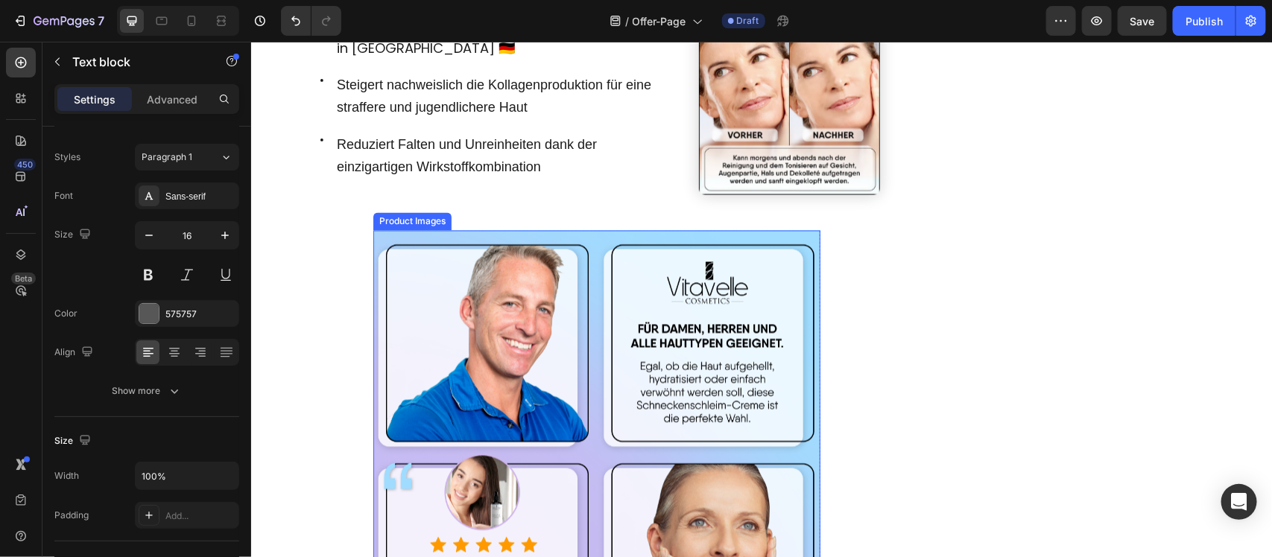
scroll to position [1304, 0]
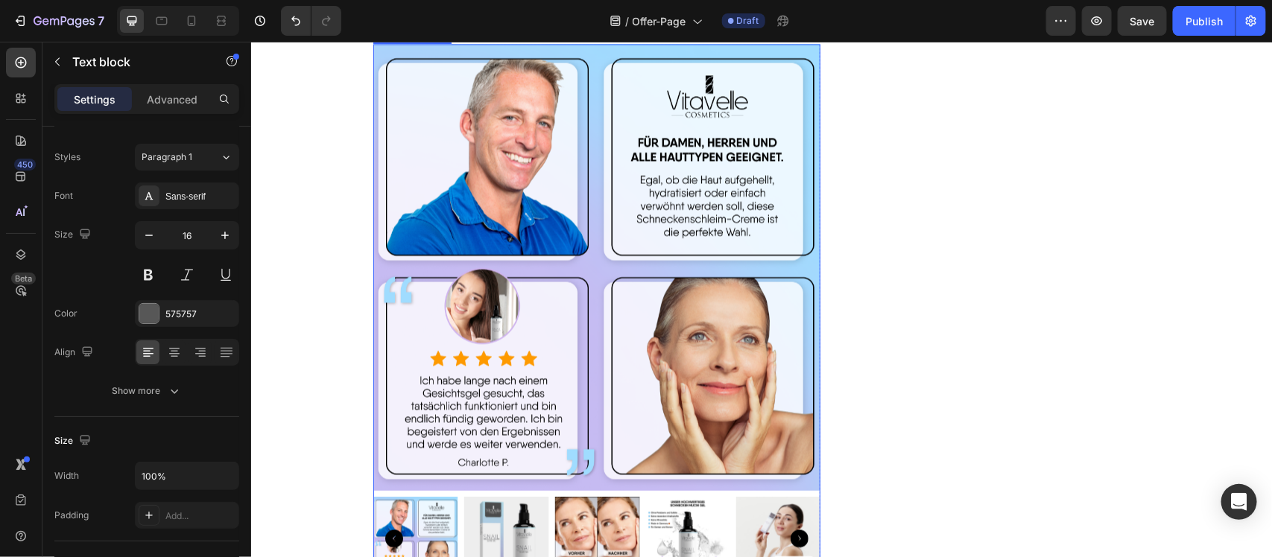
drag, startPoint x: 781, startPoint y: 350, endPoint x: 644, endPoint y: 349, distance: 136.3
click at [781, 350] on img at bounding box center [595, 267] width 447 height 447
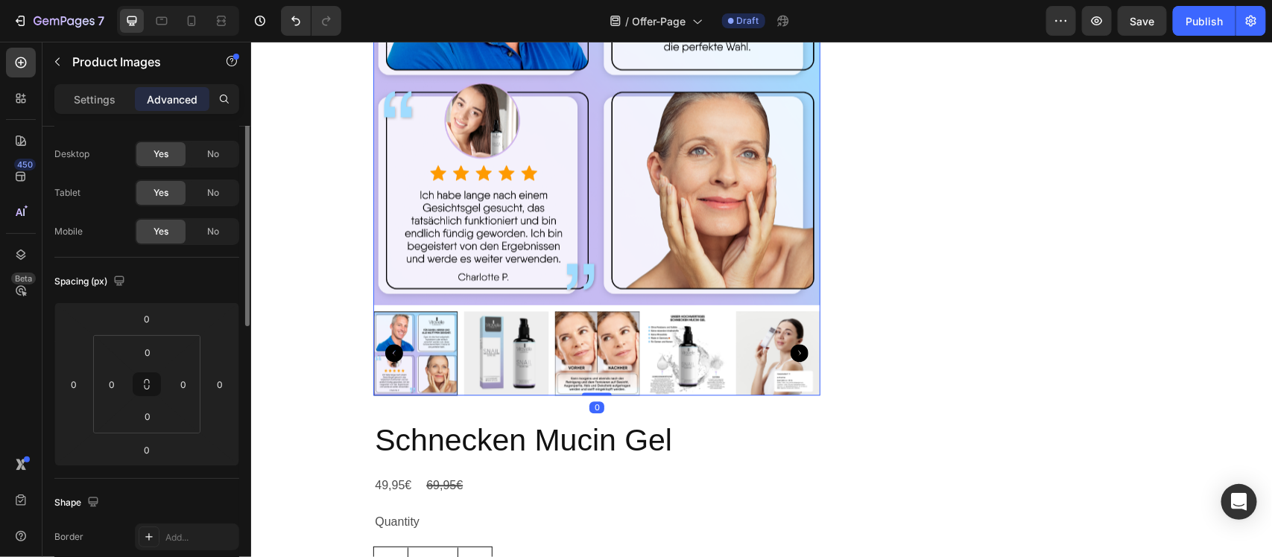
scroll to position [0, 0]
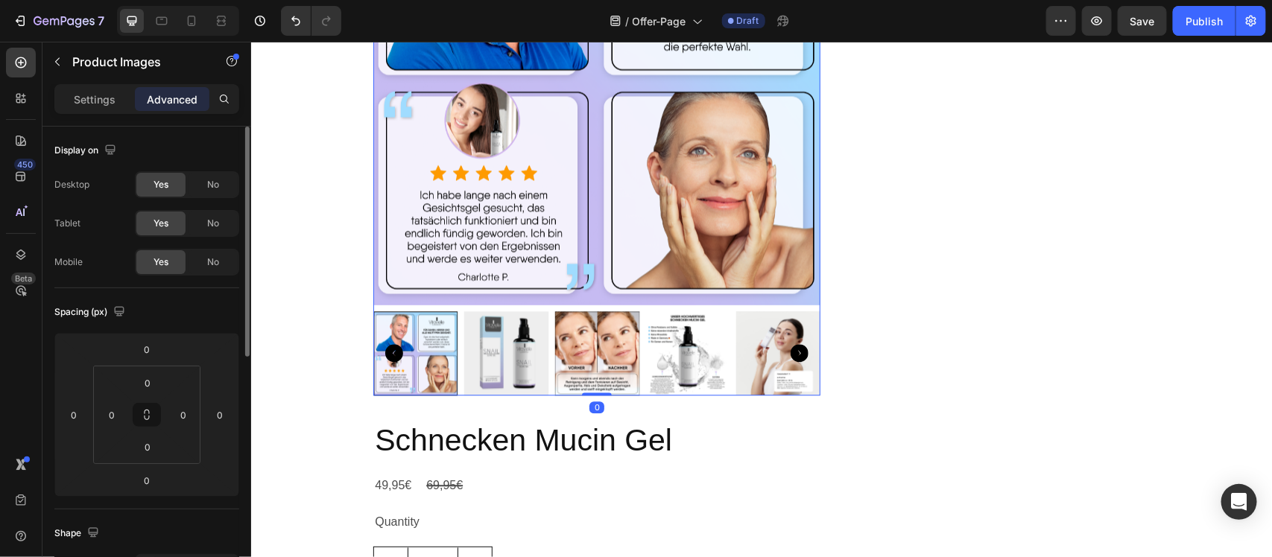
click at [791, 354] on icon "Carousel Next Arrow" at bounding box center [799, 352] width 18 height 18
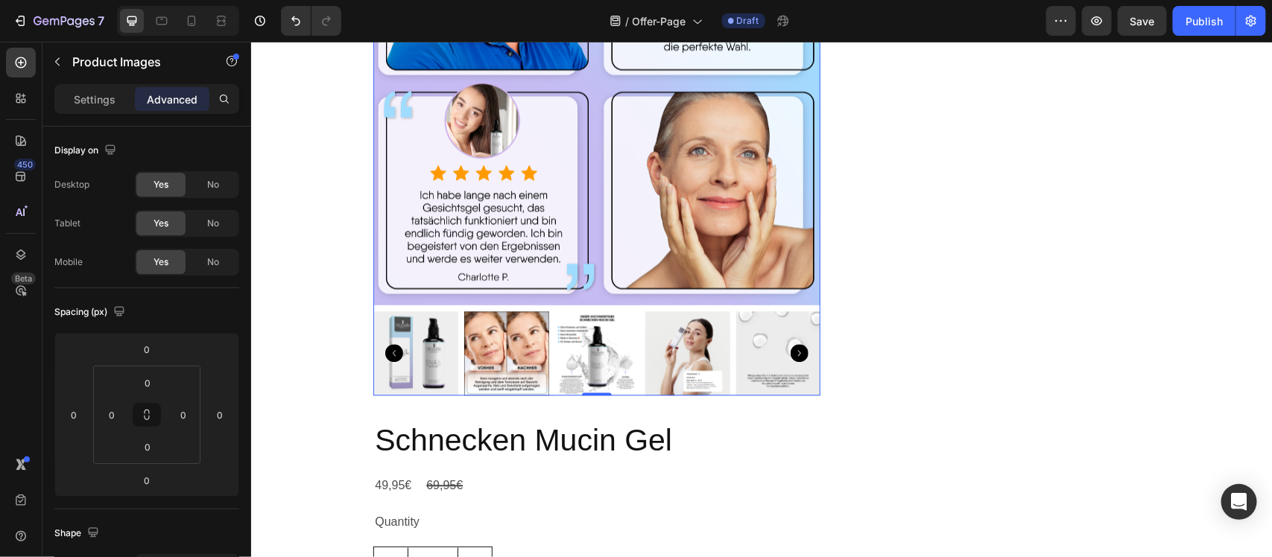
click at [793, 354] on icon "Carousel Next Arrow" at bounding box center [799, 352] width 18 height 18
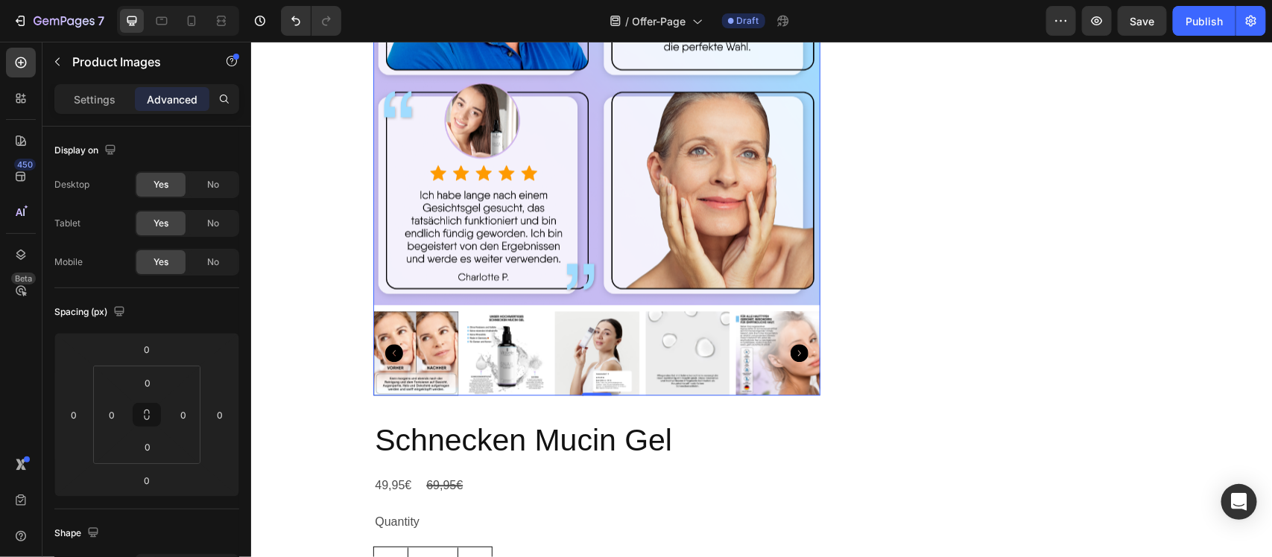
click at [588, 354] on img at bounding box center [596, 353] width 85 height 85
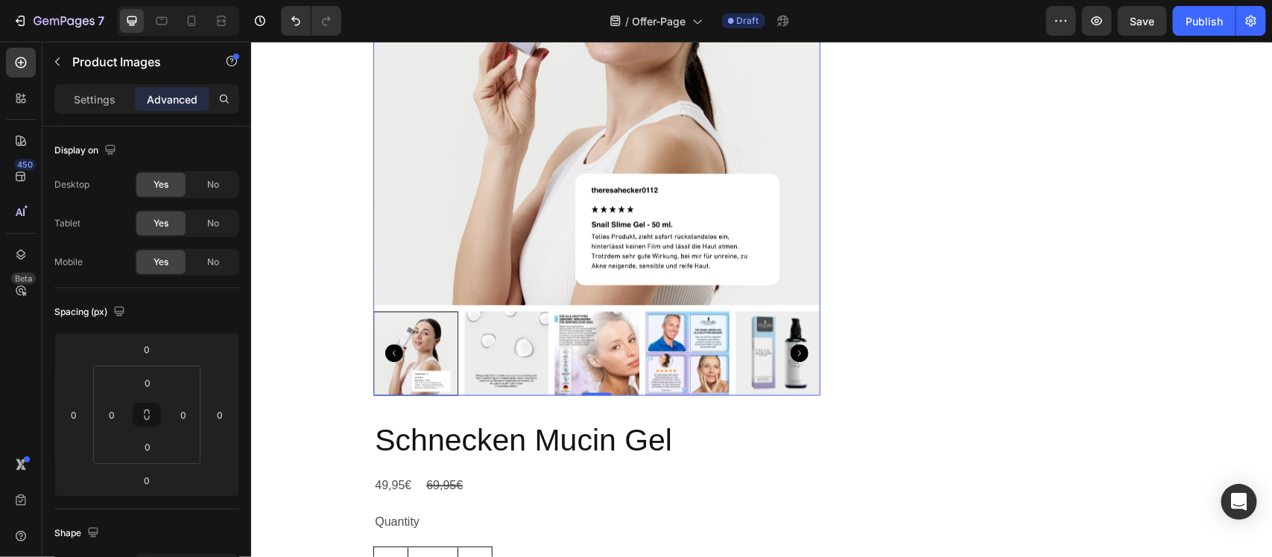
click at [557, 234] on img at bounding box center [595, 81] width 447 height 447
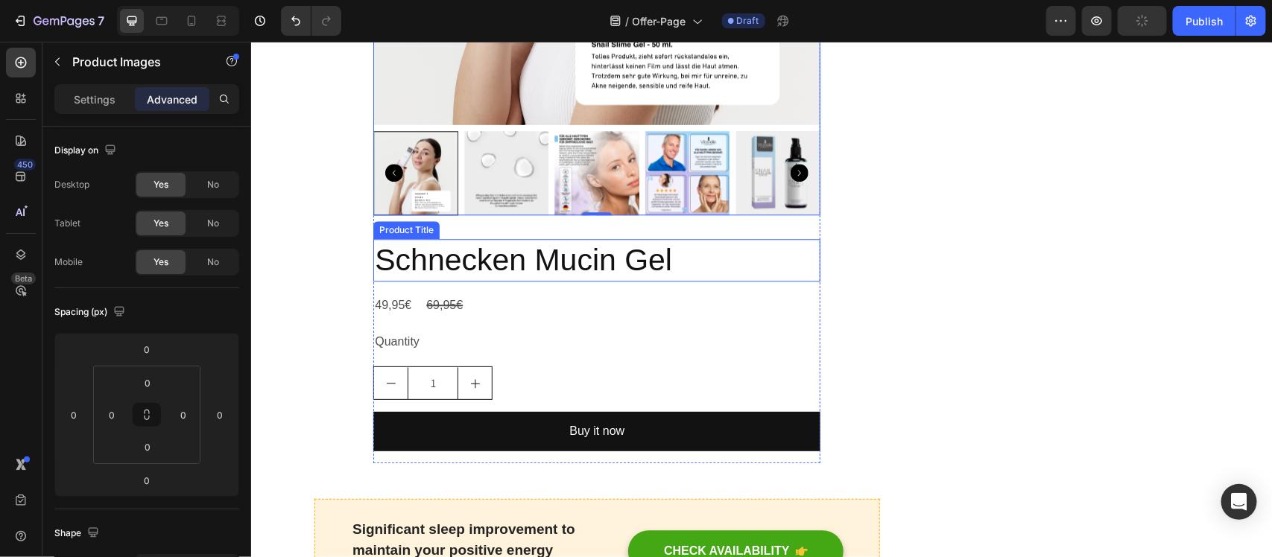
scroll to position [1676, 0]
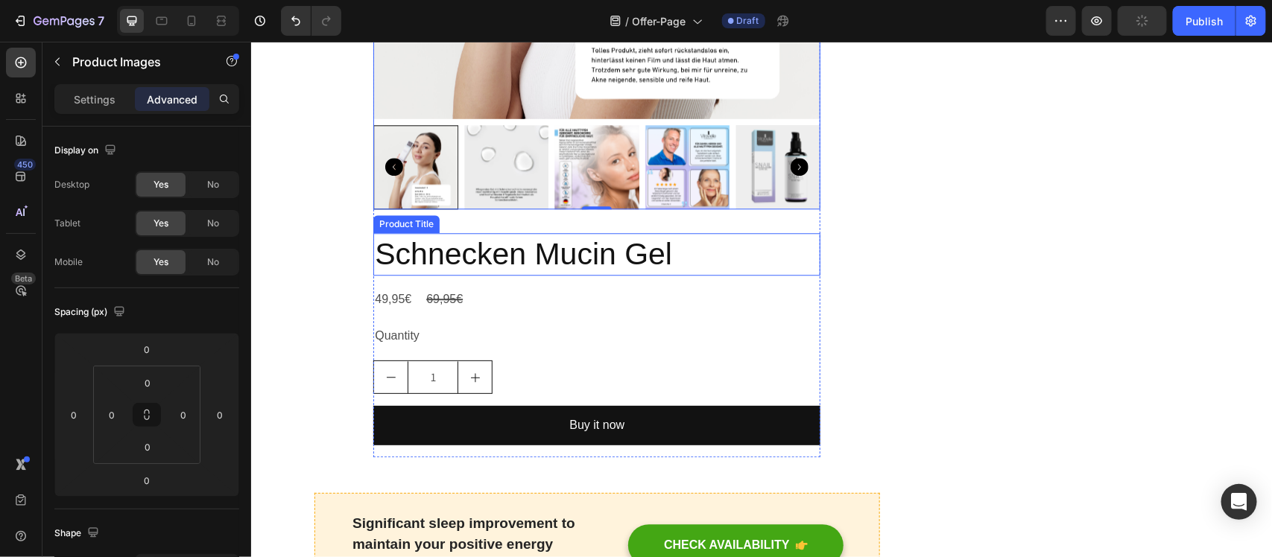
click at [530, 255] on h2 "Schnecken Mucin Gel" at bounding box center [595, 253] width 447 height 42
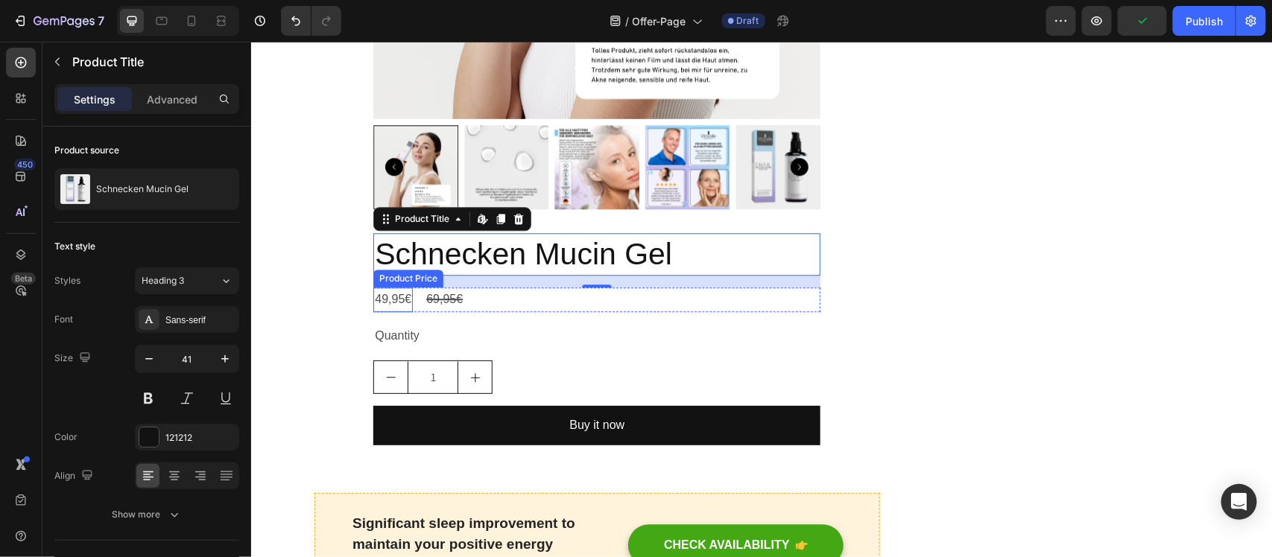
click at [375, 294] on div "49,95€" at bounding box center [391, 299] width 39 height 25
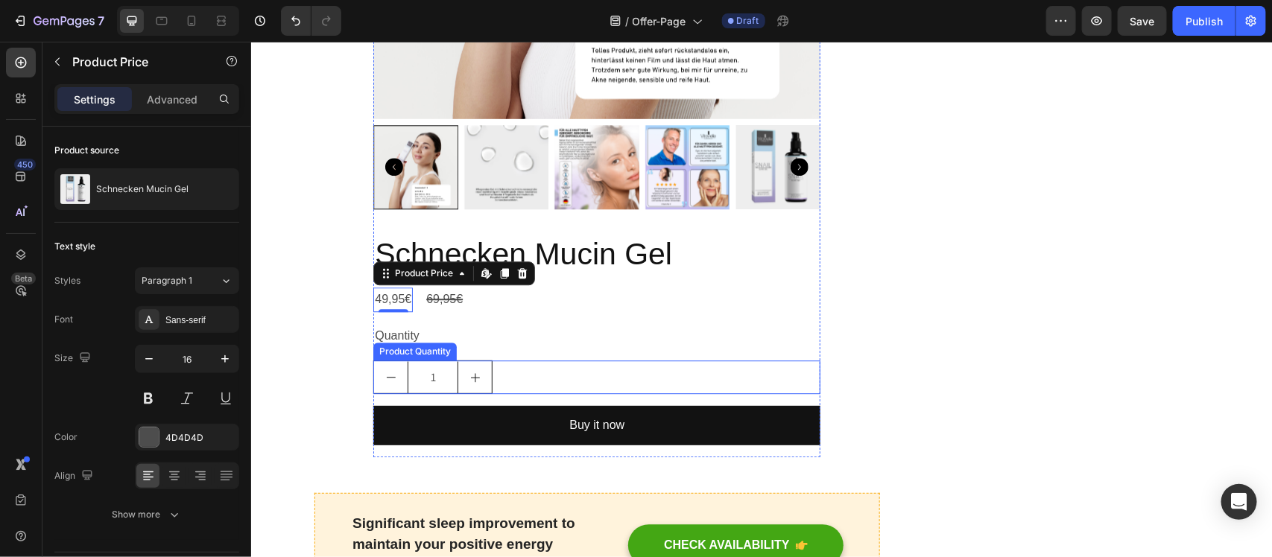
click at [545, 361] on div "1" at bounding box center [595, 377] width 447 height 34
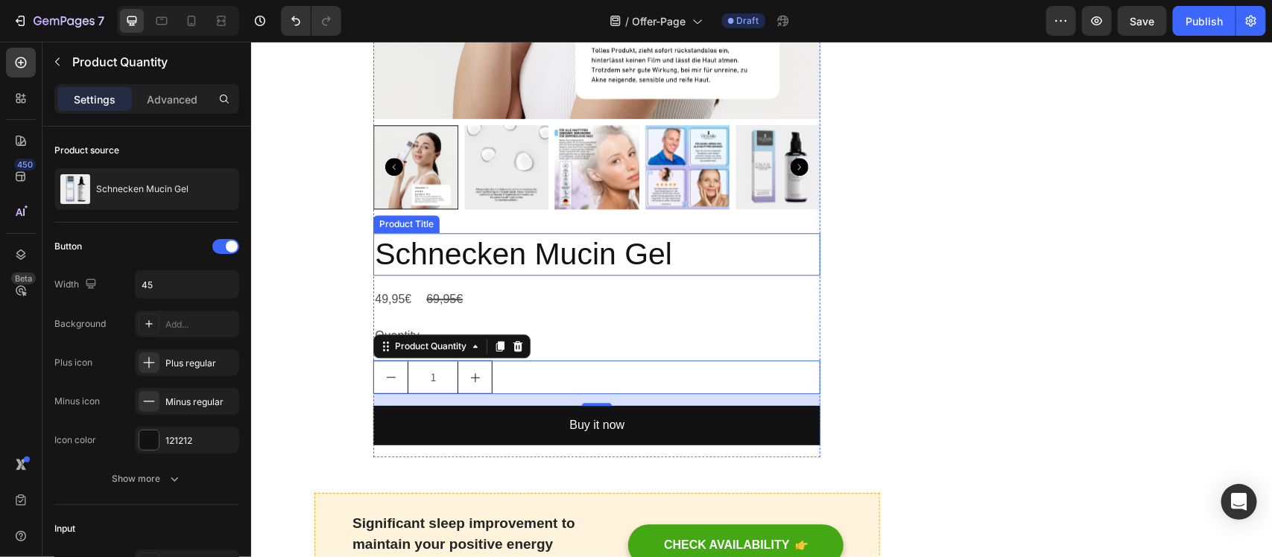
click at [561, 250] on h2 "Schnecken Mucin Gel" at bounding box center [595, 253] width 447 height 42
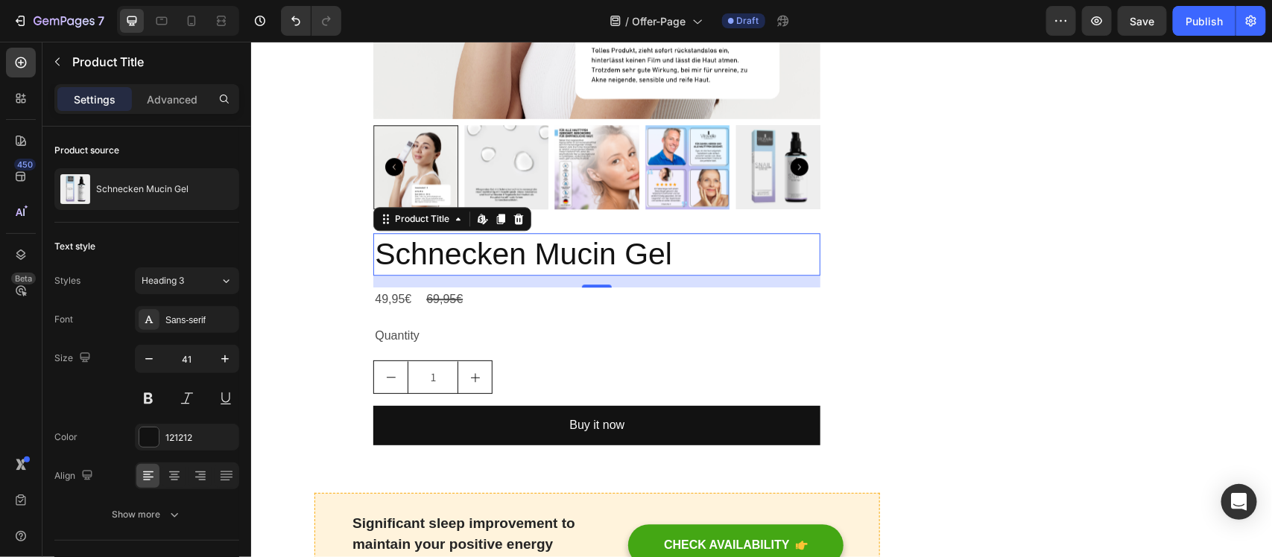
click at [520, 250] on h2 "Schnecken Mucin Gel" at bounding box center [595, 253] width 447 height 42
click at [191, 359] on input "41" at bounding box center [186, 359] width 49 height 27
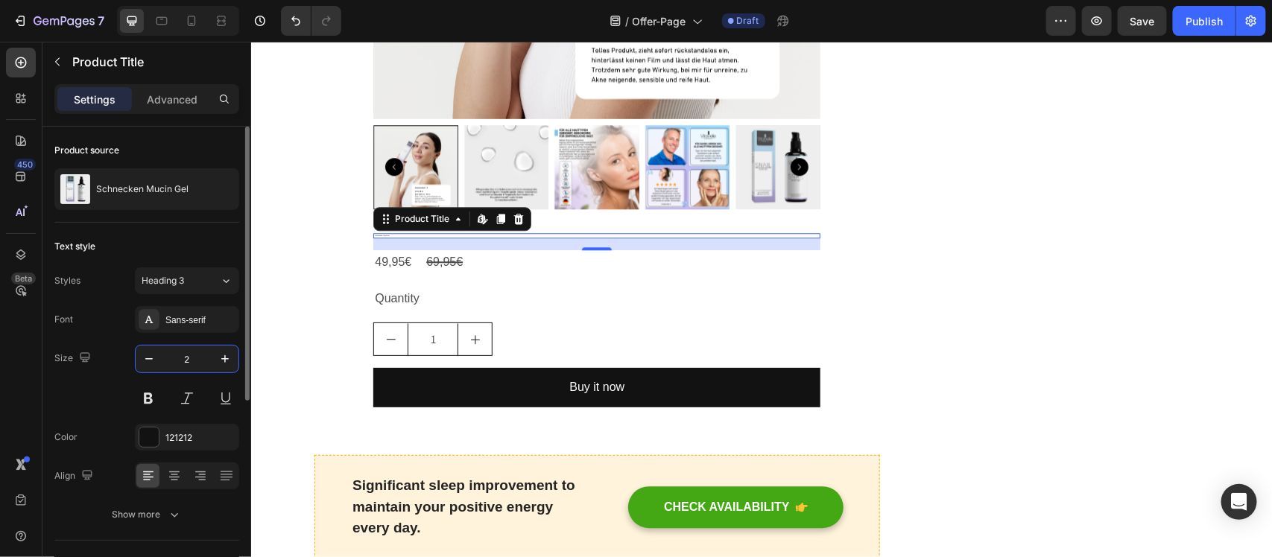
type input "25"
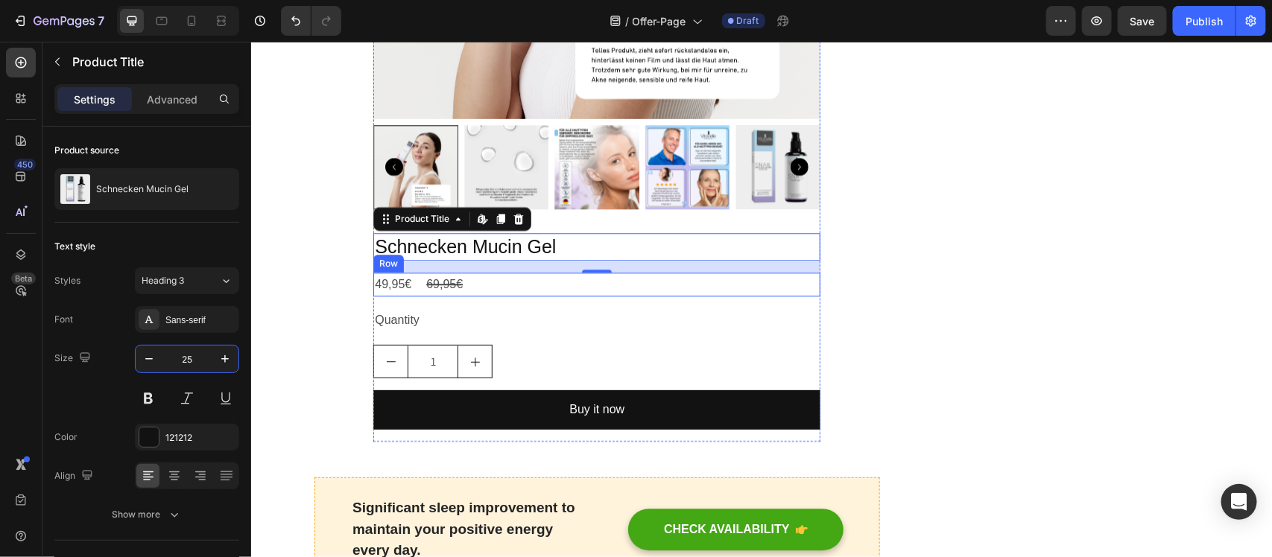
click at [537, 279] on div "49,95€ Product Price Product Price 69,95€ Product Price Product Price Row" at bounding box center [595, 284] width 447 height 25
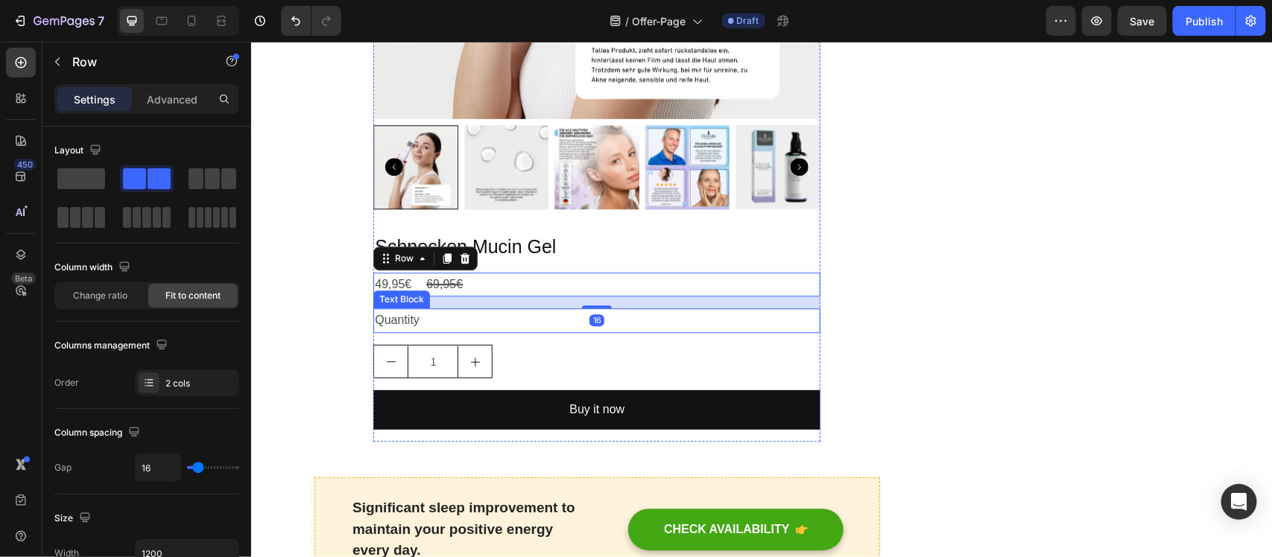
click at [531, 303] on div "Schnecken Mucin Gel Product Title 49,95€ Product Price Product Price 69,95€ Pro…" at bounding box center [595, 336] width 447 height 209
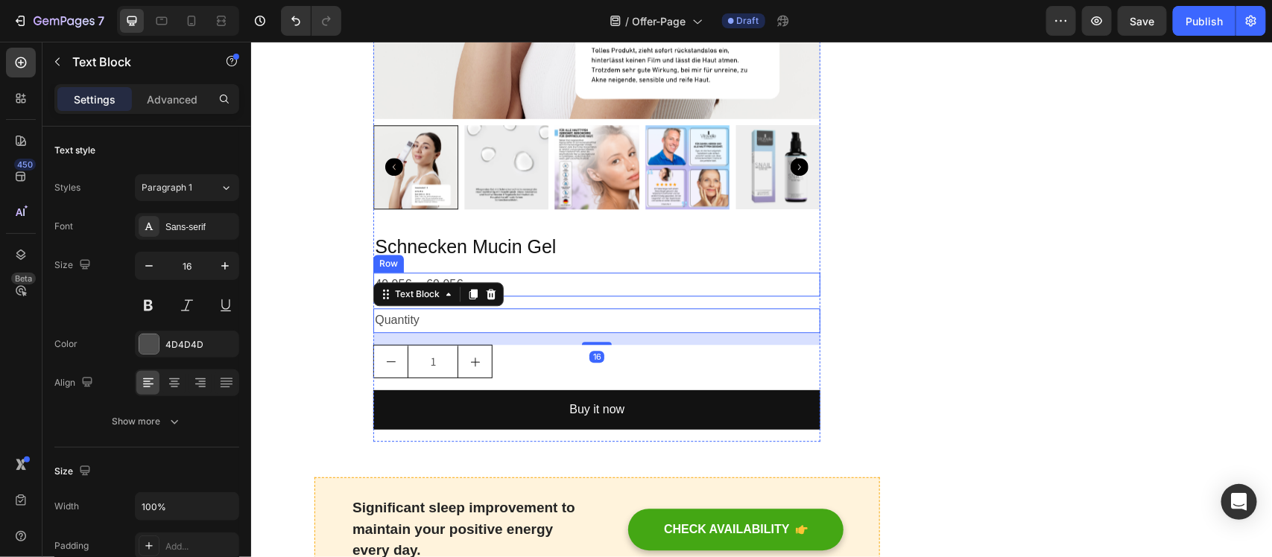
click at [572, 286] on div "49,95€ Product Price Product Price 69,95€ Product Price Product Price Row" at bounding box center [595, 284] width 447 height 25
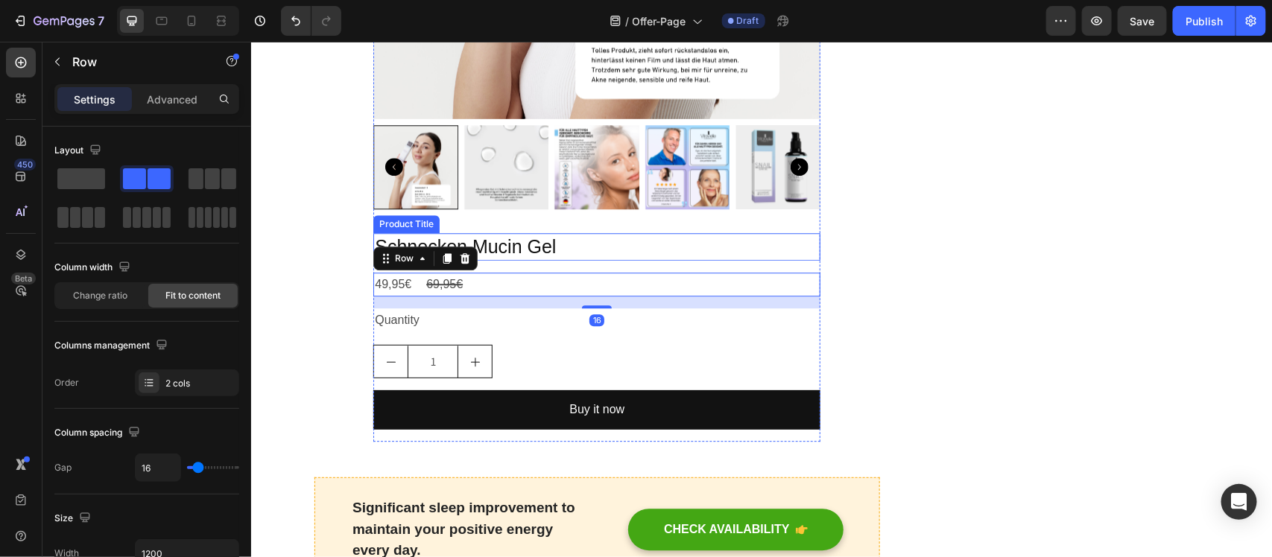
click at [641, 254] on h2 "Schnecken Mucin Gel" at bounding box center [595, 246] width 447 height 28
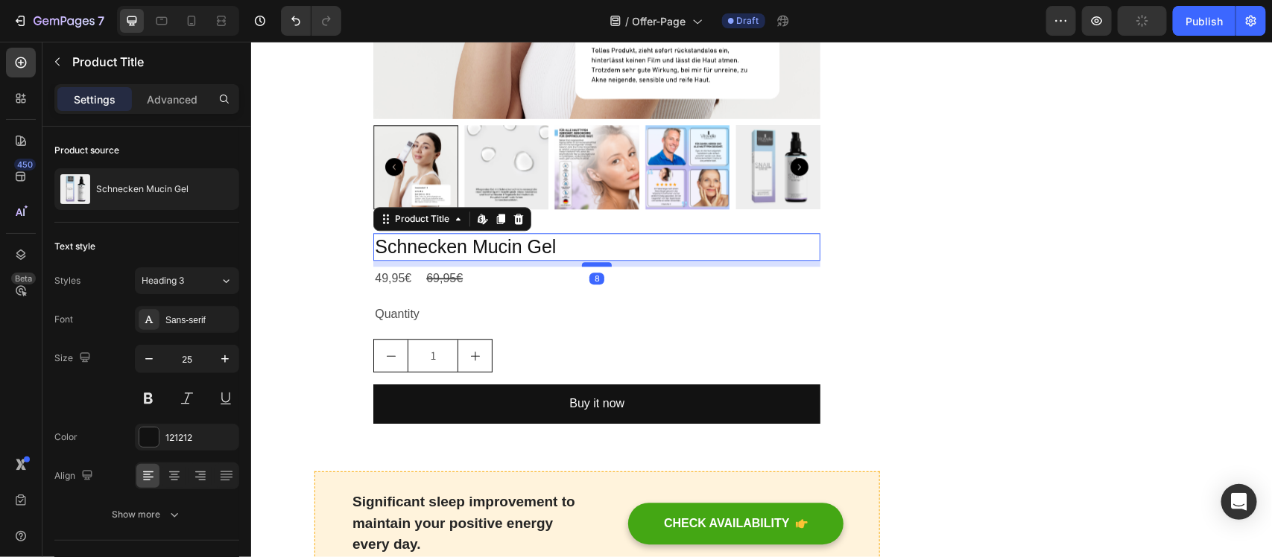
drag, startPoint x: 591, startPoint y: 268, endPoint x: 597, endPoint y: 262, distance: 8.4
click at [597, 262] on div at bounding box center [596, 263] width 30 height 4
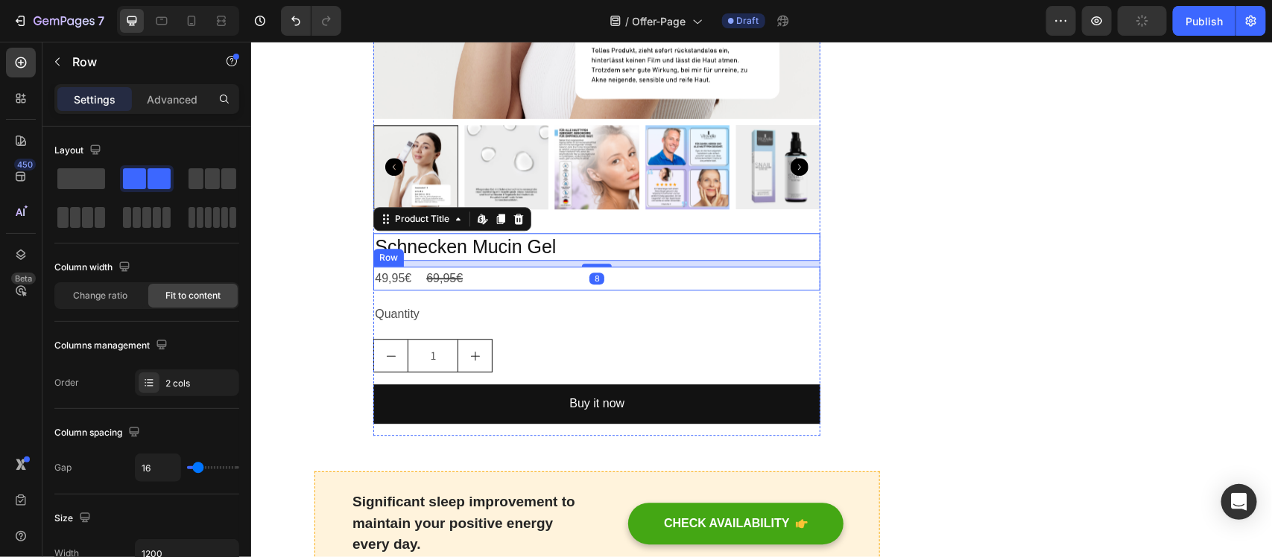
click at [407, 275] on div "49,95€ Product Price Product Price 69,95€ Product Price Product Price Row" at bounding box center [595, 278] width 447 height 25
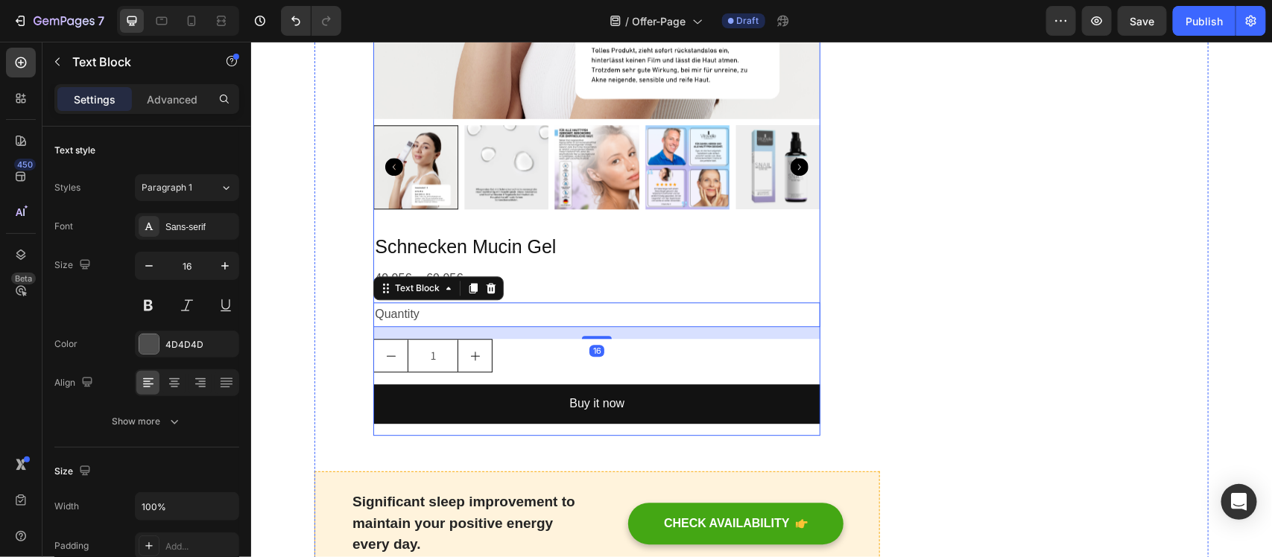
click at [583, 283] on div "49,95€ Product Price Product Price 69,95€ Product Price Product Price Row" at bounding box center [595, 278] width 447 height 25
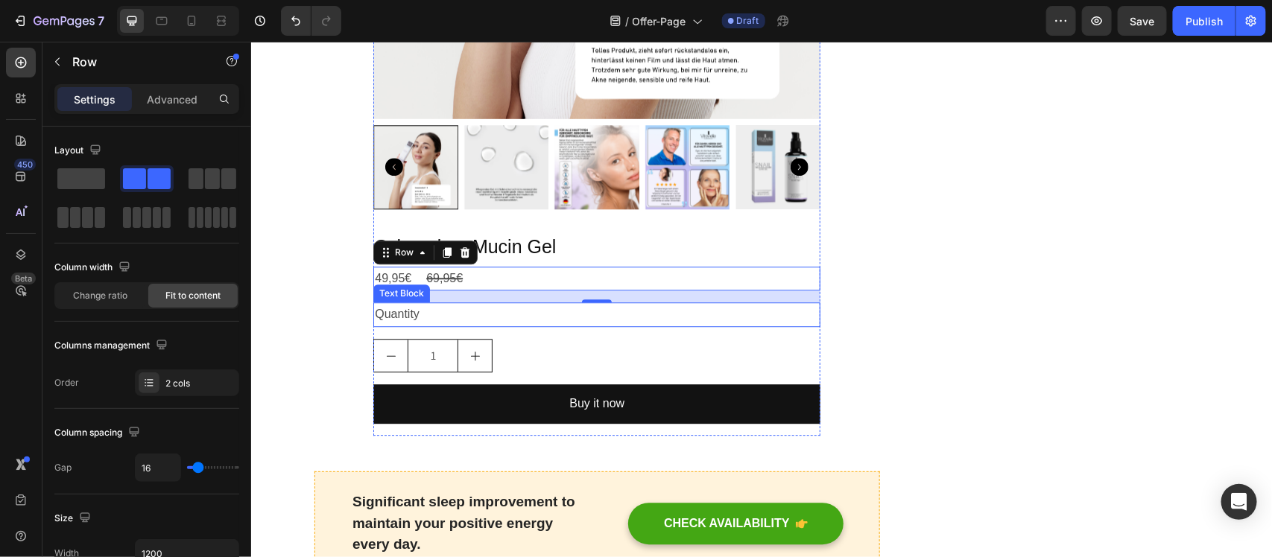
click at [441, 323] on div "Quantity" at bounding box center [595, 314] width 447 height 25
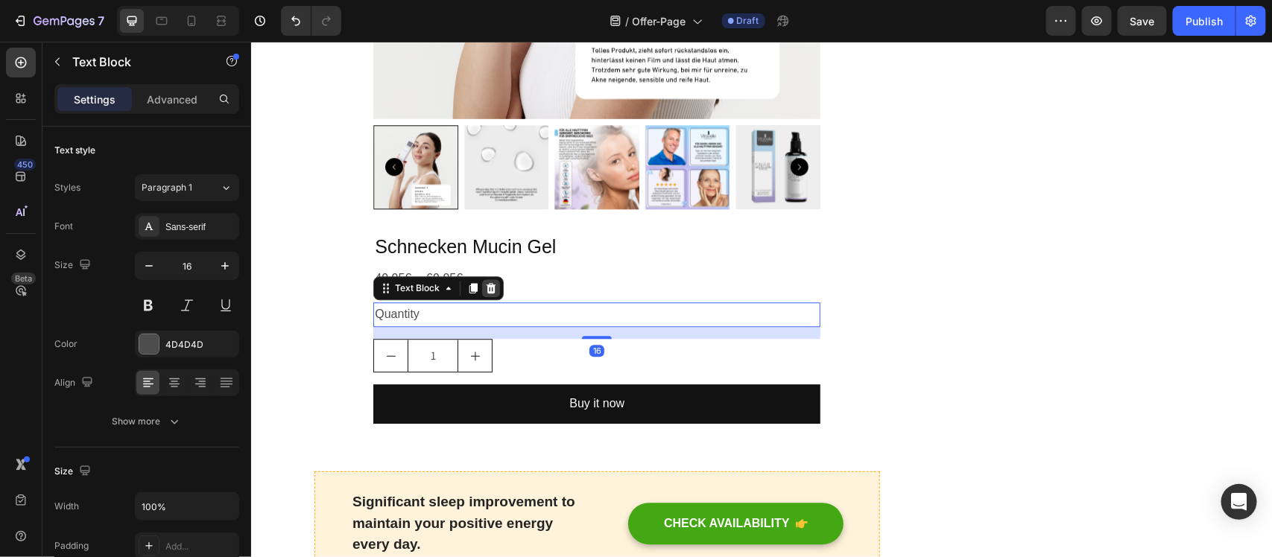
click at [489, 290] on icon at bounding box center [490, 288] width 12 height 12
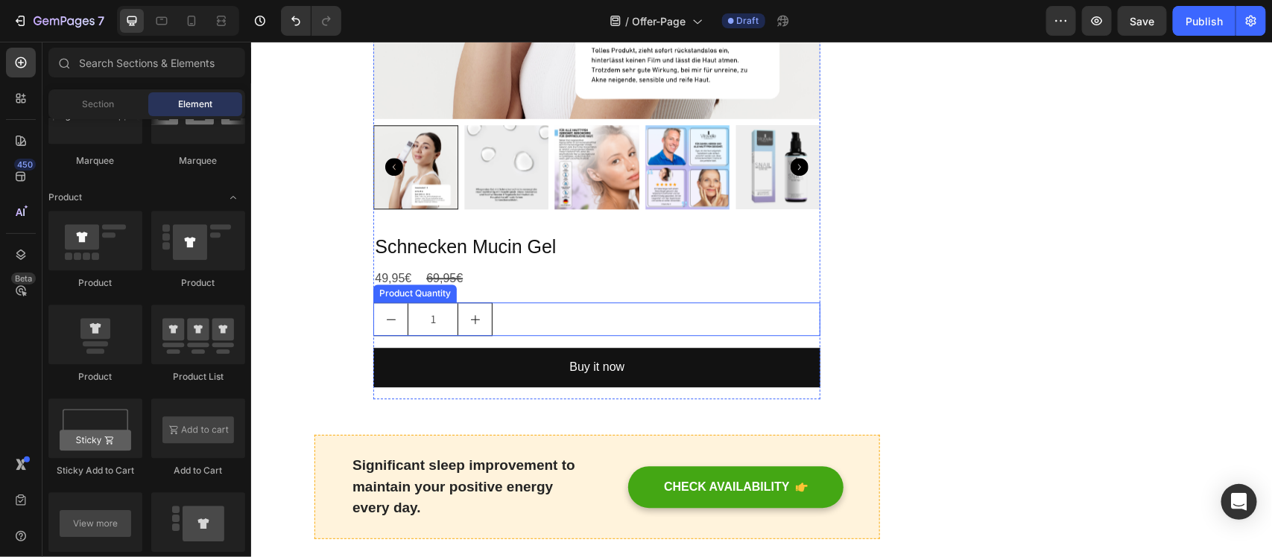
click at [501, 317] on div "1" at bounding box center [595, 319] width 447 height 34
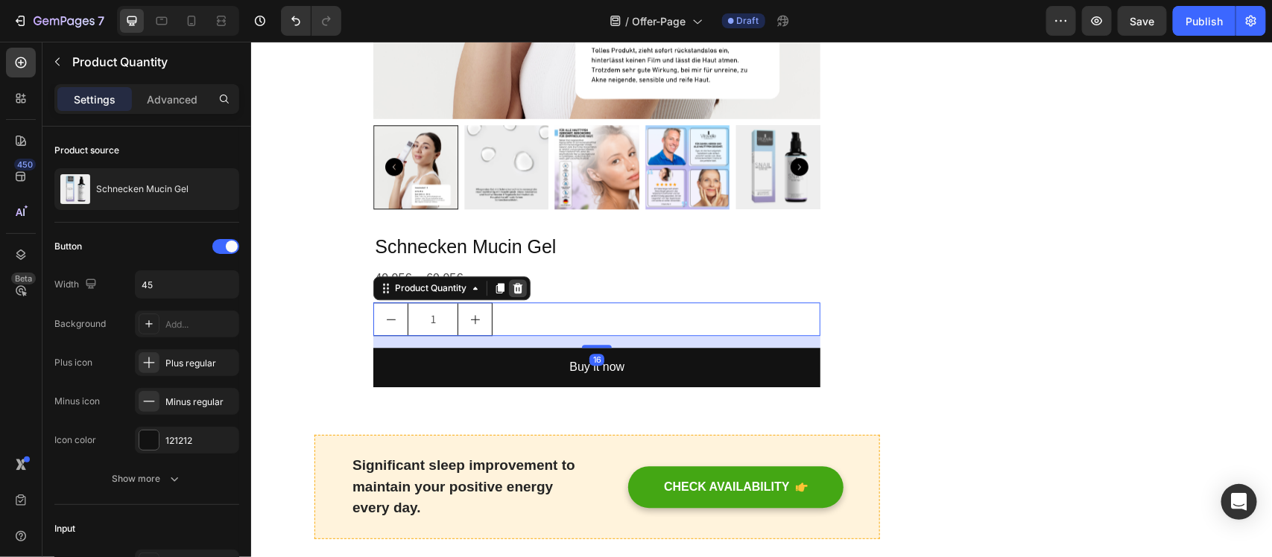
click at [512, 286] on icon at bounding box center [517, 287] width 10 height 10
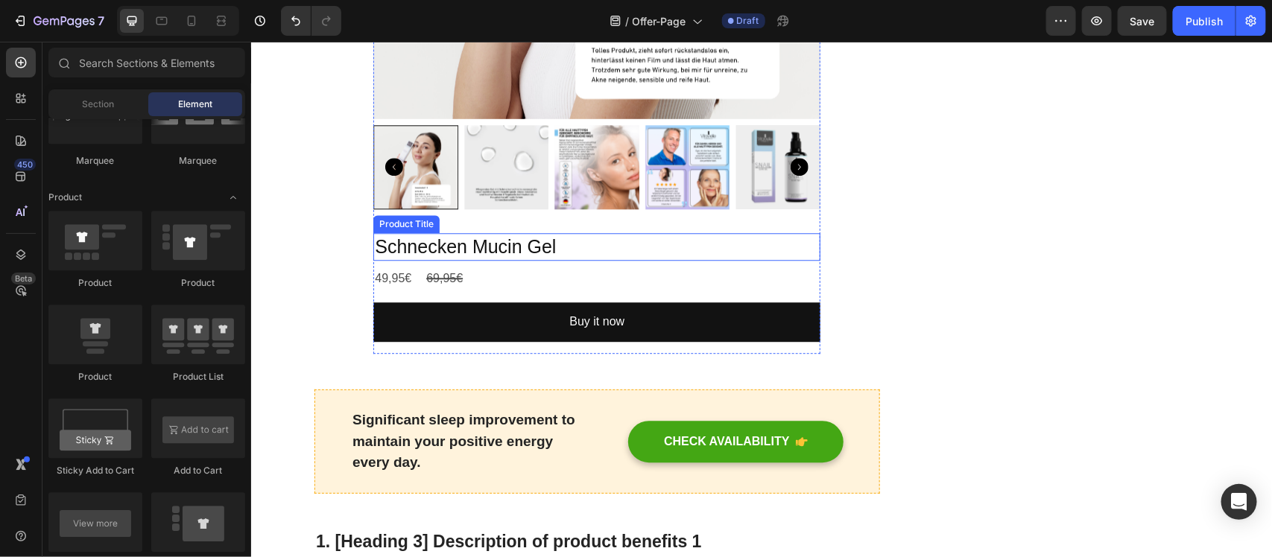
click at [564, 254] on h2 "Schnecken Mucin Gel" at bounding box center [595, 246] width 447 height 28
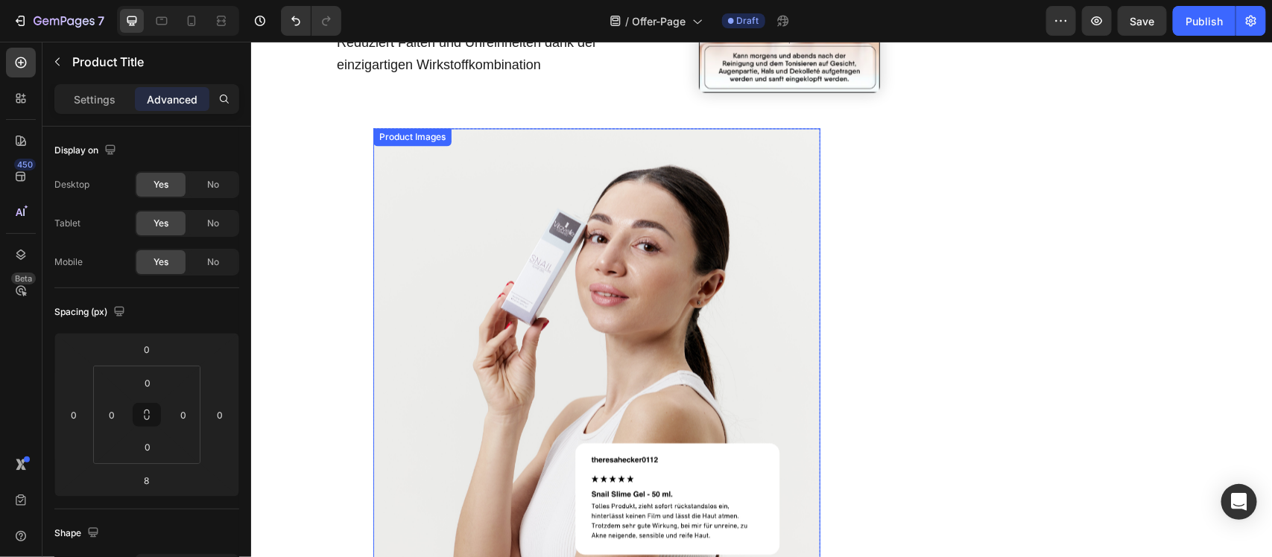
scroll to position [1210, 0]
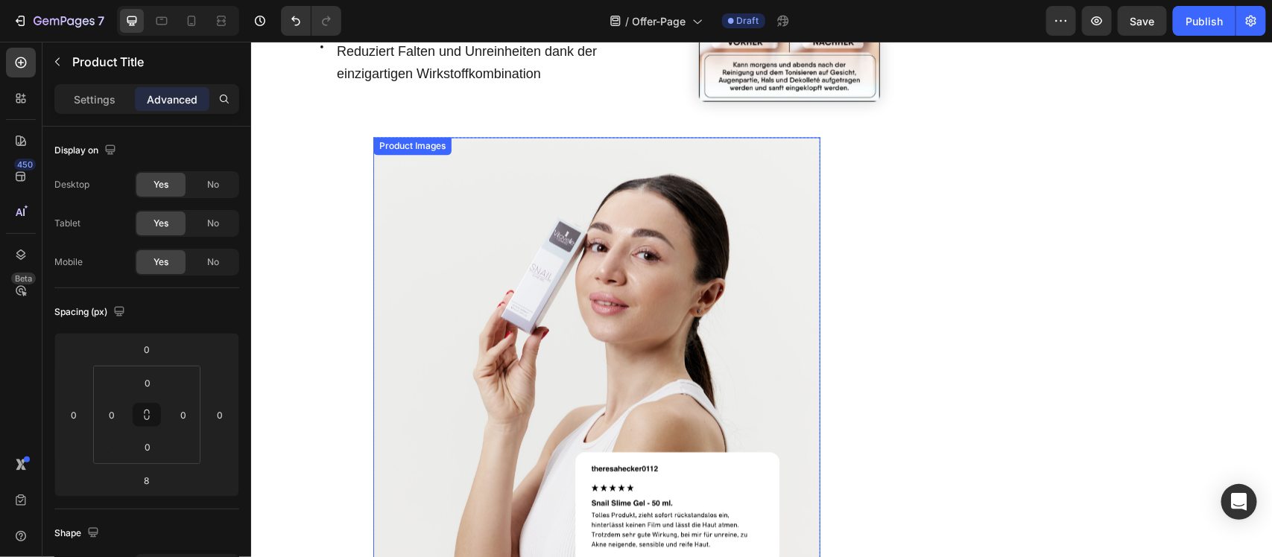
click at [486, 176] on img at bounding box center [595, 360] width 447 height 447
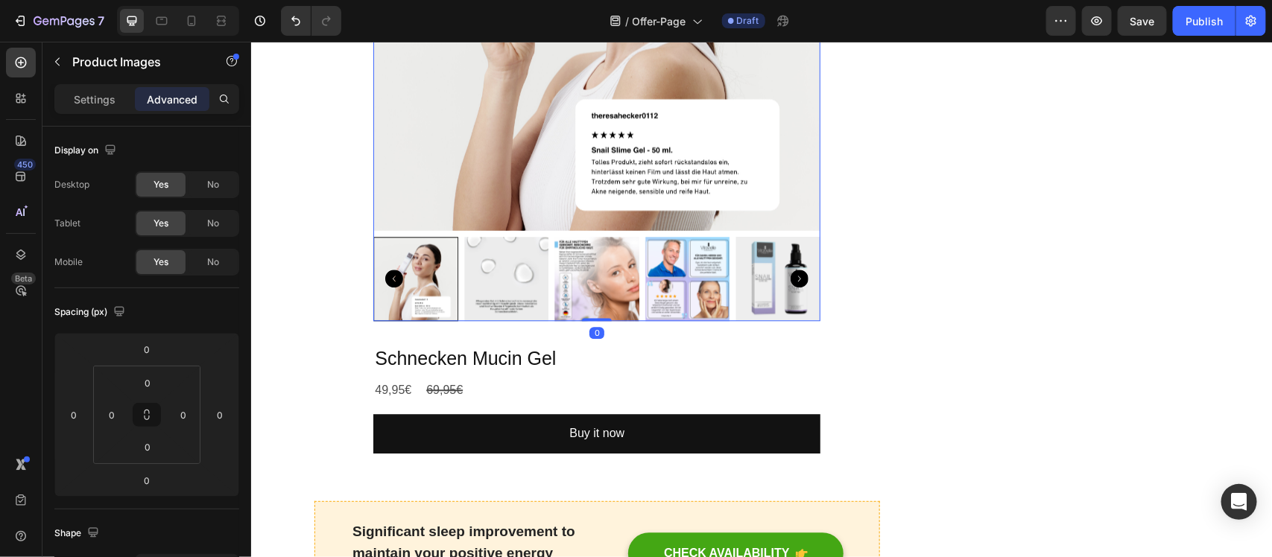
scroll to position [1676, 0]
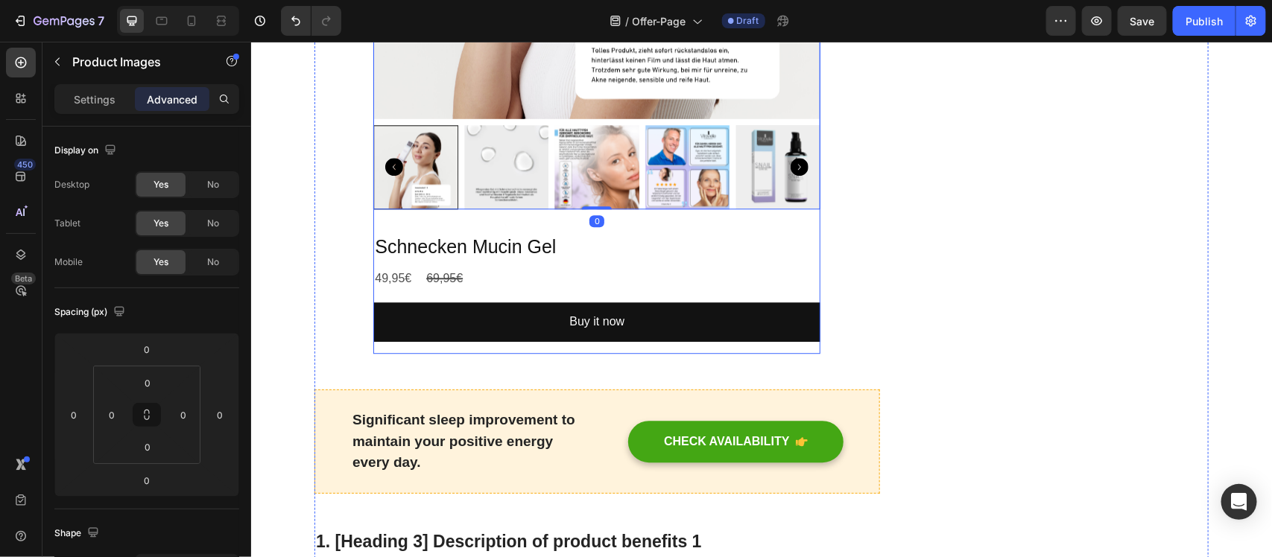
click at [644, 223] on div "Product Images 0 Schnecken Mucin Gel Product Title 49,95€ Product Price Product…" at bounding box center [595, 13] width 447 height 682
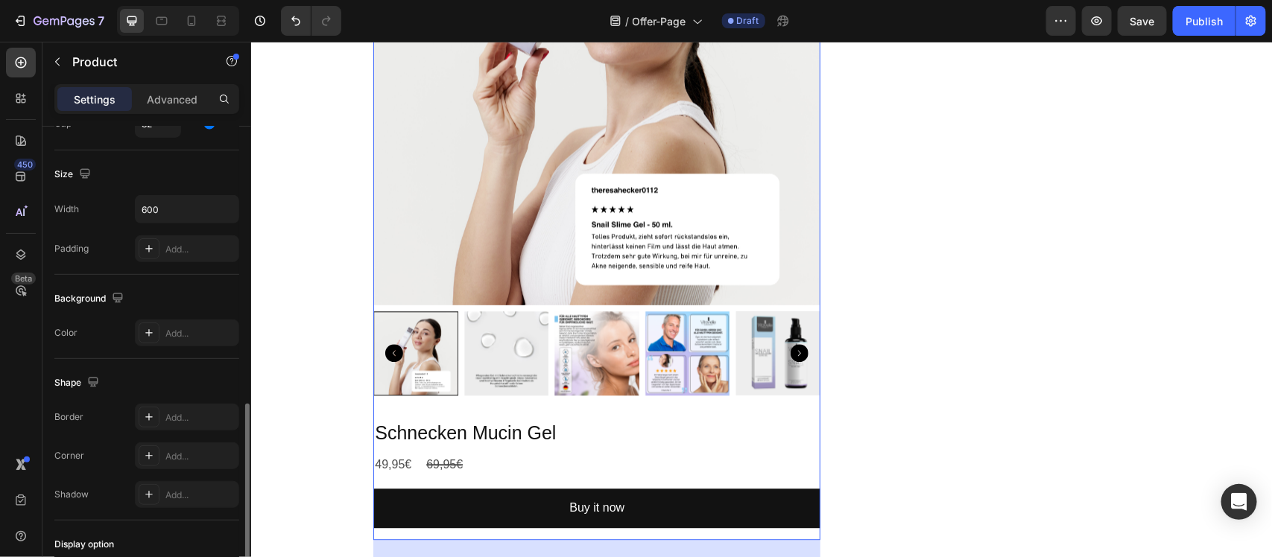
scroll to position [173, 0]
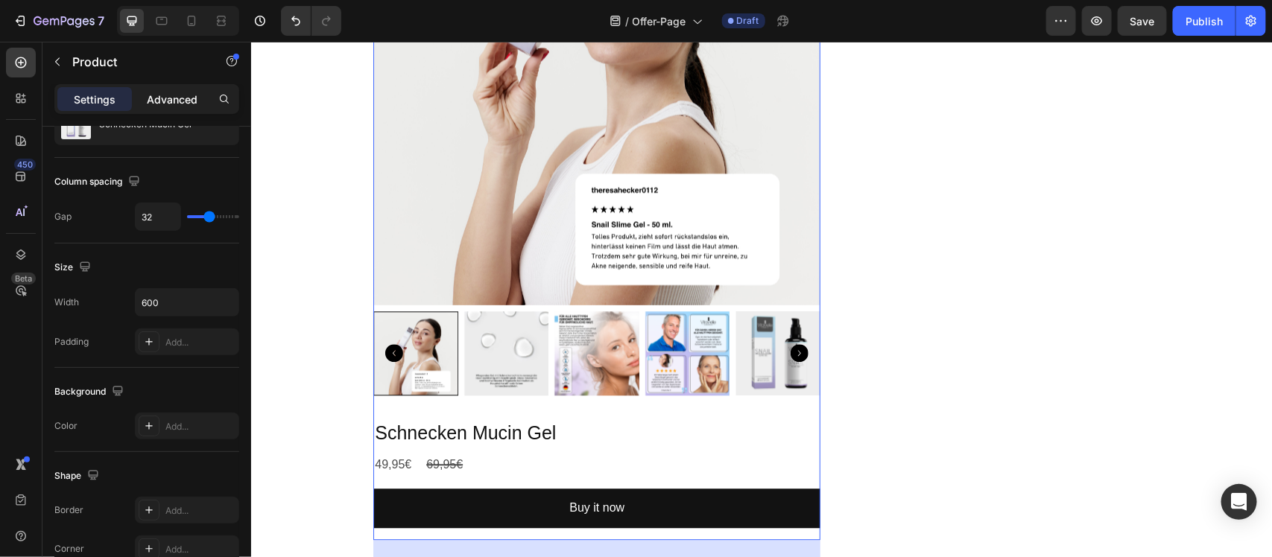
click at [174, 97] on p "Advanced" at bounding box center [172, 100] width 51 height 16
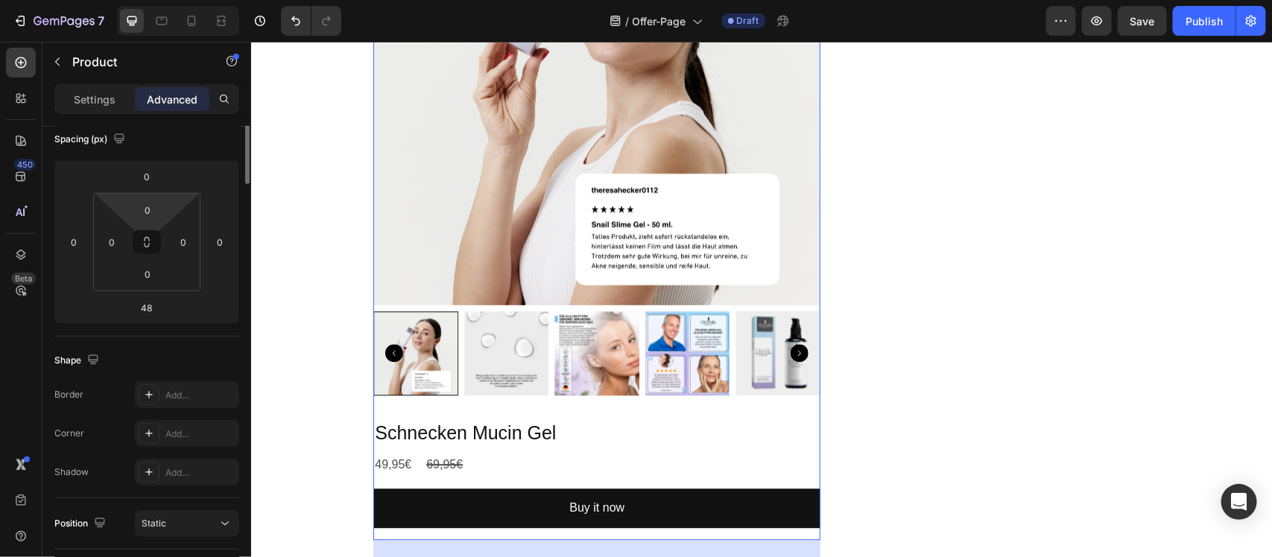
scroll to position [0, 0]
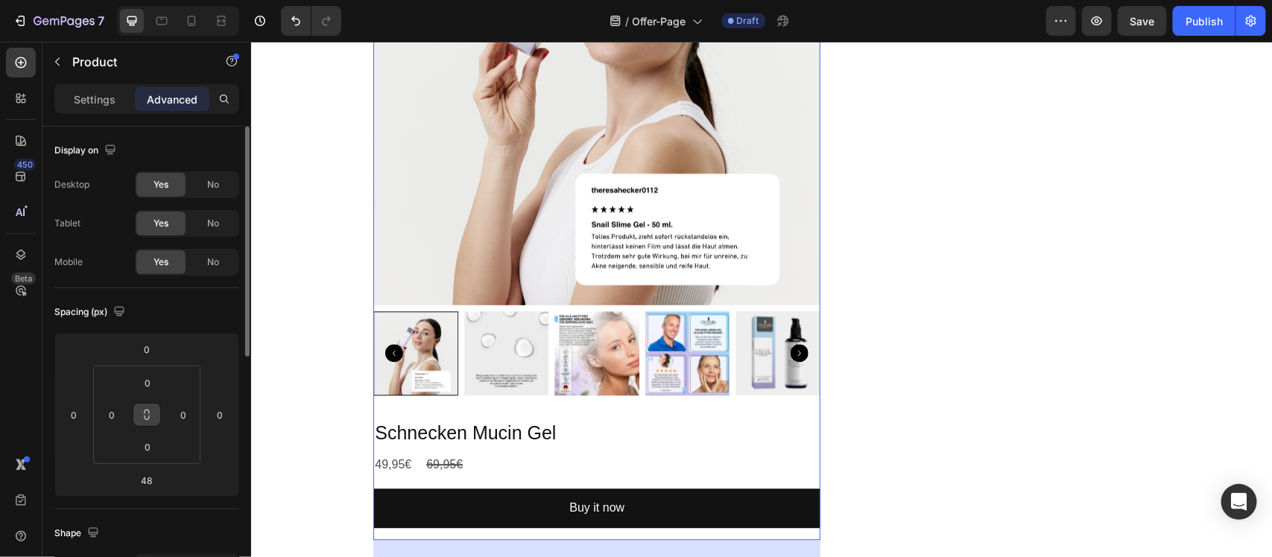
click at [142, 416] on icon at bounding box center [147, 415] width 12 height 12
click at [149, 376] on input "0" at bounding box center [148, 383] width 30 height 22
type input "9"
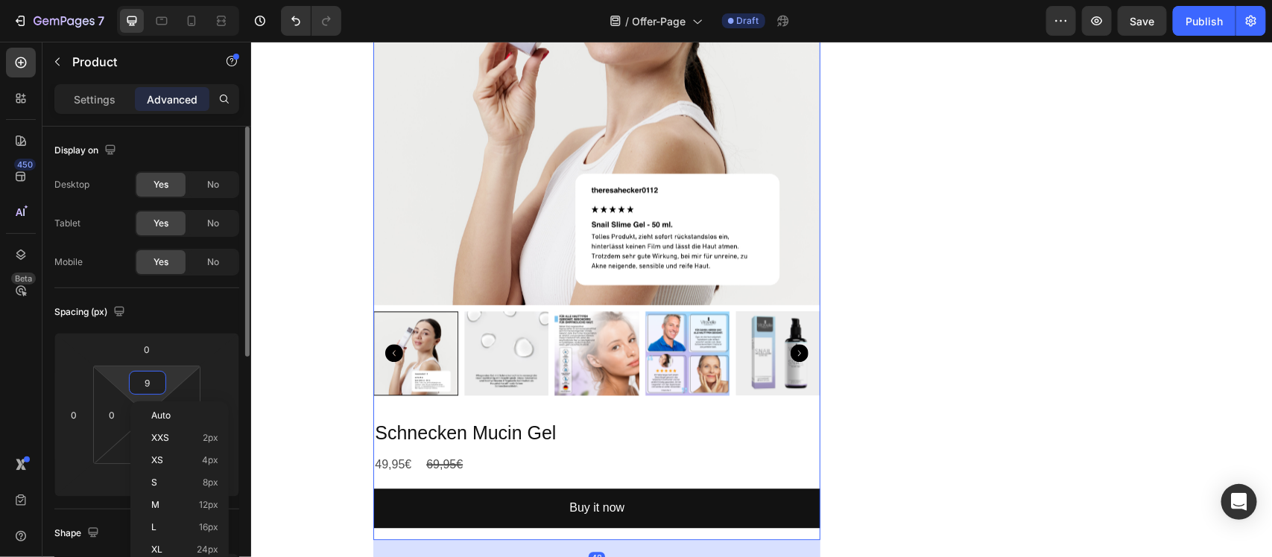
type input "9"
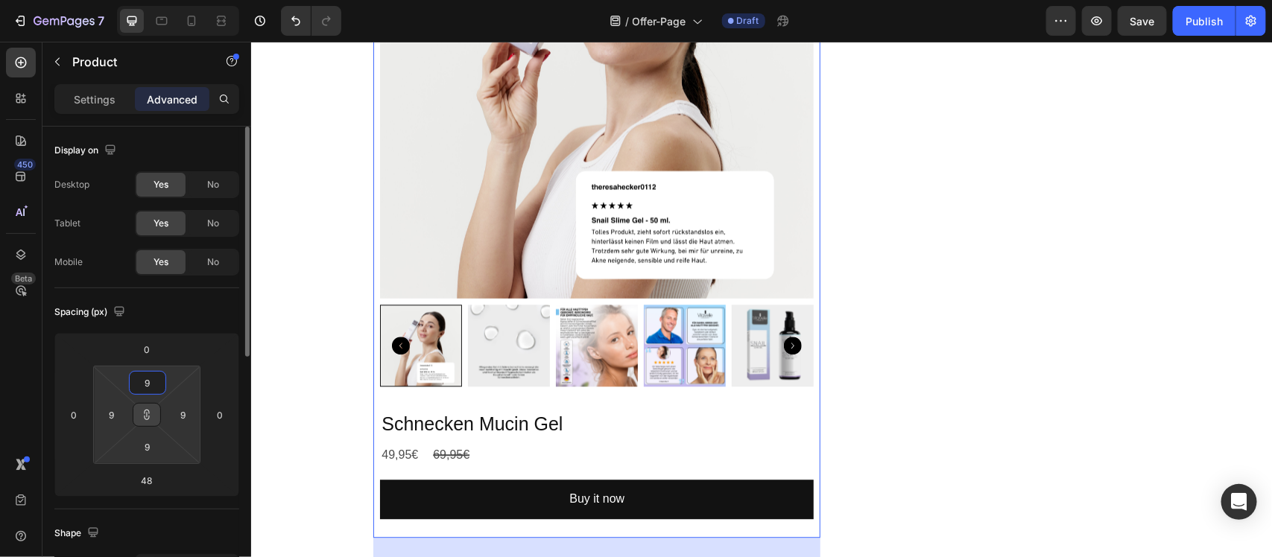
type input "8"
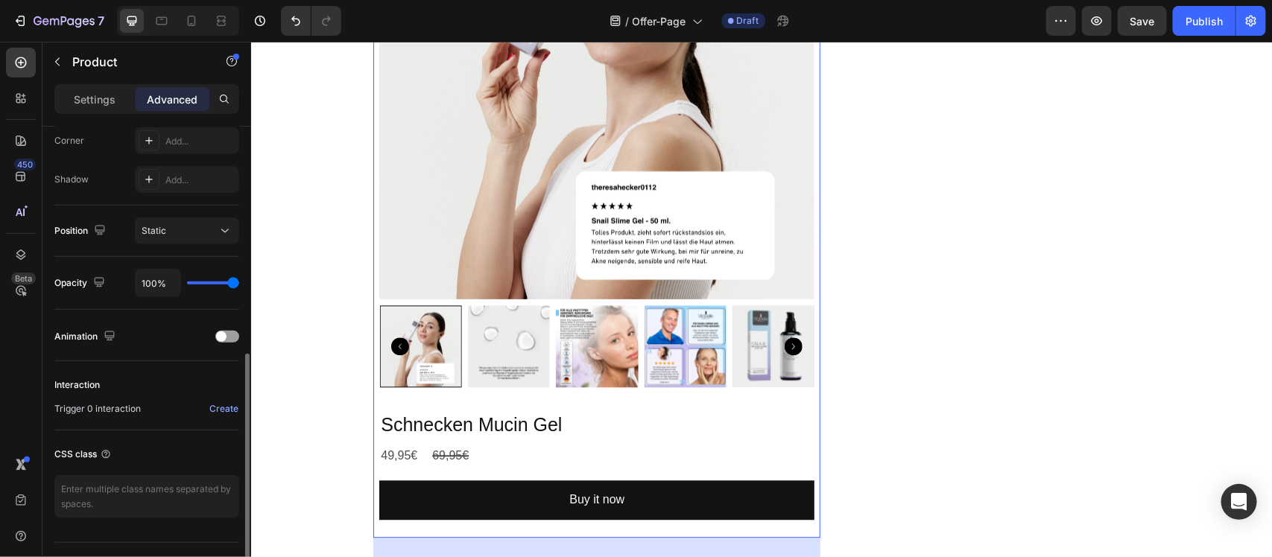
scroll to position [501, 0]
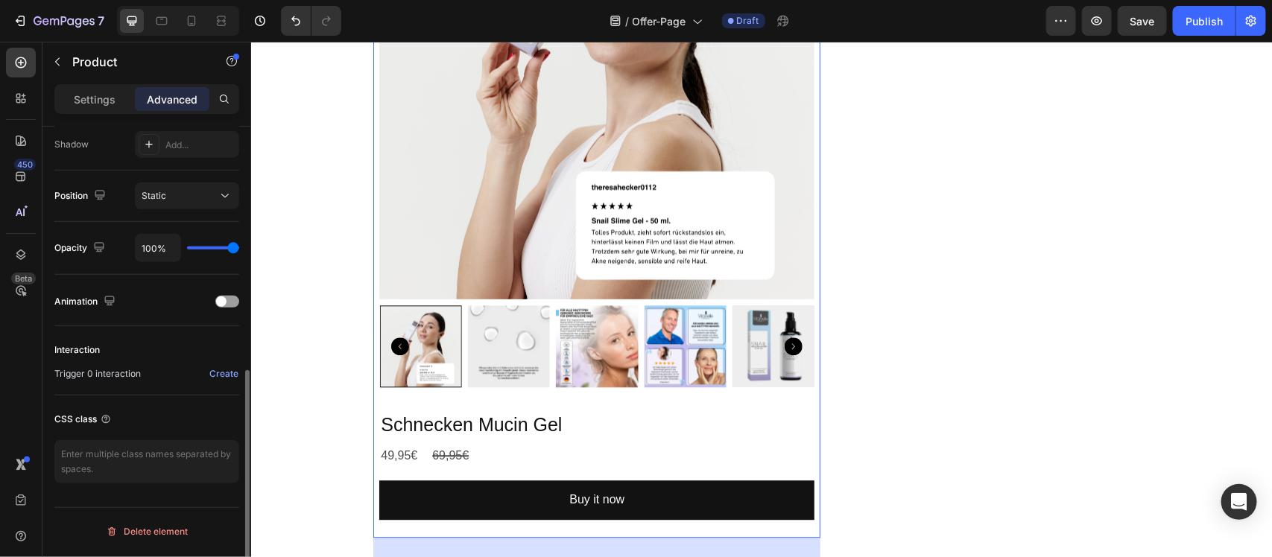
click at [80, 106] on p "Settings" at bounding box center [95, 100] width 42 height 16
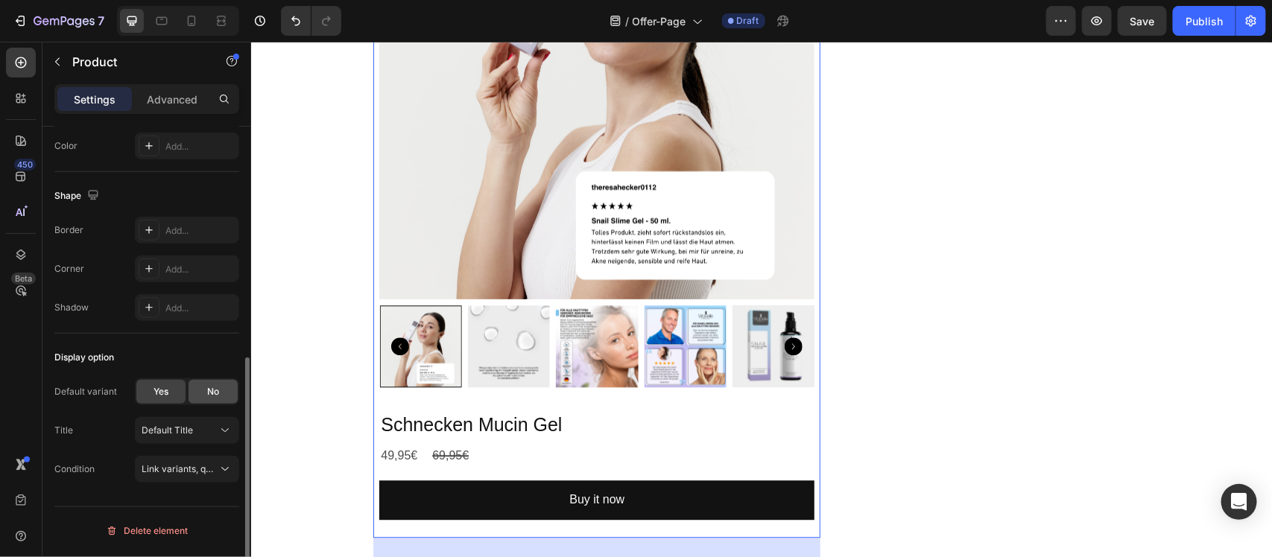
scroll to position [452, 0]
drag, startPoint x: 150, startPoint y: 266, endPoint x: 197, endPoint y: 336, distance: 84.7
click at [150, 267] on icon at bounding box center [149, 270] width 12 height 12
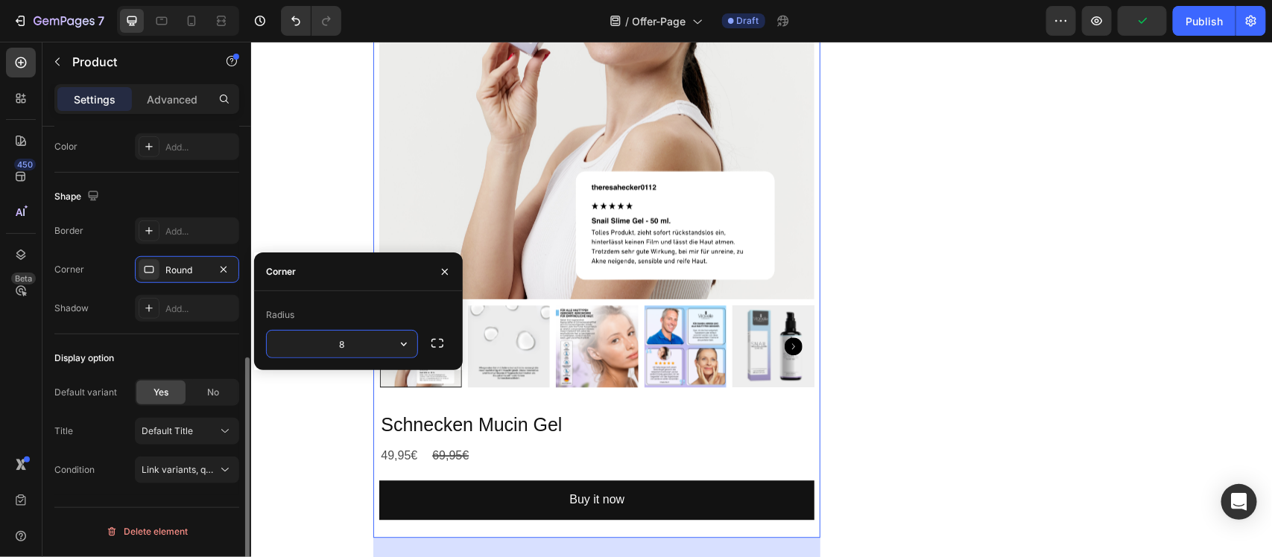
scroll to position [451, 0]
click at [176, 273] on div "Round" at bounding box center [186, 270] width 43 height 13
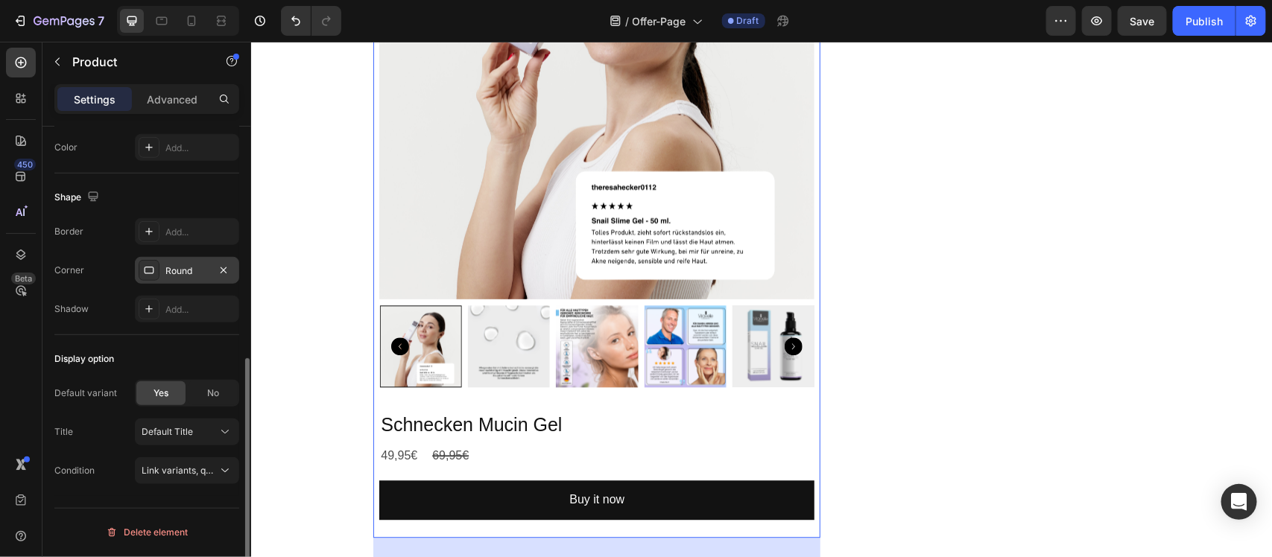
click at [176, 273] on div "Round" at bounding box center [186, 270] width 43 height 13
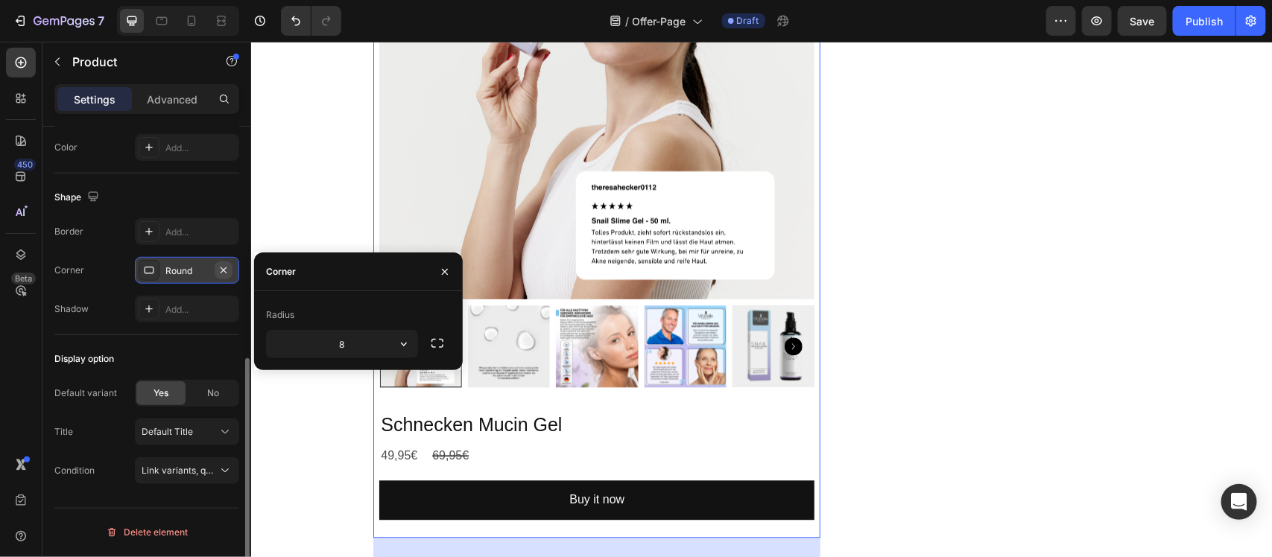
click at [222, 274] on icon "button" at bounding box center [224, 270] width 12 height 12
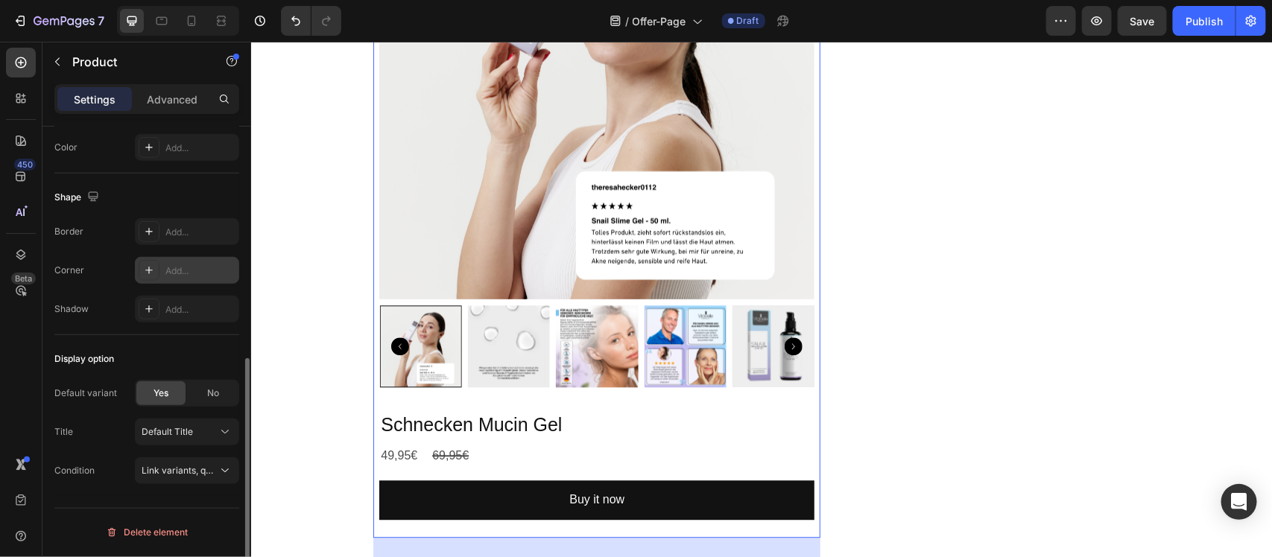
click at [173, 272] on div "Add..." at bounding box center [200, 270] width 70 height 13
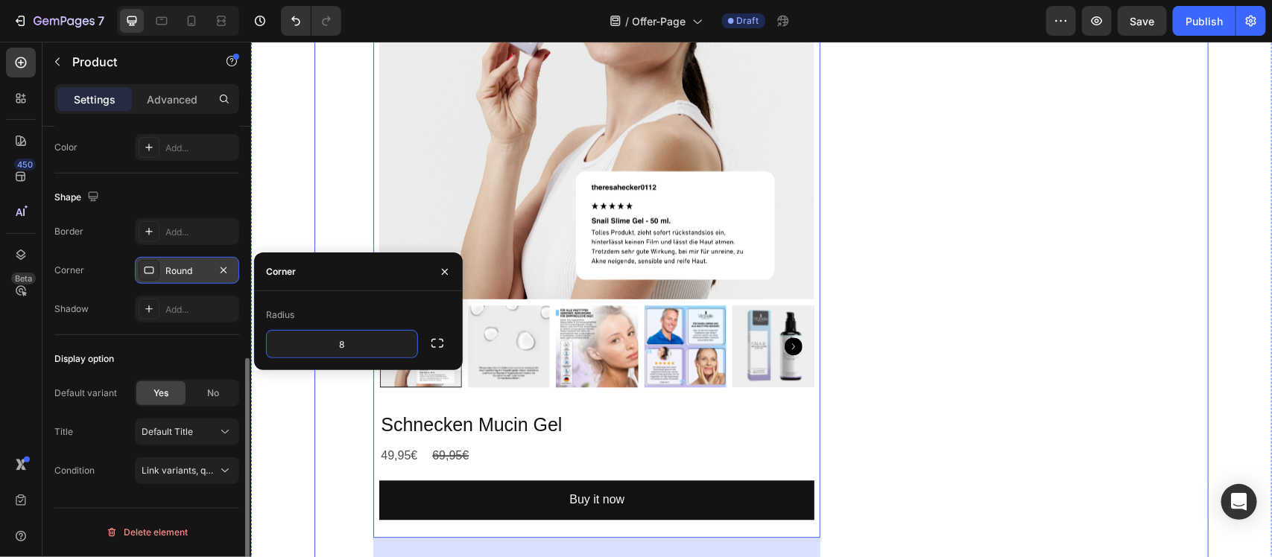
scroll to position [1769, 0]
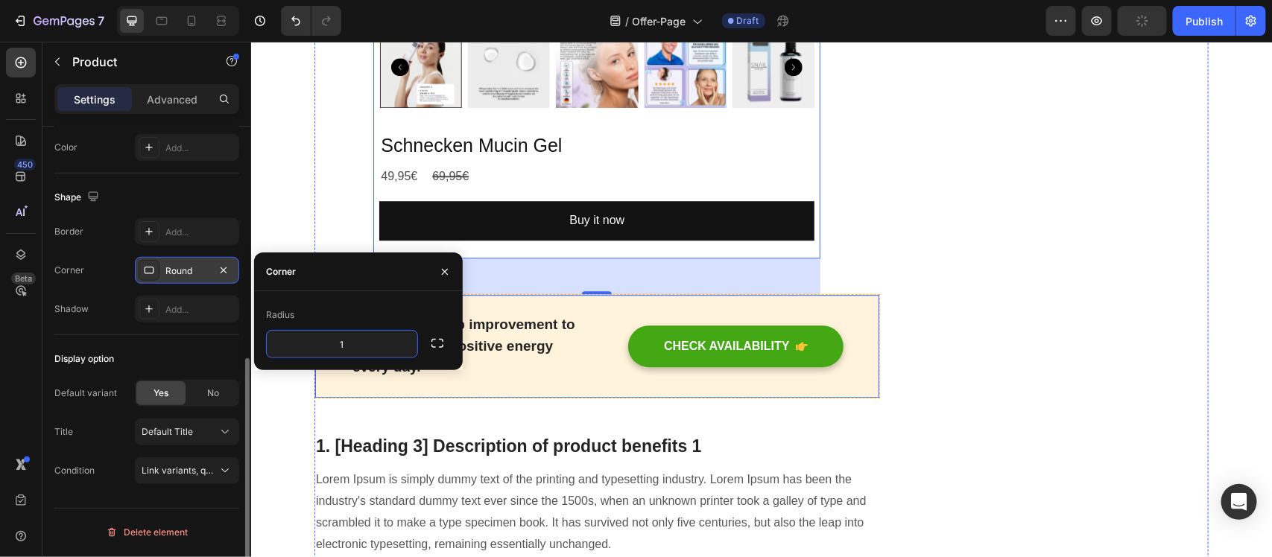
type input "12"
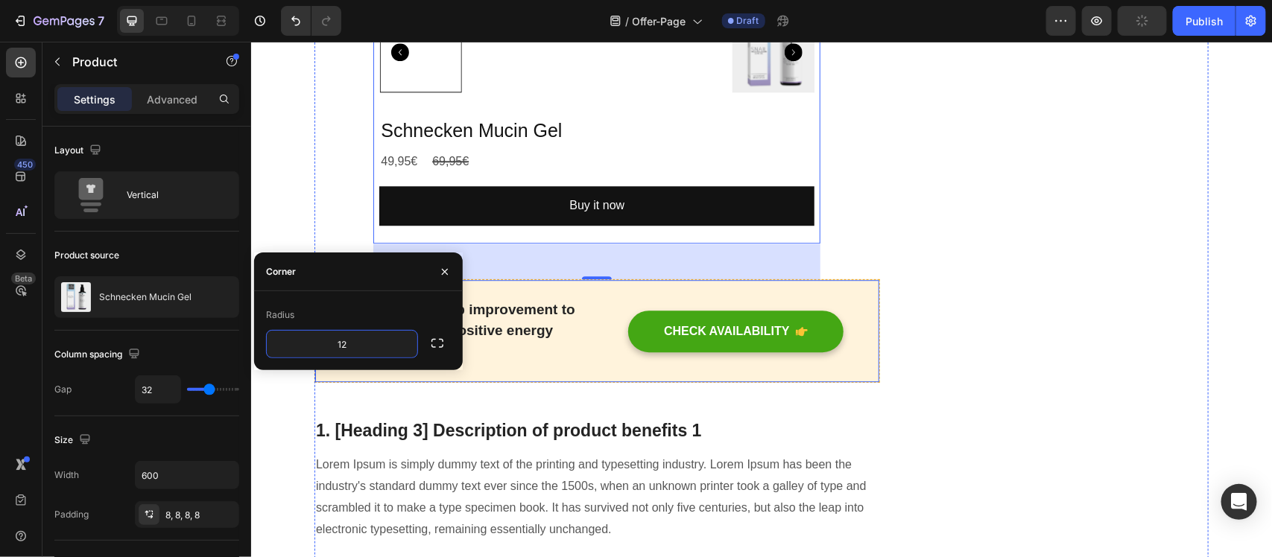
scroll to position [451, 0]
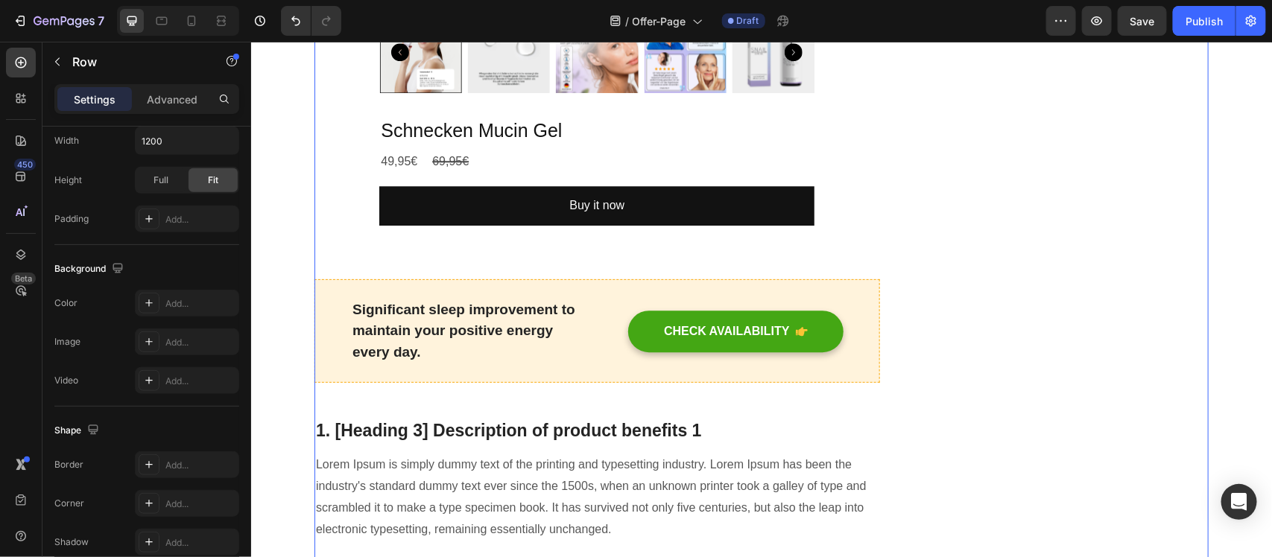
scroll to position [0, 0]
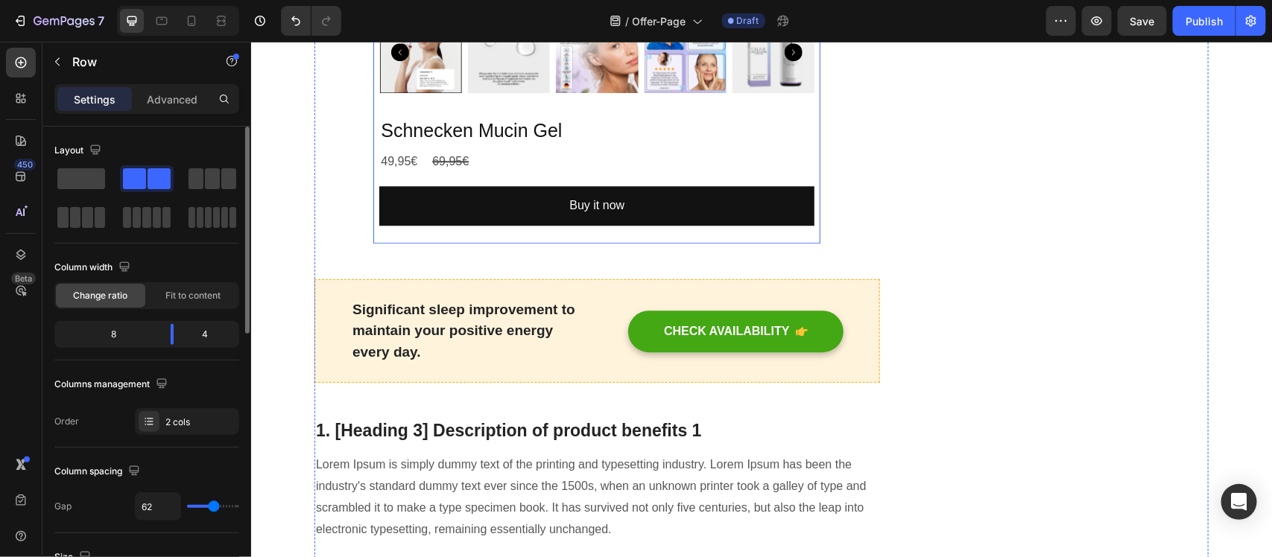
click at [769, 237] on div "Schnecken Mucin Gel Product Title 49,95€ Product Price Product Price 69,95€ Pro…" at bounding box center [595, 176] width 435 height 121
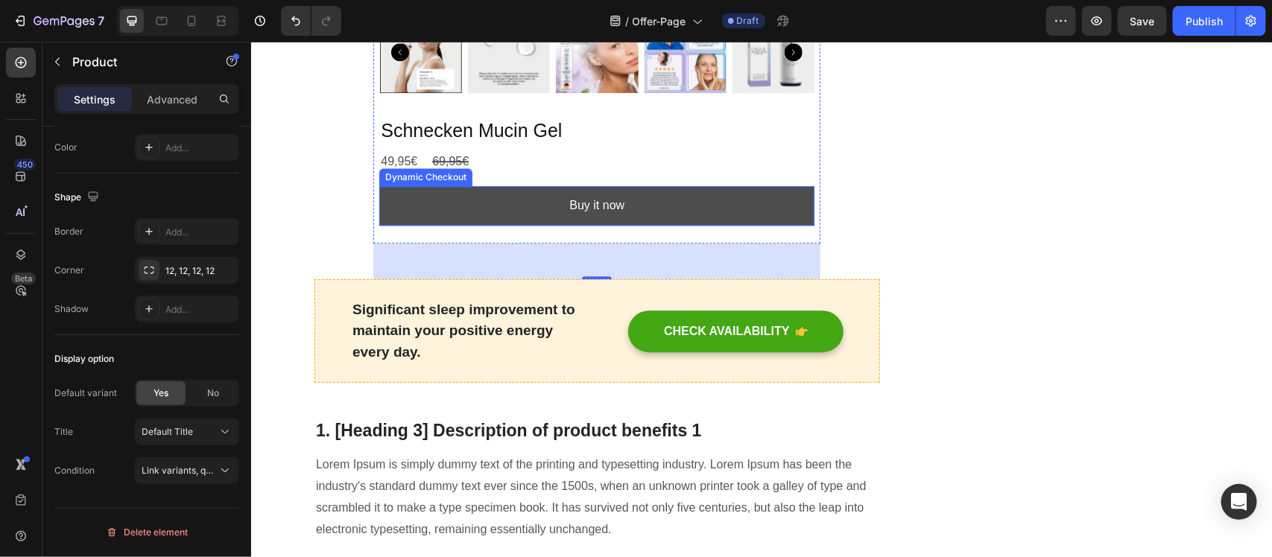
scroll to position [1676, 0]
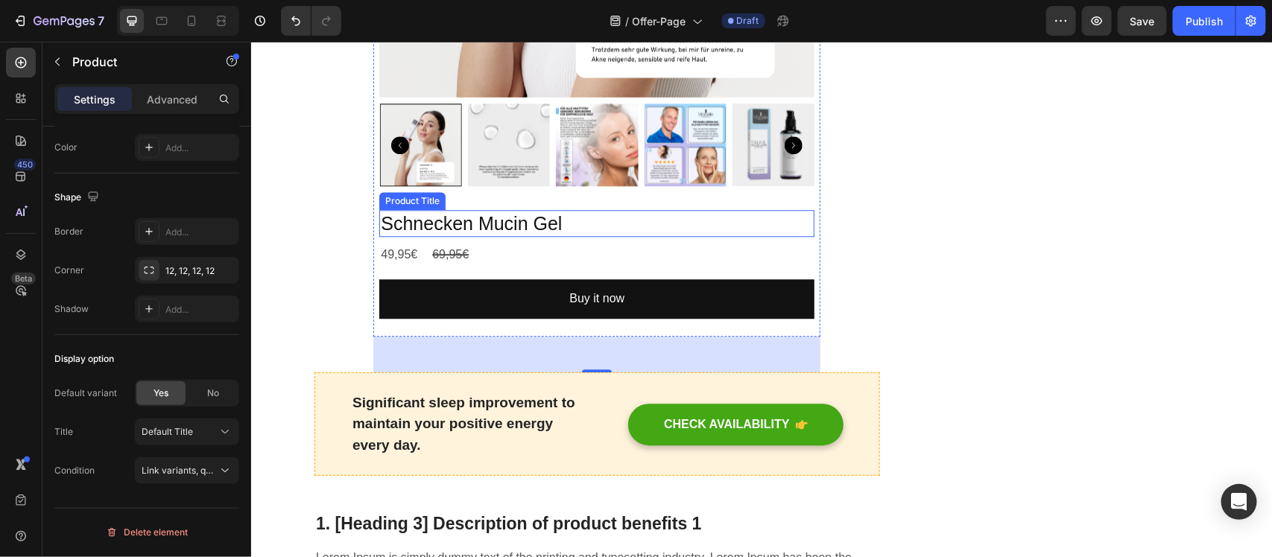
click at [536, 235] on h2 "Schnecken Mucin Gel" at bounding box center [595, 223] width 435 height 28
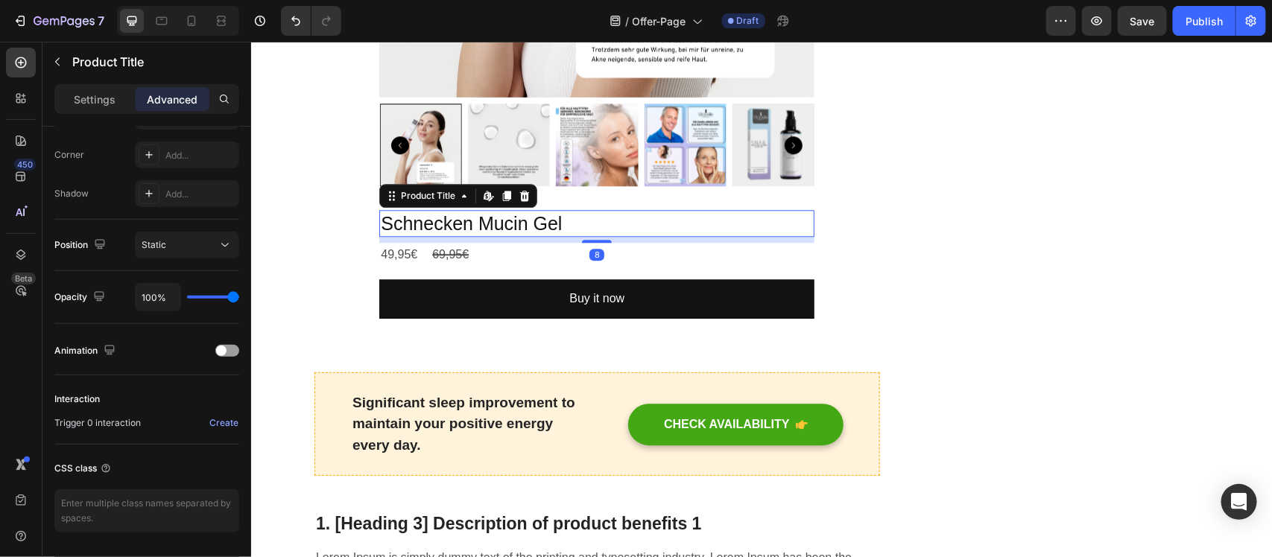
scroll to position [0, 0]
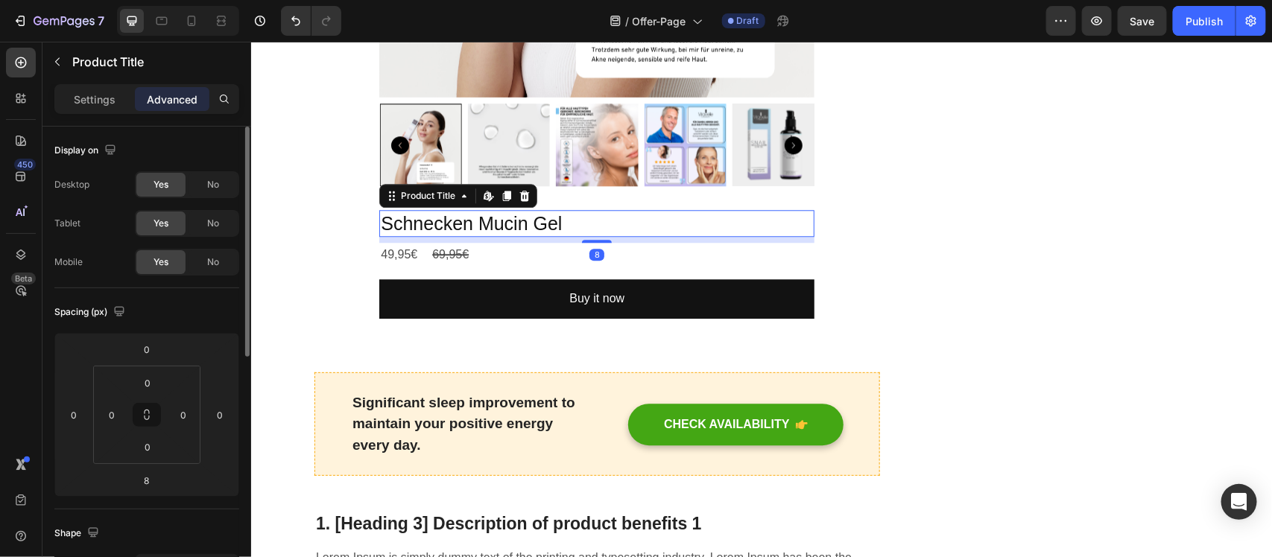
click at [466, 231] on h2 "Schnecken Mucin Gel" at bounding box center [595, 223] width 435 height 28
click at [467, 231] on h2 "Schnecken Mucin Gel" at bounding box center [595, 223] width 435 height 28
click at [469, 232] on h2 "Schnecken Mucin Gel" at bounding box center [595, 223] width 435 height 28
click at [475, 237] on h2 "Schnecken Mucin Gel" at bounding box center [595, 223] width 435 height 28
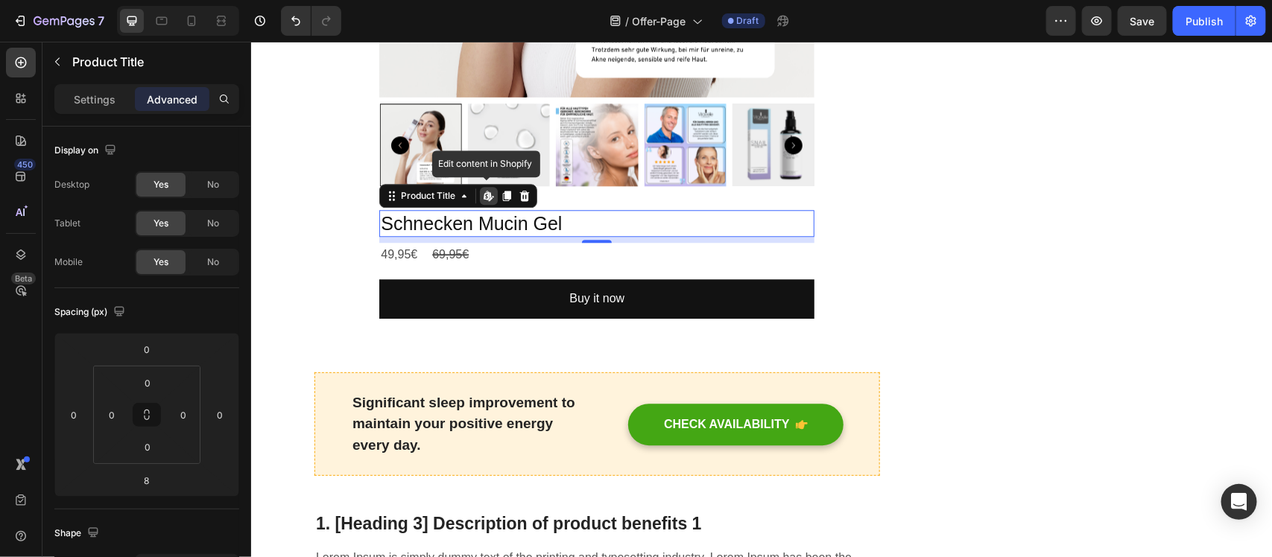
click at [475, 237] on h2 "Schnecken Mucin Gel" at bounding box center [595, 223] width 435 height 28
click at [92, 88] on div "Settings" at bounding box center [94, 99] width 74 height 24
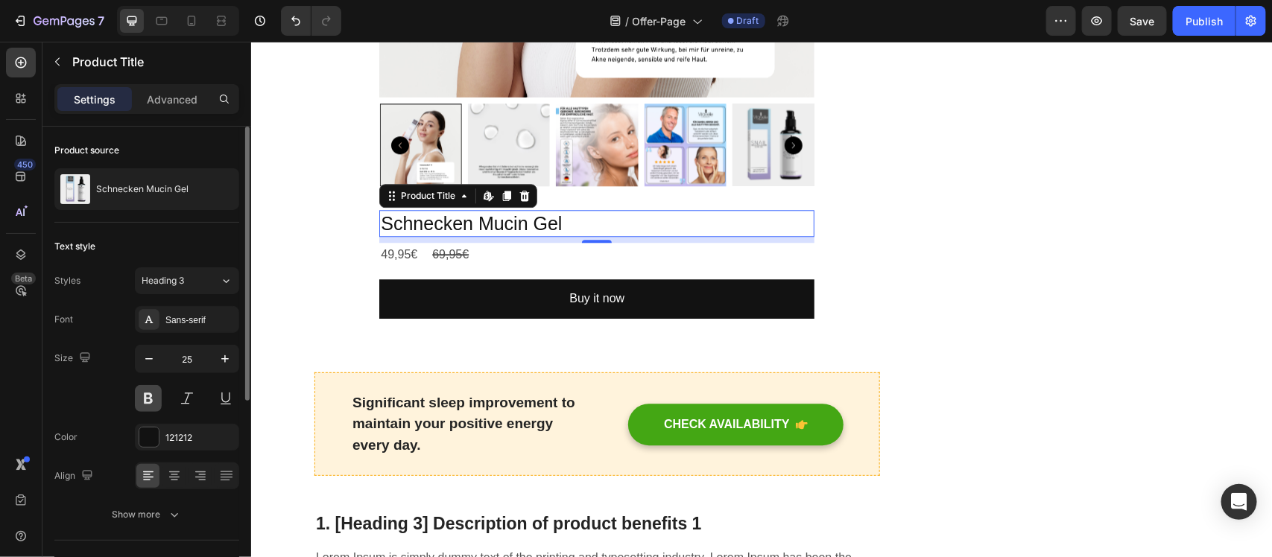
click at [158, 388] on button at bounding box center [148, 398] width 27 height 27
click at [170, 307] on div "Styles Heading 3 Font Sans-serif Size 25 Color 121212 Align Show more" at bounding box center [146, 397] width 185 height 261
click at [171, 314] on div "Sans-serif" at bounding box center [200, 320] width 70 height 13
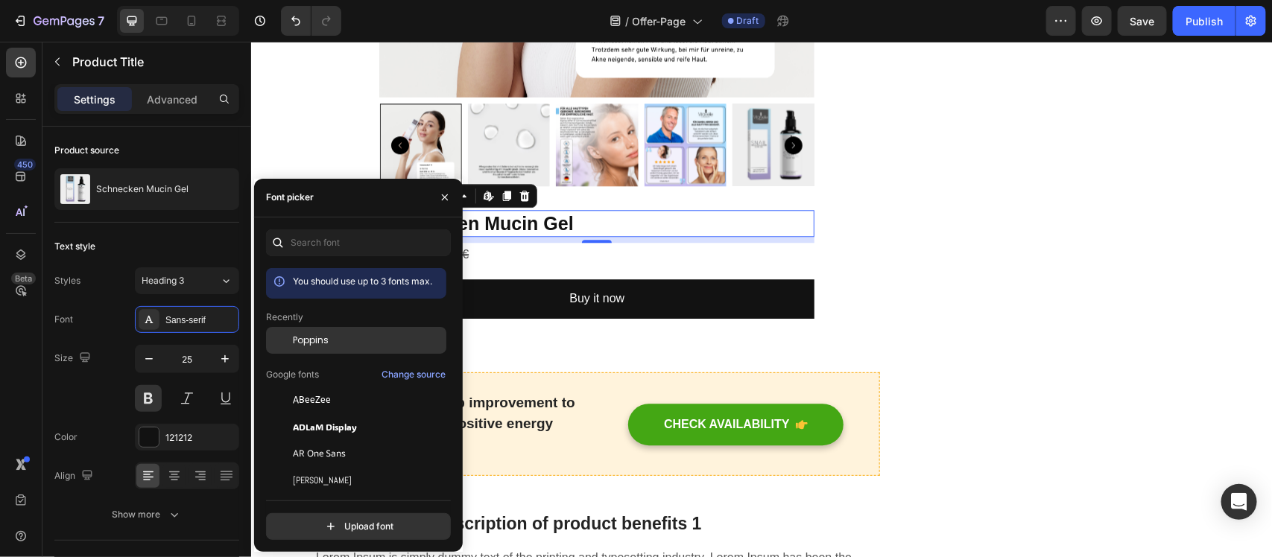
click at [369, 343] on div "Poppins" at bounding box center [368, 340] width 150 height 13
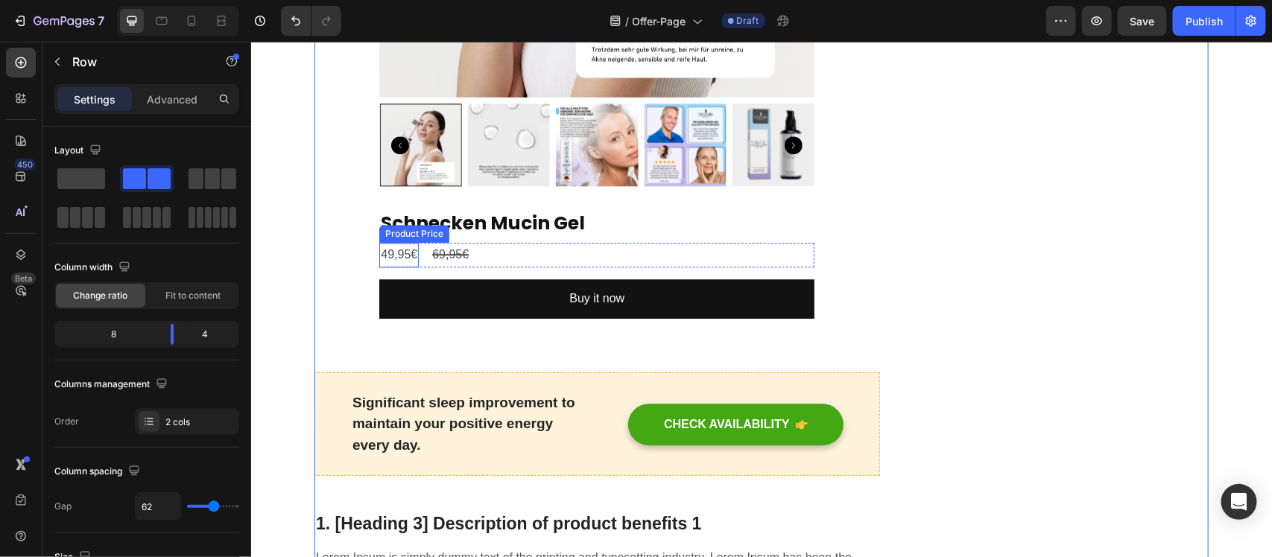
drag, startPoint x: 396, startPoint y: 275, endPoint x: 378, endPoint y: 273, distance: 17.3
click at [396, 267] on div "49,95€" at bounding box center [397, 254] width 39 height 25
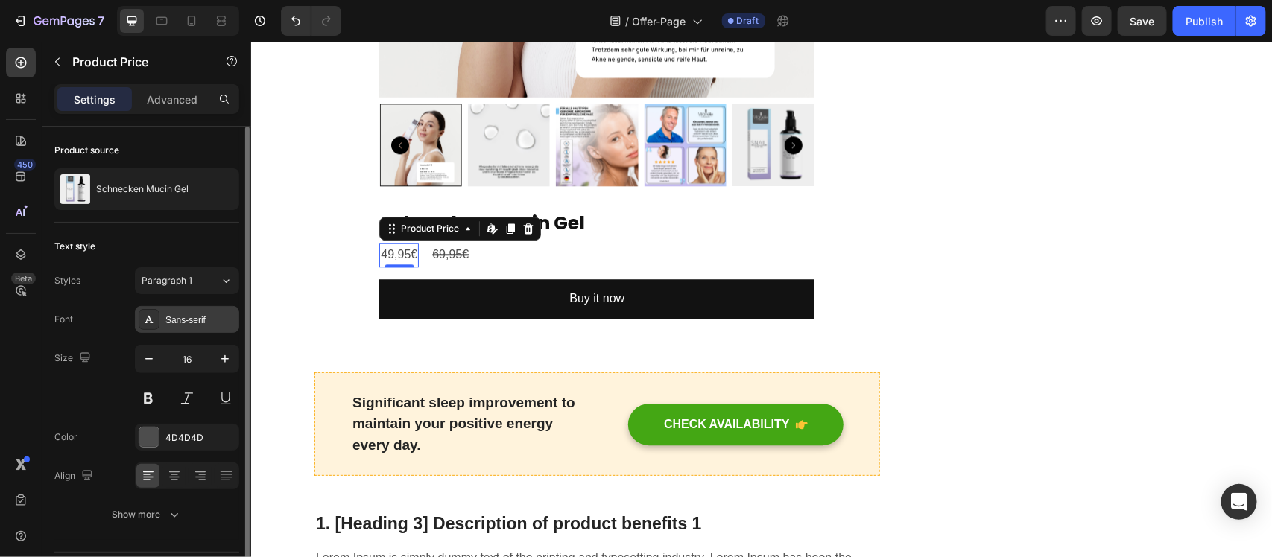
click at [156, 314] on div at bounding box center [149, 319] width 21 height 21
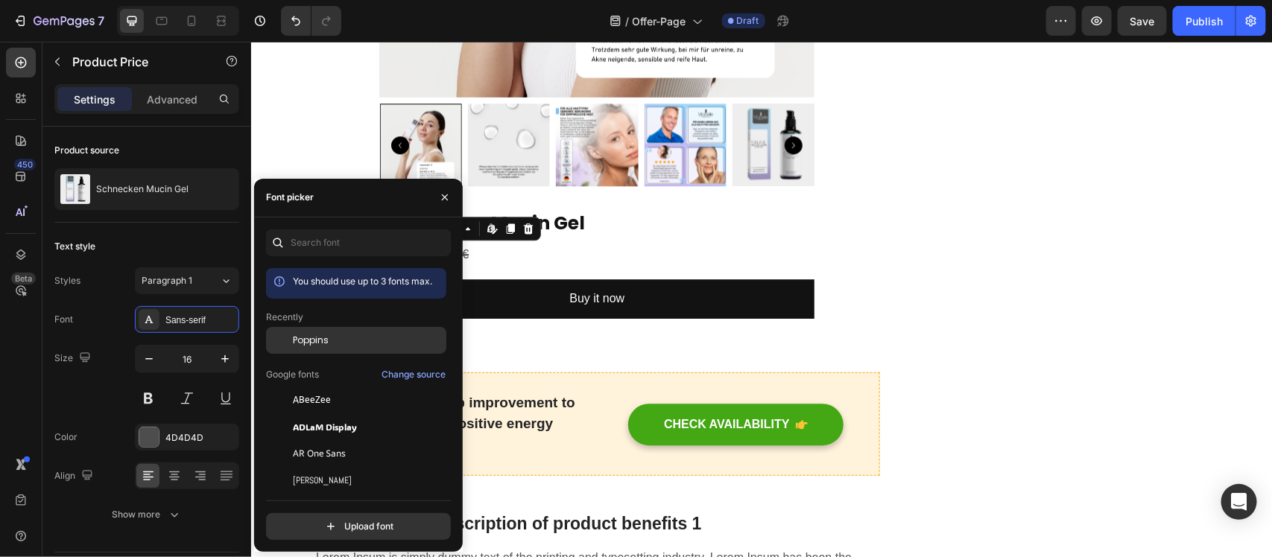
click at [355, 335] on div "Poppins" at bounding box center [368, 340] width 150 height 13
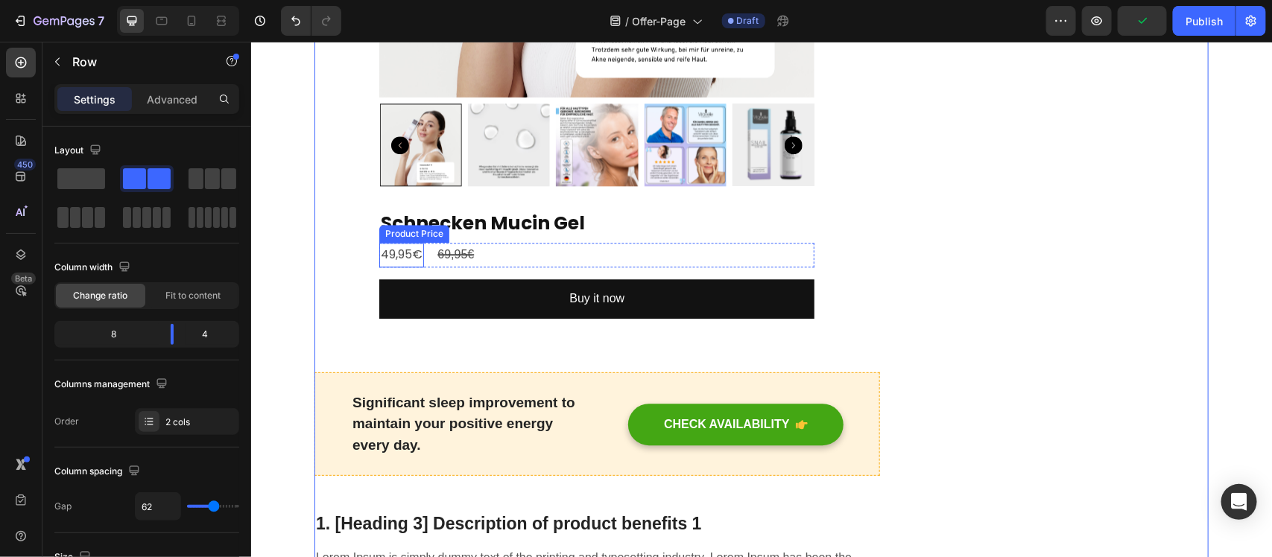
click at [397, 267] on div "49,95€" at bounding box center [400, 254] width 45 height 25
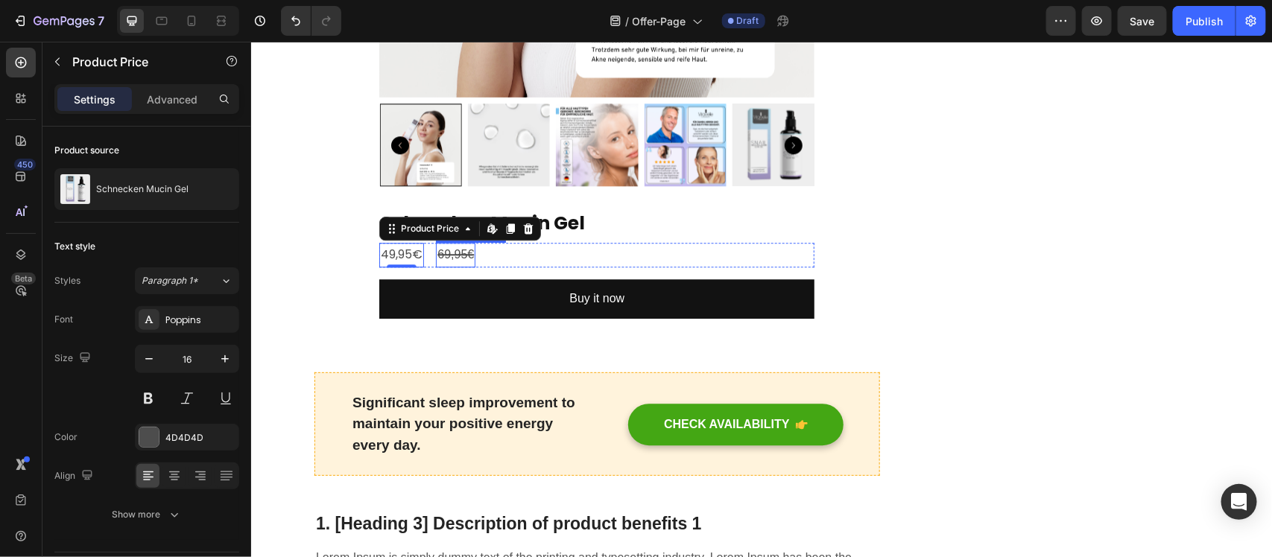
click at [447, 267] on div "69,95€" at bounding box center [454, 254] width 39 height 25
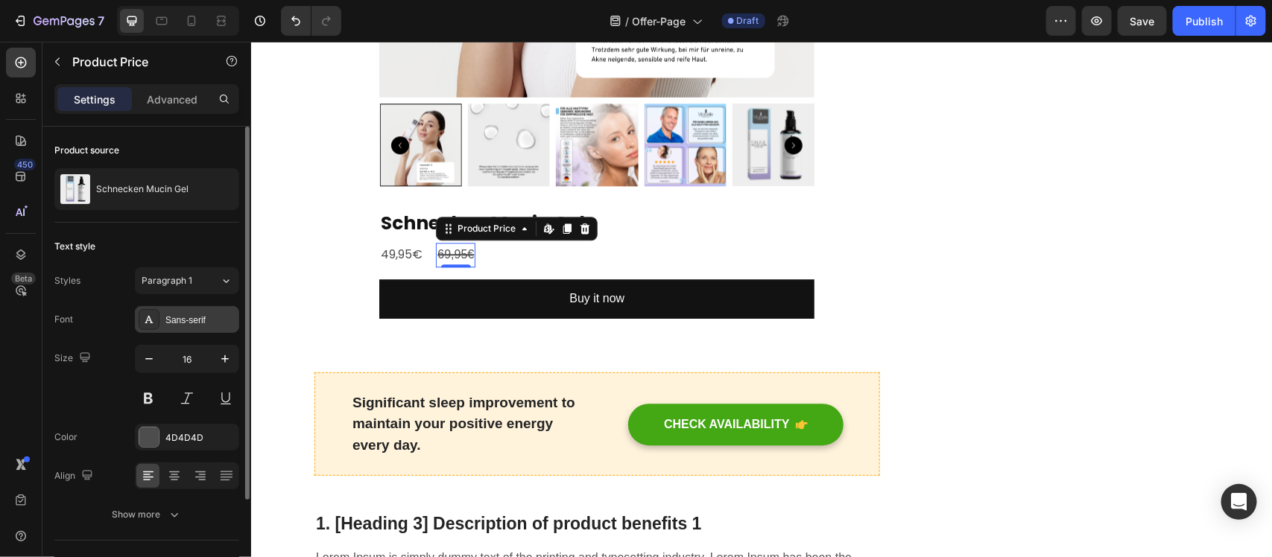
click at [171, 323] on div "Sans-serif" at bounding box center [200, 320] width 70 height 13
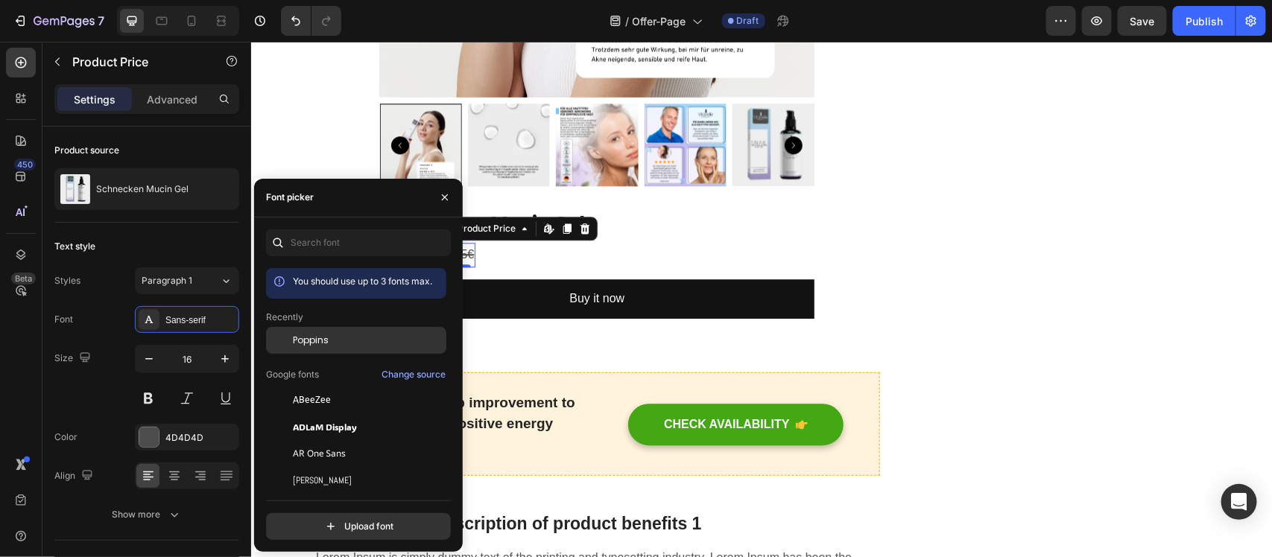
click at [339, 337] on div "Poppins" at bounding box center [368, 340] width 150 height 13
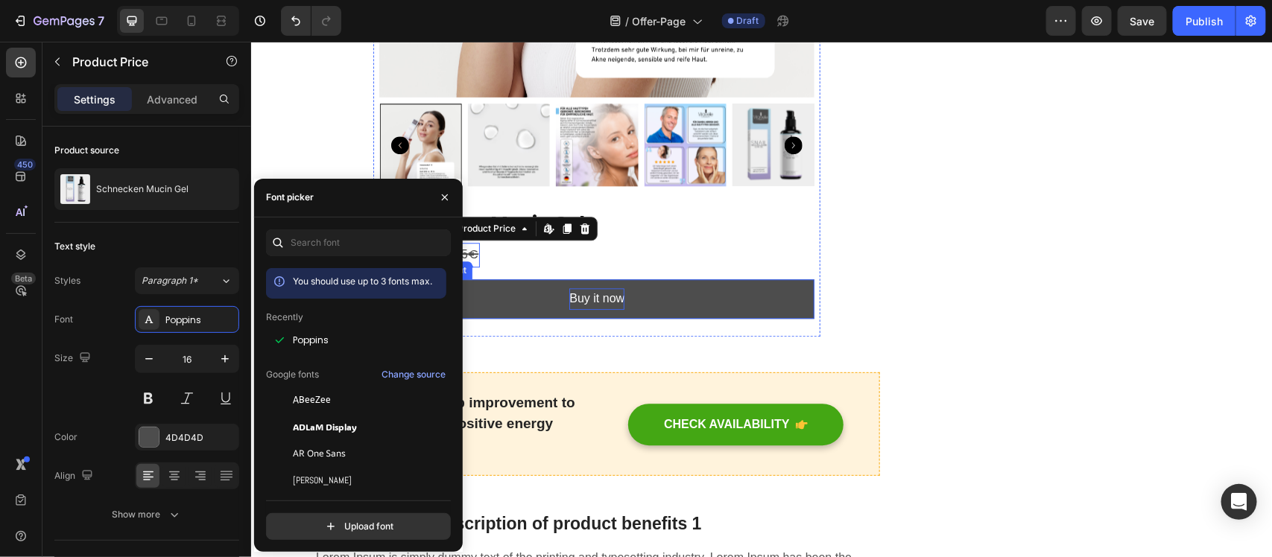
click at [586, 309] on div "Buy it now" at bounding box center [595, 299] width 55 height 22
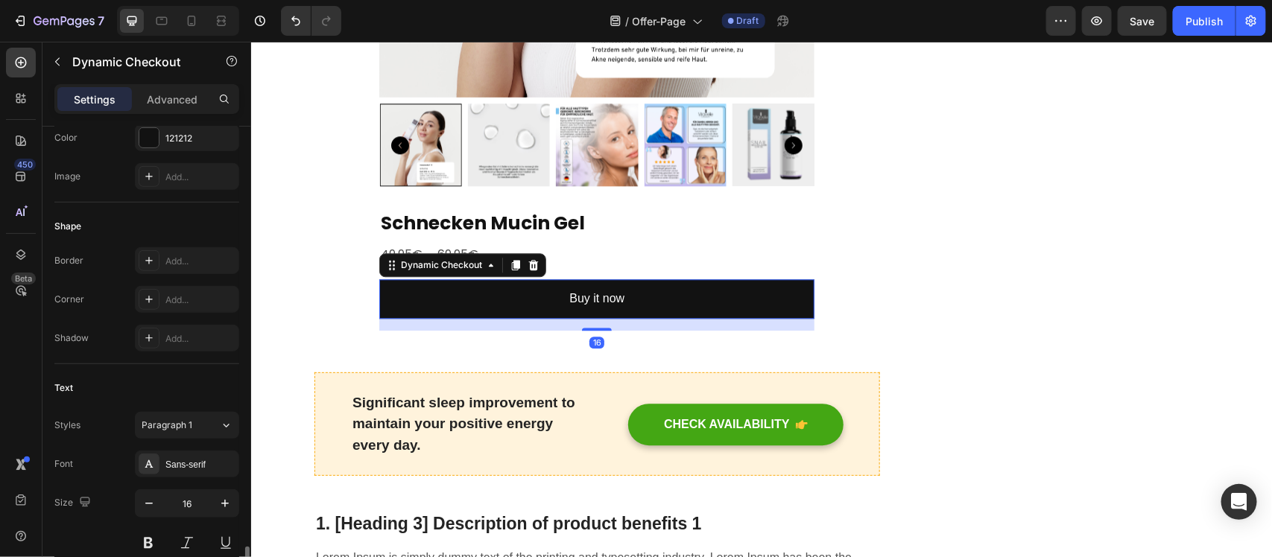
scroll to position [559, 0]
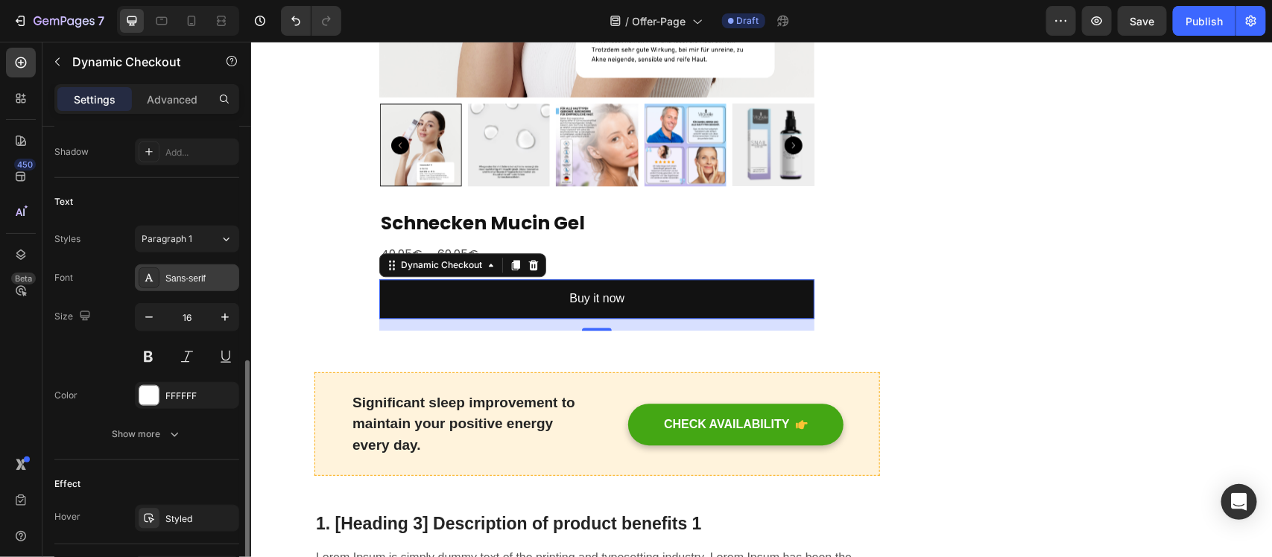
click at [143, 279] on icon at bounding box center [149, 278] width 12 height 12
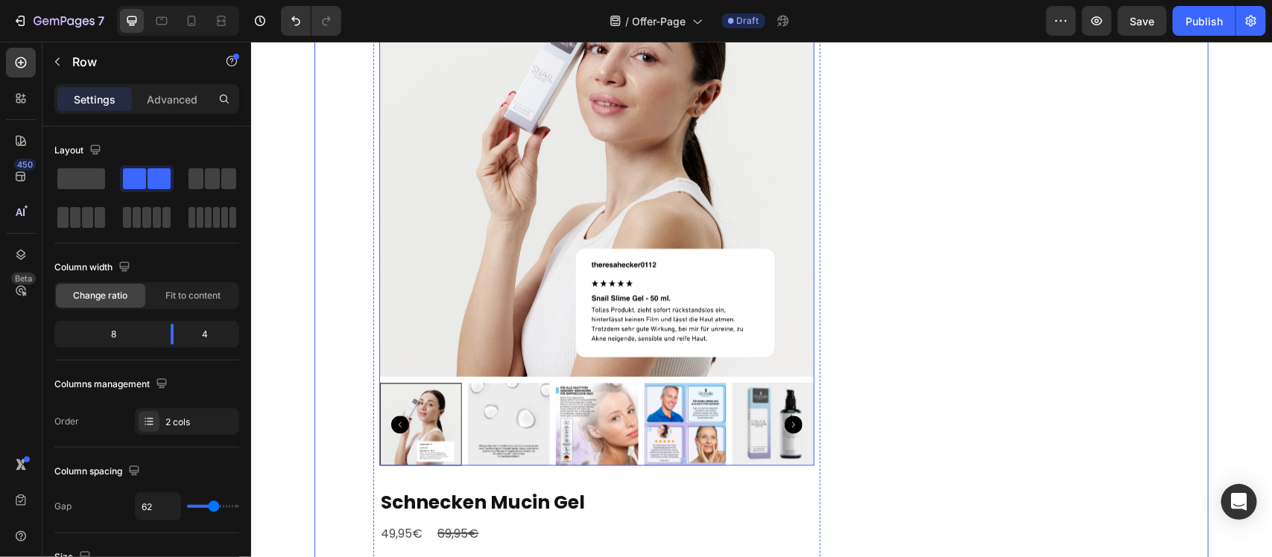
scroll to position [1676, 0]
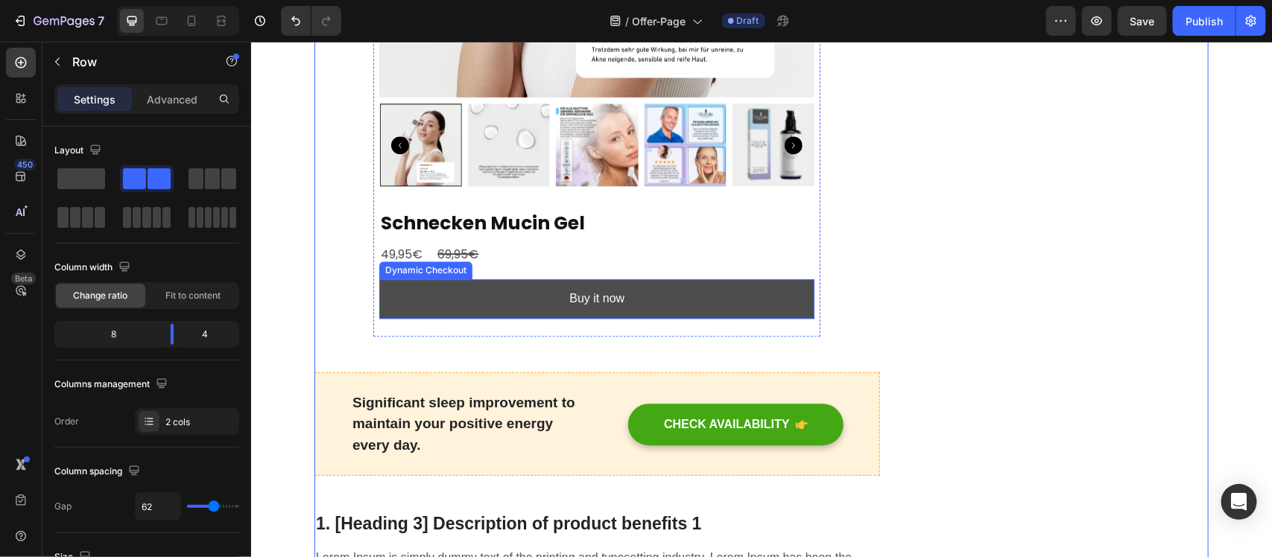
click at [627, 308] on button "Buy it now" at bounding box center [595, 298] width 435 height 39
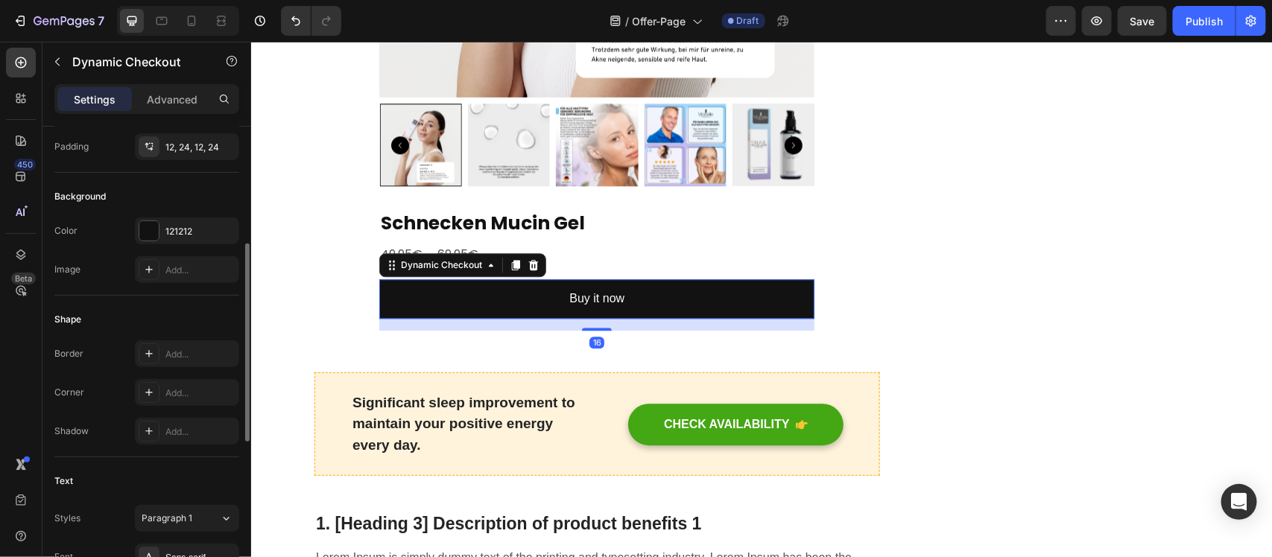
scroll to position [466, 0]
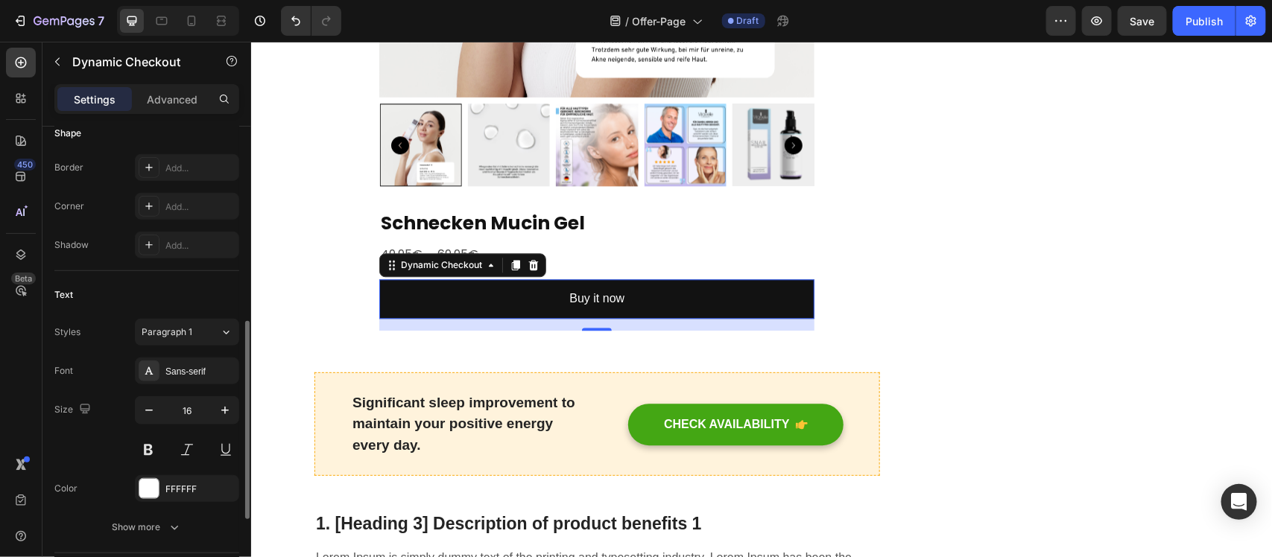
drag, startPoint x: 153, startPoint y: 210, endPoint x: 154, endPoint y: 227, distance: 17.1
click at [153, 209] on icon at bounding box center [149, 206] width 12 height 12
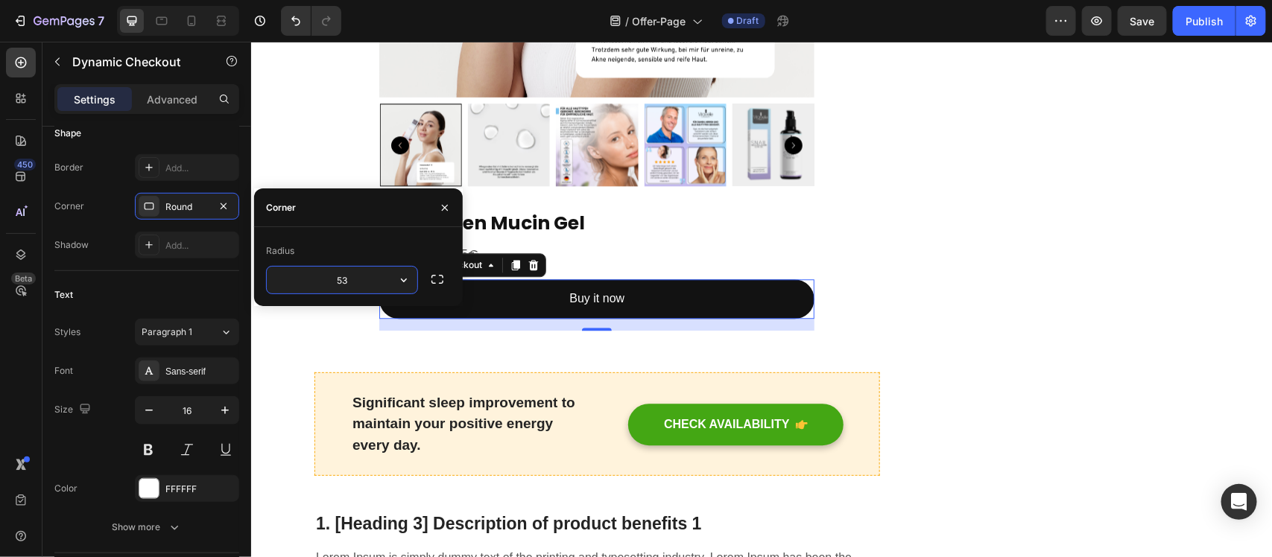
type input "53"
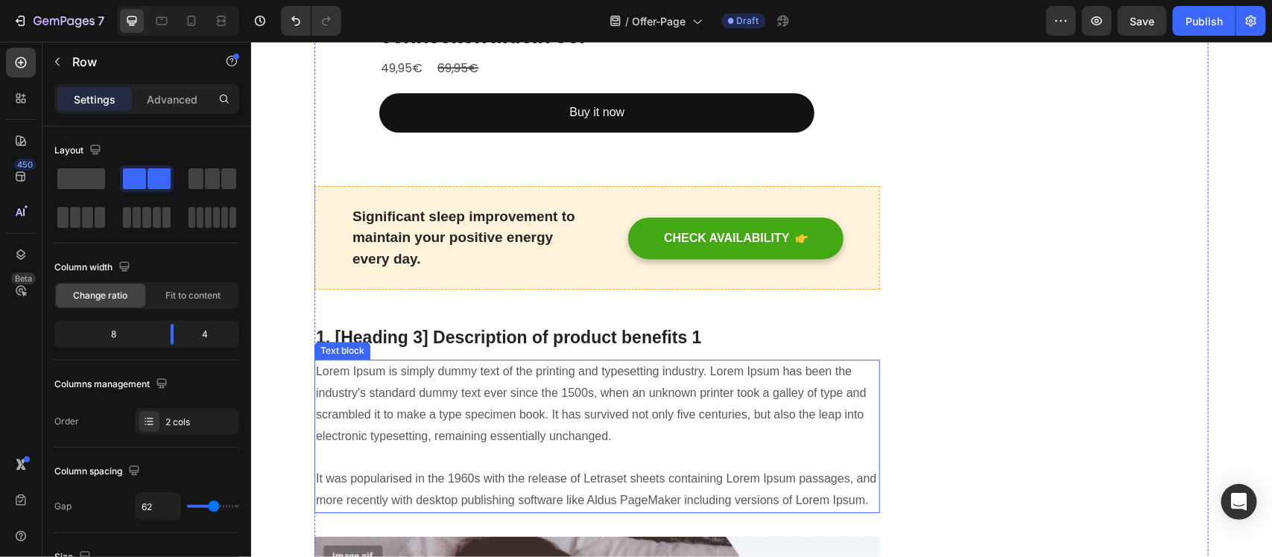
scroll to position [1676, 0]
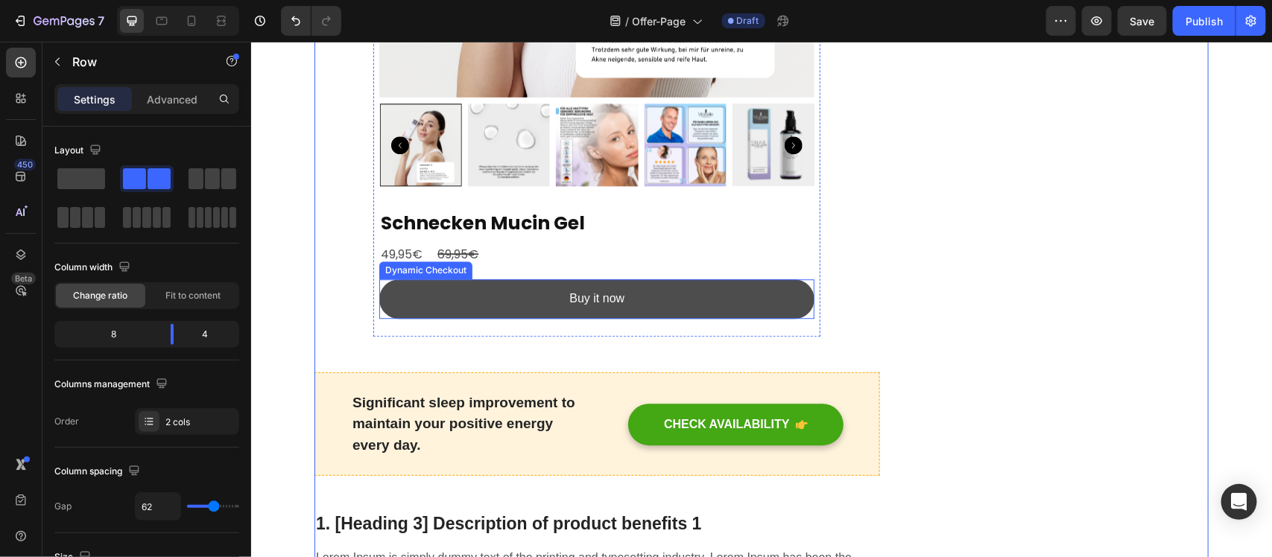
click at [562, 297] on button "Buy it now" at bounding box center [595, 298] width 435 height 39
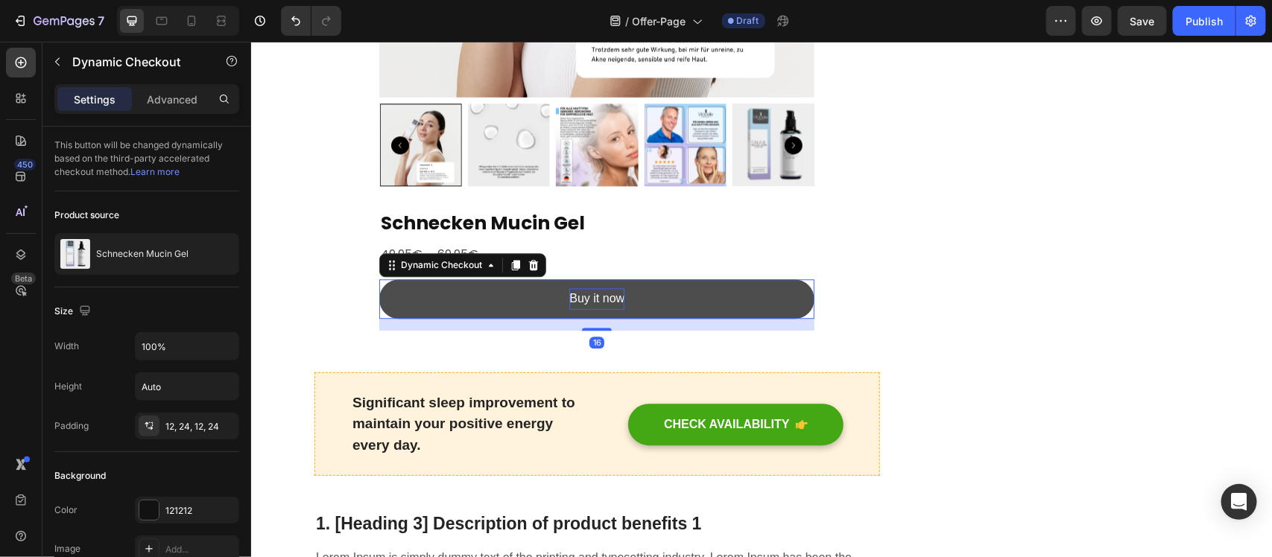
click at [568, 309] on div "Buy it now" at bounding box center [595, 299] width 55 height 22
click at [568, 308] on p "Buy it now" at bounding box center [595, 299] width 55 height 22
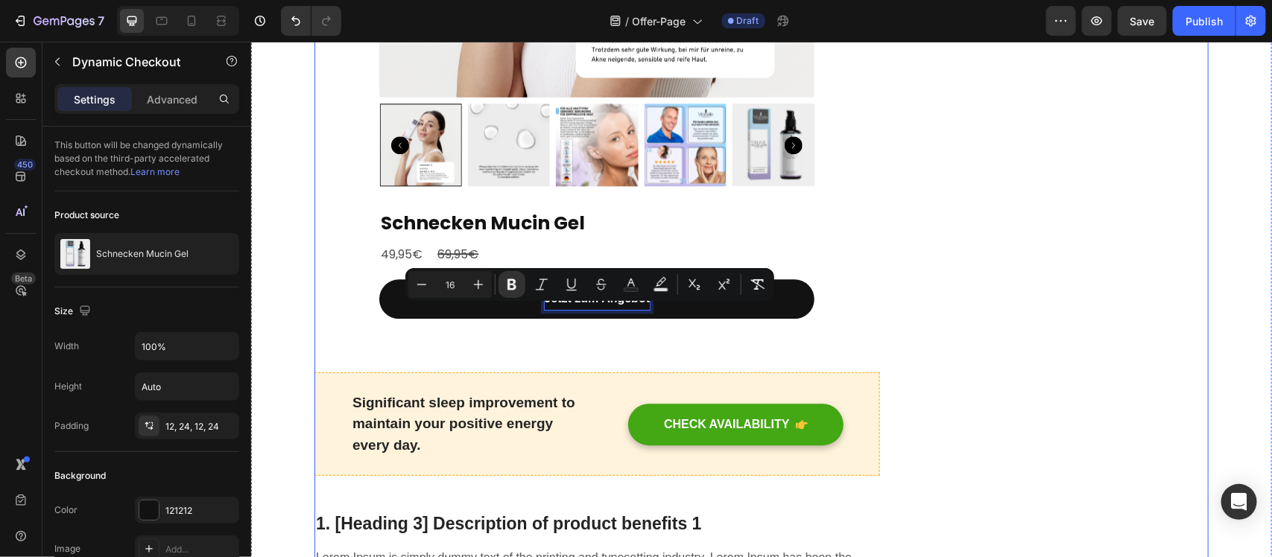
drag, startPoint x: 1003, startPoint y: 351, endPoint x: 969, endPoint y: 368, distance: 37.6
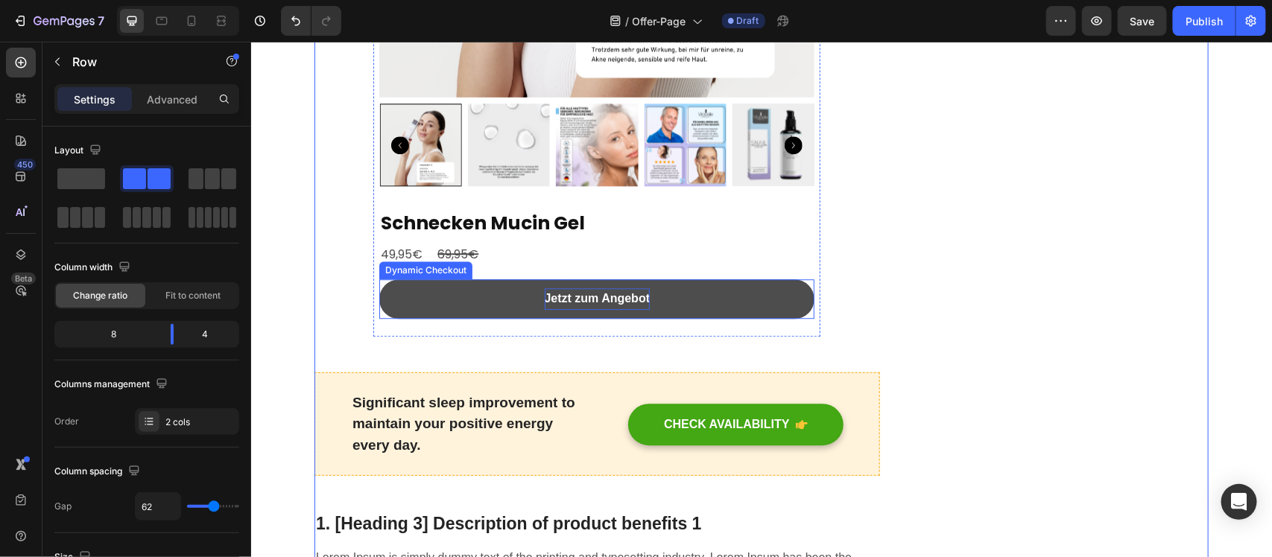
click at [559, 304] on strong "Jetzt zum Angebot" at bounding box center [597, 297] width 106 height 13
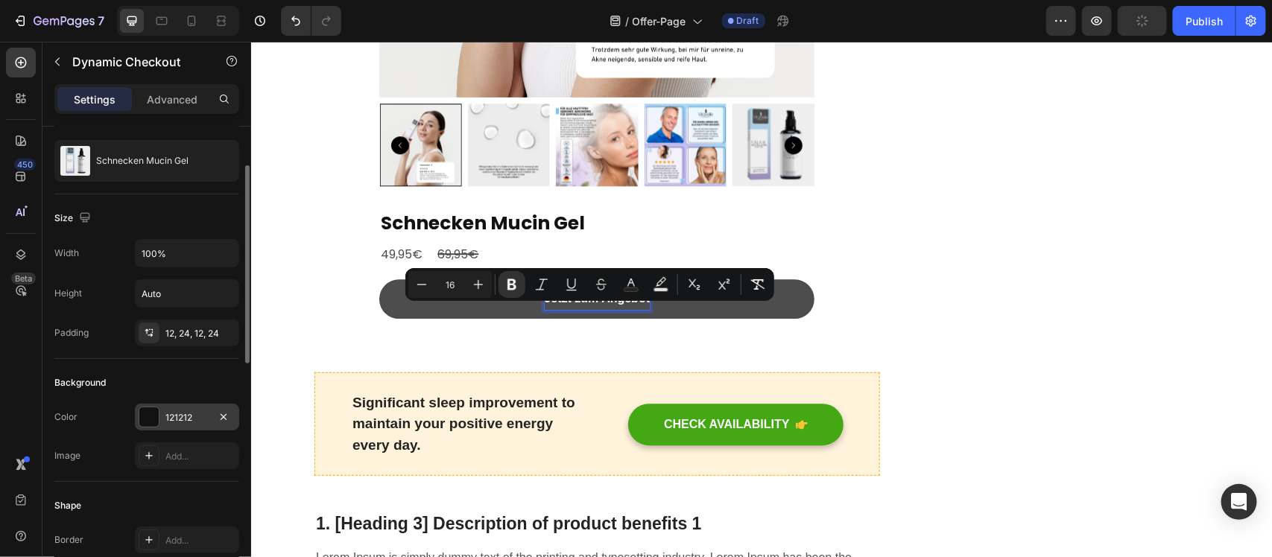
scroll to position [186, 0]
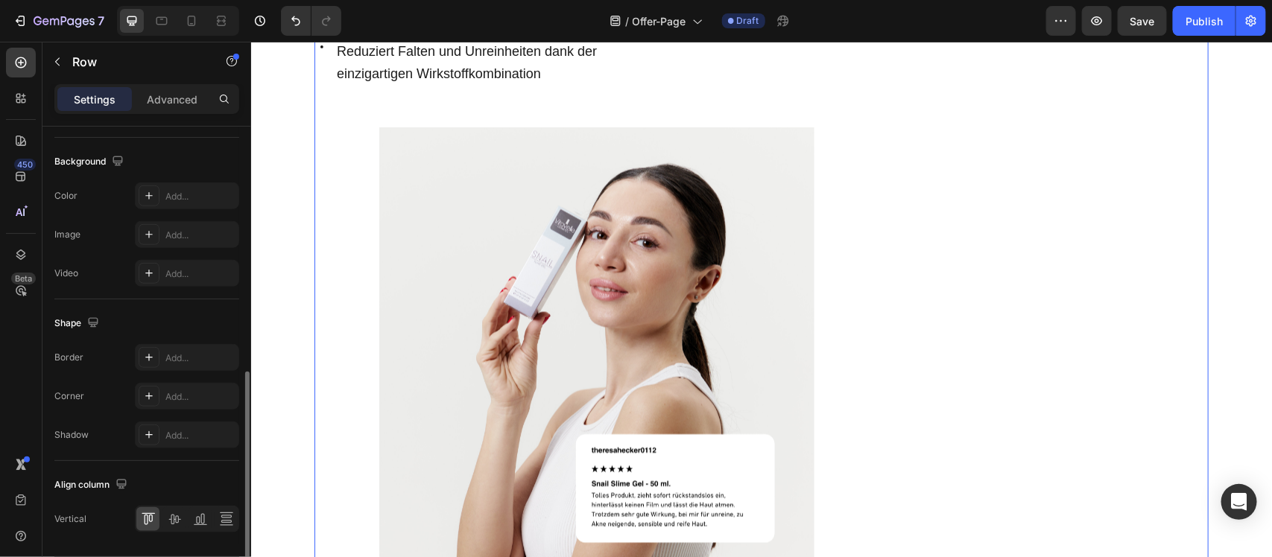
scroll to position [607, 0]
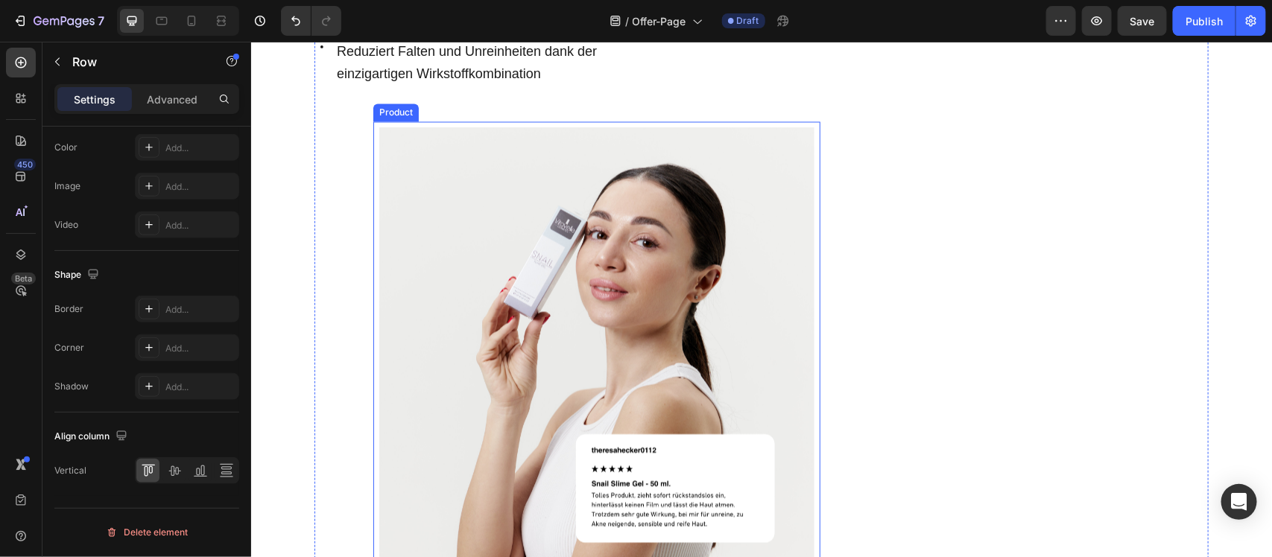
click at [555, 139] on div "Product Images Schnecken Mucin Gel Product Title 49,95€ Product Price Product P…" at bounding box center [595, 460] width 447 height 679
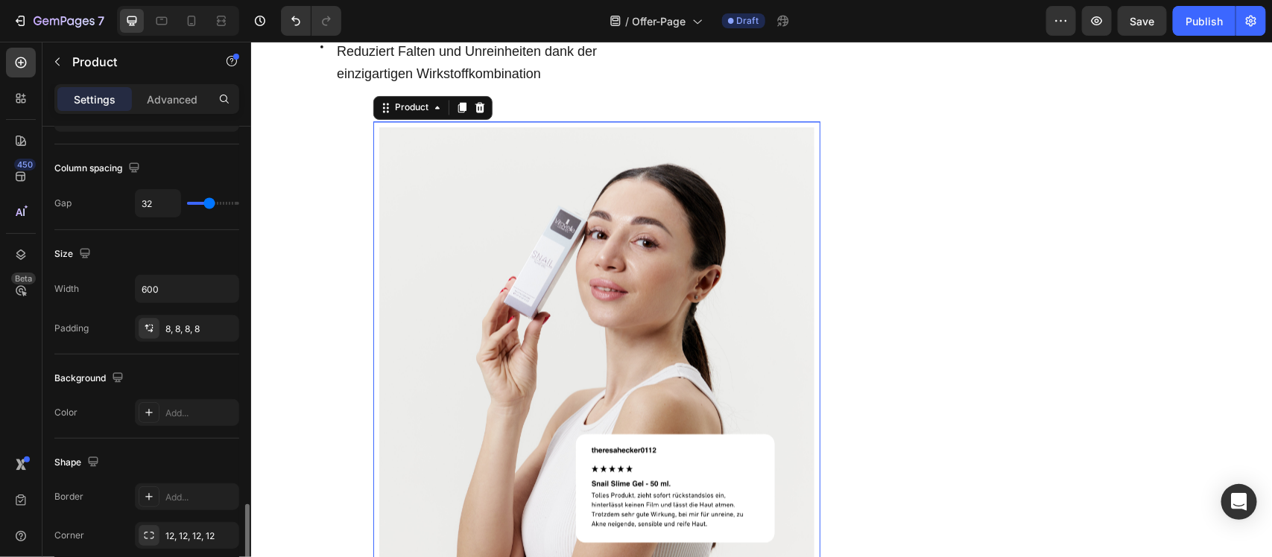
scroll to position [372, 0]
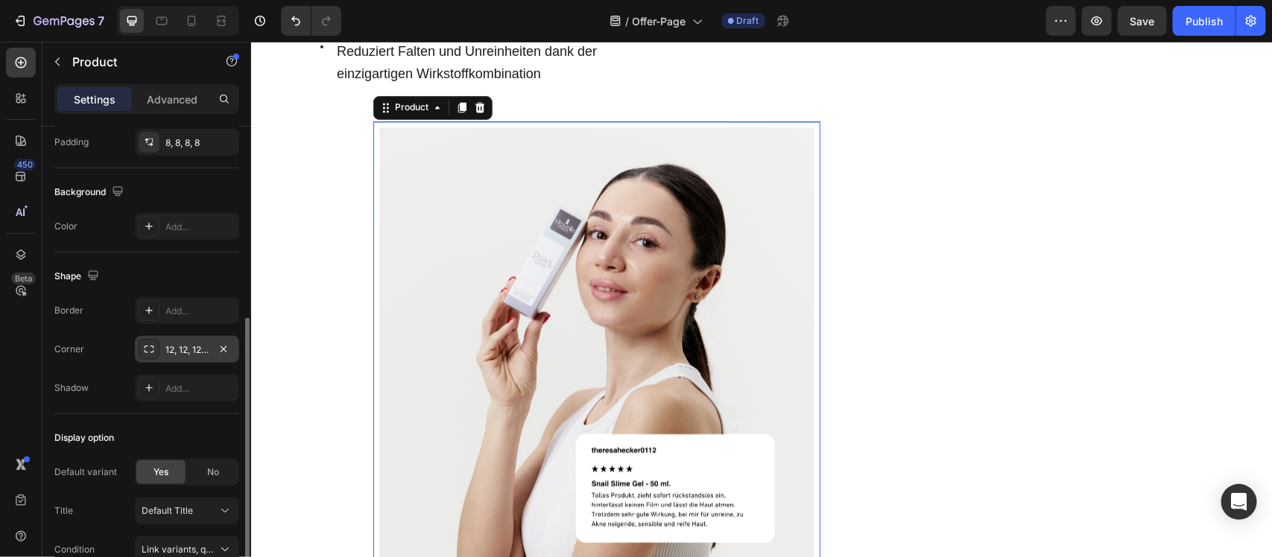
click at [157, 349] on div at bounding box center [149, 349] width 21 height 21
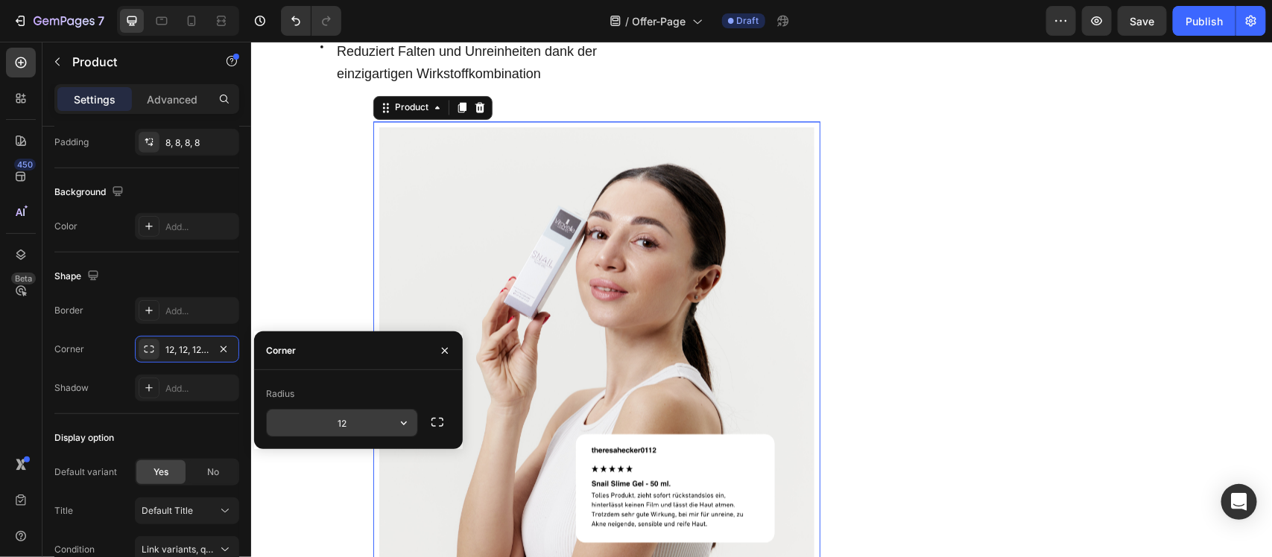
click at [366, 428] on input "12" at bounding box center [342, 423] width 150 height 27
type input "22"
click at [153, 396] on div at bounding box center [149, 388] width 21 height 21
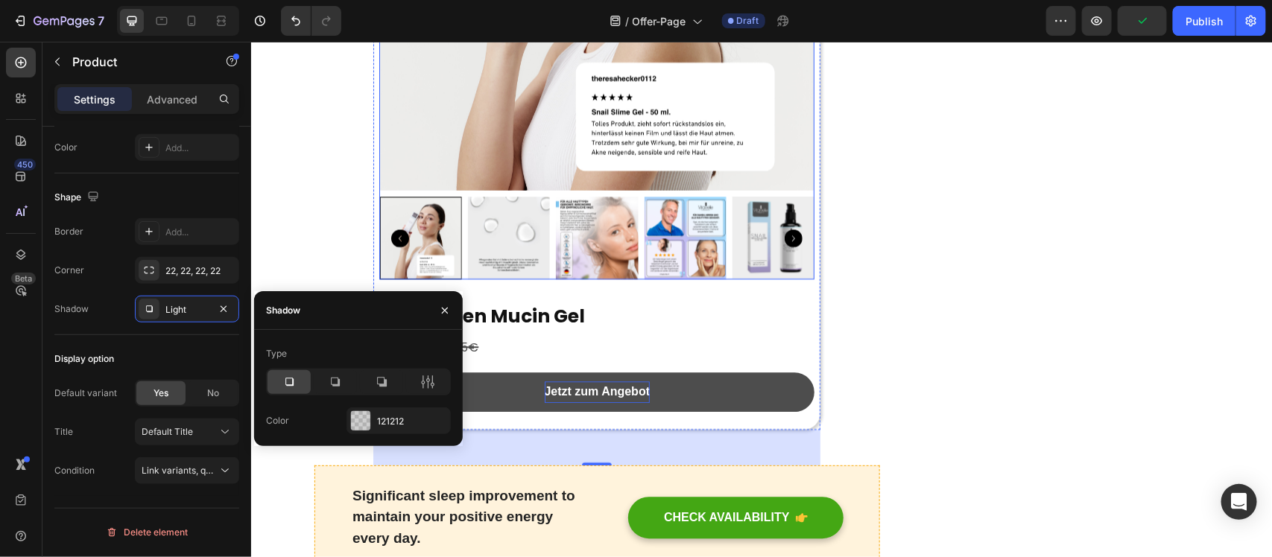
scroll to position [1490, 0]
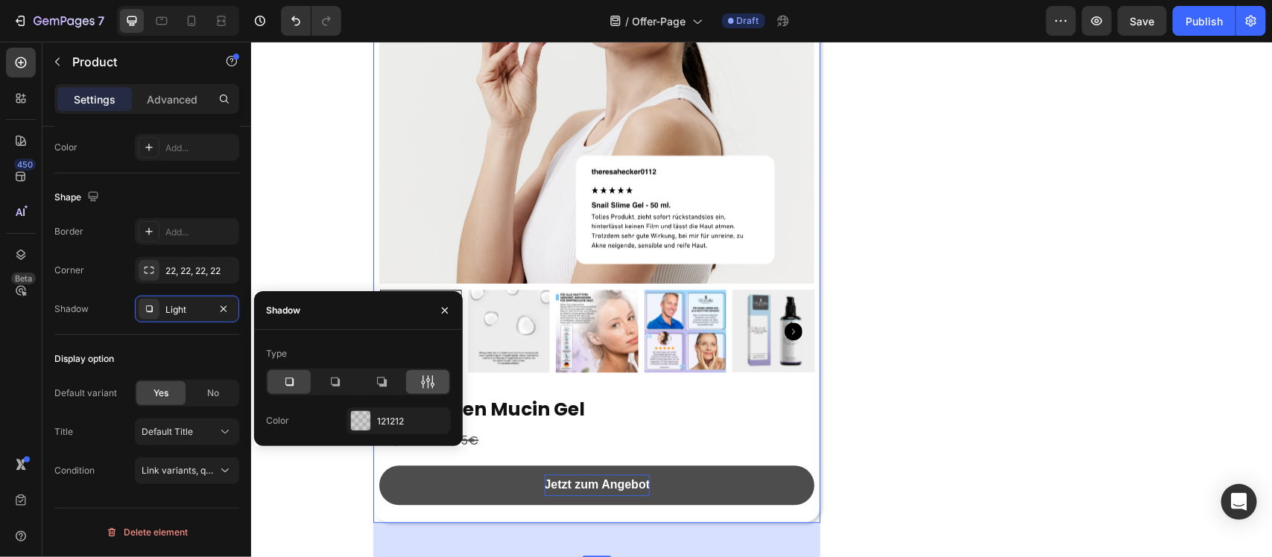
click at [434, 385] on icon at bounding box center [427, 382] width 15 height 15
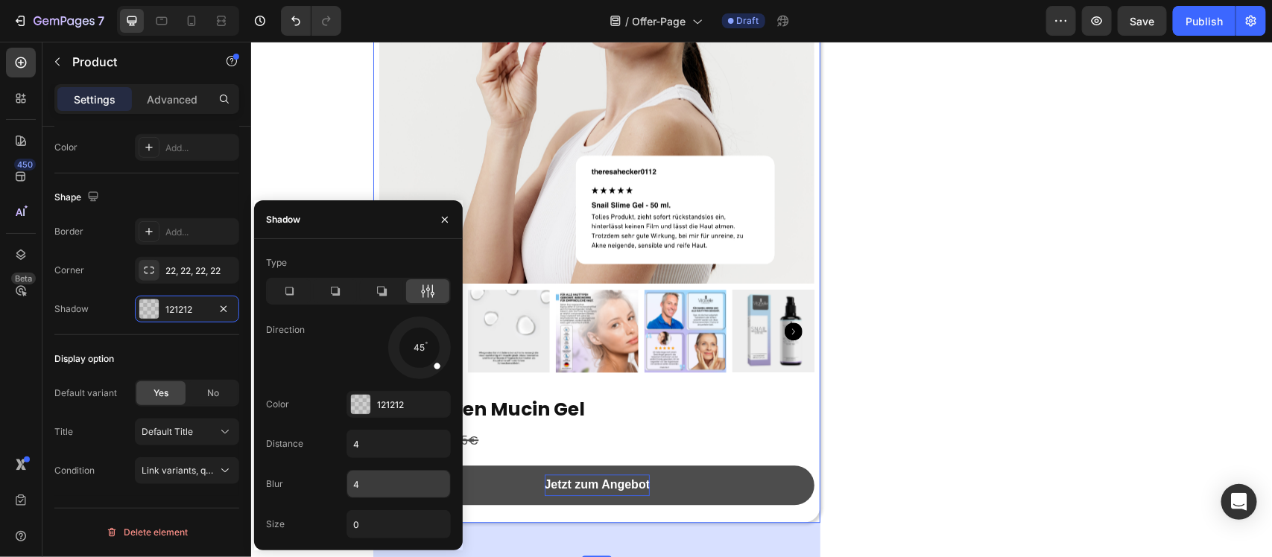
click at [381, 490] on input "4" at bounding box center [398, 484] width 103 height 27
type input "12"
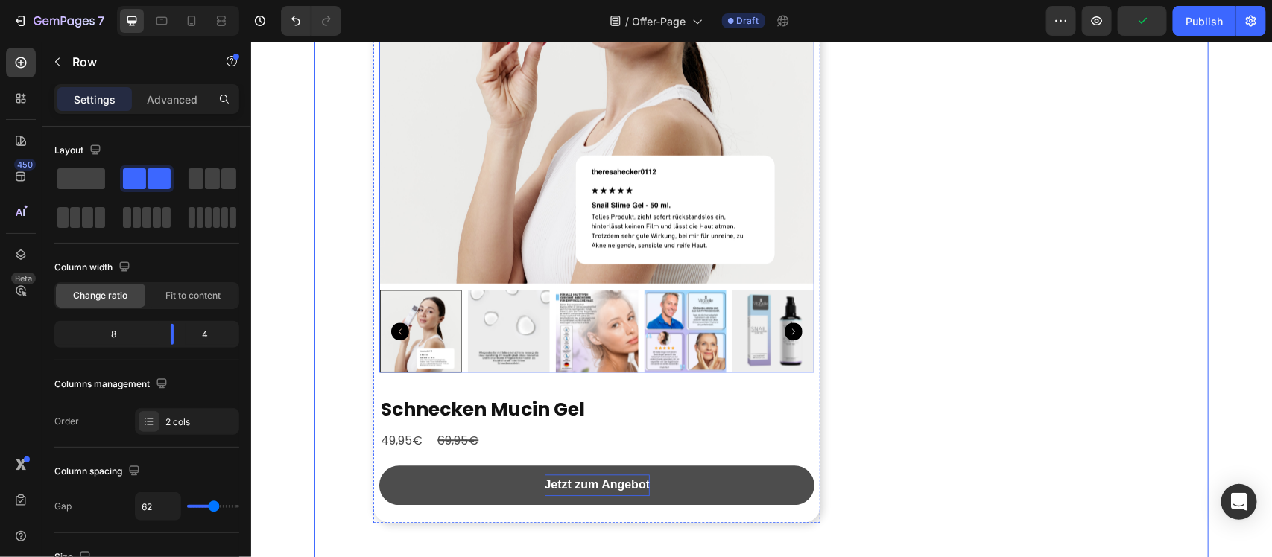
click at [787, 340] on icon "Carousel Next Arrow" at bounding box center [793, 331] width 18 height 18
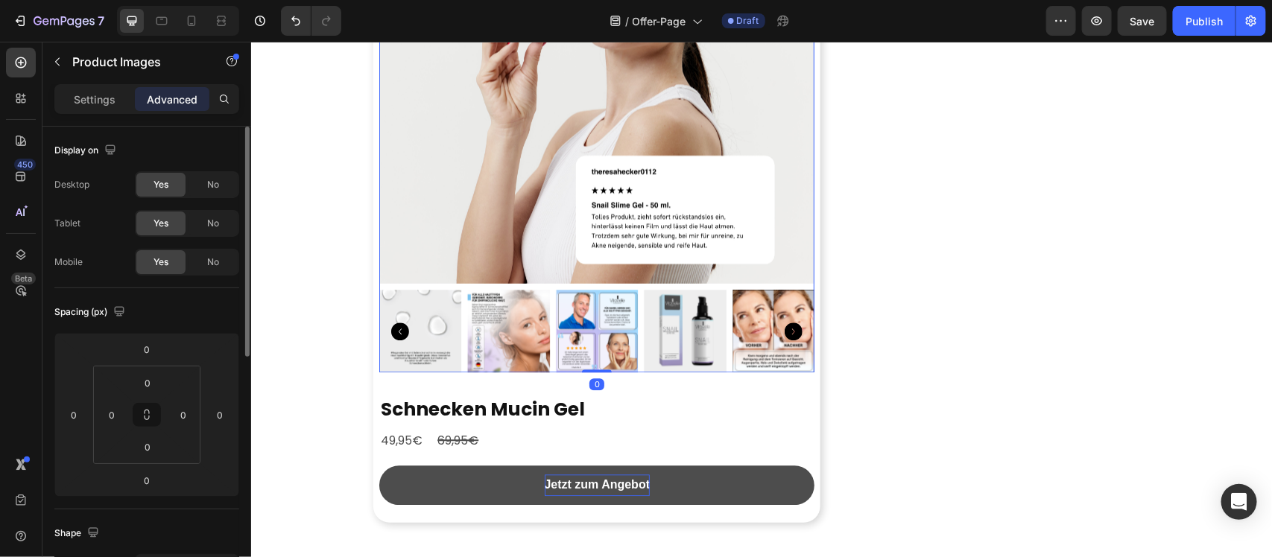
click at [98, 101] on p "Settings" at bounding box center [95, 100] width 42 height 16
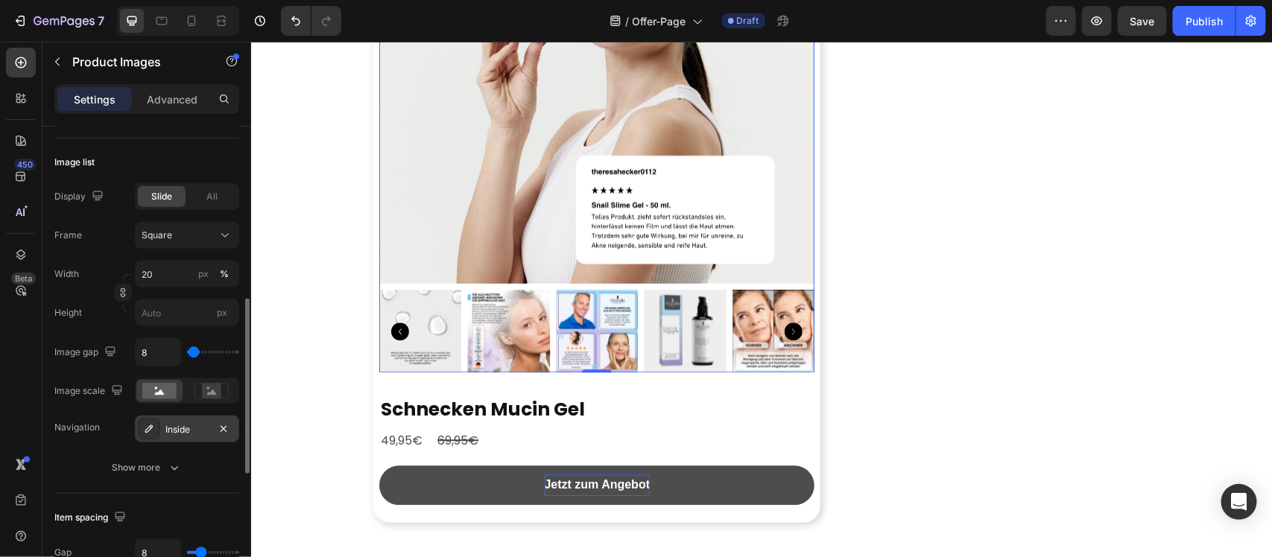
scroll to position [559, 0]
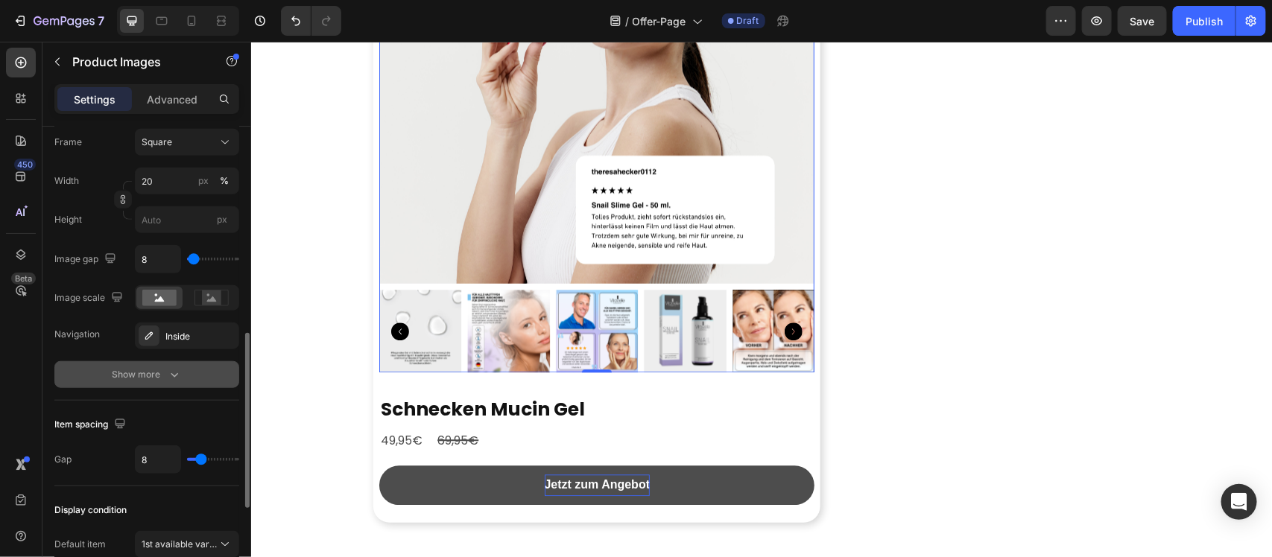
click at [176, 375] on icon "button" at bounding box center [174, 375] width 7 height 4
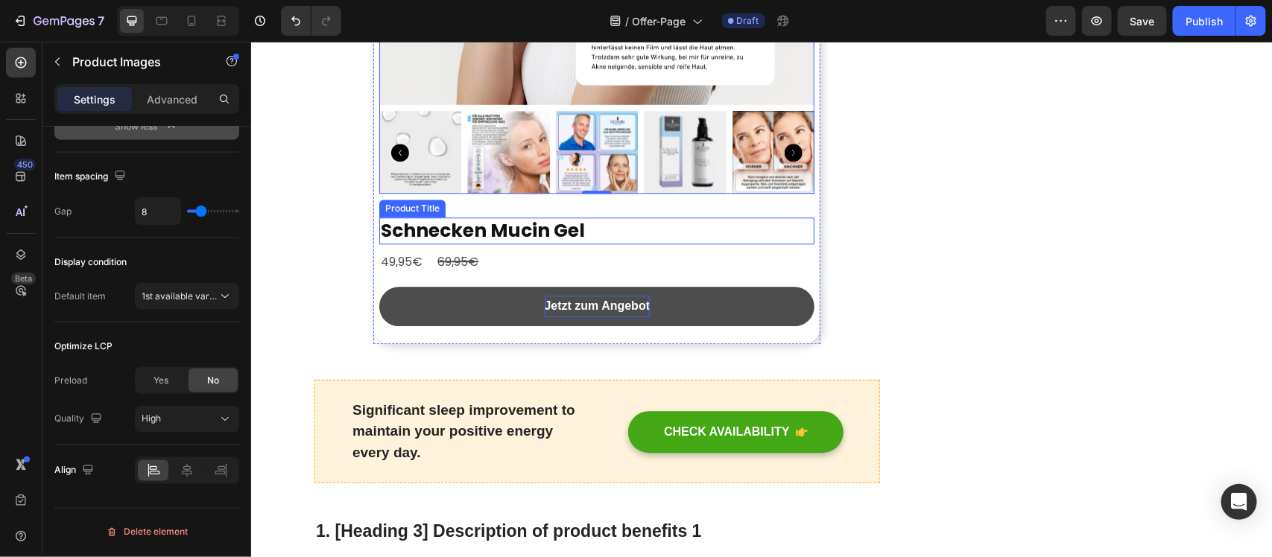
scroll to position [1676, 0]
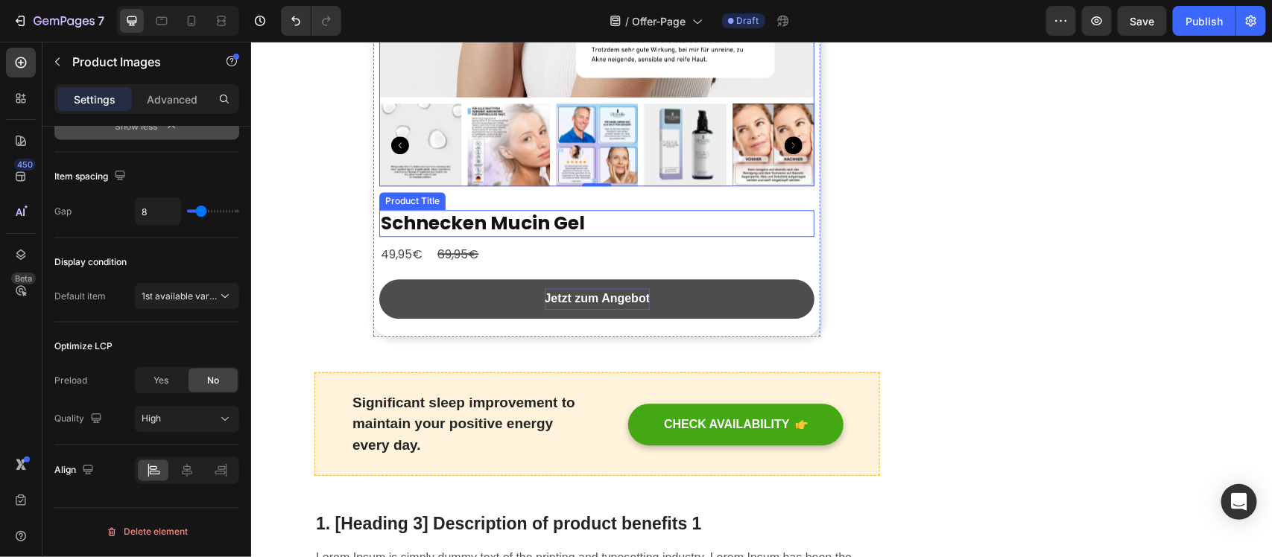
click at [642, 232] on h2 "Schnecken Mucin Gel" at bounding box center [595, 223] width 435 height 28
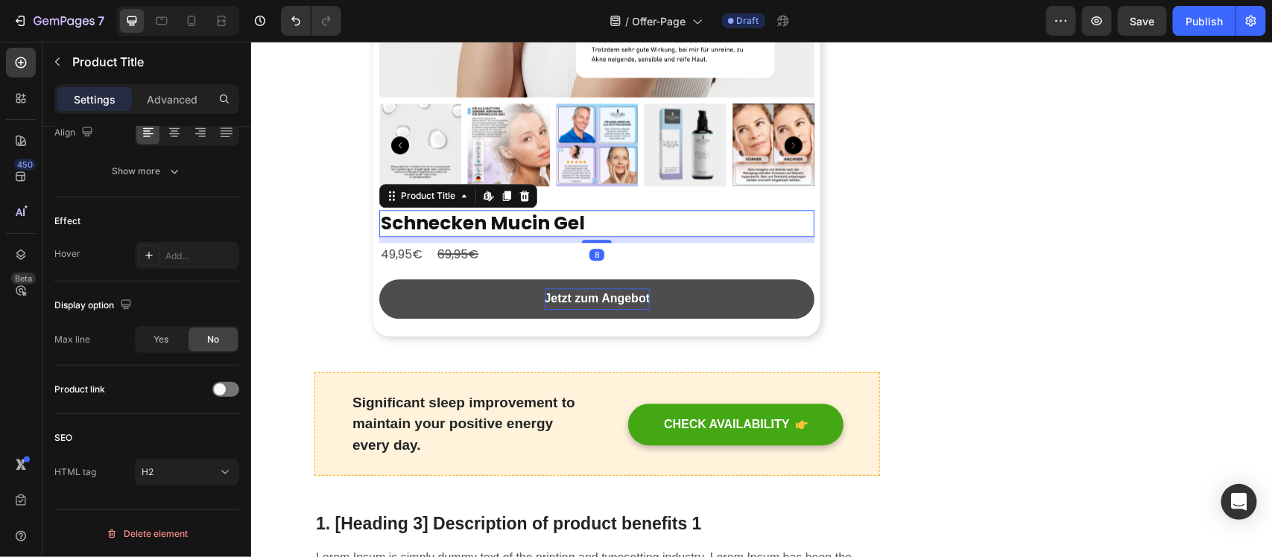
scroll to position [0, 0]
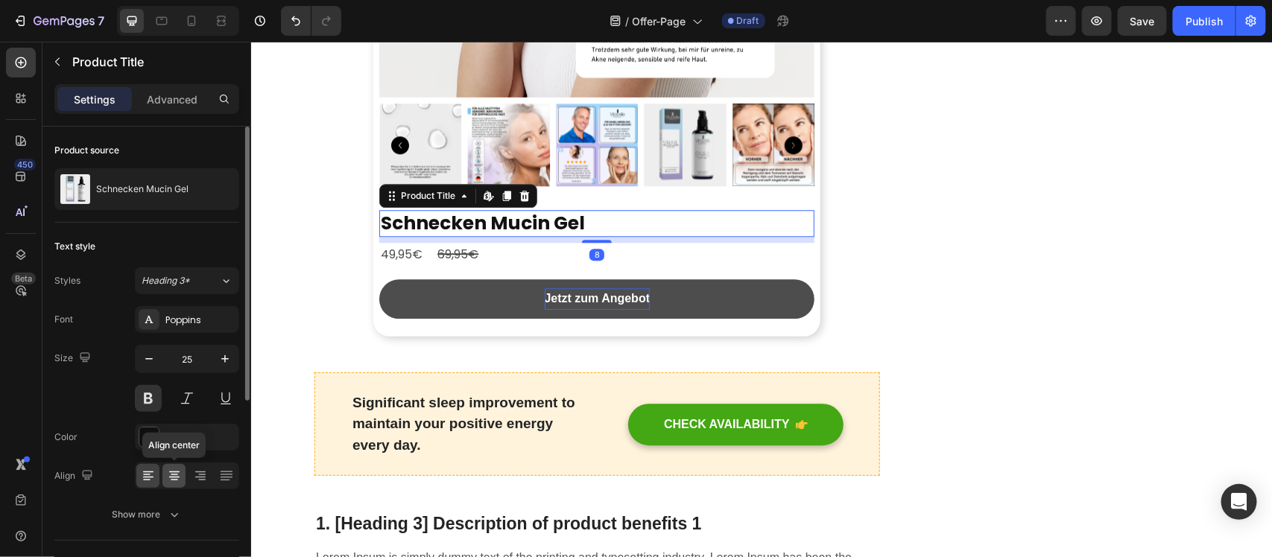
click at [175, 481] on icon at bounding box center [174, 476] width 15 height 15
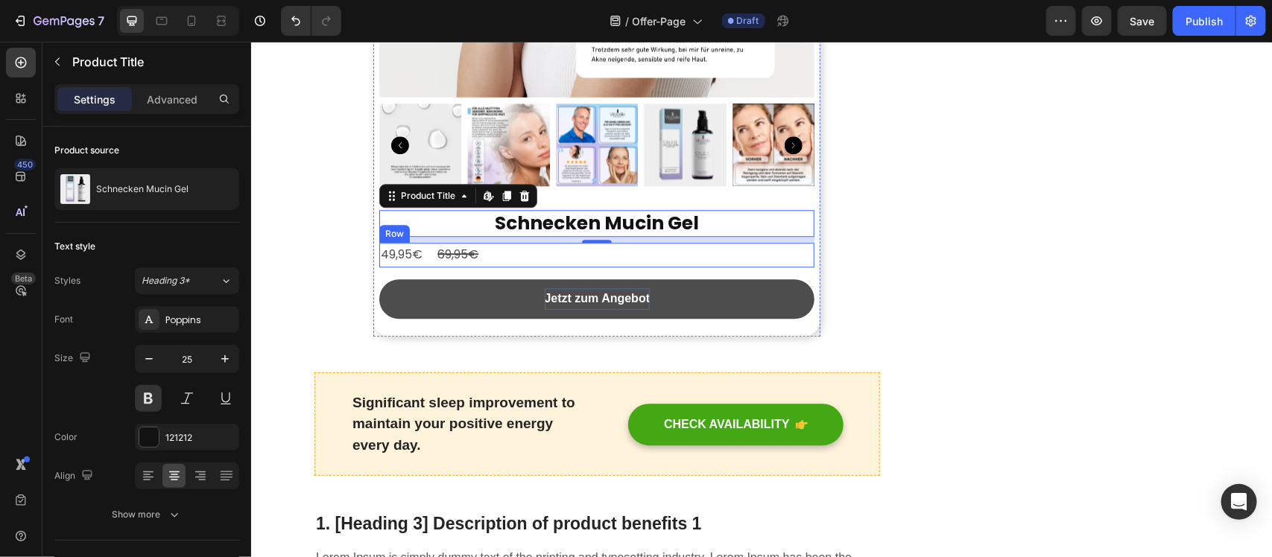
click at [602, 267] on div "49,95€ Product Price Product Price 69,95€ Product Price Product Price Row" at bounding box center [595, 254] width 435 height 25
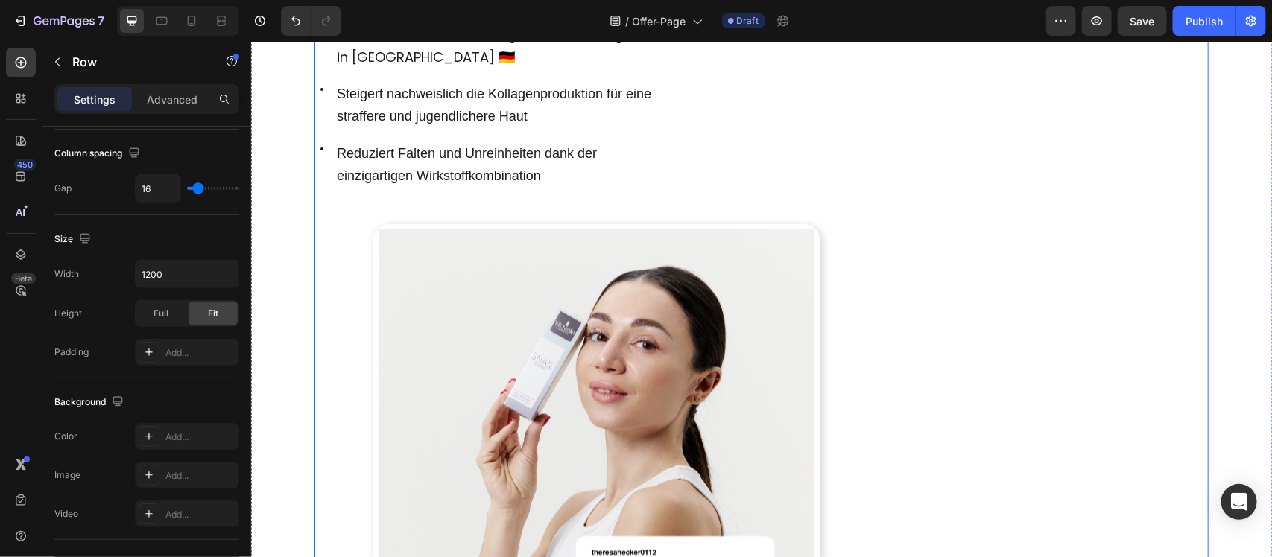
scroll to position [1117, 0]
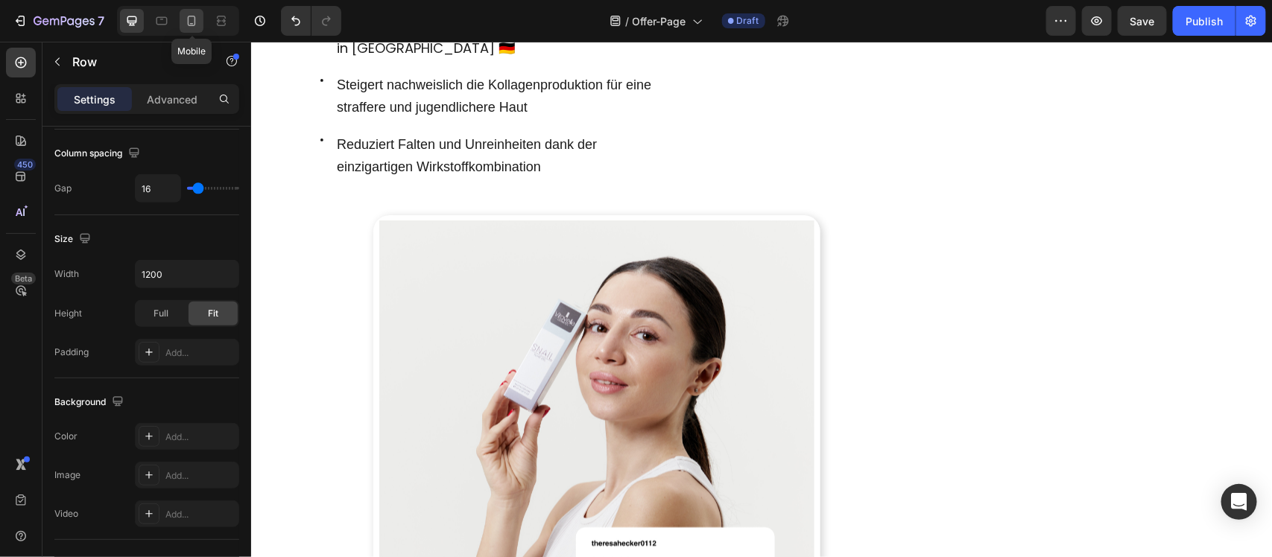
click at [191, 28] on div at bounding box center [192, 21] width 24 height 24
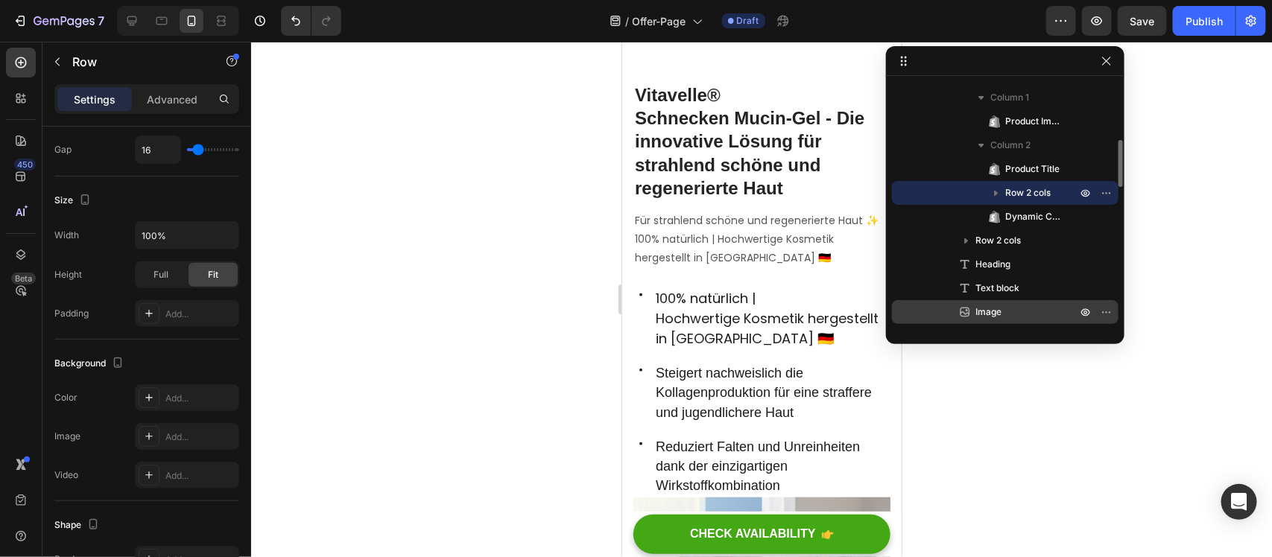
scroll to position [399, 0]
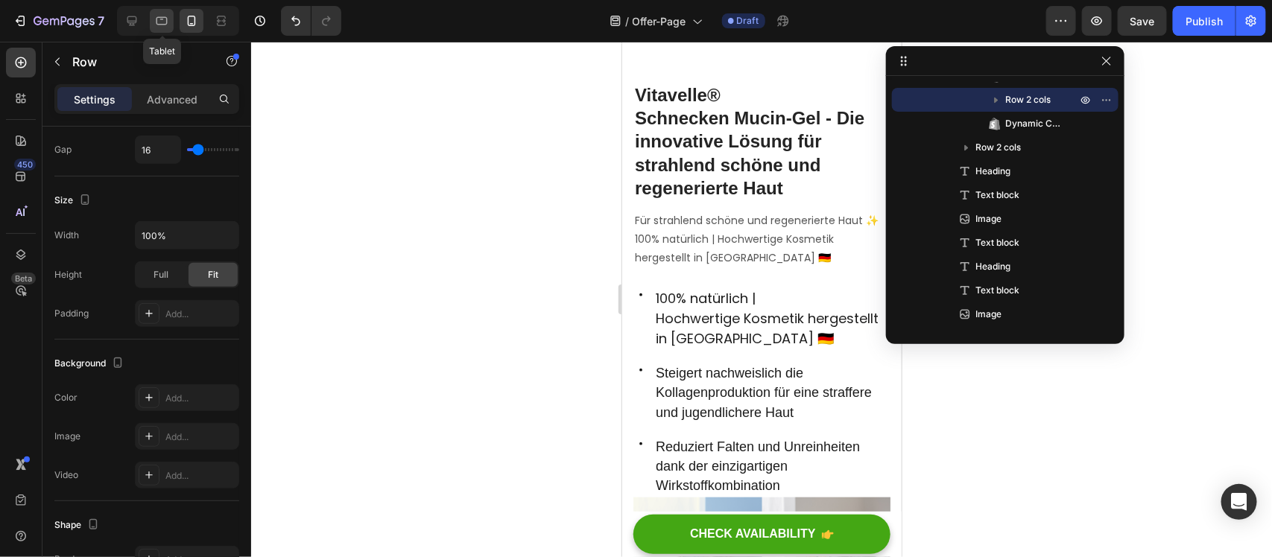
click at [154, 27] on icon at bounding box center [161, 20] width 15 height 15
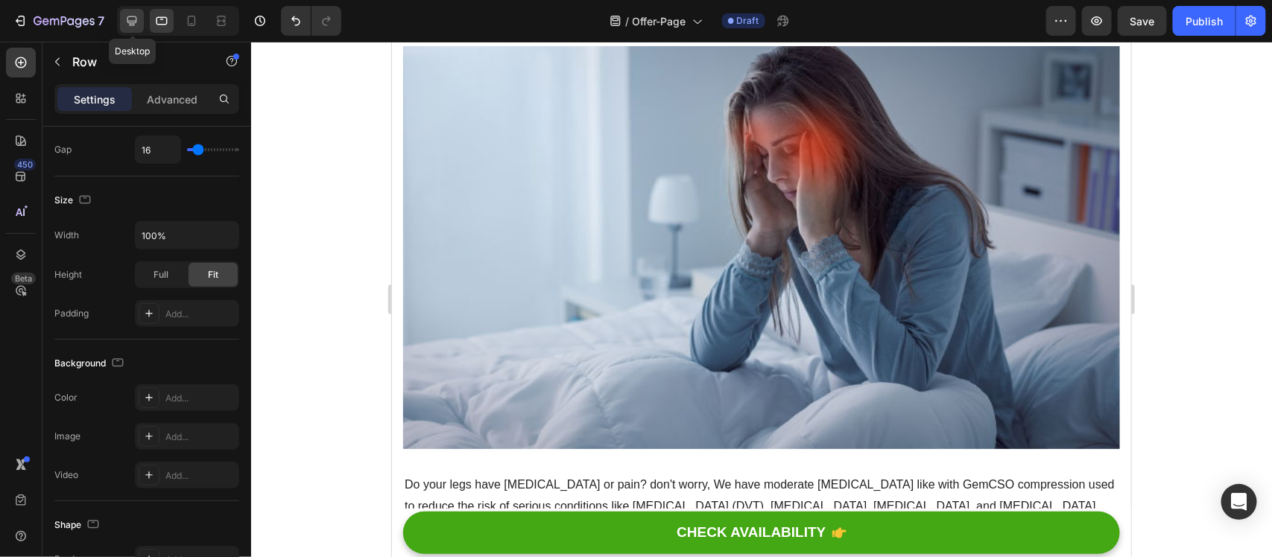
click at [123, 26] on div at bounding box center [132, 21] width 24 height 24
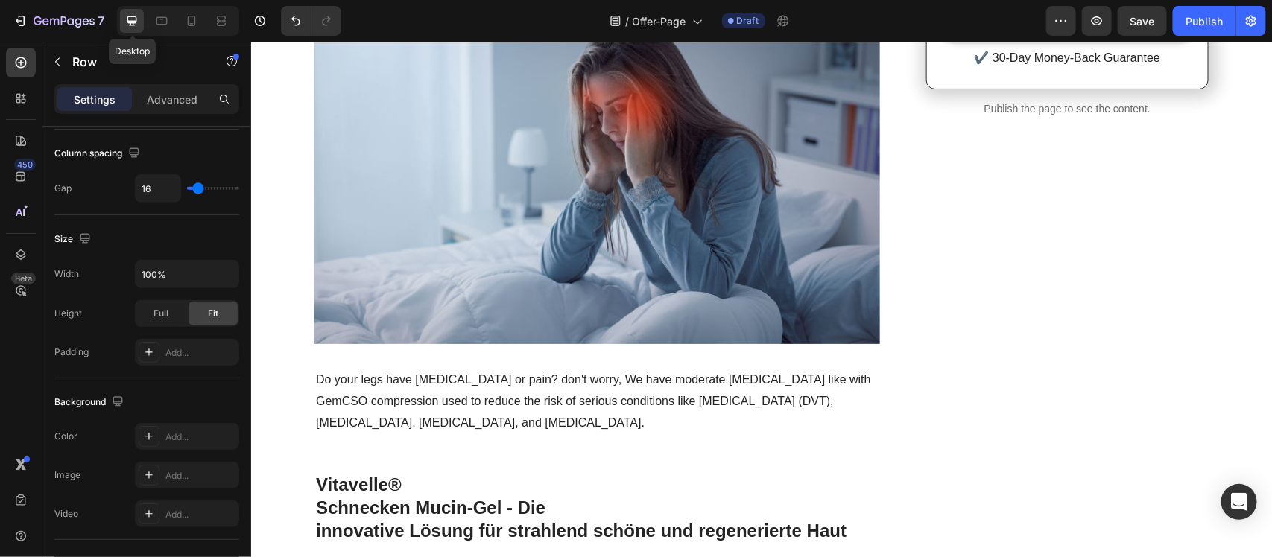
type input "1200"
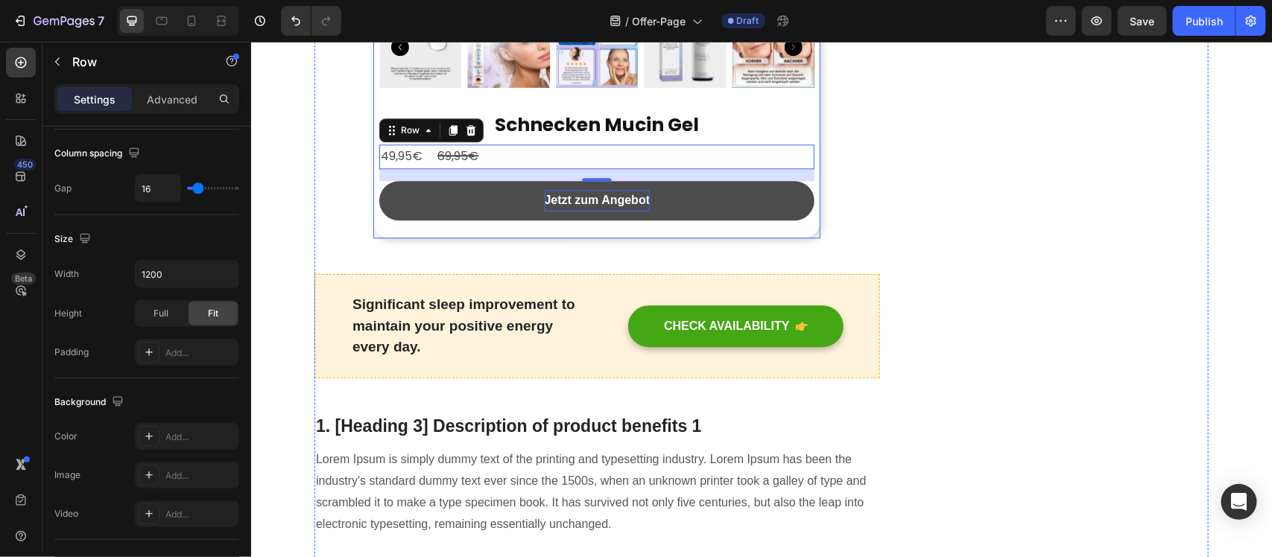
scroll to position [1696, 0]
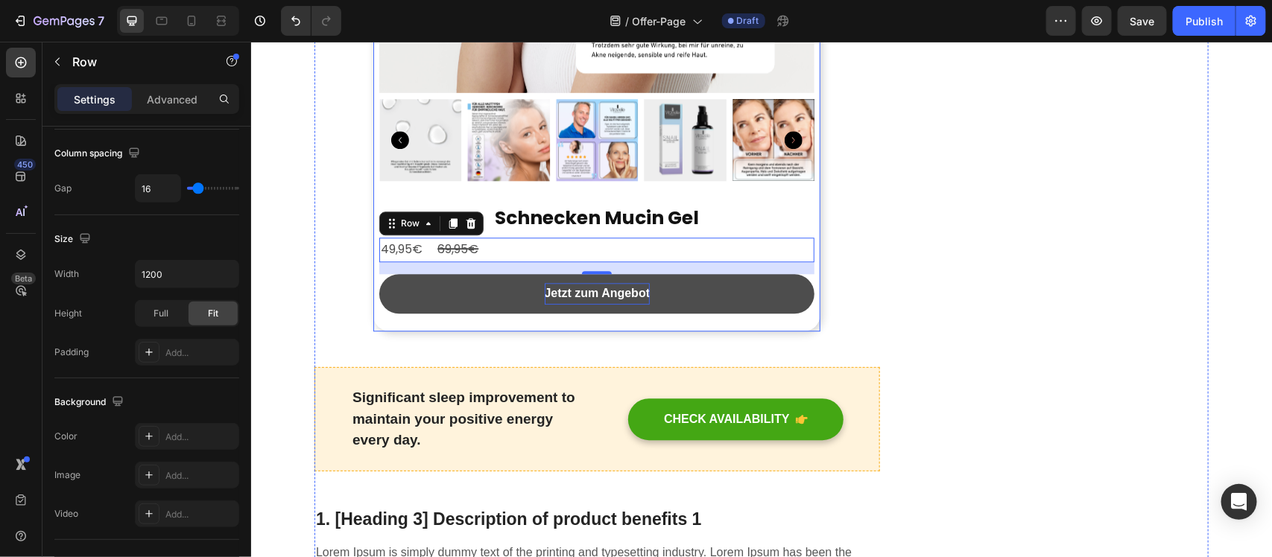
click at [633, 231] on div "Schnecken Mucin Gel Product Title 49,95€ Product Price Product Price 69,95€ Pro…" at bounding box center [595, 264] width 435 height 121
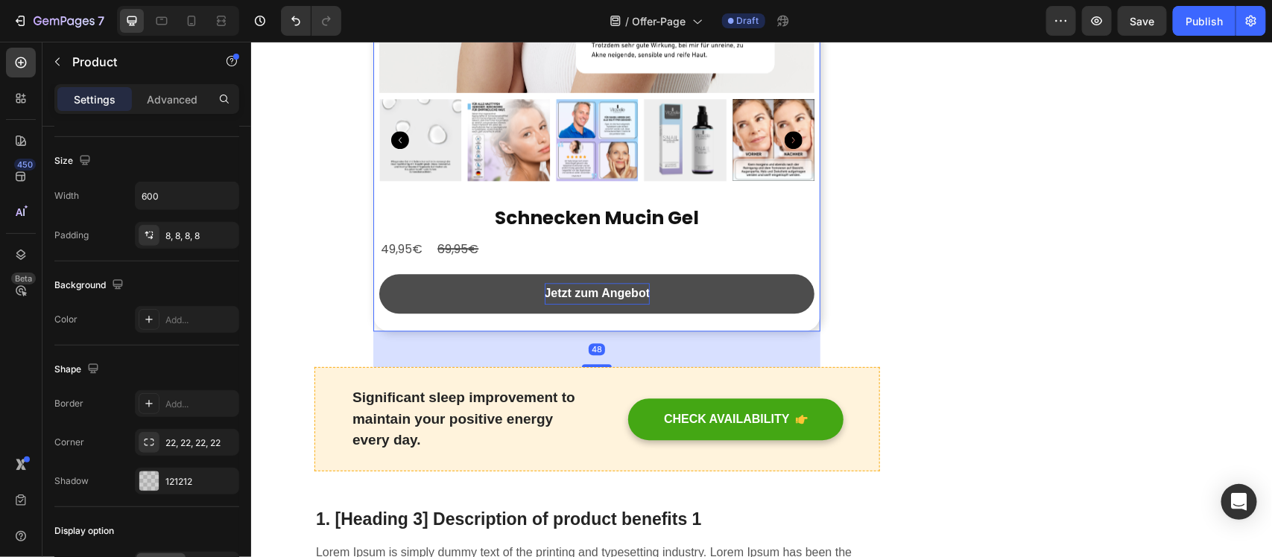
scroll to position [0, 0]
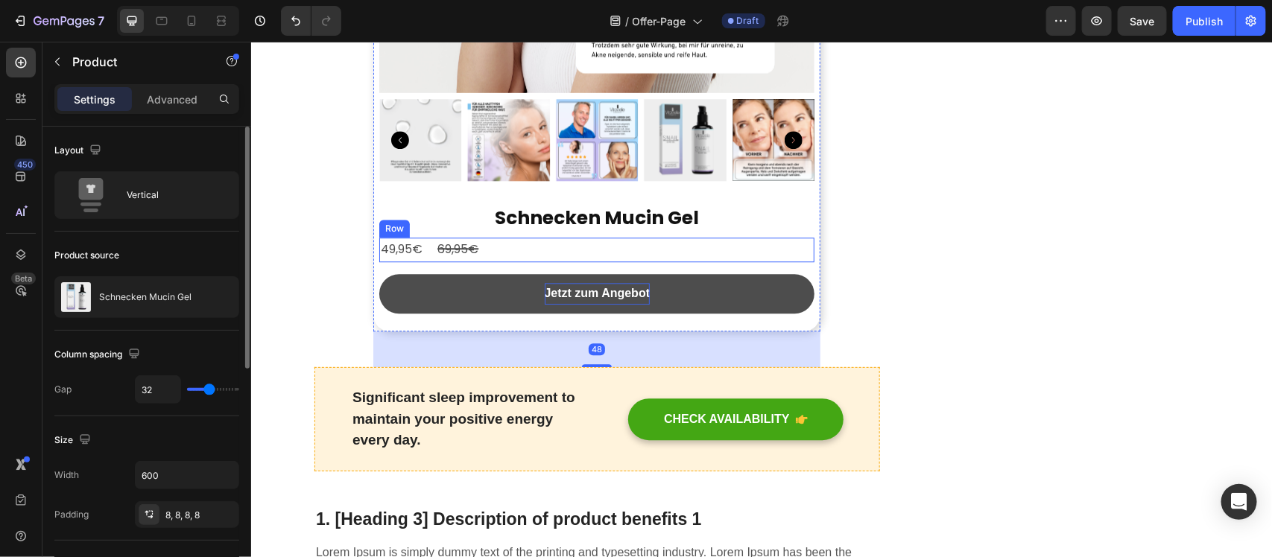
click at [604, 240] on div "49,95€ Product Price Product Price 69,95€ Product Price Product Price Row" at bounding box center [595, 249] width 435 height 25
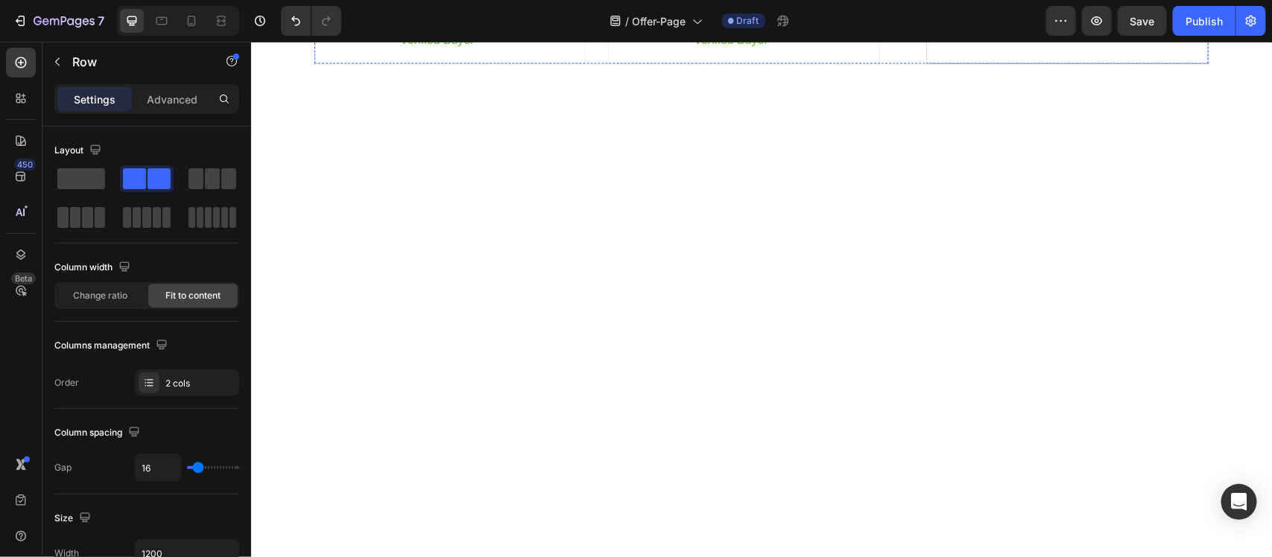
scroll to position [6352, 0]
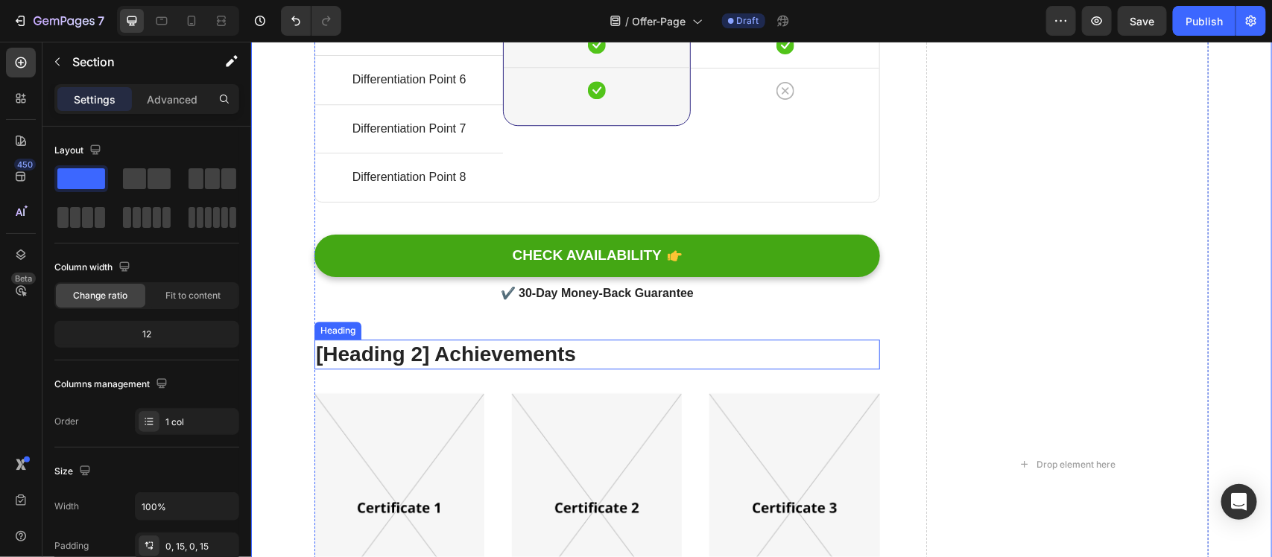
scroll to position [6817, 0]
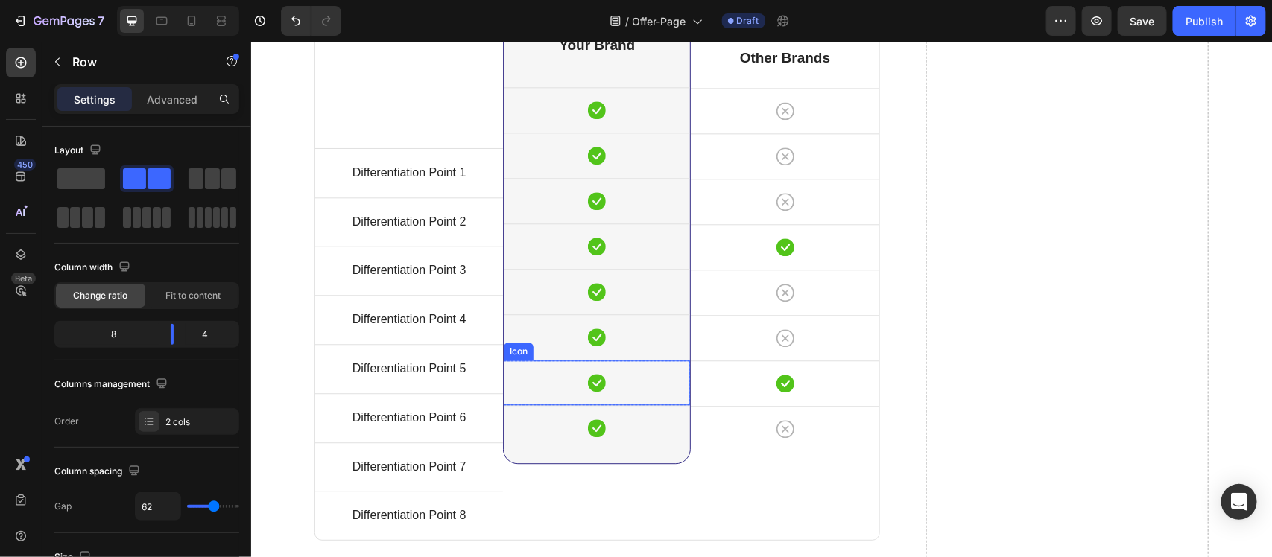
scroll to position [6556, 0]
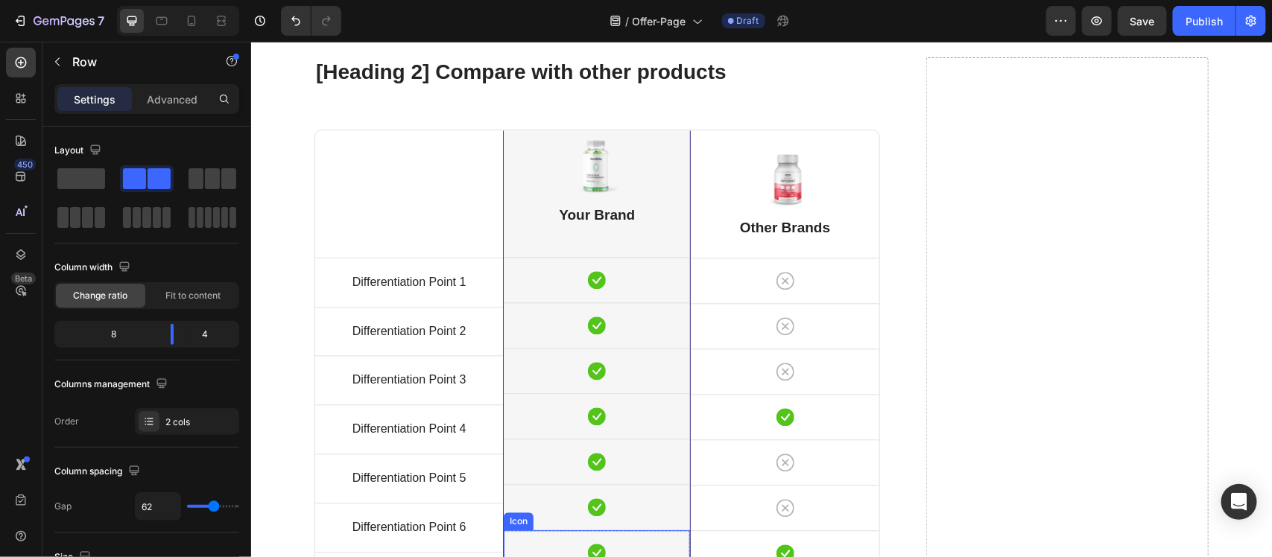
click at [399, 197] on div "Title Line Differentiation Point 1 Text block Row Differentiation Point 2 Text …" at bounding box center [408, 389] width 188 height 519
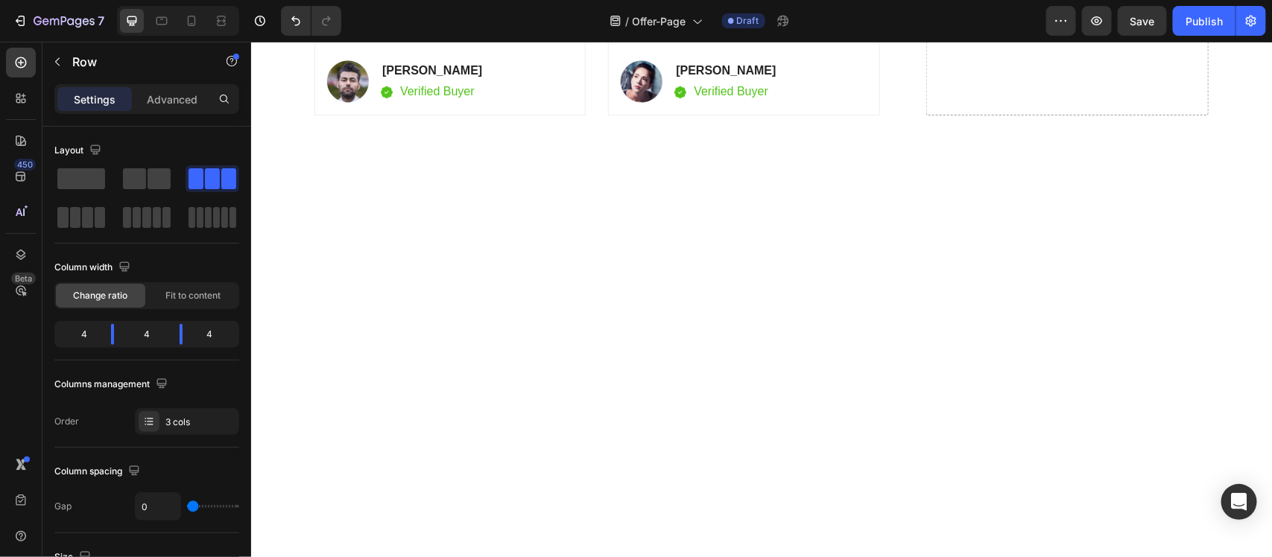
scroll to position [6538, 0]
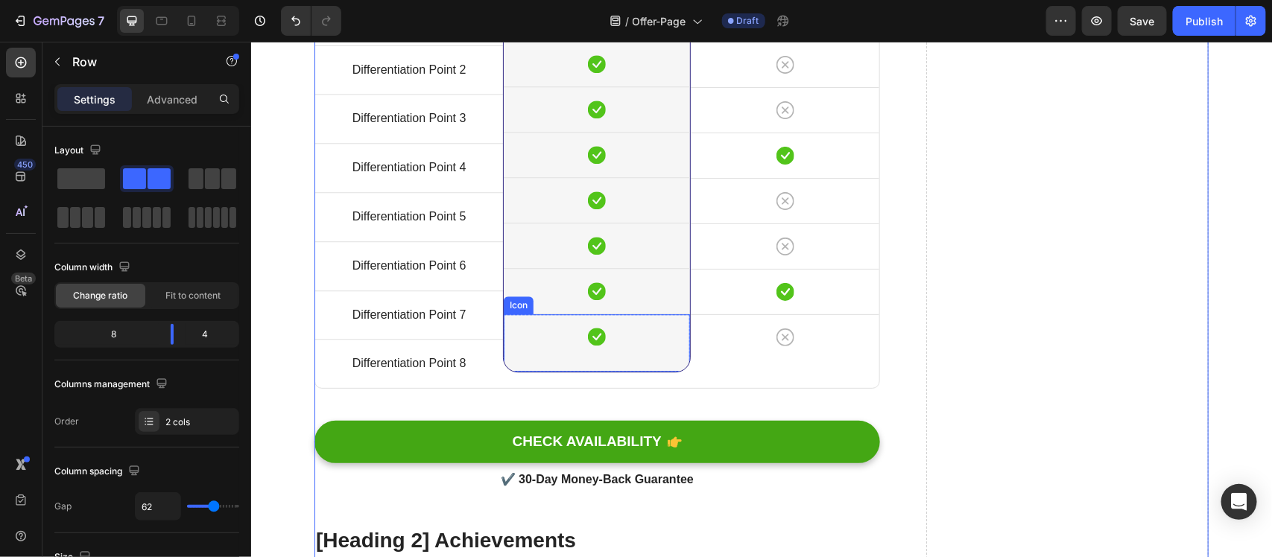
scroll to position [6775, 0]
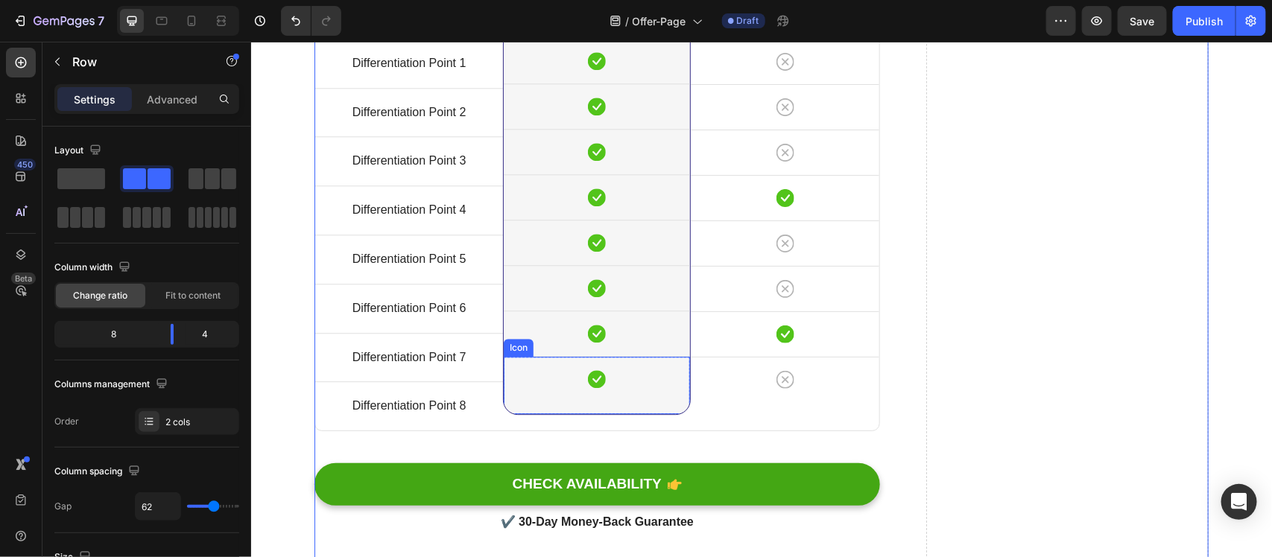
click at [395, 257] on div "Title Line Differentiation Point 1 Text block Row Differentiation Point 2 Text …" at bounding box center [408, 170] width 188 height 519
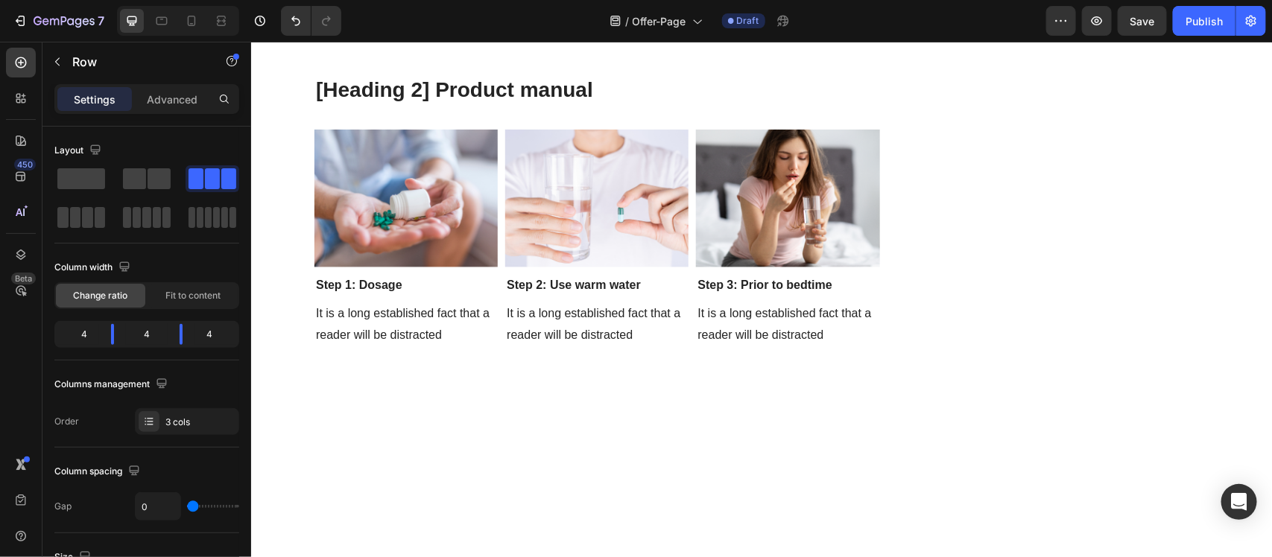
scroll to position [4676, 0]
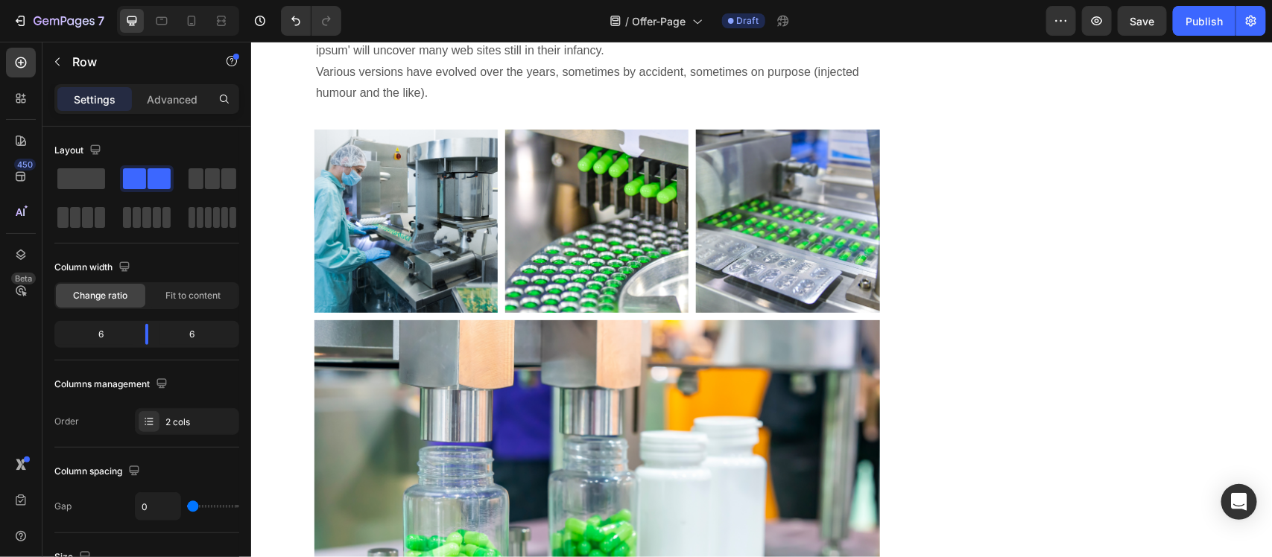
scroll to position [4583, 0]
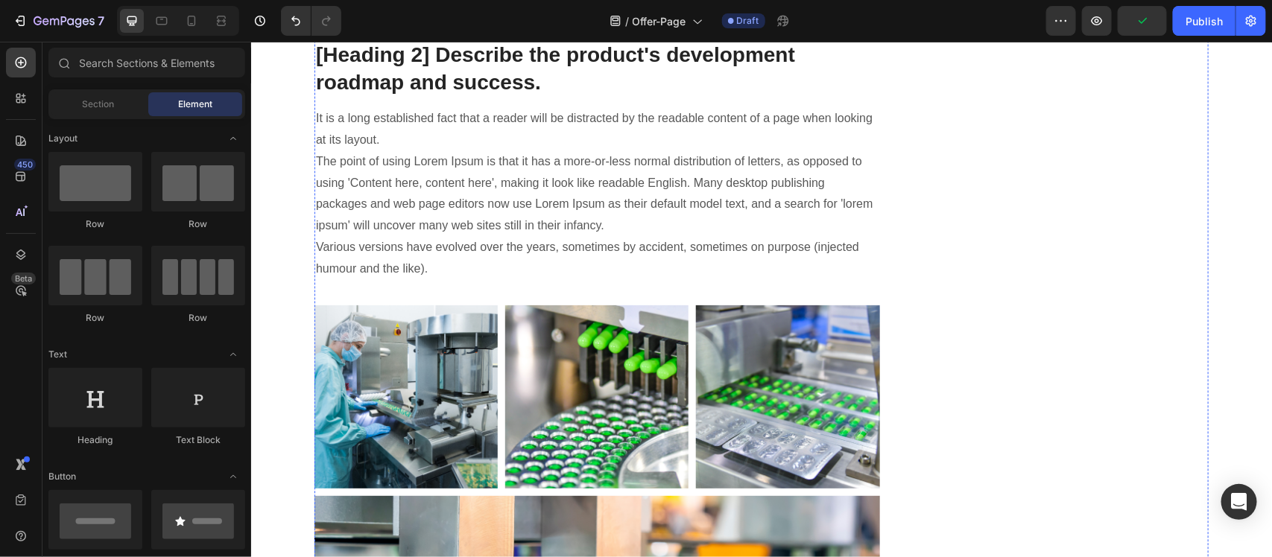
scroll to position [4209, 0]
